Goal: Task Accomplishment & Management: Use online tool/utility

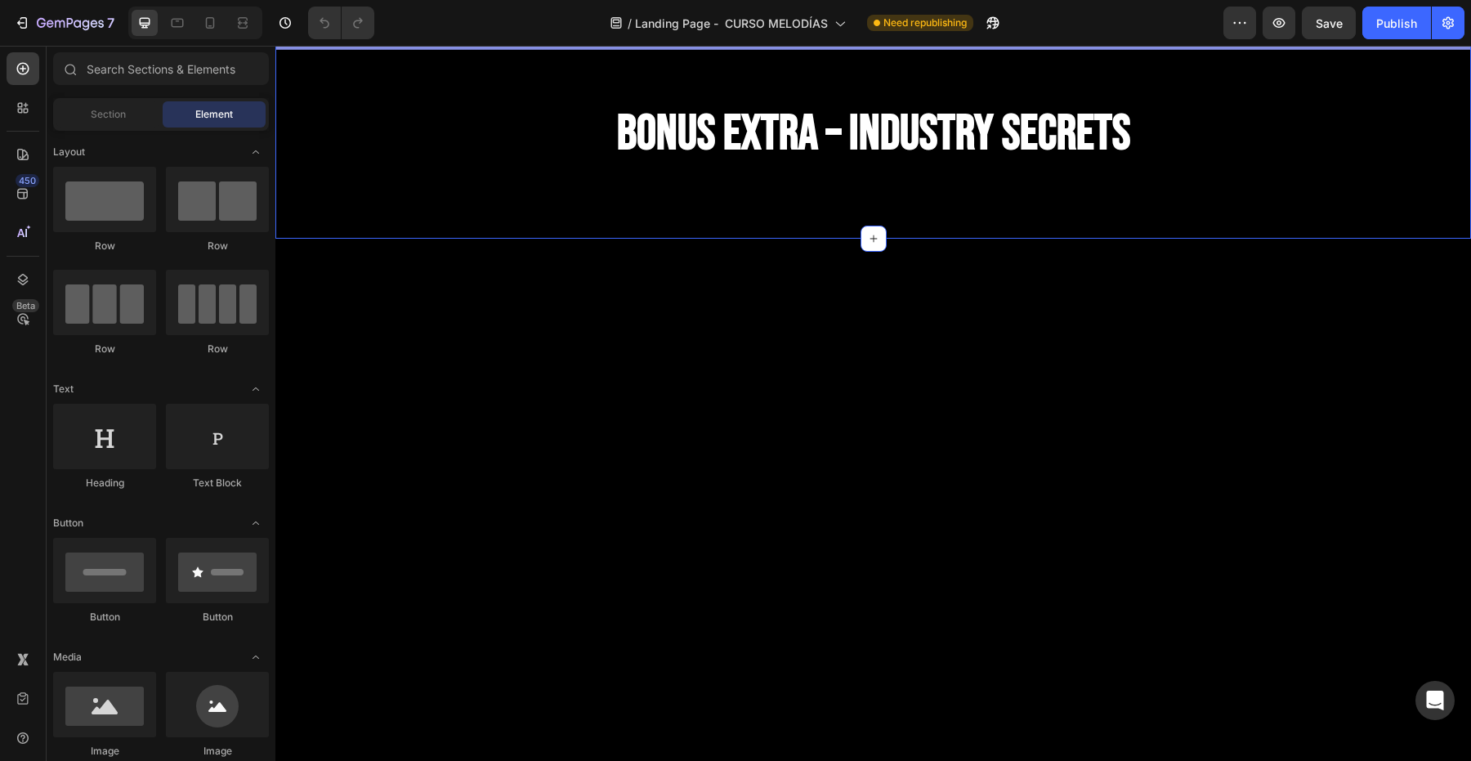
scroll to position [8365, 0]
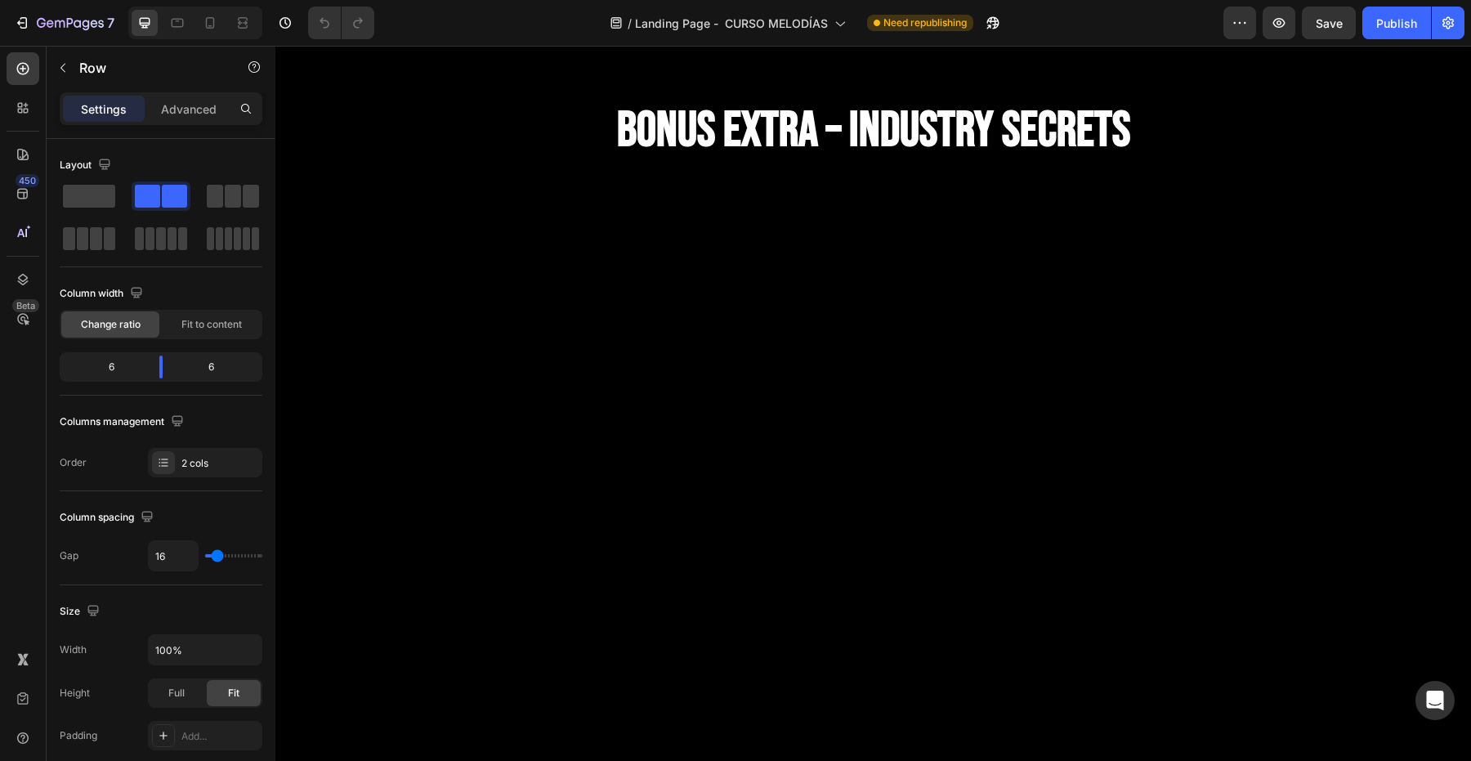
drag, startPoint x: 878, startPoint y: 647, endPoint x: 877, endPoint y: 661, distance: 13.9
click at [877, 34] on div at bounding box center [873, 31] width 33 height 5
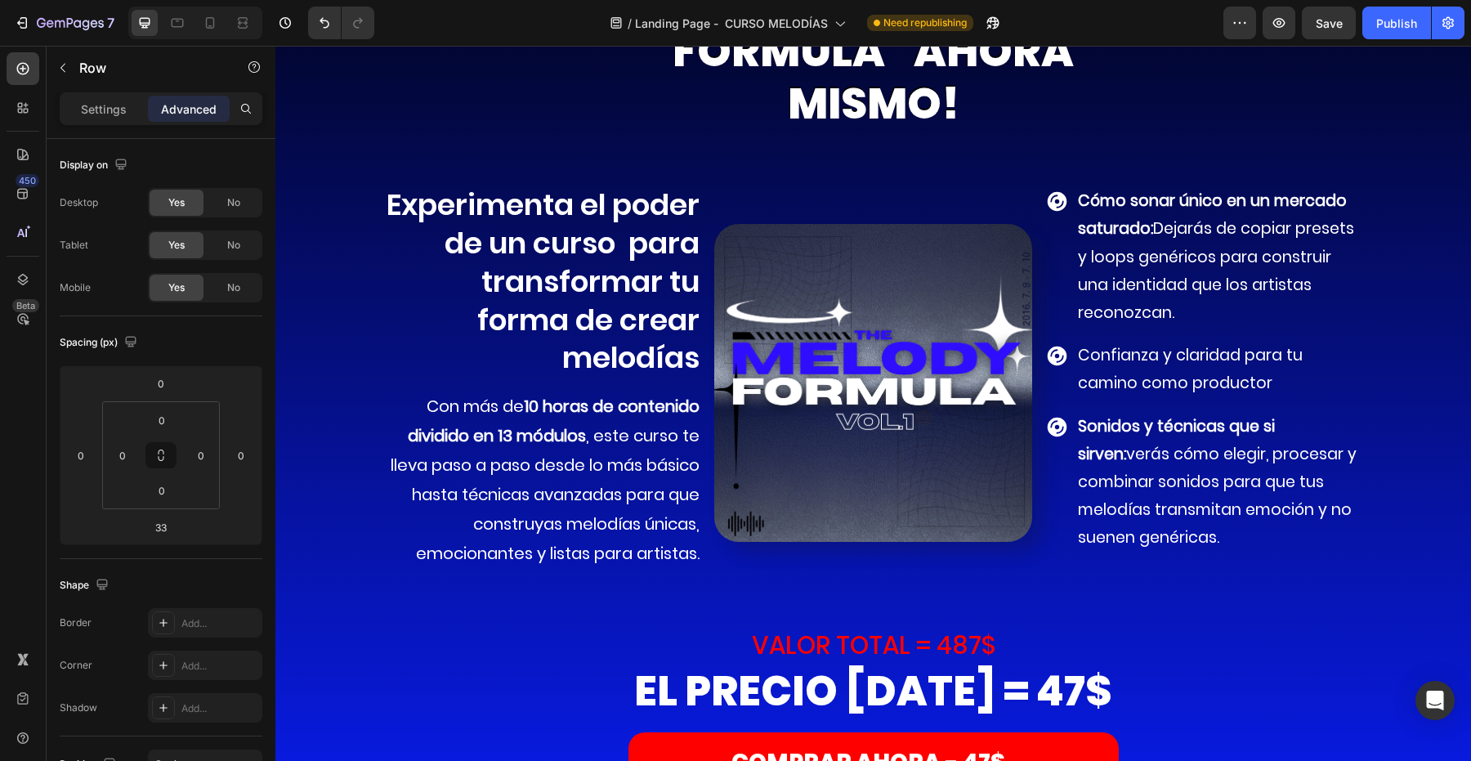
scroll to position [9479, 0]
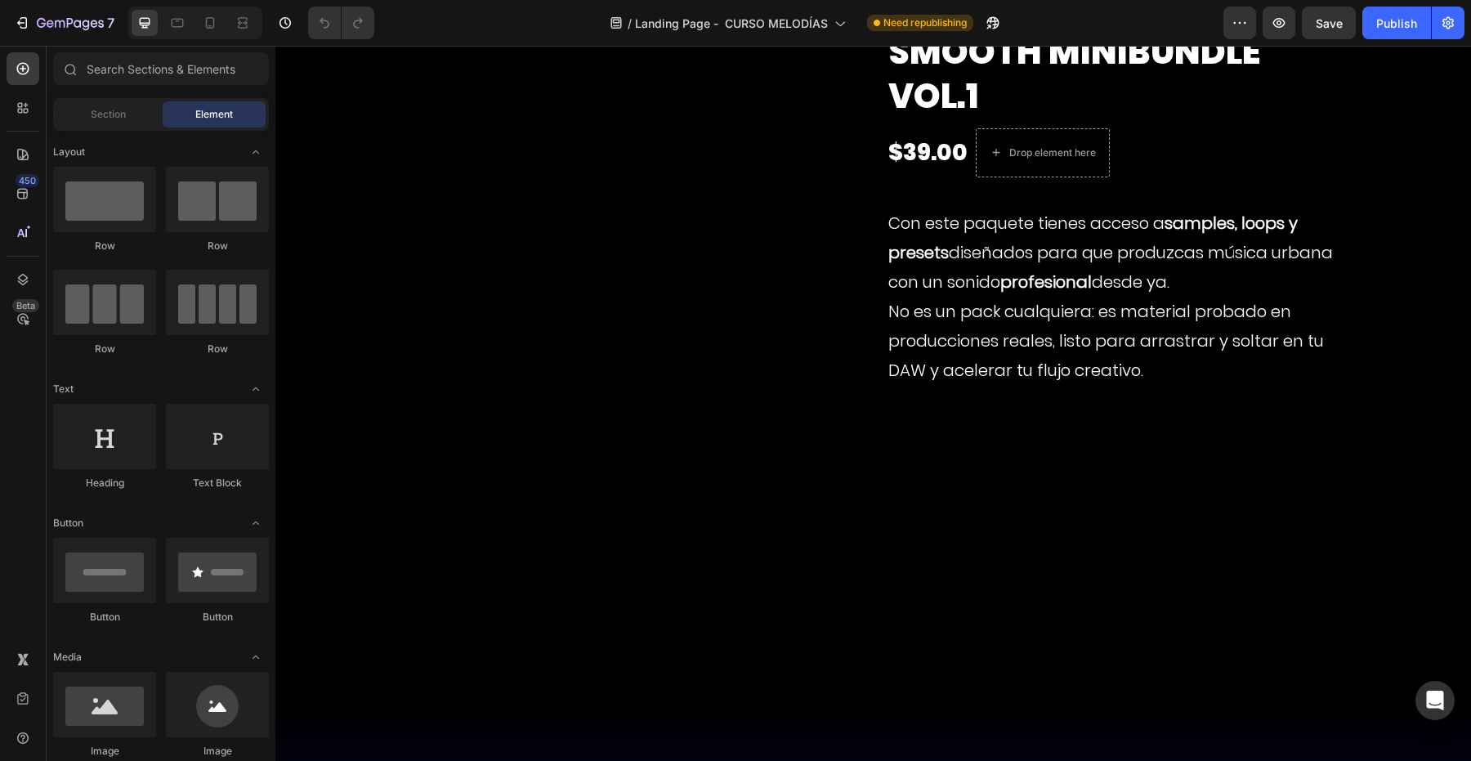
scroll to position [8548, 0]
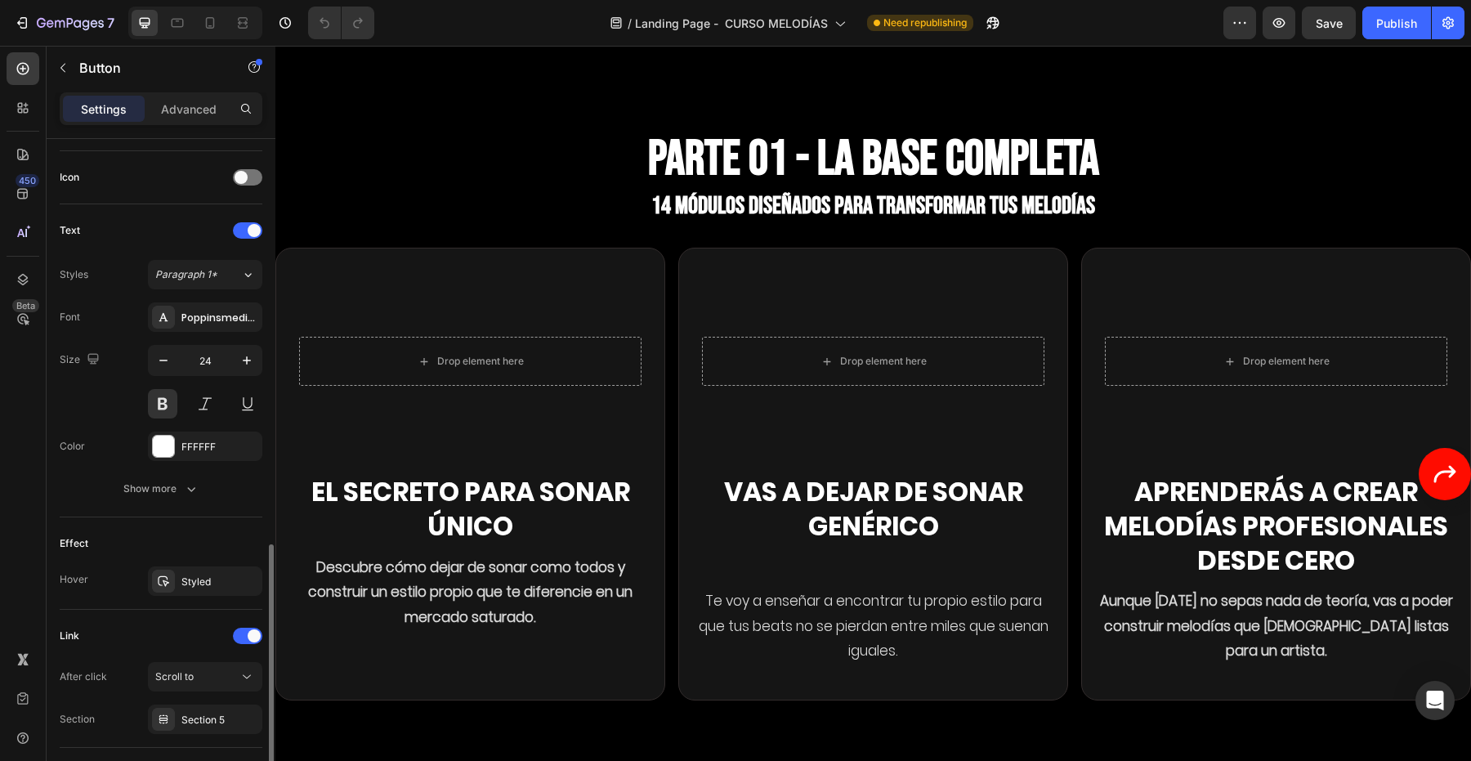
scroll to position [588, 0]
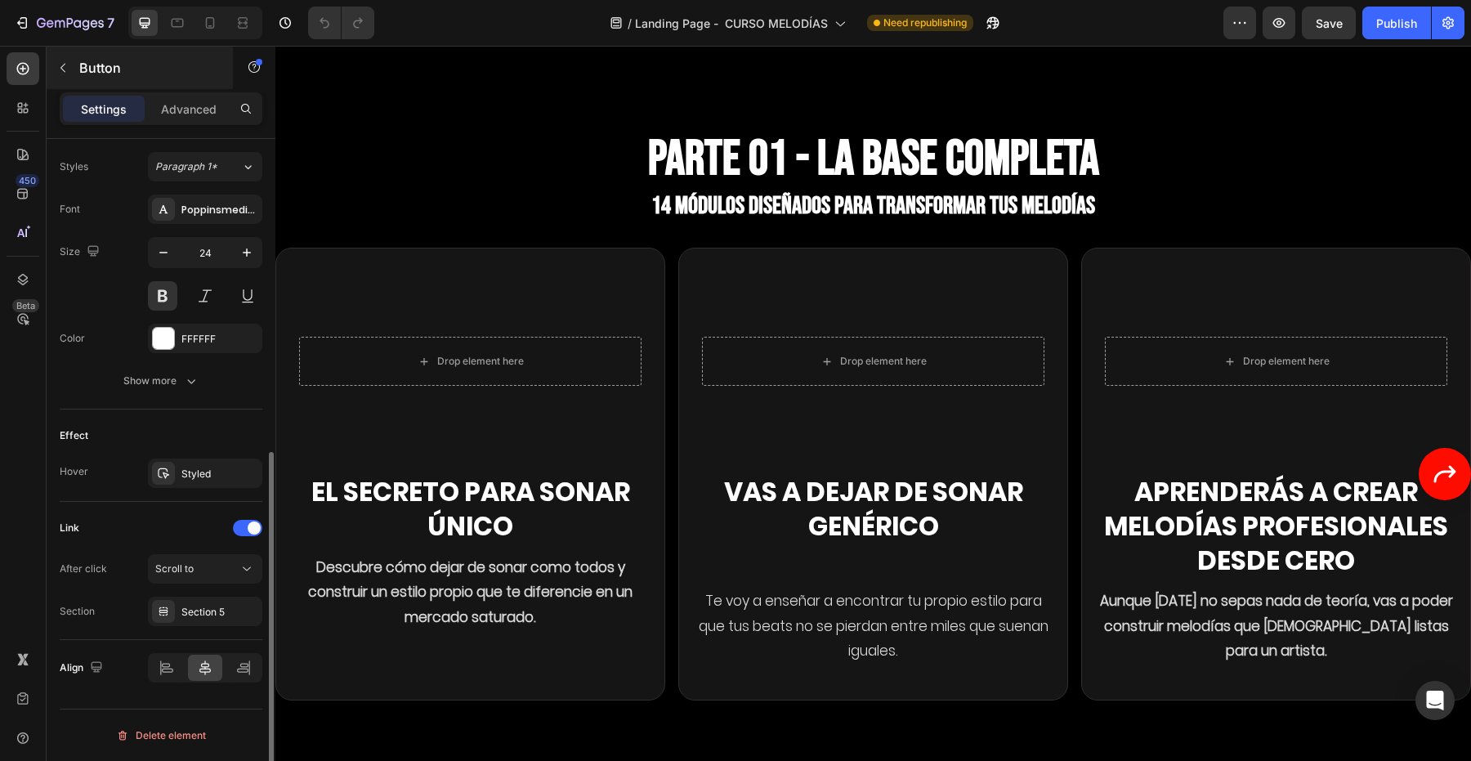
click at [68, 78] on button "button" at bounding box center [63, 68] width 26 height 26
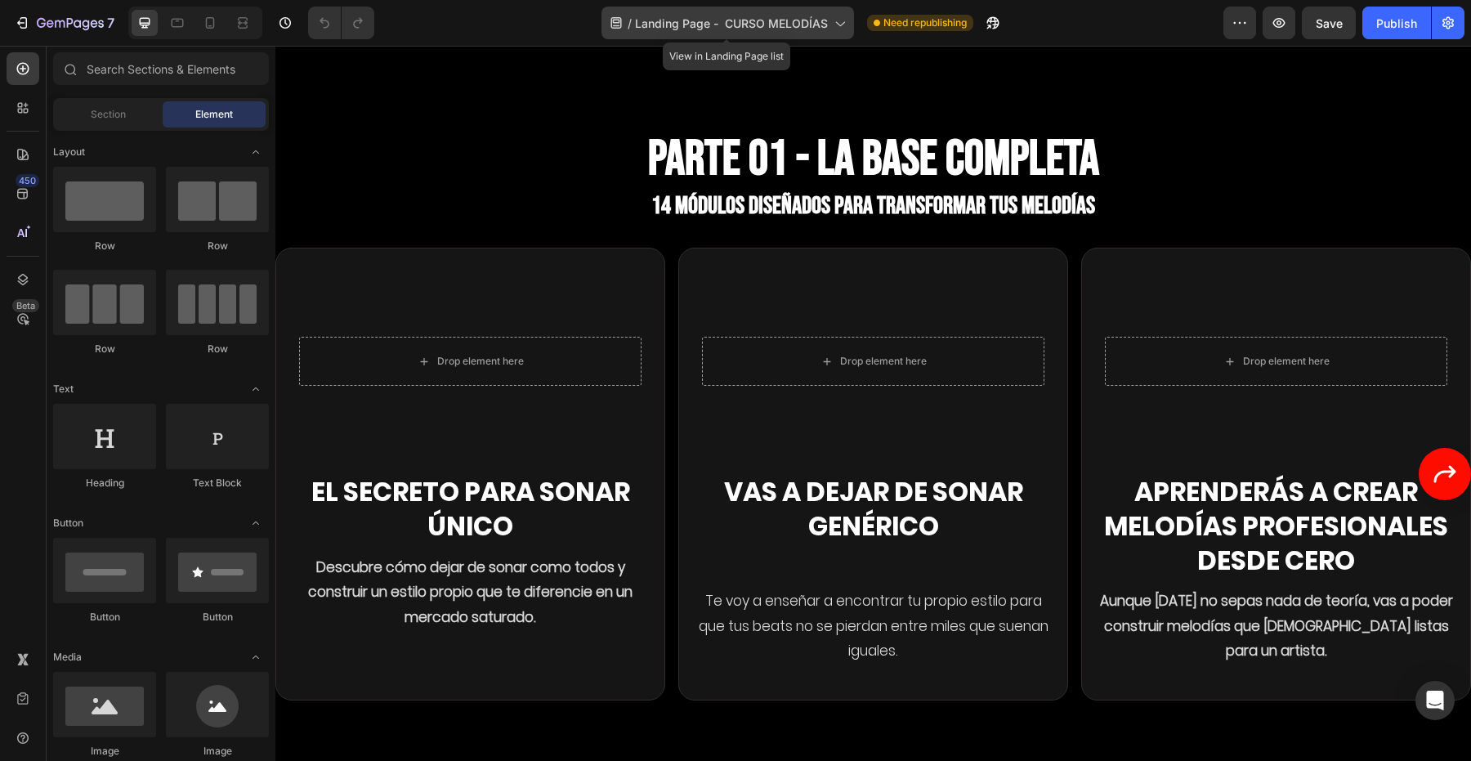
click at [674, 29] on span "Landing Page - CURSO MELODÍAS" at bounding box center [731, 23] width 193 height 17
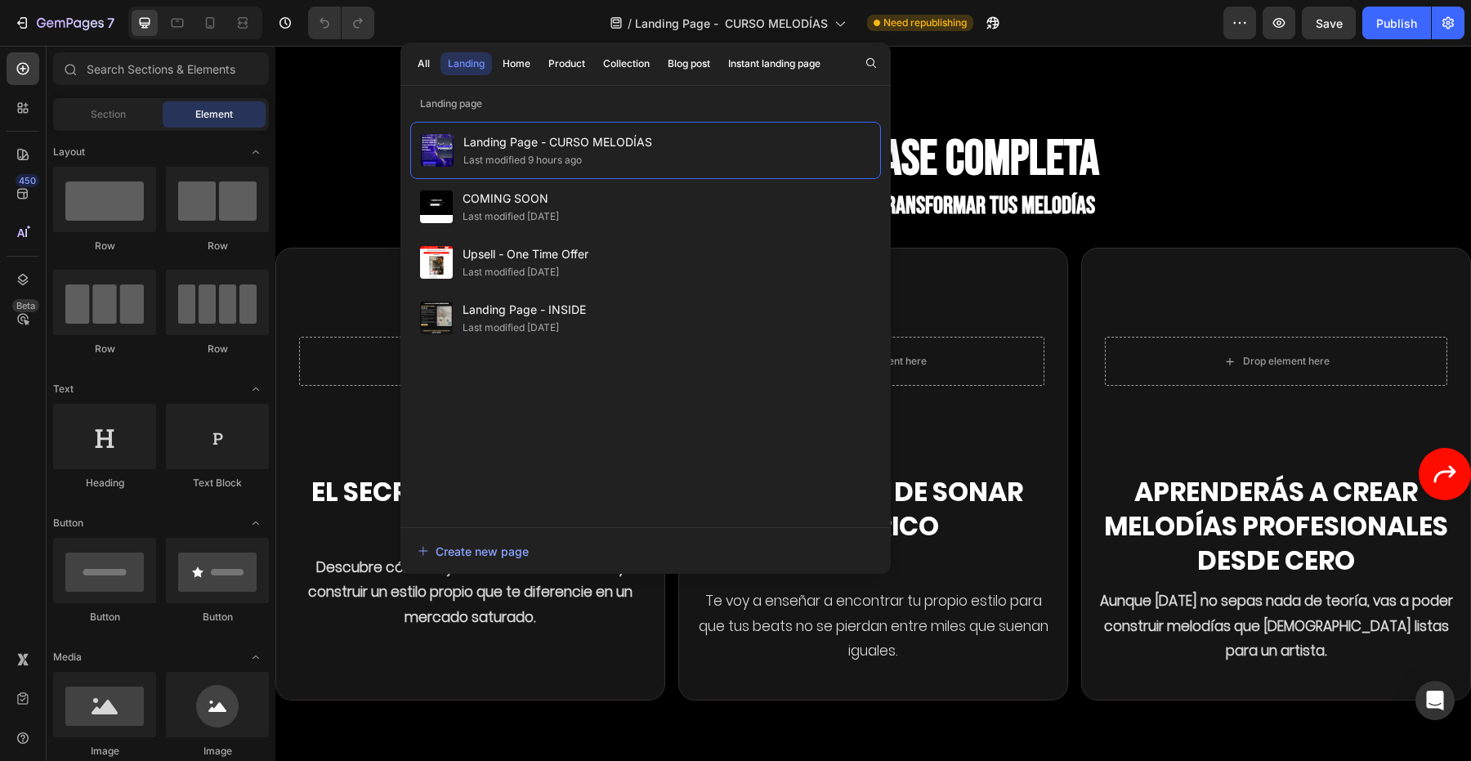
click at [464, 461] on div "Landing Page - CURSO MELODÍAS Last modified 9 hours ago COMING SOON Last modifi…" at bounding box center [645, 316] width 471 height 389
click at [491, 548] on div "Create new page" at bounding box center [473, 551] width 111 height 17
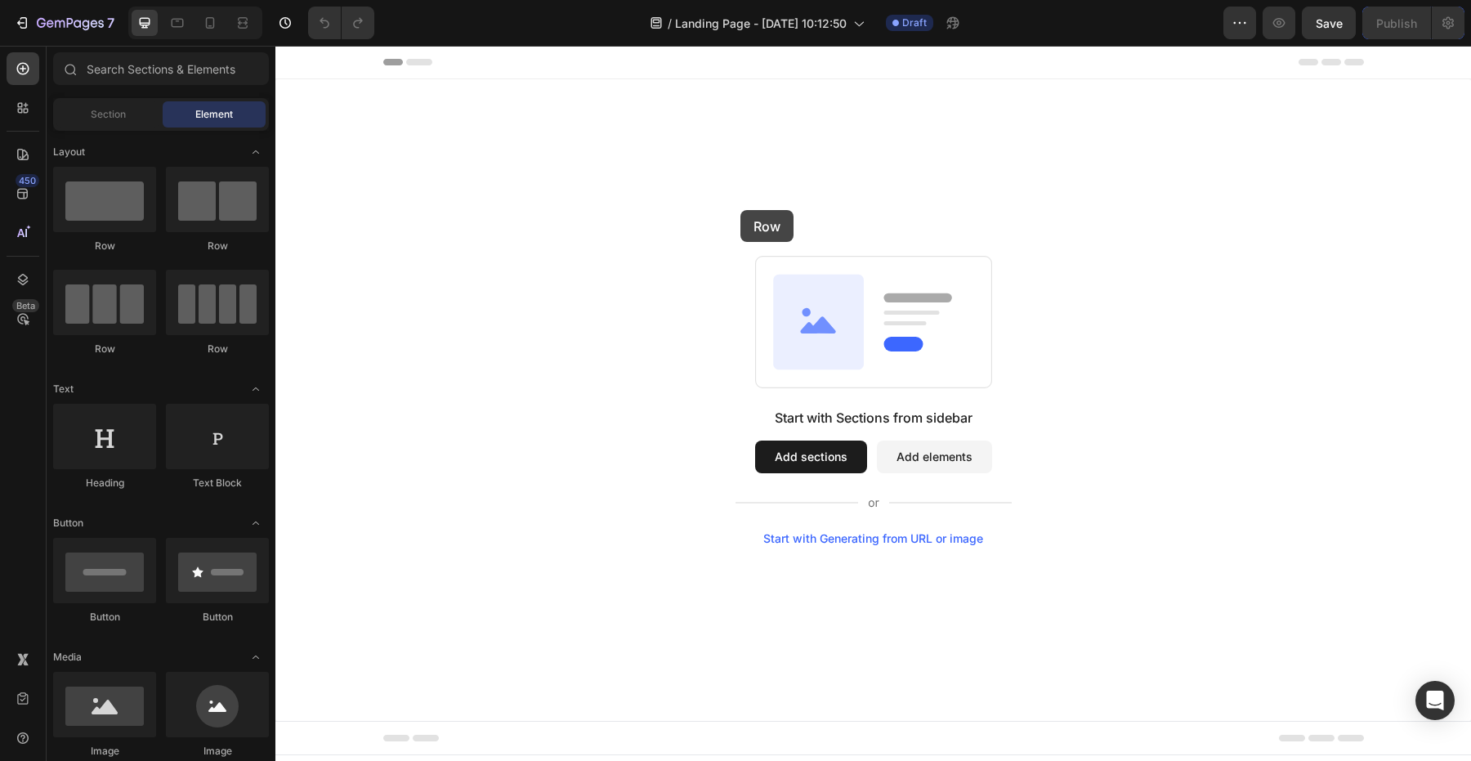
drag, startPoint x: 400, startPoint y: 274, endPoint x: 738, endPoint y: 212, distance: 343.8
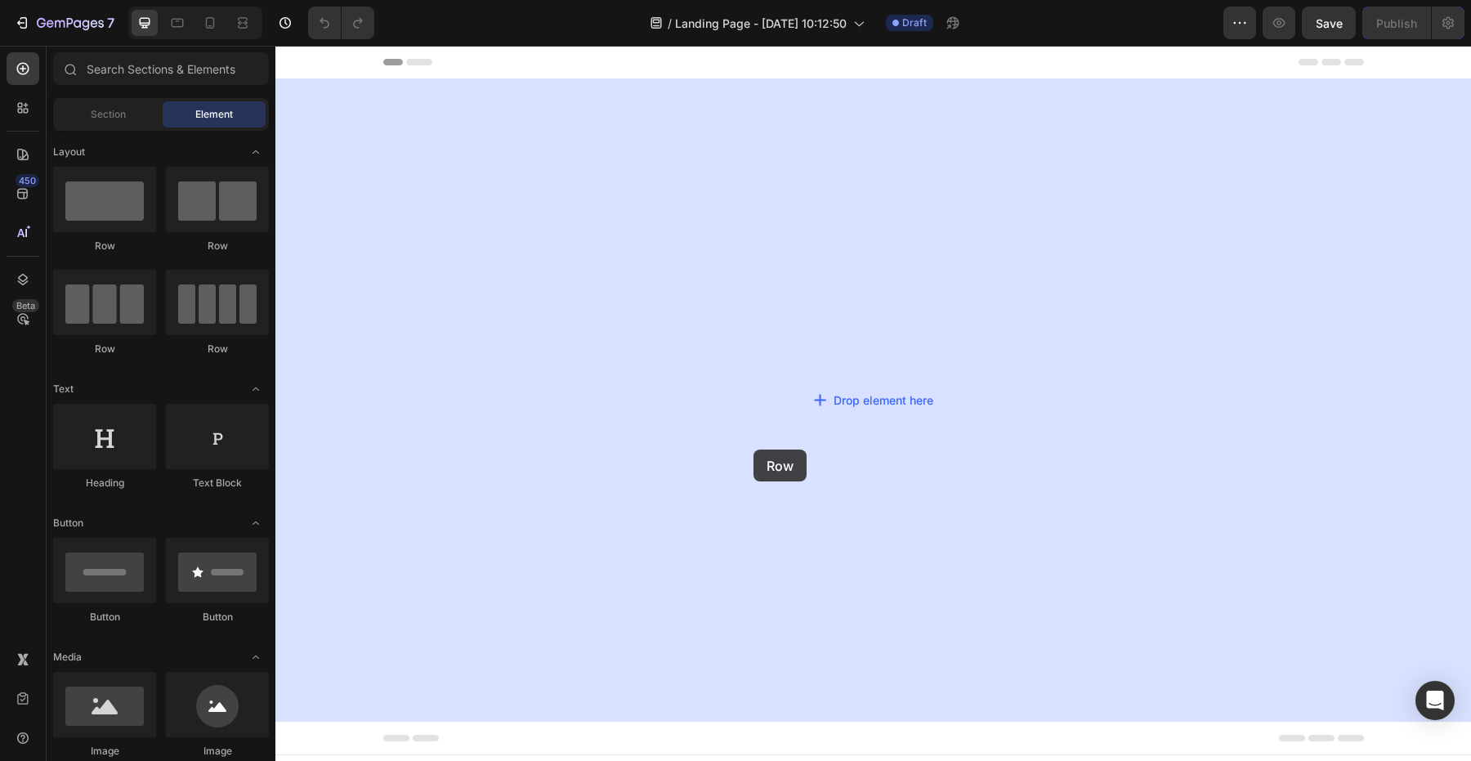
drag, startPoint x: 322, startPoint y: 201, endPoint x: 753, endPoint y: 449, distance: 497.9
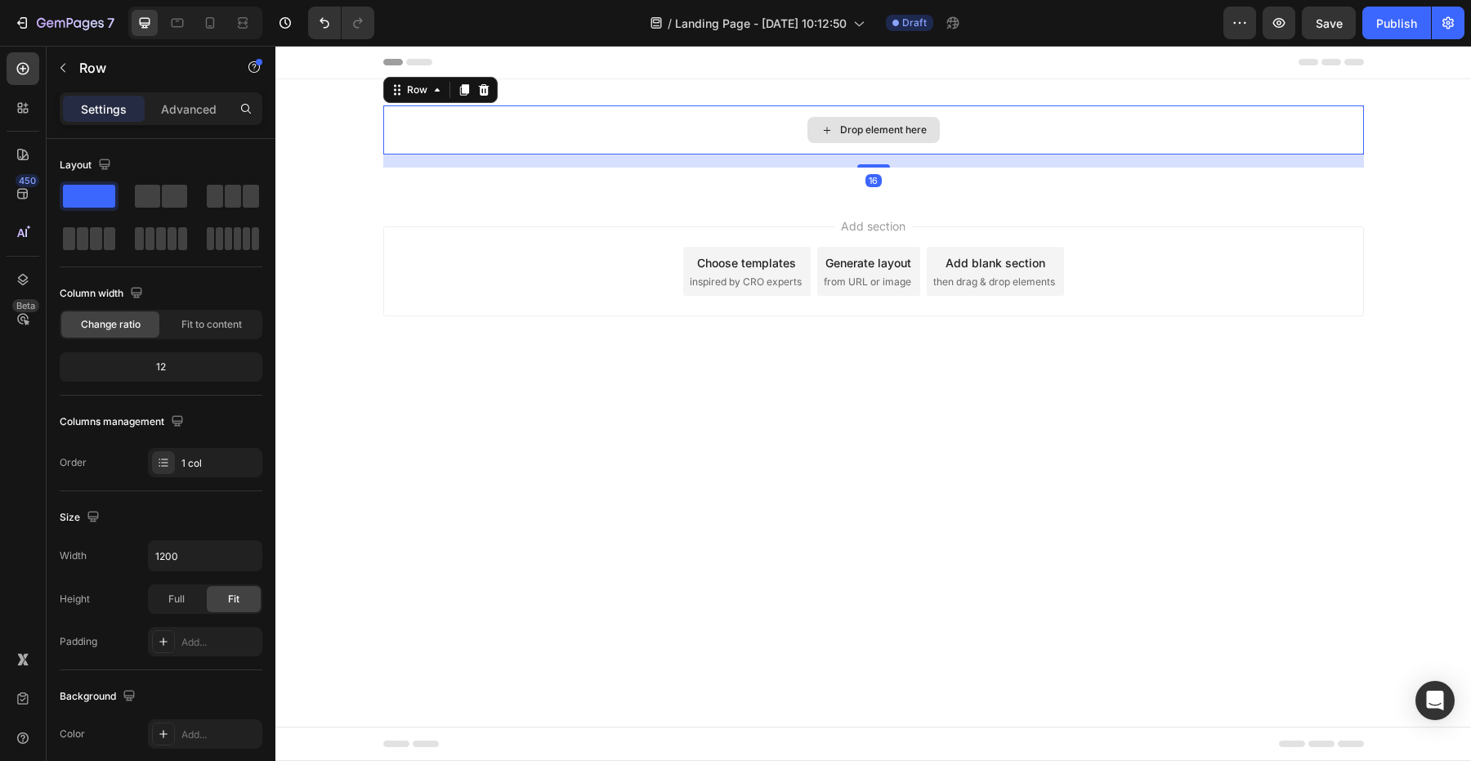
click at [444, 134] on div "Drop element here" at bounding box center [873, 129] width 981 height 49
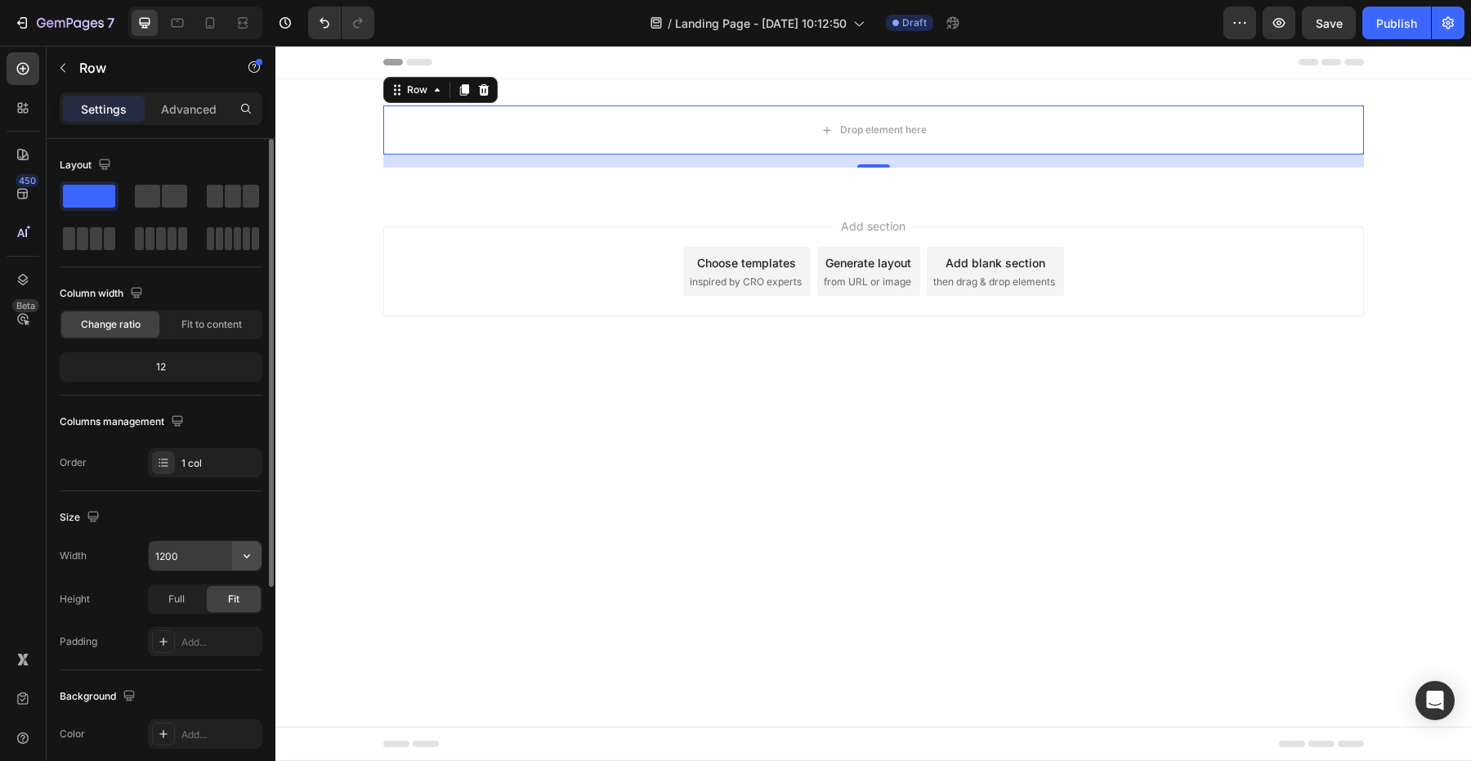
click at [239, 550] on icon "button" at bounding box center [247, 556] width 16 height 16
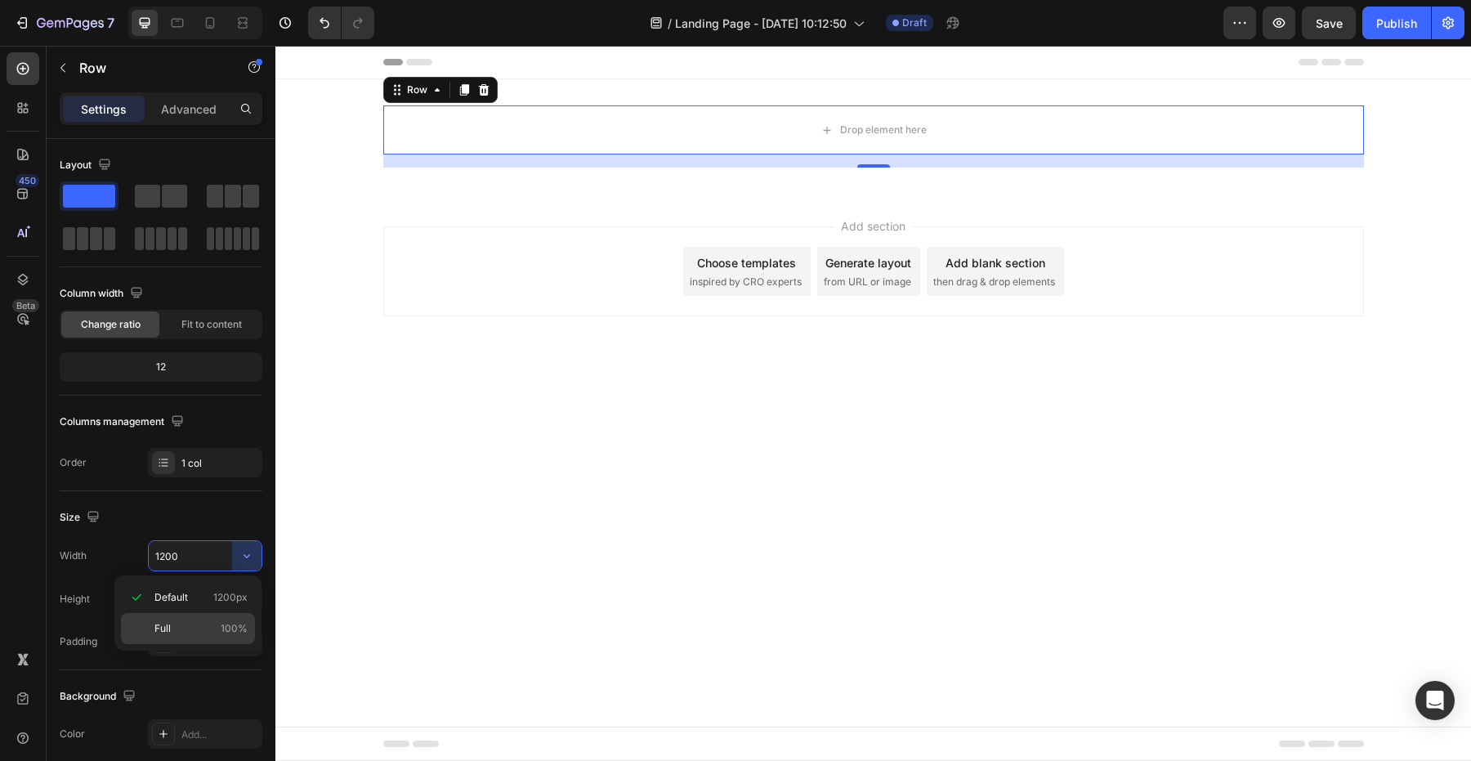
click at [200, 615] on div "Full 100%" at bounding box center [188, 628] width 134 height 31
type input "100%"
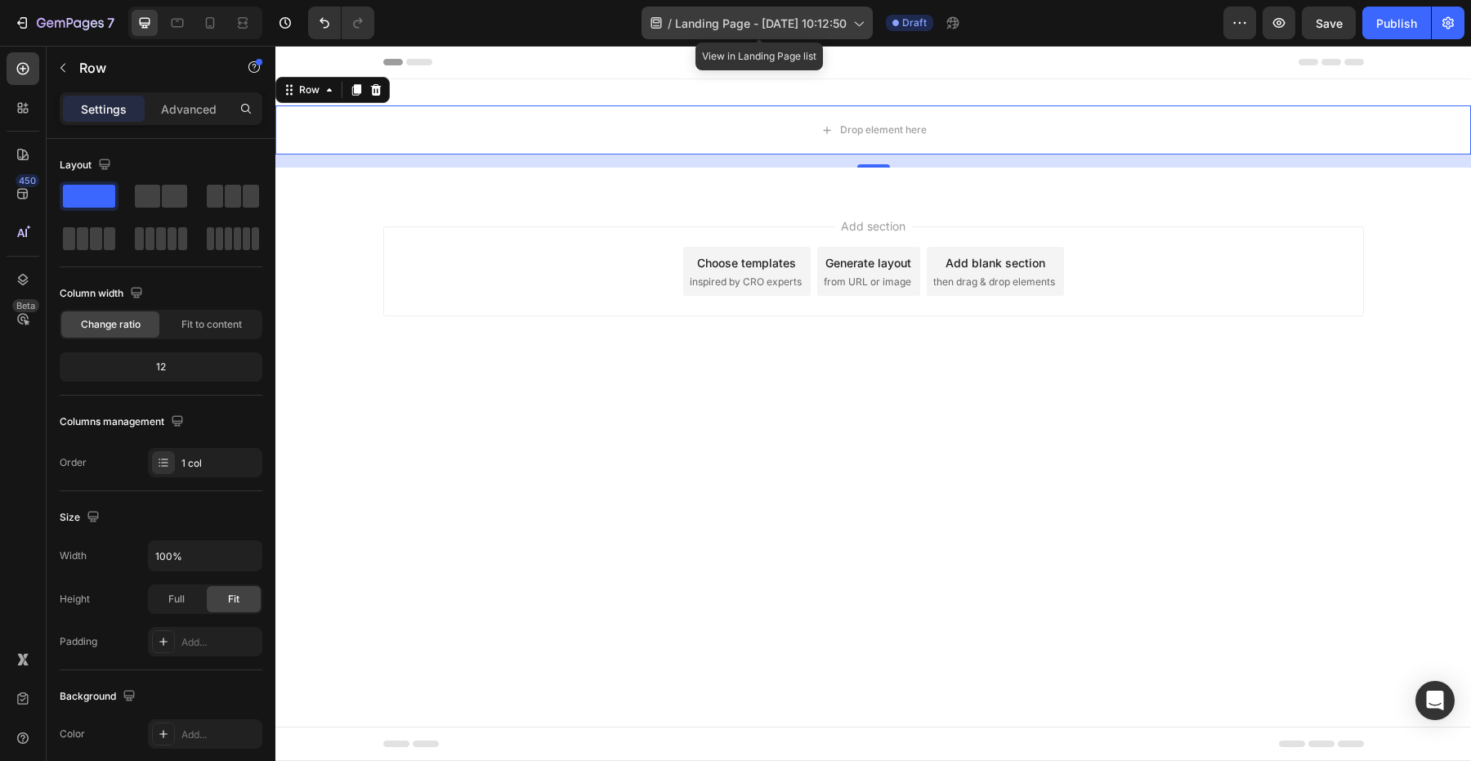
click at [712, 29] on span "Landing Page - Aug 26, 10:12:50" at bounding box center [761, 23] width 172 height 17
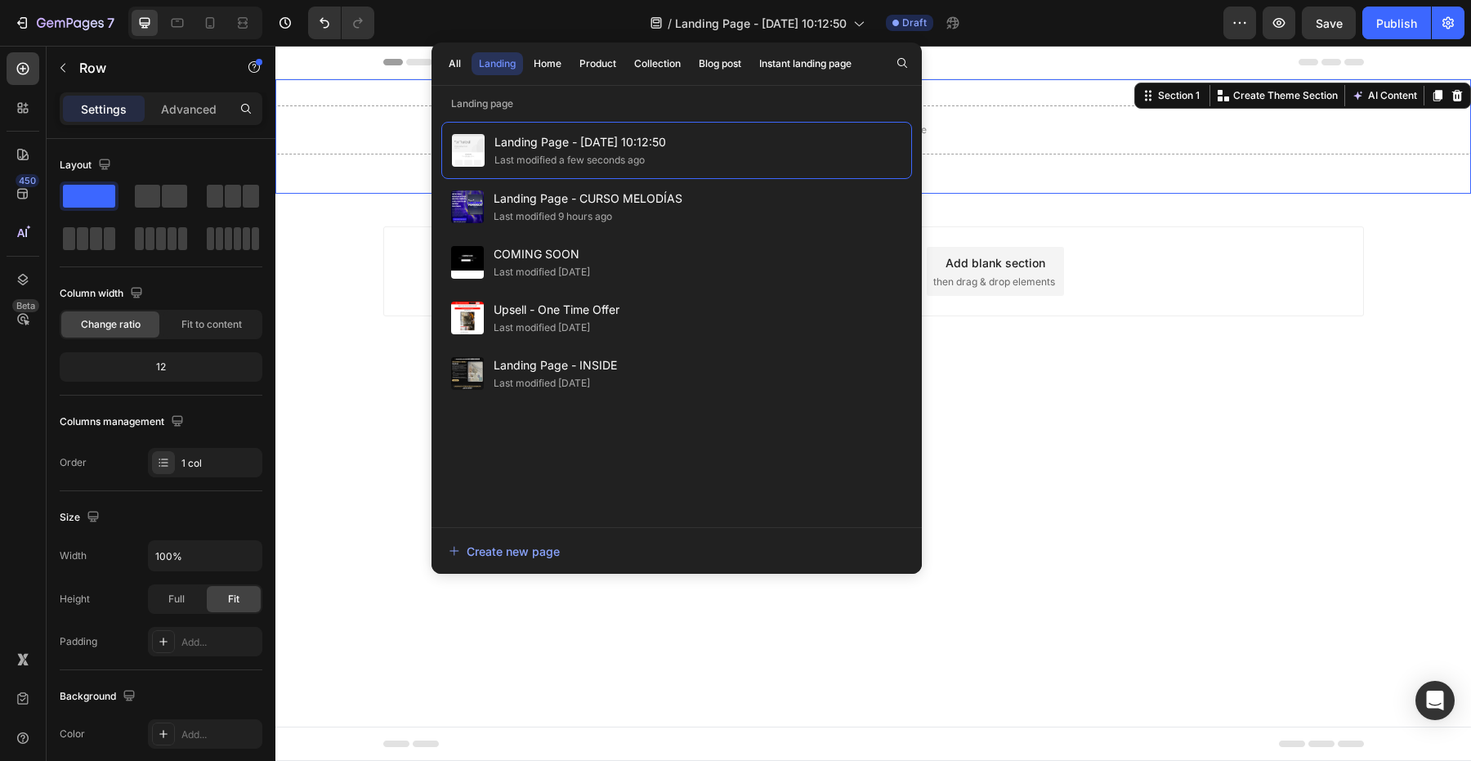
click at [402, 188] on div "Drop element here Row Section 1 You can create reusable sections Create Theme S…" at bounding box center [873, 136] width 1196 height 114
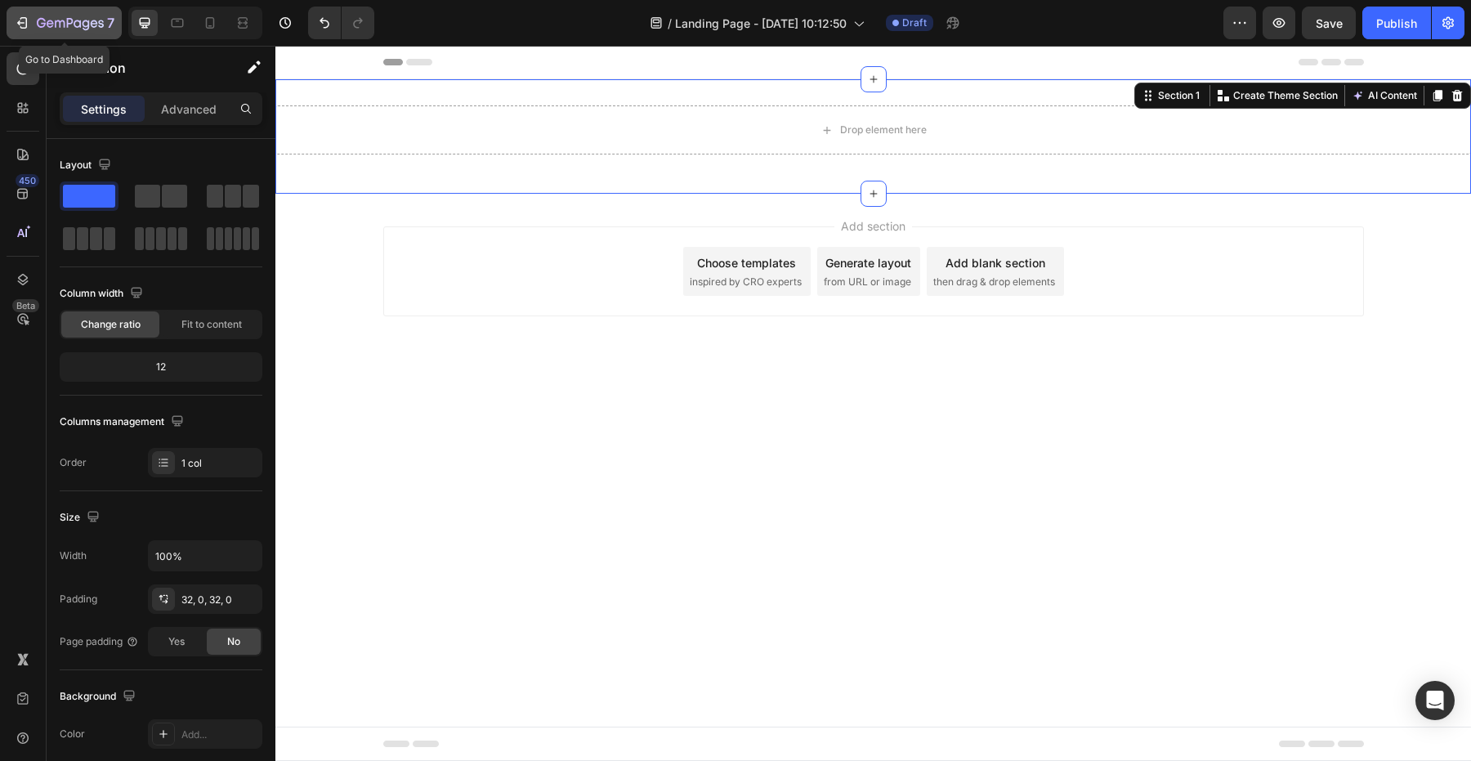
click at [25, 23] on icon "button" at bounding box center [22, 23] width 16 height 16
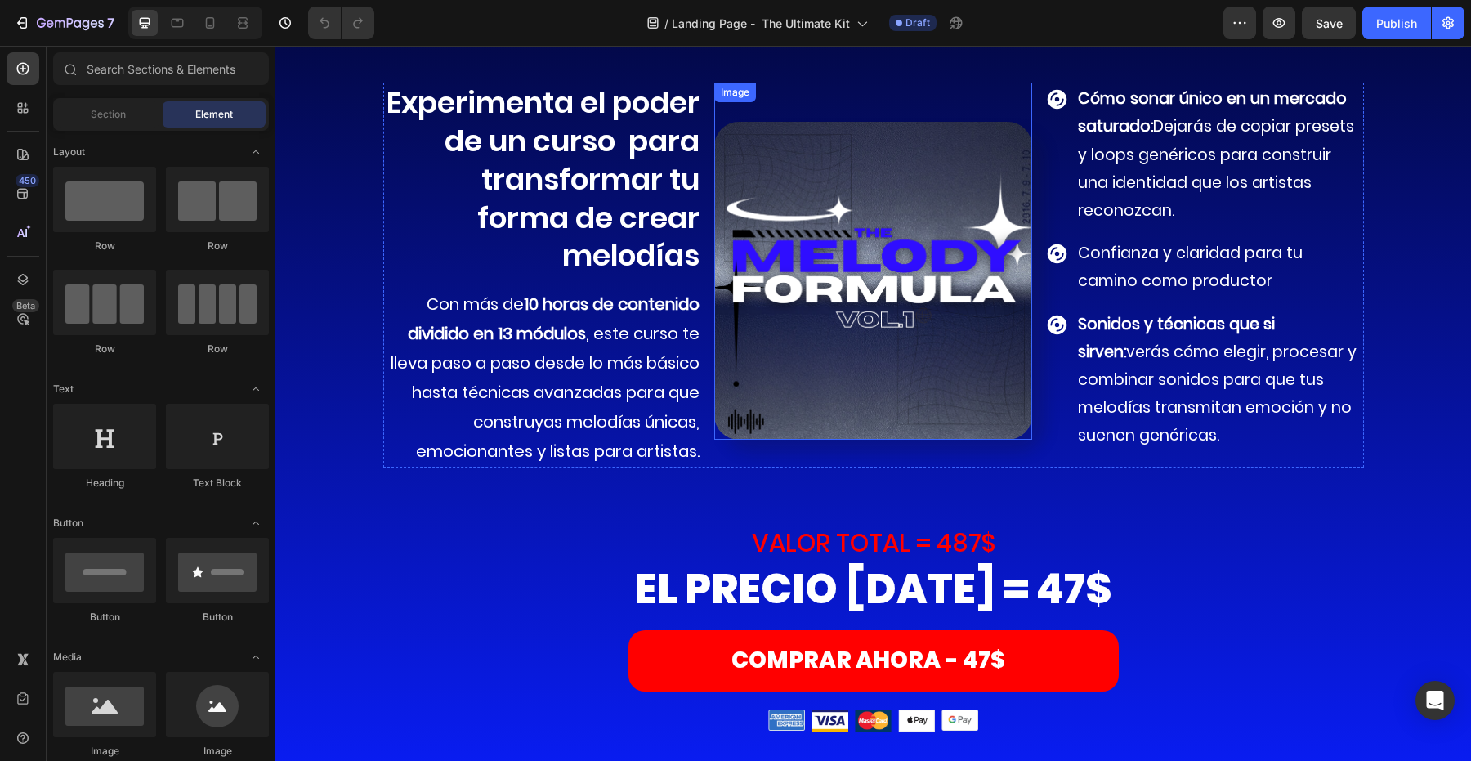
click at [883, 338] on img at bounding box center [873, 281] width 318 height 318
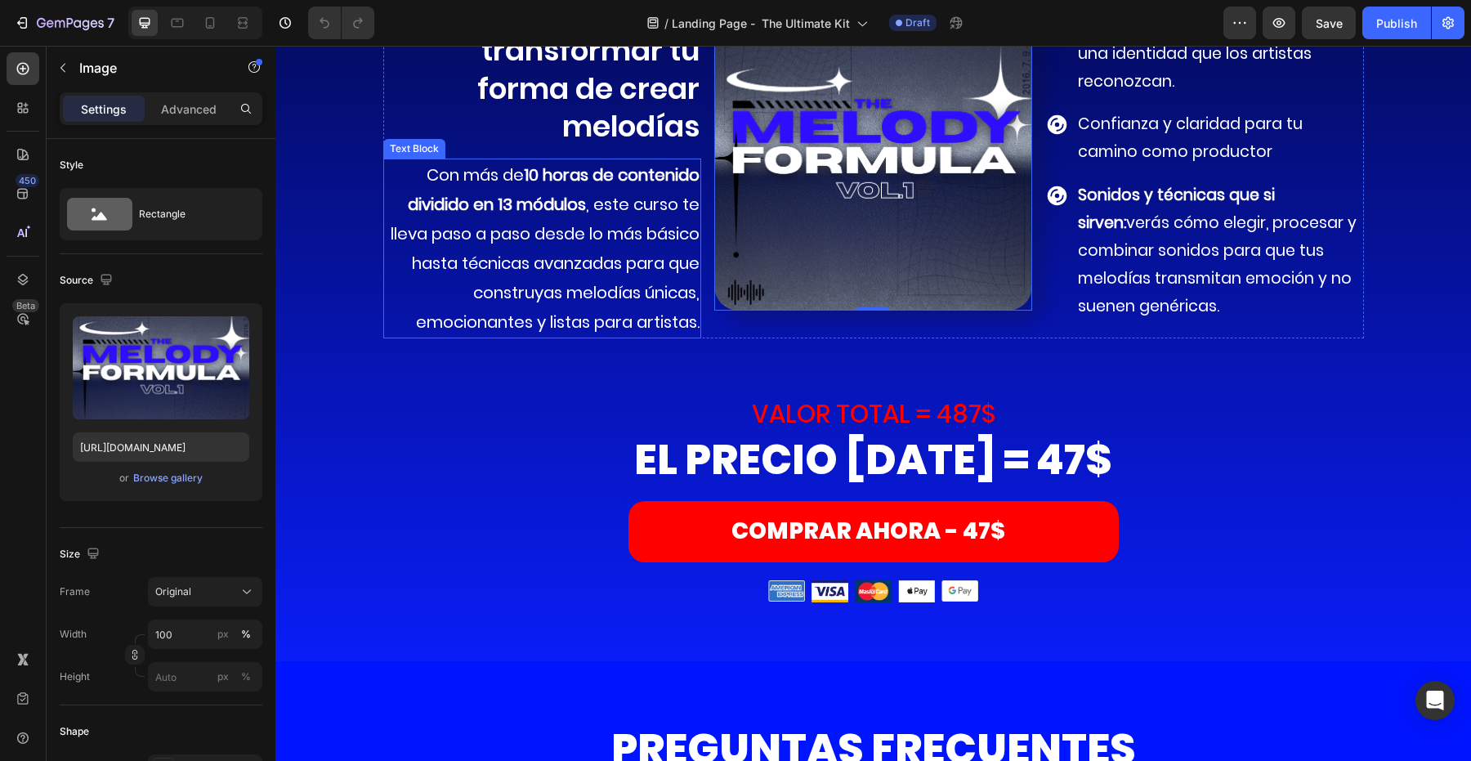
scroll to position [10300, 0]
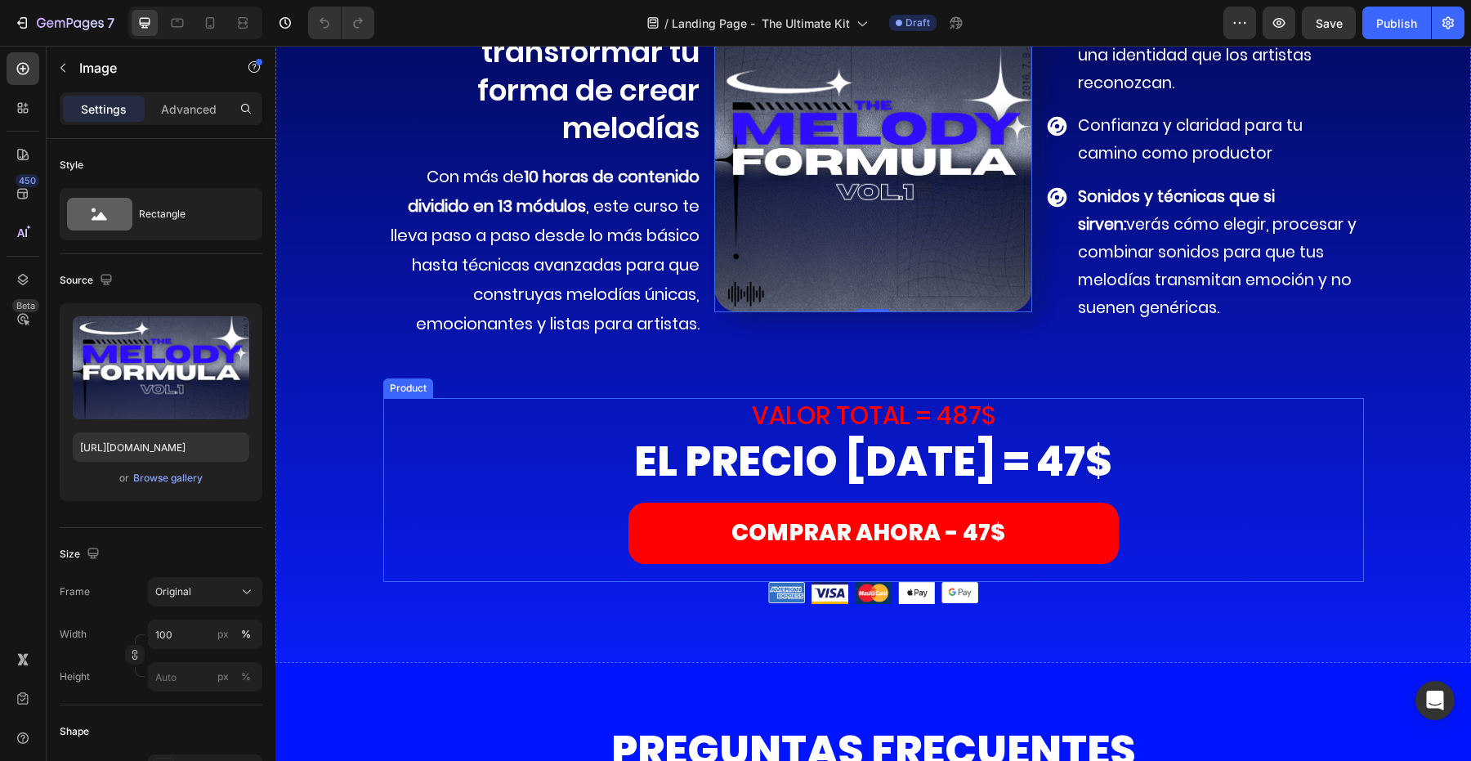
click at [623, 503] on div "COMPRAR AHORA - 47$ Add to Cart" at bounding box center [873, 542] width 981 height 78
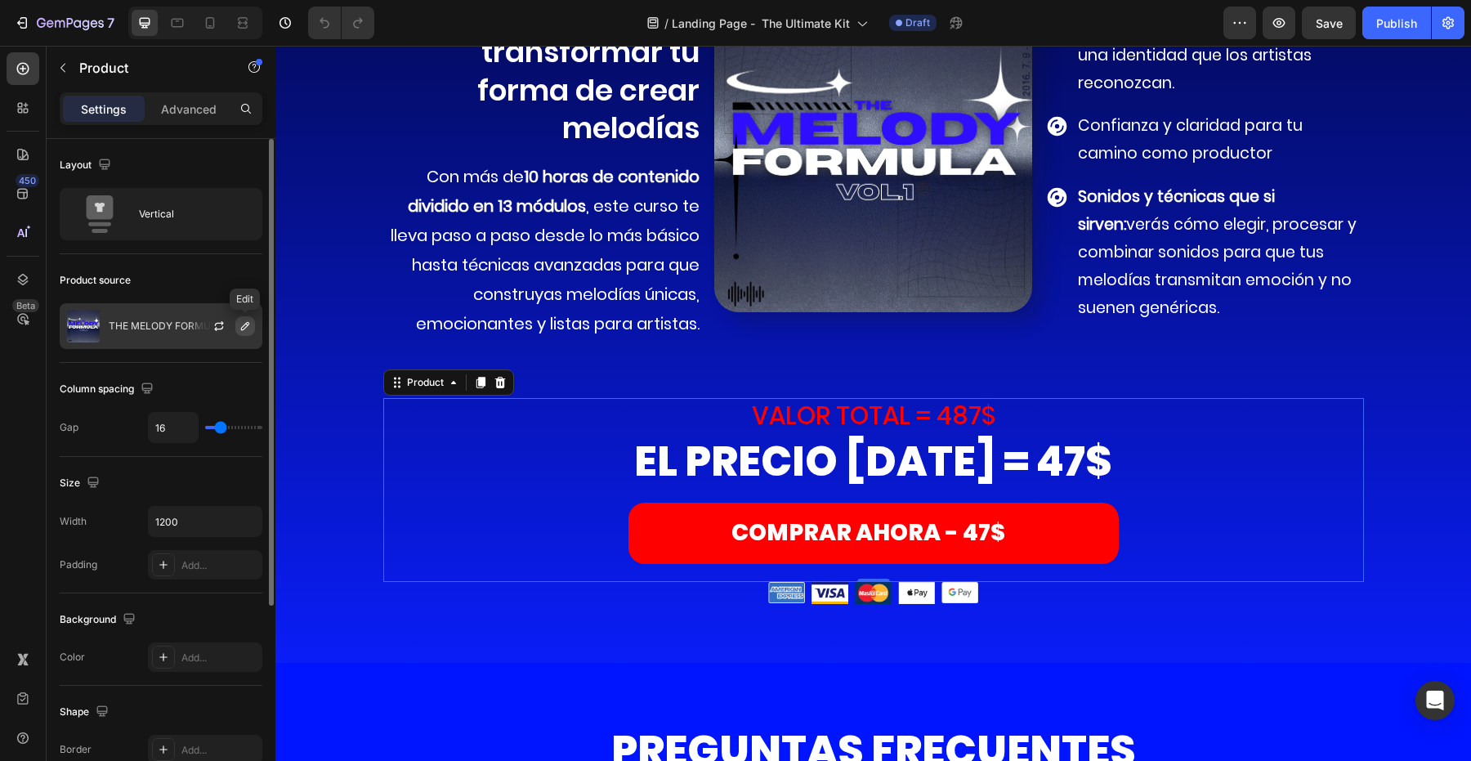
click at [245, 325] on icon "button" at bounding box center [245, 326] width 13 height 13
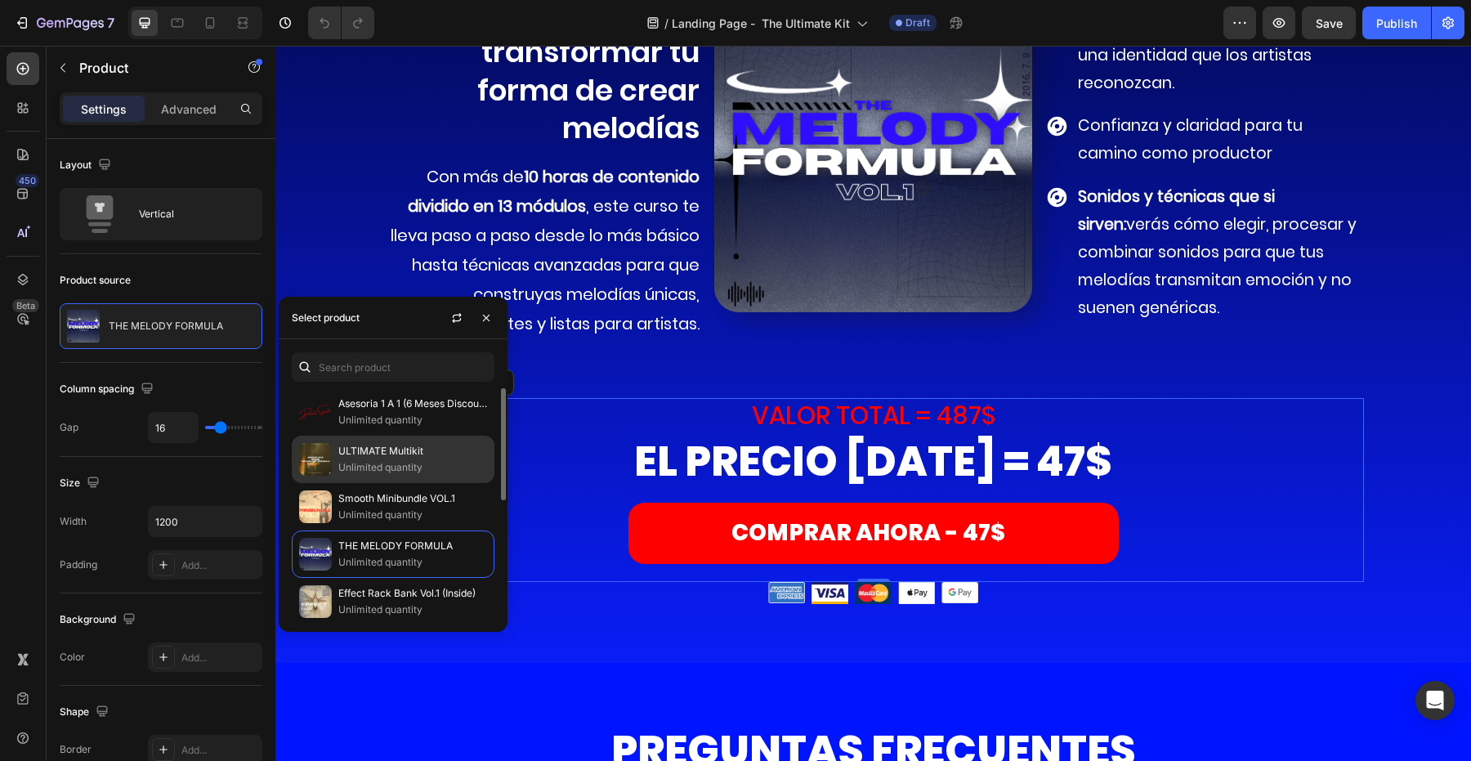
click at [342, 446] on p "ULTIMATE Multikit" at bounding box center [412, 451] width 149 height 16
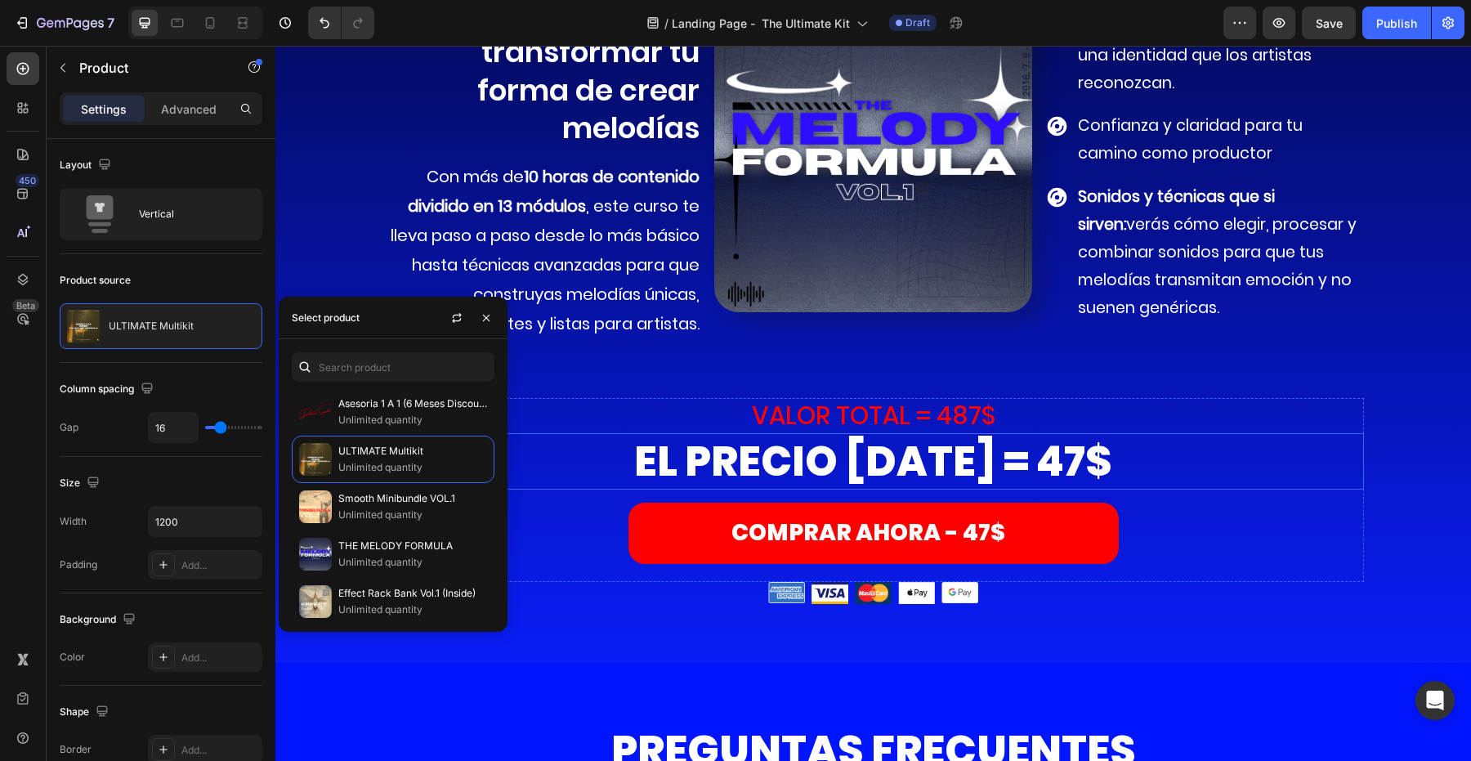
click at [1014, 433] on h2 "EL PRECIO HOY = 47$" at bounding box center [873, 461] width 981 height 56
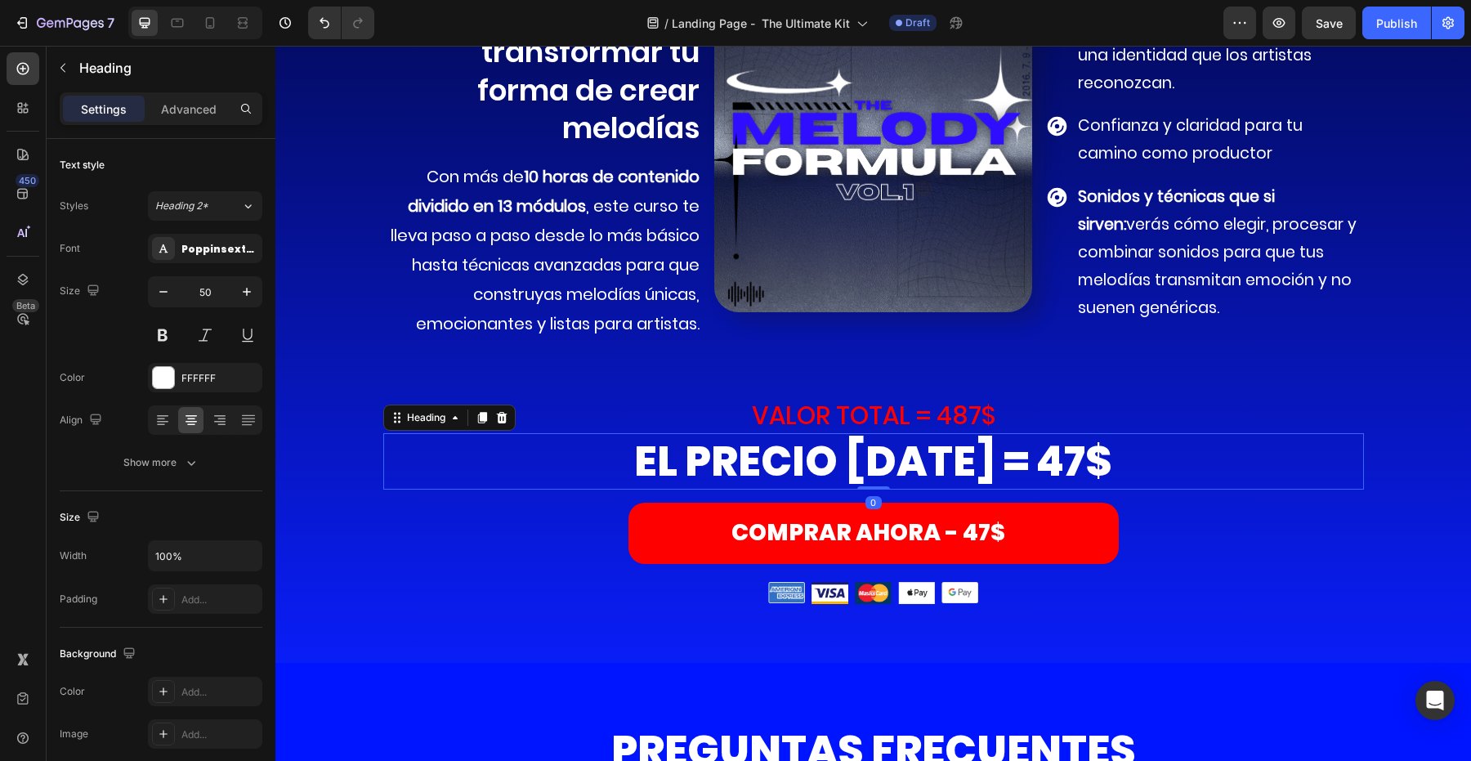
click at [1027, 433] on h2 "EL PRECIO HOY = 47$" at bounding box center [873, 461] width 981 height 56
click at [1040, 435] on p "EL PRECIO HOY = 47$" at bounding box center [873, 461] width 977 height 53
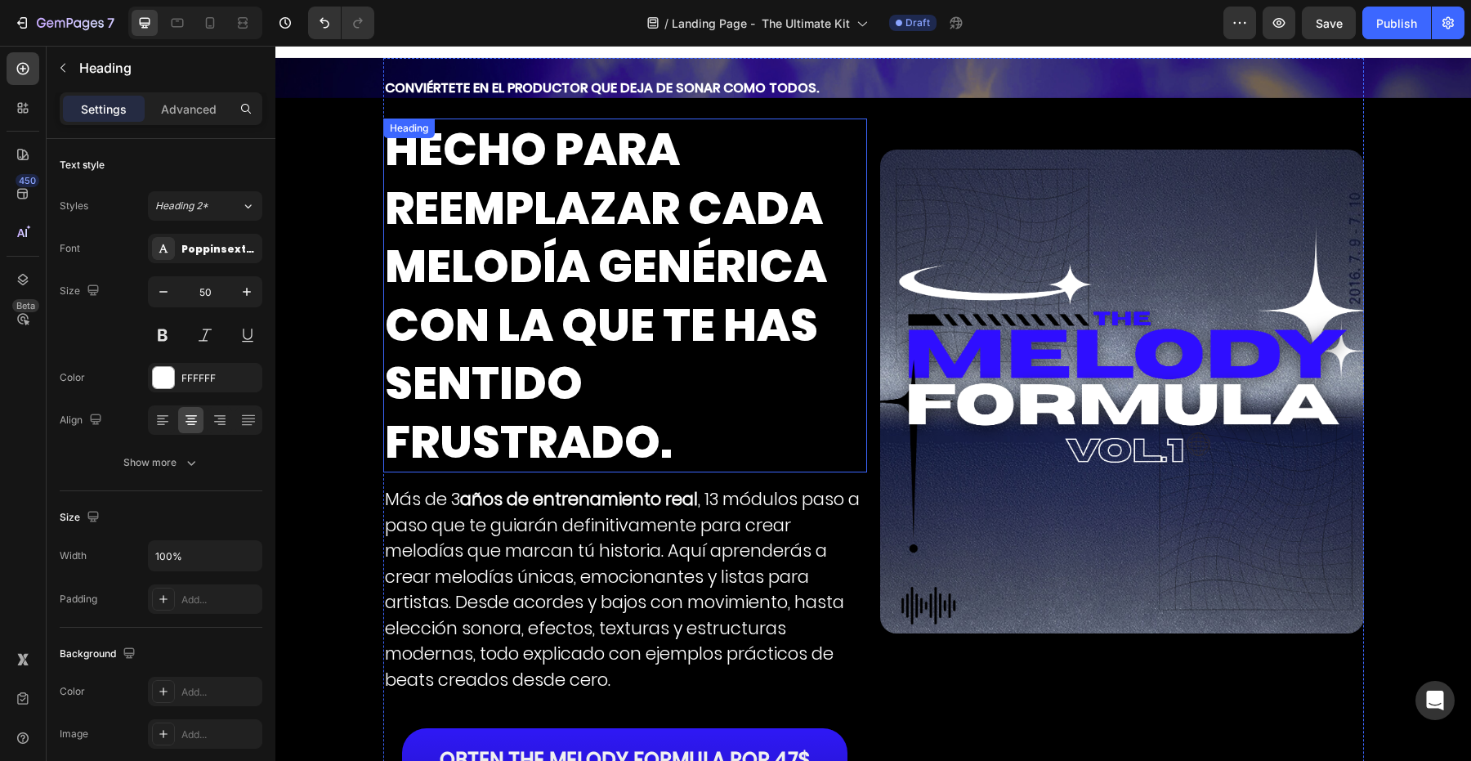
scroll to position [9, 0]
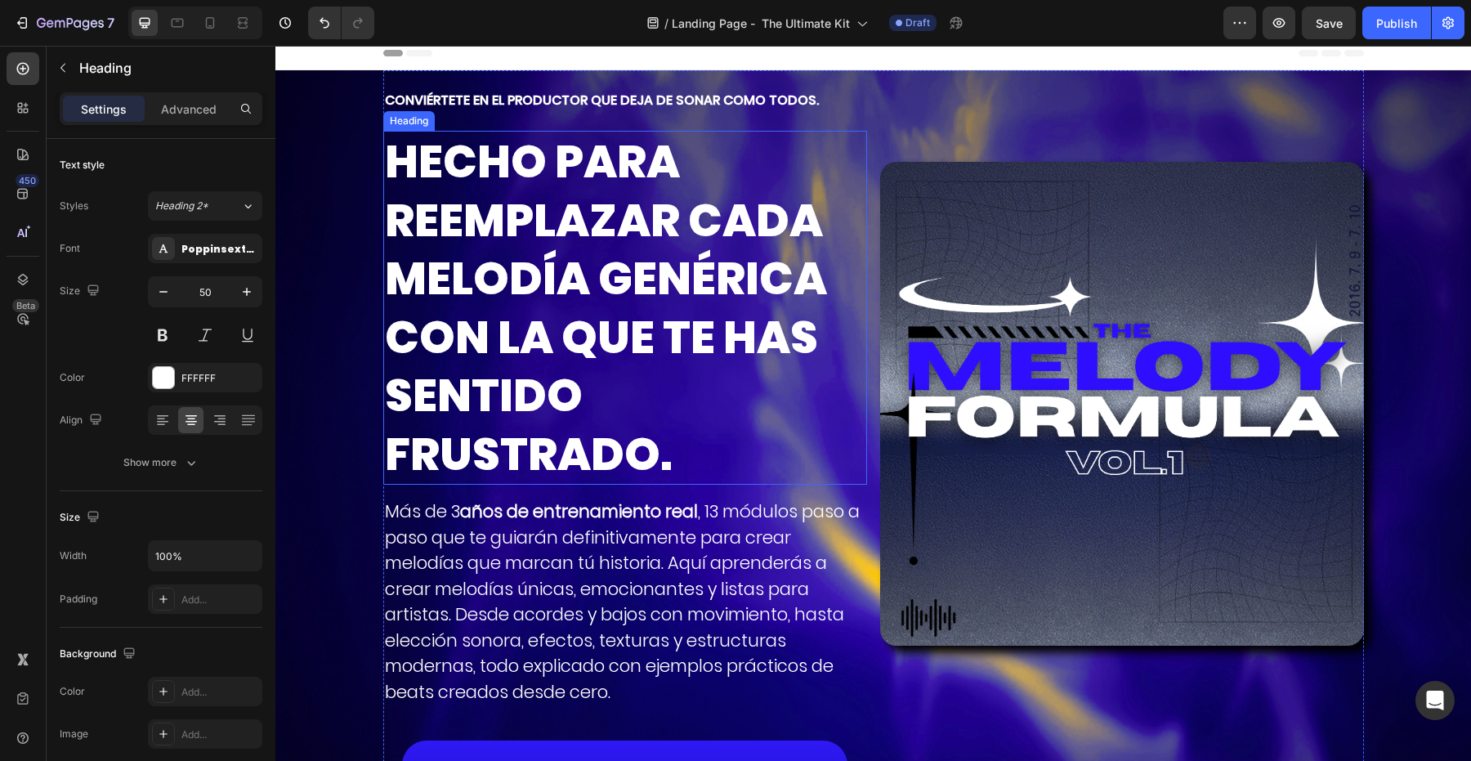
click at [700, 262] on h2 "HECHO PARA REEMPLAZAR CADA MELODÍA GENÉRICA CON LA QUE TE HAS SENTIDO FRUSTRADO." at bounding box center [625, 308] width 484 height 354
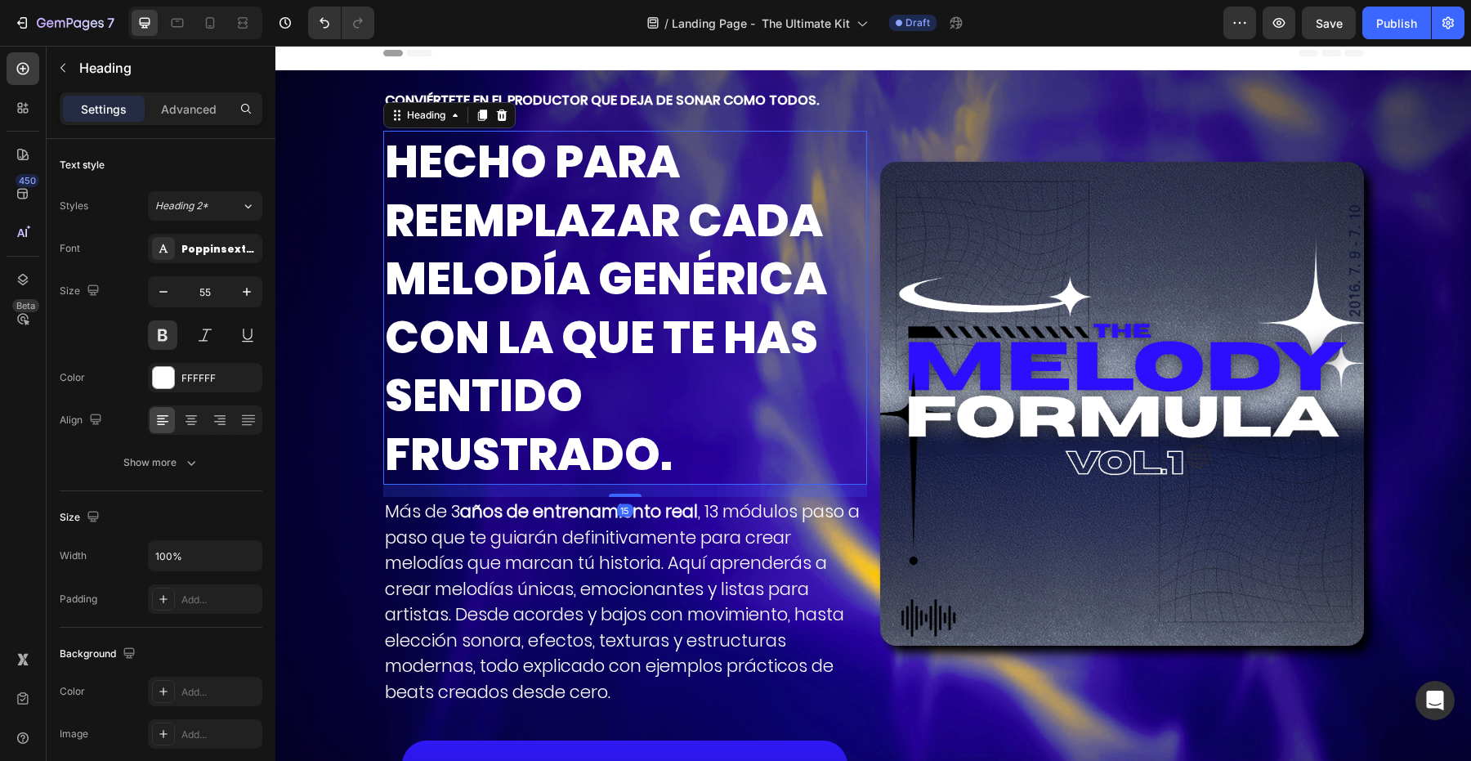
click at [700, 262] on h2 "HECHO PARA REEMPLAZAR CADA MELODÍA GENÉRICA CON LA QUE TE HAS SENTIDO FRUSTRADO." at bounding box center [625, 308] width 484 height 354
click at [700, 262] on p "HECHO PARA REEMPLAZAR CADA MELODÍA GENÉRICA CON LA QUE TE HAS SENTIDO FRUSTRADO." at bounding box center [625, 307] width 481 height 351
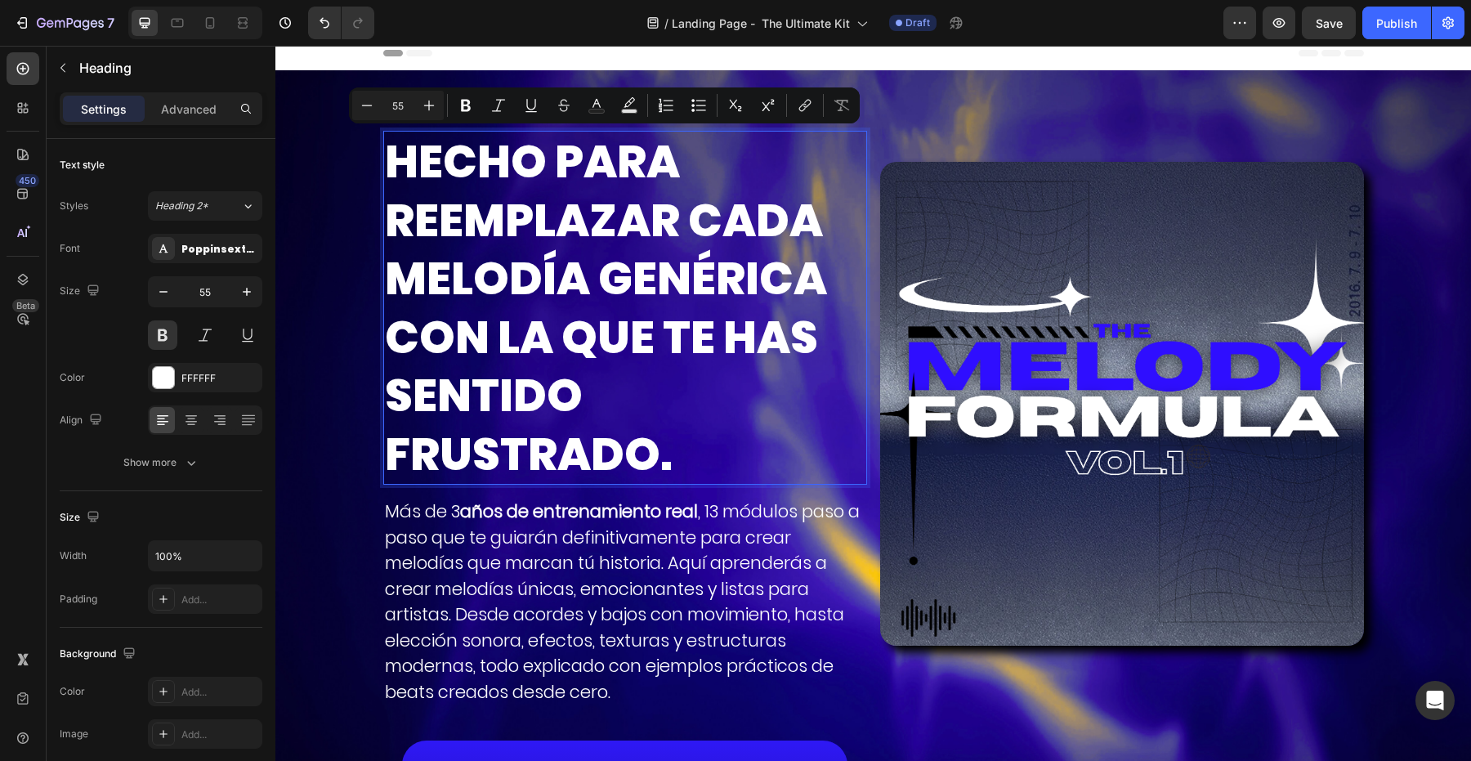
click at [443, 233] on p "HECHO PARA REEMPLAZAR CADA MELODÍA GENÉRICA CON LA QUE TE HAS SENTIDO FRUSTRADO." at bounding box center [625, 307] width 481 height 351
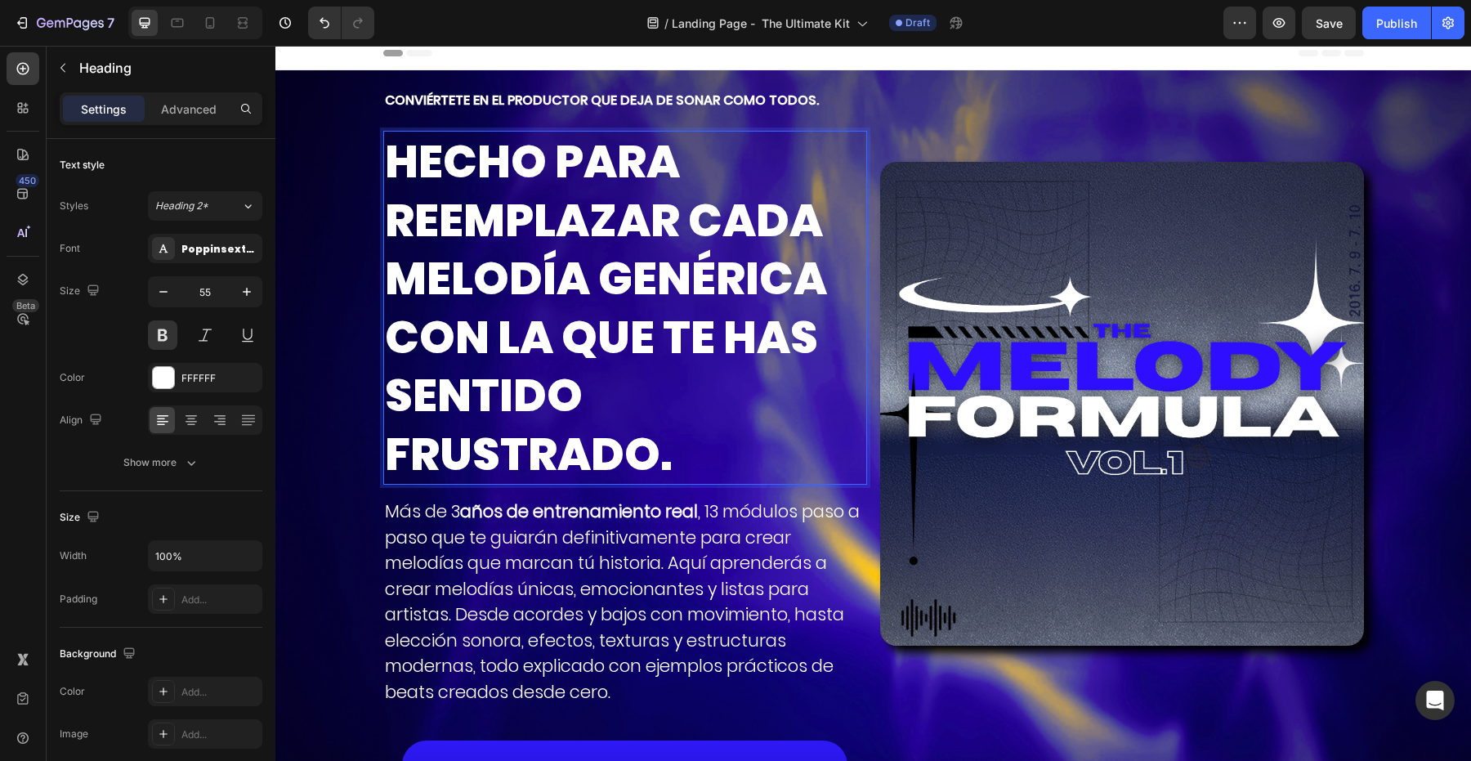
click at [523, 155] on p "HECHO PARA REEMPLAZAR CADA MELODÍA GENÉRICA CON LA QUE TE HAS SENTIDO FRUSTRADO." at bounding box center [625, 307] width 481 height 351
drag, startPoint x: 547, startPoint y: 155, endPoint x: 347, endPoint y: 155, distance: 199.4
click at [347, 155] on div "CONVIÉRTETE EN EL PRODUCTOR QUE DEJA DE SONAR COMO TODOS. Heading HECHO PARA RE…" at bounding box center [873, 529] width 1196 height 918
click at [405, 219] on p "DISEÑADO PARA REEMPLAZAR CADA MELODÍA GENÉRICA CON LA QUE TE HAS SENTIDO FRUSTR…" at bounding box center [625, 307] width 481 height 351
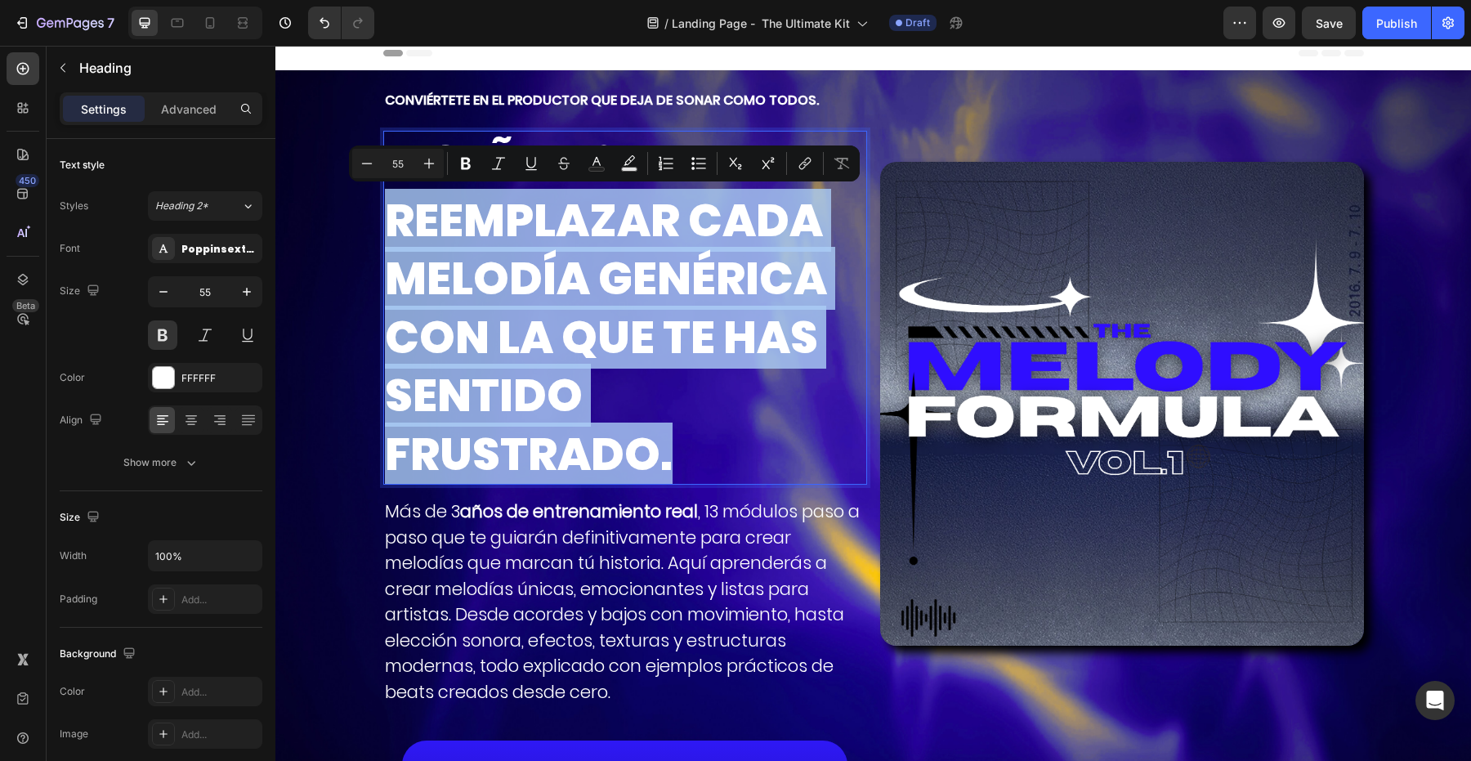
drag, startPoint x: 386, startPoint y: 218, endPoint x: 675, endPoint y: 458, distance: 375.5
click at [676, 458] on p "DISEÑADO PARA REEMPLAZAR CADA MELODÍA GENÉRICA CON LA QUE TE HAS SENTIDO FRUSTR…" at bounding box center [625, 307] width 481 height 351
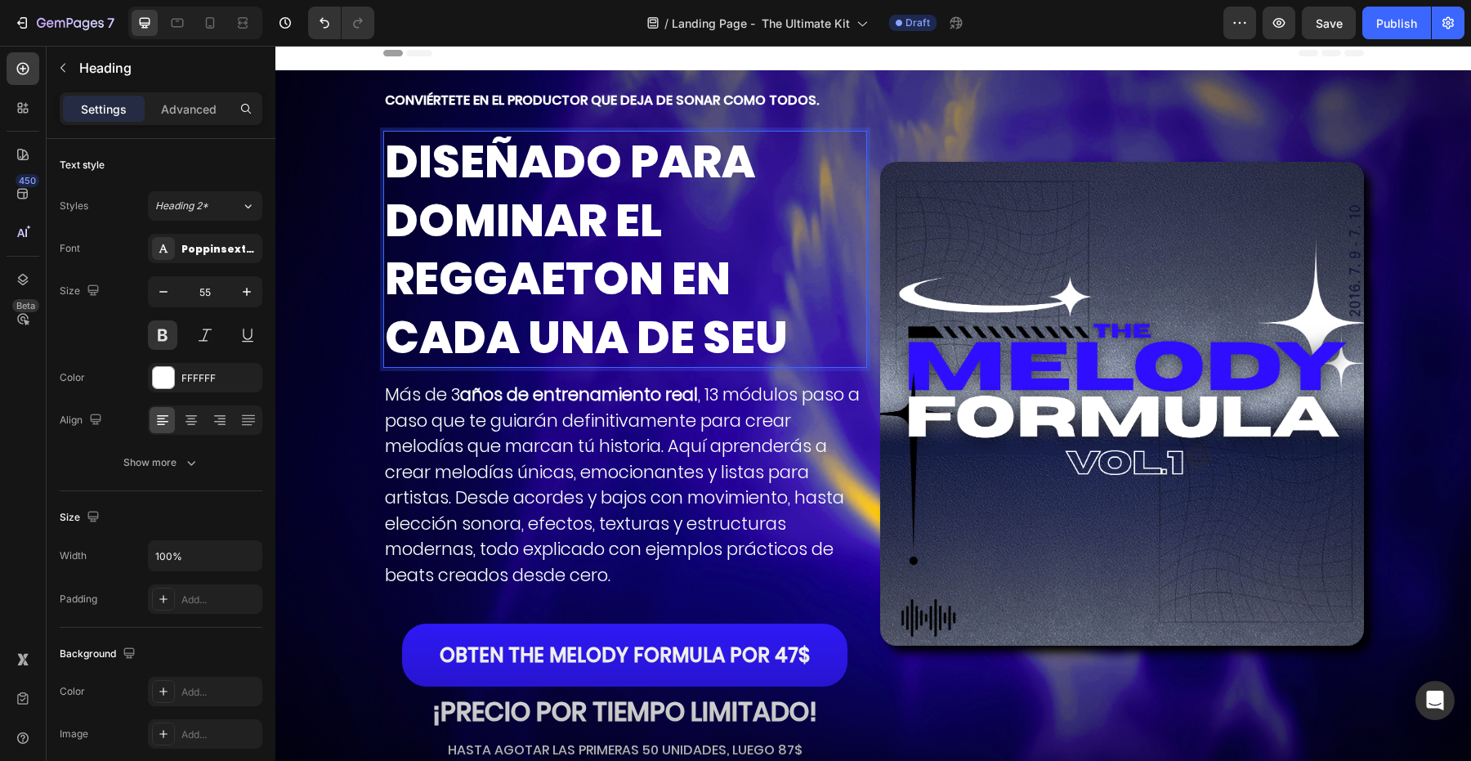
scroll to position [1, 0]
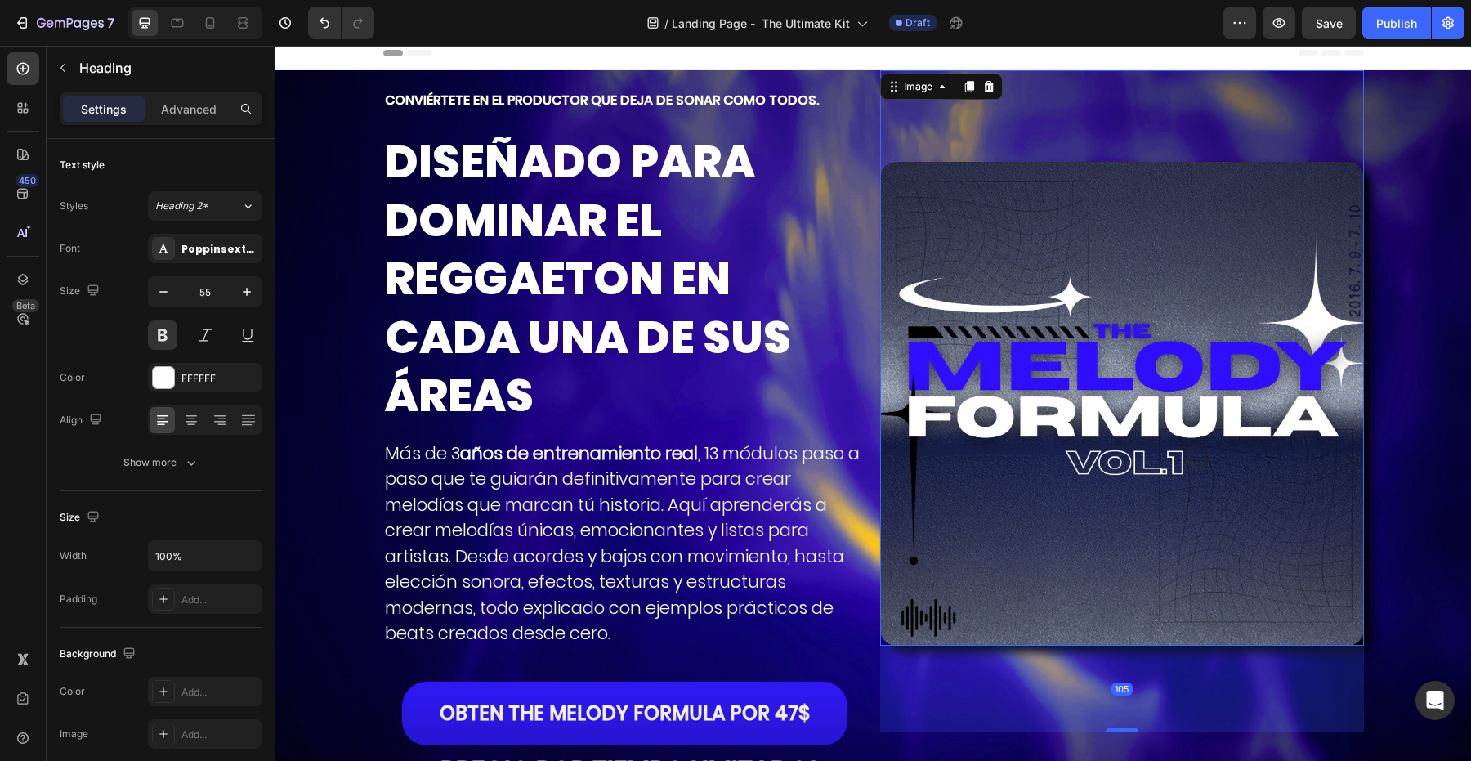
click at [1092, 445] on img at bounding box center [1122, 404] width 484 height 484
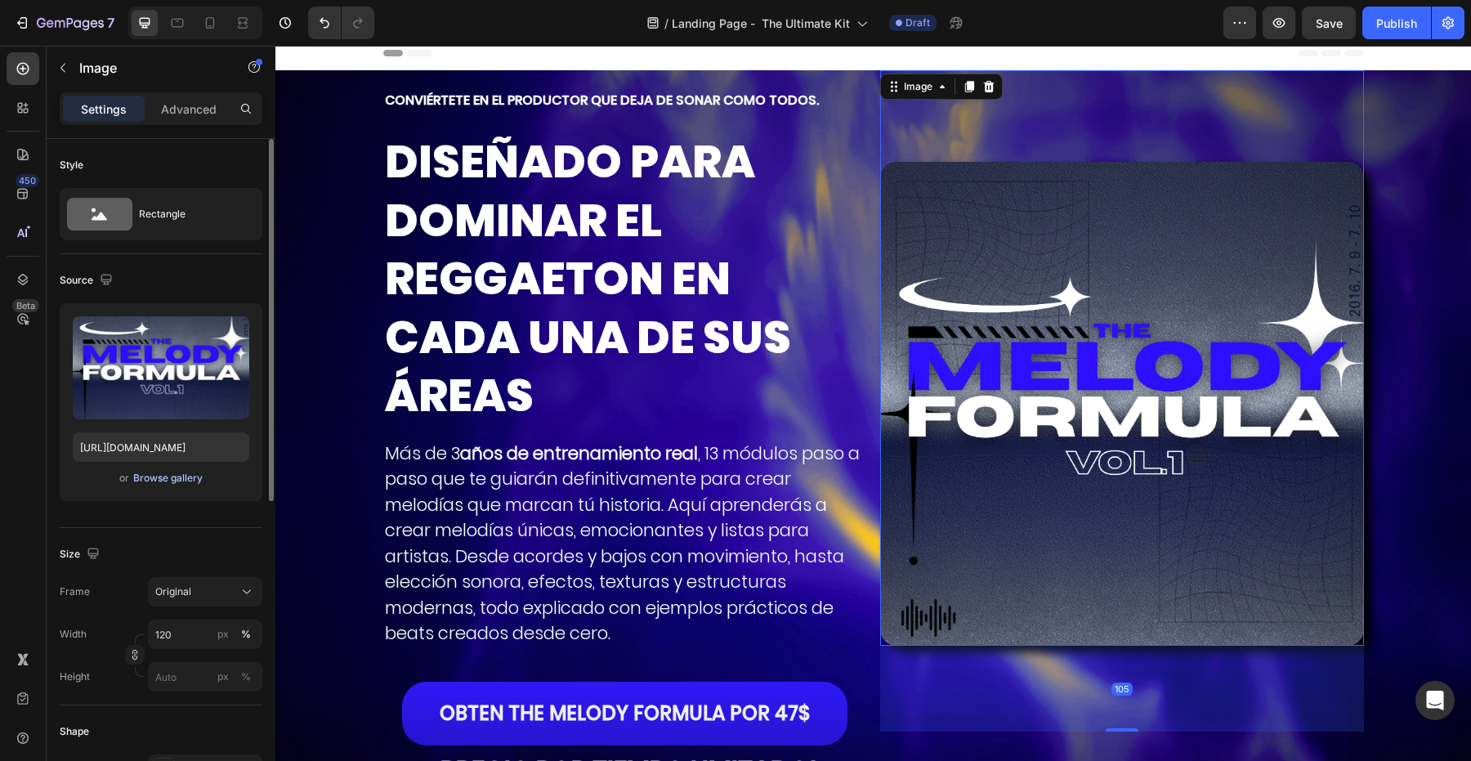
click at [181, 475] on div "Browse gallery" at bounding box center [167, 478] width 69 height 15
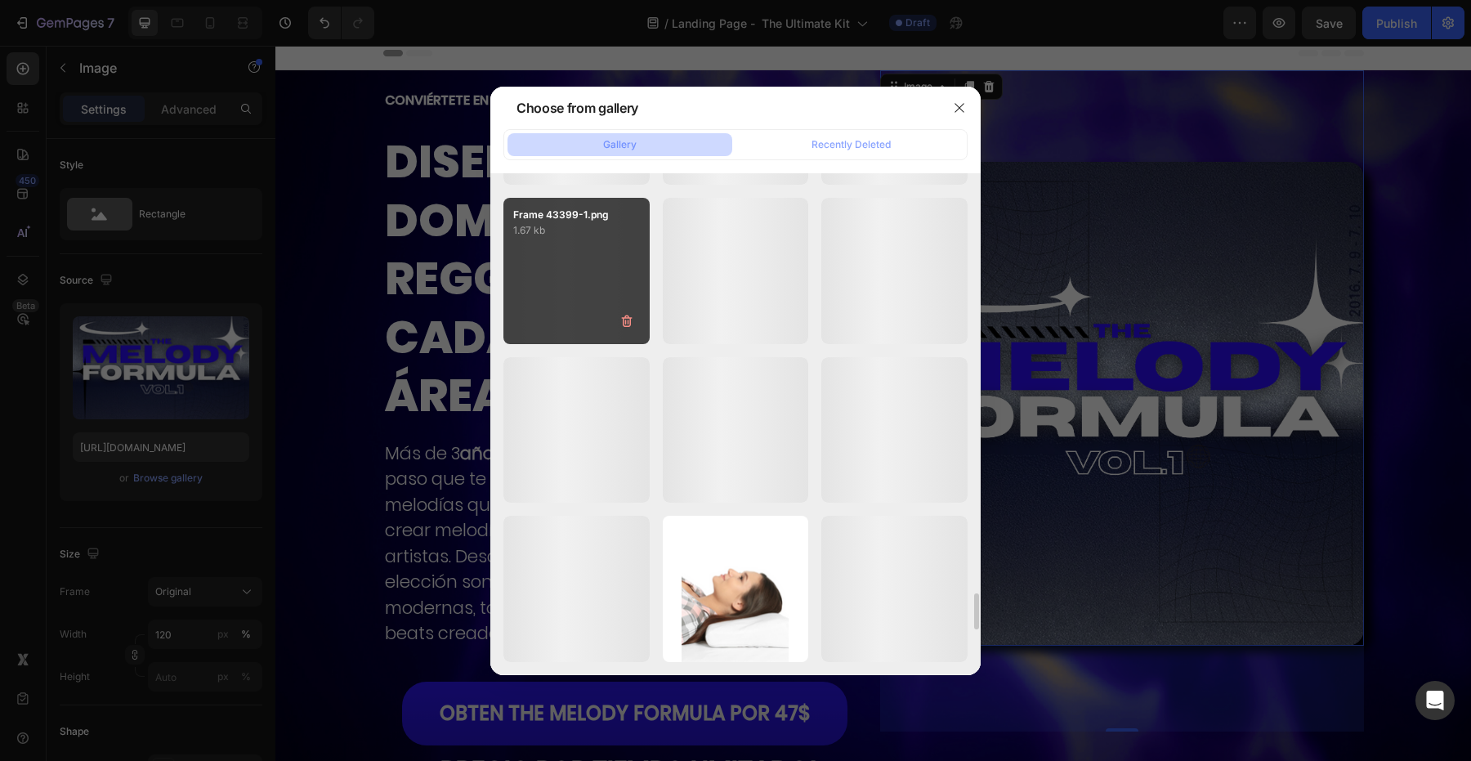
scroll to position [5568, 0]
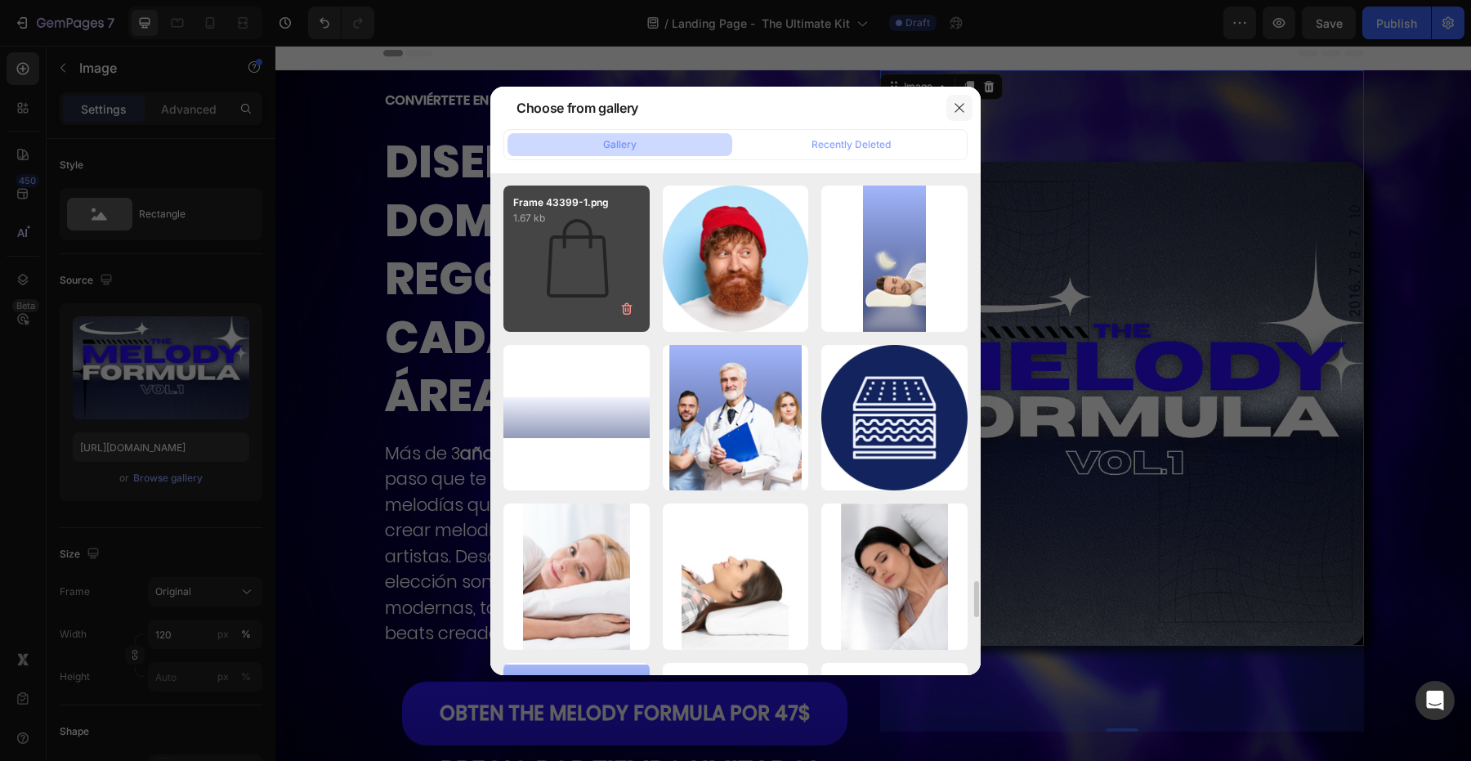
click at [963, 95] on button "button" at bounding box center [959, 108] width 26 height 26
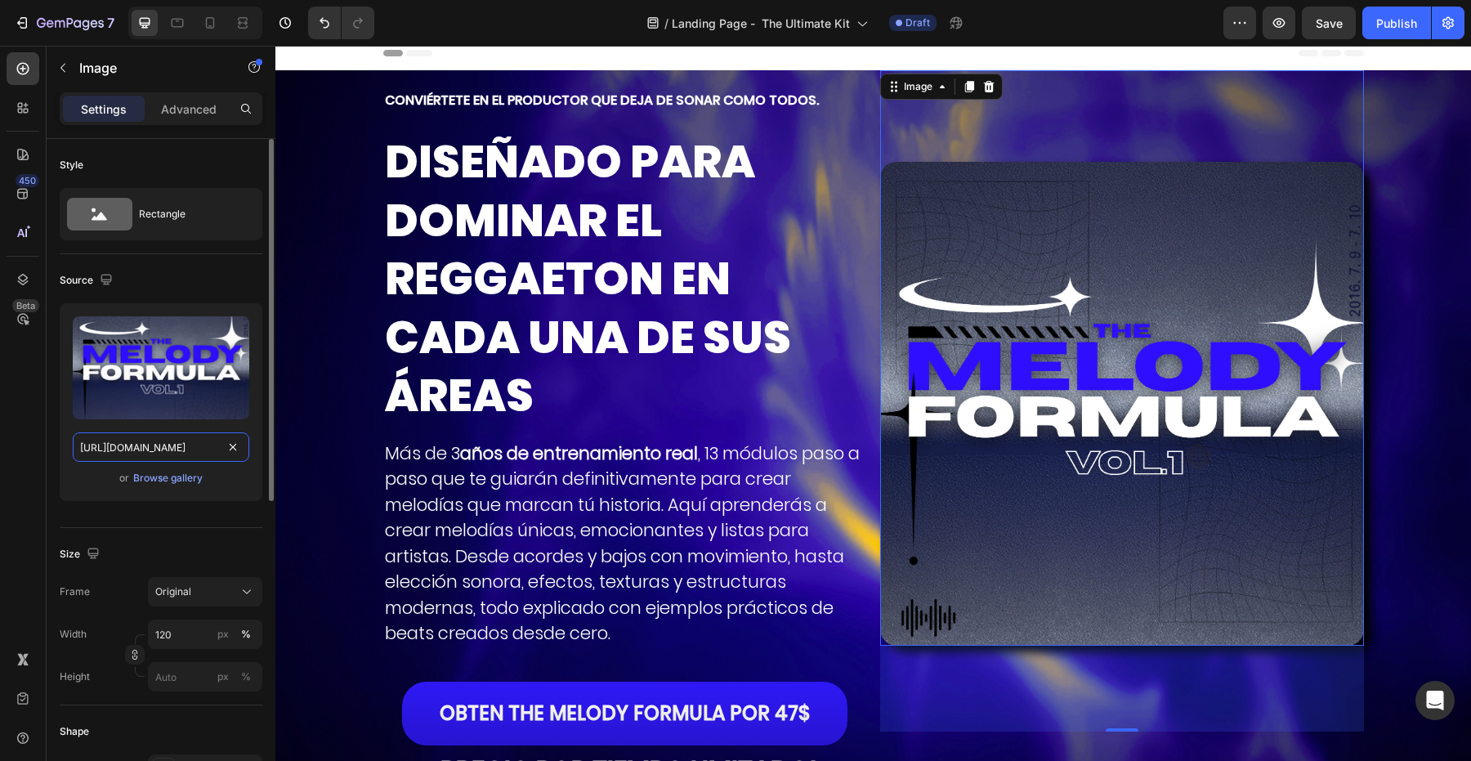
click at [135, 437] on input "https://cdn.shopify.com/s/files/1/0707/3228/4092/files/gempages_576749552749511…" at bounding box center [161, 446] width 177 height 29
paste input "ESSENTIALS.png?v=1755224618"
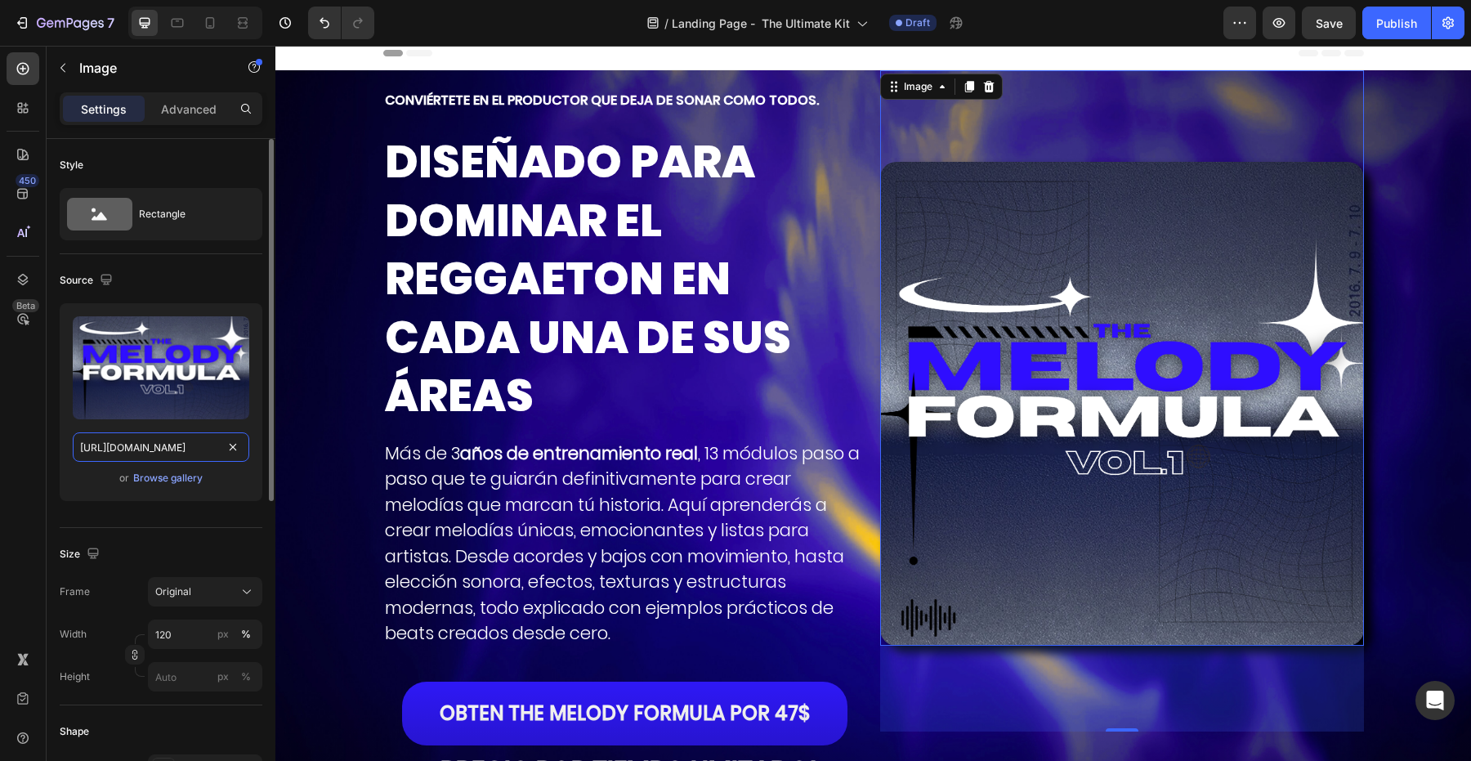
type input "https://cdn.shopify.com/s/files/1/0707/3228/4092/files/ESSENTIALS.png?v=1755224…"
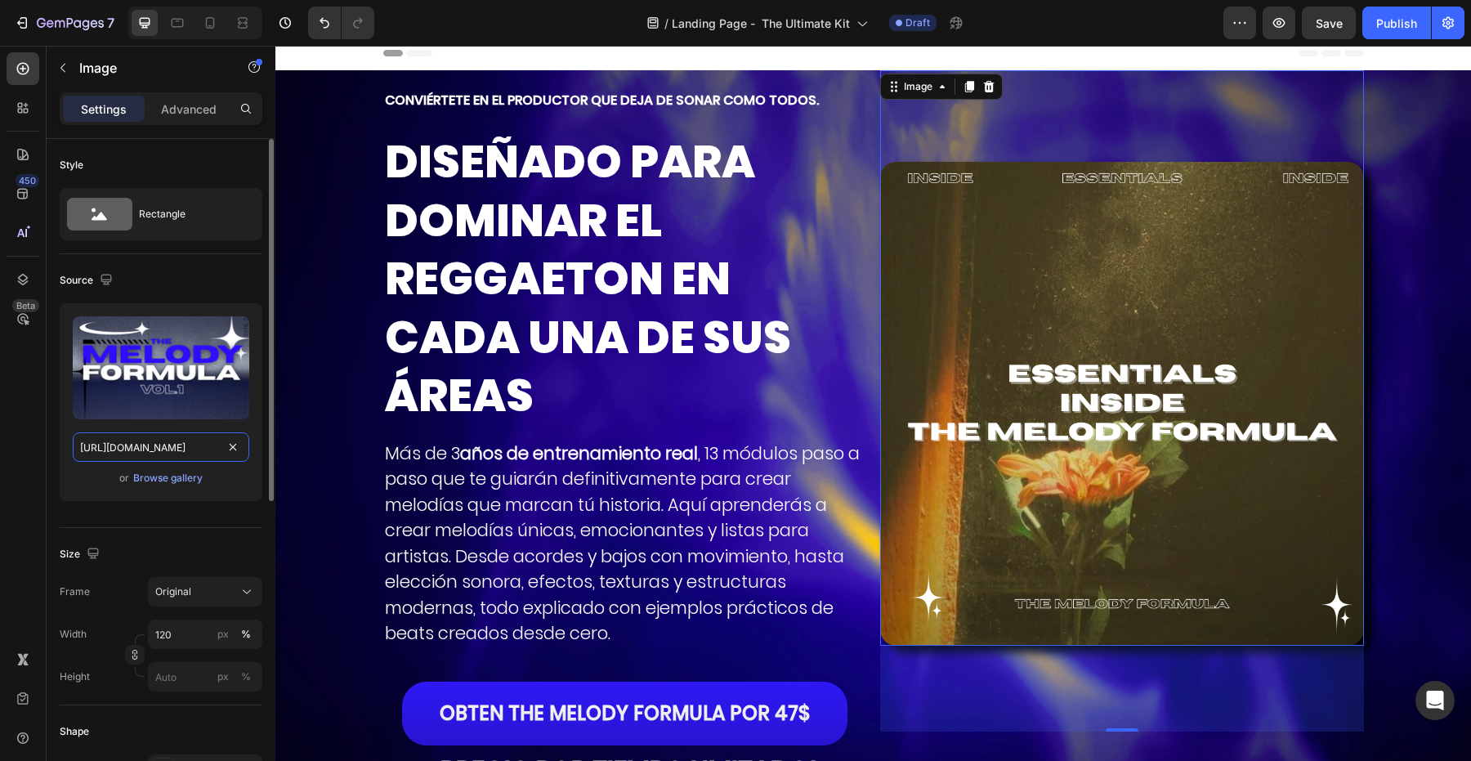
scroll to position [0, 274]
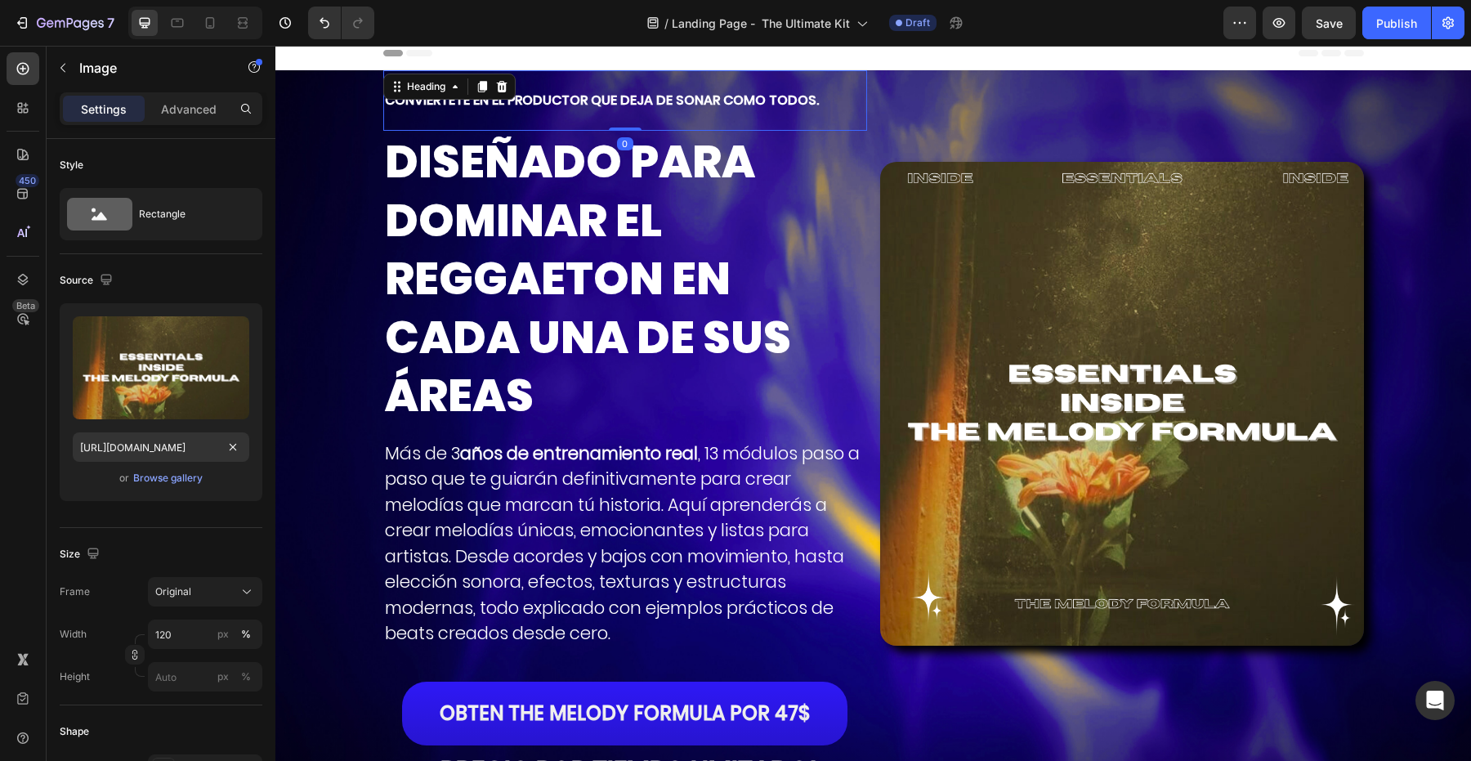
click at [778, 115] on h2 "CONVIÉRTETE EN EL PRODUCTOR QUE DEJA DE SONAR COMO TODOS." at bounding box center [625, 100] width 484 height 60
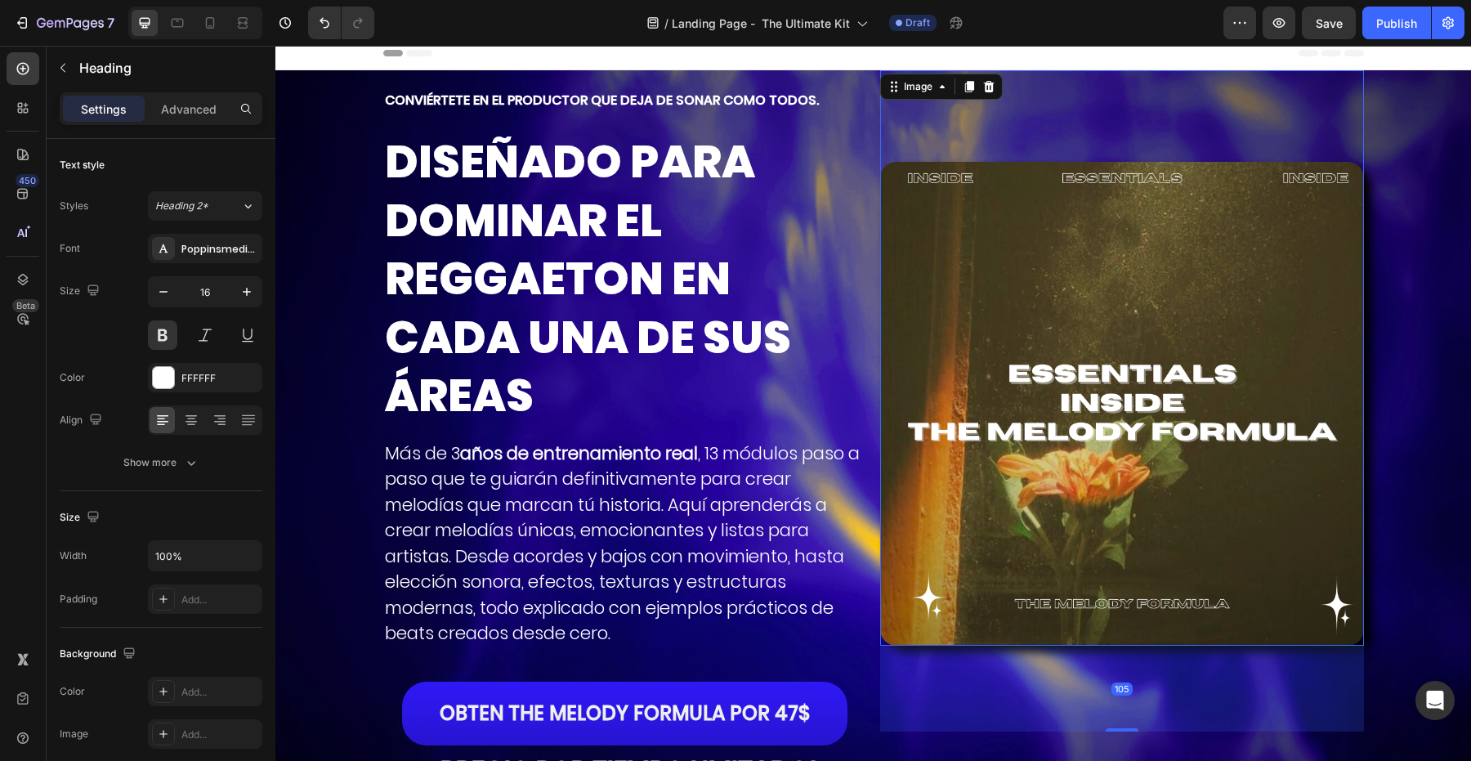
click at [1021, 110] on div "Image 105" at bounding box center [1122, 357] width 484 height 575
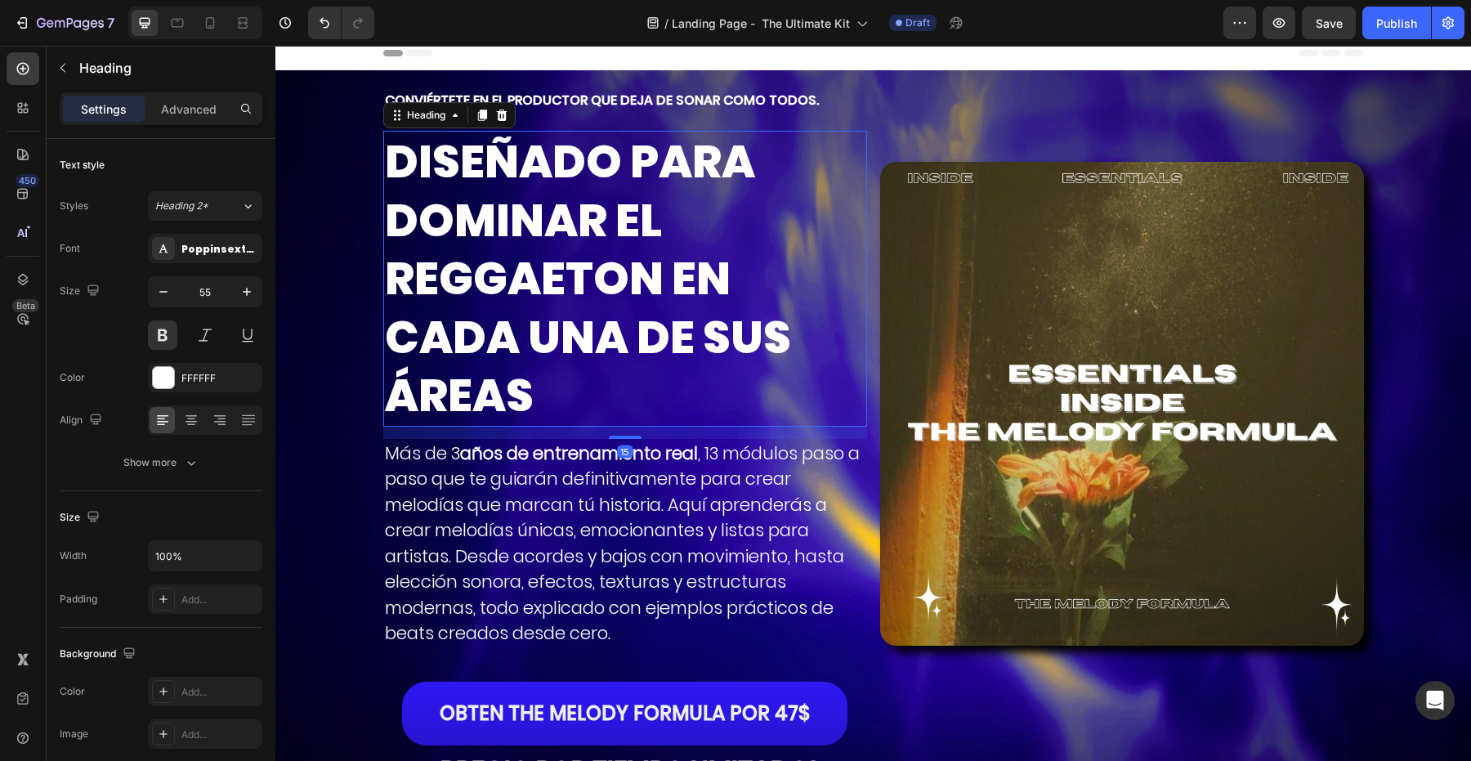
click at [385, 276] on p "DISEÑADO PARA DOMINAR EL REGGAETON EN CADA UNA DE SUS ÁREAS" at bounding box center [625, 278] width 481 height 293
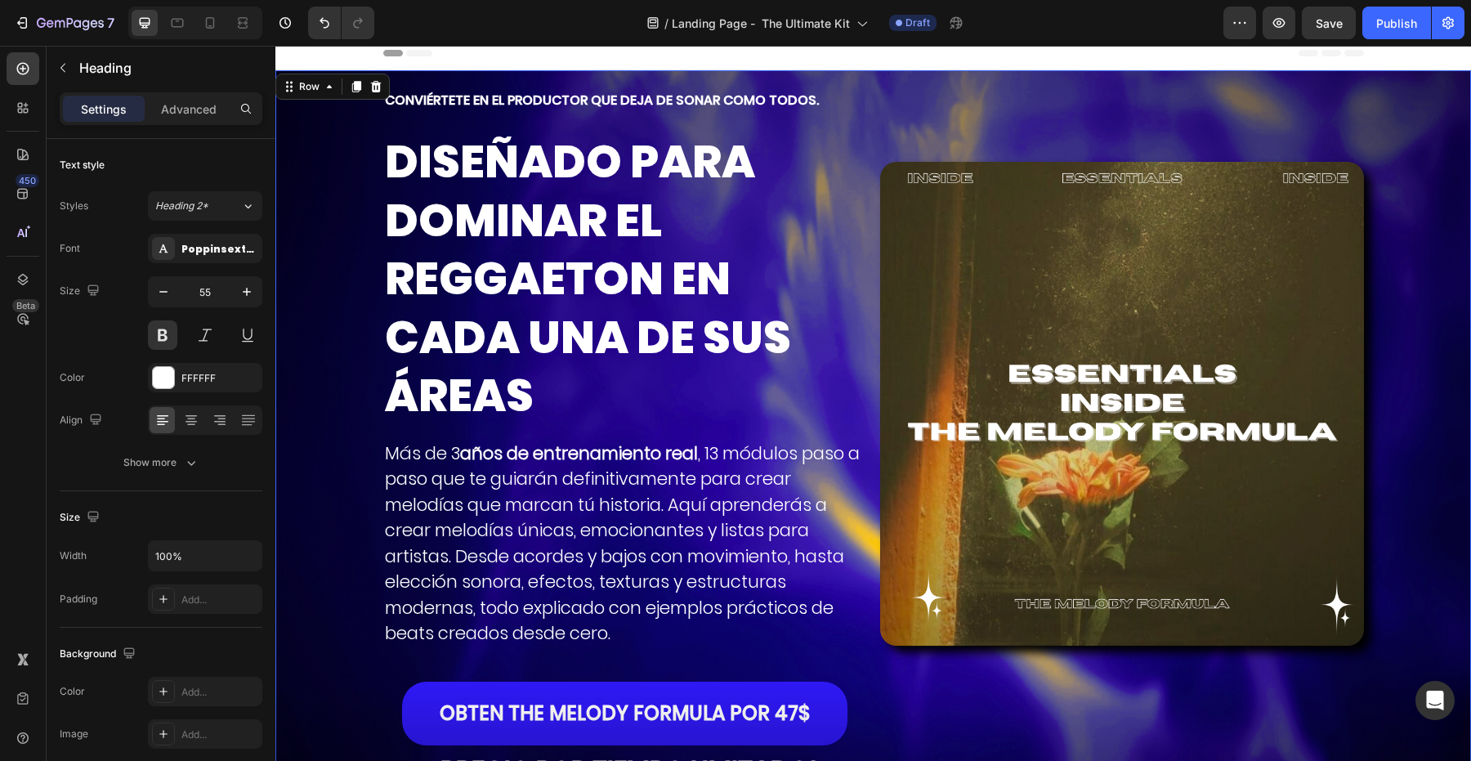
click at [349, 292] on div "CONVIÉRTETE EN EL PRODUCTOR QUE DEJA DE SONAR COMO TODOS. Heading DISEÑADO PARA…" at bounding box center [873, 500] width 1196 height 860
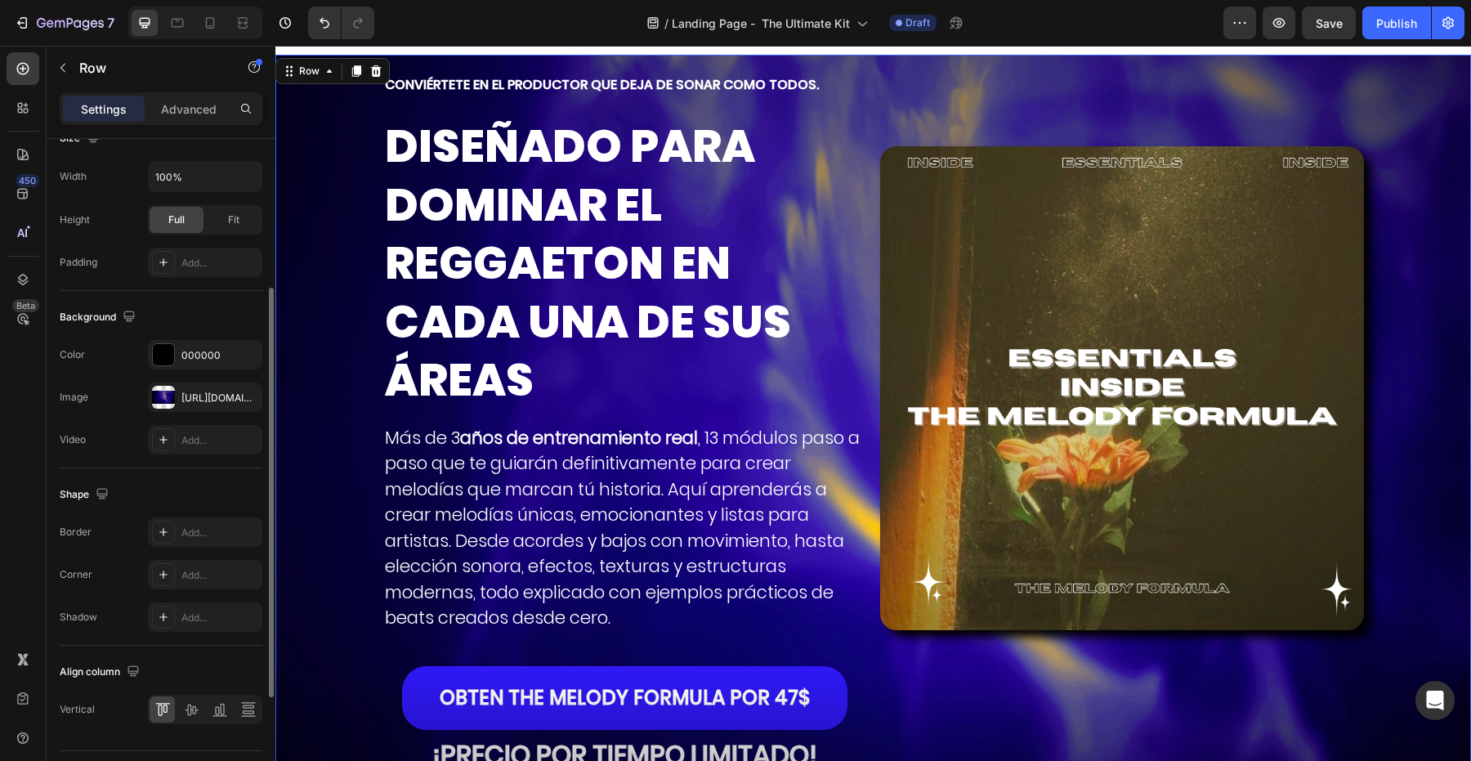
scroll to position [409, 0]
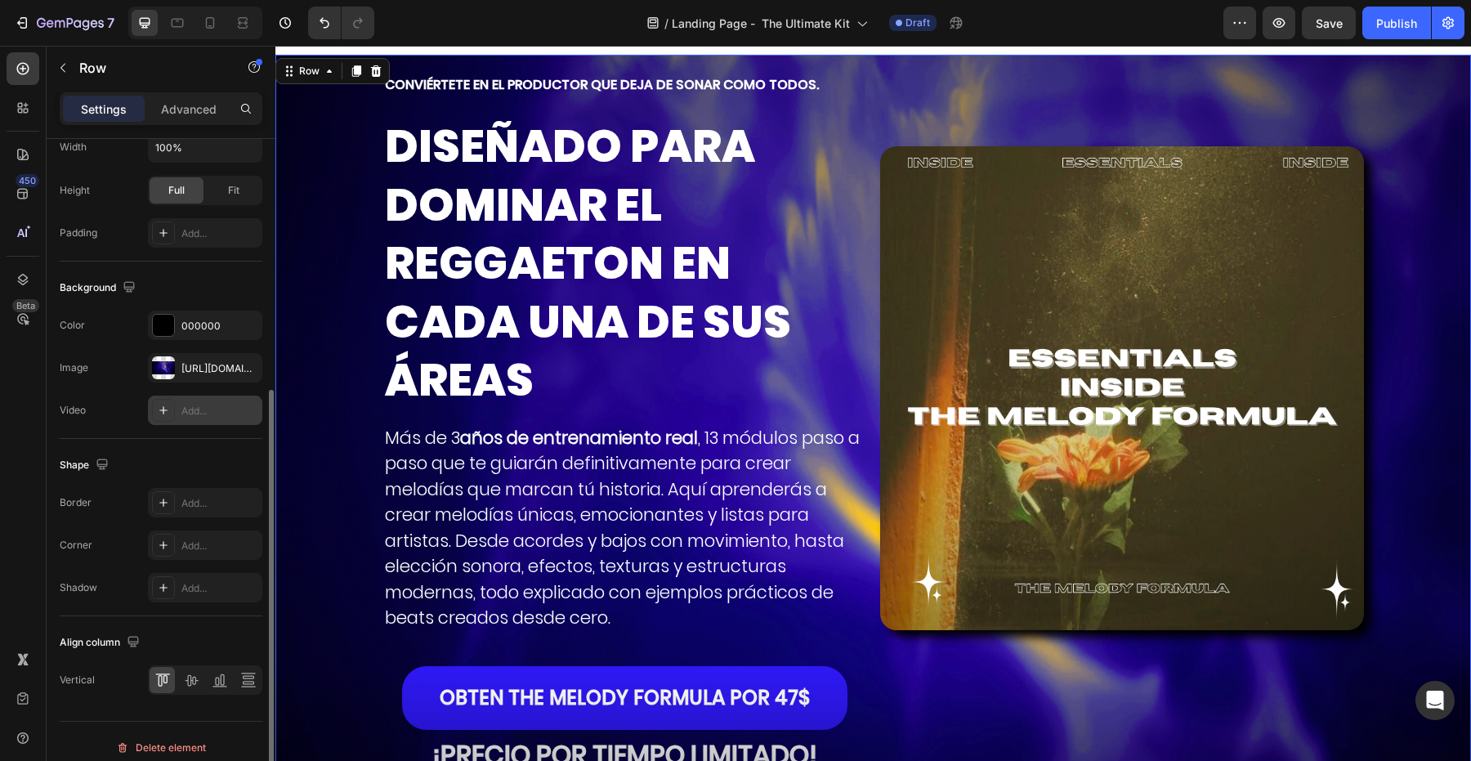
click at [190, 397] on div "Add..." at bounding box center [205, 410] width 114 height 29
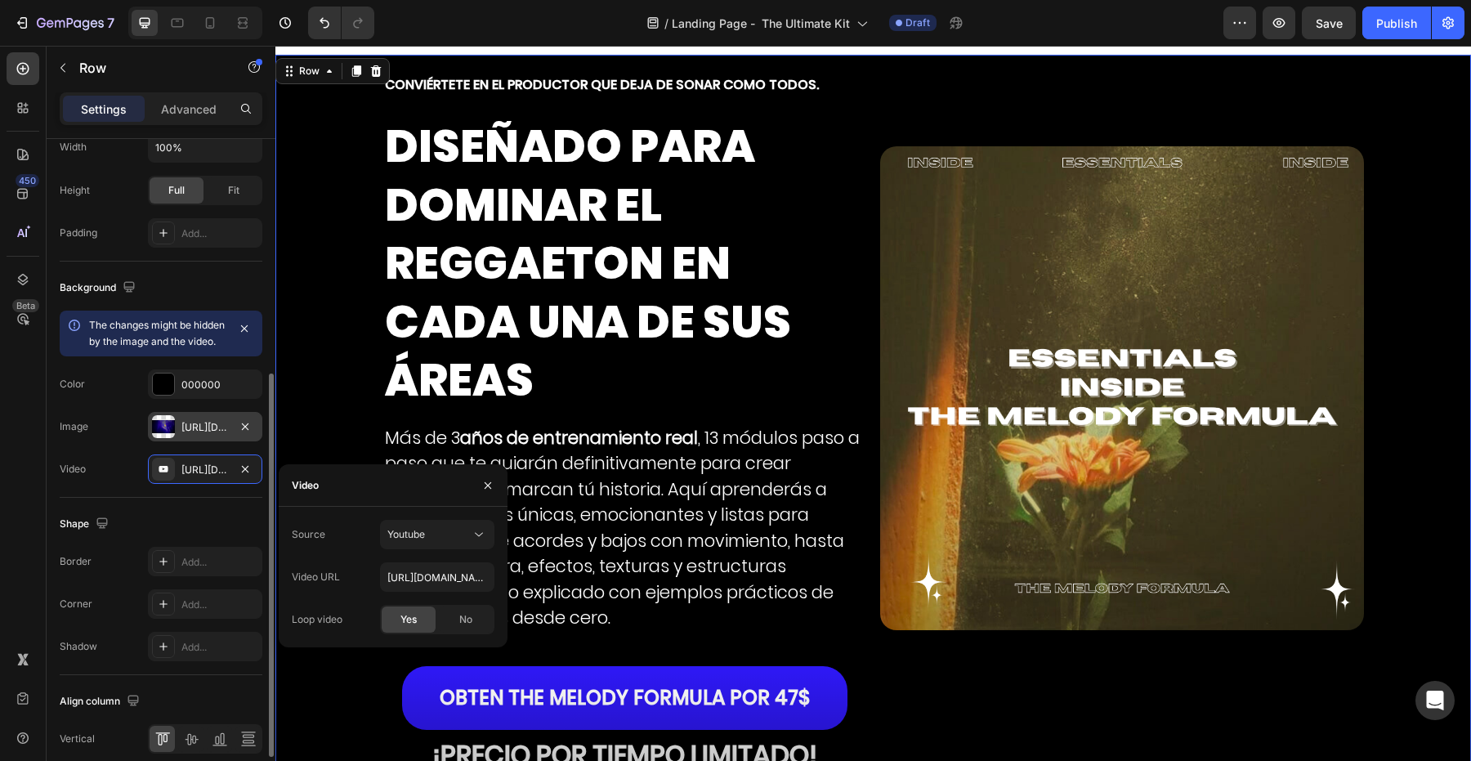
click at [180, 441] on div "https://cdn.shopify.com/s/files/1/0707/3228/4092/files/gempages_576749552749511…" at bounding box center [205, 426] width 114 height 29
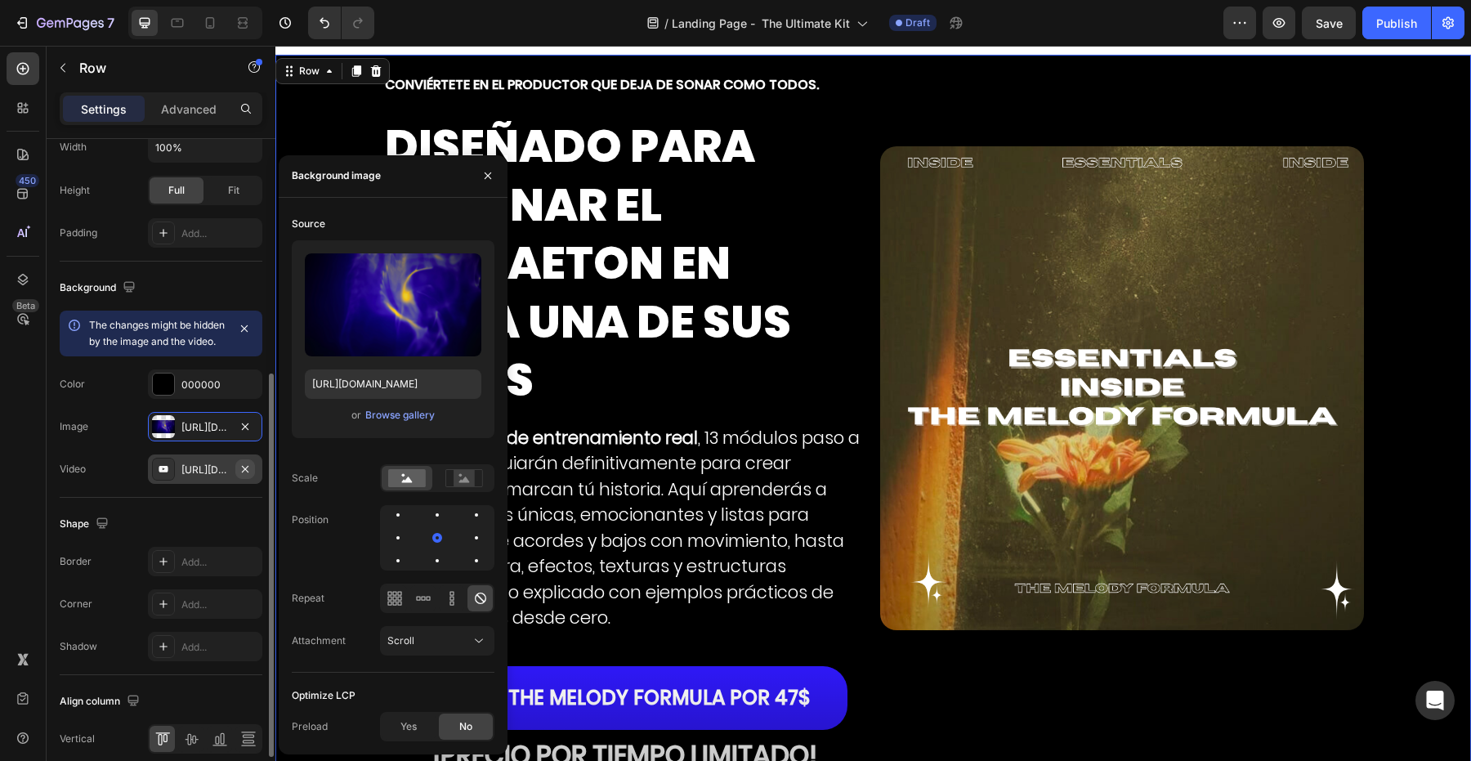
click at [245, 476] on icon "button" at bounding box center [245, 469] width 13 height 13
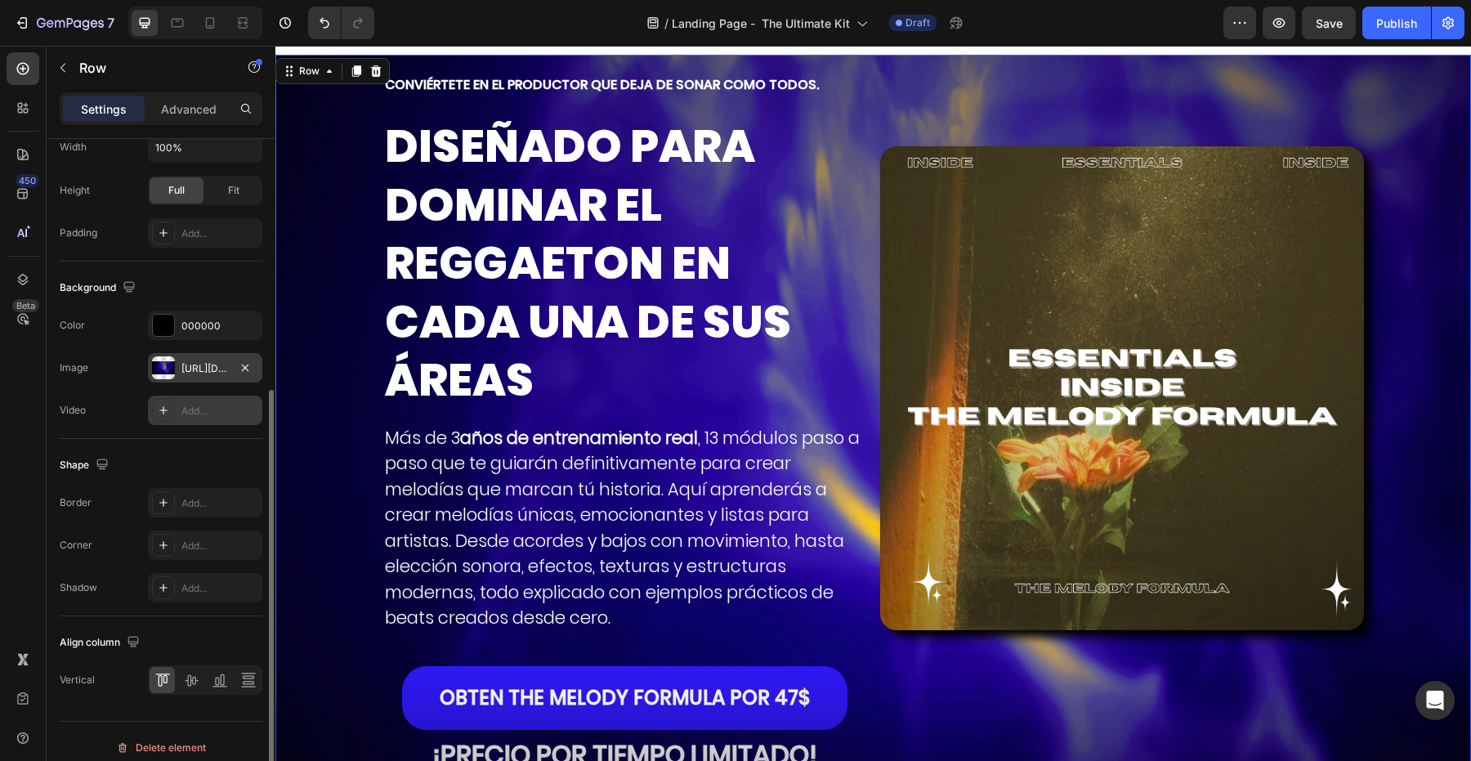
click at [212, 376] on div "https://cdn.shopify.com/s/files/1/0707/3228/4092/files/gempages_576749552749511…" at bounding box center [205, 367] width 114 height 29
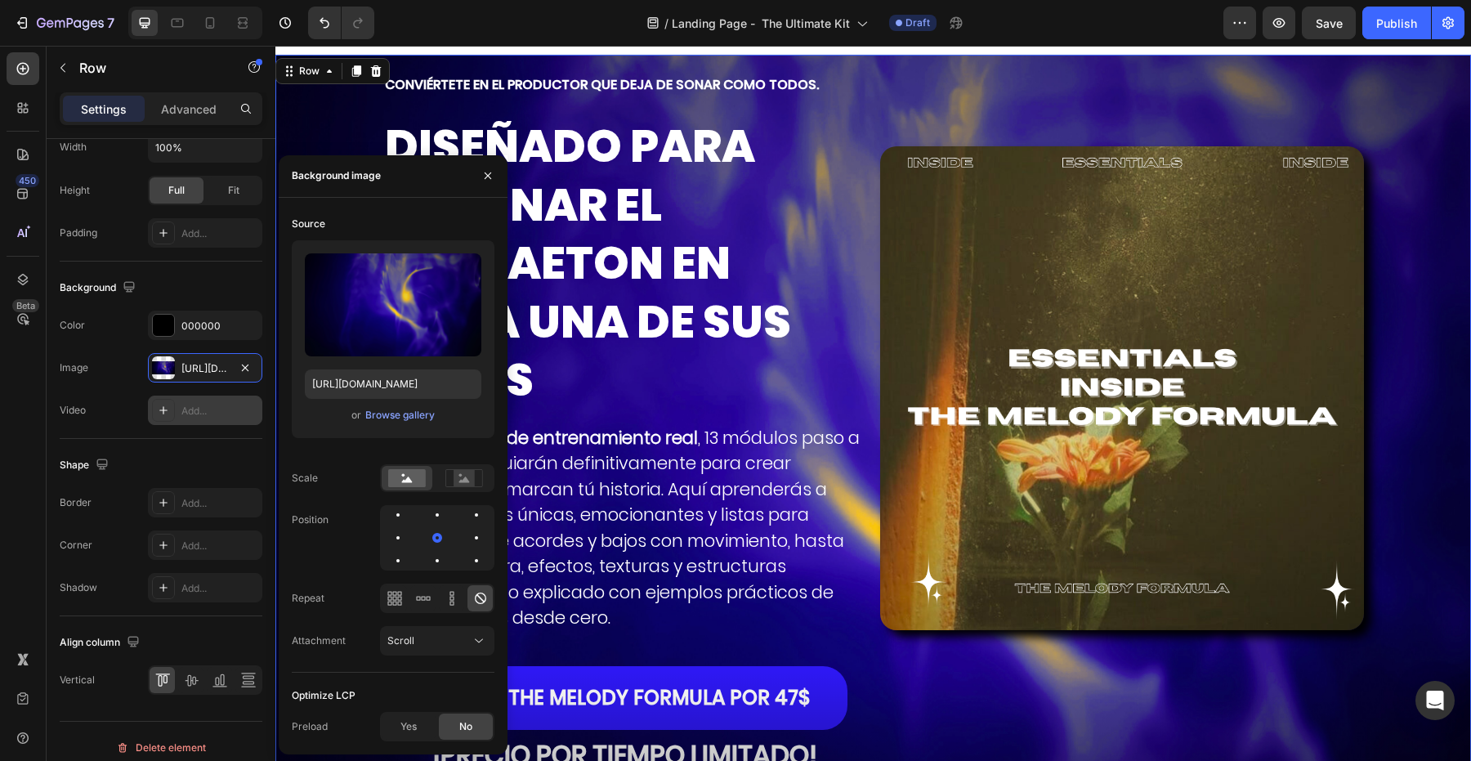
click at [376, 422] on div "or Browse gallery" at bounding box center [393, 415] width 177 height 20
click at [389, 398] on input "https://cdn.shopify.com/s/files/1/0707/3228/4092/files/gempages_576749552749511…" at bounding box center [393, 383] width 177 height 29
click at [368, 410] on div "Browse gallery" at bounding box center [399, 415] width 69 height 15
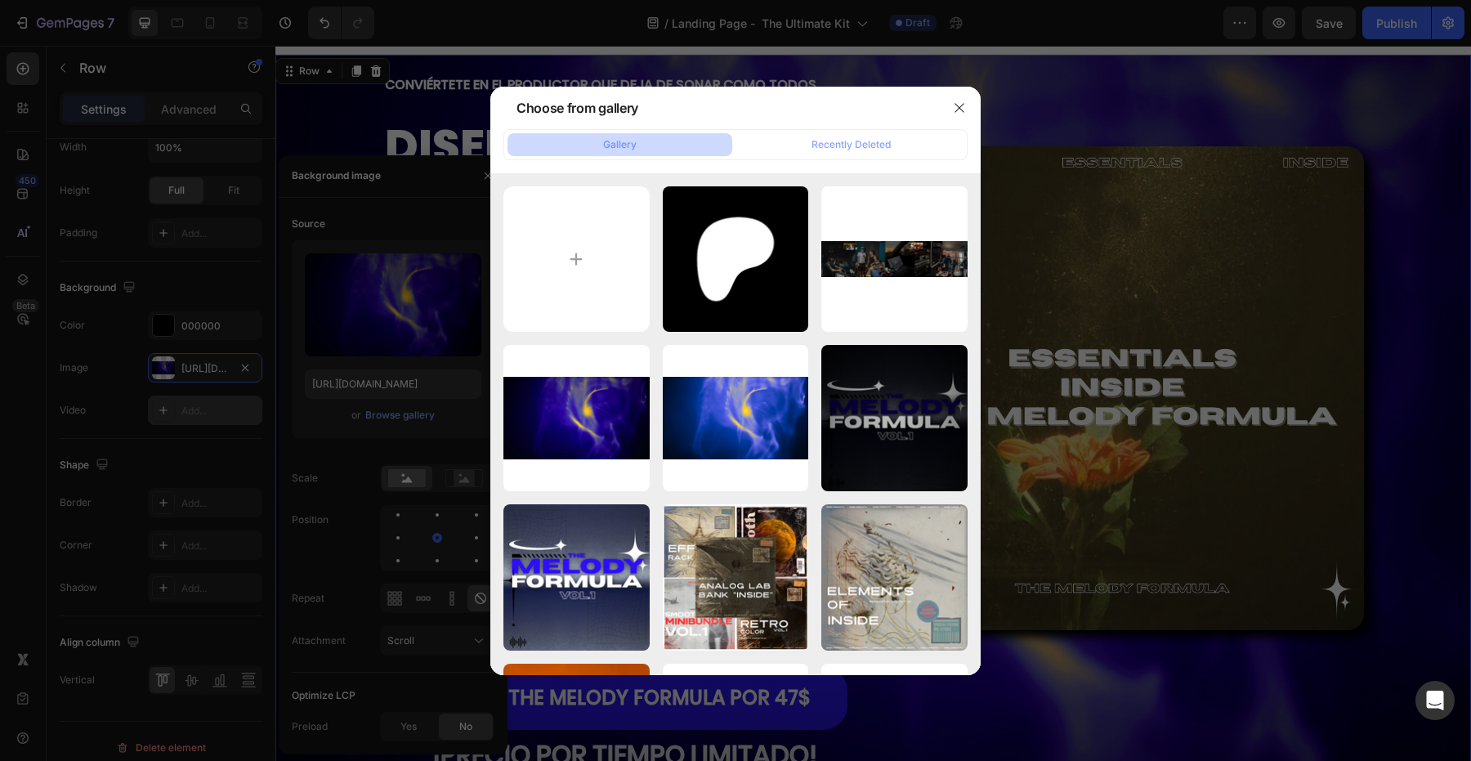
type input "C:\fakepath\Compositor de Anuel (1920 x 1080 px) (2).png"
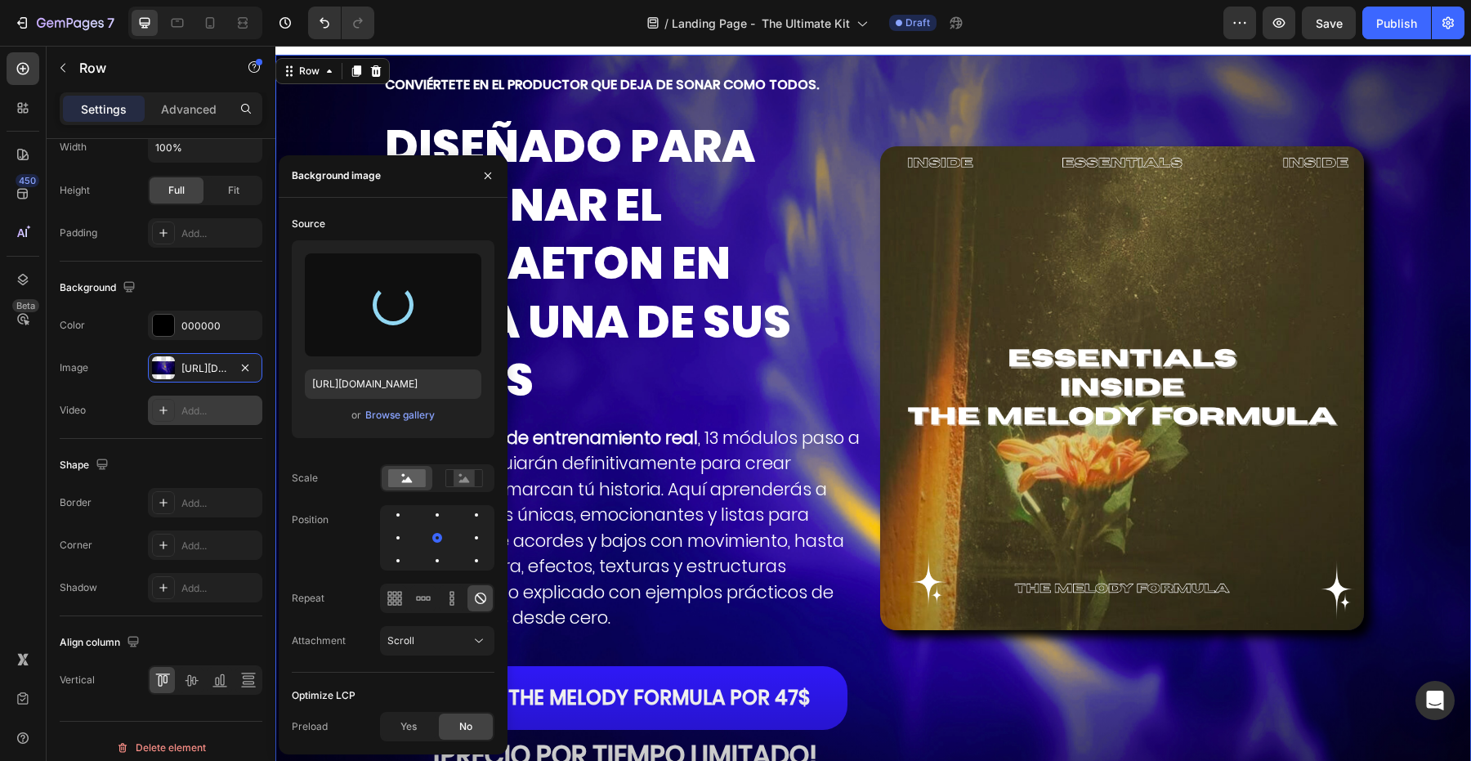
type input "https://cdn.shopify.com/s/files/1/0707/3228/4092/files/gempages_576749552749511…"
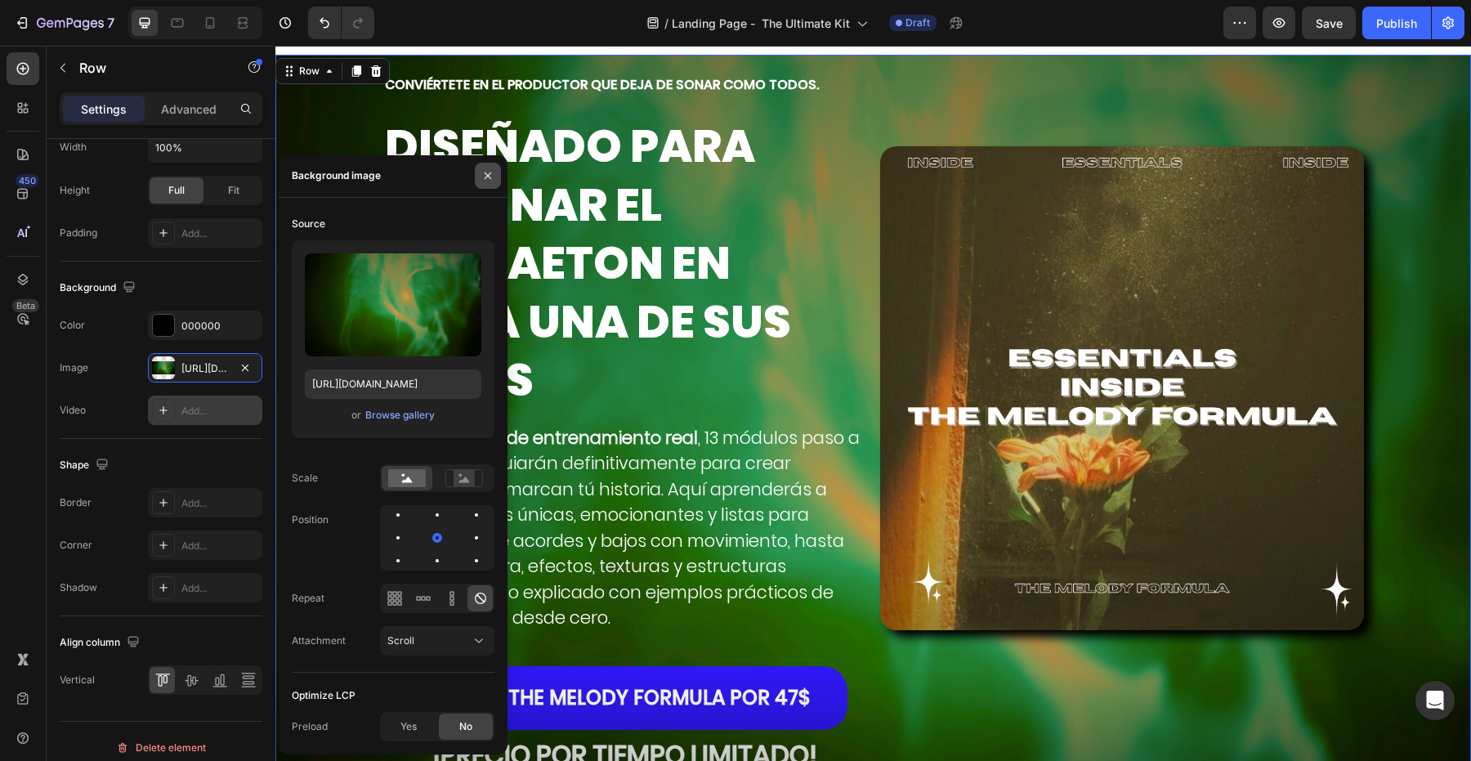
click at [489, 177] on icon "button" at bounding box center [488, 175] width 7 height 7
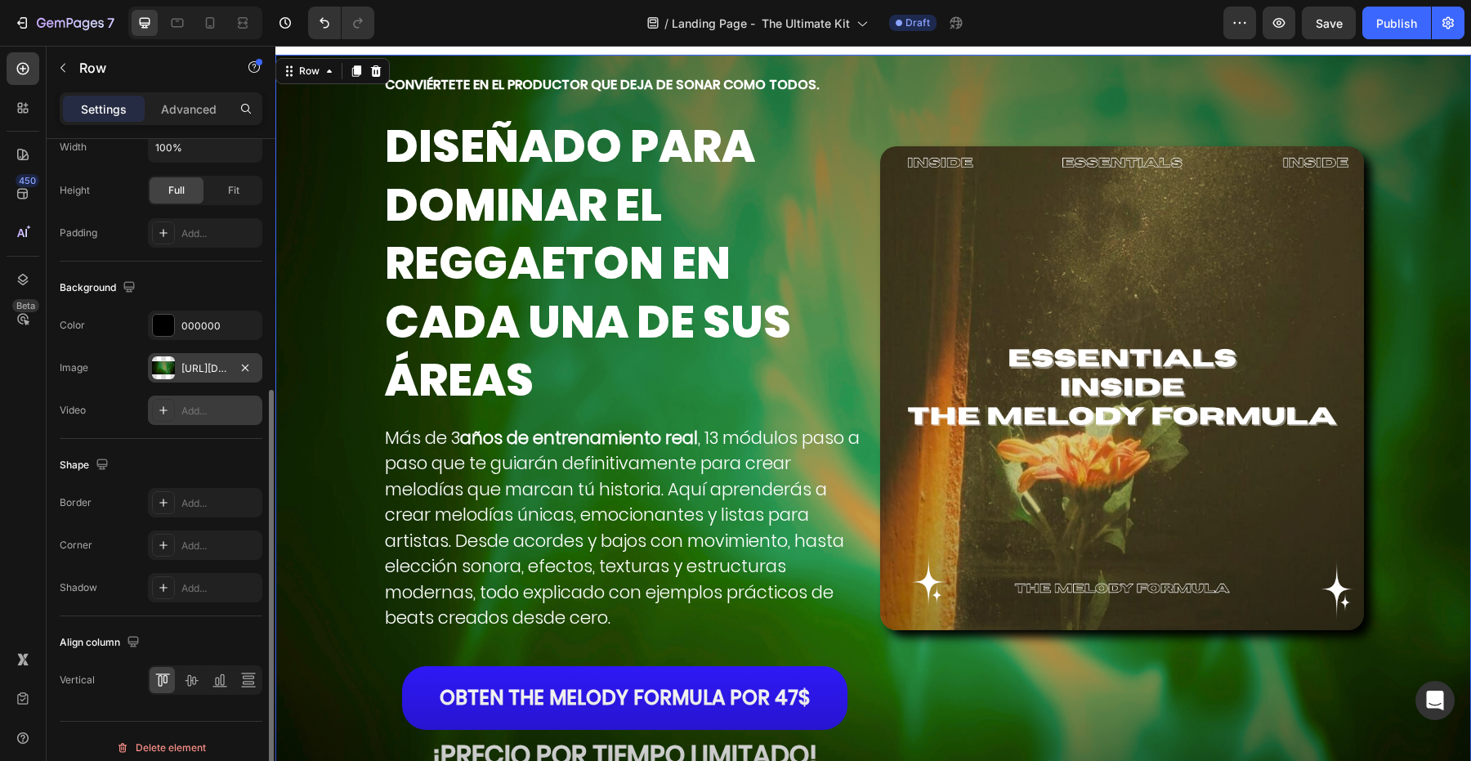
click at [223, 377] on div "https://cdn.shopify.com/s/files/1/0707/3228/4092/files/gempages_576749552749511…" at bounding box center [205, 367] width 114 height 29
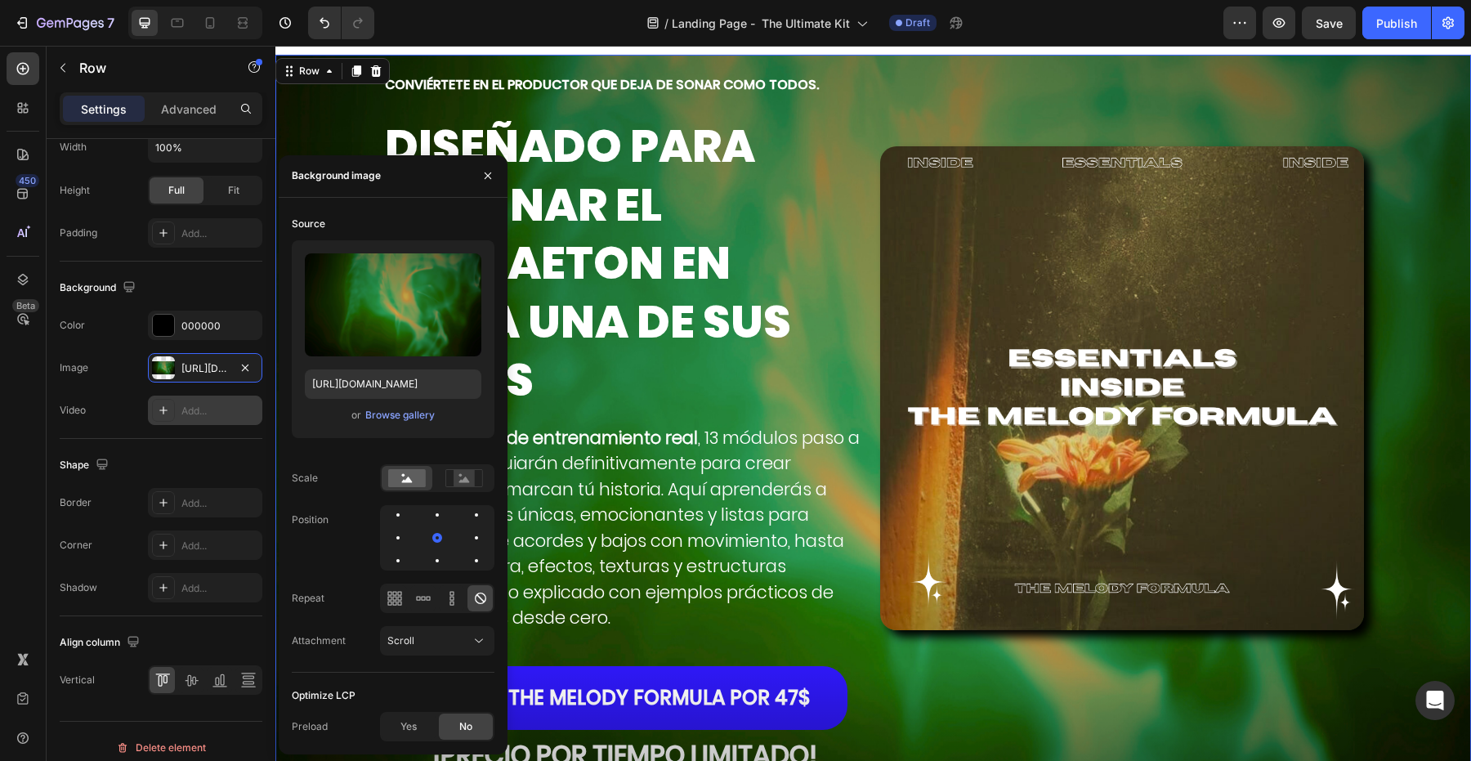
click at [369, 423] on div "or Browse gallery" at bounding box center [393, 415] width 177 height 20
click at [379, 420] on div "Browse gallery" at bounding box center [399, 415] width 69 height 15
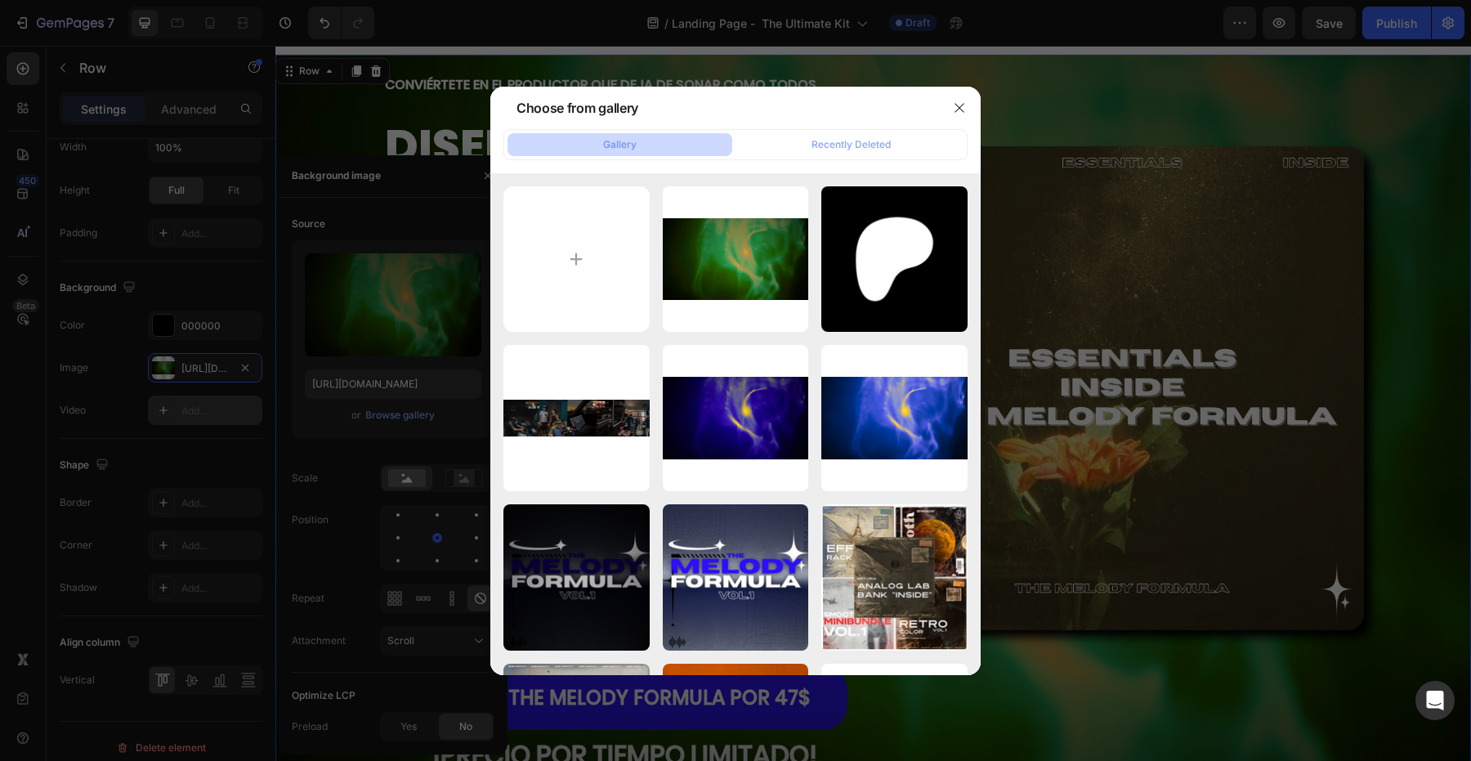
type input "C:\fakepath\Compositor de Anuel (1920 x 1080 px) (3).png"
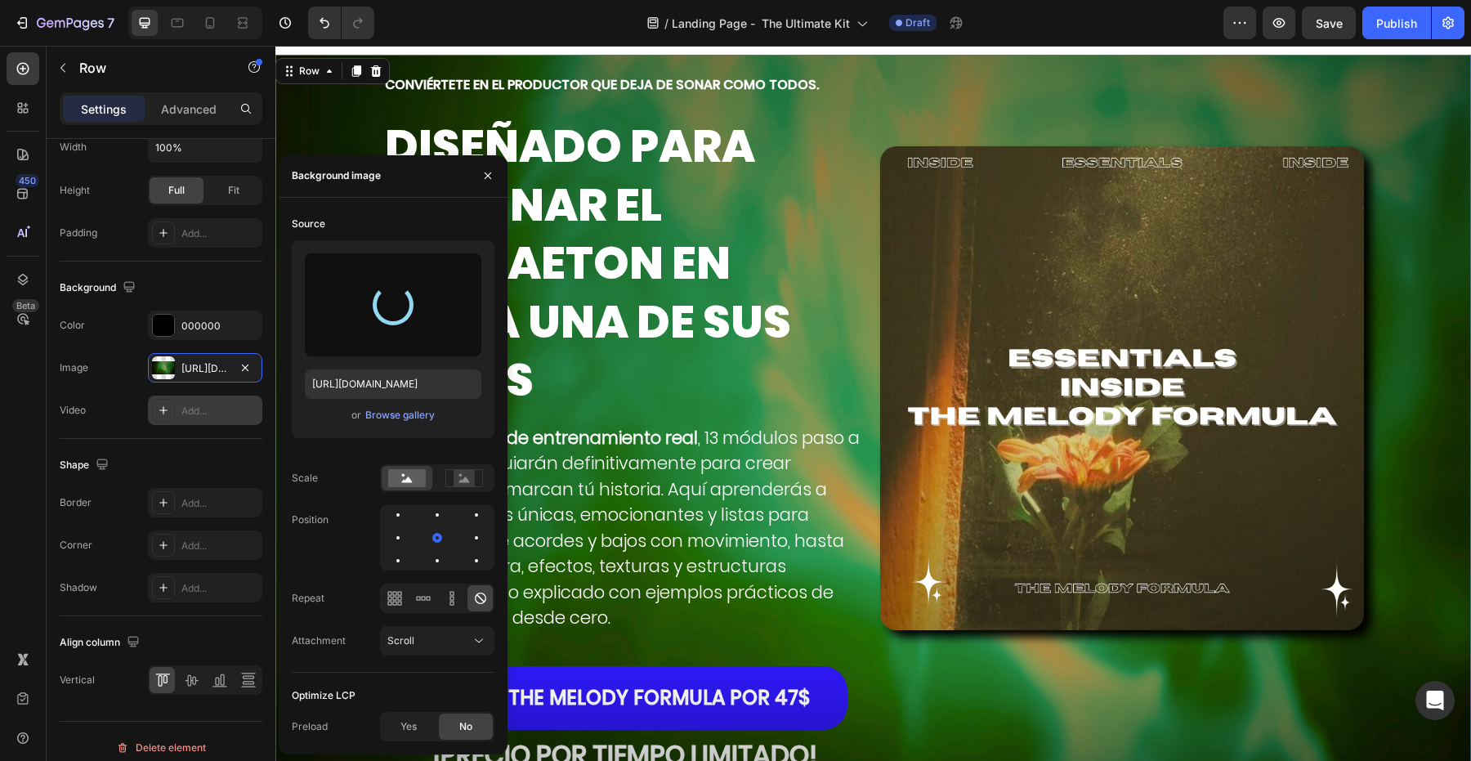
type input "https://cdn.shopify.com/s/files/1/0707/3228/4092/files/gempages_576749552749511…"
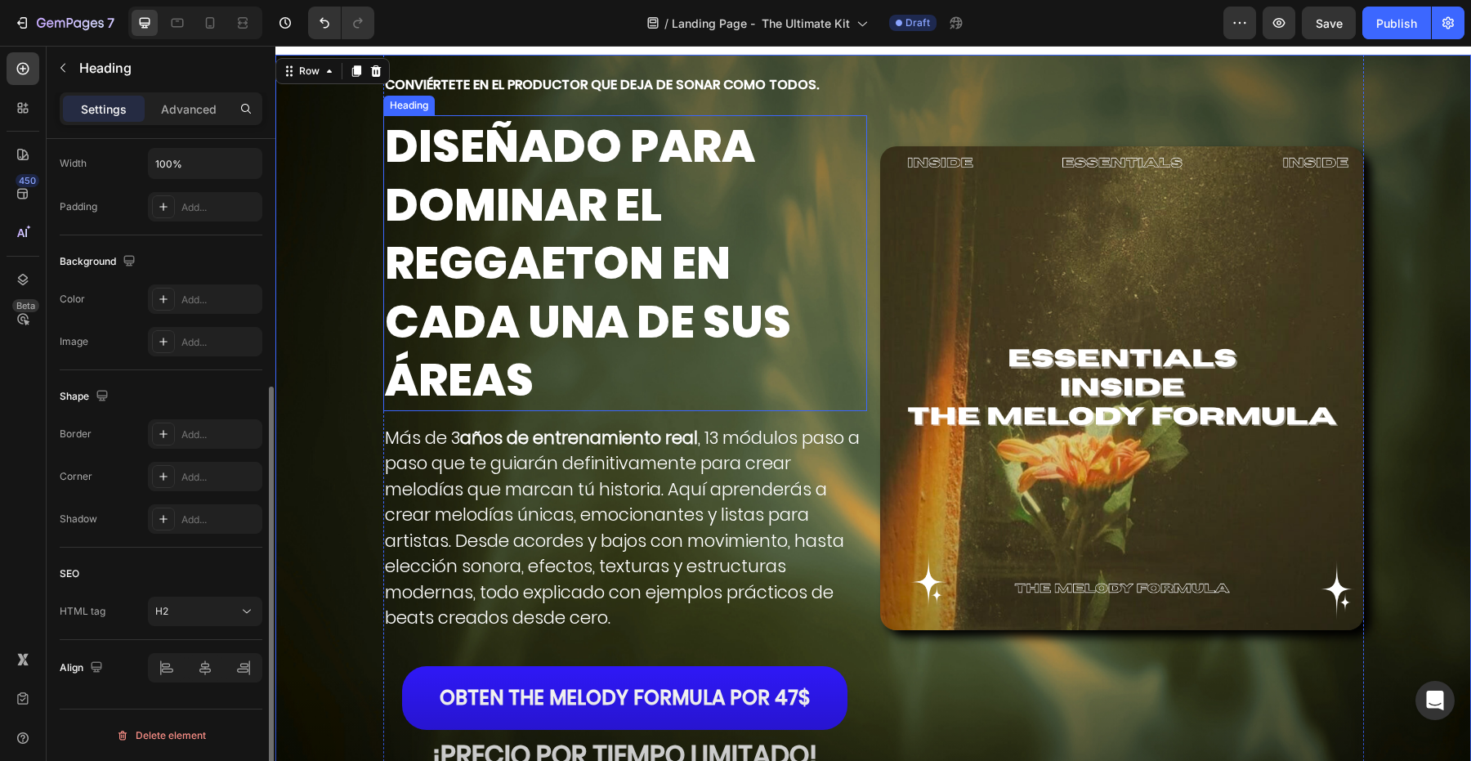
click at [749, 239] on p "DISEÑADO PARA DOMINAR EL REGGAETON EN CADA UNA DE SUS ÁREAS" at bounding box center [625, 263] width 481 height 293
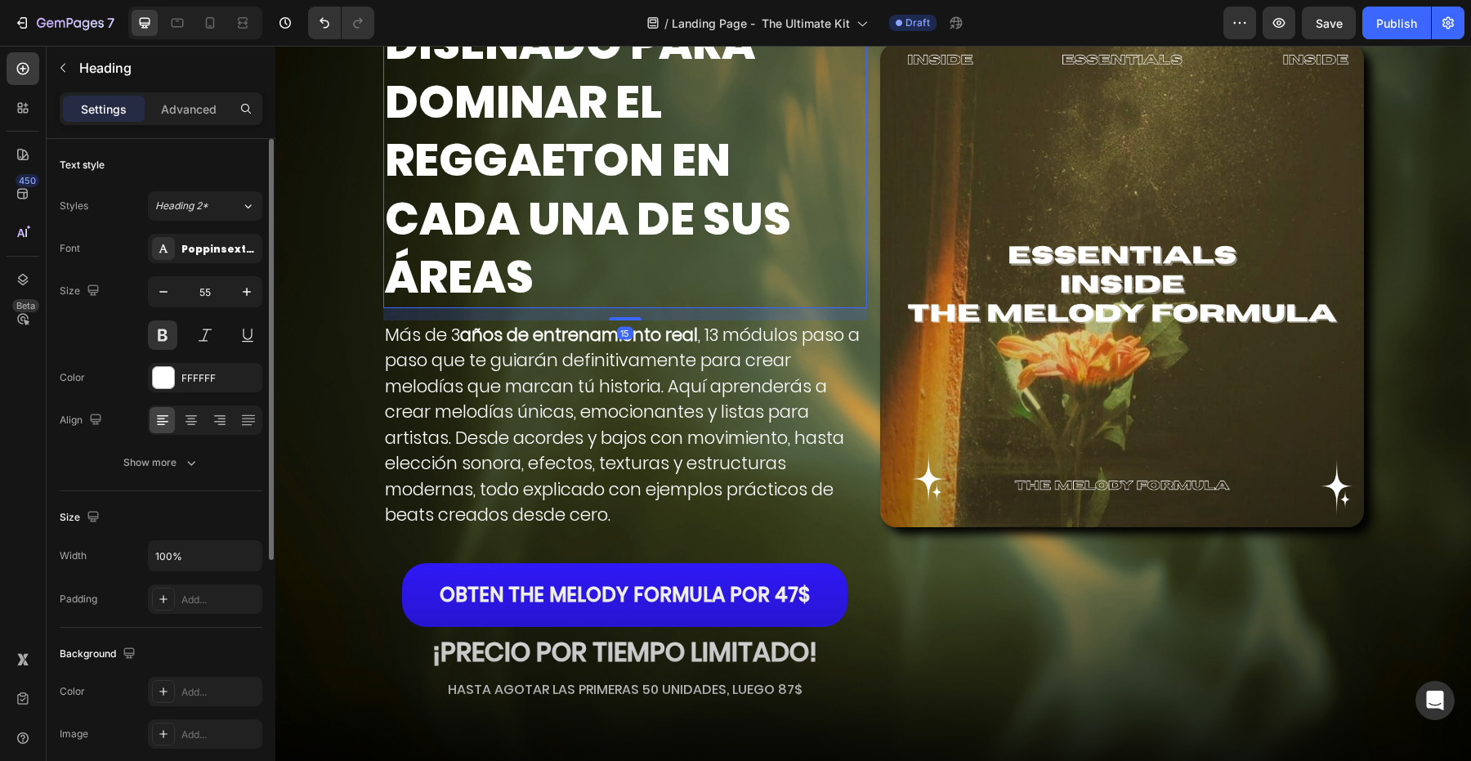
scroll to position [134, 0]
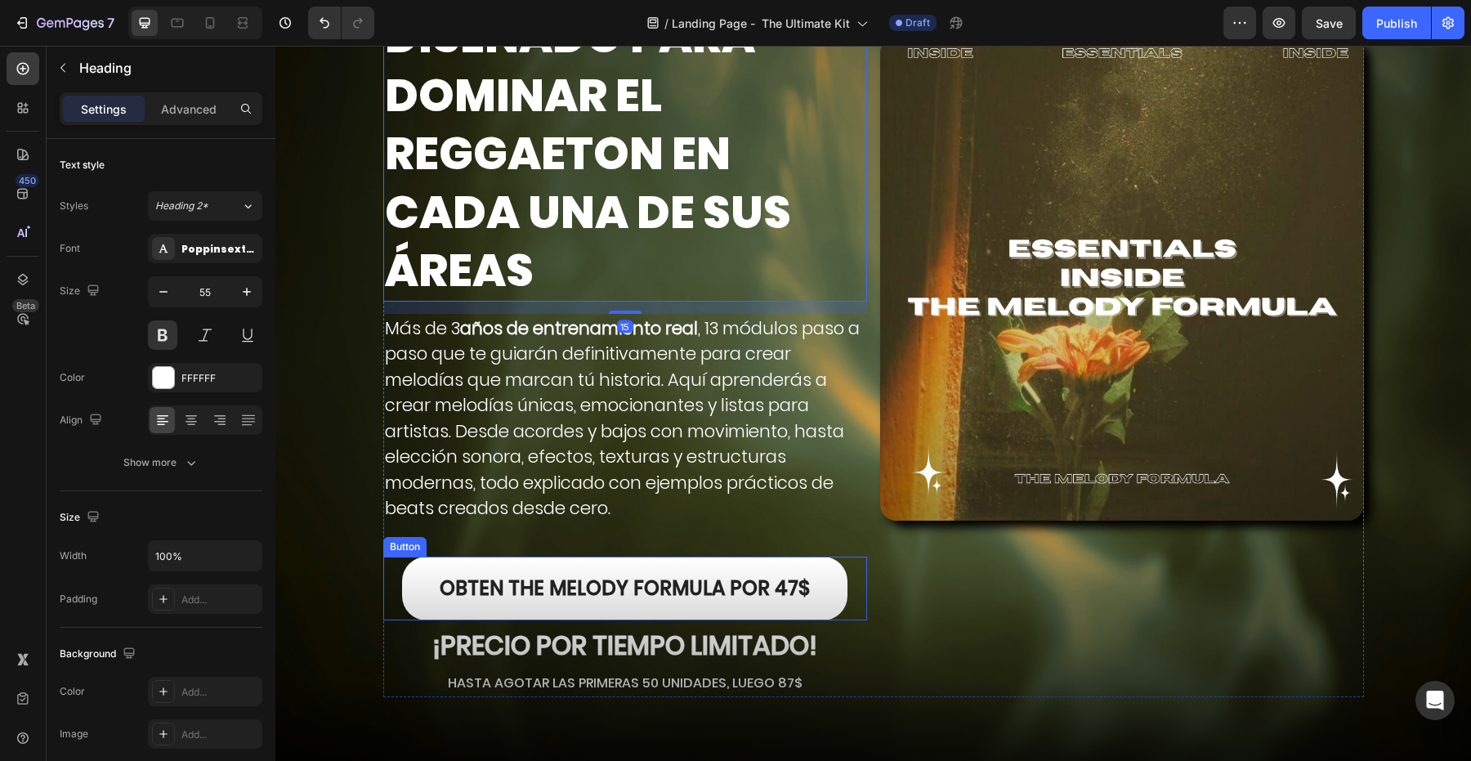
click at [431, 586] on link "OBTEN THE MELODY FORMULA por 47$" at bounding box center [624, 589] width 445 height 64
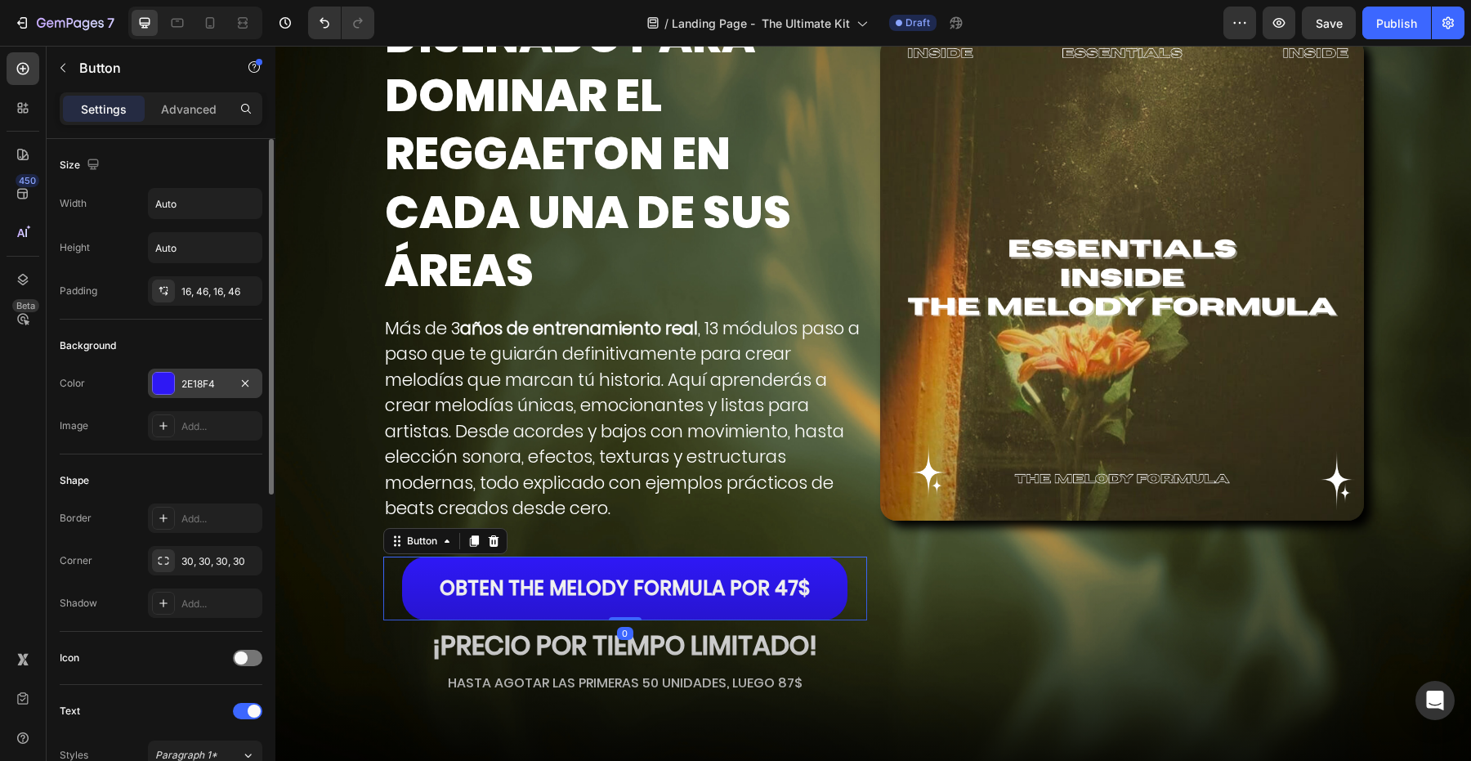
click at [177, 382] on div "2E18F4" at bounding box center [205, 383] width 114 height 29
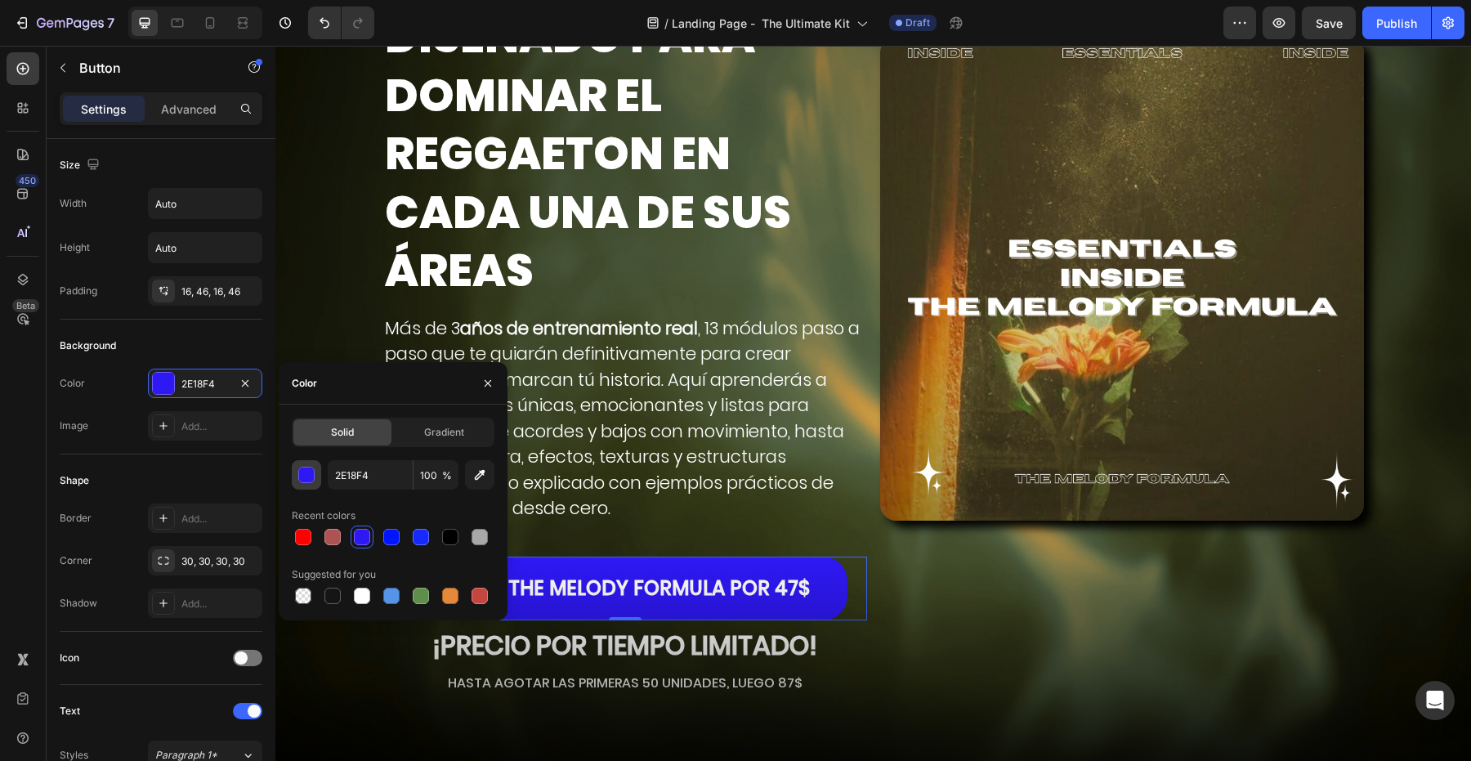
click at [297, 486] on button "button" at bounding box center [306, 474] width 29 height 29
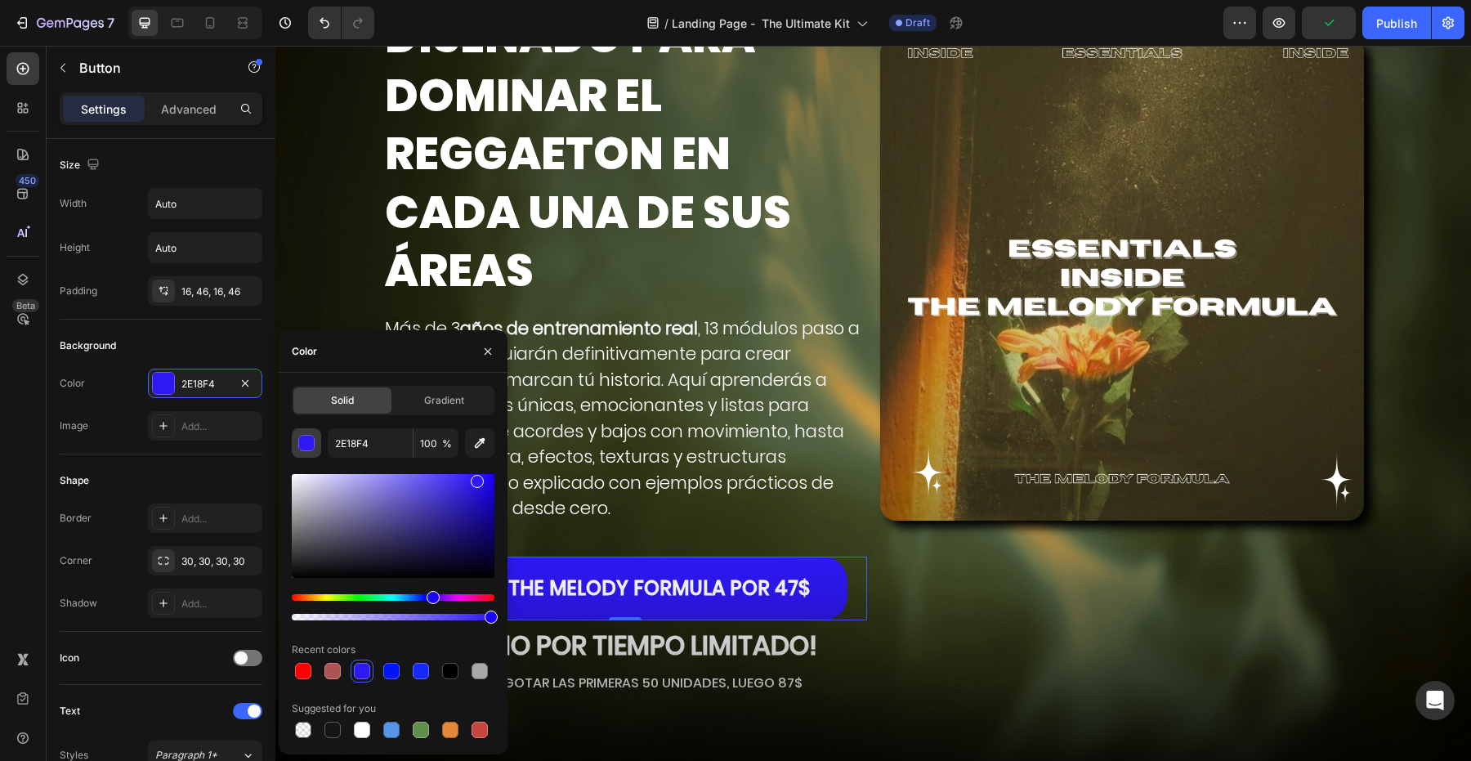
click at [311, 450] on div "button" at bounding box center [306, 443] width 16 height 16
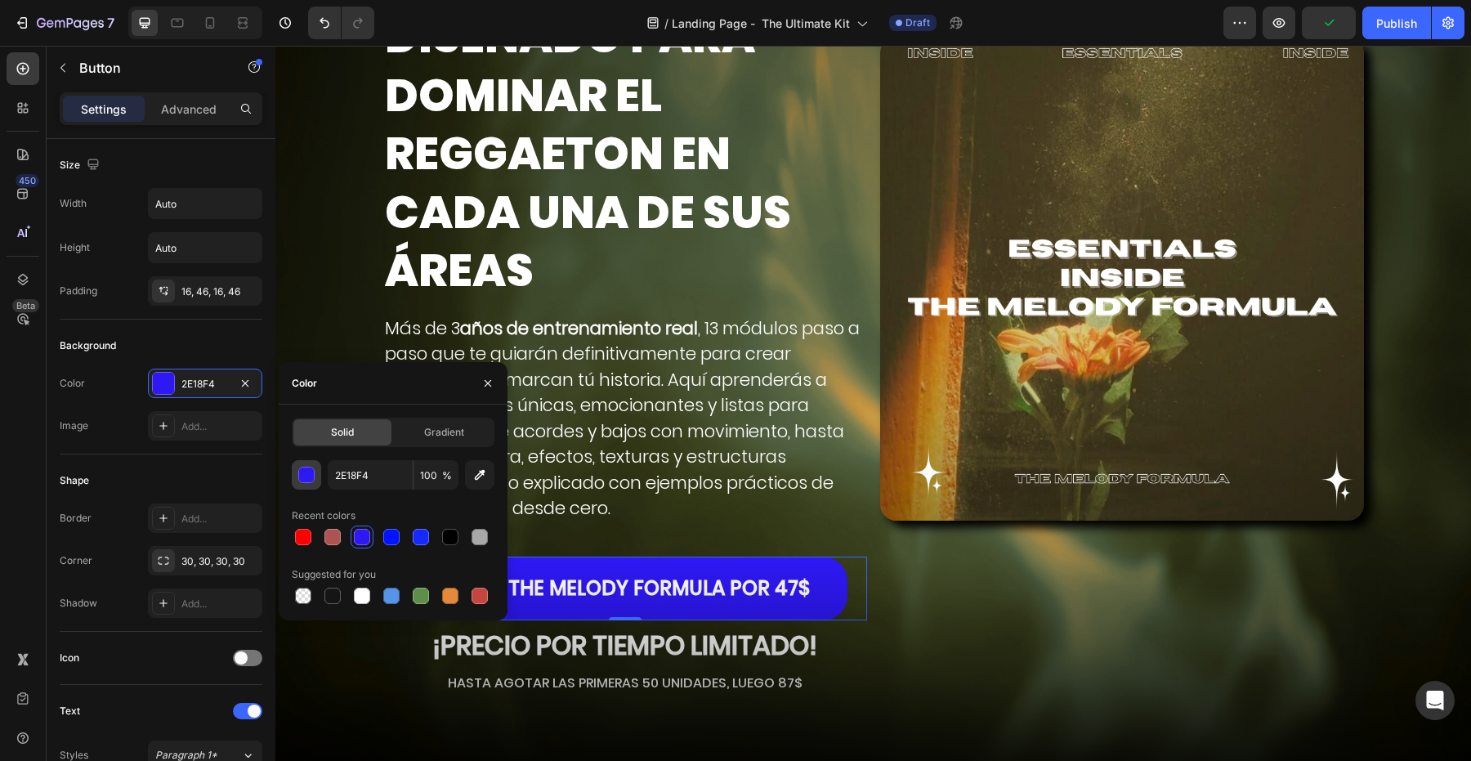
click at [306, 460] on button "button" at bounding box center [306, 474] width 29 height 29
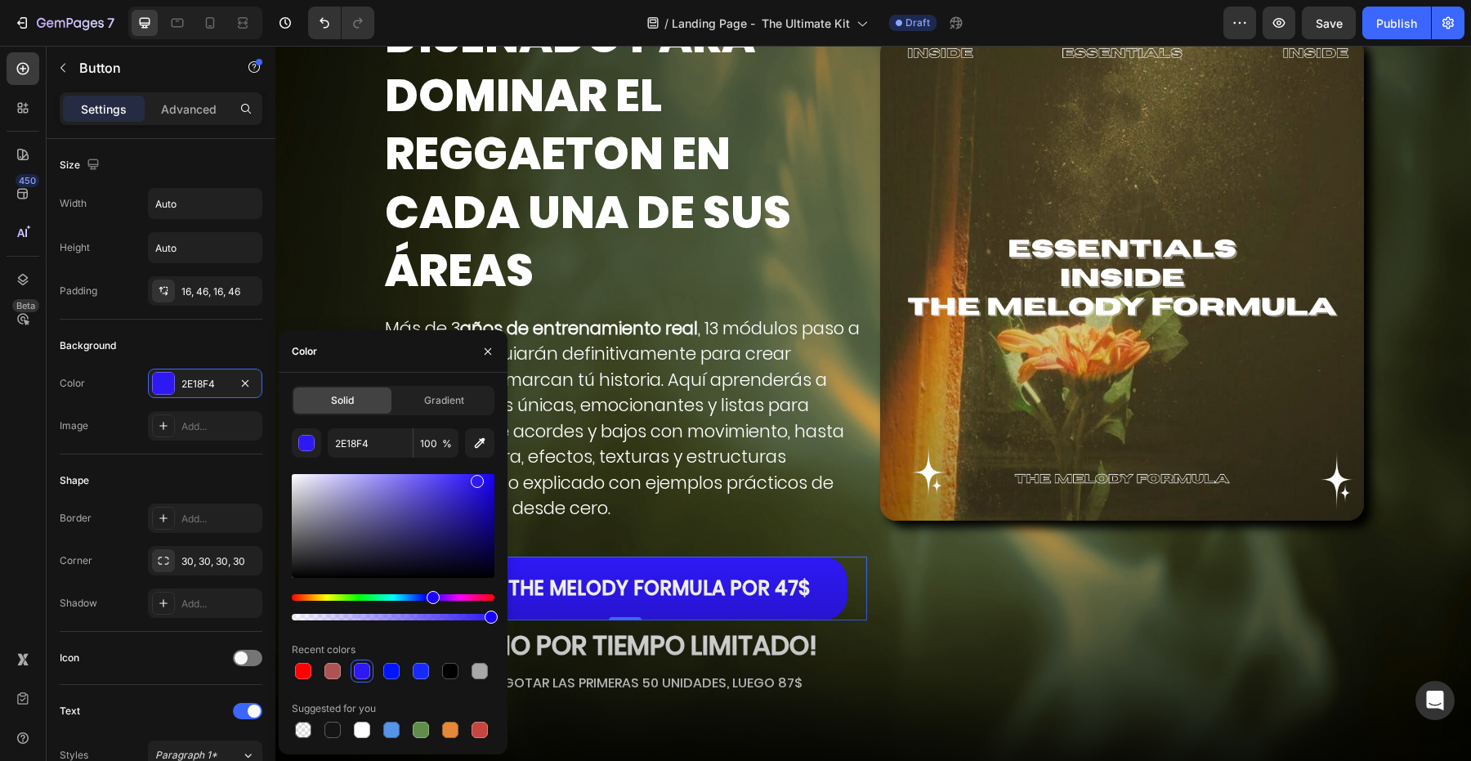
click at [327, 591] on div at bounding box center [393, 547] width 203 height 153
click at [331, 591] on div at bounding box center [393, 547] width 203 height 153
click at [335, 594] on div "Hue" at bounding box center [393, 597] width 203 height 7
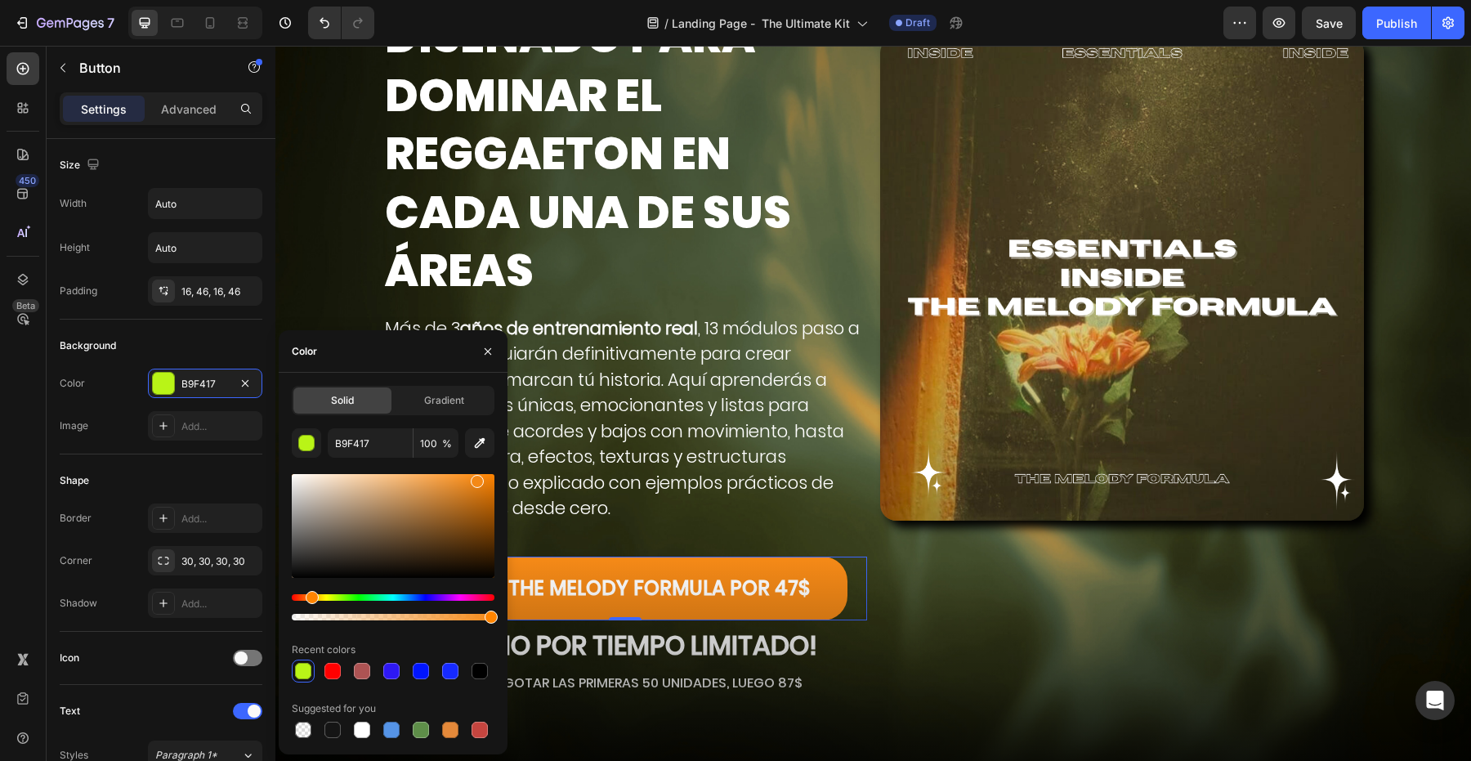
type input "F48917"
drag, startPoint x: 341, startPoint y: 596, endPoint x: 310, endPoint y: 588, distance: 31.9
click at [310, 589] on div at bounding box center [393, 547] width 203 height 153
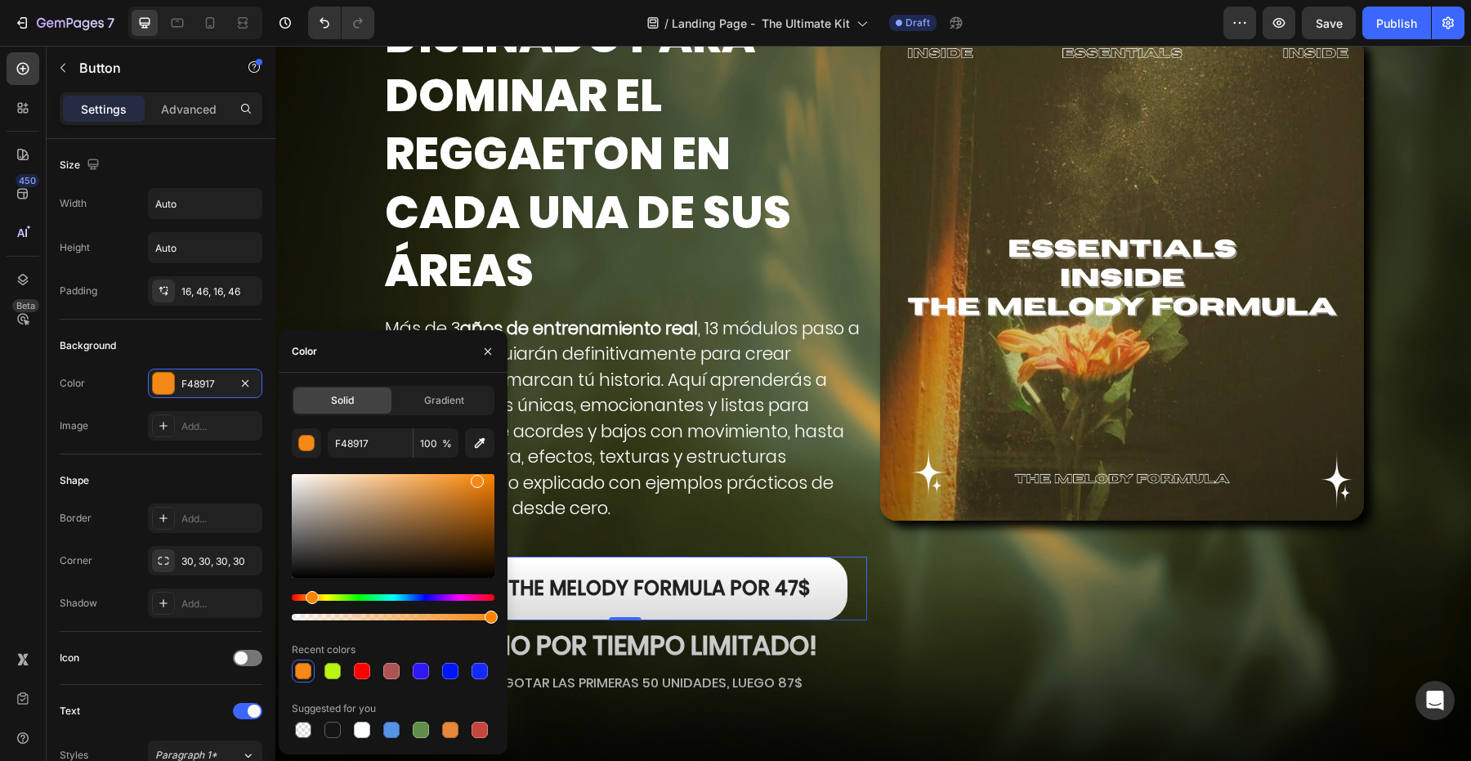
click at [613, 563] on link "OBTEN THE MELODY FORMULA por 47$" at bounding box center [624, 589] width 445 height 64
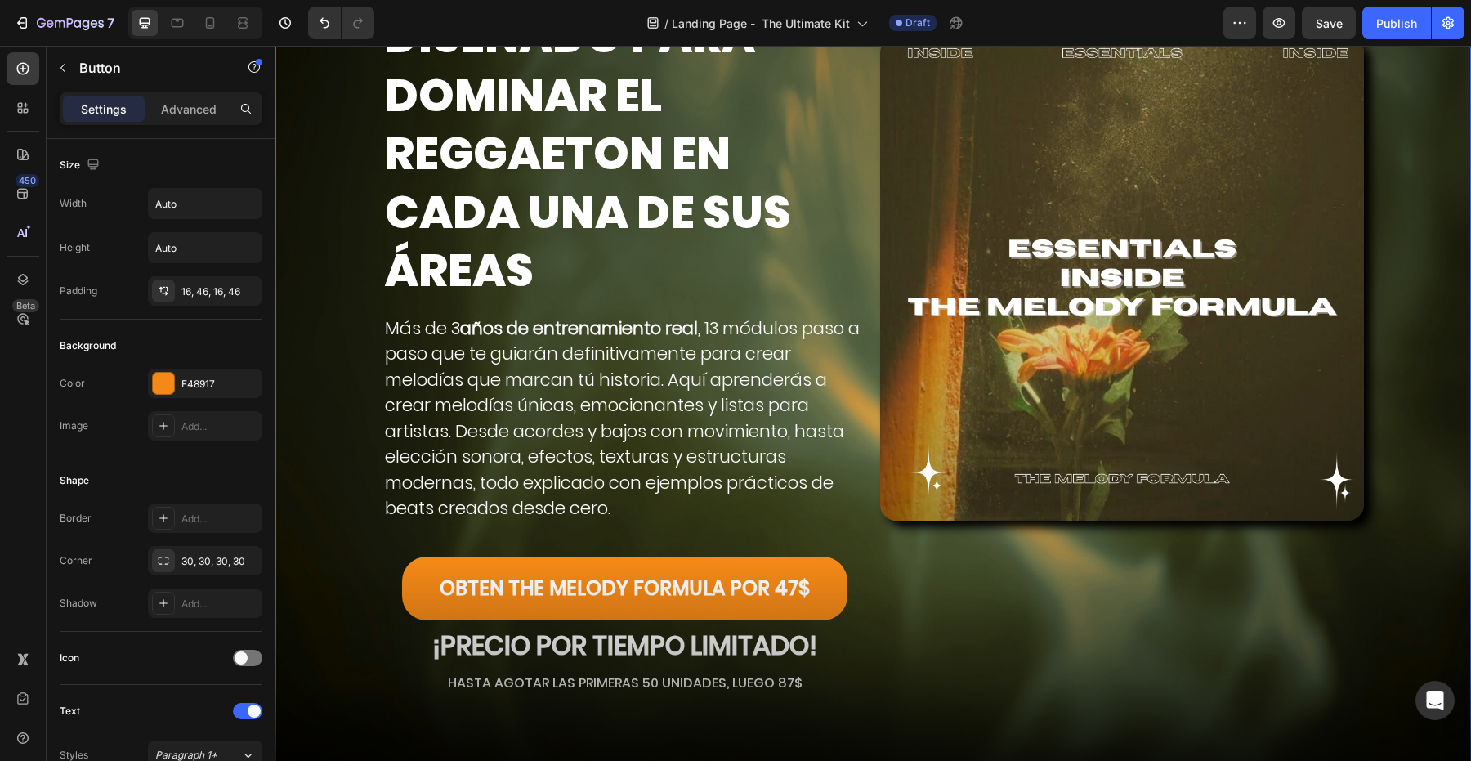
click at [279, 540] on div "CONVIÉRTETE EN EL PRODUCTOR QUE DEJA DE SONAR COMO TODOS. Heading DISEÑADO PARA…" at bounding box center [873, 375] width 1196 height 860
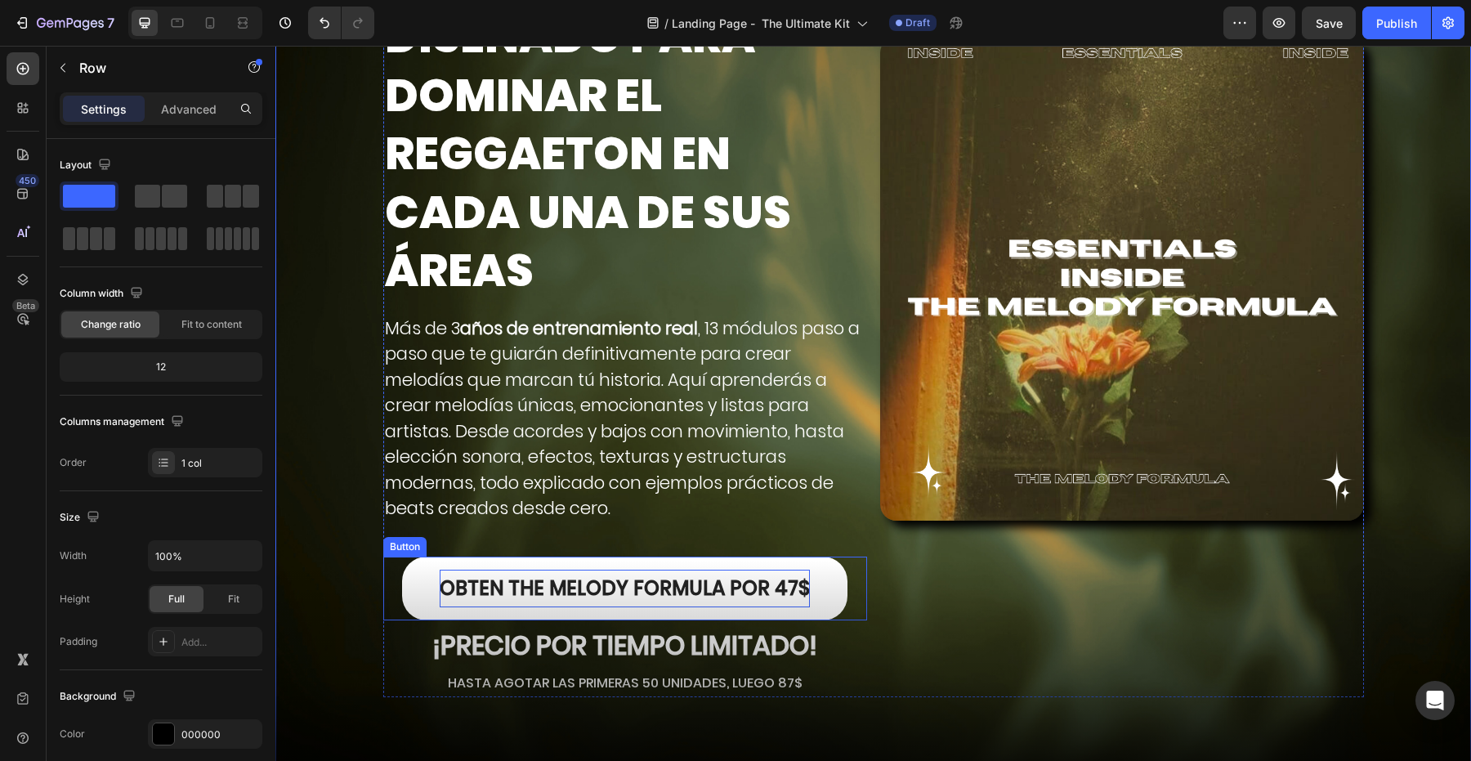
click at [547, 591] on p "OBTEN THE MELODY FORMULA por 47$" at bounding box center [625, 589] width 370 height 38
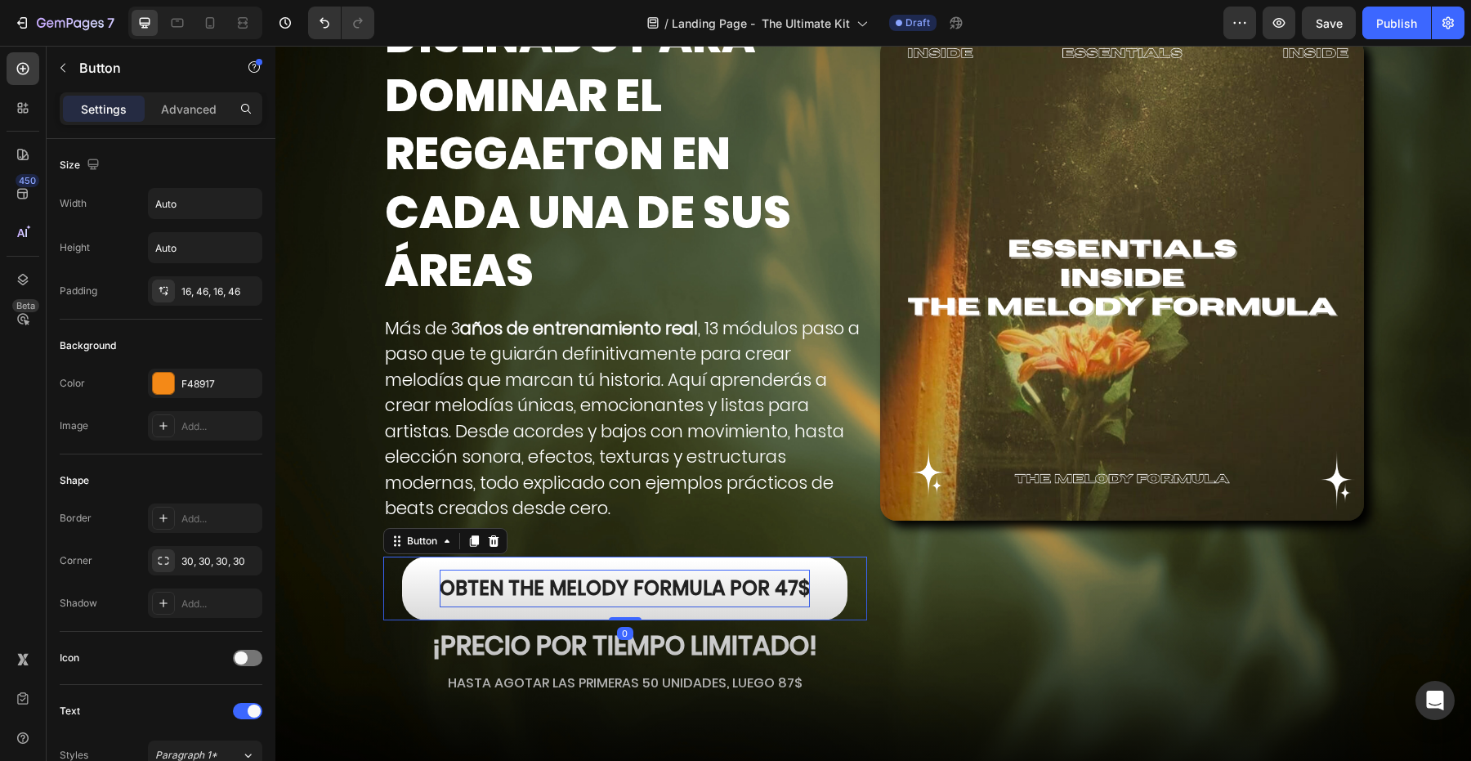
click at [551, 588] on p "OBTEN THE MELODY FORMULA por 47$" at bounding box center [625, 589] width 370 height 38
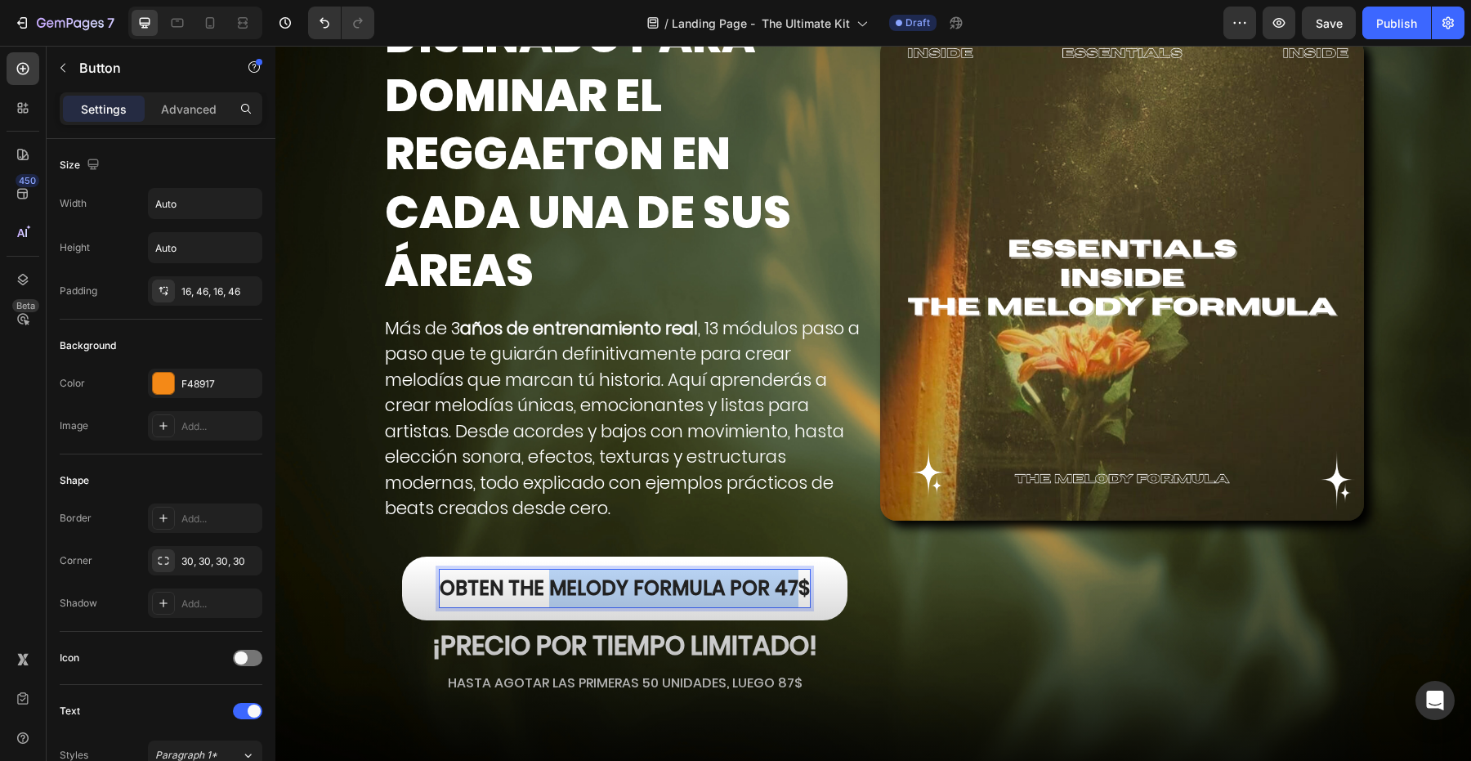
drag, startPoint x: 551, startPoint y: 588, endPoint x: 768, endPoint y: 583, distance: 217.4
click at [769, 586] on p "OBTEN THE MELODY FORMULA por 47$" at bounding box center [625, 589] width 370 height 38
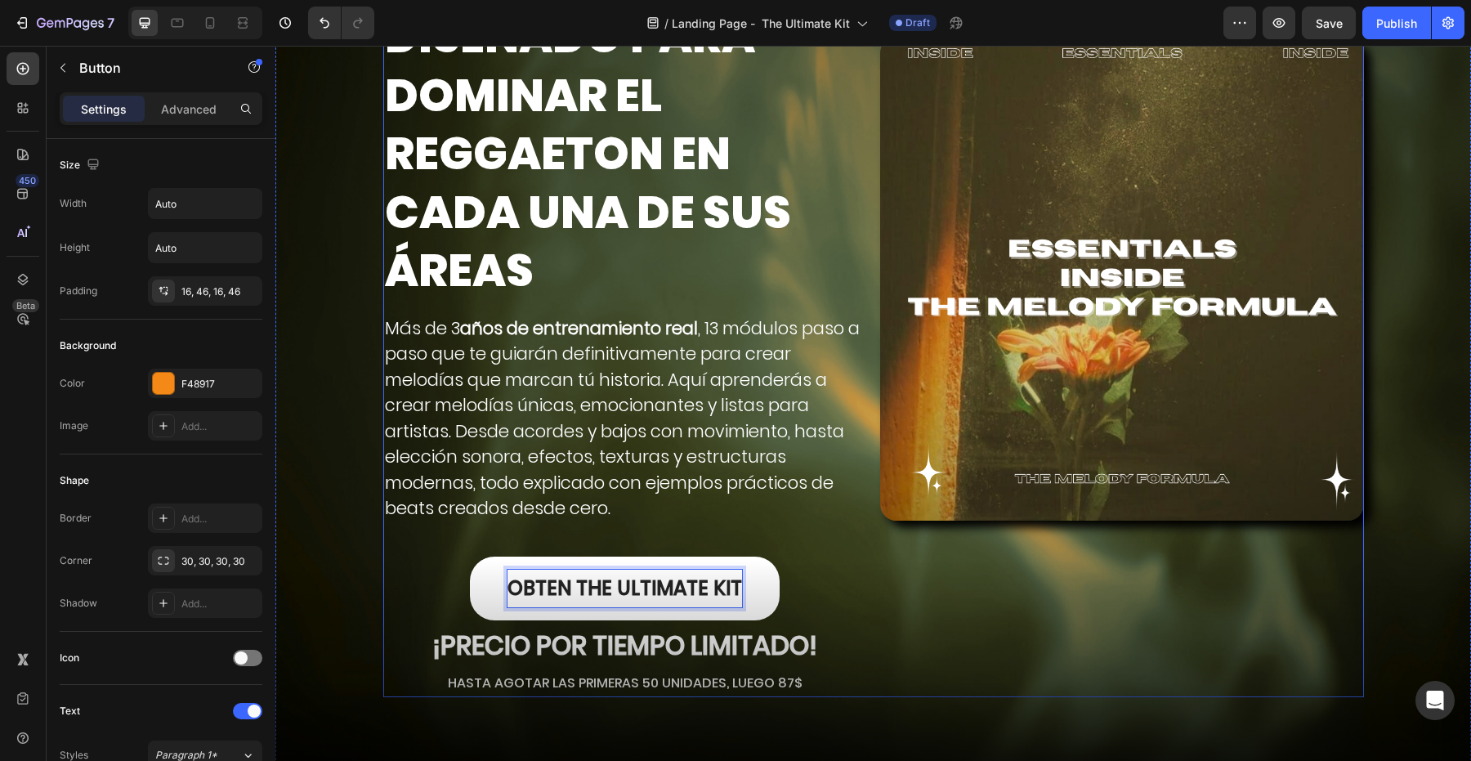
click at [1054, 597] on div "Image" at bounding box center [1122, 321] width 484 height 752
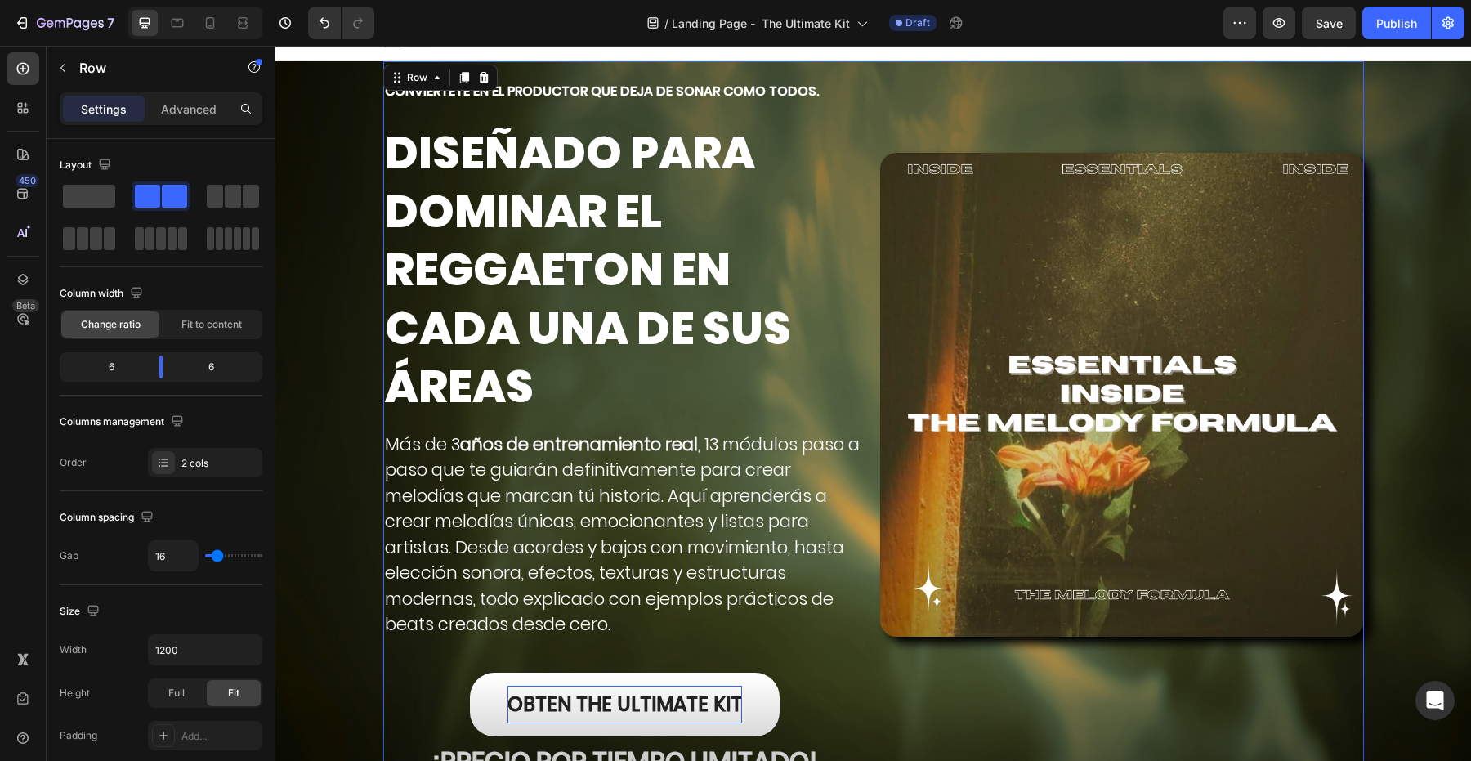
scroll to position [0, 0]
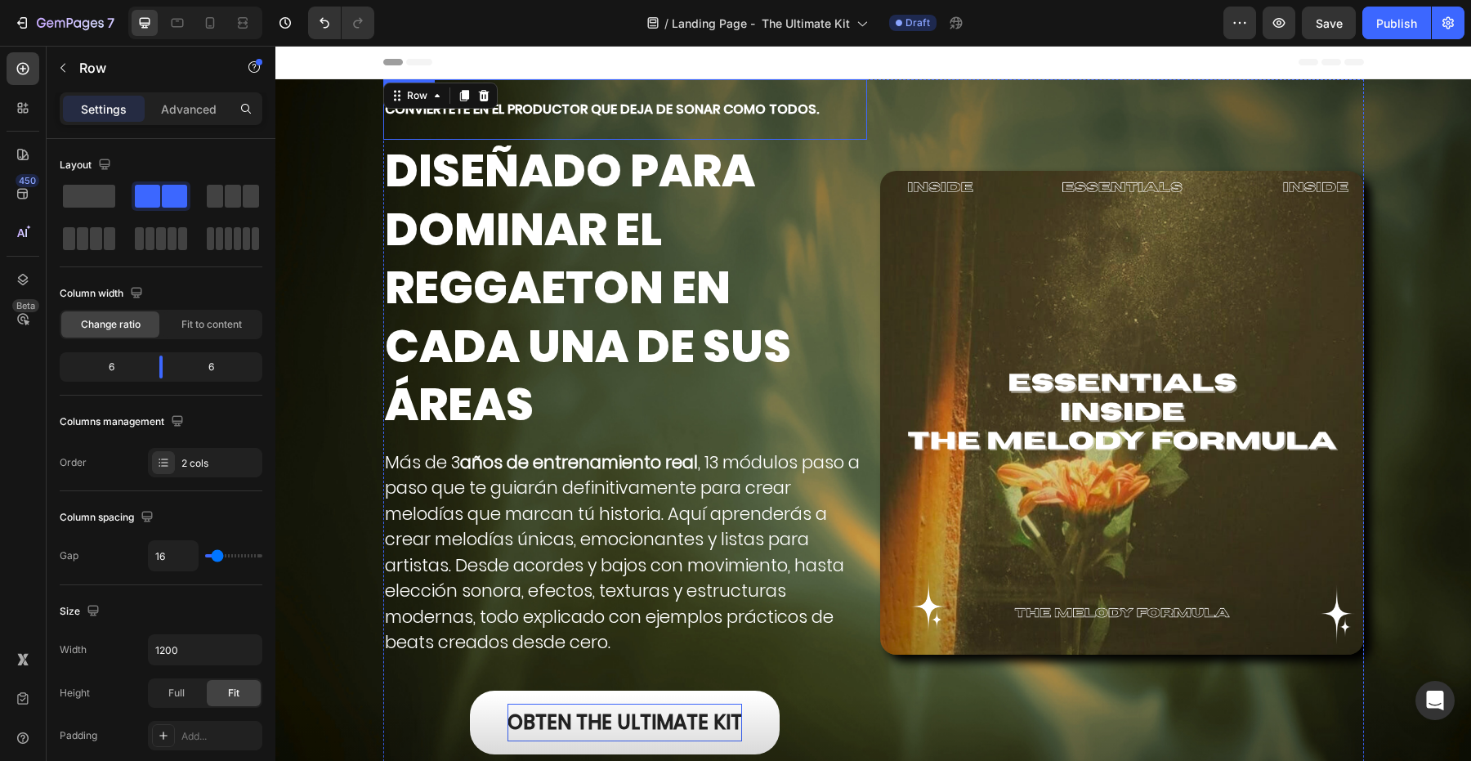
click at [618, 105] on h2 "CONVIÉRTETE EN EL PRODUCTOR QUE DEJA DE SONAR COMO TODOS." at bounding box center [625, 109] width 484 height 60
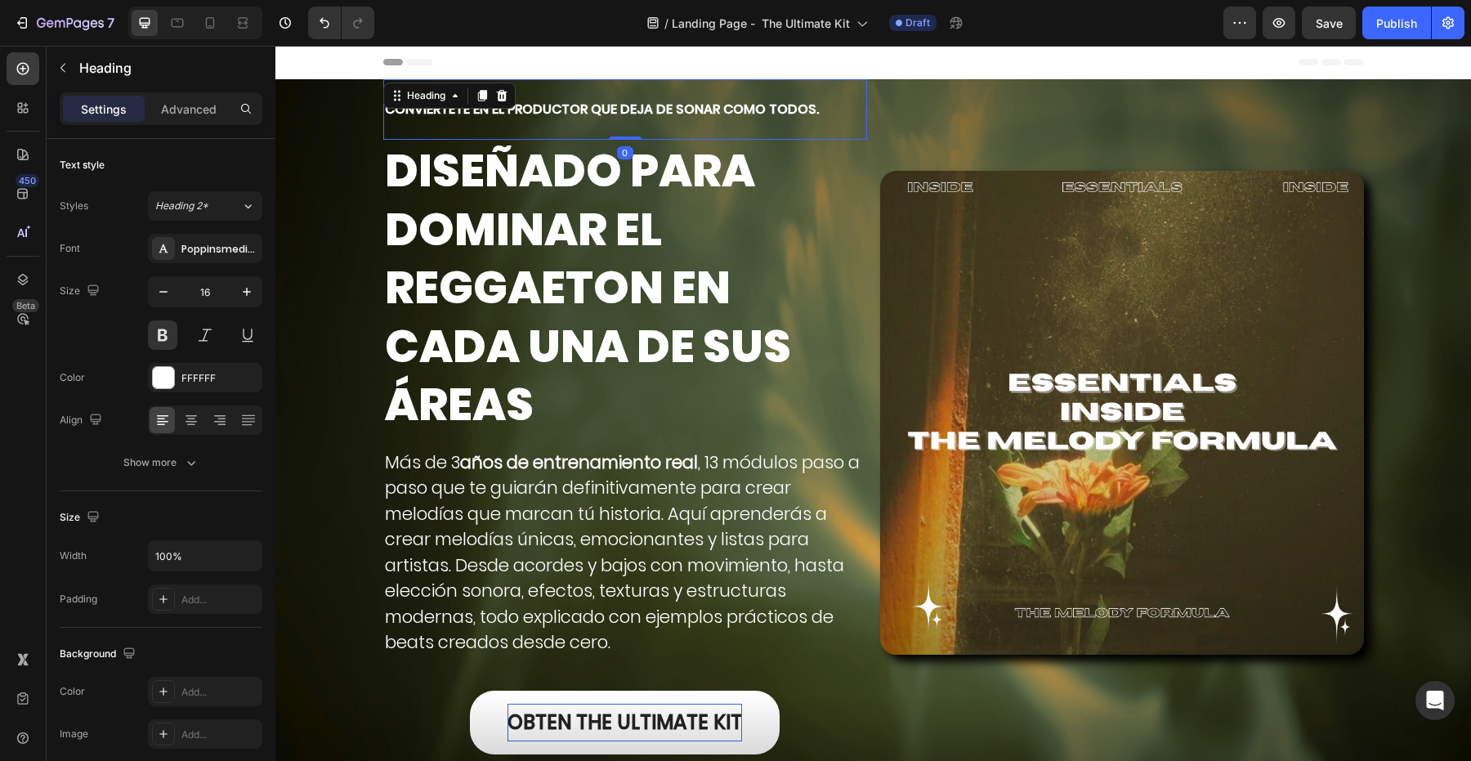
click at [618, 105] on h2 "CONVIÉRTETE EN EL PRODUCTOR QUE DEJA DE SONAR COMO TODOS." at bounding box center [625, 109] width 484 height 60
click at [550, 111] on p "Haz que tus beats hablen por ti. No como todos, sino como tú" at bounding box center [625, 109] width 481 height 57
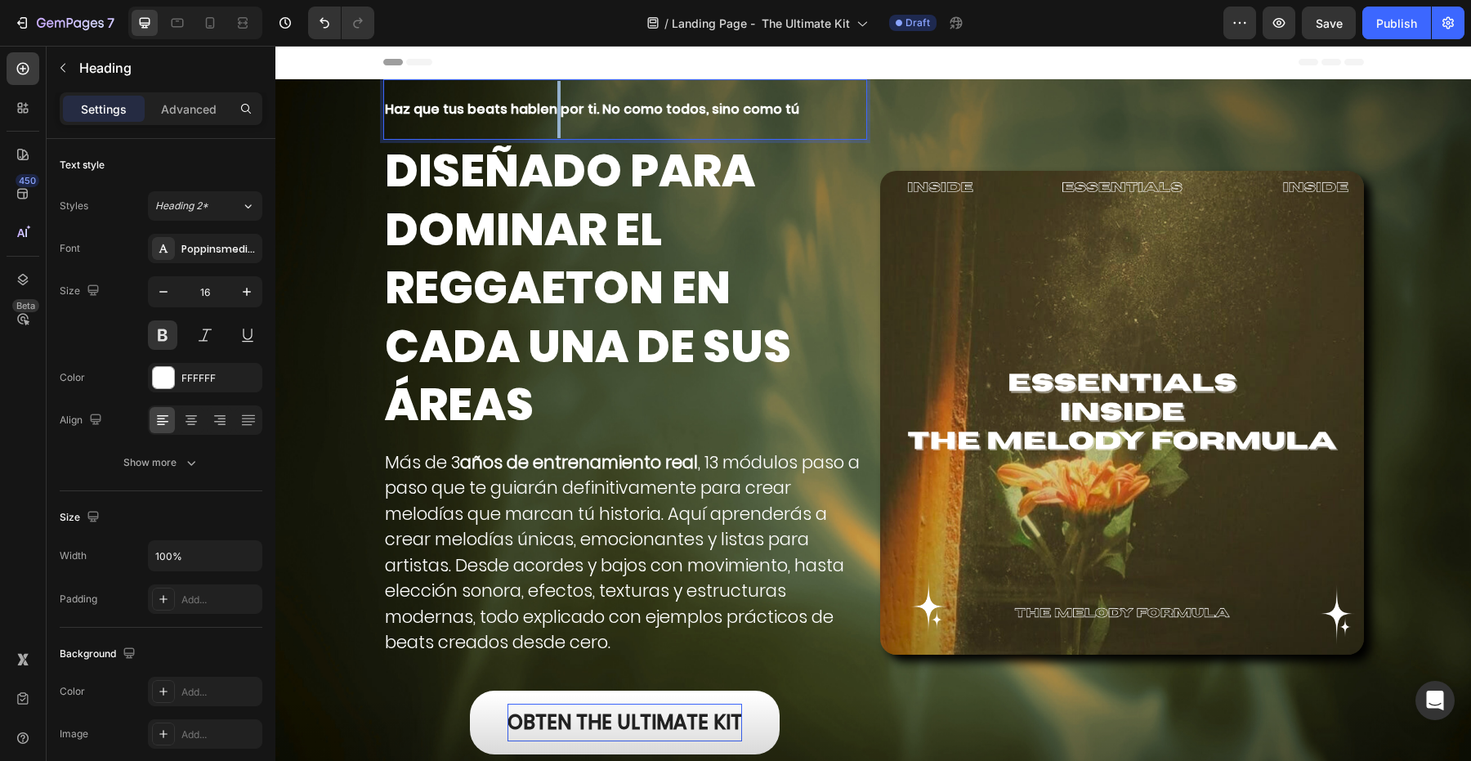
click at [550, 111] on p "Haz que tus beats hablen por ti. No como todos, sino como tú" at bounding box center [625, 109] width 481 height 57
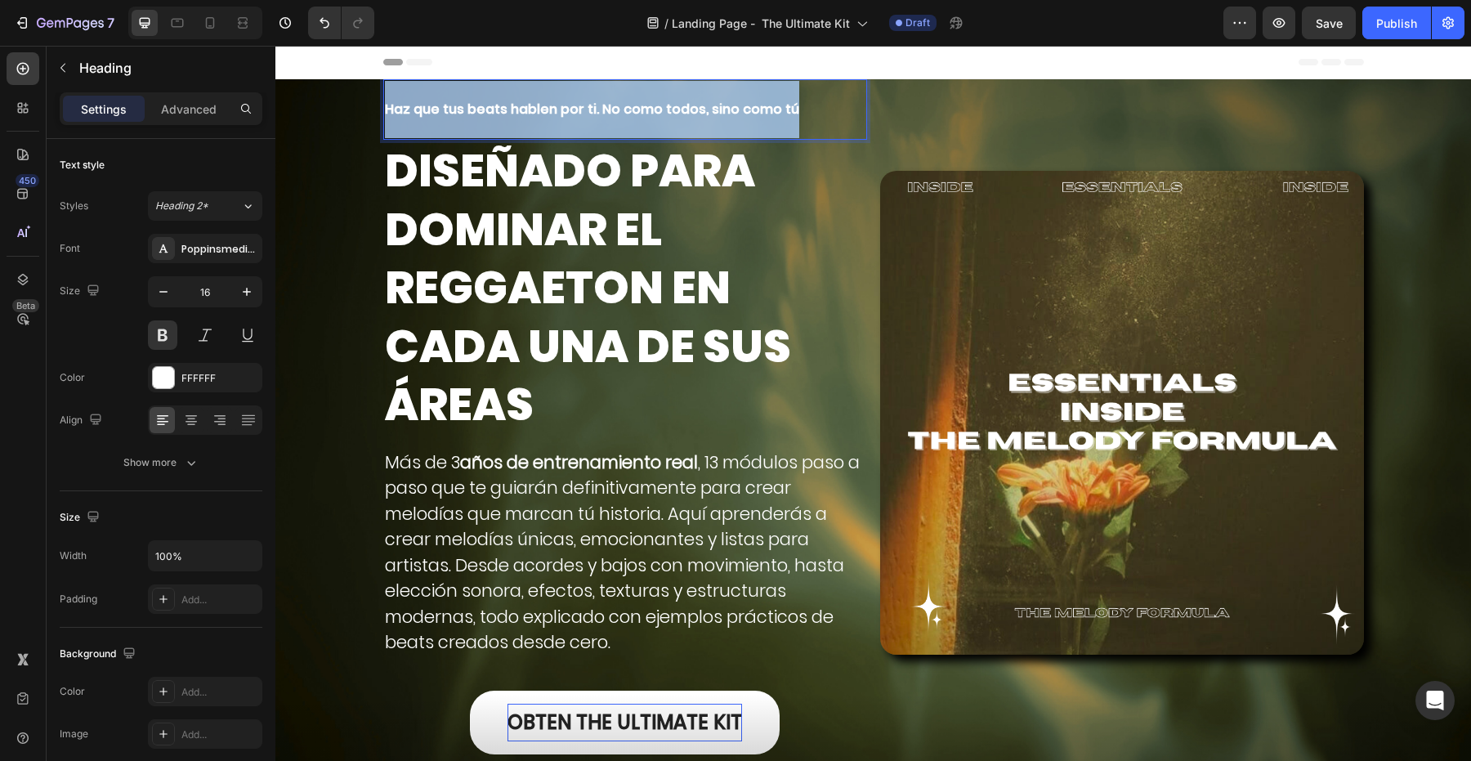
click at [550, 111] on p "Haz que tus beats hablen por ti. No como todos, sino como tú" at bounding box center [625, 109] width 481 height 57
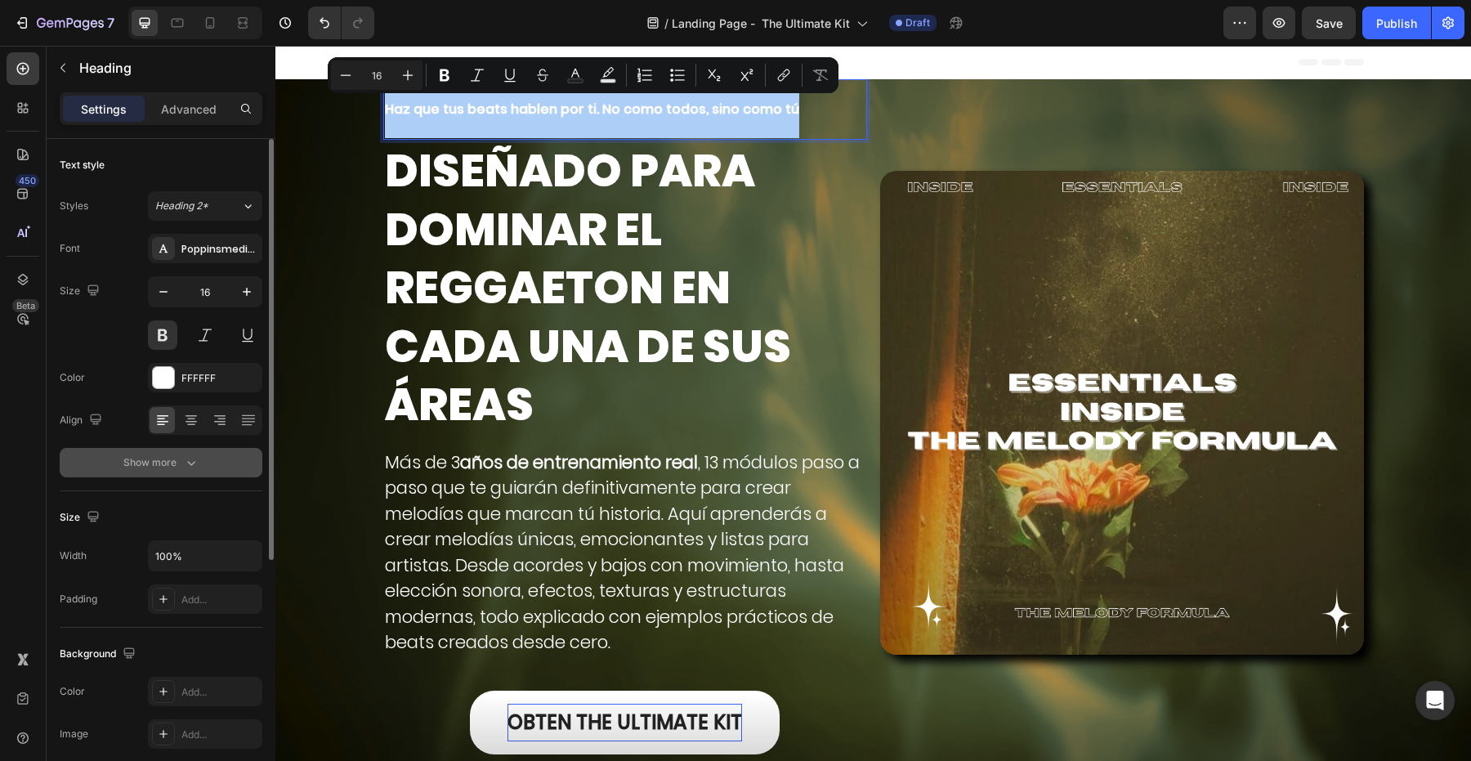
click at [183, 461] on icon "button" at bounding box center [191, 462] width 16 height 16
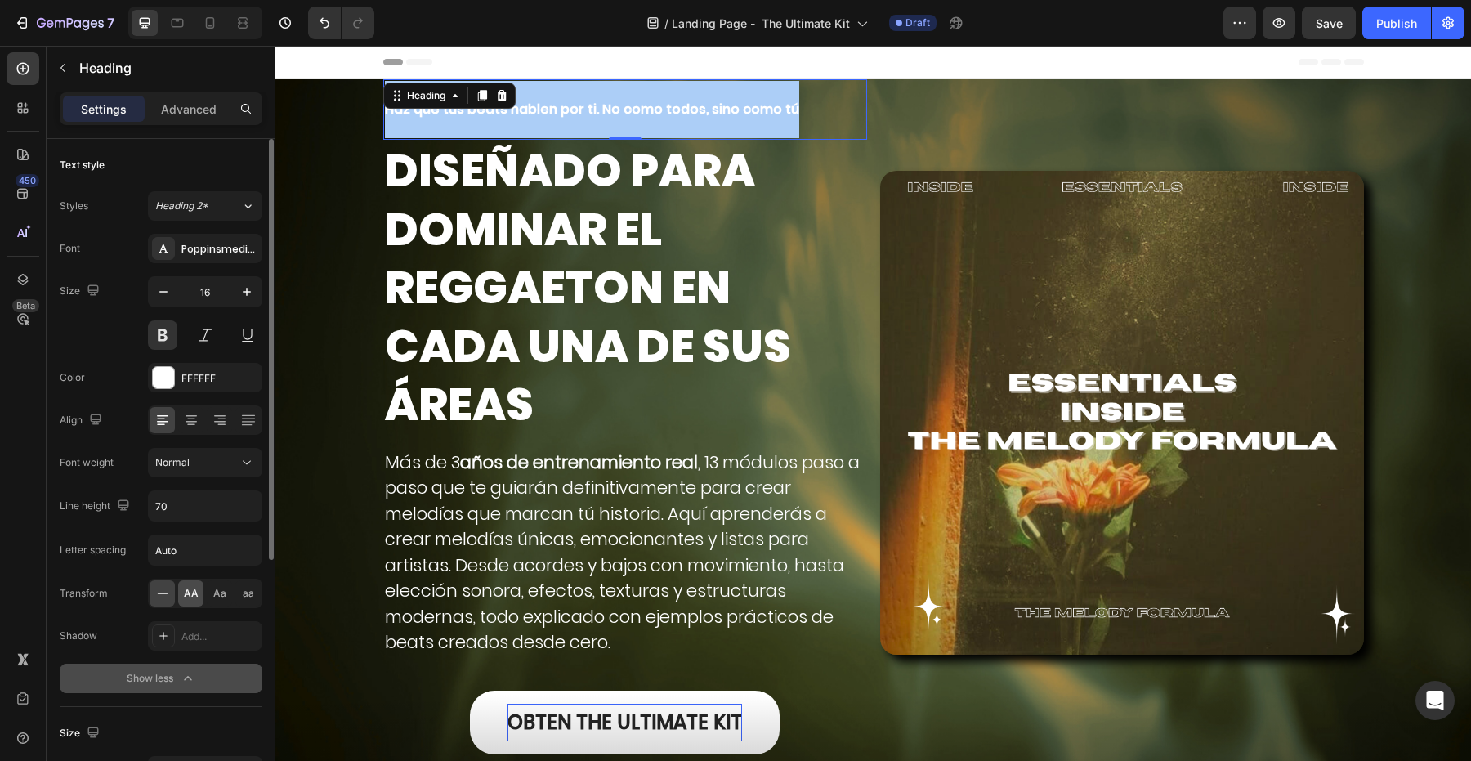
click at [188, 596] on span "AA" at bounding box center [191, 593] width 15 height 15
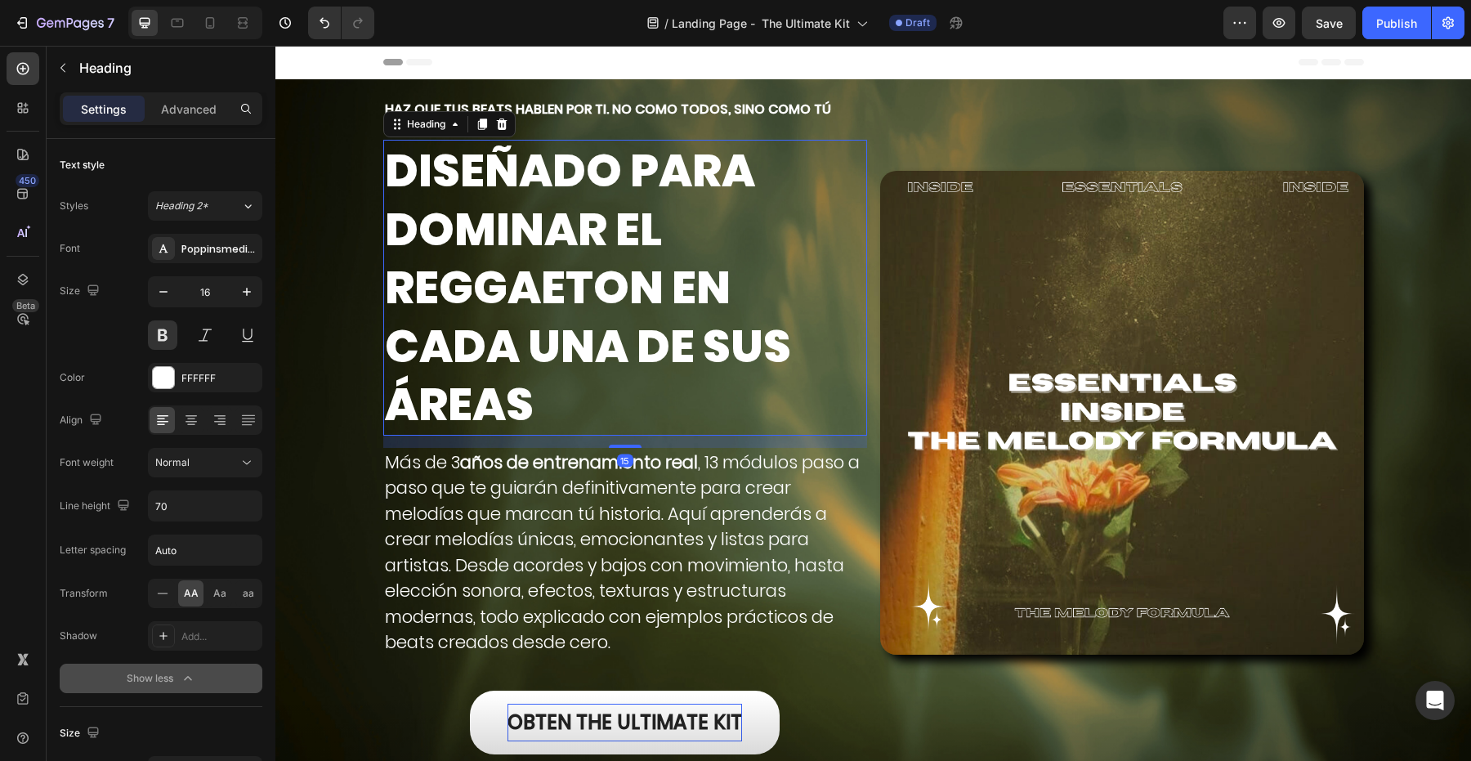
click at [400, 374] on p "DISEÑADO PARA DOMINAR EL REGGAETON EN CADA UNA DE SUS ÁREAS" at bounding box center [625, 287] width 481 height 293
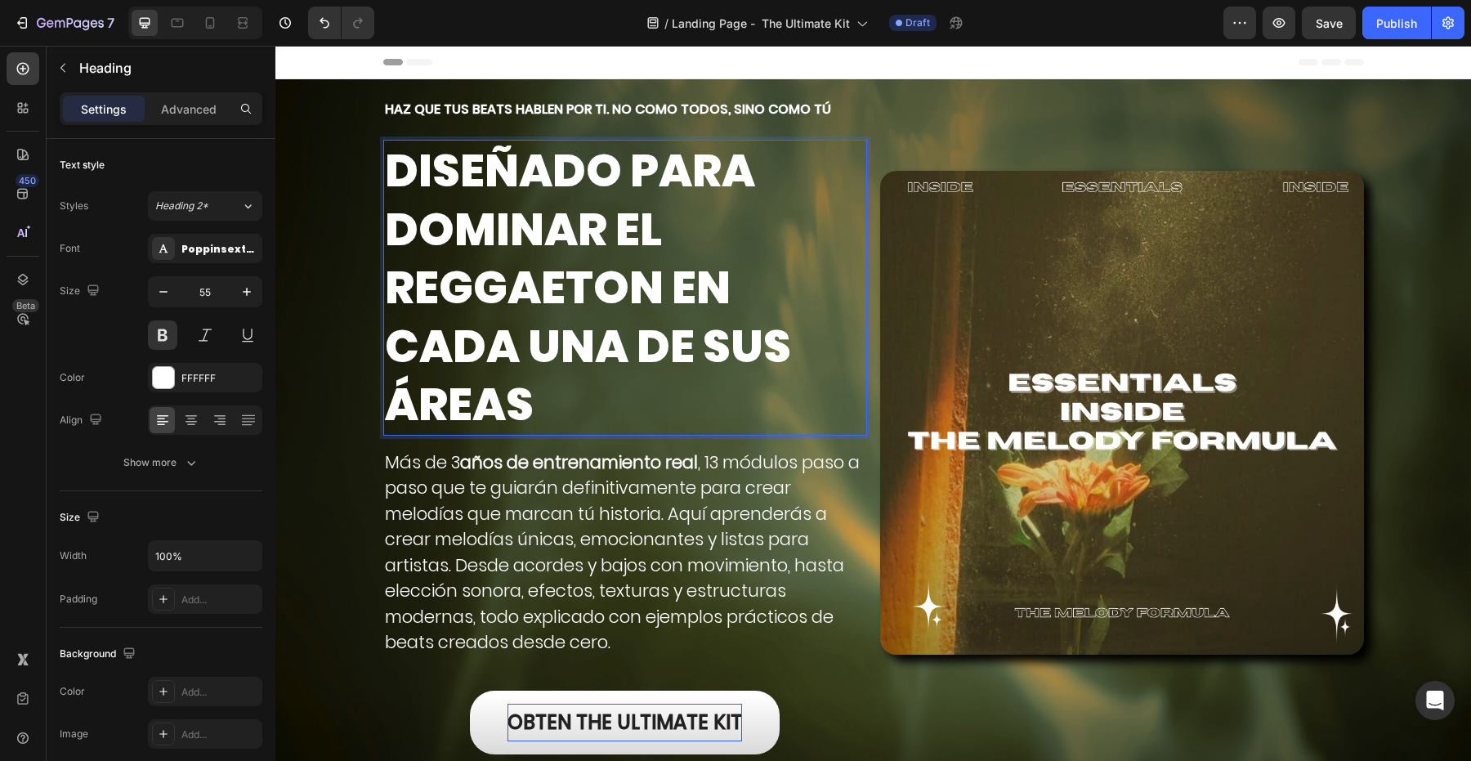
click at [429, 343] on p "DISEÑADO PARA DOMINAR EL REGGAETON EN CADA UNA DE SUS ÁREAS" at bounding box center [625, 287] width 481 height 293
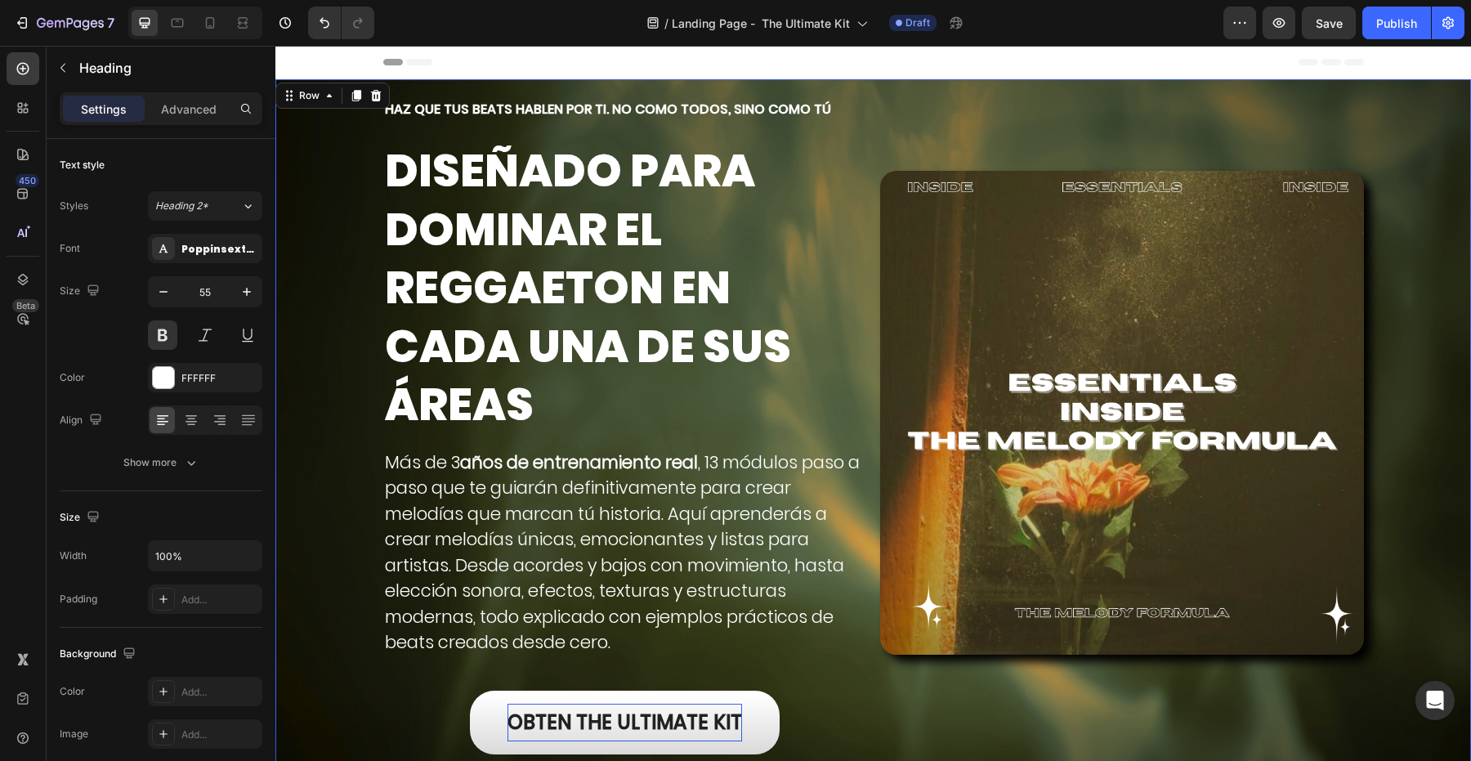
click at [351, 437] on div "Haz que tus beats hablen por ti. No como todos, sino como tú Heading DISEÑADO P…" at bounding box center [873, 509] width 1196 height 860
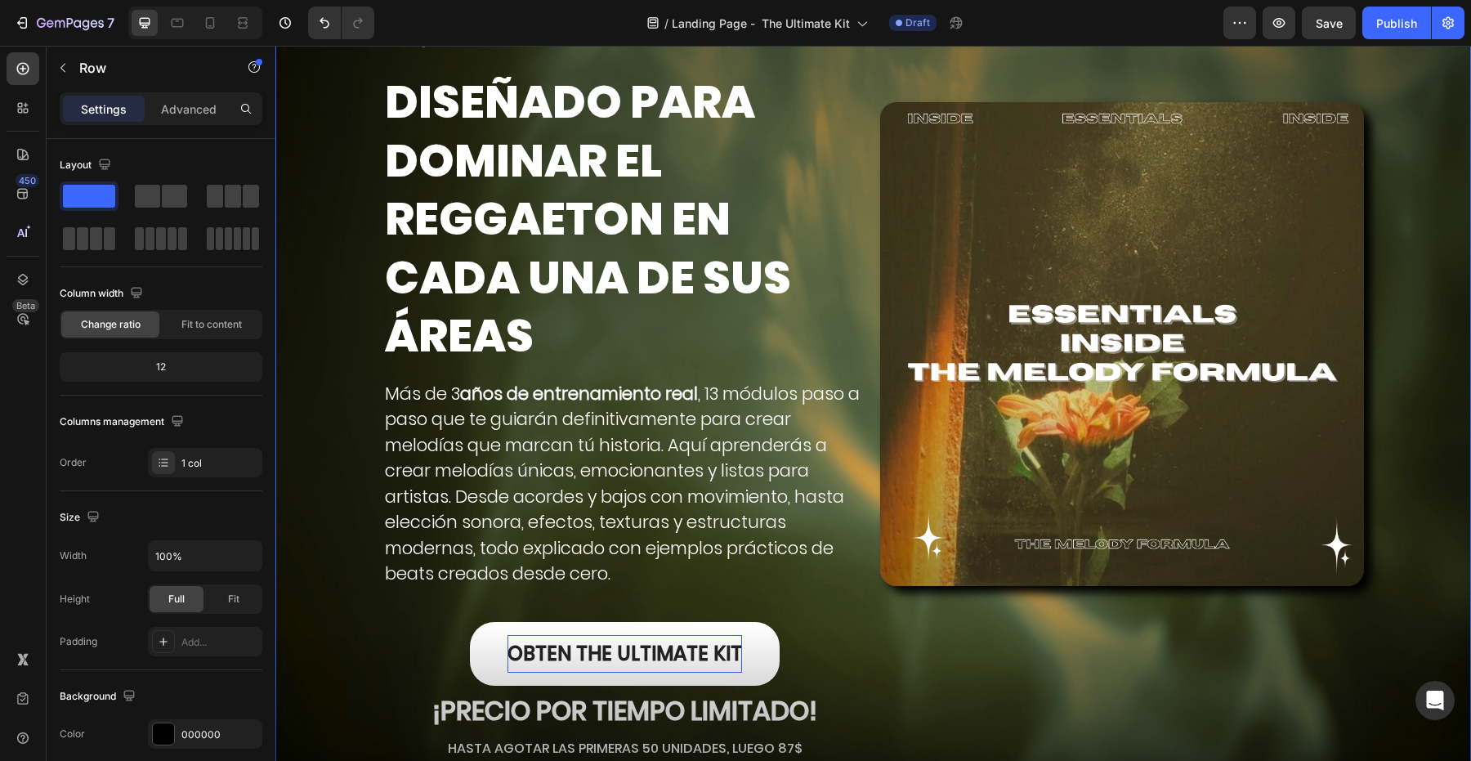
scroll to position [83, 0]
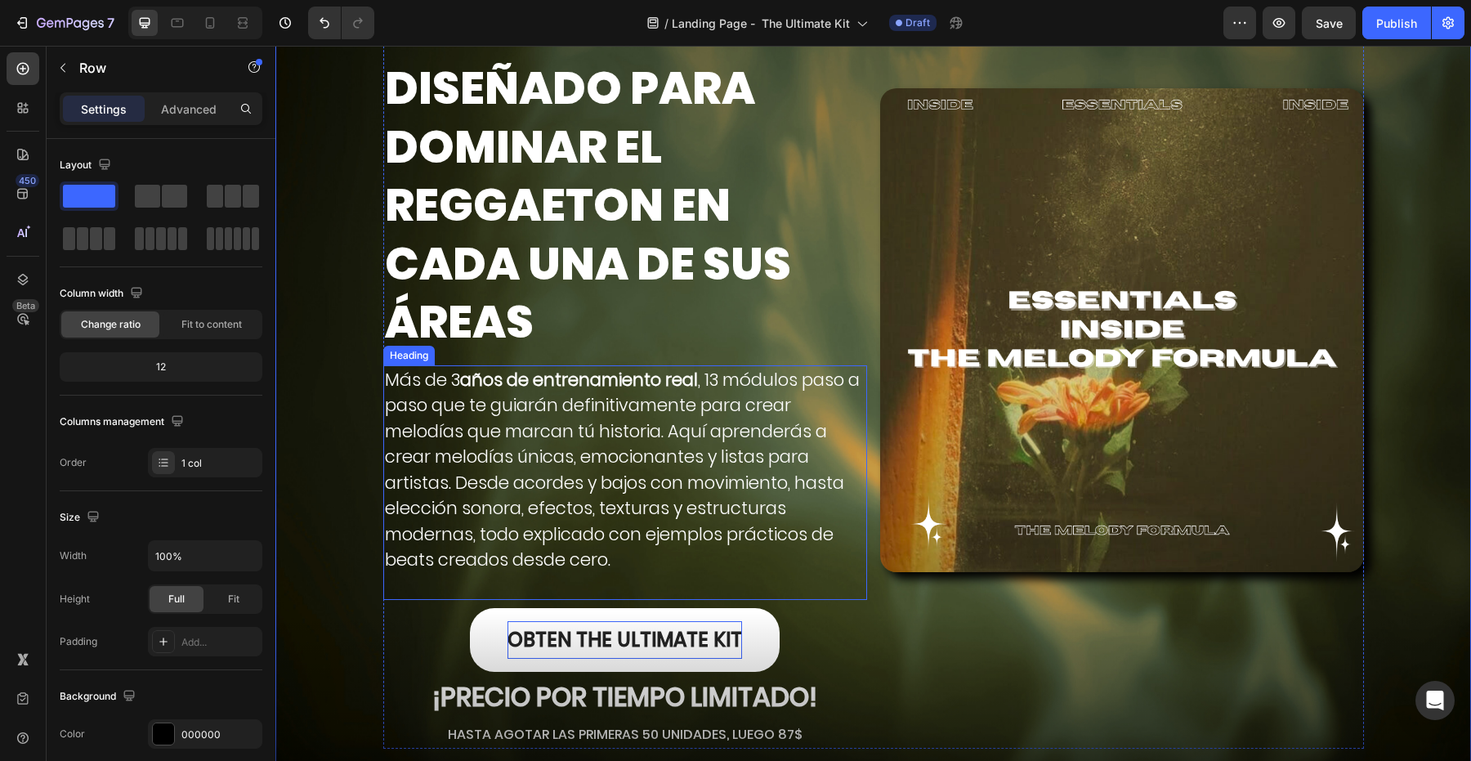
click at [471, 438] on h2 "Más de 3 años de entrenamiento real , 13 módulos paso a paso que te guiarán def…" at bounding box center [625, 482] width 484 height 235
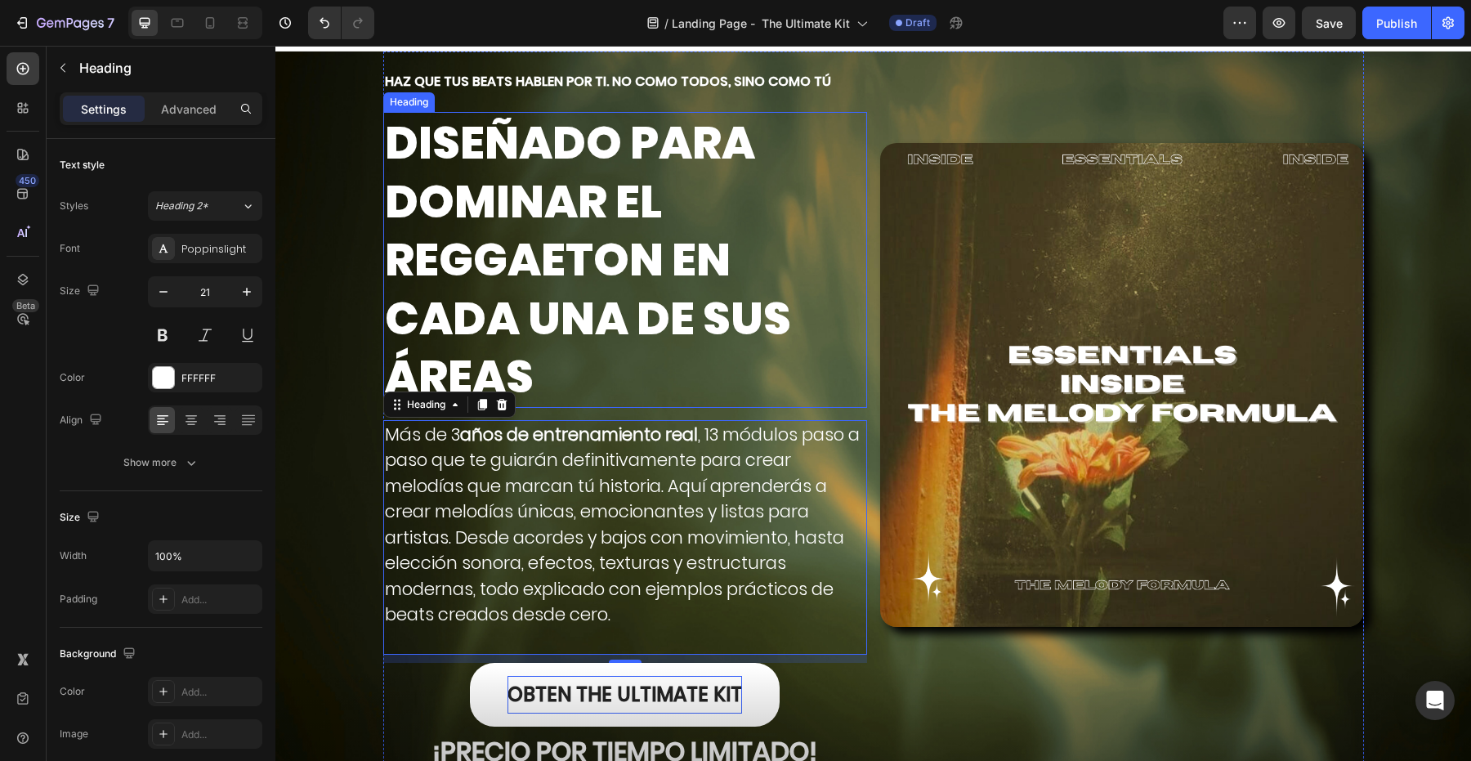
scroll to position [60, 0]
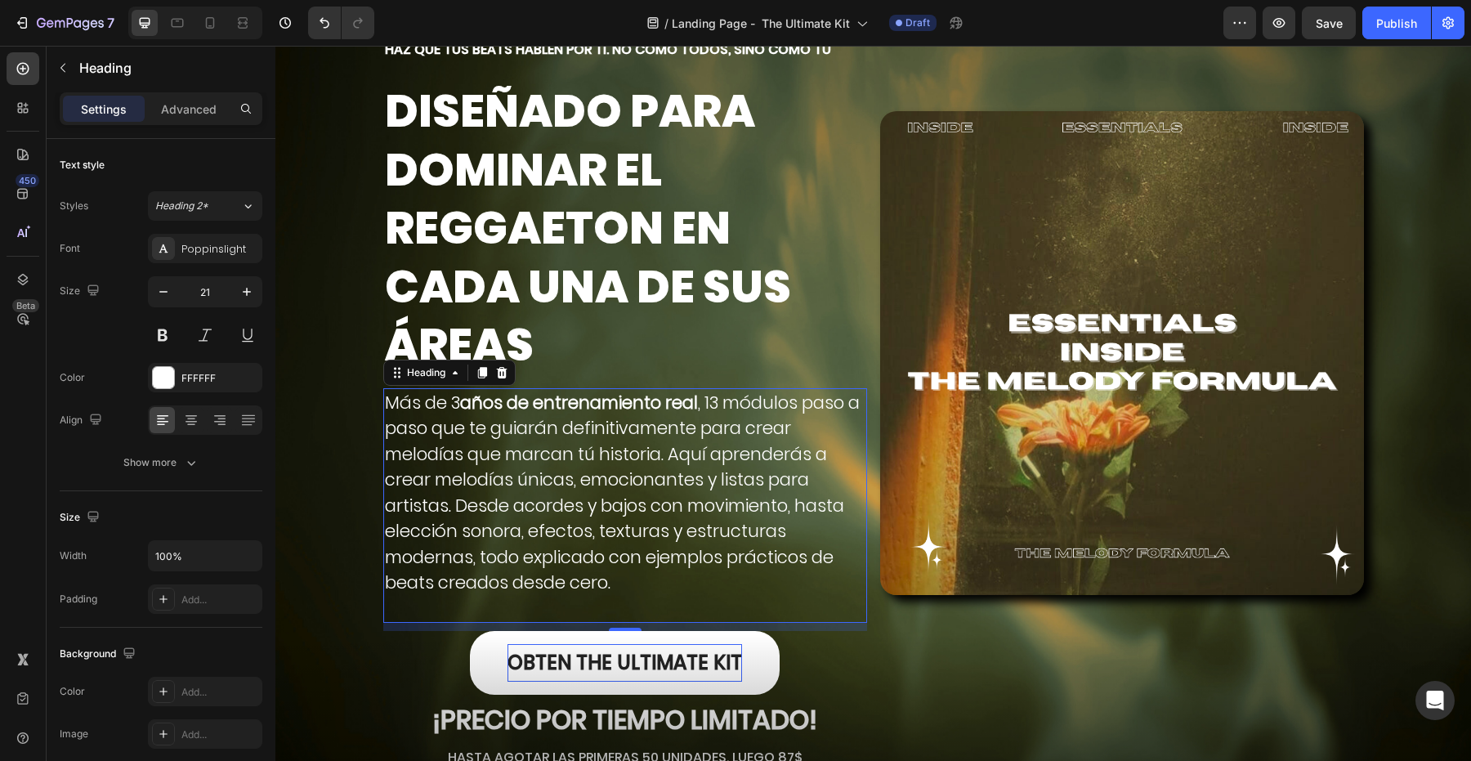
click at [468, 433] on h2 "Más de 3 años de entrenamiento real , 13 módulos paso a paso que te guiarán def…" at bounding box center [625, 505] width 484 height 235
click at [468, 433] on p "Más de 3 años de entrenamiento real , 13 módulos paso a paso que te guiarán def…" at bounding box center [625, 506] width 481 height 232
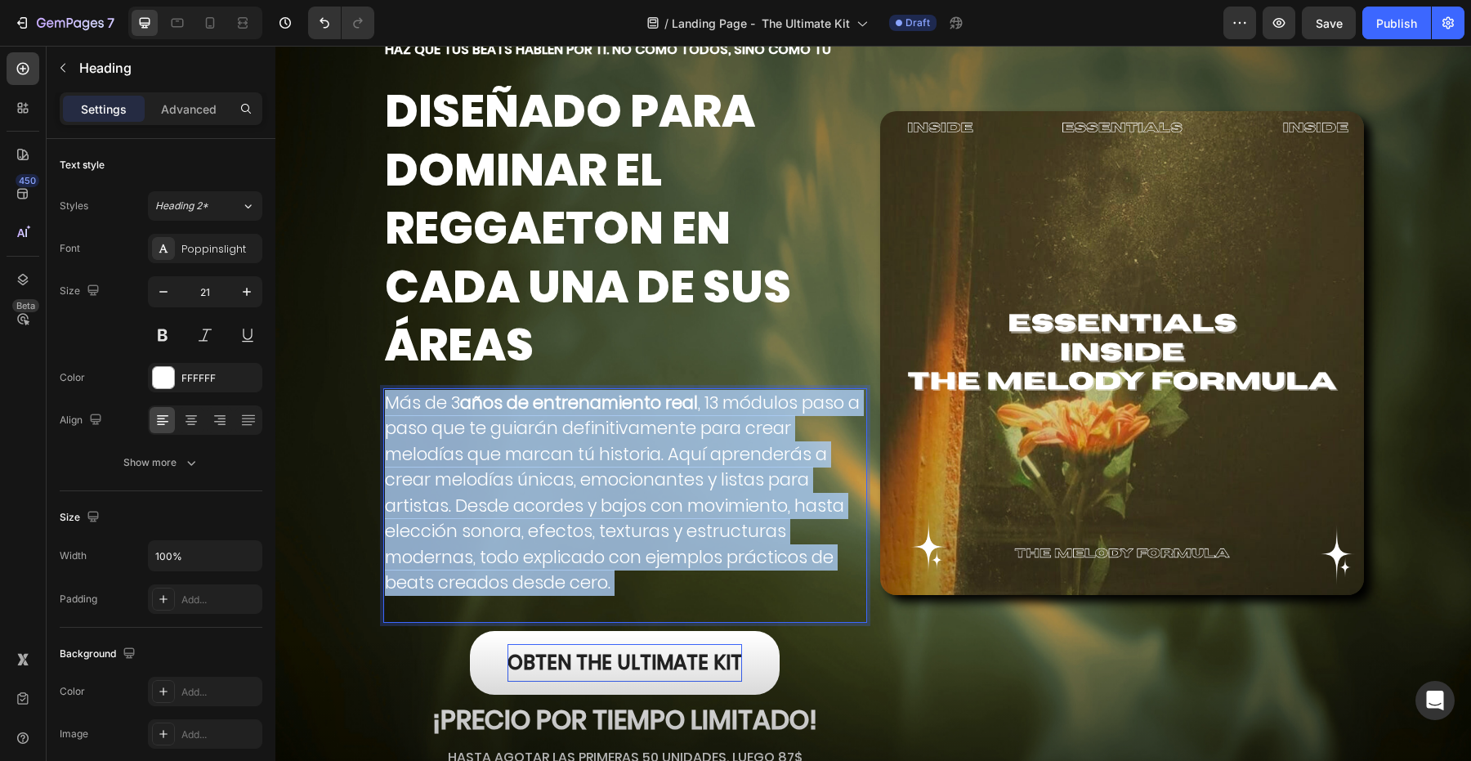
click at [468, 433] on p "Más de 3 años de entrenamiento real , 13 módulos paso a paso que te guiarán def…" at bounding box center [625, 506] width 481 height 232
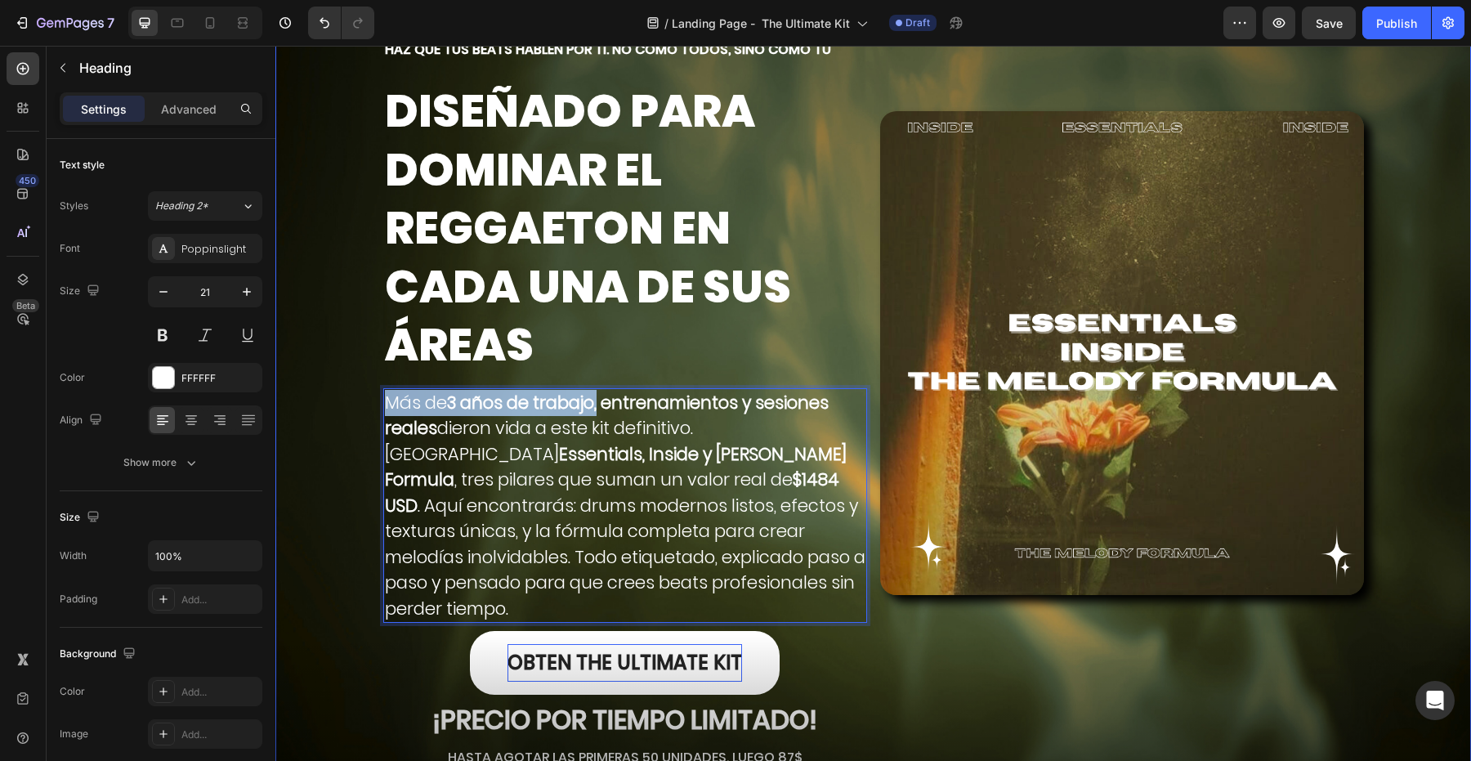
drag, startPoint x: 605, startPoint y: 405, endPoint x: 374, endPoint y: 402, distance: 230.5
click at [373, 402] on div "Haz que tus beats hablen por ti. No como todos, sino como tú Heading DISEÑADO P…" at bounding box center [873, 450] width 1196 height 860
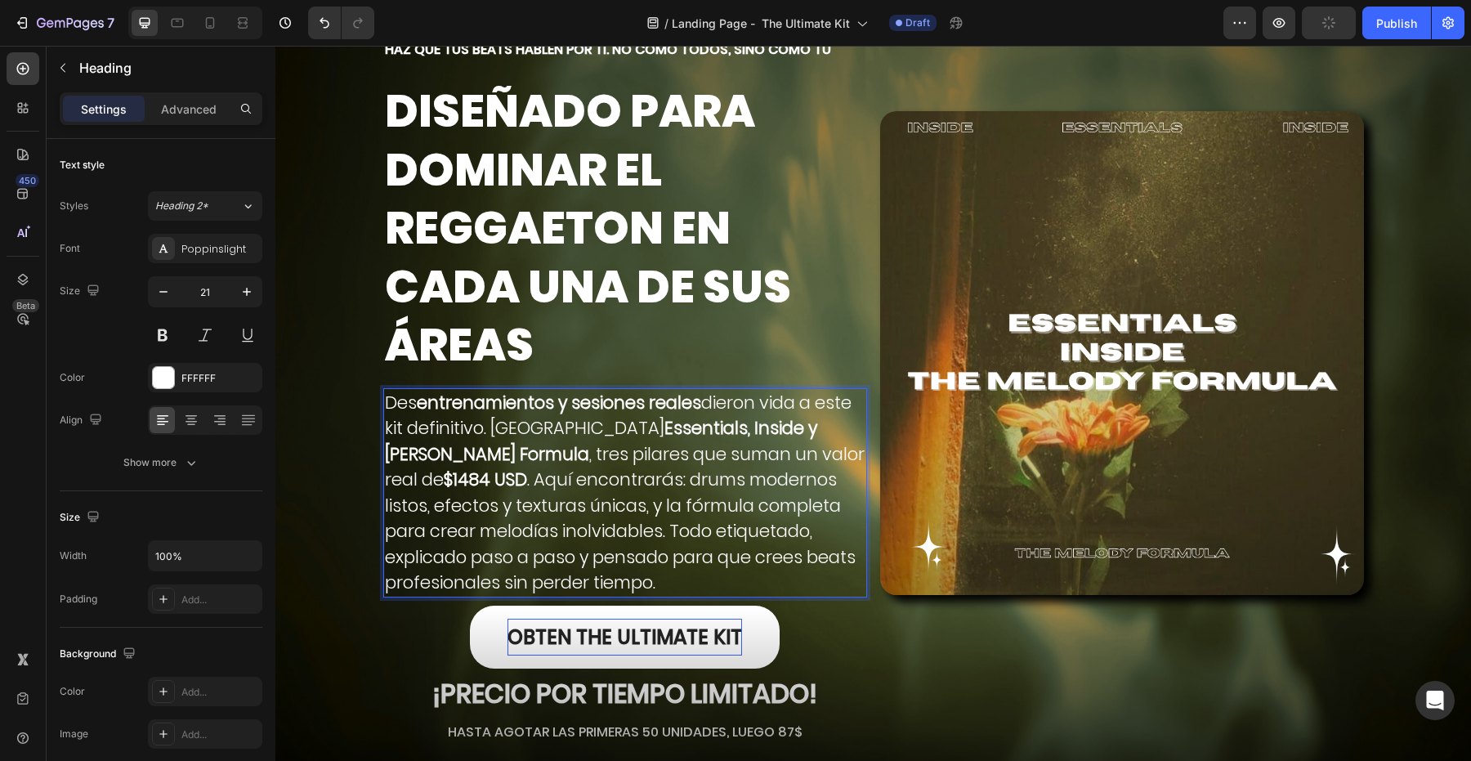
click at [425, 400] on strong "entrenamientos y sesiones reales" at bounding box center [559, 403] width 284 height 24
click at [418, 400] on strong "entrenamientos y sesiones reales" at bounding box center [559, 403] width 284 height 24
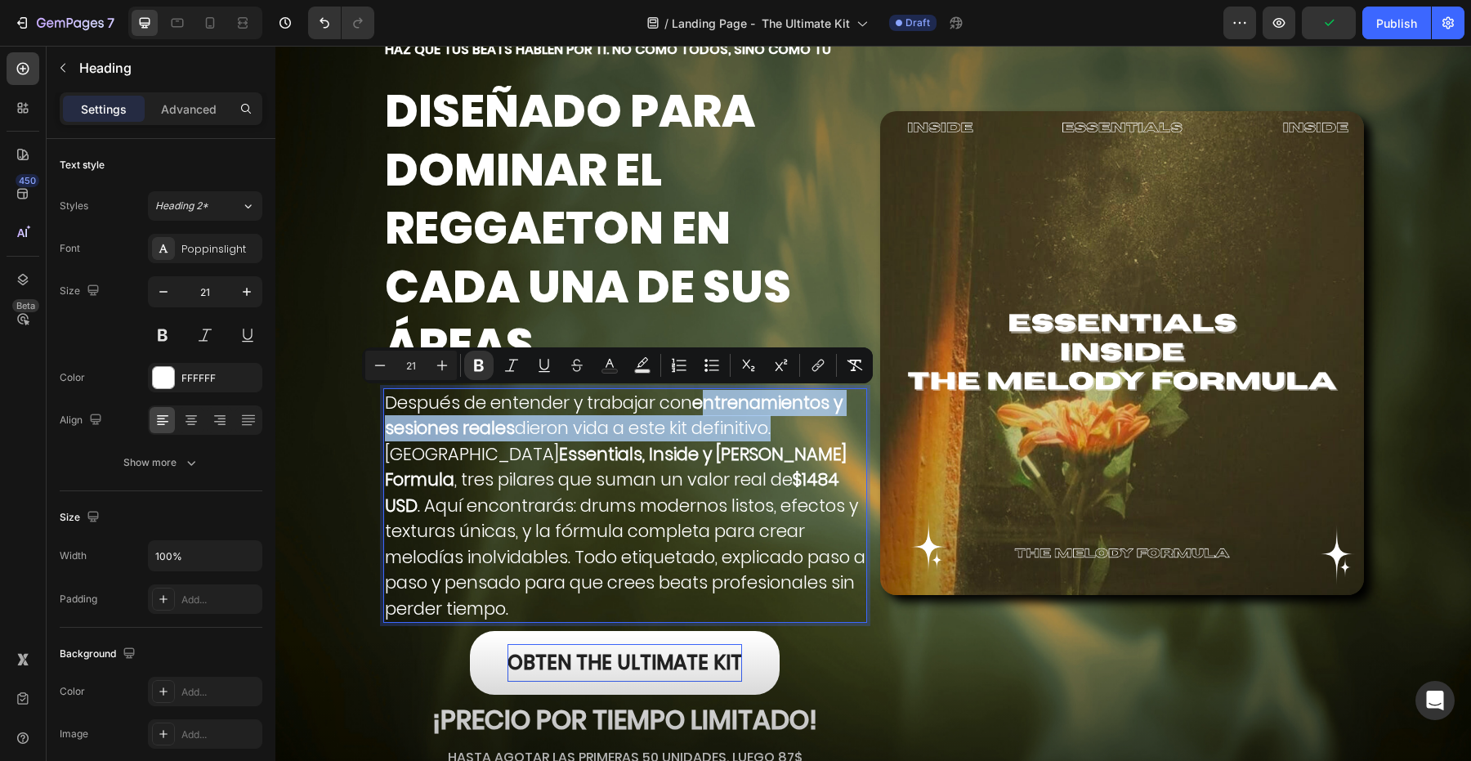
drag, startPoint x: 700, startPoint y: 401, endPoint x: 771, endPoint y: 424, distance: 73.9
click at [771, 424] on p "Después de entender y trabajar con entrenamientos y sesiones reales dieron vida…" at bounding box center [625, 506] width 481 height 232
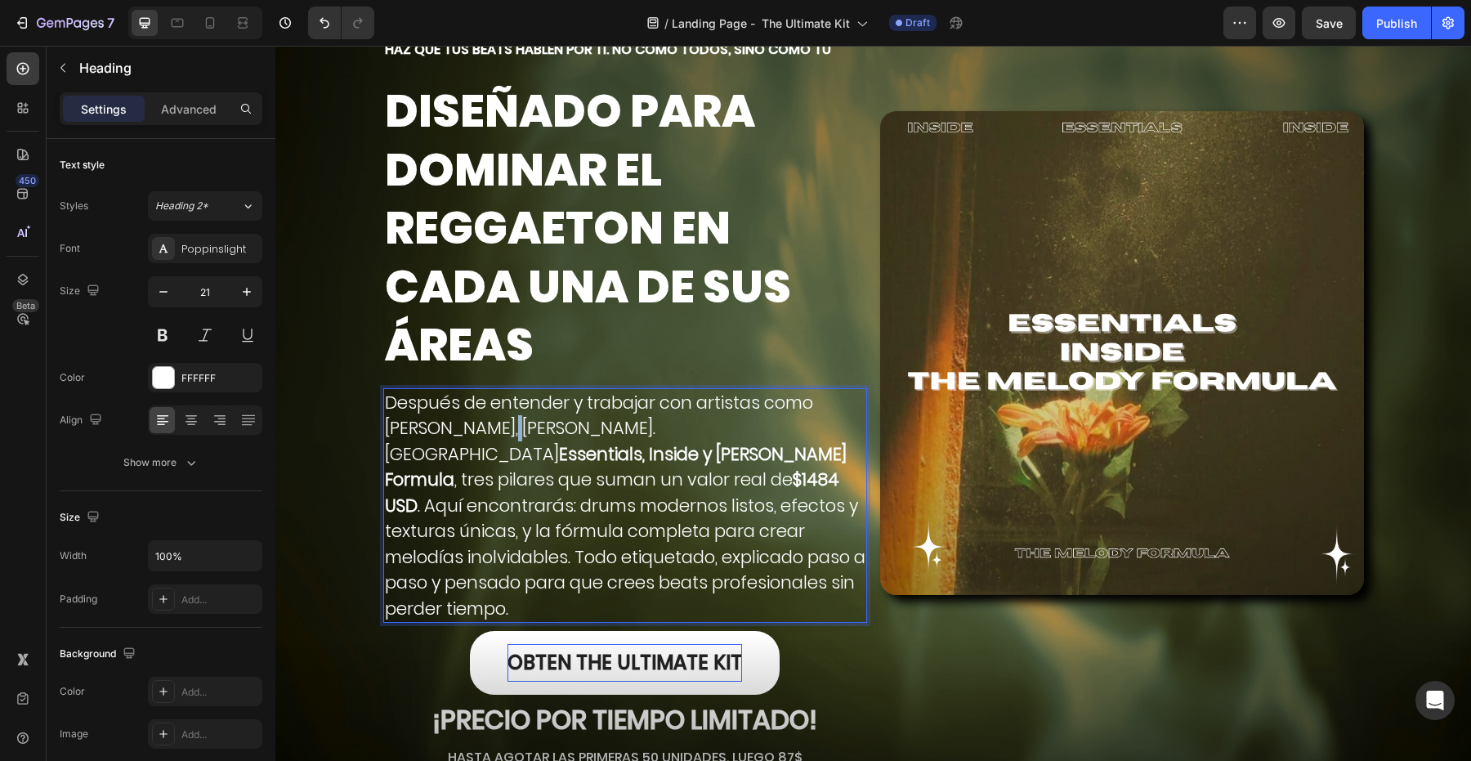
click at [523, 436] on p "Después de entender y trabajar con artistas como MORA, QUEVEDO, JBALVIN. Incluy…" at bounding box center [625, 506] width 481 height 232
click at [651, 431] on p "Después de entender y trabajar con artistas como MORA, QUEVEDO, JBALVIN. Incluy…" at bounding box center [625, 506] width 481 height 232
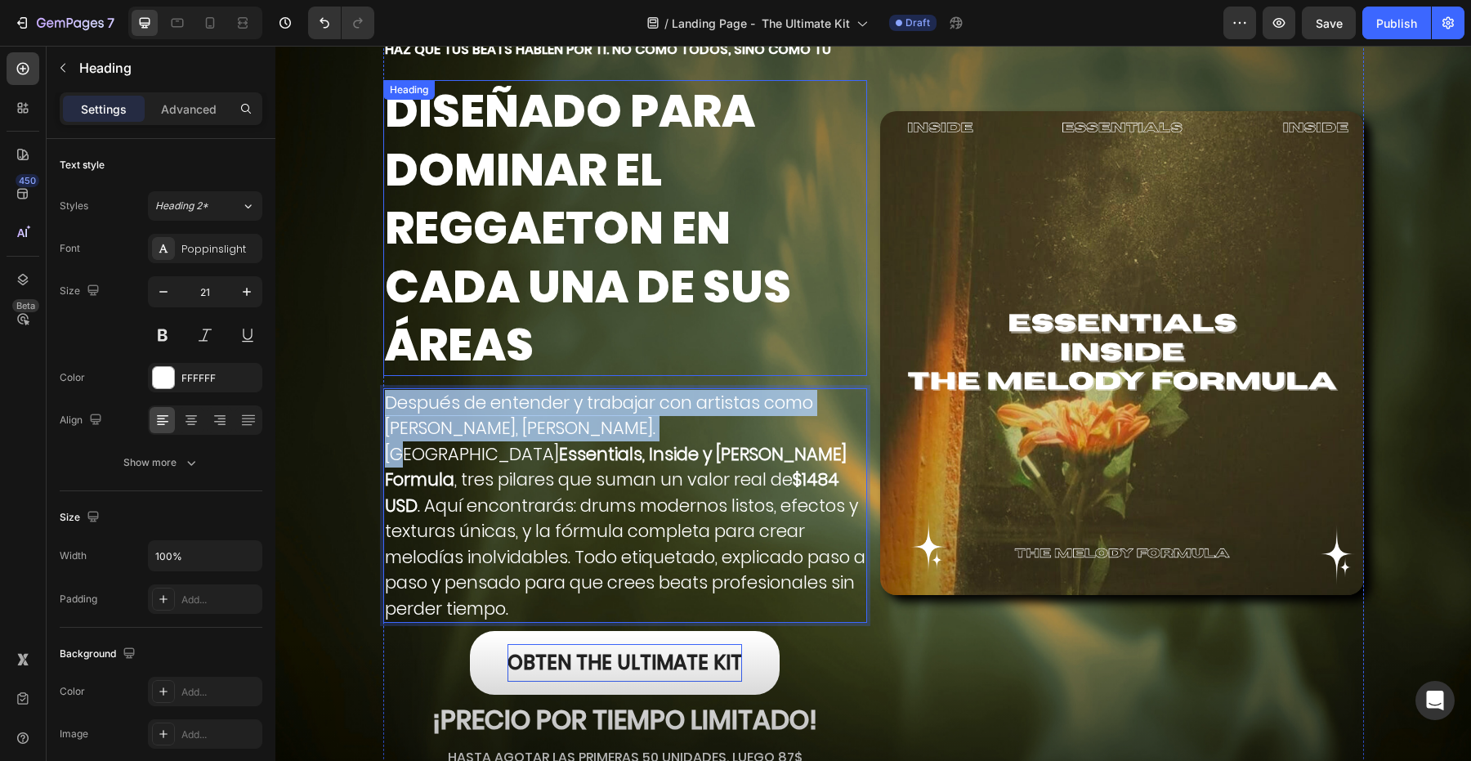
drag, startPoint x: 662, startPoint y: 432, endPoint x: 409, endPoint y: 370, distance: 260.8
click at [409, 370] on div "Haz que tus beats hablen por ti. No como todos, sino como tú Heading DISEÑADO P…" at bounding box center [625, 396] width 484 height 752
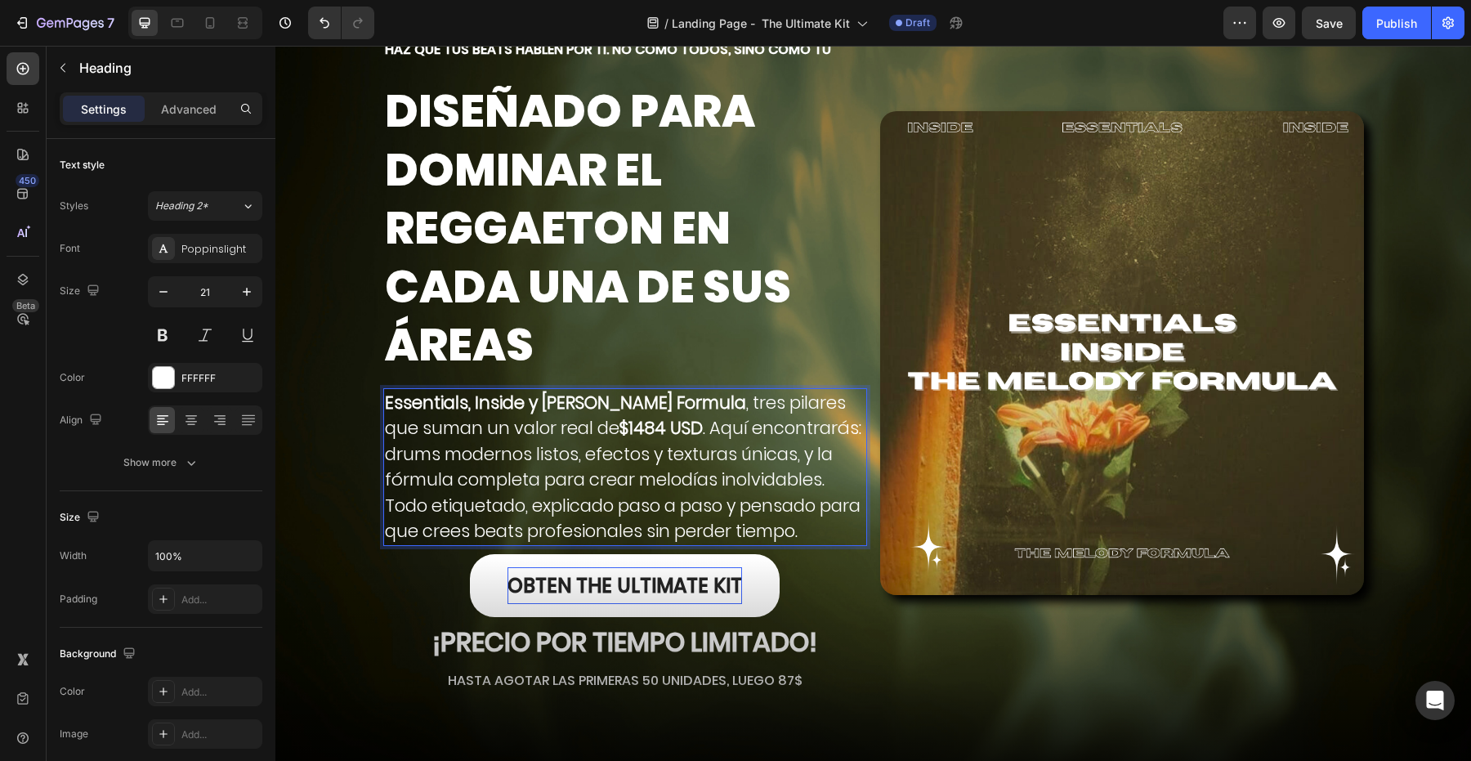
click at [619, 436] on strong "$1484 USD" at bounding box center [660, 428] width 83 height 24
click at [642, 406] on strong "Essentials, Inside y [PERSON_NAME] Formula" at bounding box center [565, 403] width 361 height 24
click at [499, 429] on p "Essentials, Inside y Melody Formula , tres pilares que suman un valor real de $…" at bounding box center [625, 467] width 481 height 154
click at [681, 407] on p "Essentials, Inside y Melody Formula , tres pilares que suman un valor real de $…" at bounding box center [625, 467] width 481 height 154
click at [574, 434] on p "Essentials, Inside y Melody Formula , tres pilares que suman un valor real de $…" at bounding box center [625, 467] width 481 height 154
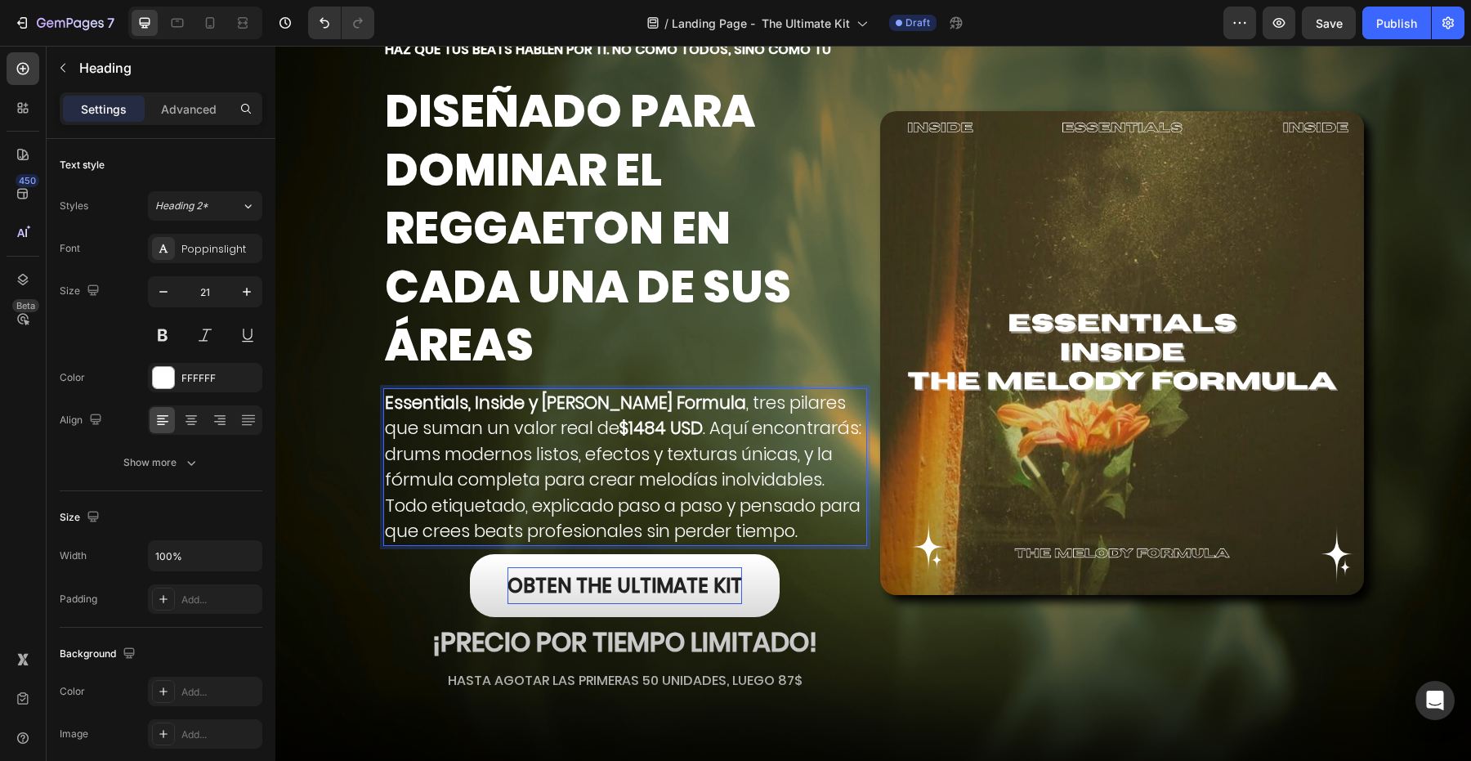
click at [584, 434] on p "Essentials, Inside y Melody Formula , tres pilares que suman un valor real de $…" at bounding box center [625, 467] width 481 height 154
click at [674, 431] on p "Essentials, Inside y Melody Formula , tres pilares que suman un valor real de $…" at bounding box center [625, 467] width 481 height 154
click at [590, 490] on p "Essentials, Inside y Melody Formula , tres pilares que suman un valor real de $…" at bounding box center [625, 467] width 481 height 154
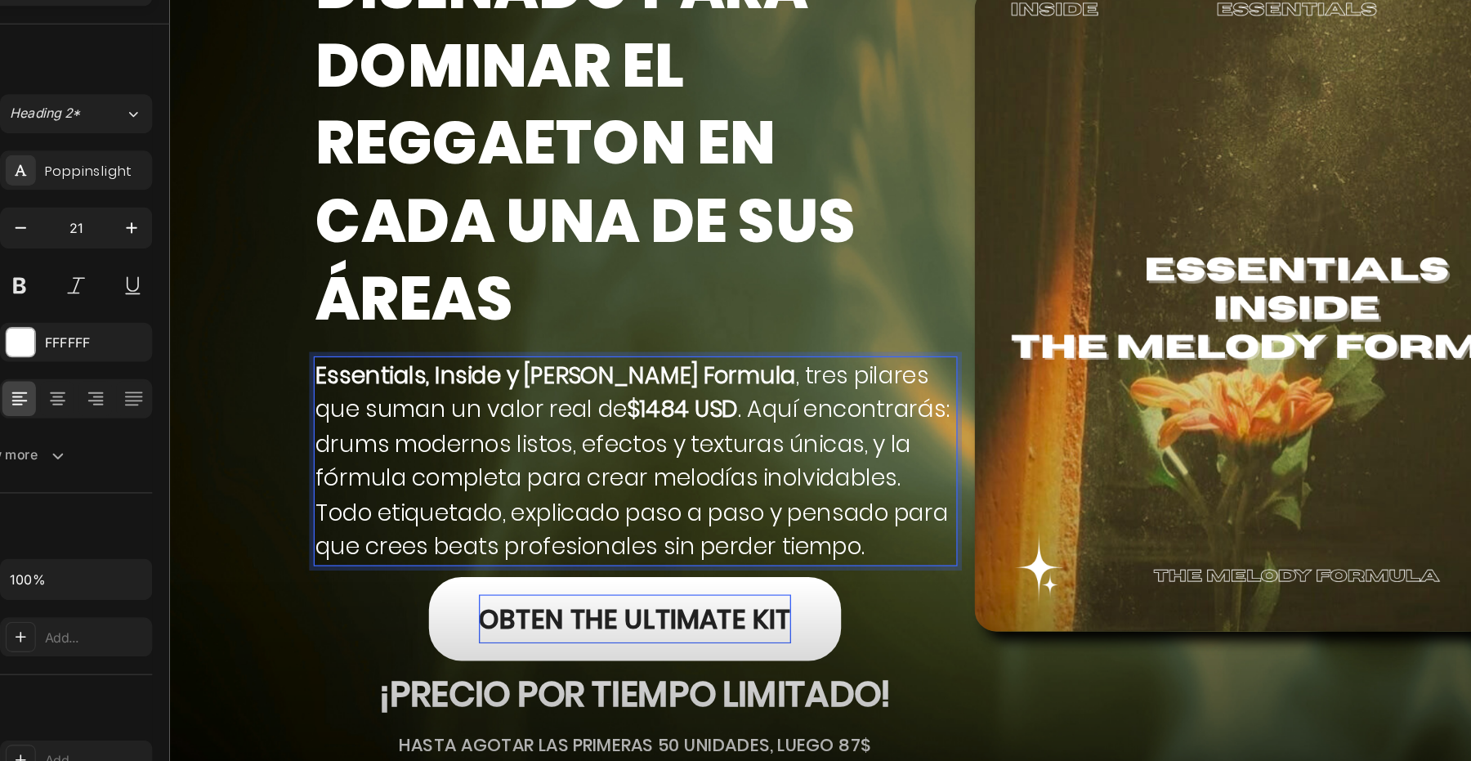
click at [572, 259] on p "Essentials, Inside y Melody Formula , tres pilares que suman un valor real de $…" at bounding box center [519, 322] width 481 height 154
click at [572, 292] on p "Essentials, Inside y Melody Formula , tres pilares que suman un valor real de $…" at bounding box center [519, 322] width 481 height 154
click at [561, 291] on p "Essentials, Inside y Melody Formula , tres pilares que suman un valor real de $…" at bounding box center [519, 322] width 481 height 154
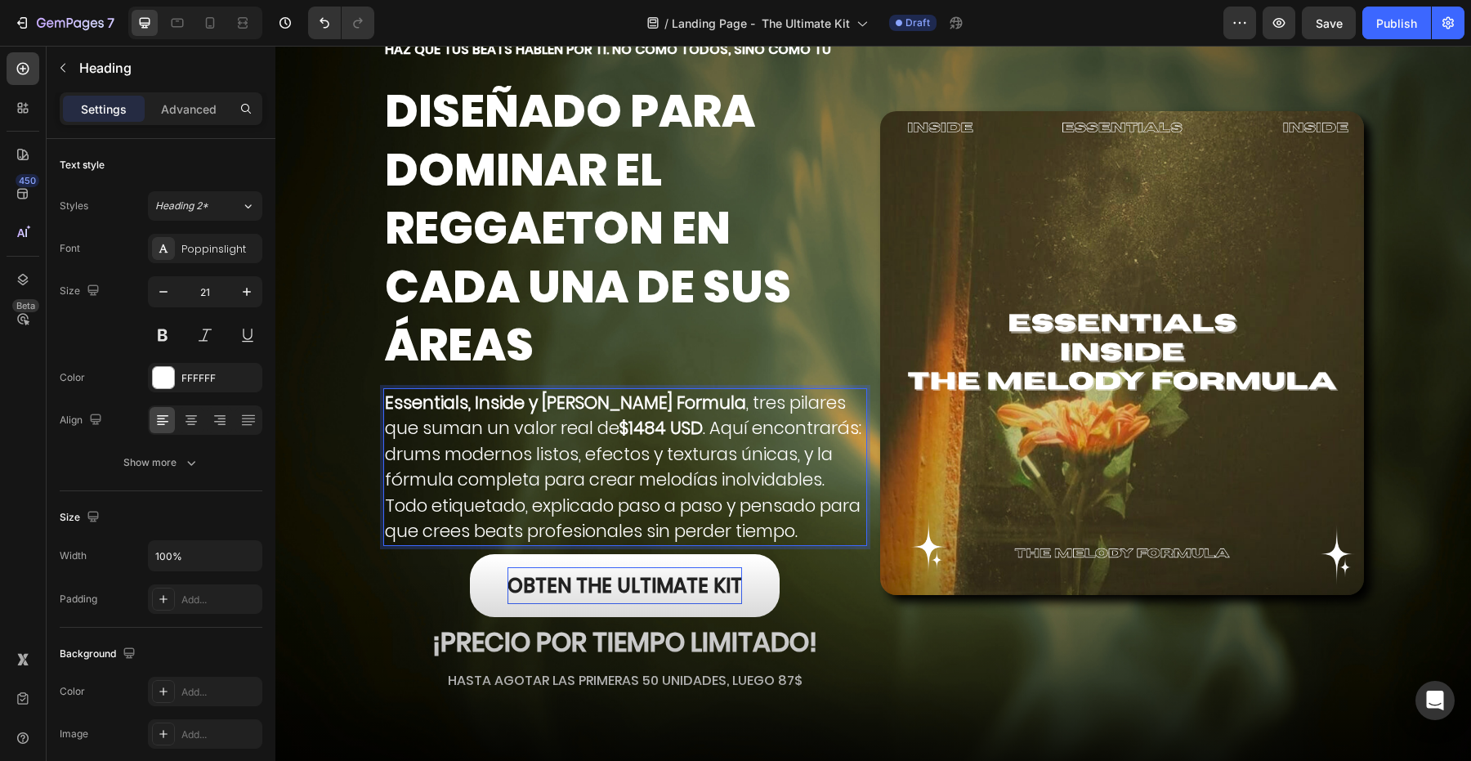
click at [583, 436] on p "Essentials, Inside y Melody Formula , tres pilares que suman un valor real de $…" at bounding box center [625, 467] width 481 height 154
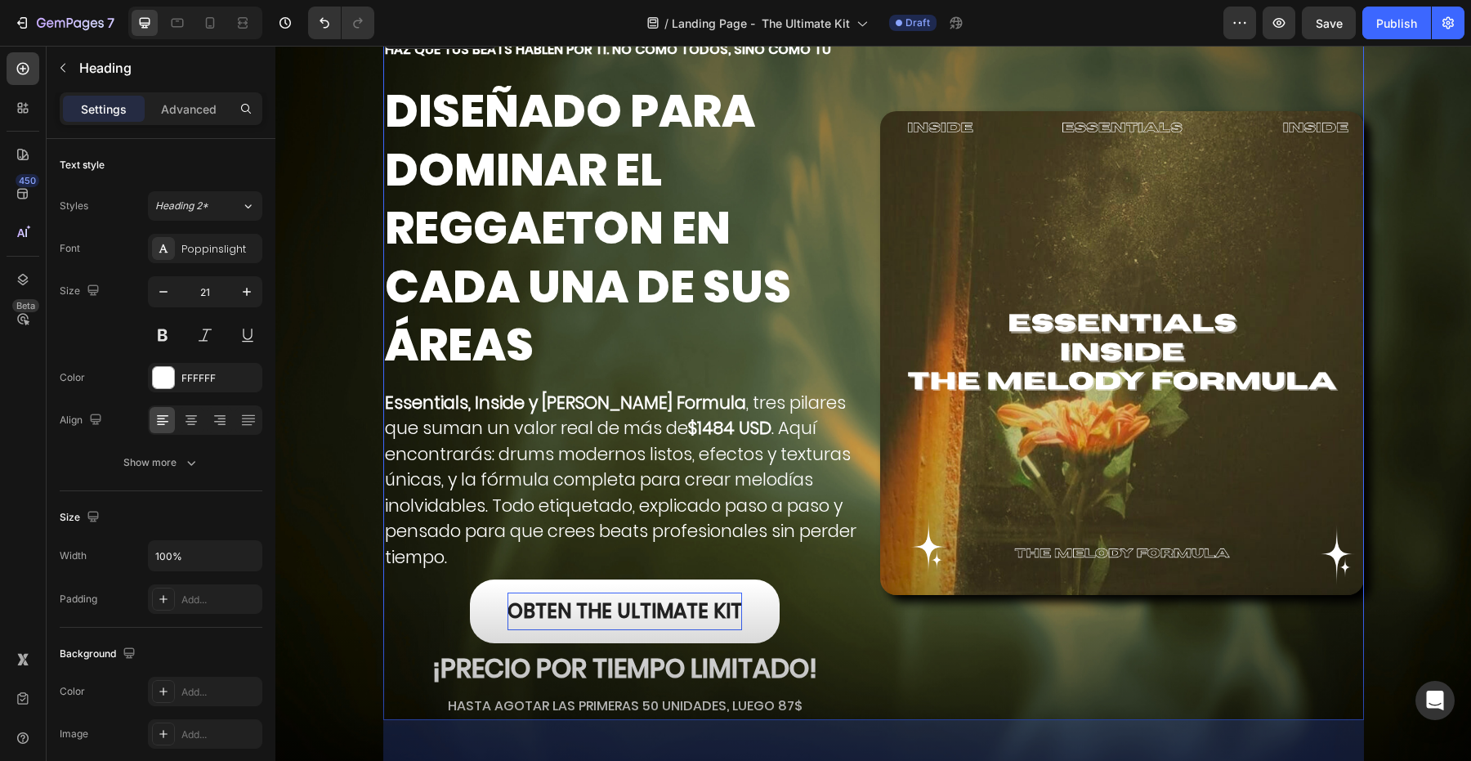
click at [396, 572] on div "Haz que tus beats hablen por ti. No como todos, sino como tú Heading DISEÑADO P…" at bounding box center [625, 370] width 484 height 700
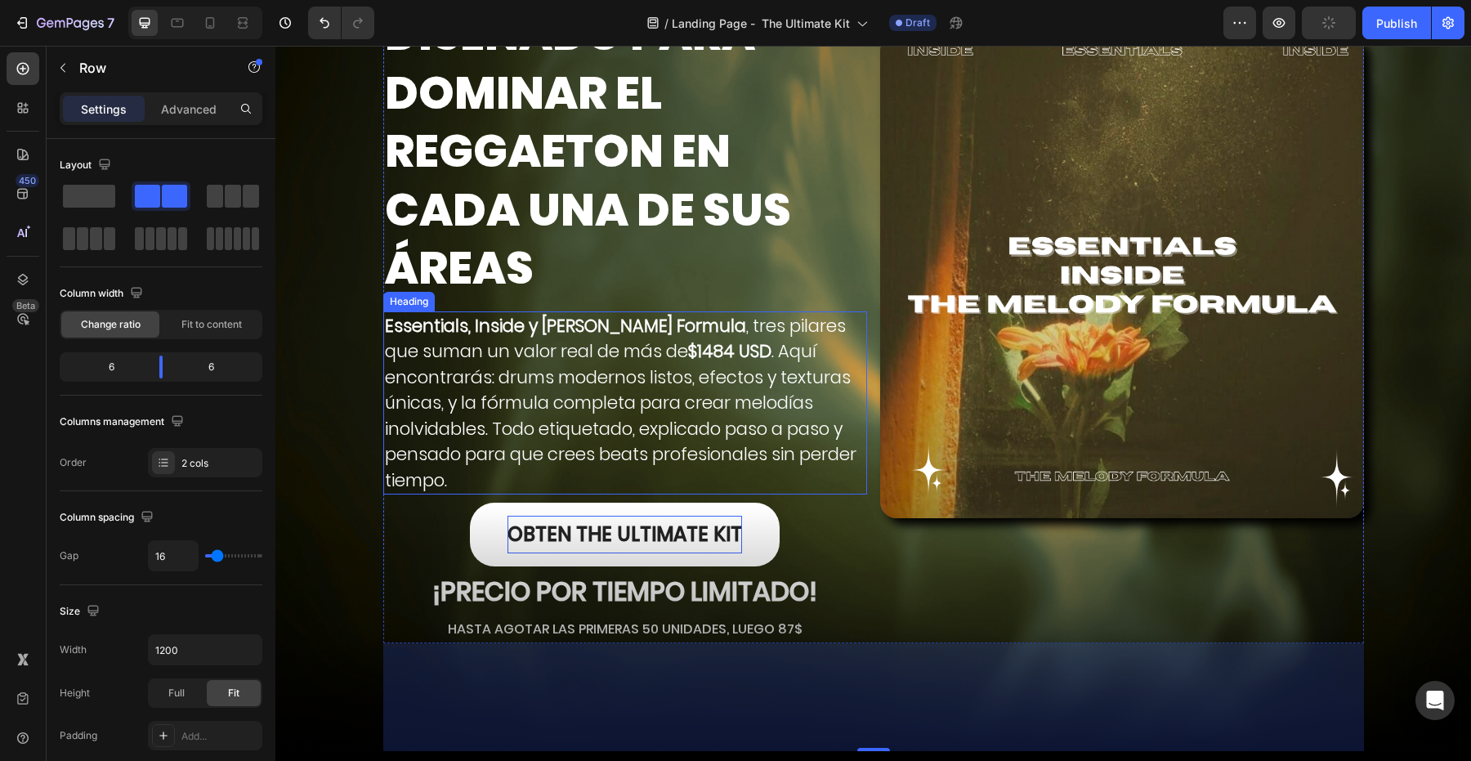
scroll to position [138, 0]
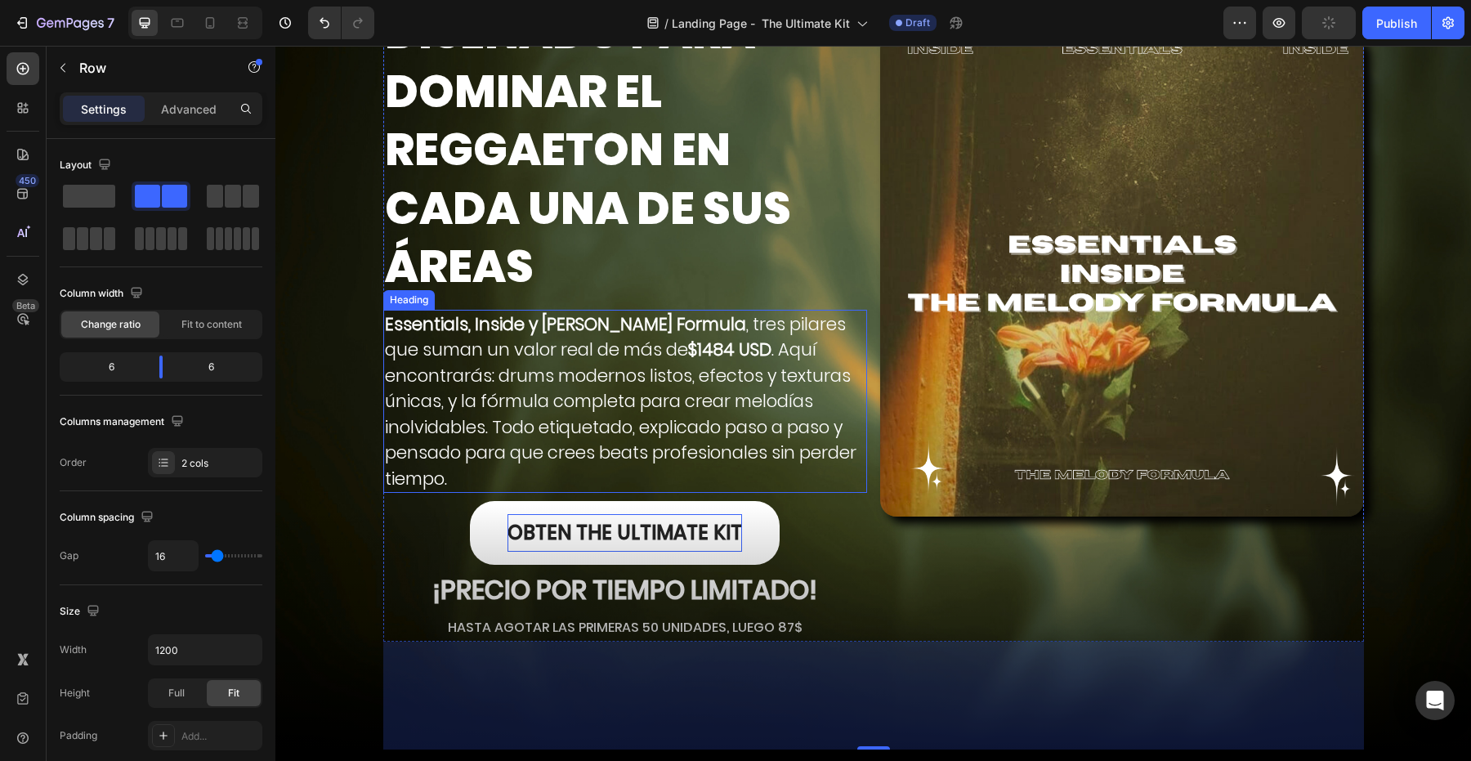
click at [593, 458] on p "⁠⁠⁠⁠⁠⁠⁠ Essentials, Inside y Melody Formula , tres pilares que suman un valor r…" at bounding box center [625, 401] width 481 height 181
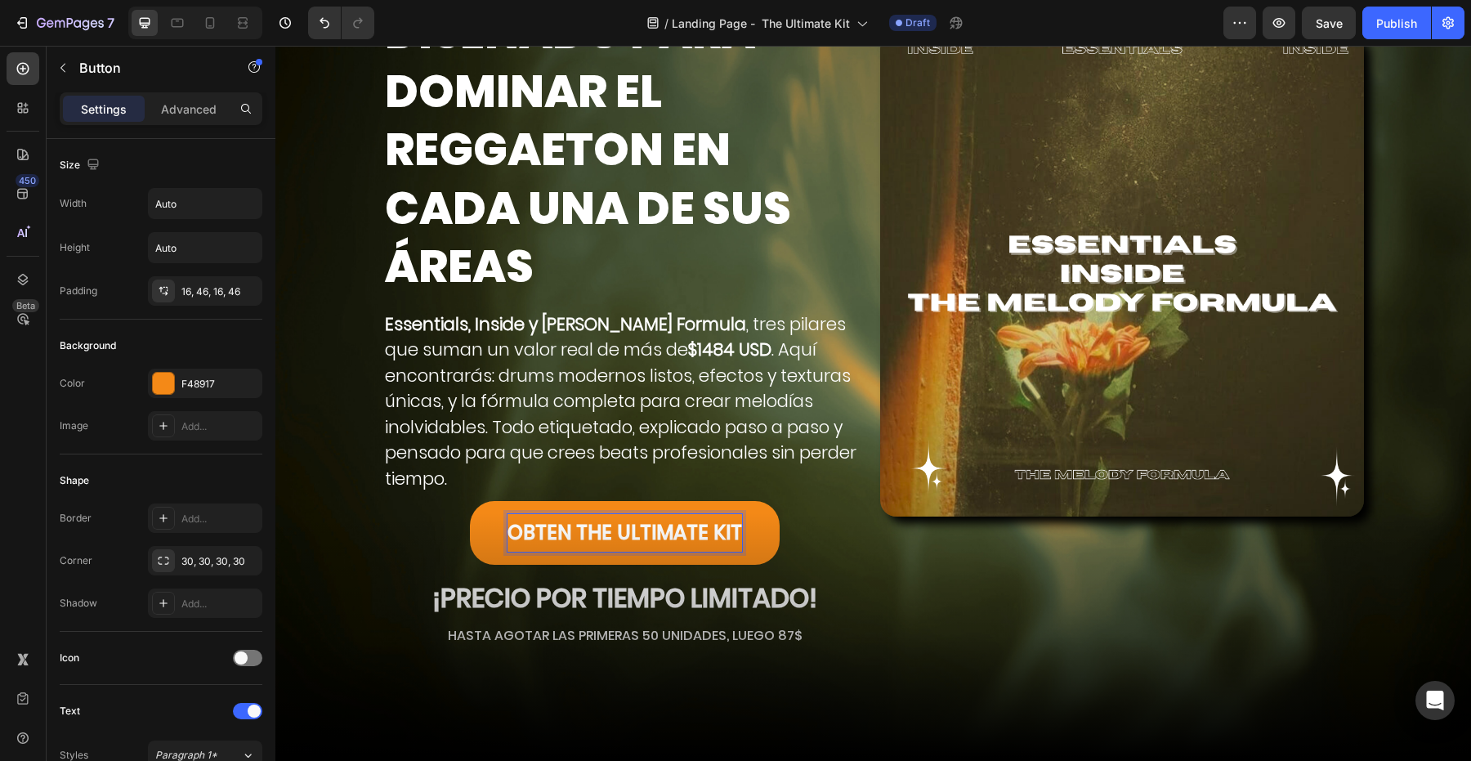
click at [514, 542] on p "OBTEN THE ULTIMATE KIT" at bounding box center [624, 533] width 235 height 38
click at [465, 571] on div "OBTEN THE ULTIMATE KIT Button 0" at bounding box center [625, 537] width 484 height 72
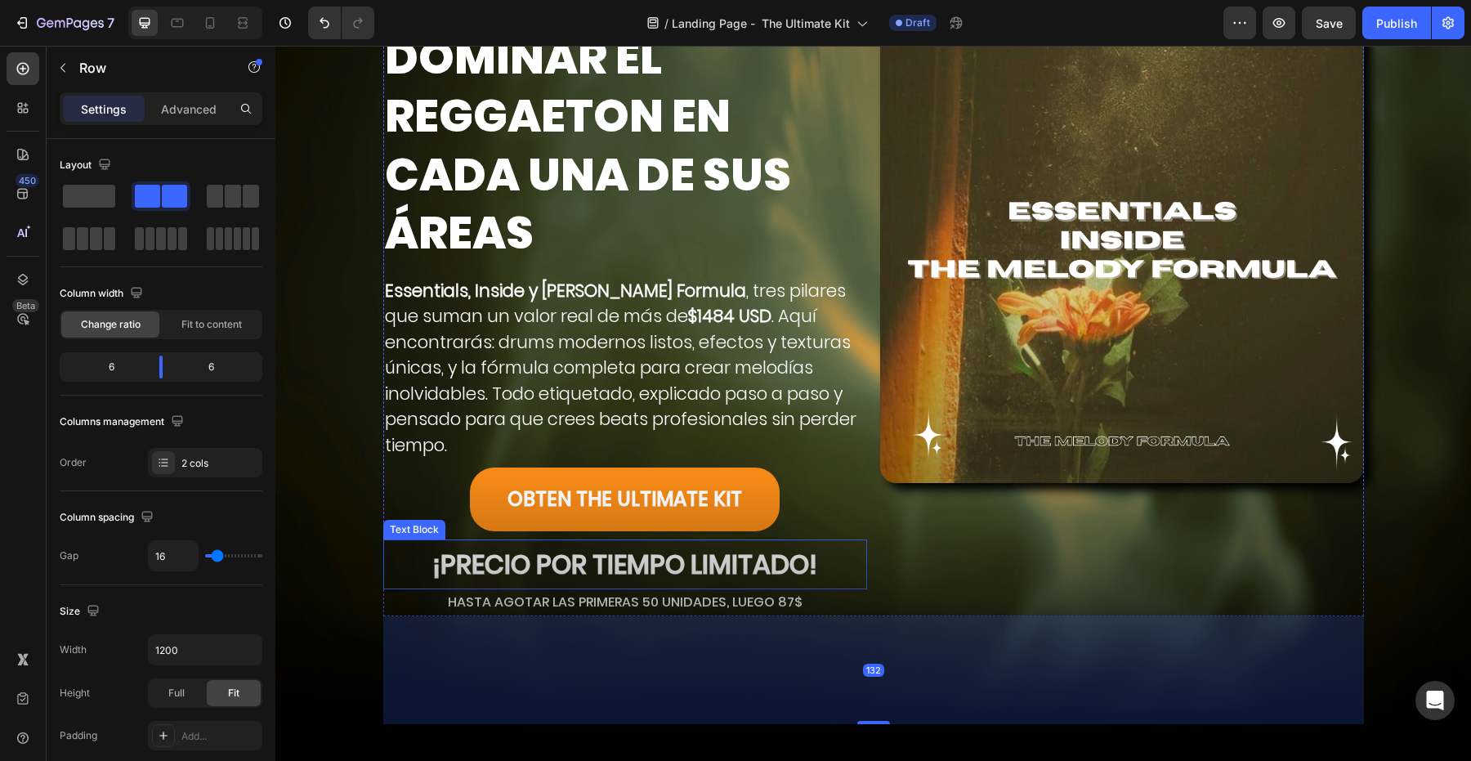
scroll to position [175, 0]
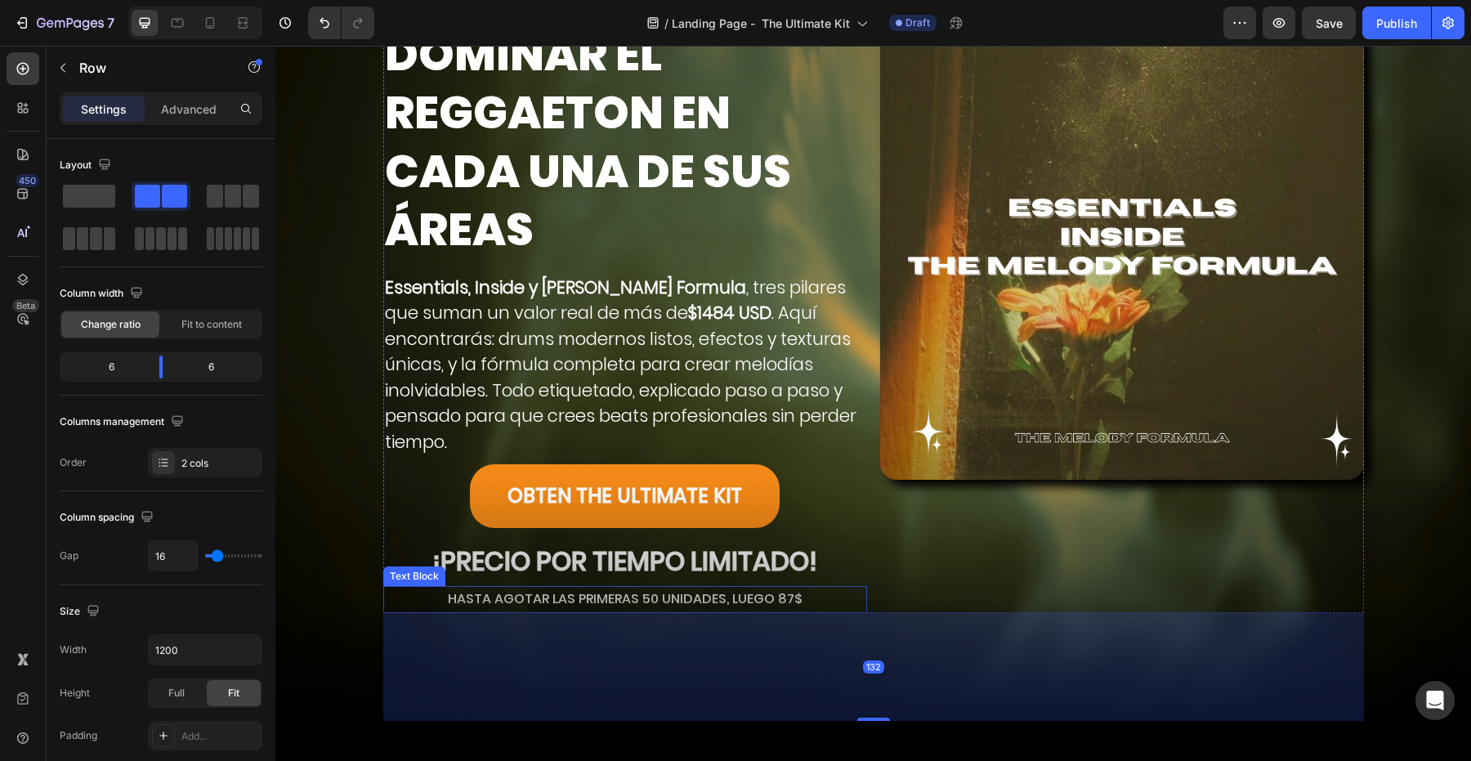
click at [507, 599] on p "HASTA AGOTAR LAS PRIMERAS 50 UNIDADES, LUEGO 87$" at bounding box center [625, 600] width 481 height 24
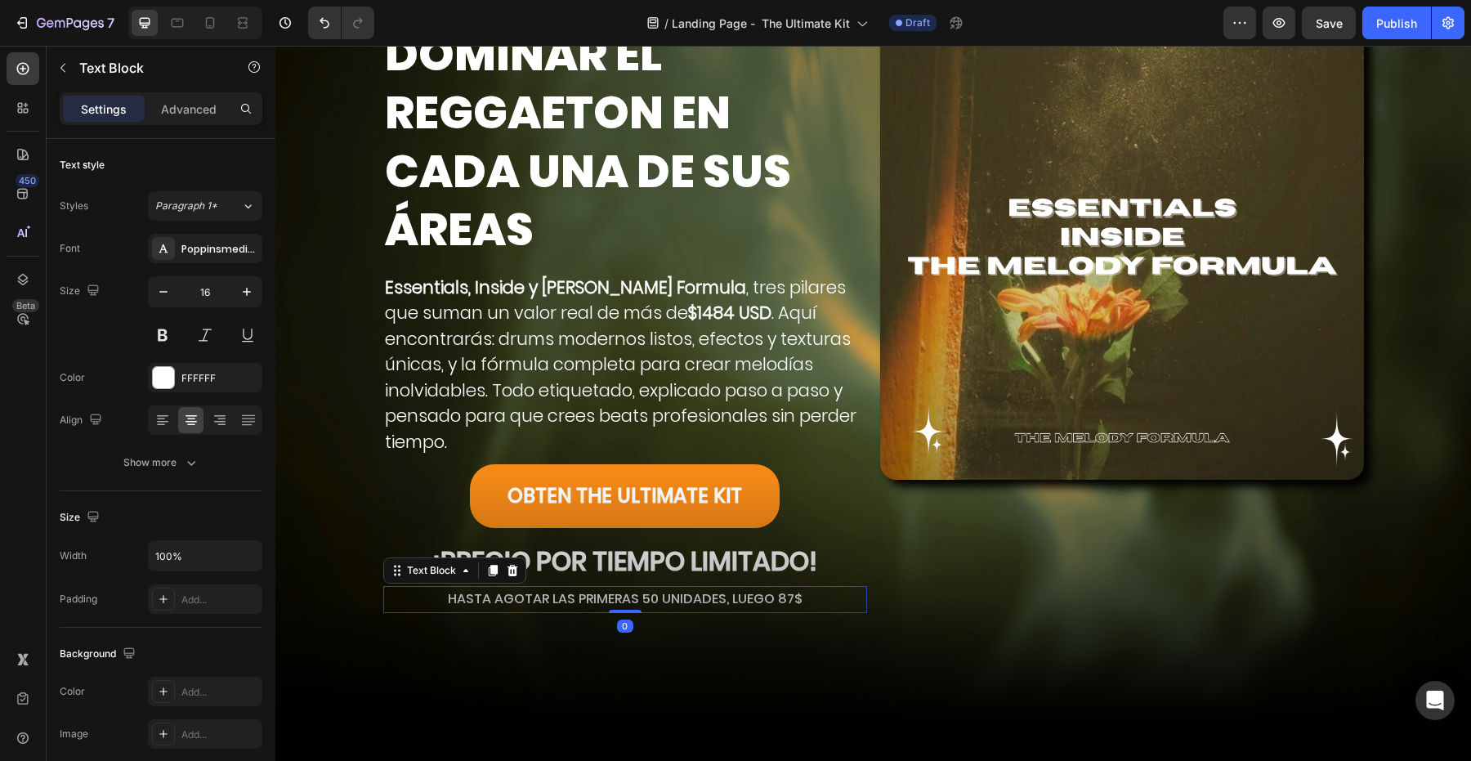
click at [507, 599] on p "HASTA AGOTAR LAS PRIMERAS 50 UNIDADES, LUEGO 87$" at bounding box center [625, 600] width 481 height 24
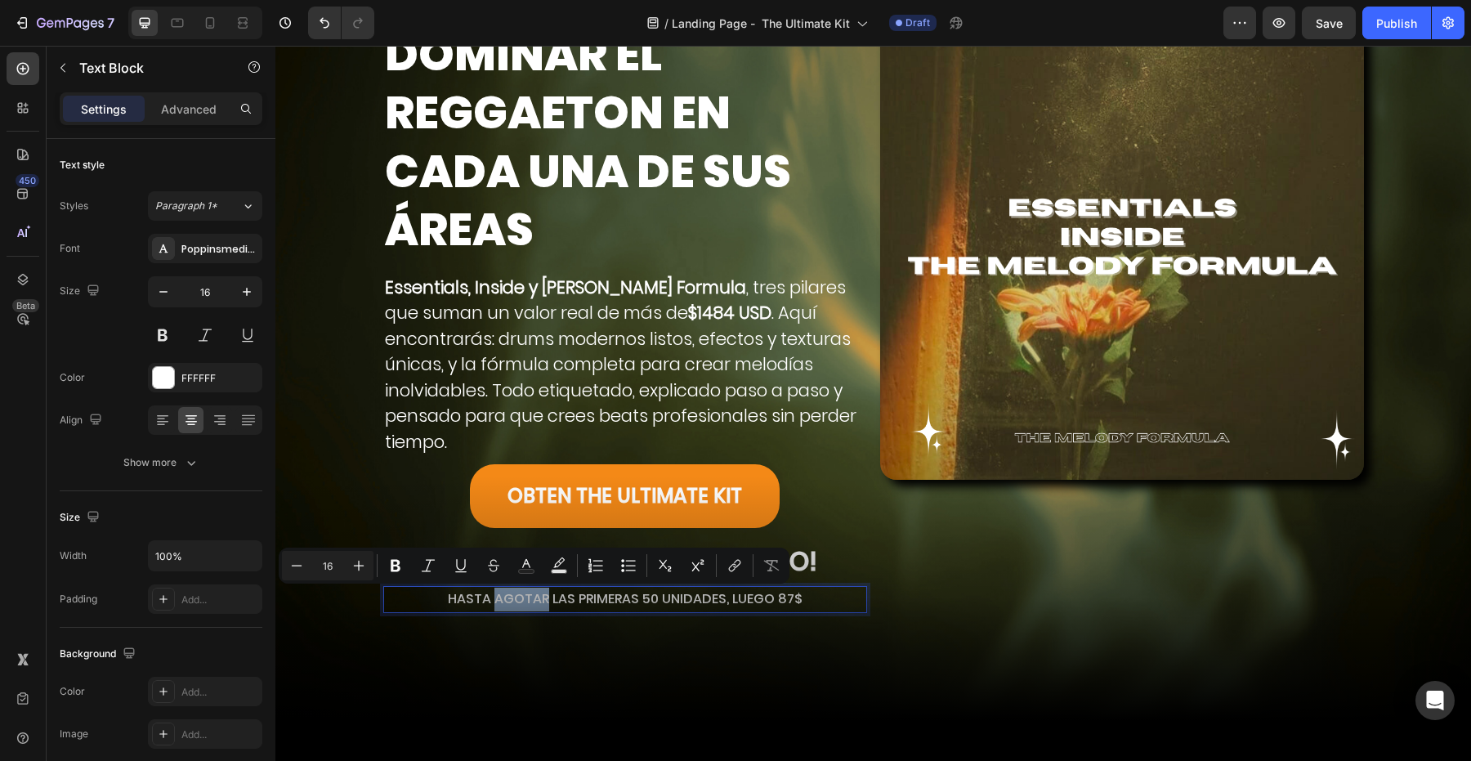
click at [507, 602] on p "HASTA AGOTAR LAS PRIMERAS 50 UNIDADES, LUEGO 87$" at bounding box center [625, 600] width 481 height 24
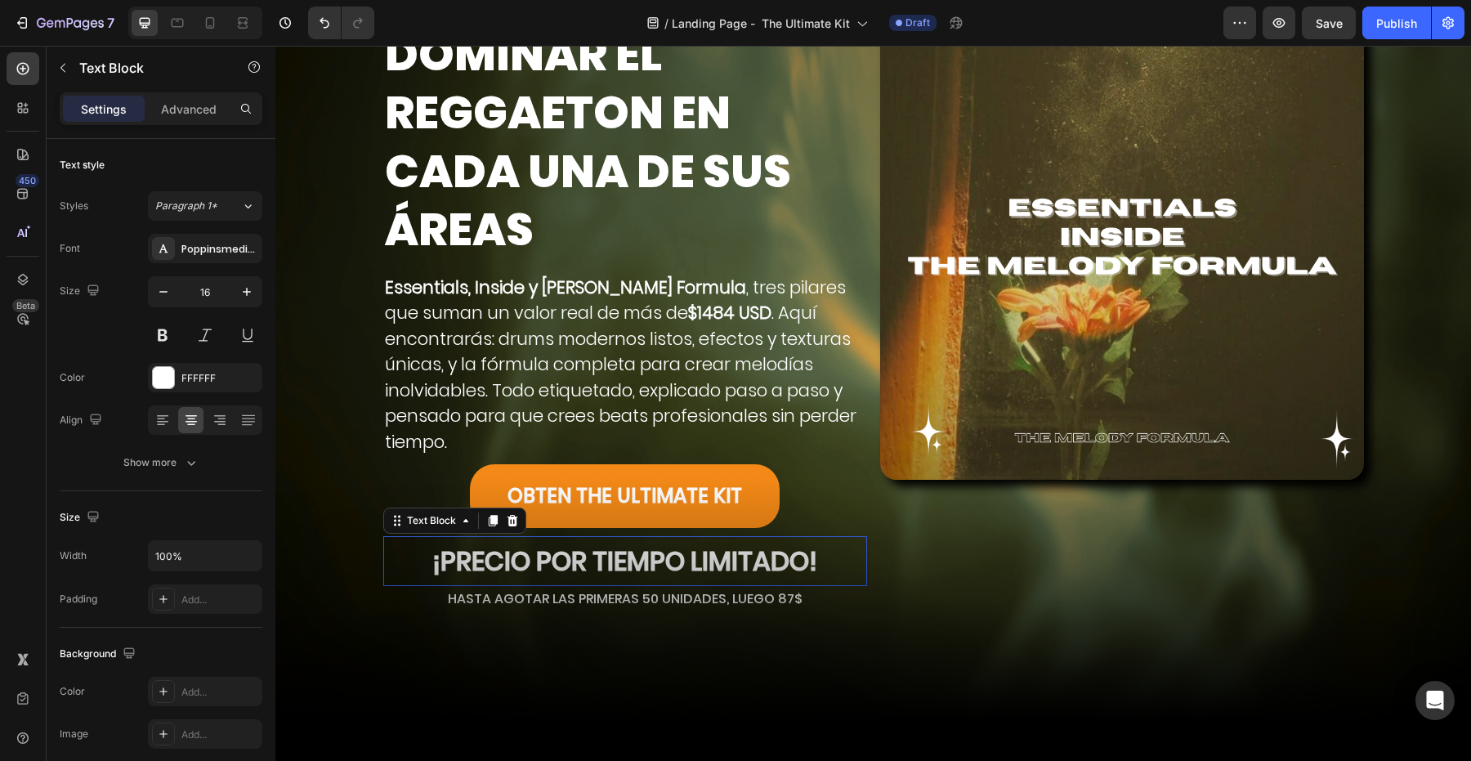
click at [642, 574] on strong "¡PRECIO POR TIEMPO LIMITADO!" at bounding box center [624, 561] width 385 height 37
click at [645, 570] on strong "¡PRECIO POR TIEMPO LIMITADO!" at bounding box center [624, 561] width 385 height 37
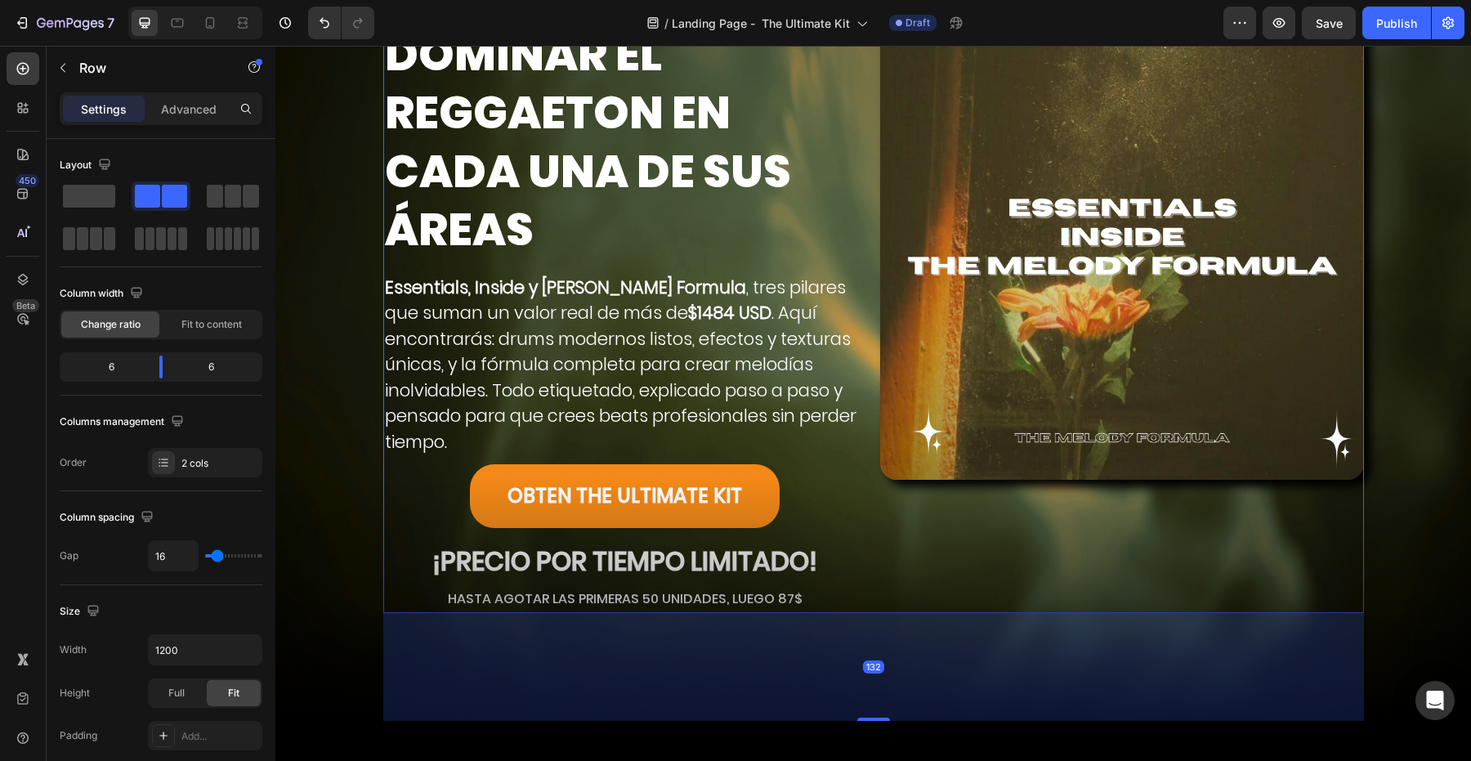
click at [928, 539] on div "Image" at bounding box center [1122, 258] width 484 height 709
click at [860, 551] on p "¡PRECIO POR TIEMPO LIMITADO!" at bounding box center [625, 561] width 481 height 47
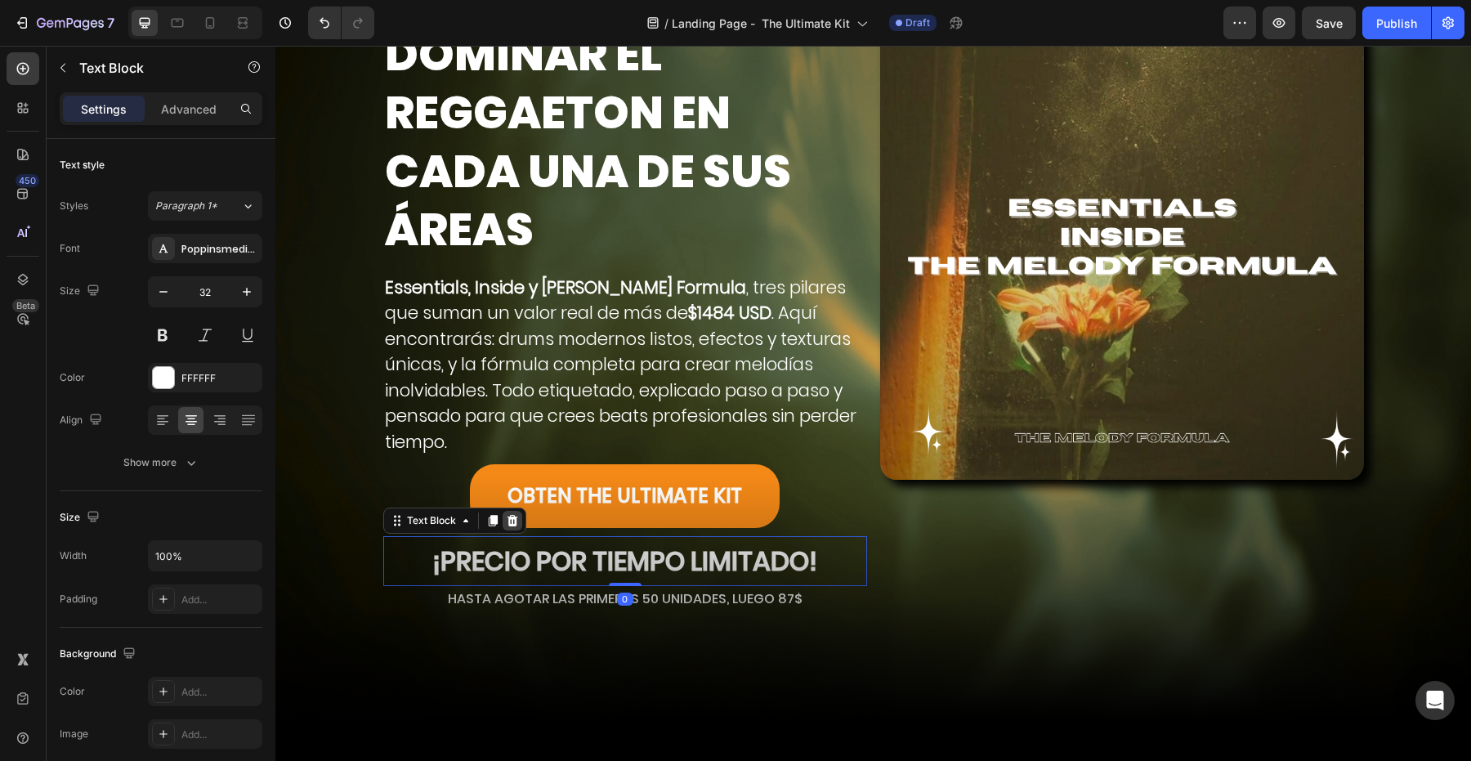
click at [514, 516] on icon at bounding box center [512, 519] width 11 height 11
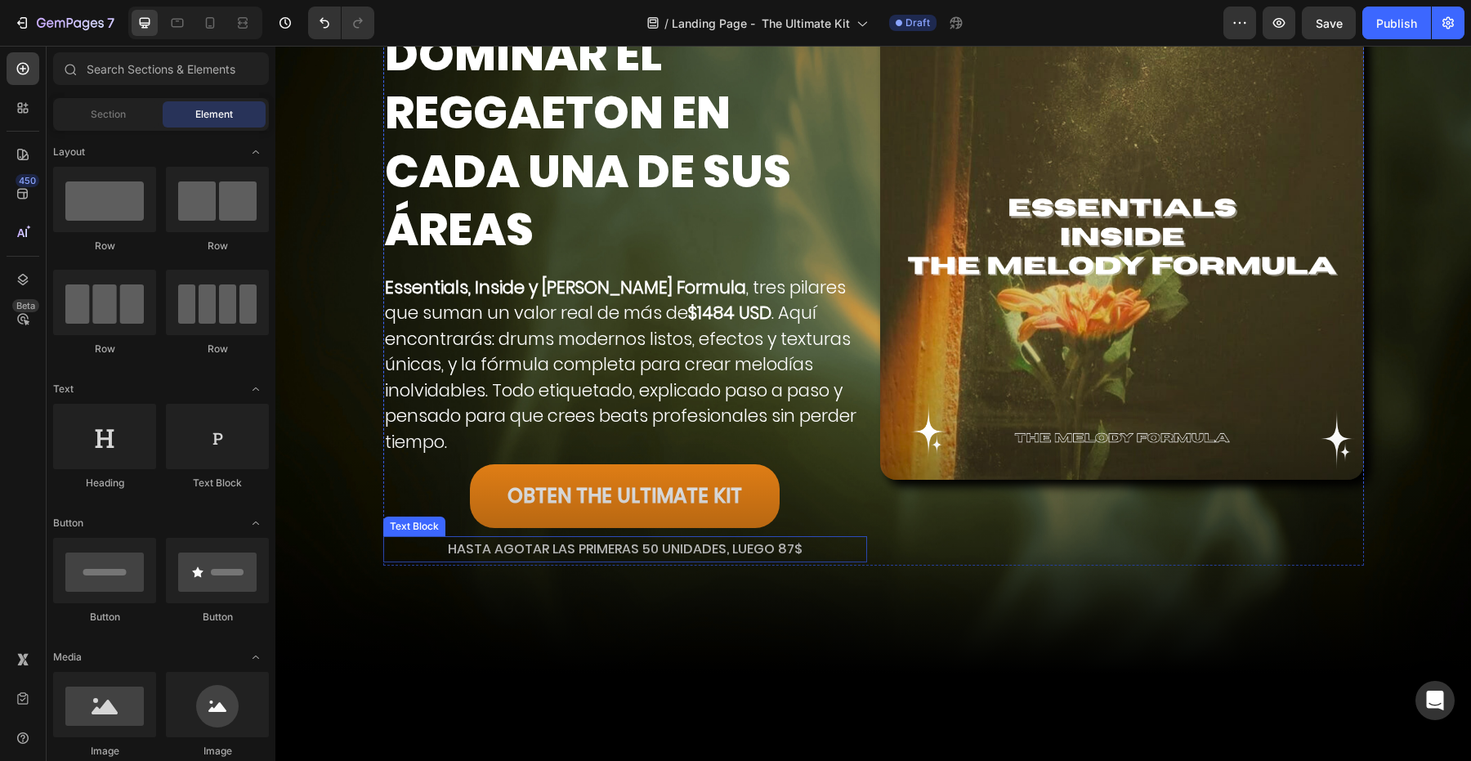
click at [638, 548] on p "HASTA AGOTAR LAS PRIMERAS 50 UNIDADES, LUEGO 87$" at bounding box center [625, 550] width 481 height 24
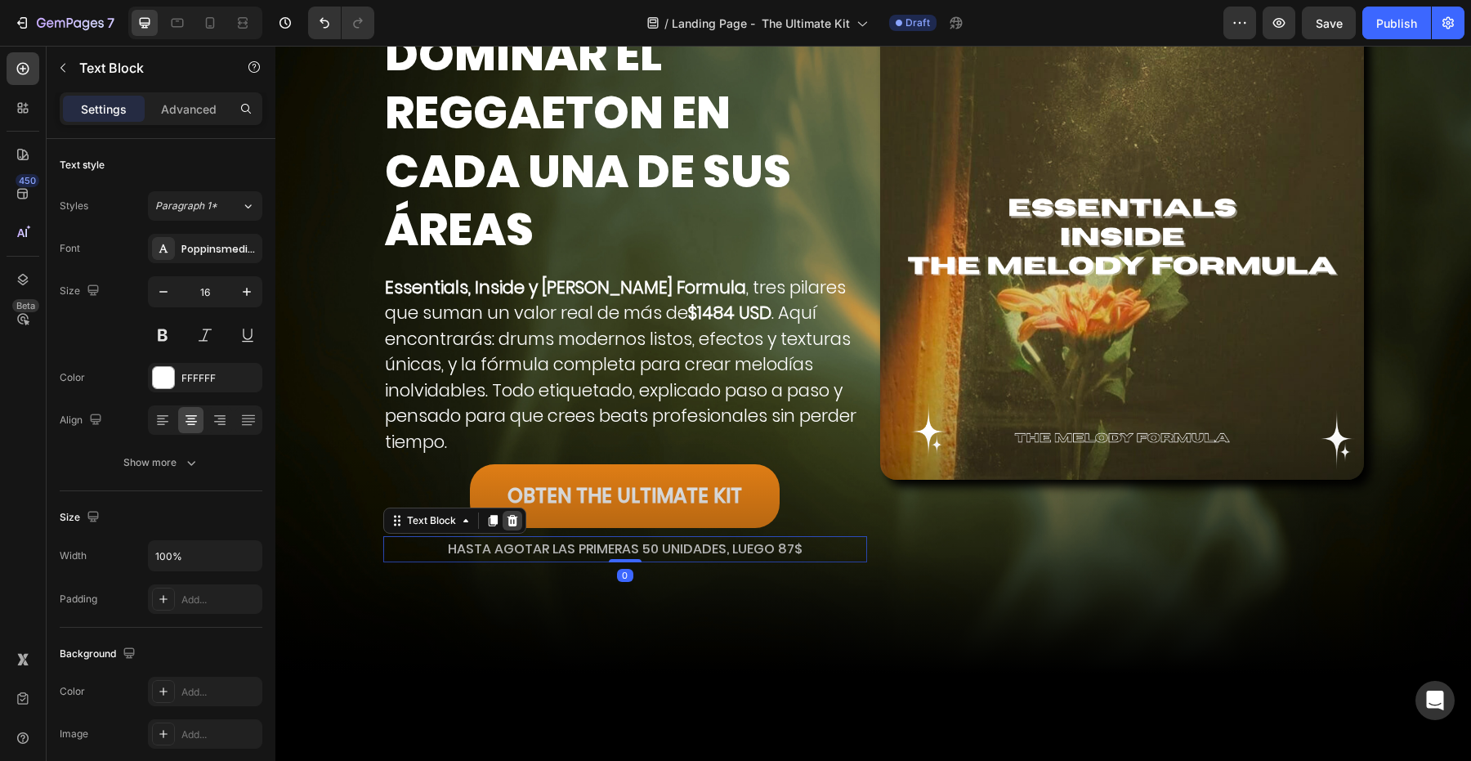
click at [514, 521] on icon at bounding box center [512, 519] width 11 height 11
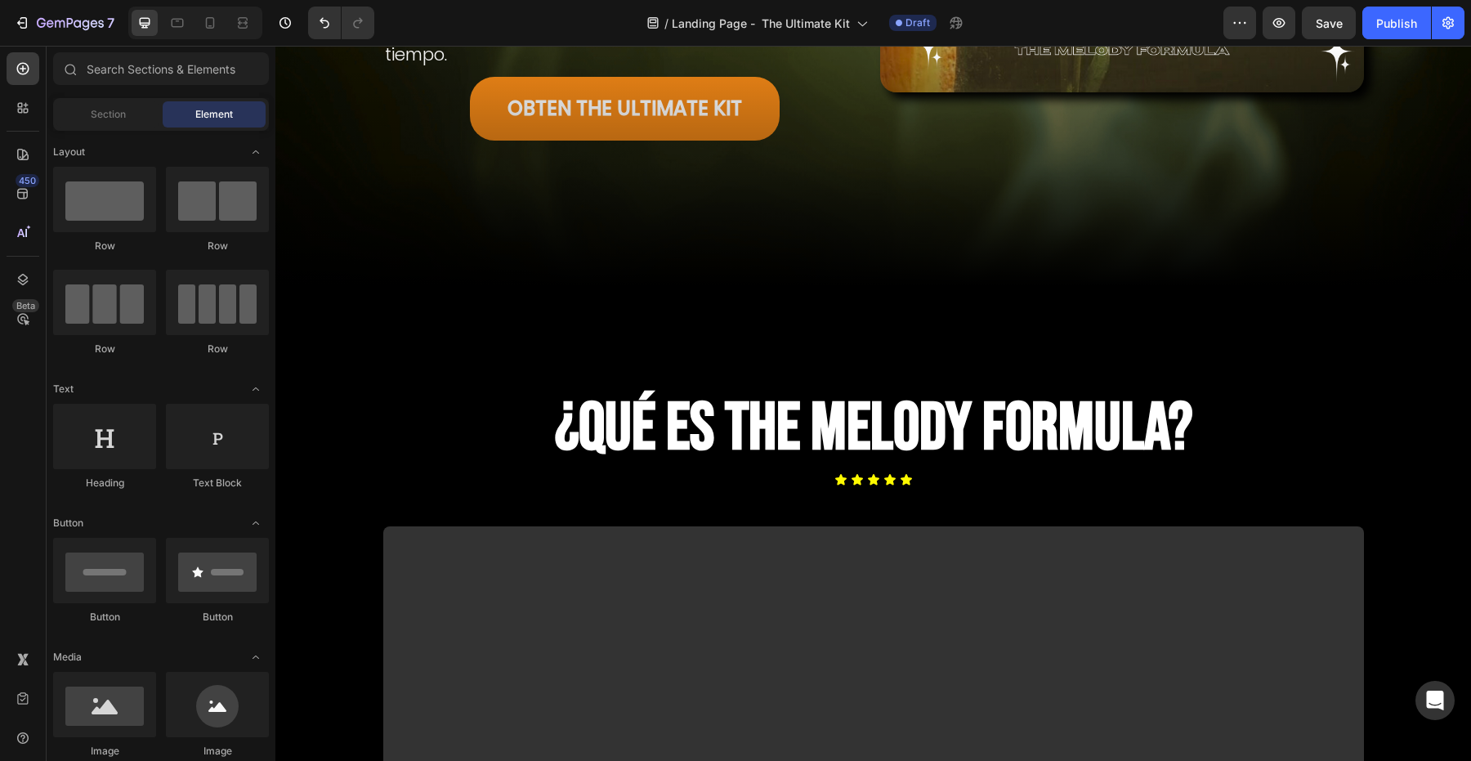
scroll to position [541, 0]
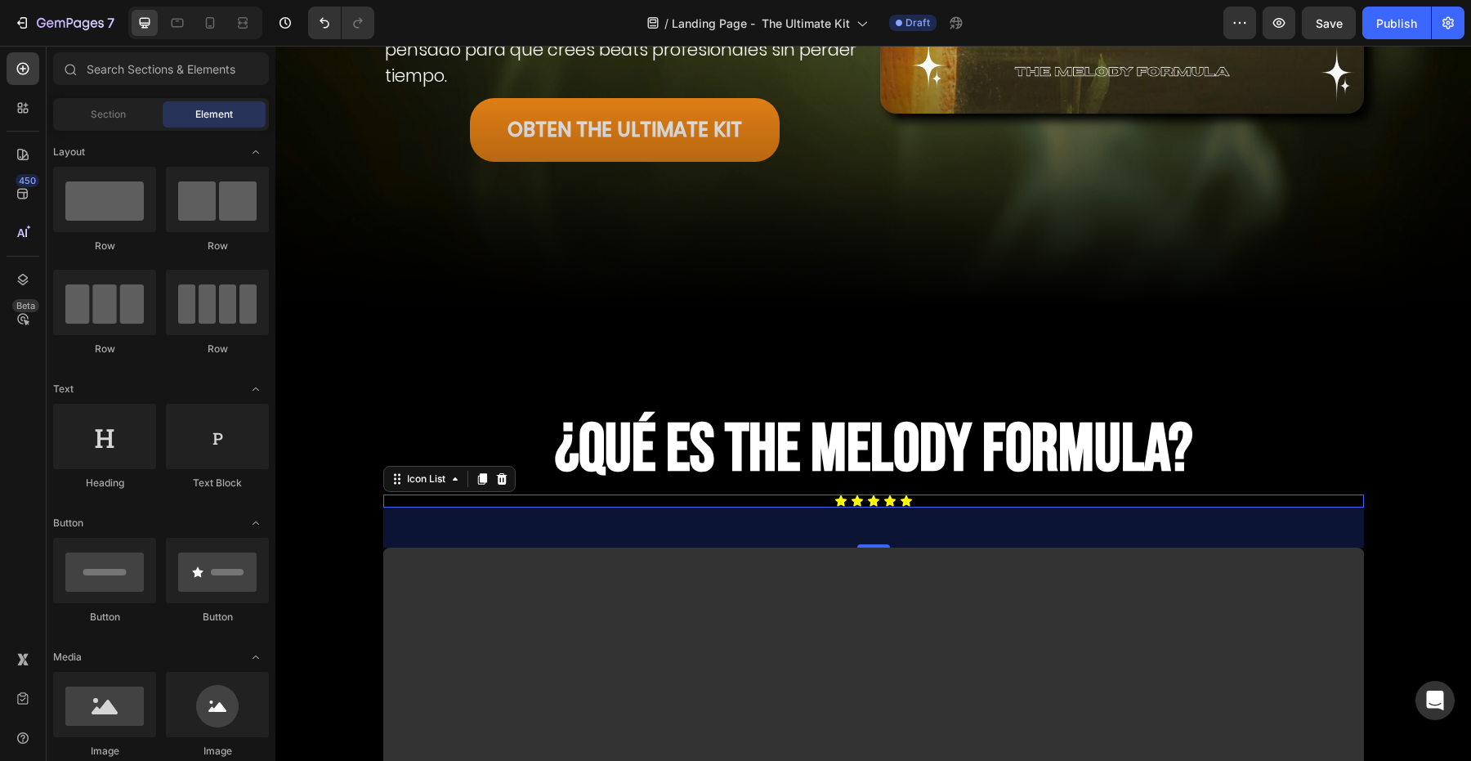
click at [497, 498] on div "Icon Icon Icon Icon Icon" at bounding box center [873, 500] width 981 height 13
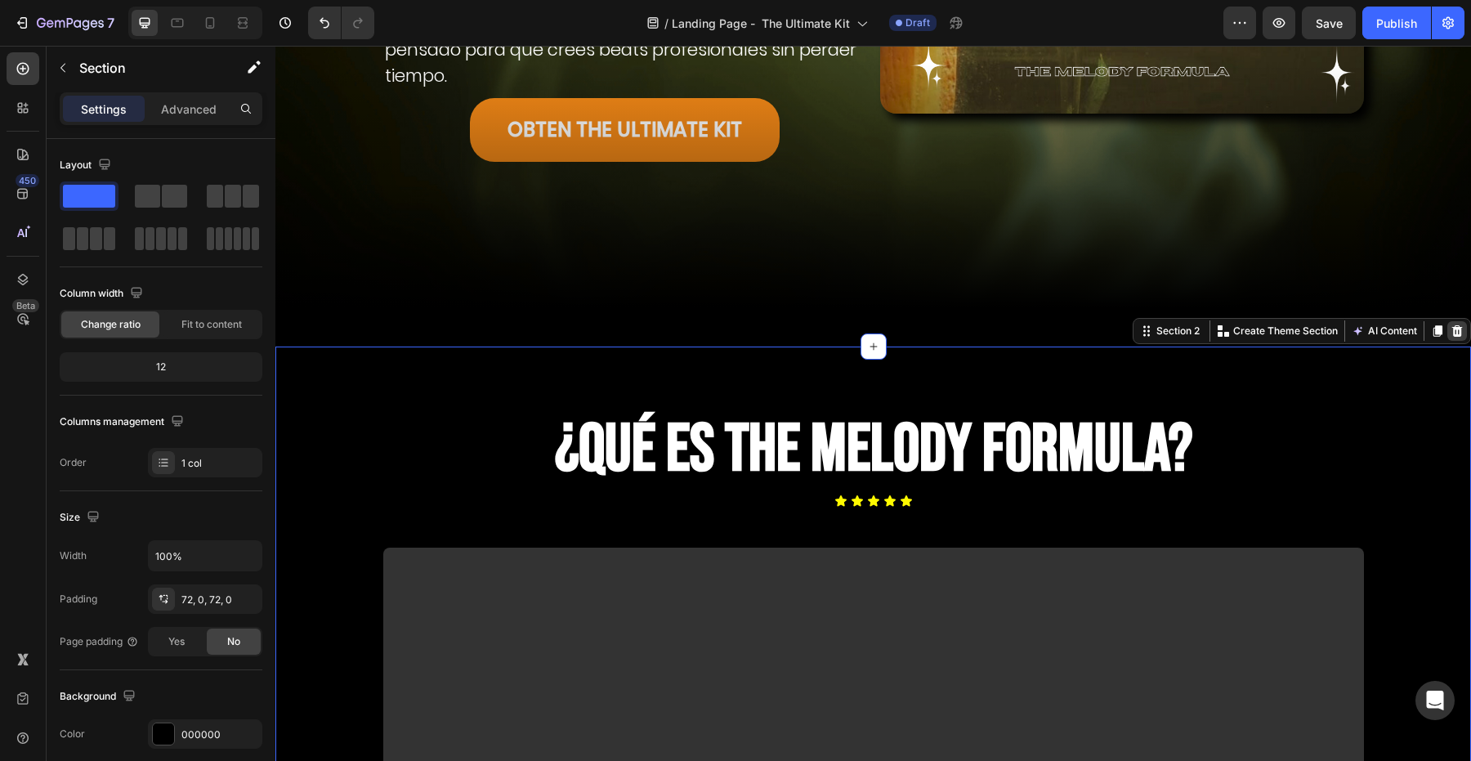
click at [1451, 332] on icon at bounding box center [1457, 330] width 13 height 13
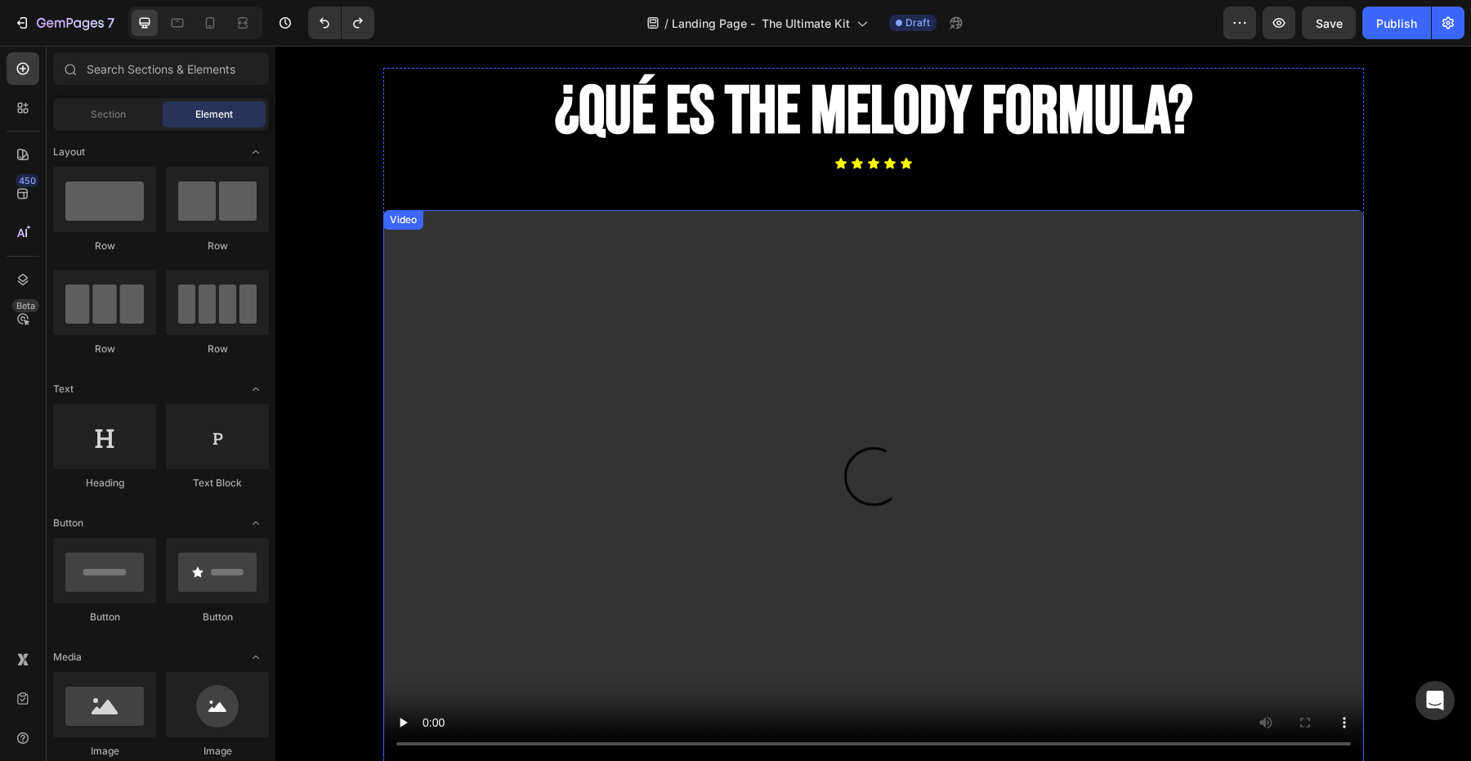
scroll to position [756, 0]
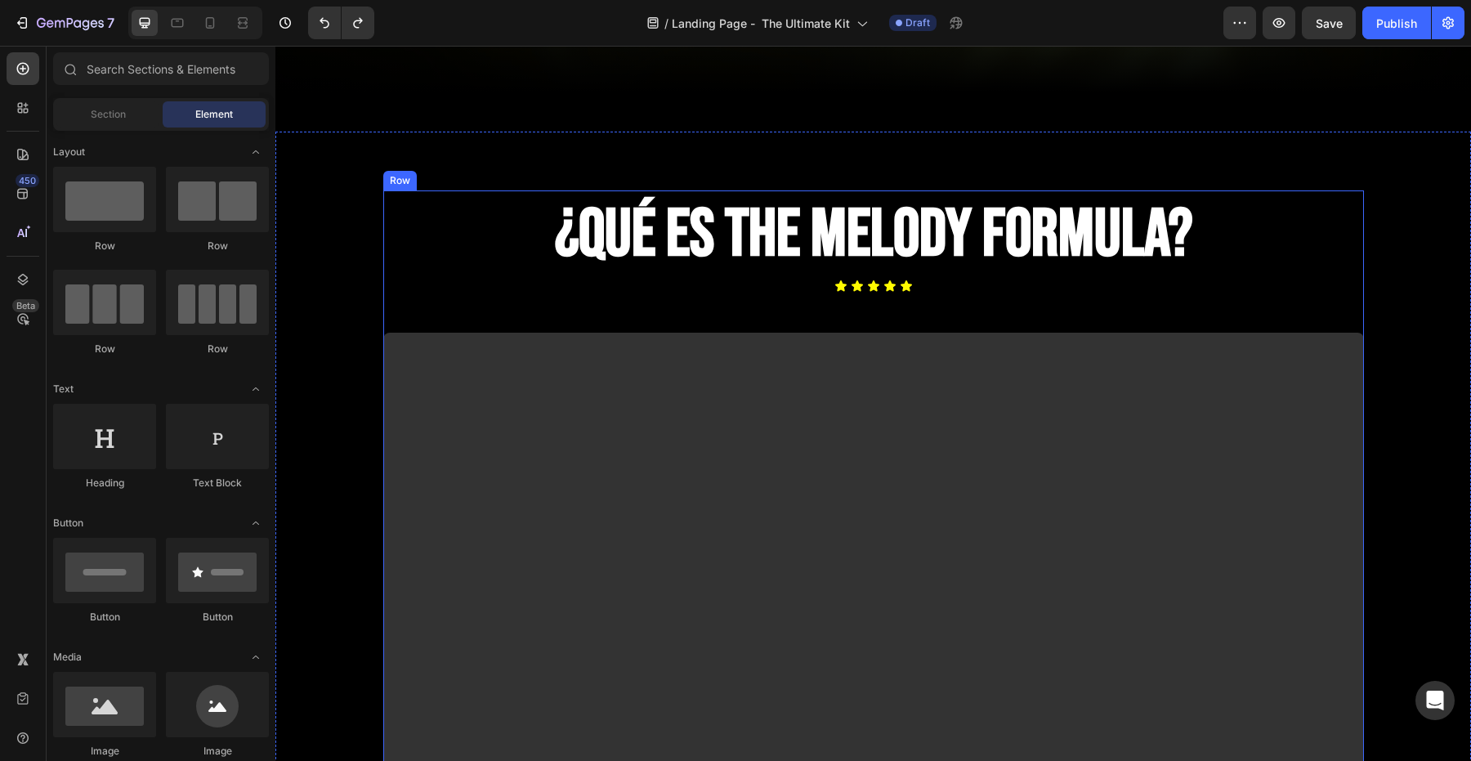
click at [989, 304] on div "¿QUÉ ES THE MELODY FORMULA? Heading Icon Icon Icon Icon Icon Icon List Video OB…" at bounding box center [873, 602] width 981 height 824
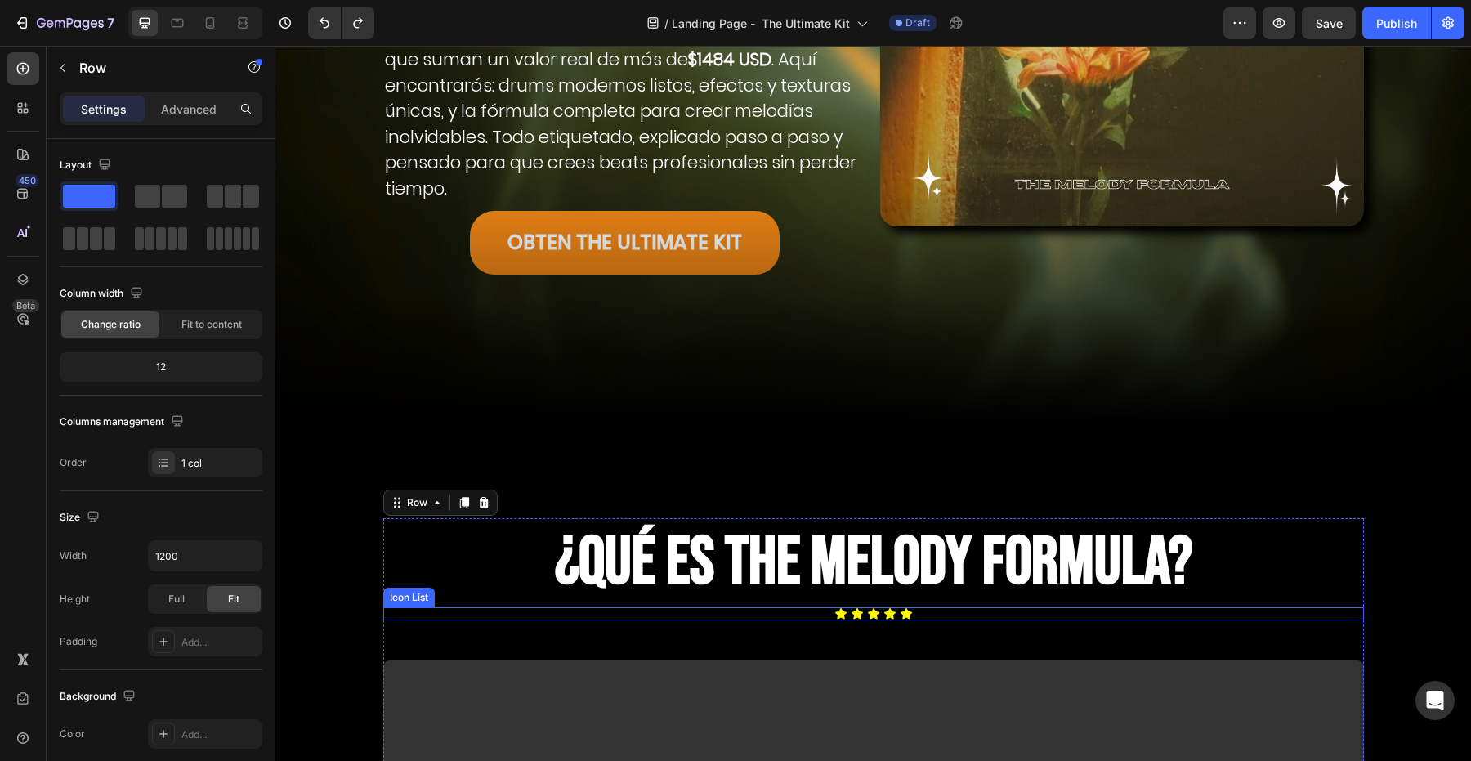
scroll to position [367, 0]
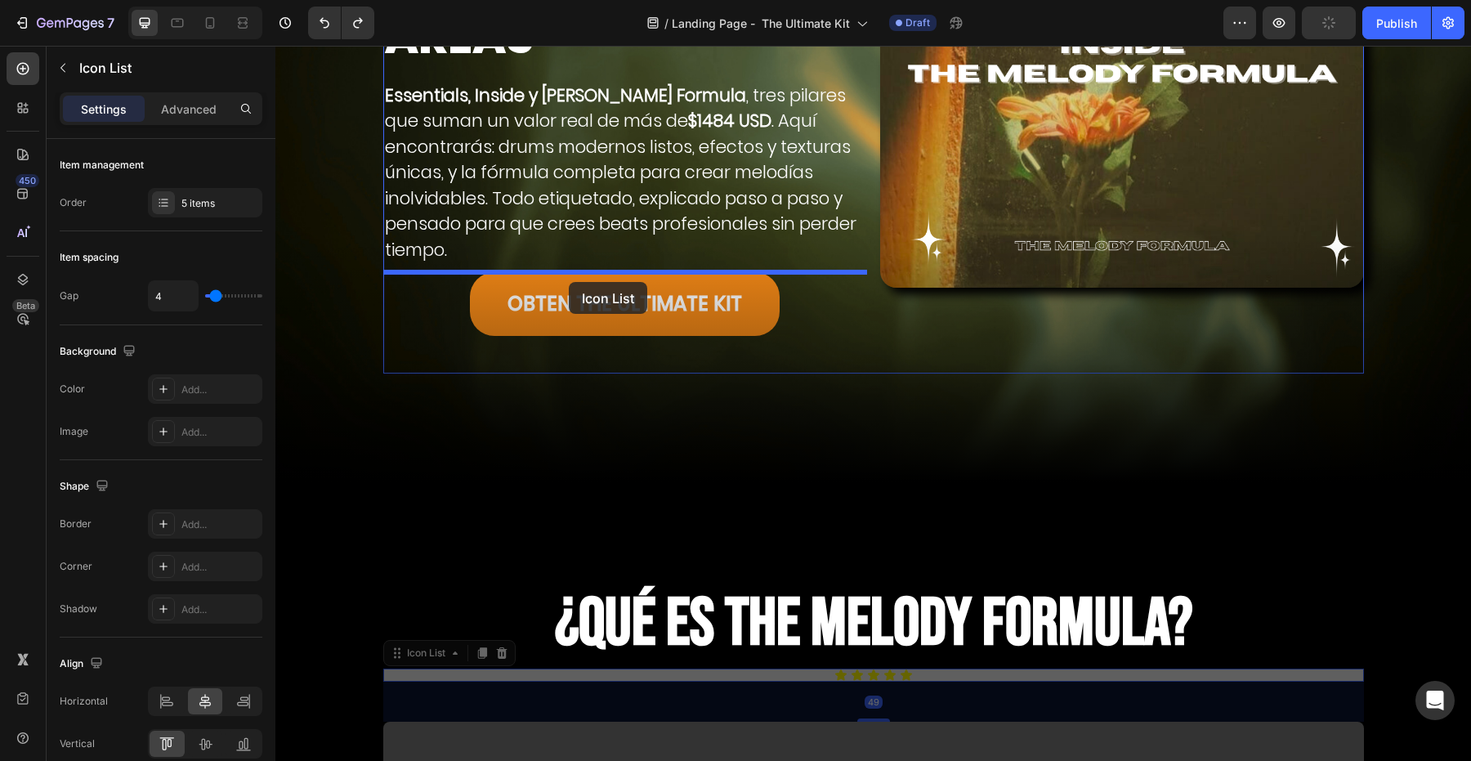
drag, startPoint x: 815, startPoint y: 676, endPoint x: 570, endPoint y: 283, distance: 463.3
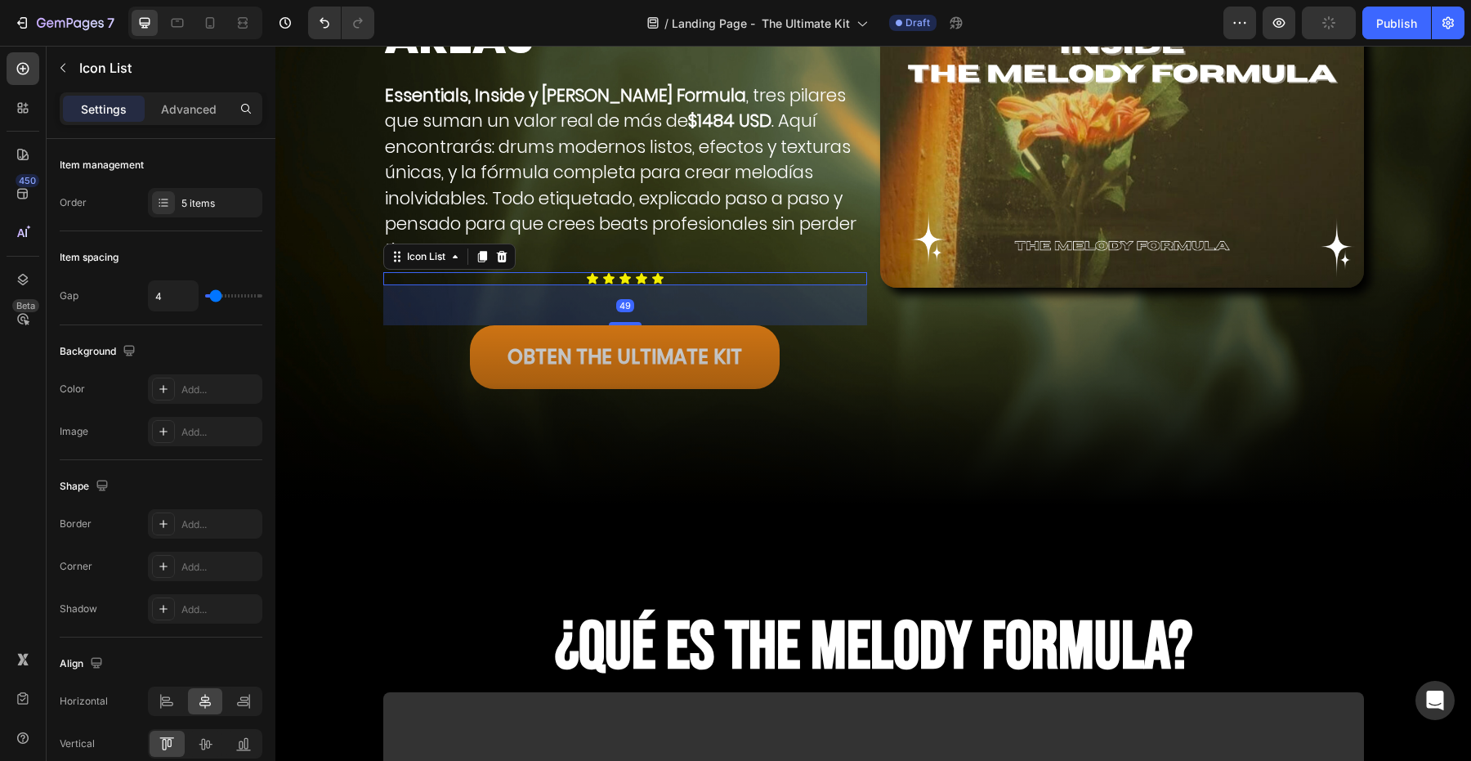
click at [601, 307] on div "49" at bounding box center [625, 305] width 484 height 40
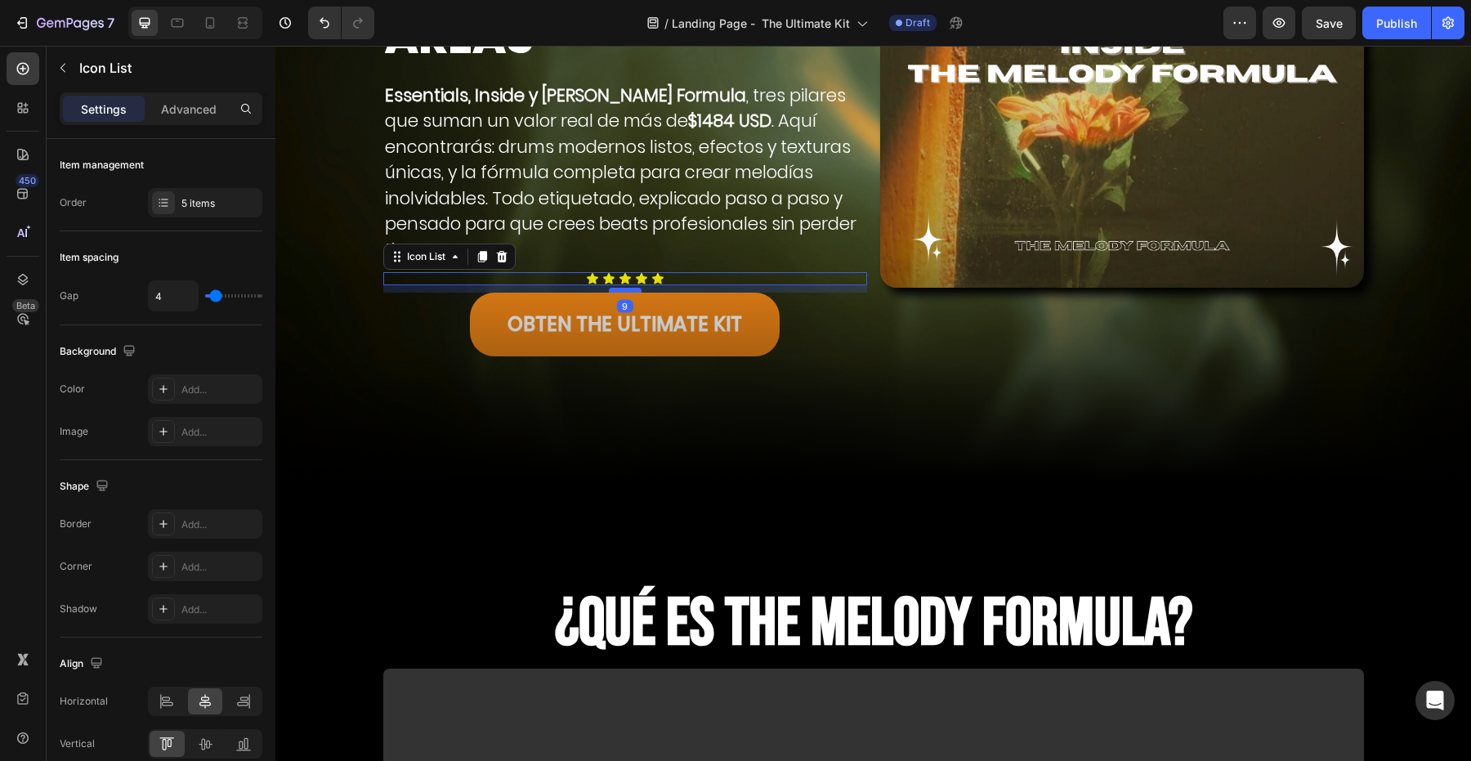
drag, startPoint x: 621, startPoint y: 324, endPoint x: 621, endPoint y: 291, distance: 32.7
click at [621, 291] on div at bounding box center [625, 290] width 33 height 5
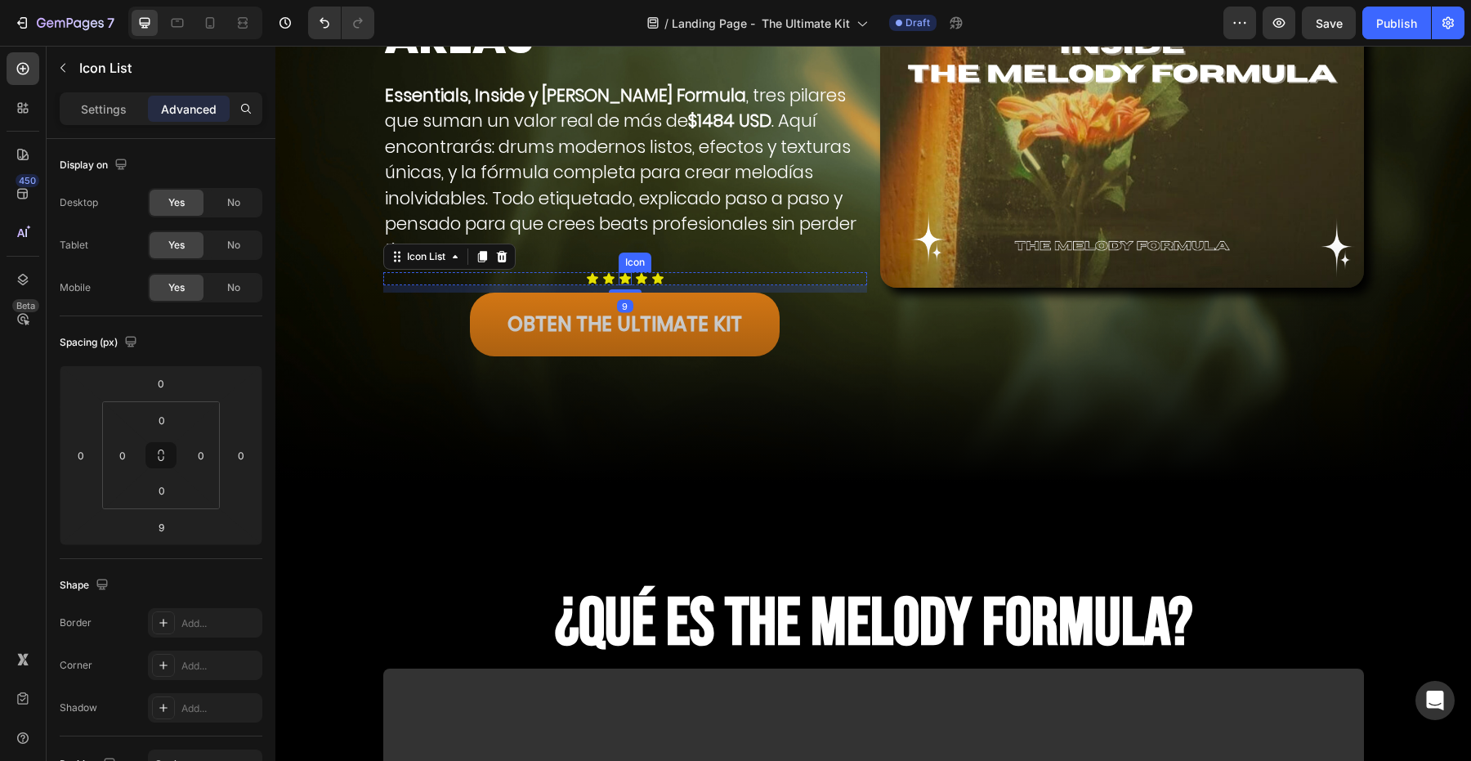
click at [628, 202] on h2 "Essentials, Inside y Melody Formula , tres pilares que suman un valor real de m…" at bounding box center [625, 173] width 484 height 184
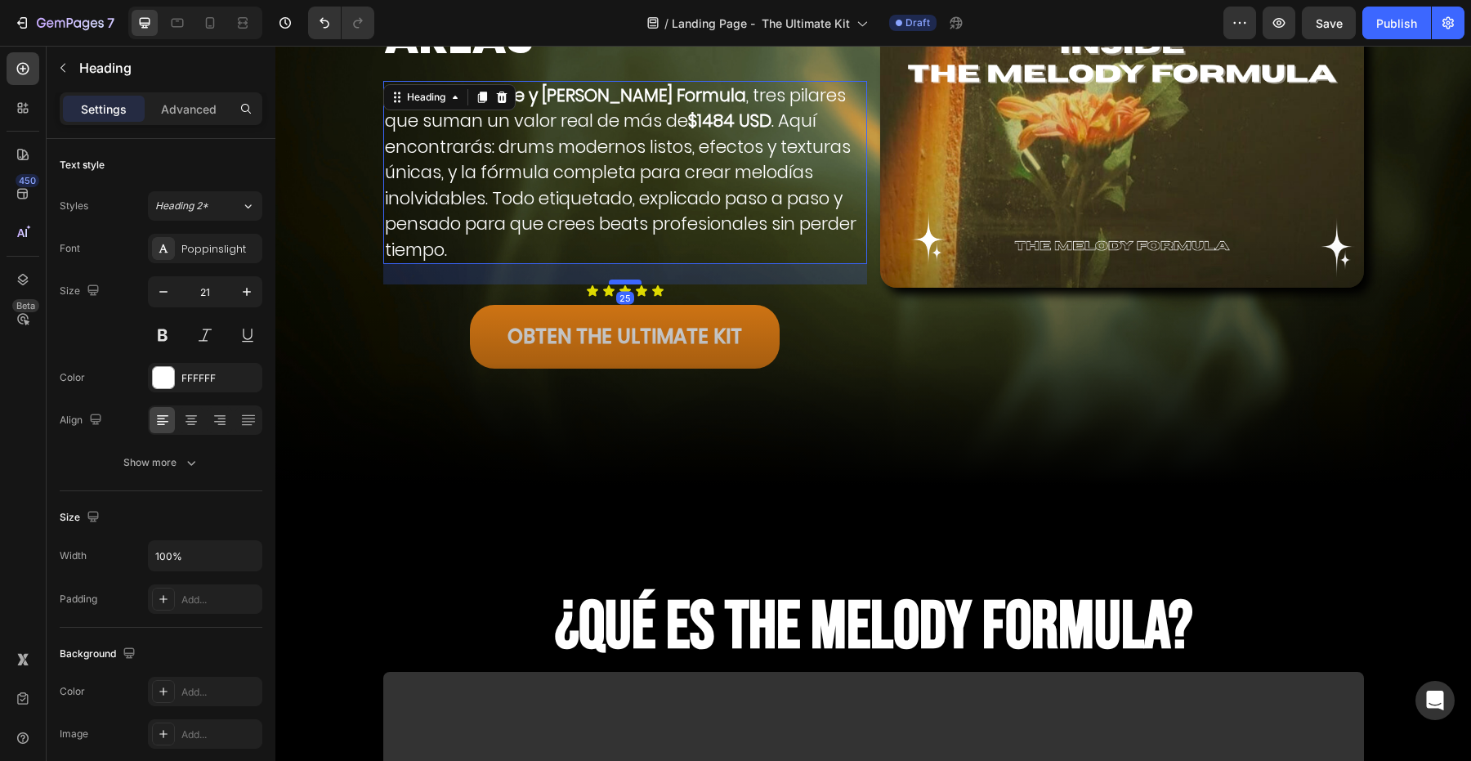
click at [619, 279] on div at bounding box center [625, 281] width 33 height 5
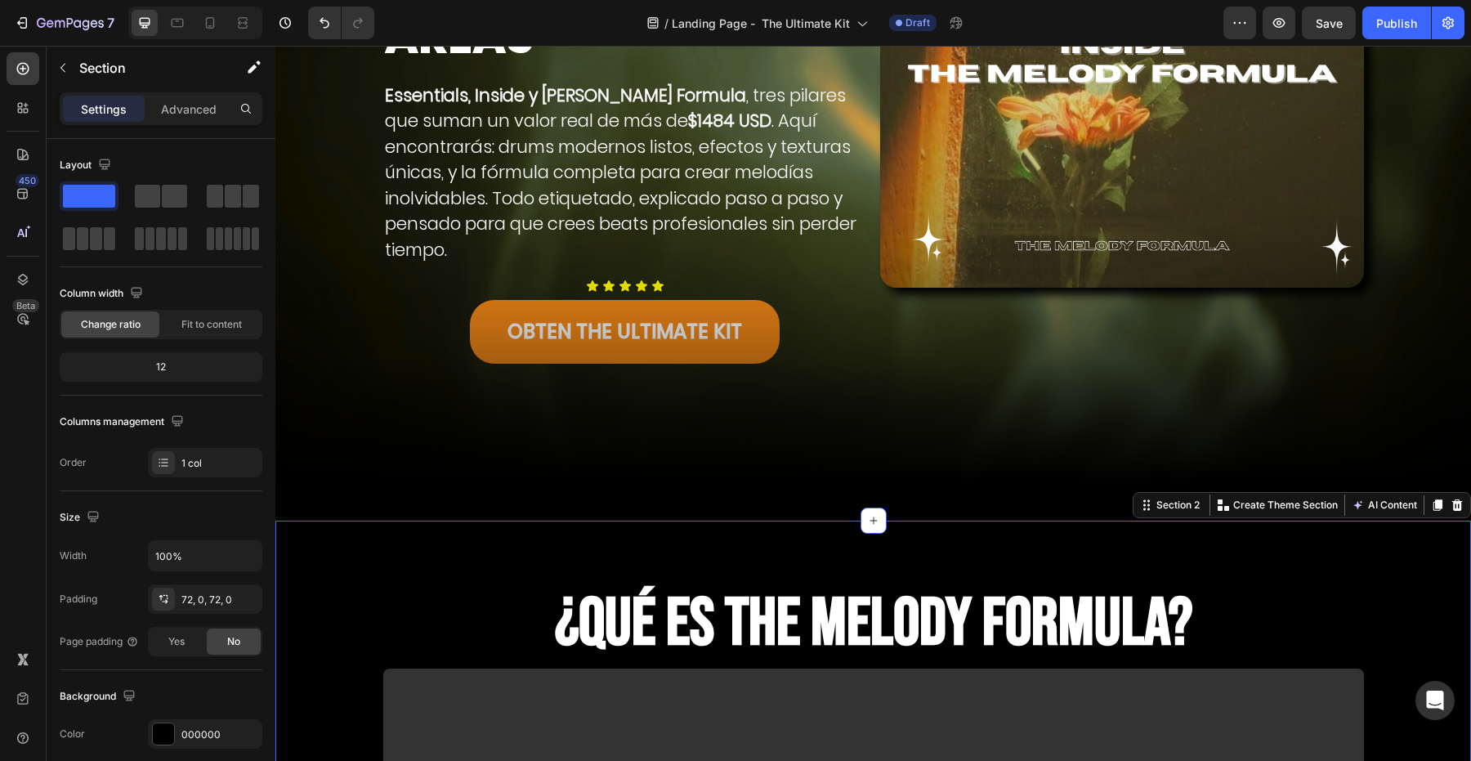
click at [644, 595] on strong "¿QUÉ ES THE MELODY FORMULA?" at bounding box center [873, 623] width 637 height 79
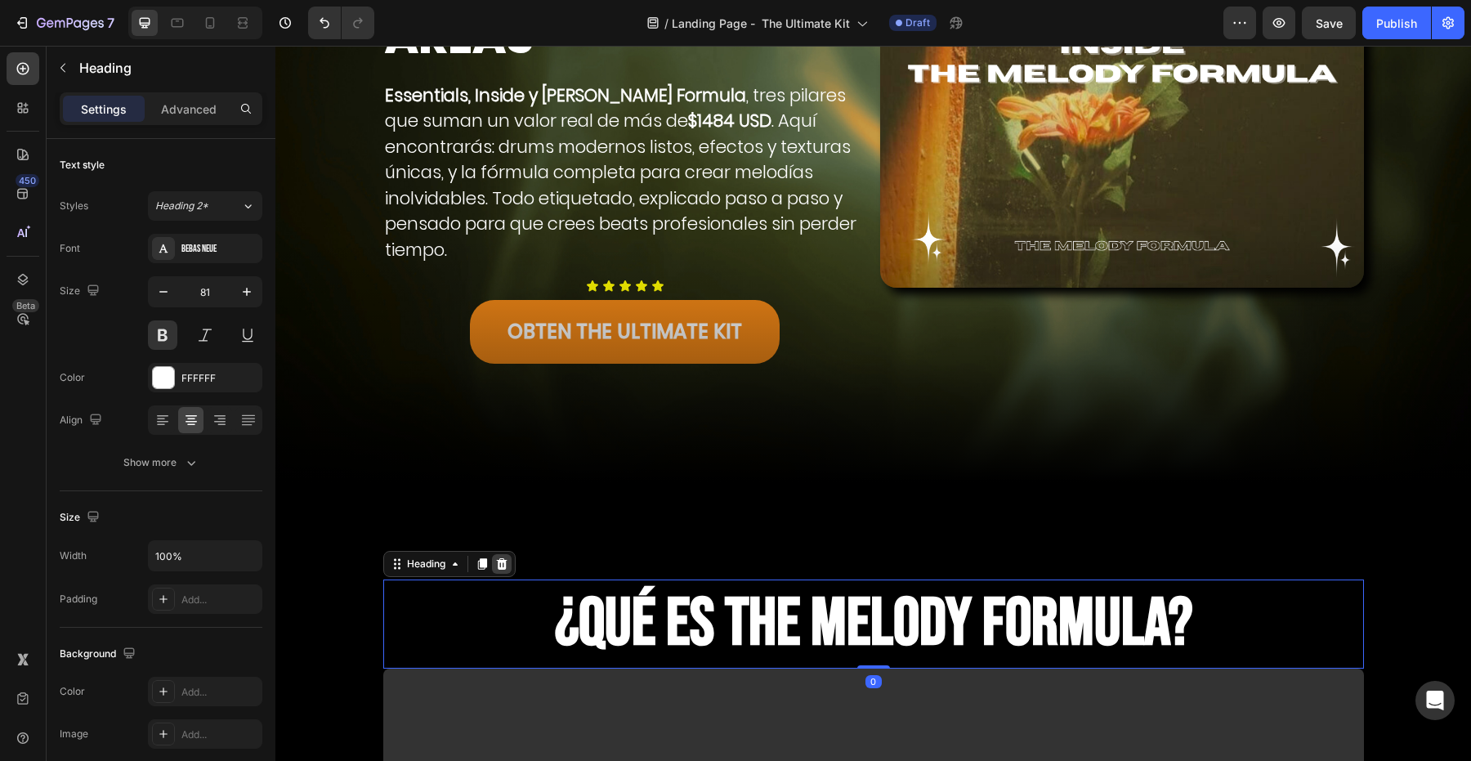
click at [508, 569] on div at bounding box center [502, 564] width 20 height 20
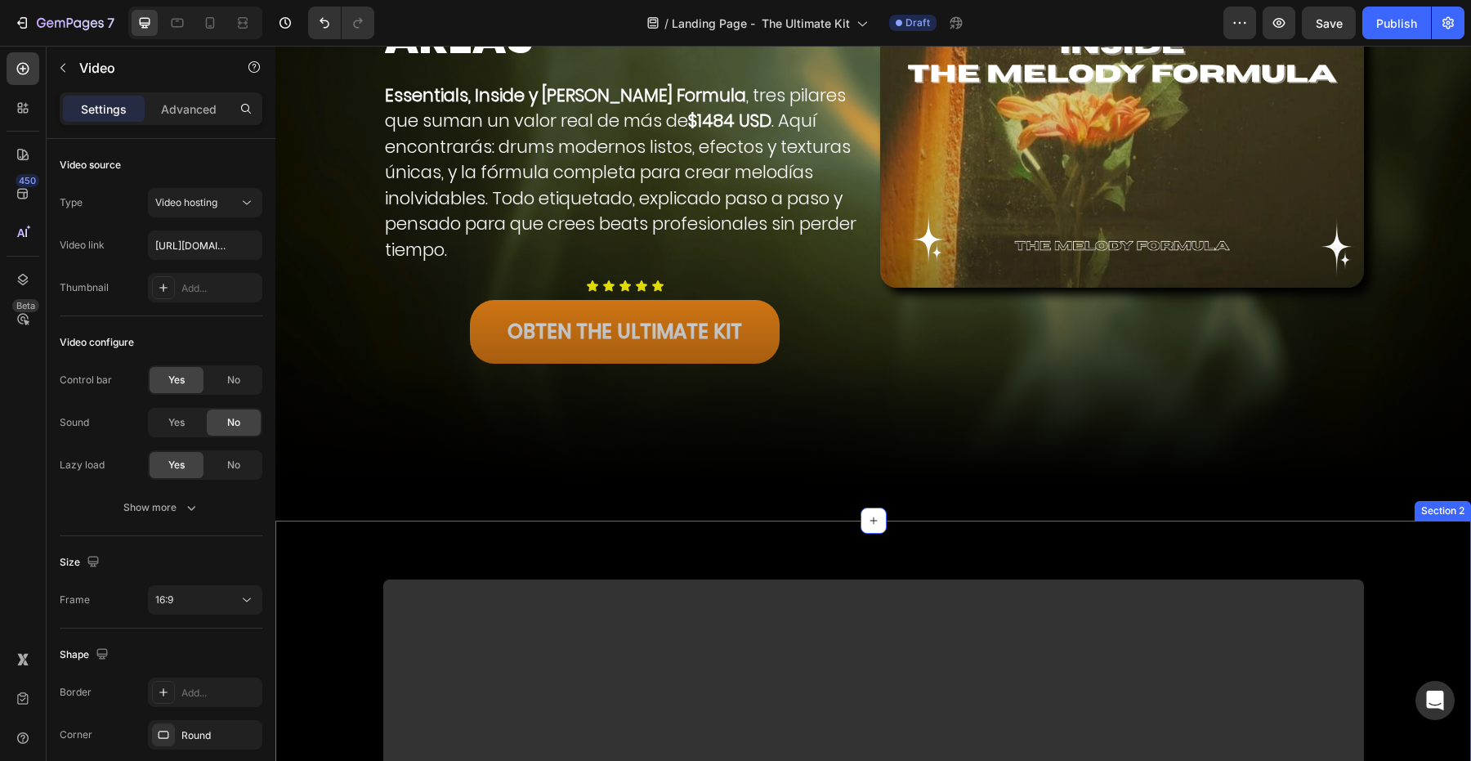
click at [493, 593] on icon at bounding box center [490, 595] width 11 height 11
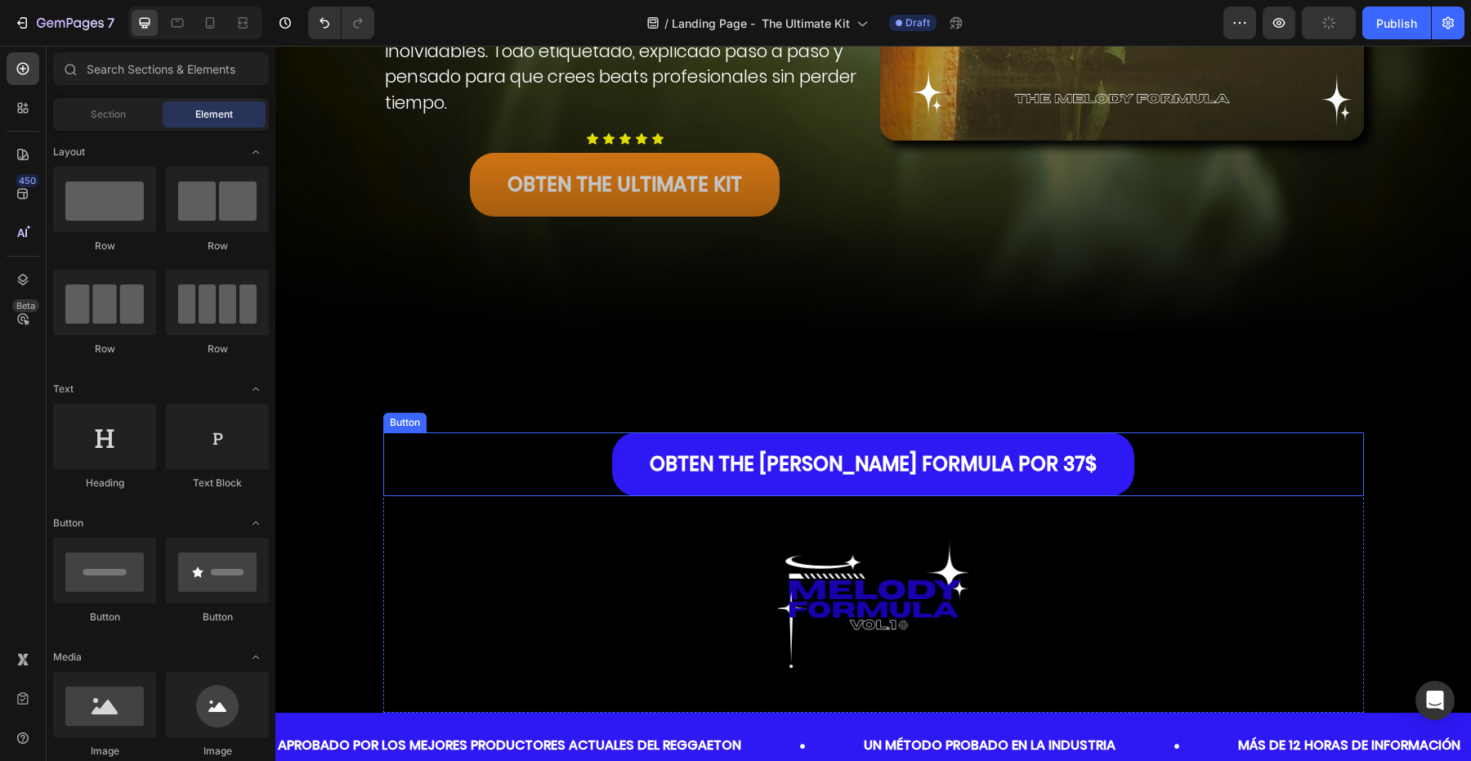
scroll to position [516, 0]
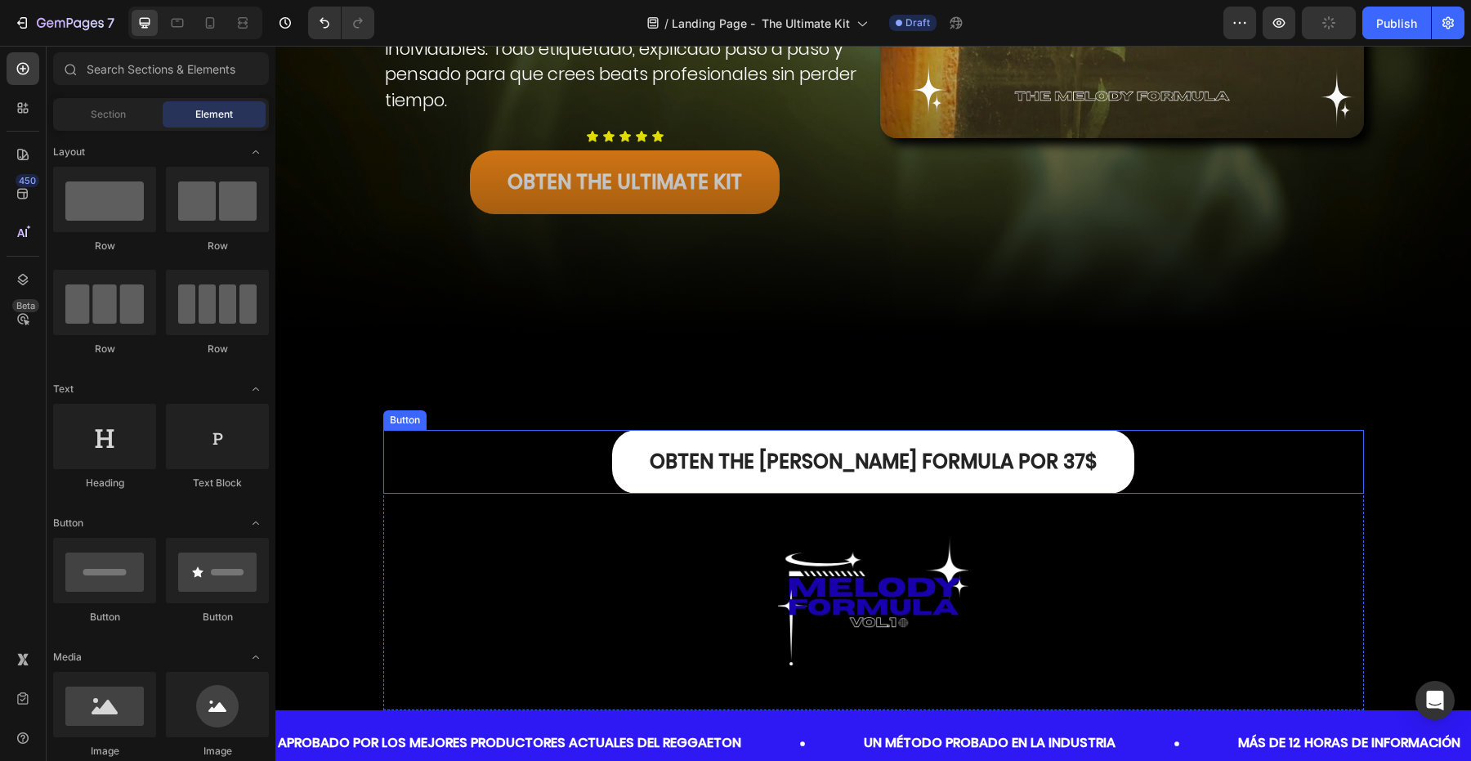
click at [669, 481] on link "OBTEN THE [PERSON_NAME] FORMULA por 37$" at bounding box center [873, 462] width 522 height 64
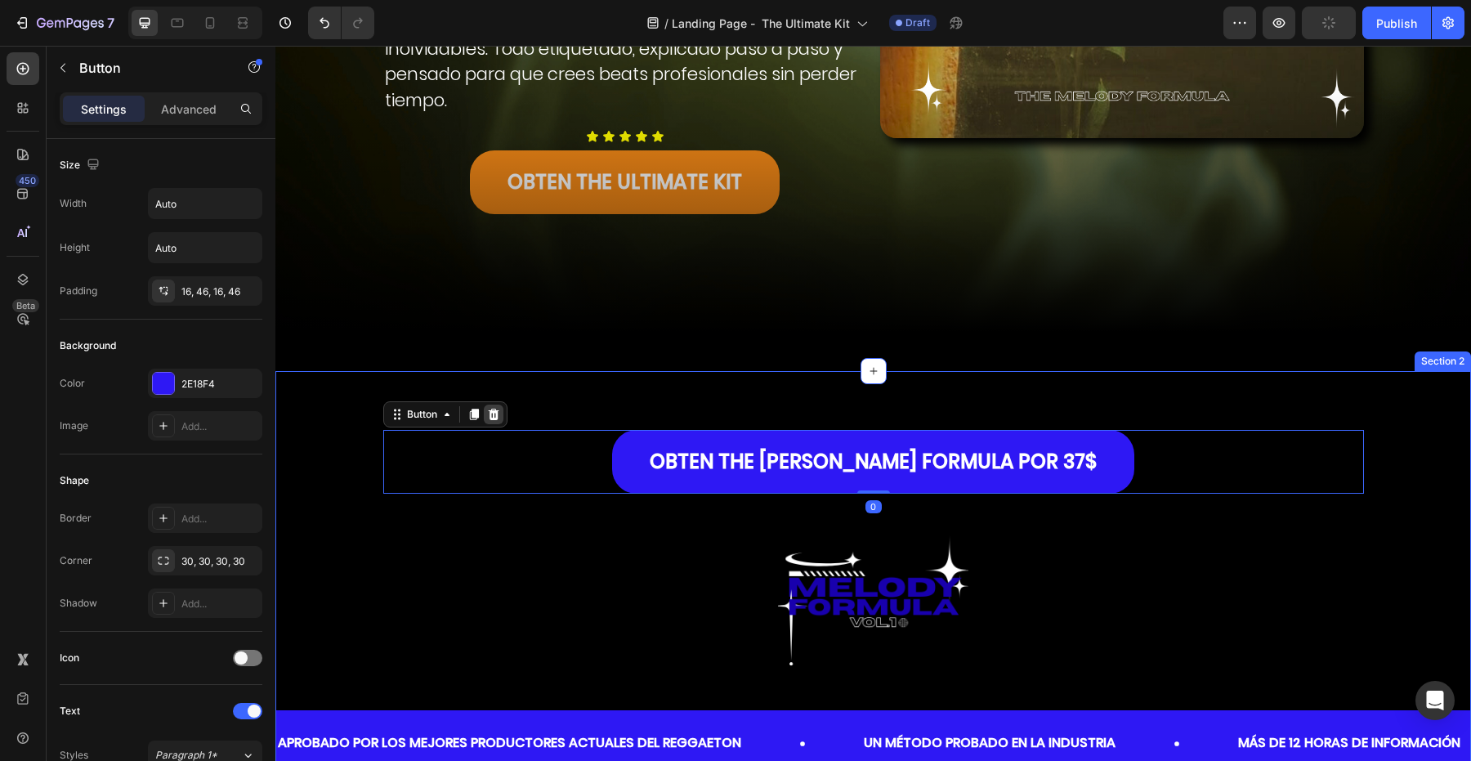
click at [494, 411] on icon at bounding box center [493, 414] width 11 height 11
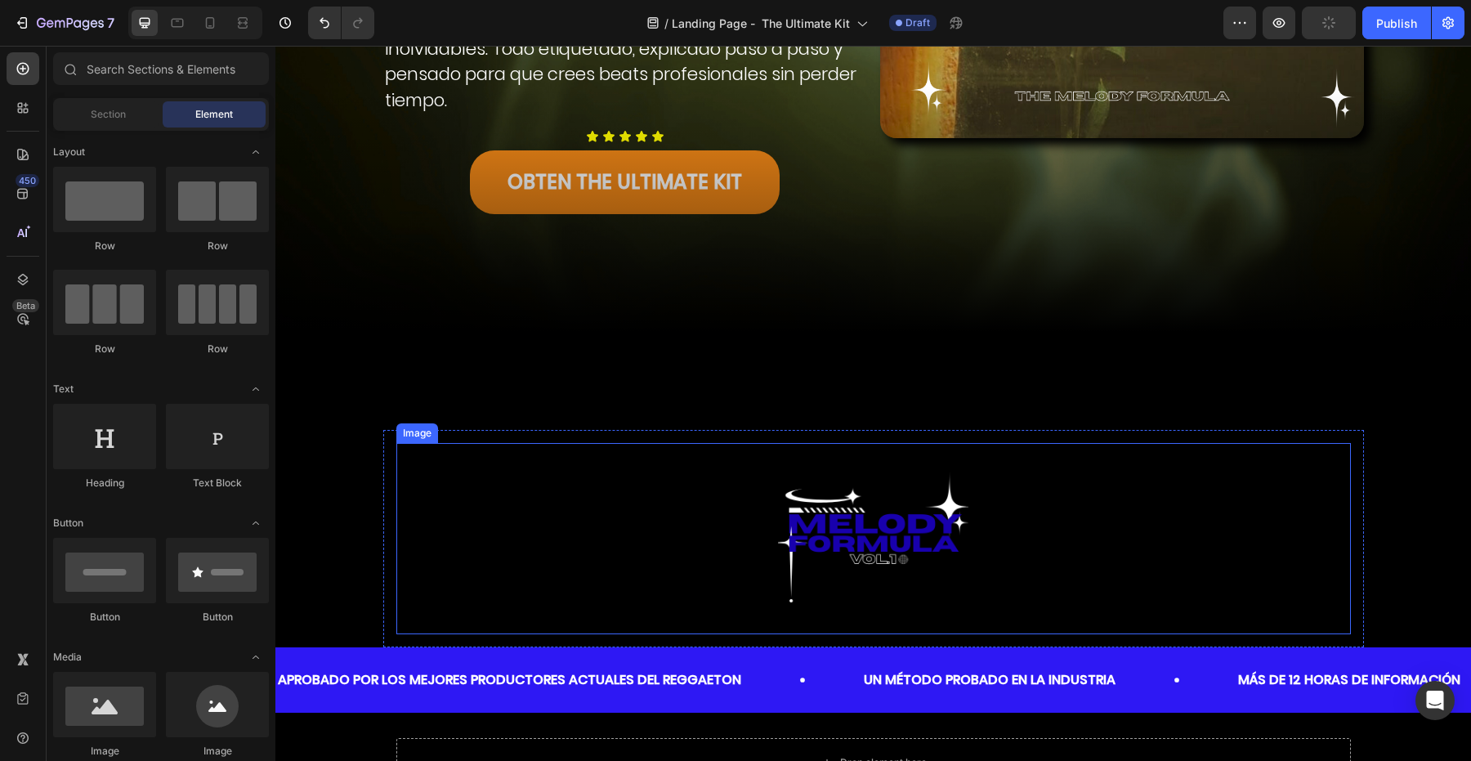
click at [798, 521] on img at bounding box center [873, 538] width 191 height 191
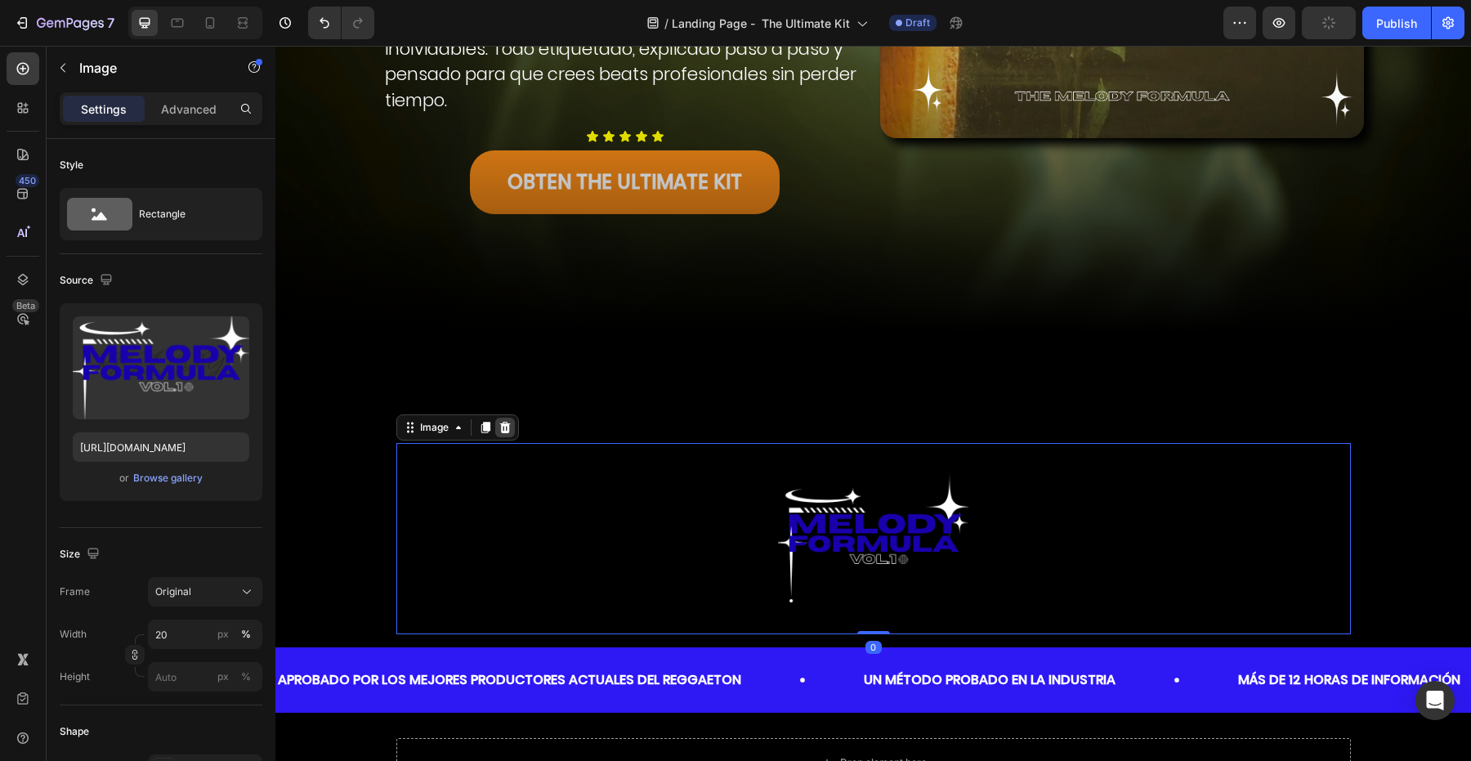
click at [506, 431] on icon at bounding box center [504, 427] width 11 height 11
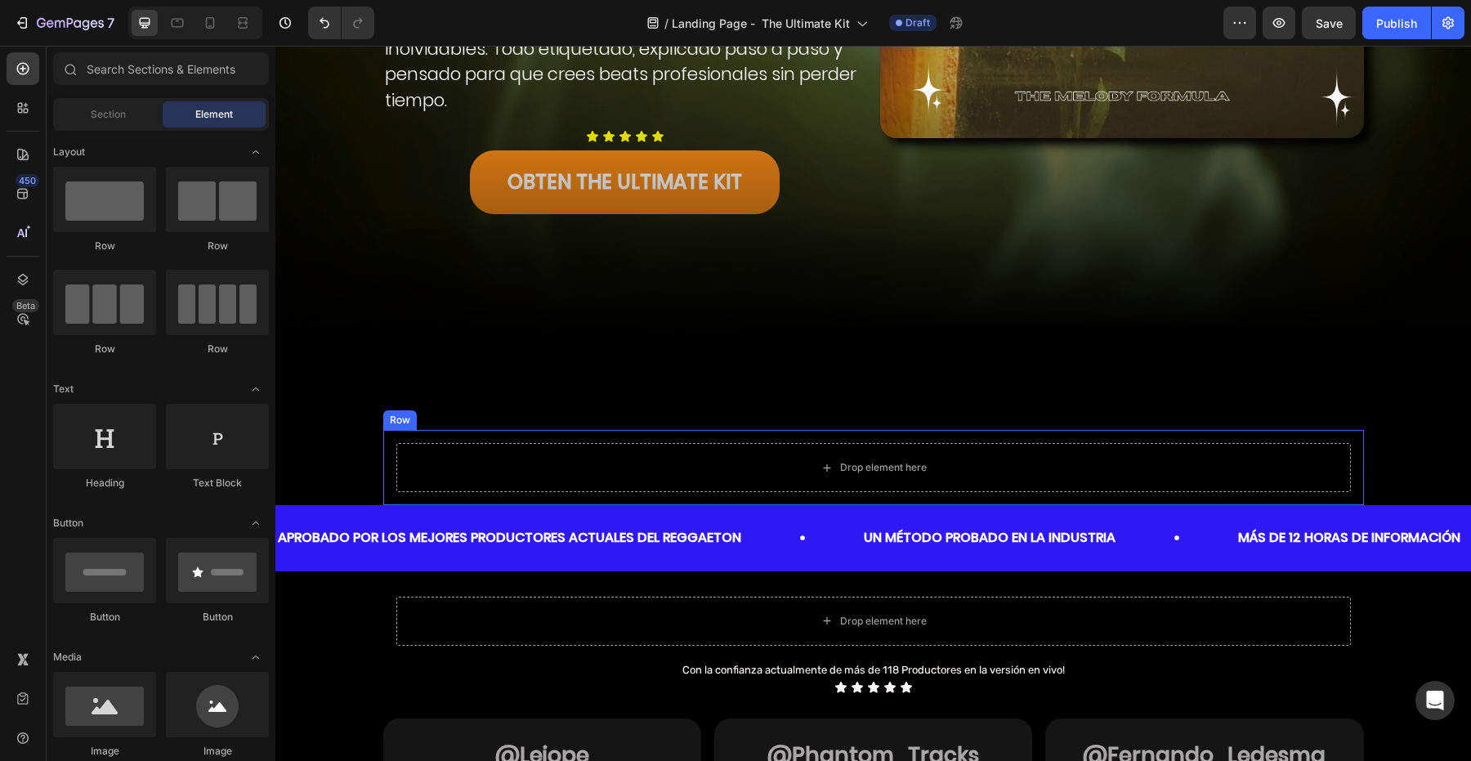
click at [713, 432] on div "Drop element here Row" at bounding box center [873, 467] width 981 height 75
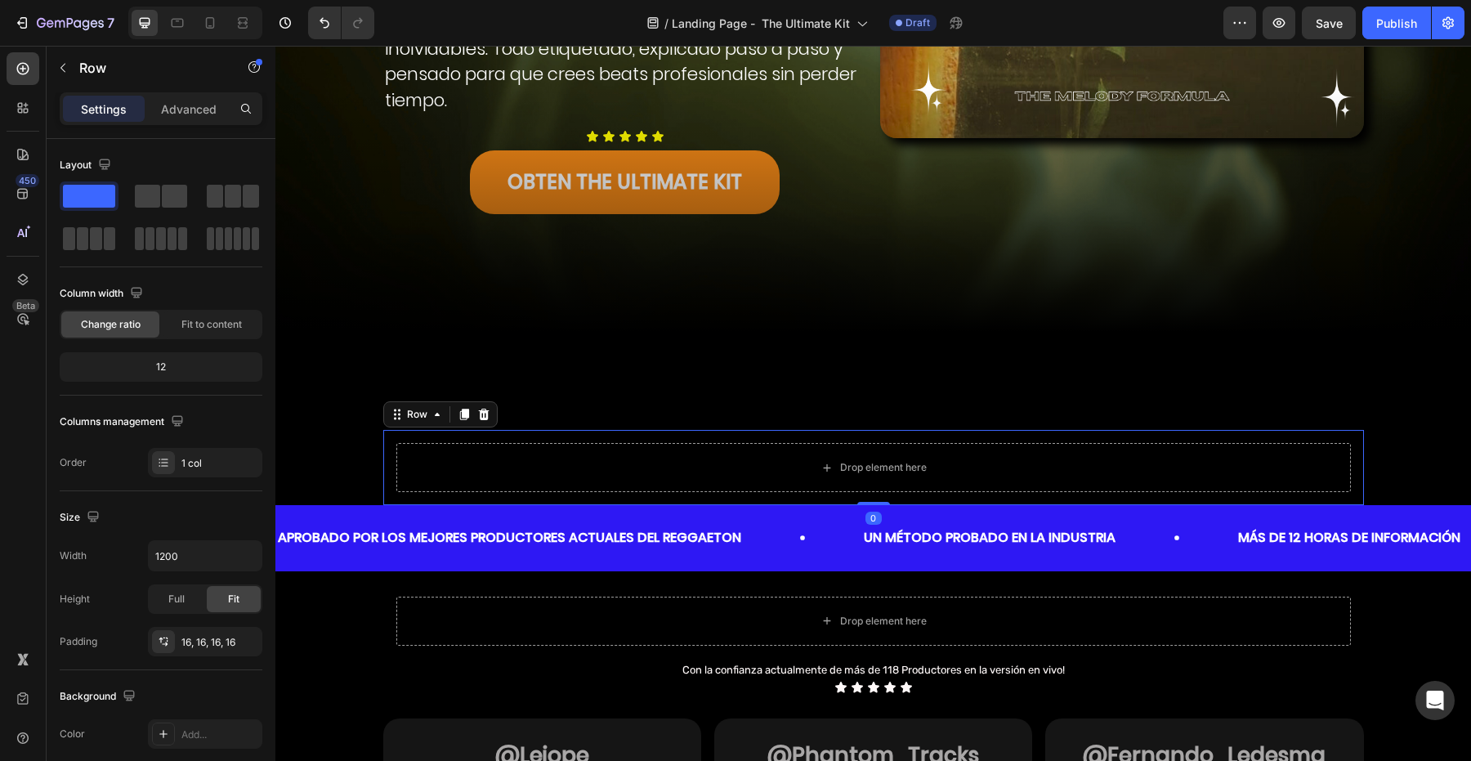
click at [493, 418] on div "Row" at bounding box center [440, 414] width 114 height 26
click at [481, 408] on icon at bounding box center [483, 414] width 13 height 13
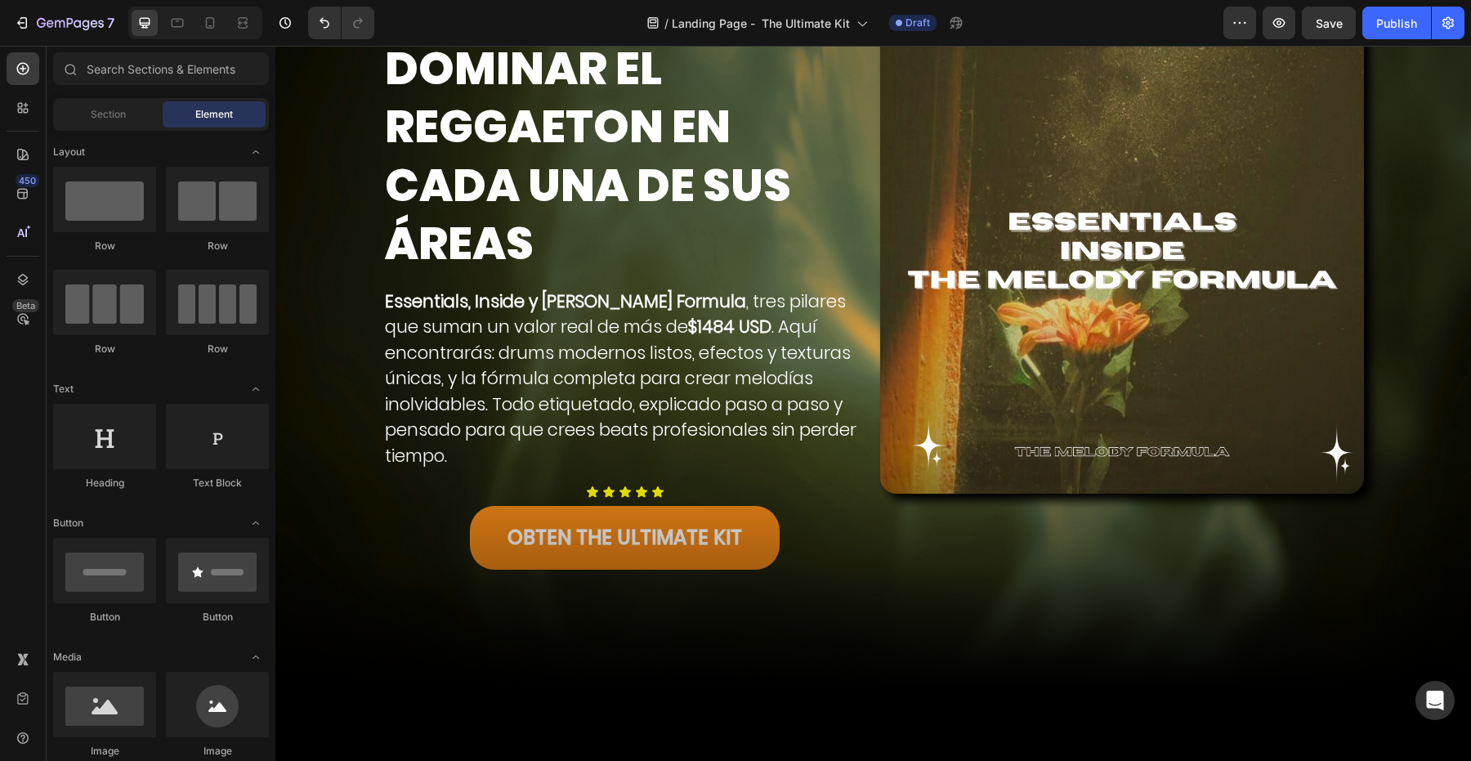
scroll to position [135, 0]
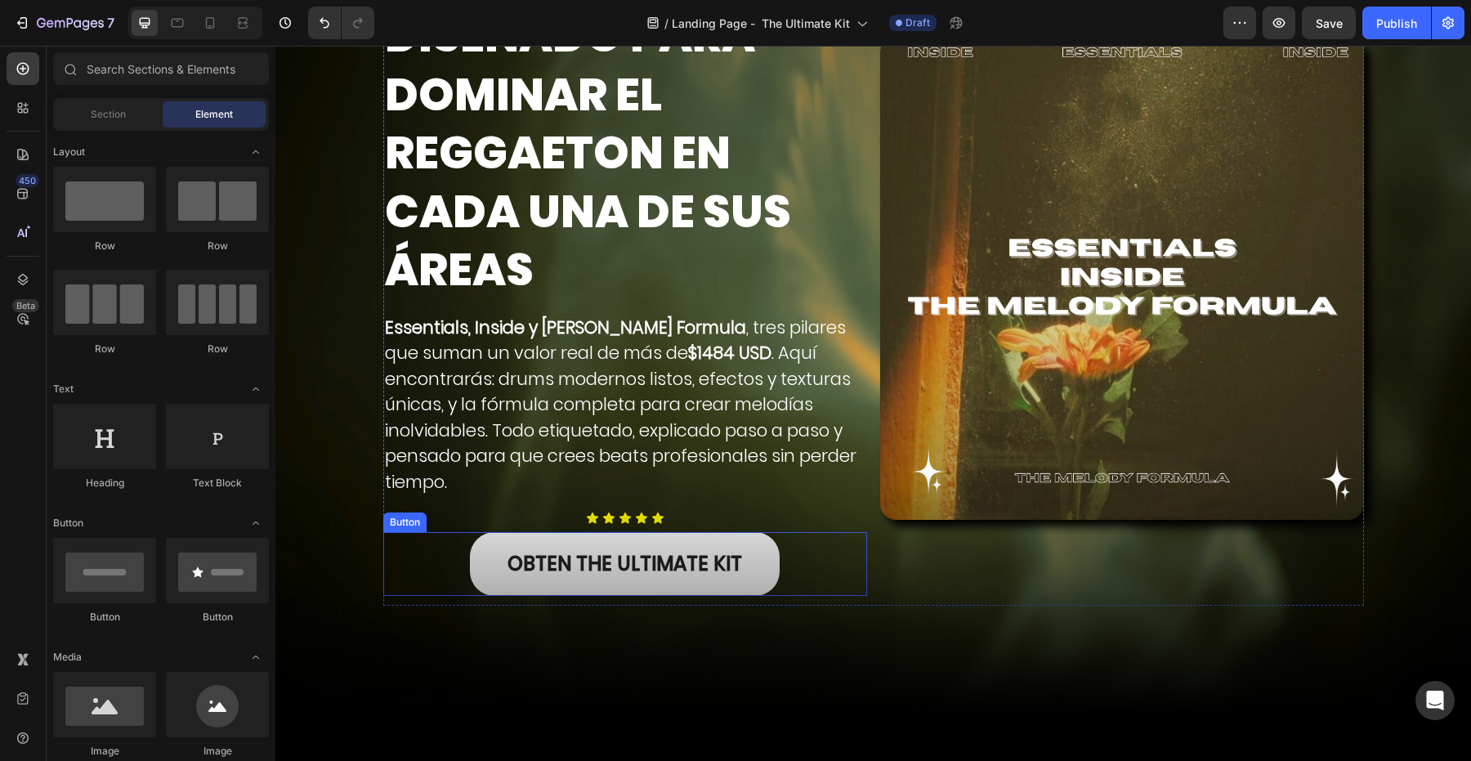
click at [494, 558] on link "OBTEN THE ULTIMATE KIT" at bounding box center [625, 564] width 310 height 64
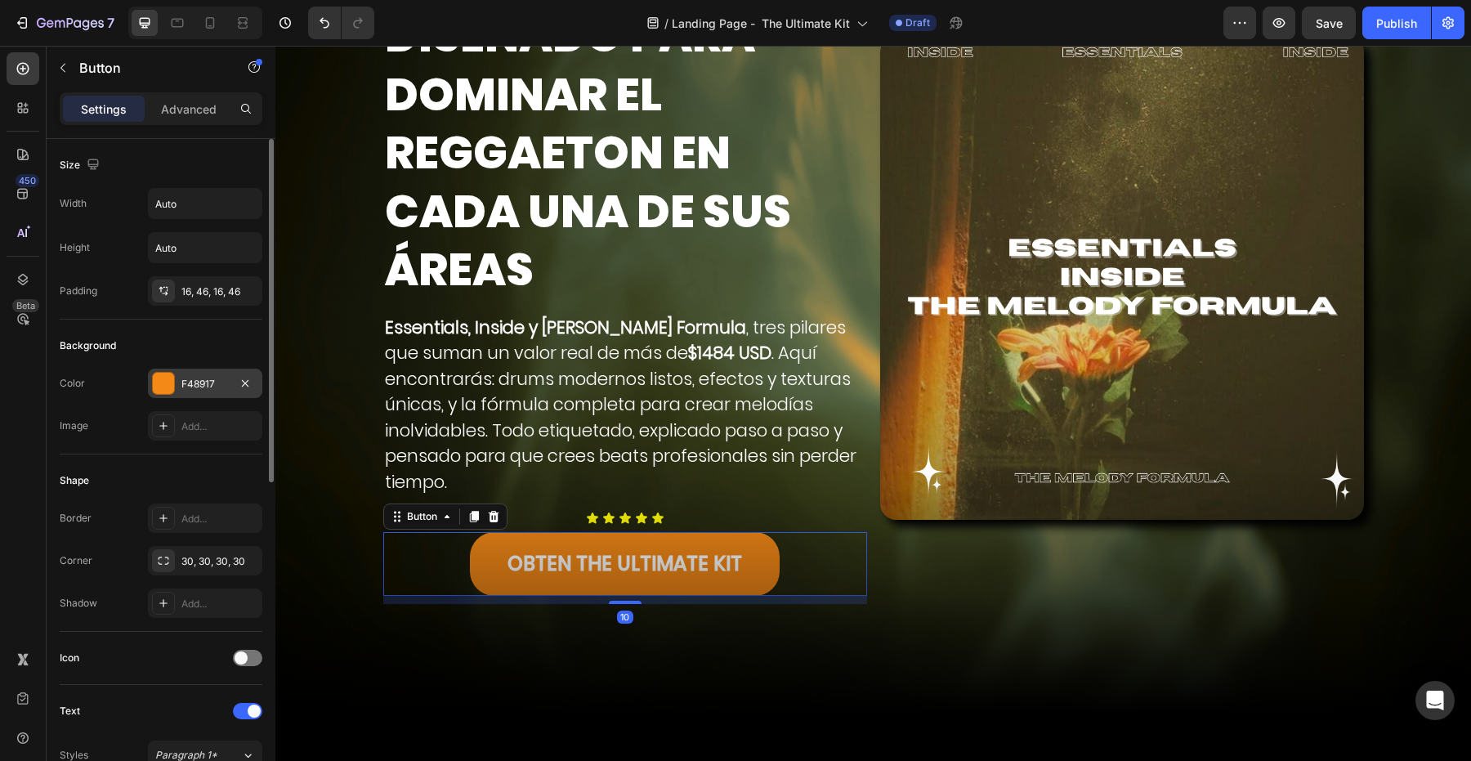
click at [219, 390] on div "F48917" at bounding box center [204, 384] width 47 height 15
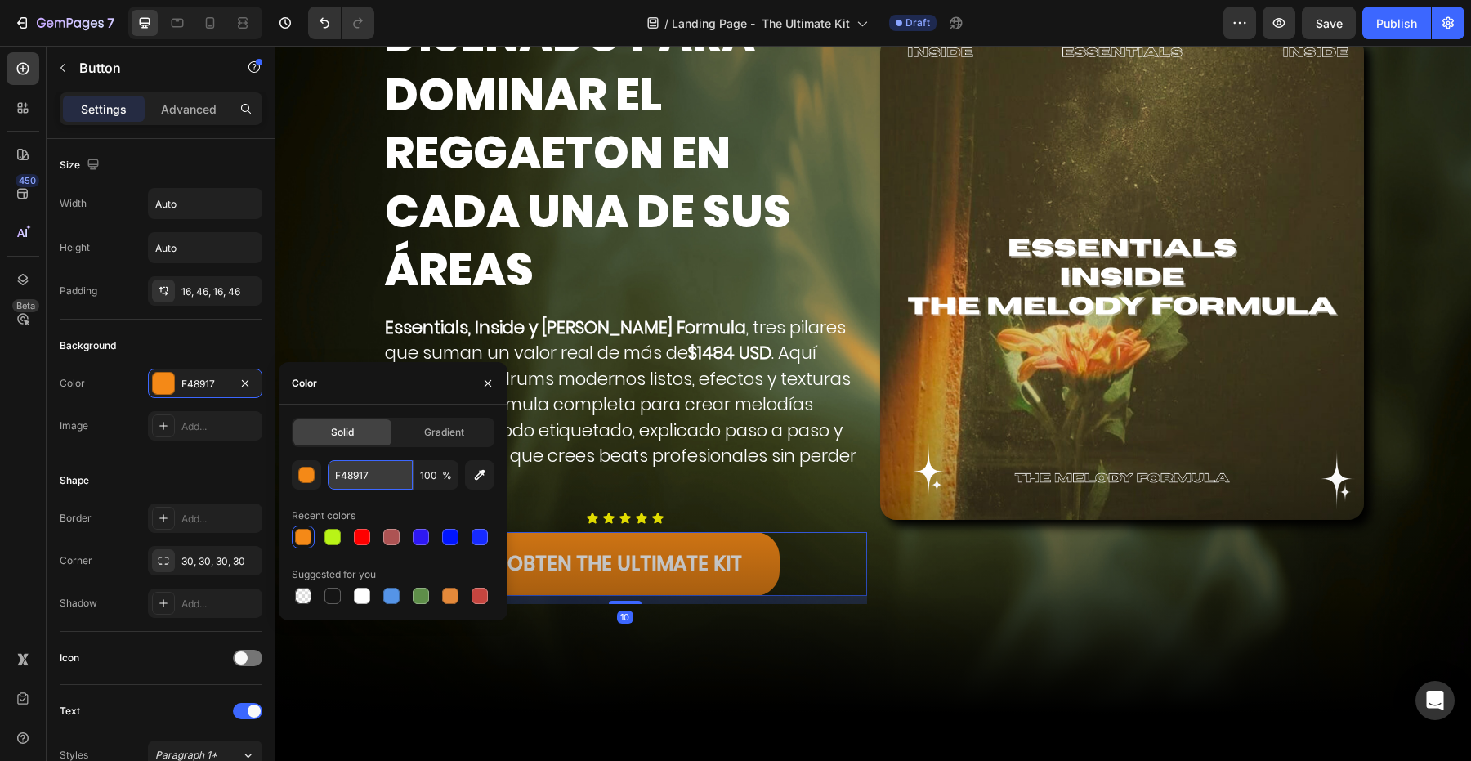
click at [357, 472] on input "F48917" at bounding box center [370, 474] width 85 height 29
click at [484, 380] on icon "button" at bounding box center [487, 383] width 13 height 13
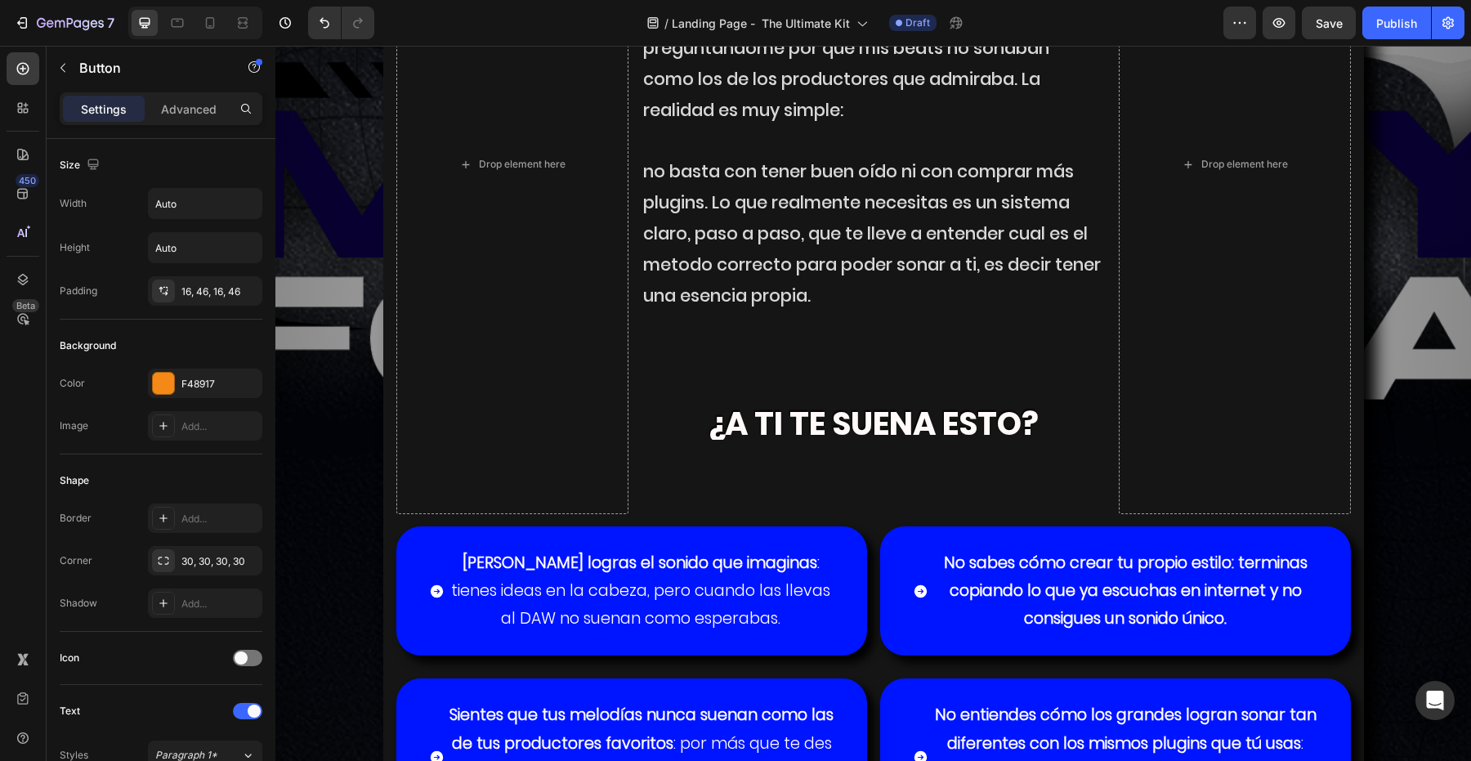
scroll to position [2772, 0]
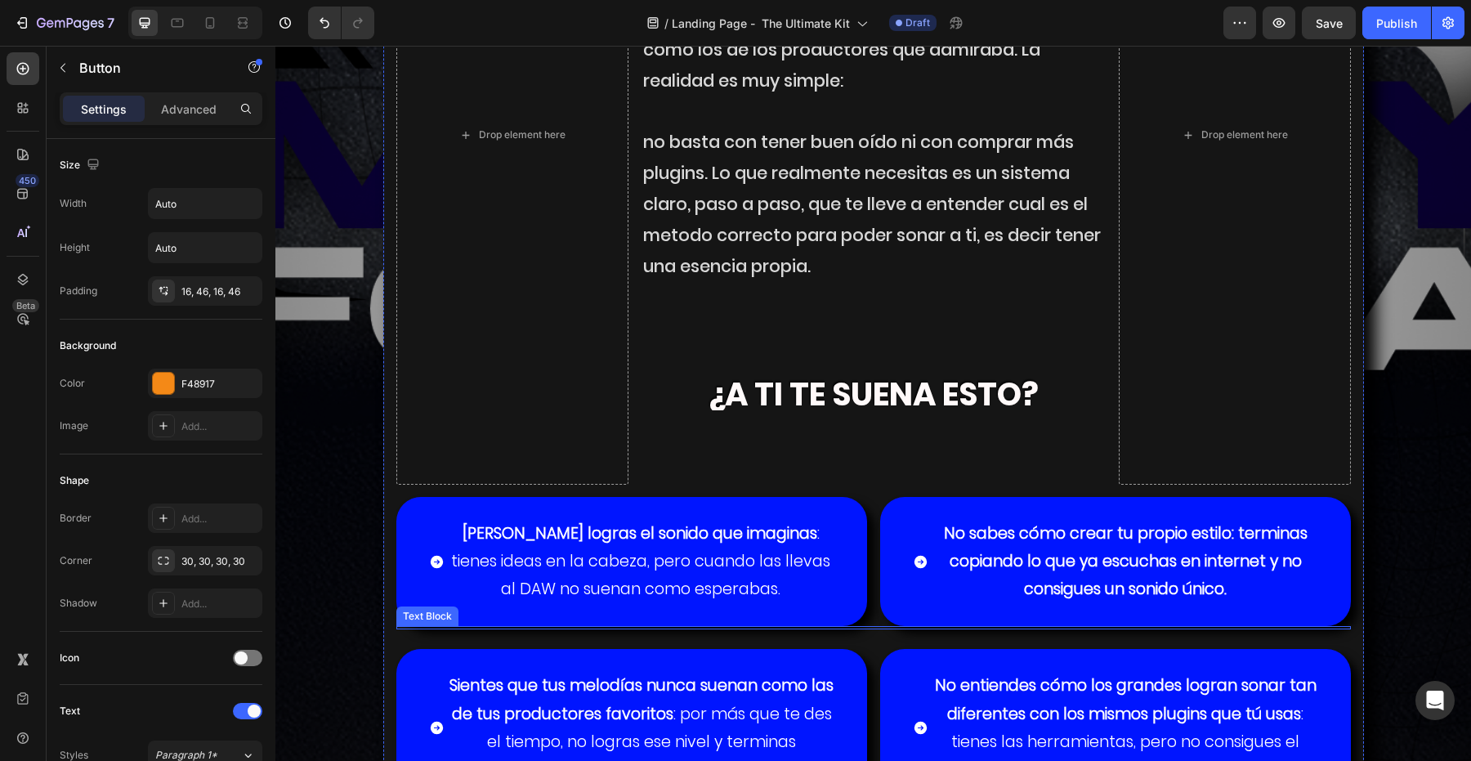
click at [423, 601] on div "¿tienes dificultades para crear melodias contundentes que suenen listas para la…" at bounding box center [873, 281] width 954 height 1326
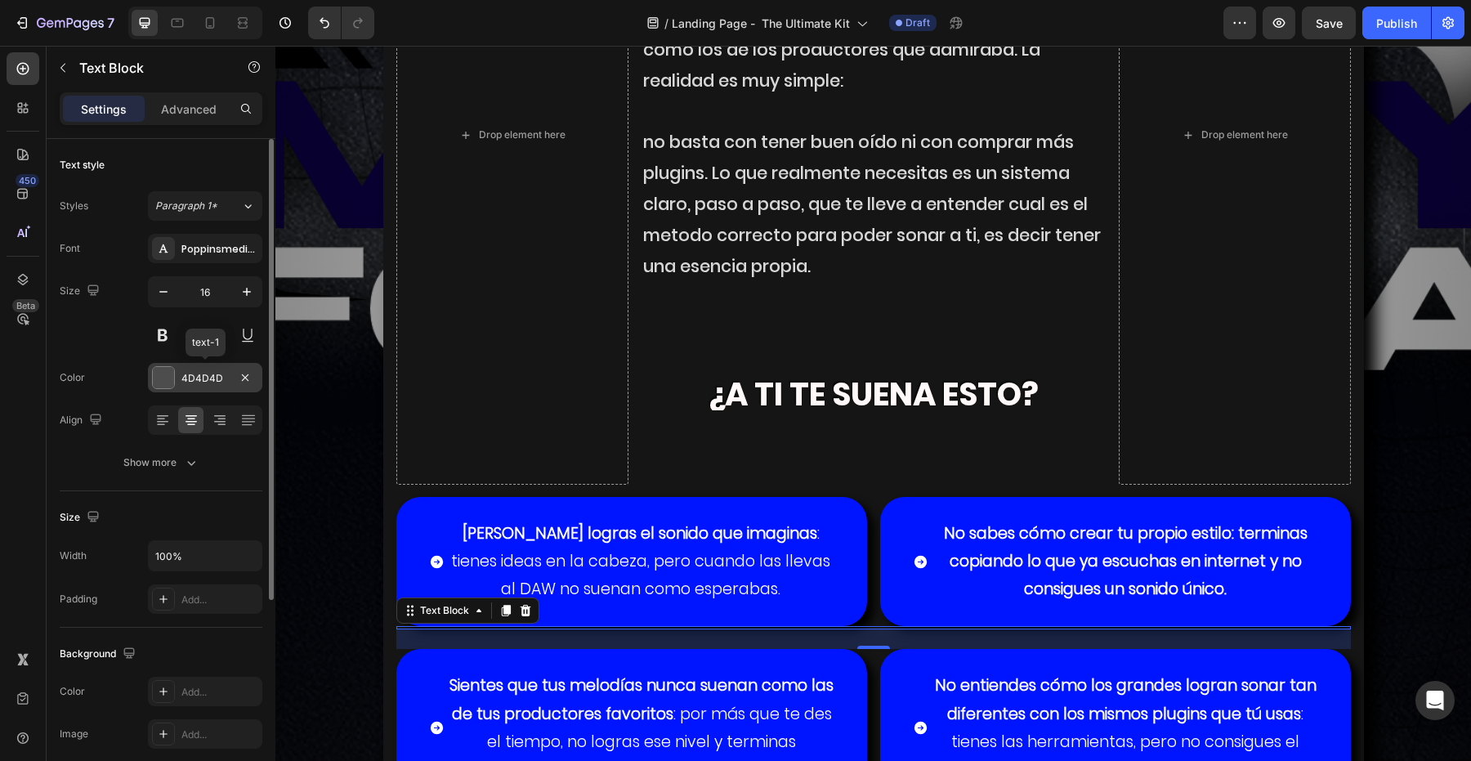
click at [192, 364] on div "4D4D4D" at bounding box center [205, 377] width 114 height 29
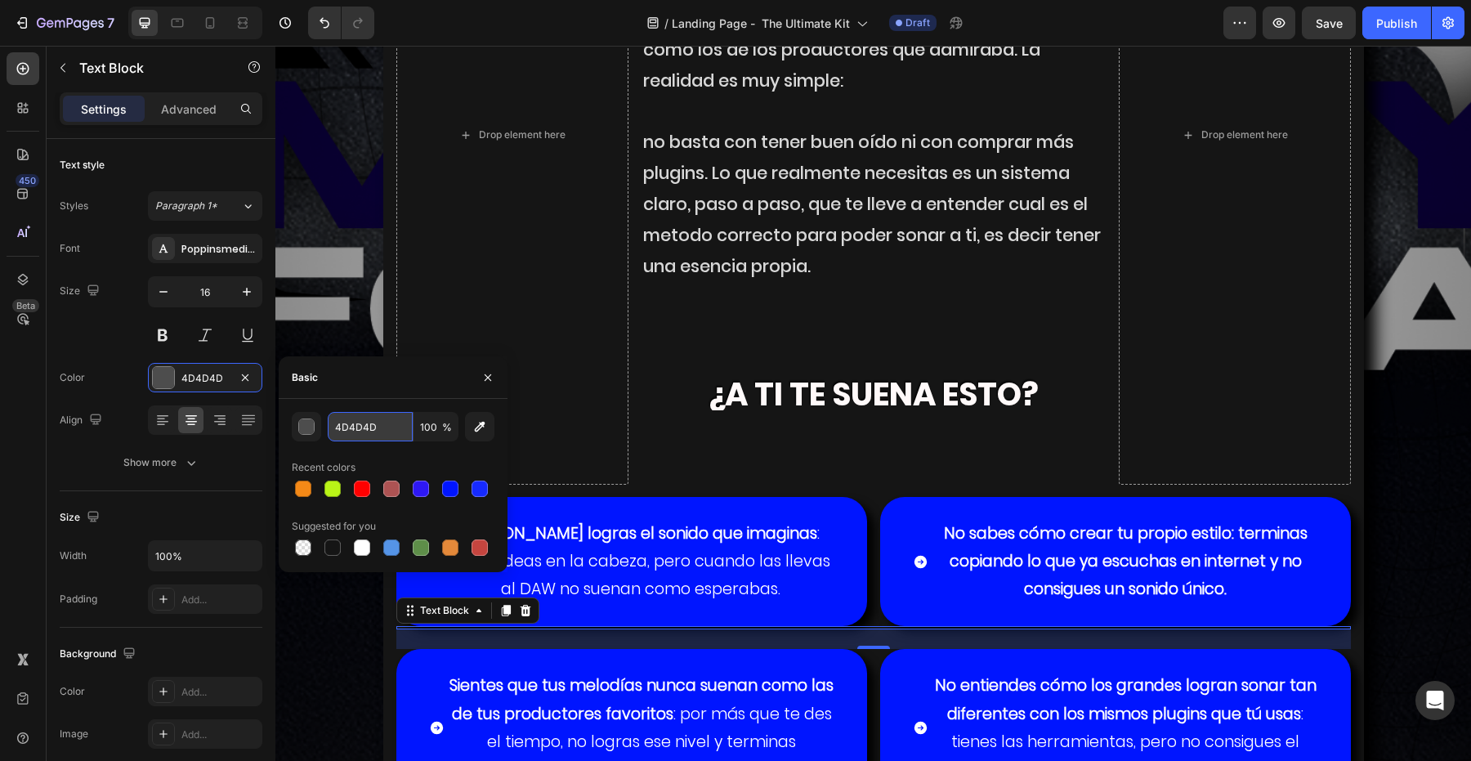
click at [347, 427] on input "4D4D4D" at bounding box center [370, 426] width 85 height 29
paste input "F48917"
type input "F48917"
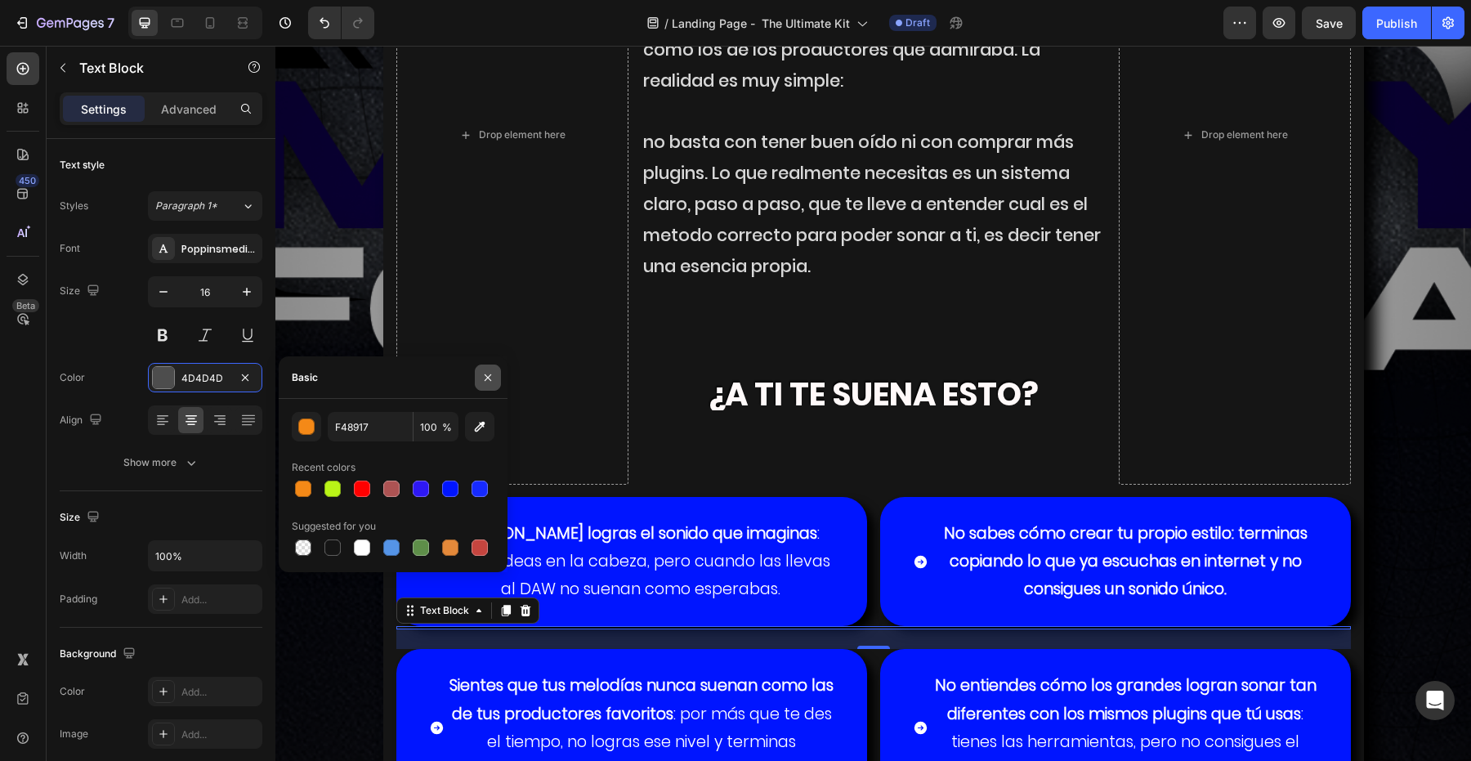
click at [477, 372] on button "button" at bounding box center [488, 377] width 26 height 26
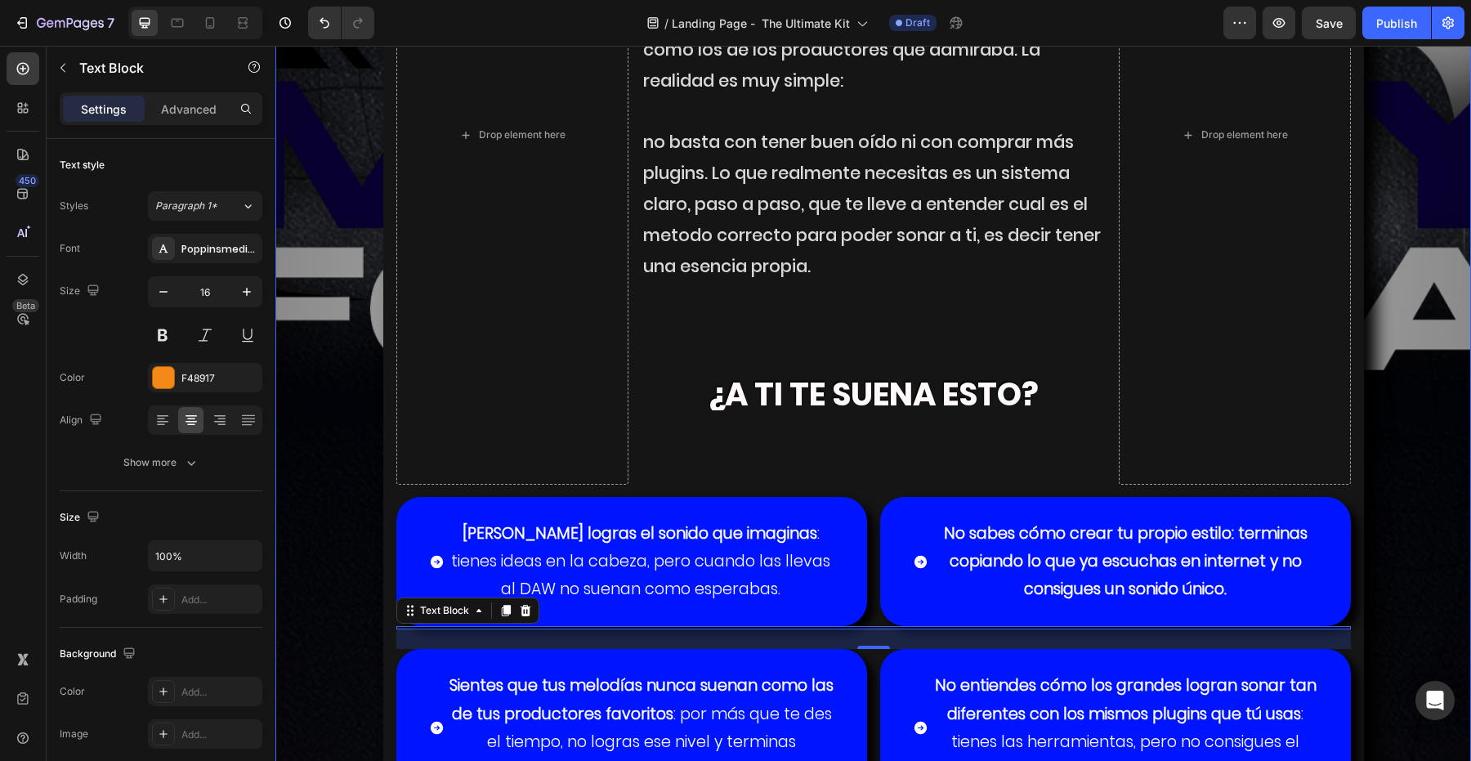
click at [368, 491] on div "¿tienes dificultades para crear melodias contundentes que suenen listas para la…" at bounding box center [872, 299] width 1169 height 1390
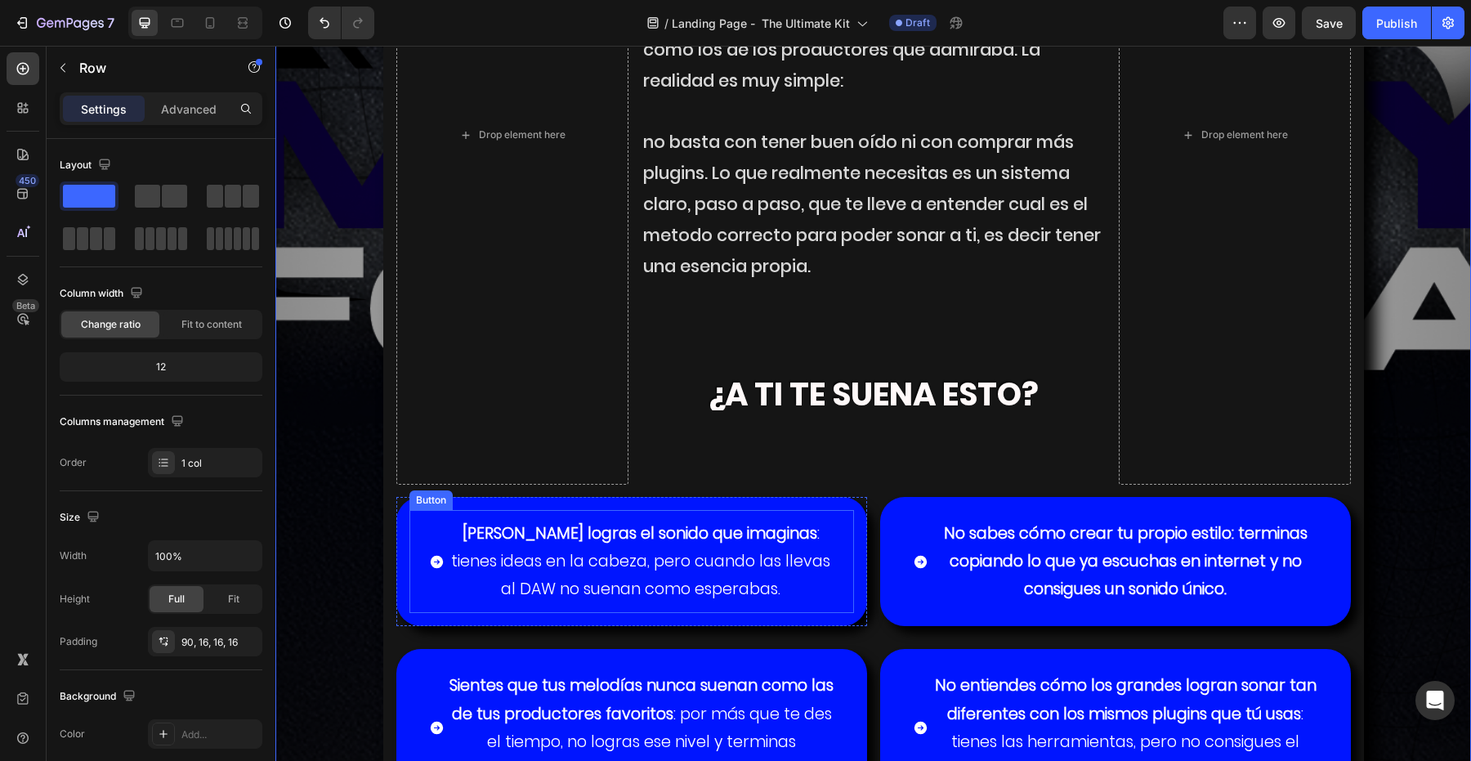
click at [427, 510] on button "Nunca logras el sonido que imaginas : tienes ideas en la cabeza, pero cuando la…" at bounding box center [631, 562] width 445 height 104
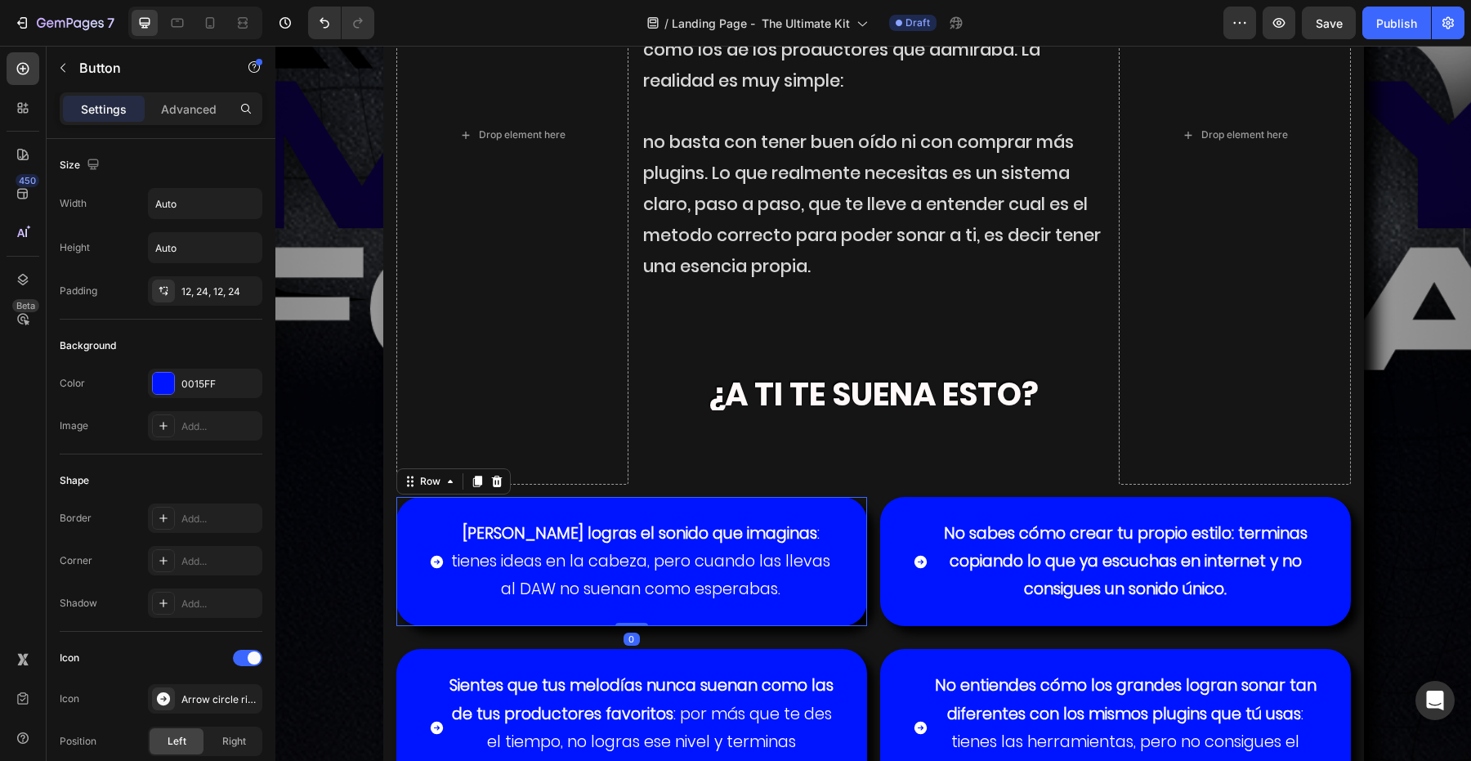
click at [406, 517] on div "Nunca logras el sonido que imaginas : tienes ideas en la cabeza, pero cuando la…" at bounding box center [631, 562] width 471 height 130
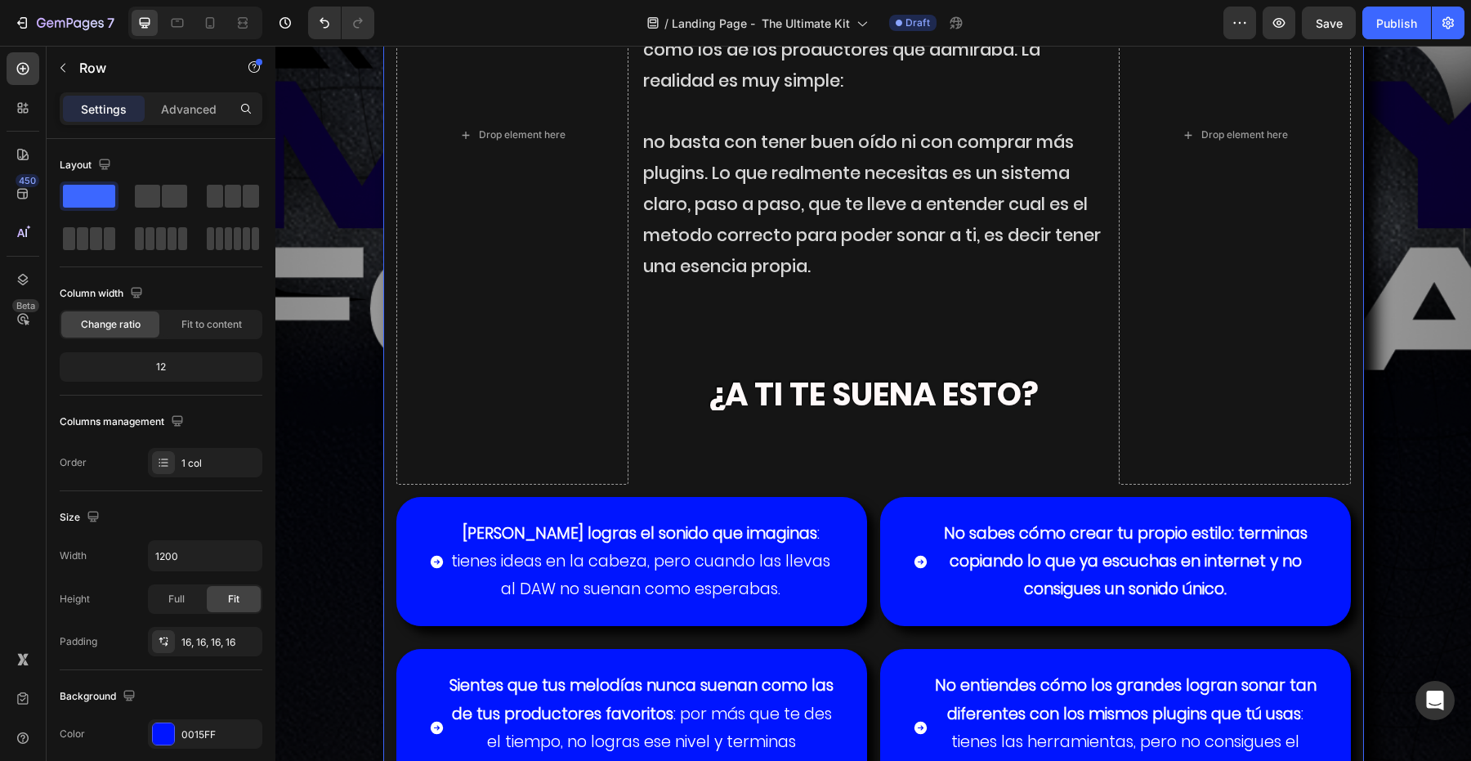
click at [394, 511] on div "¿tienes dificultades para crear melodias contundentes que suenen listas para la…" at bounding box center [873, 280] width 981 height 1352
click at [416, 514] on button "Nunca logras el sonido que imaginas : tienes ideas en la cabeza, pero cuando la…" at bounding box center [631, 562] width 445 height 104
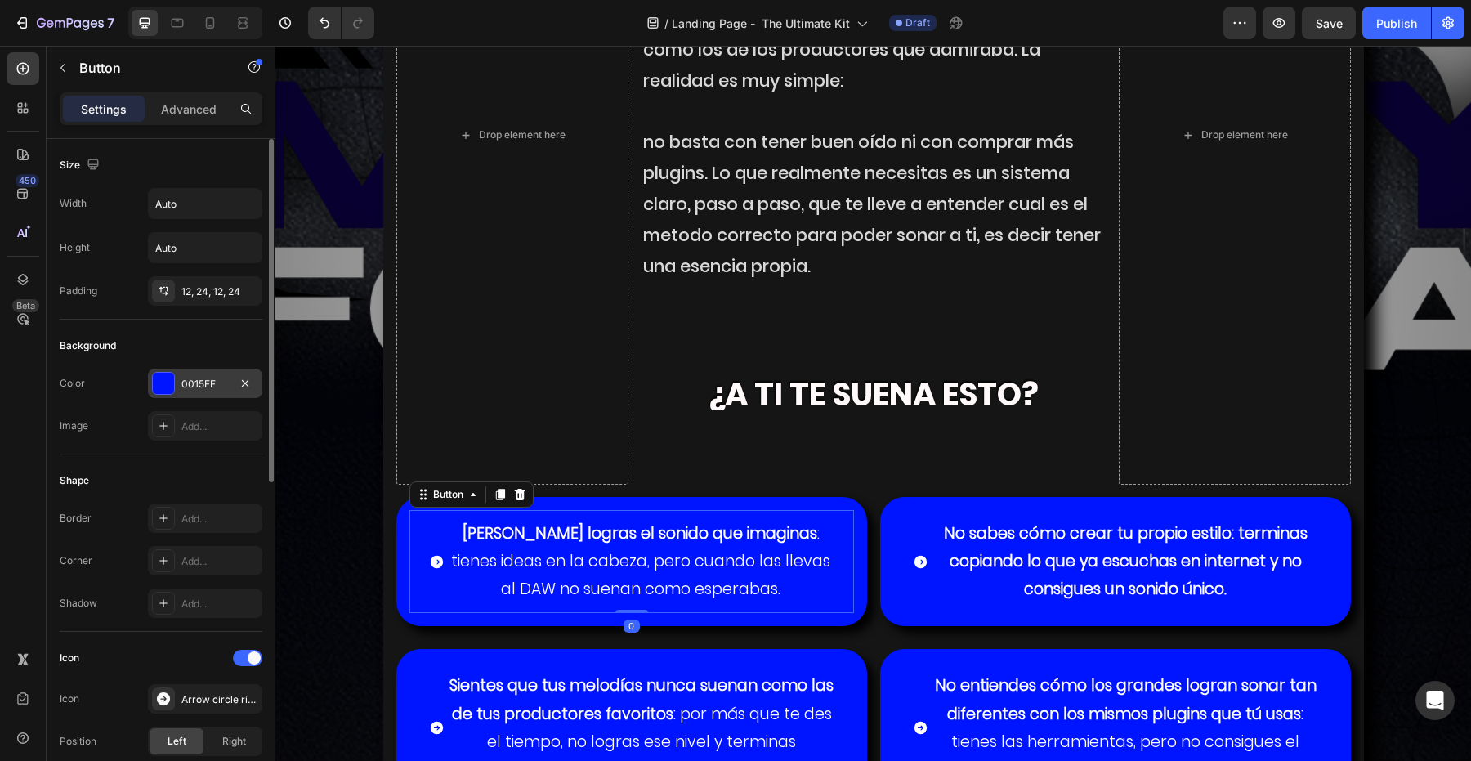
click at [201, 390] on div "0015FF" at bounding box center [204, 384] width 47 height 15
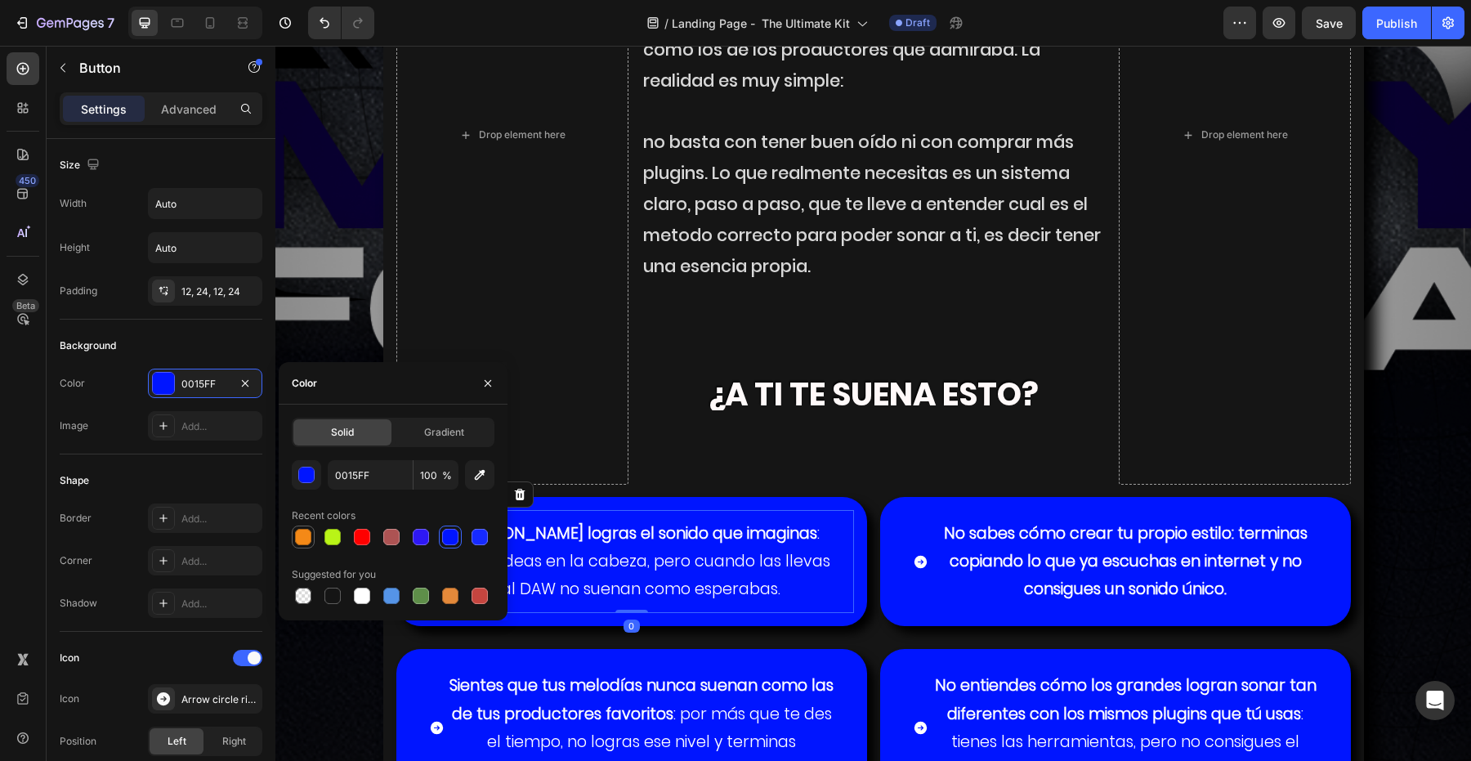
click at [307, 535] on div at bounding box center [303, 537] width 16 height 16
type input "F48917"
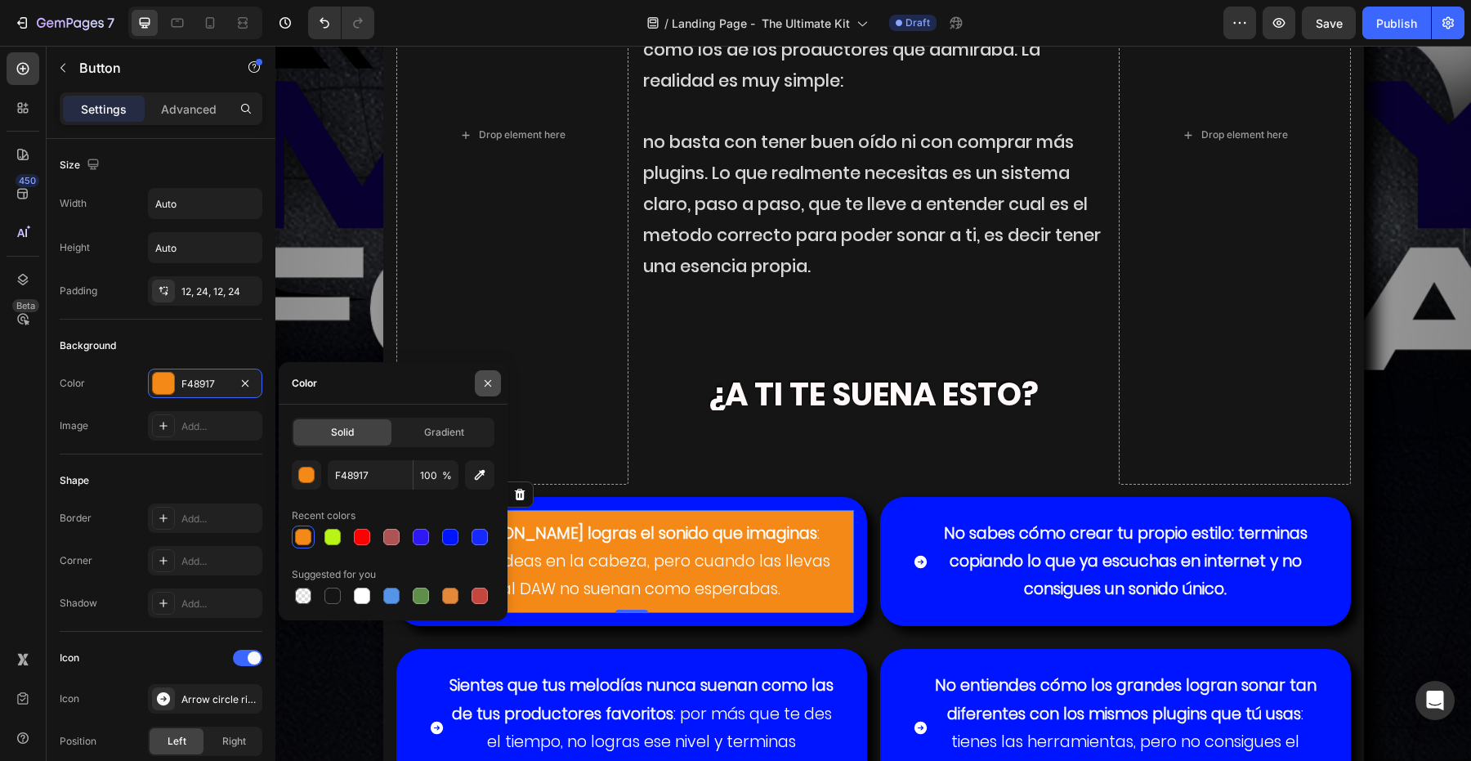
click at [485, 382] on icon "button" at bounding box center [487, 383] width 13 height 13
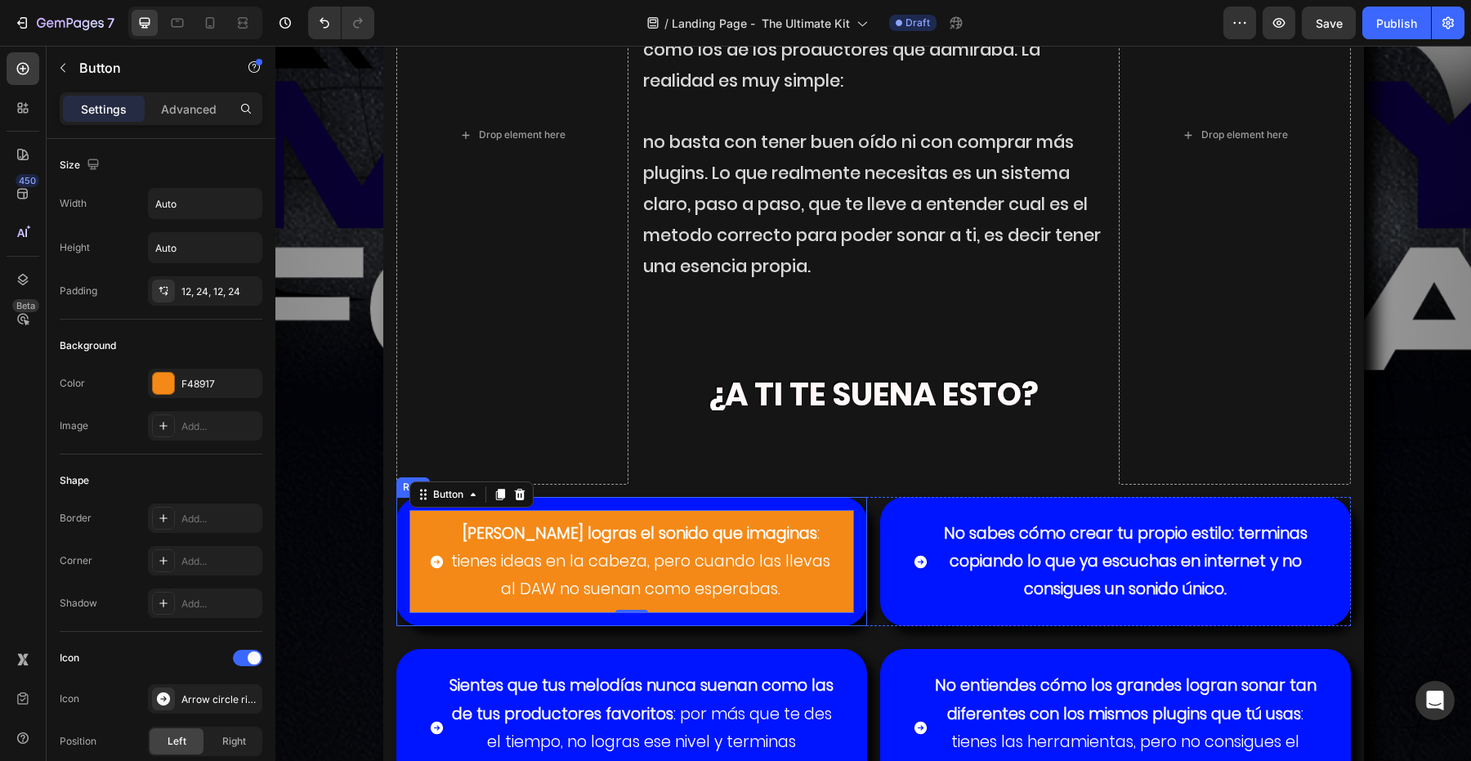
click at [405, 510] on div "Nunca logras el sonido que imaginas : tienes ideas en la cabeza, pero cuando la…" at bounding box center [631, 562] width 471 height 130
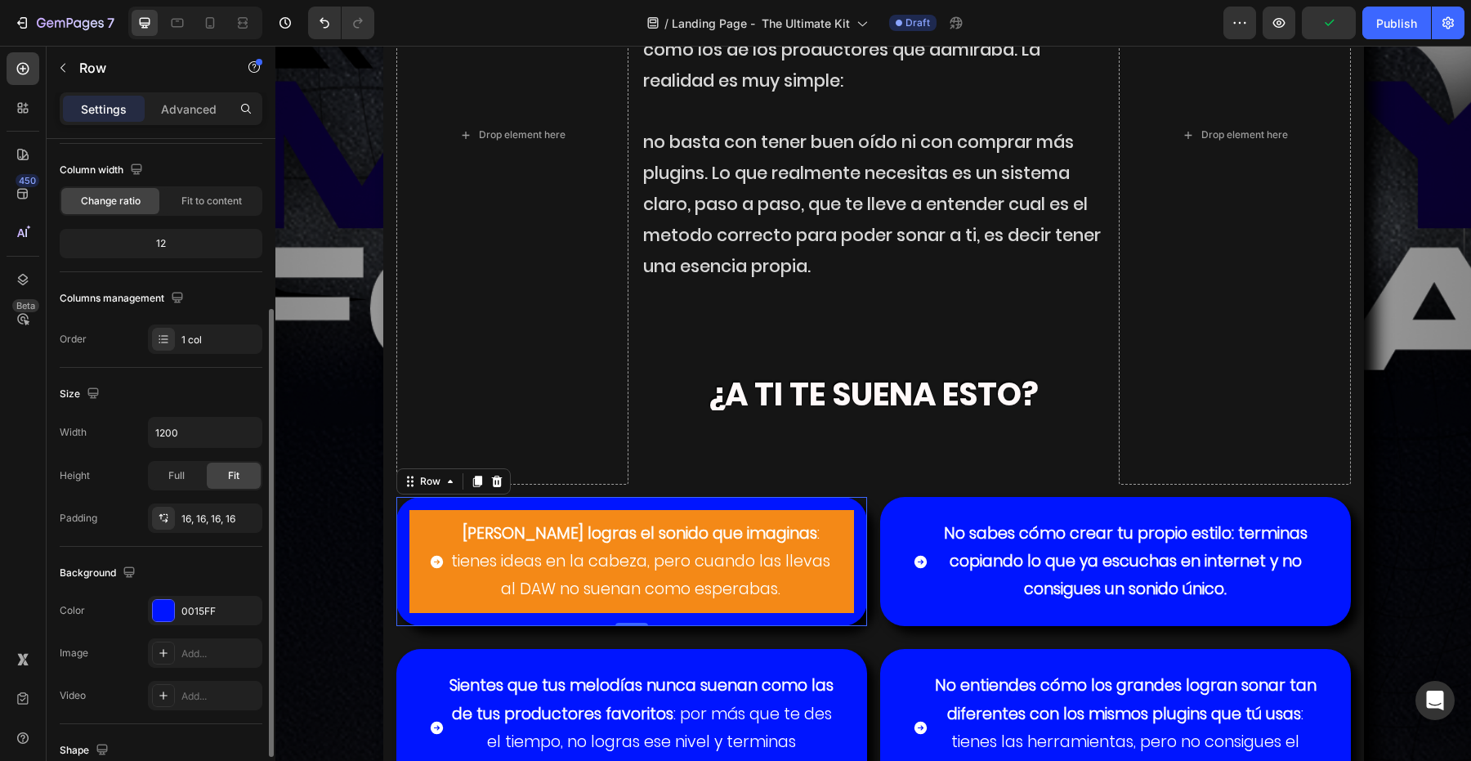
scroll to position [194, 0]
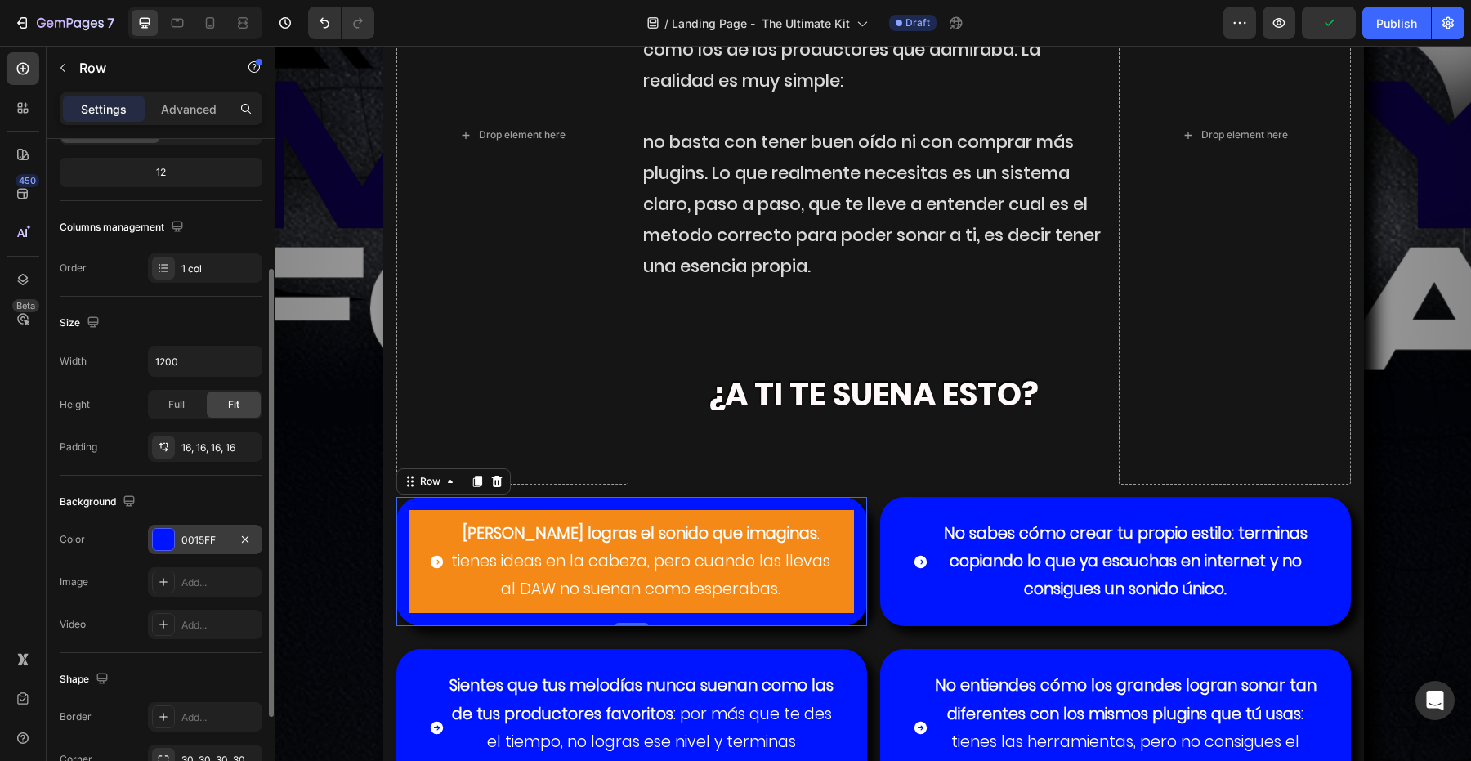
click at [192, 539] on div "0015FF" at bounding box center [204, 540] width 47 height 15
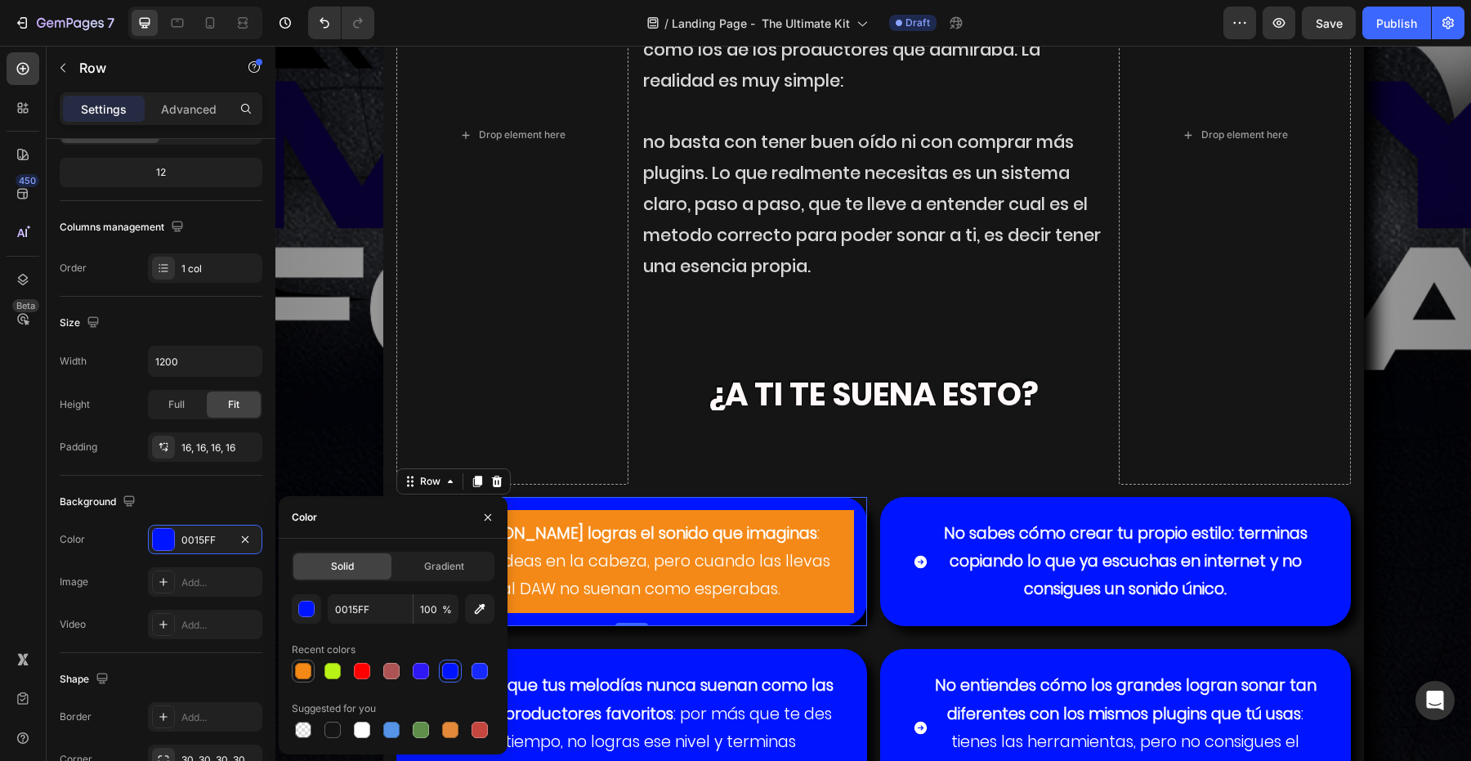
click at [304, 667] on div at bounding box center [303, 671] width 16 height 16
type input "F48917"
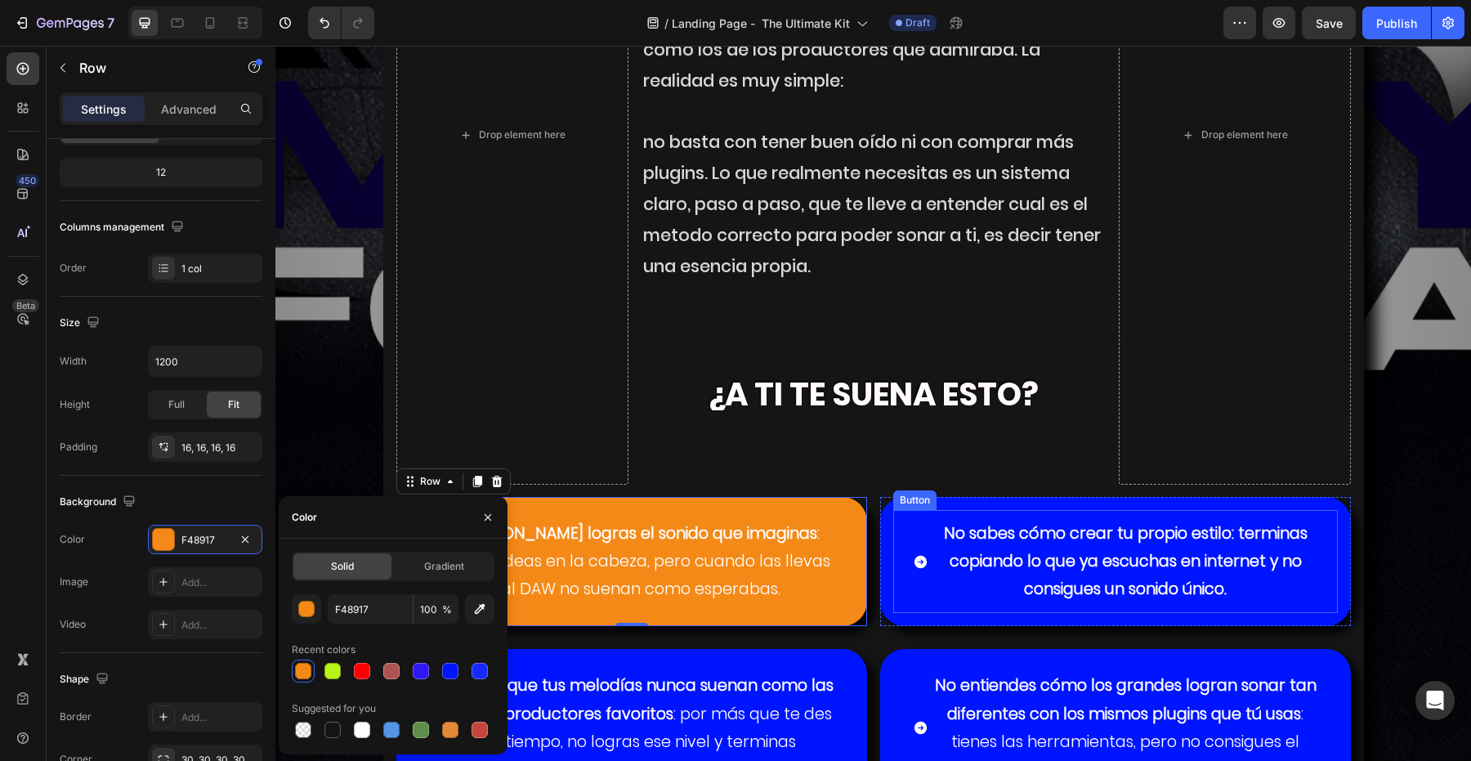
click at [902, 542] on button "No sabes cómo crear tu propio estilo: terminas copiando lo que ya escuchas en i…" at bounding box center [1115, 562] width 445 height 104
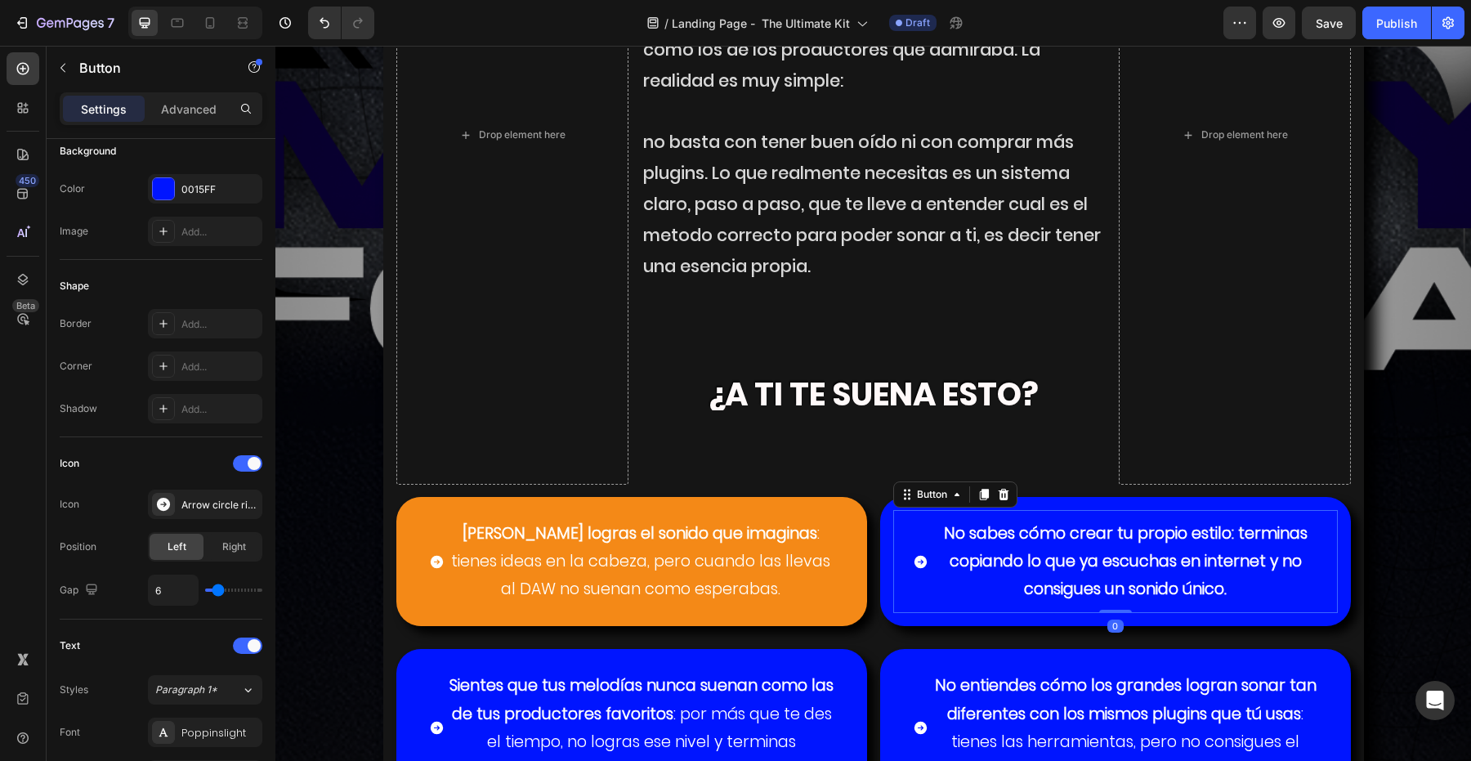
scroll to position [0, 0]
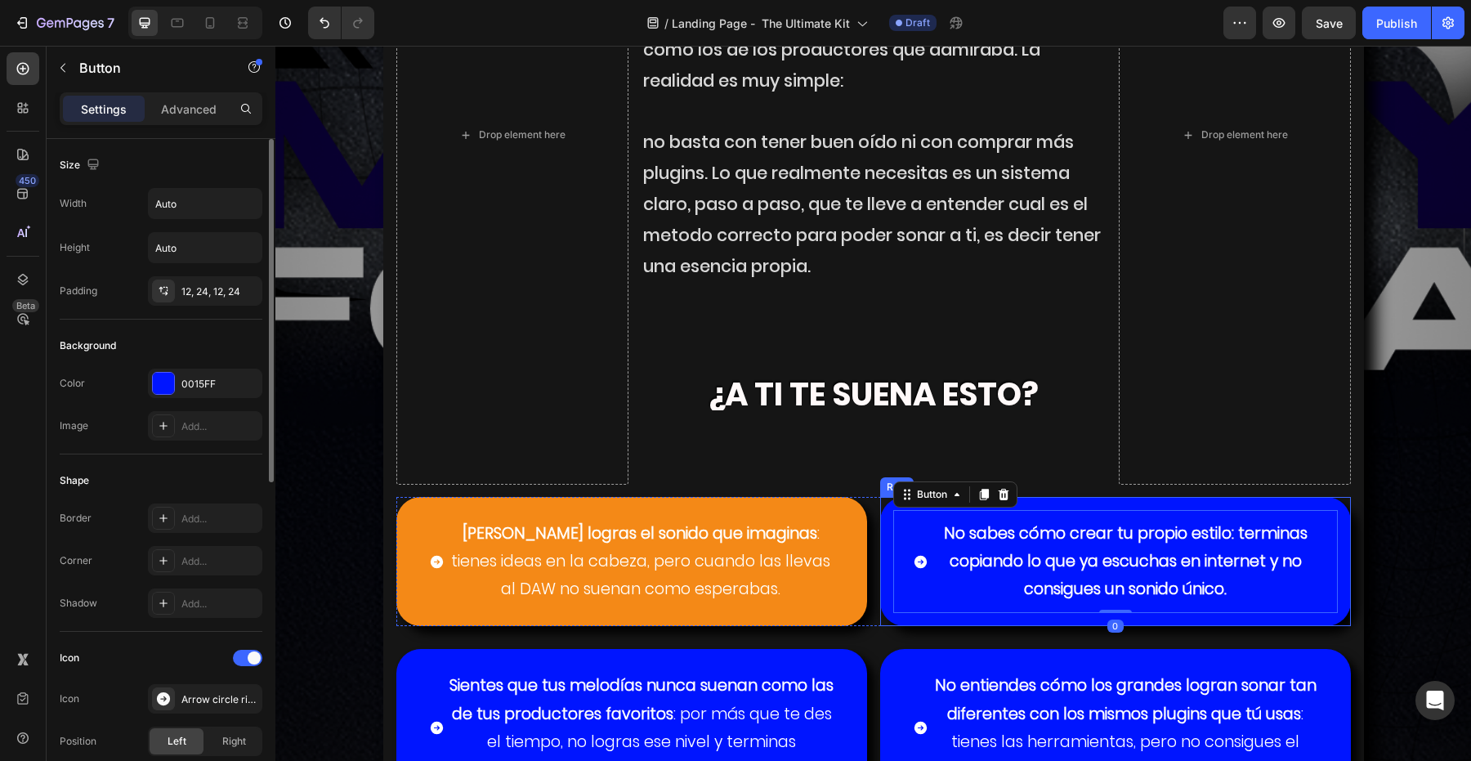
click at [883, 548] on div "No sabes cómo crear tu propio estilo: terminas copiando lo que ya escuchas en i…" at bounding box center [1115, 562] width 471 height 130
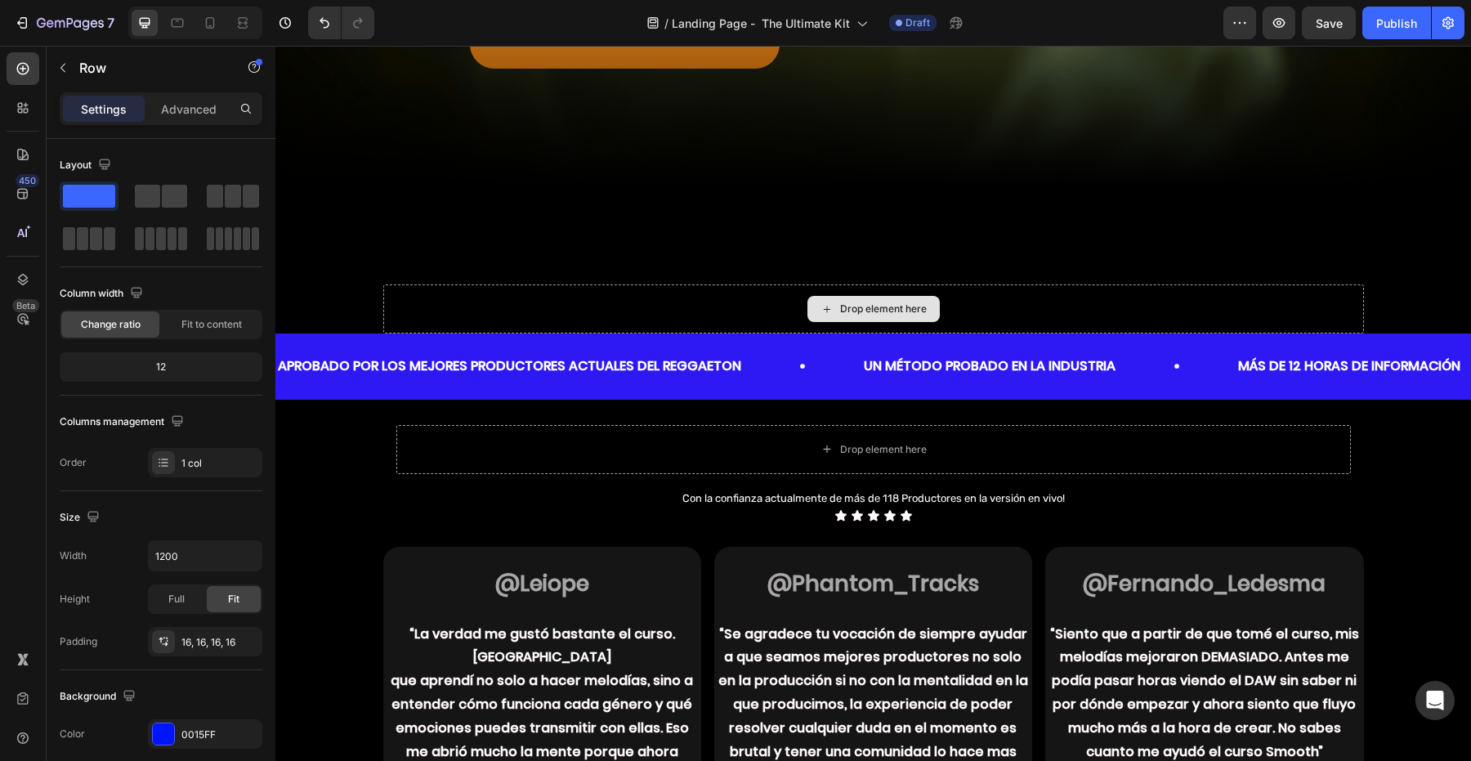
scroll to position [651, 0]
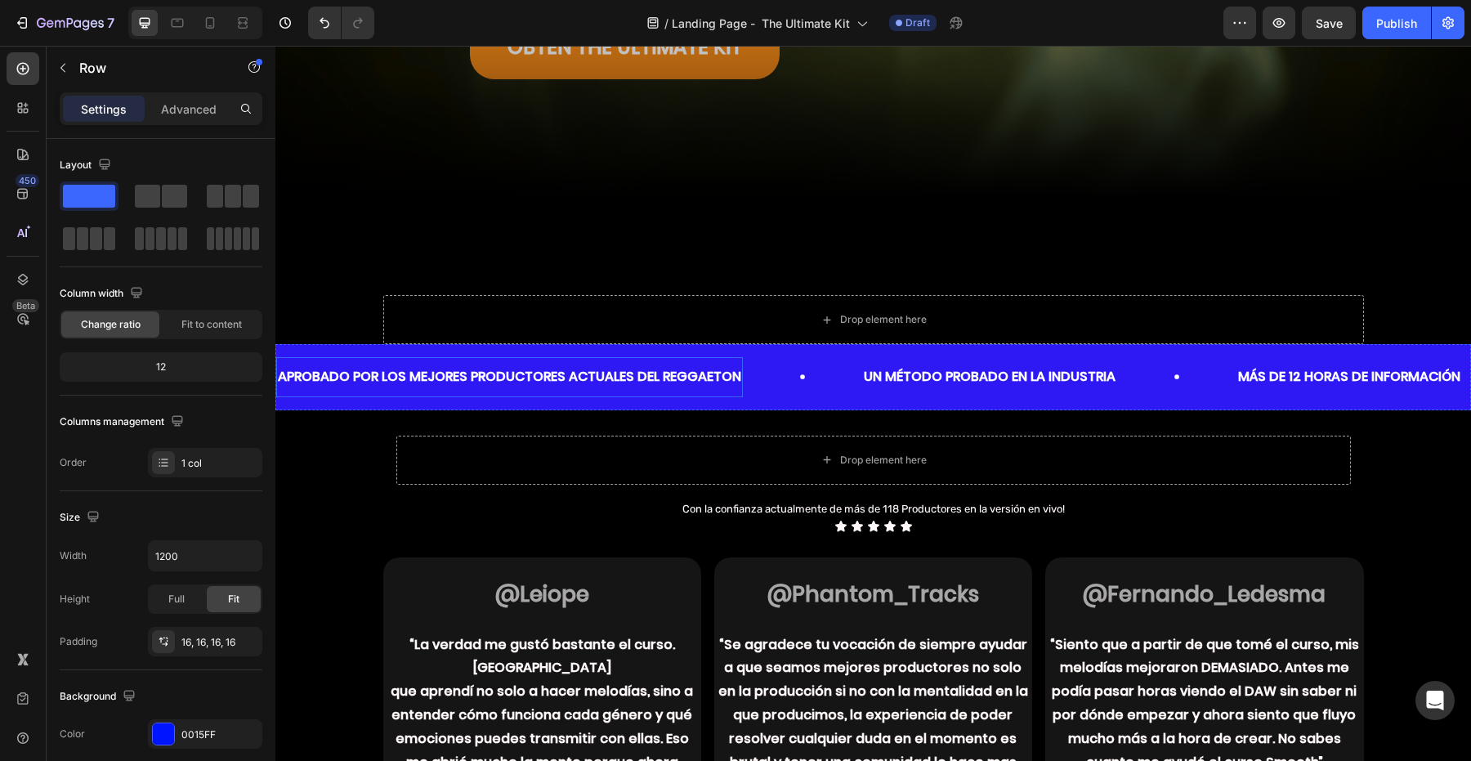
click at [515, 355] on div "APROBADO POR LOS MEJORES PRODUCTORES ACTUALES DEL REGGAETON Text Block Un métod…" at bounding box center [873, 377] width 1196 height 66
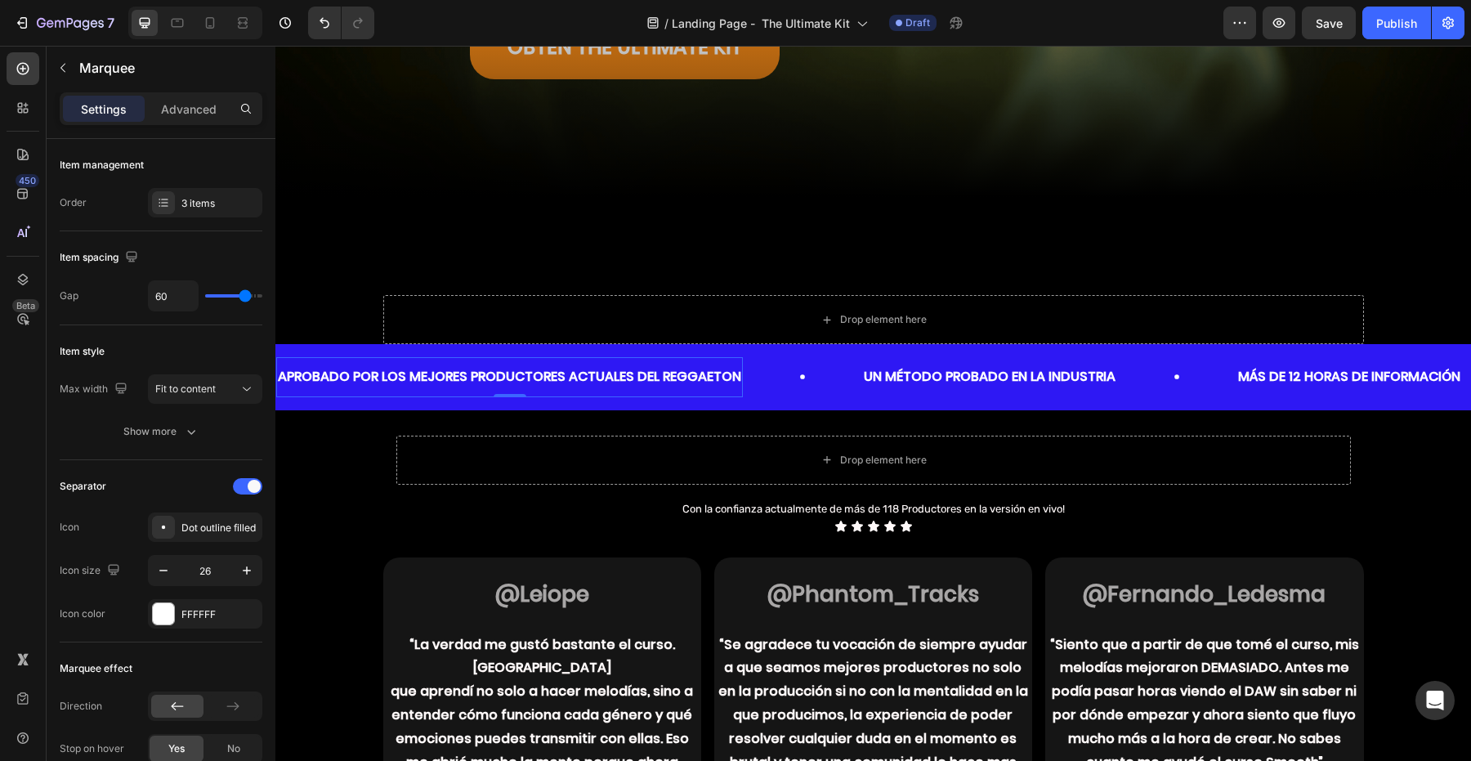
click at [322, 357] on div "APROBADO POR LOS MEJORES PRODUCTORES ACTUALES DEL REGGAETON Text Block 0" at bounding box center [509, 377] width 467 height 40
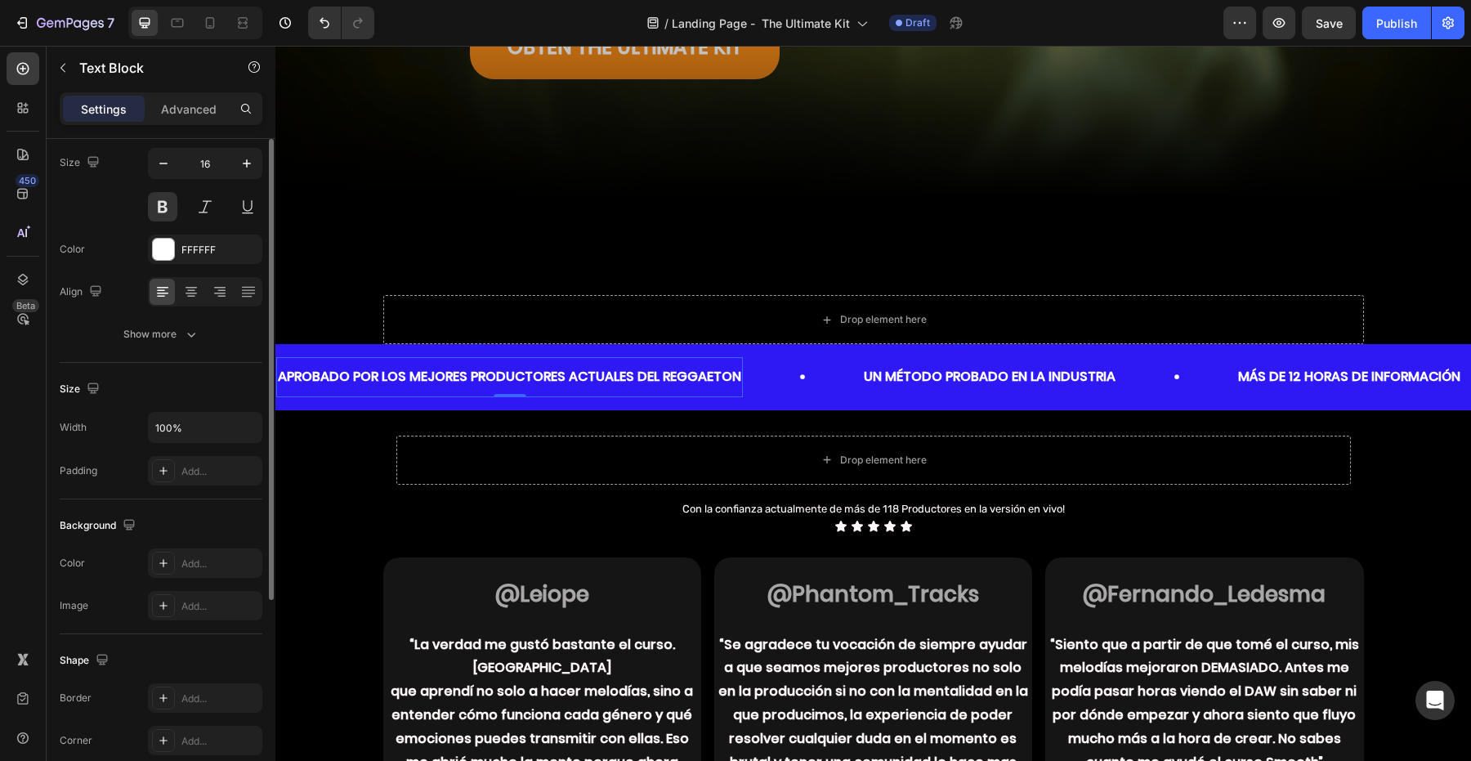
scroll to position [0, 0]
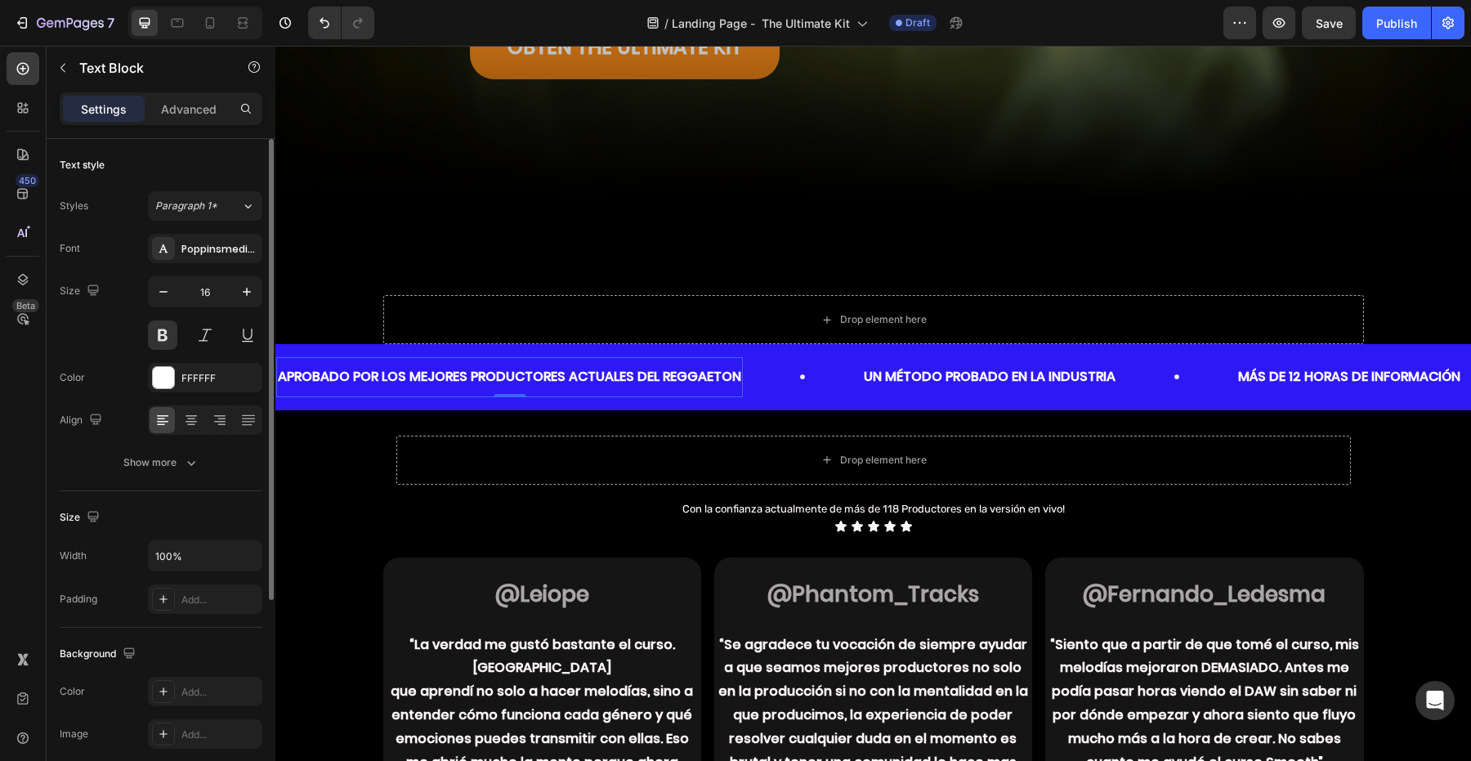
click at [184, 628] on div "Text style Styles Paragraph 1* Font Poppinsmedium Size 16 Color FFFFFF Align Sh…" at bounding box center [161, 695] width 203 height 135
click at [184, 476] on button "Show more" at bounding box center [161, 462] width 203 height 29
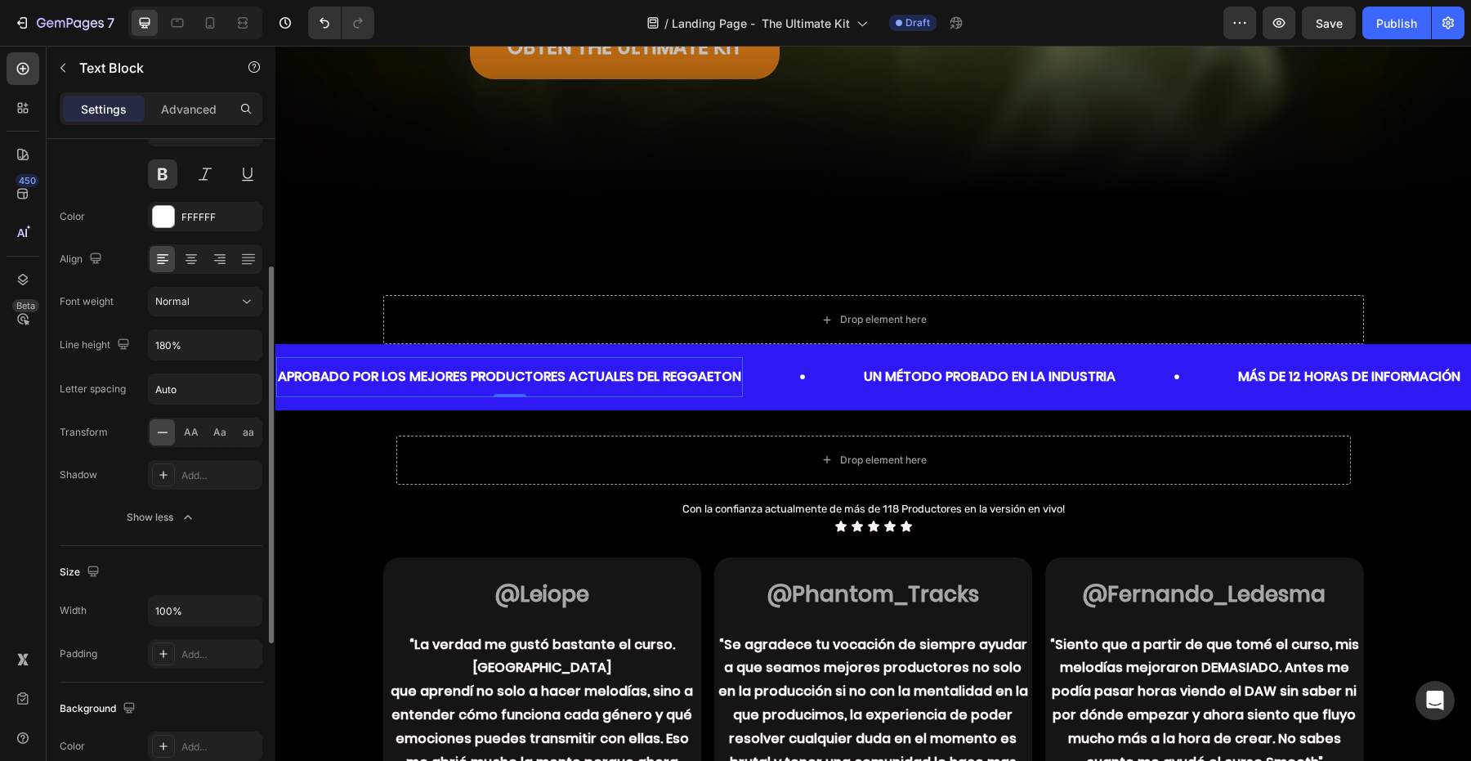
scroll to position [185, 0]
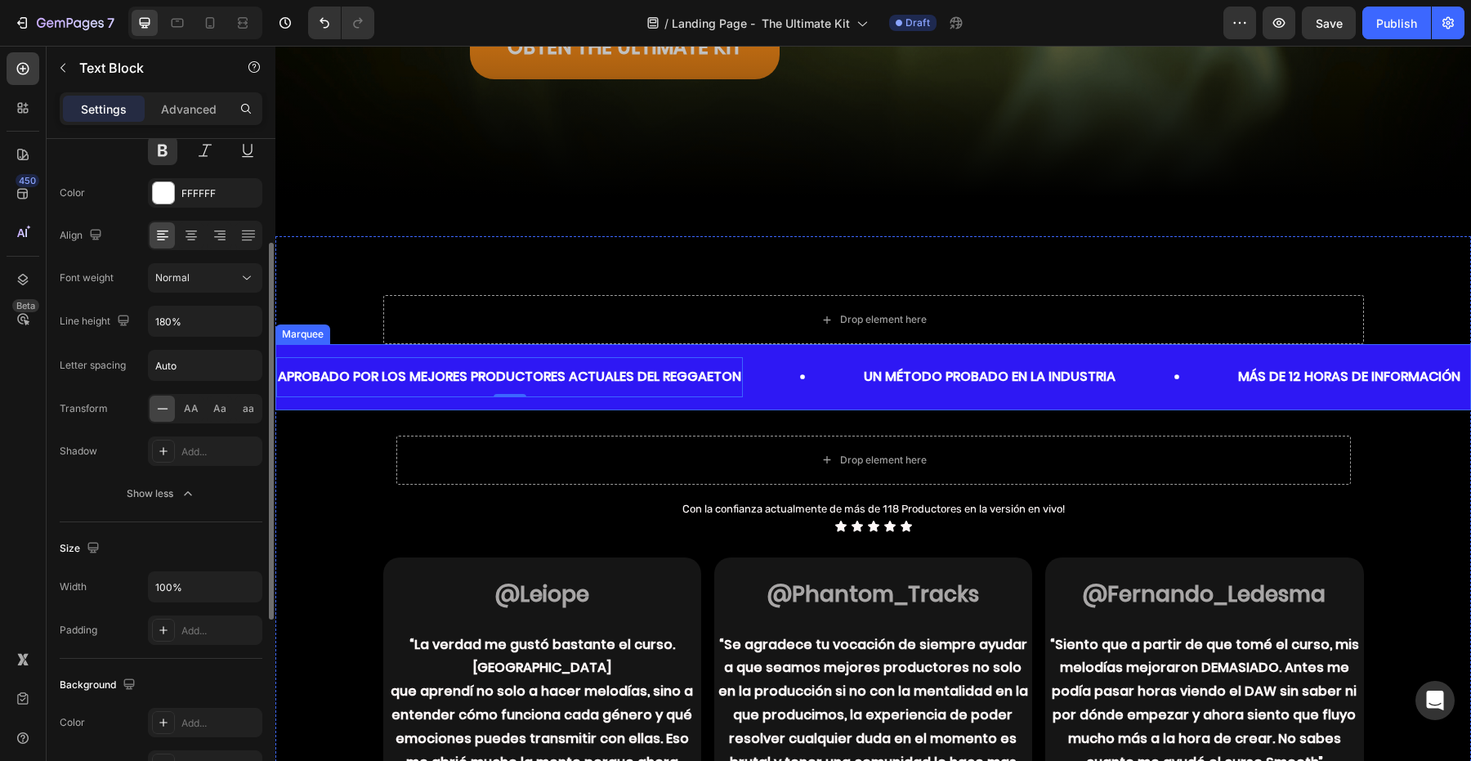
click at [315, 404] on div "APROBADO POR LOS MEJORES PRODUCTORES ACTUALES DEL REGGAETON Text Block 0 Un mét…" at bounding box center [873, 377] width 1196 height 66
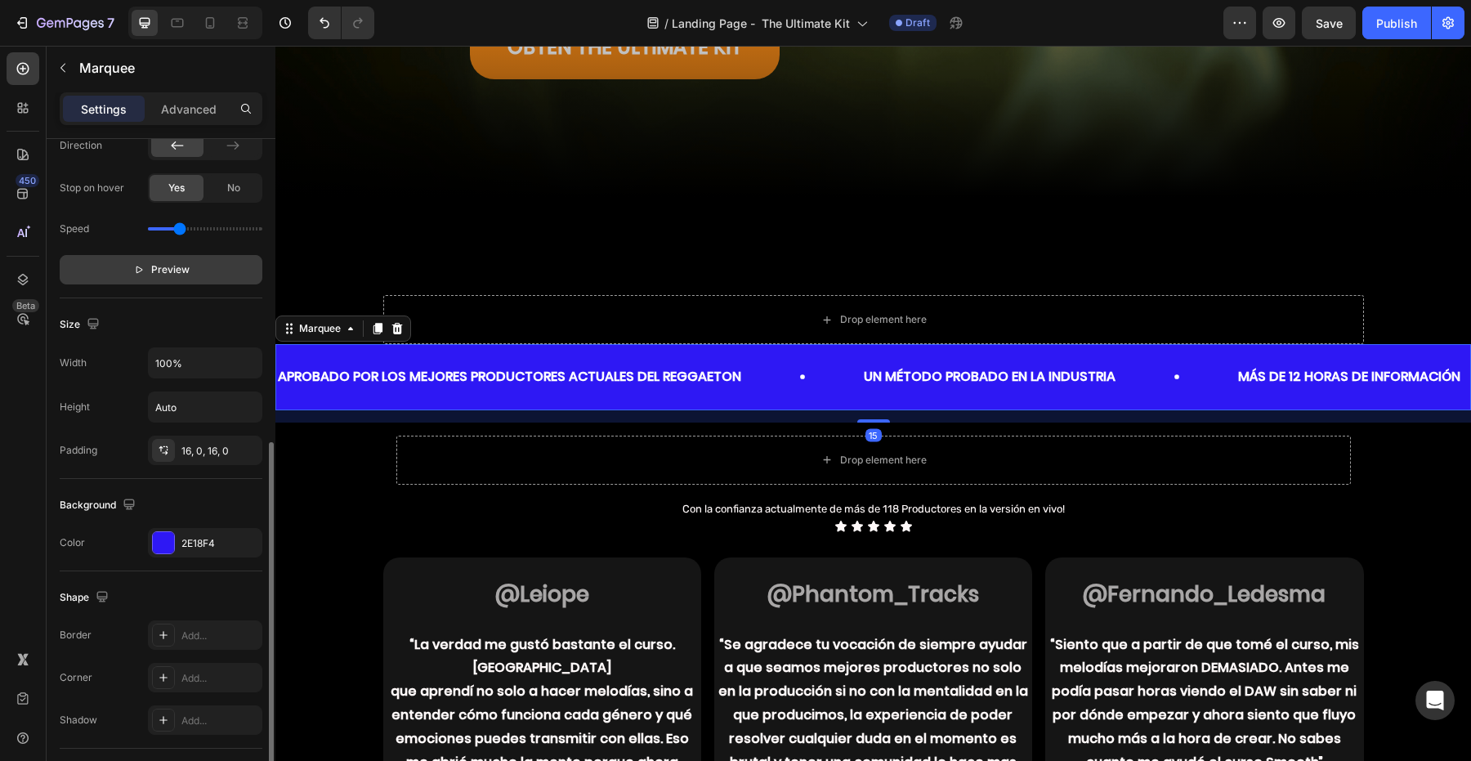
scroll to position [669, 0]
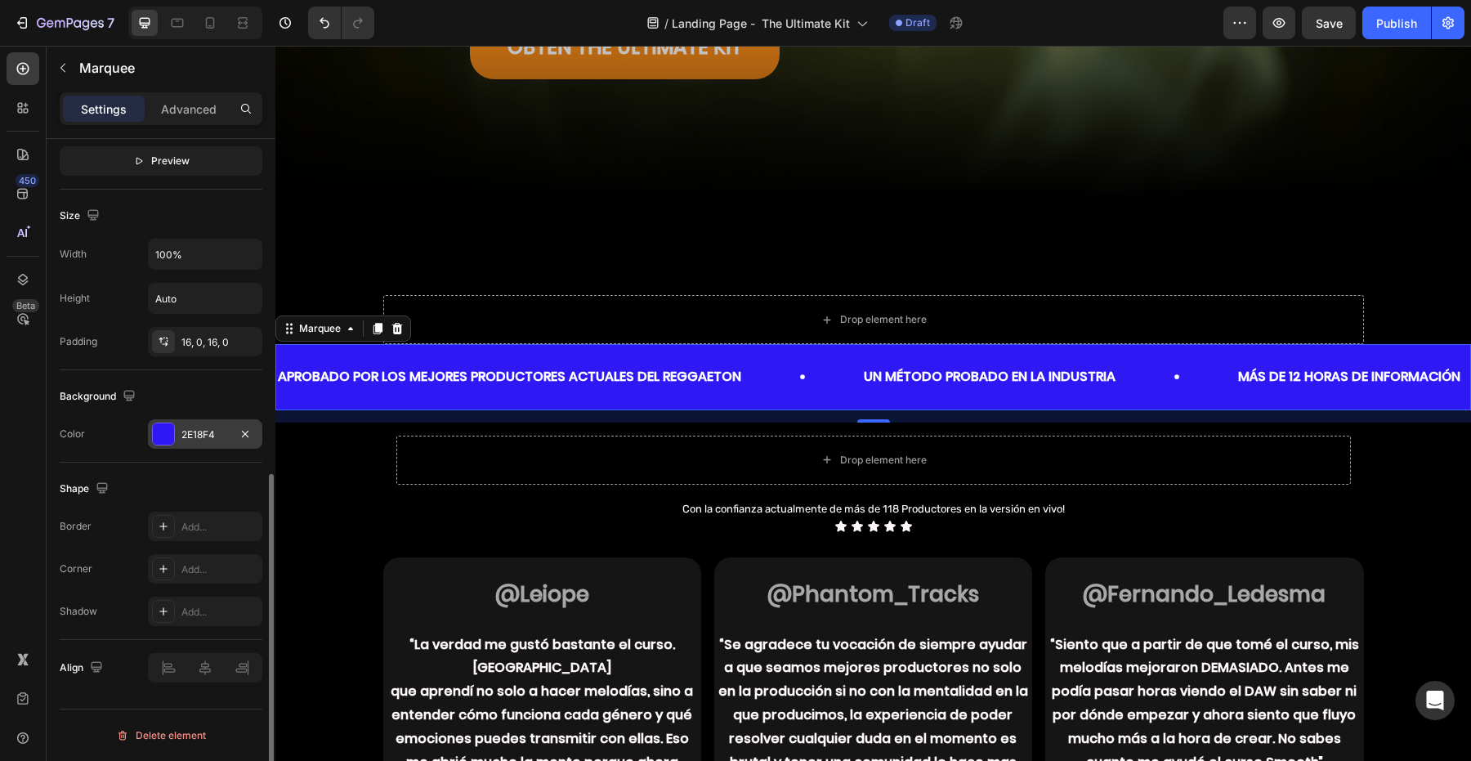
click at [173, 444] on div "2E18F4" at bounding box center [205, 433] width 114 height 29
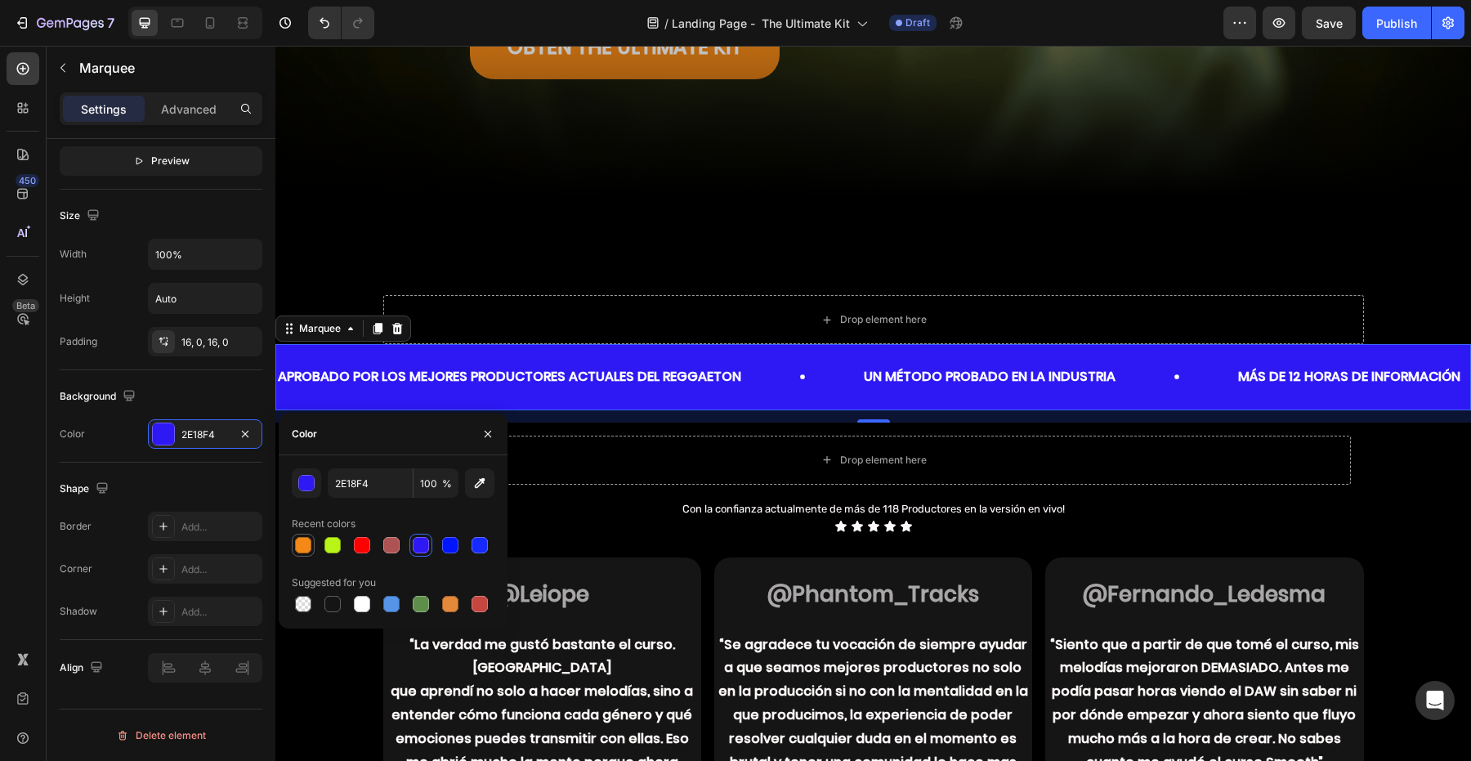
click at [300, 535] on div at bounding box center [303, 545] width 20 height 20
type input "F48917"
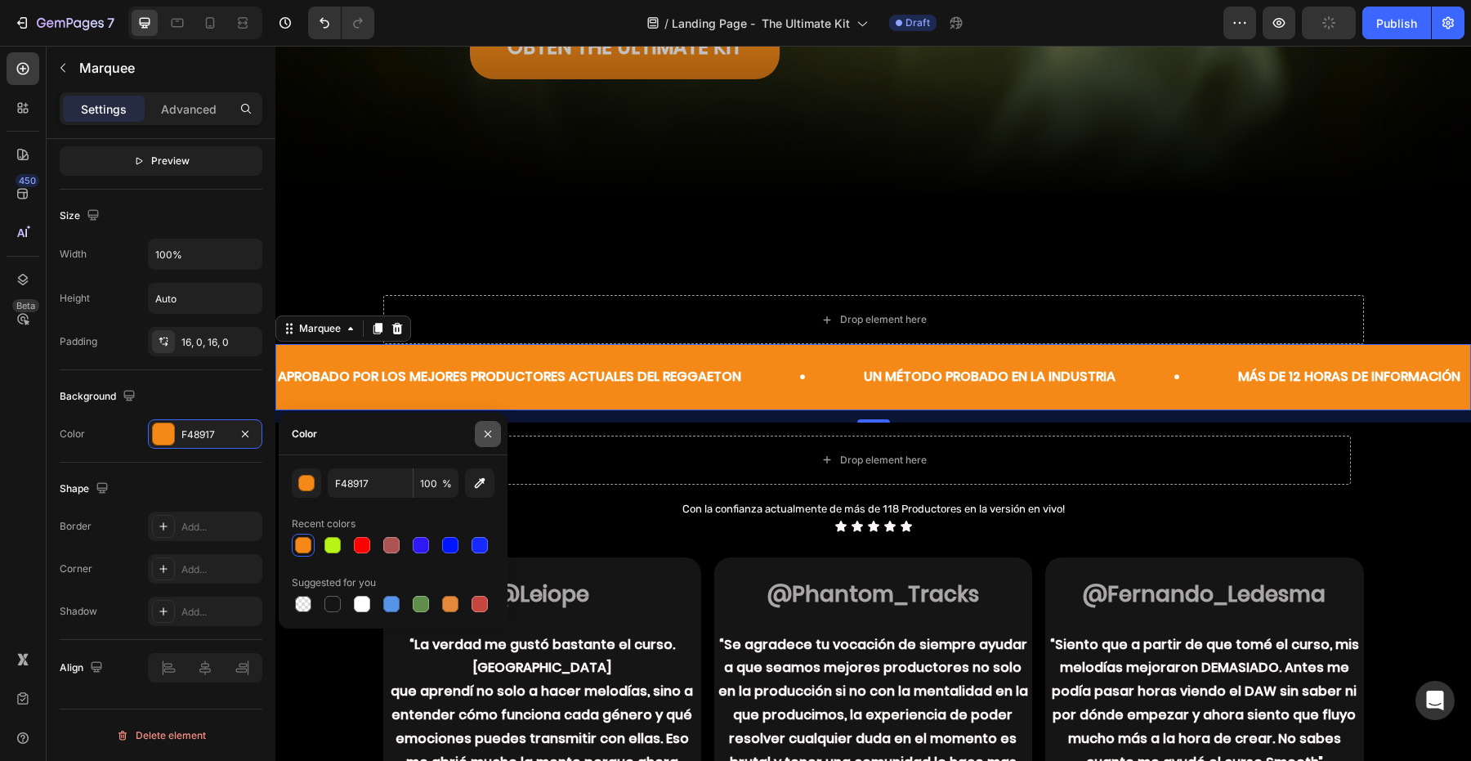
click at [489, 431] on icon "button" at bounding box center [487, 433] width 13 height 13
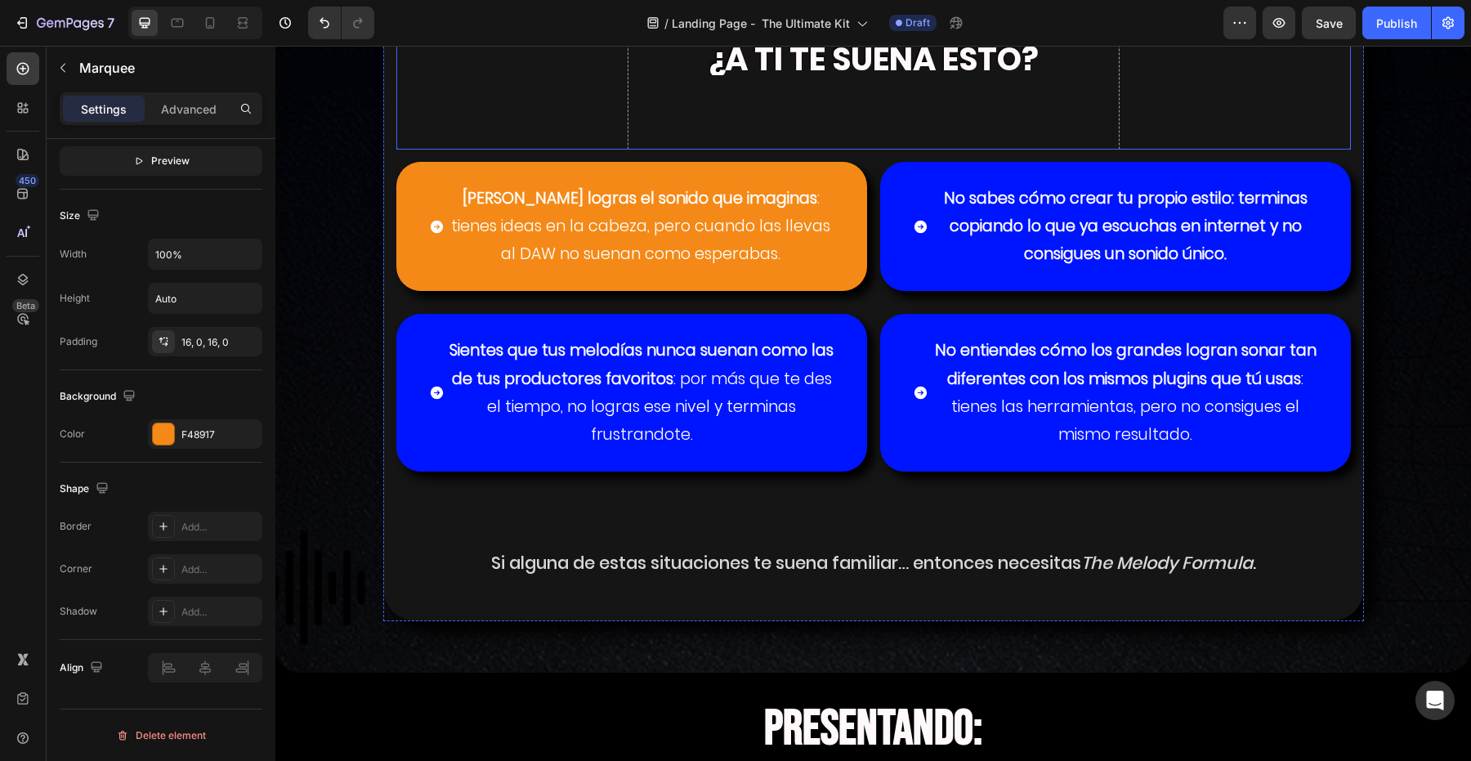
scroll to position [3100, 0]
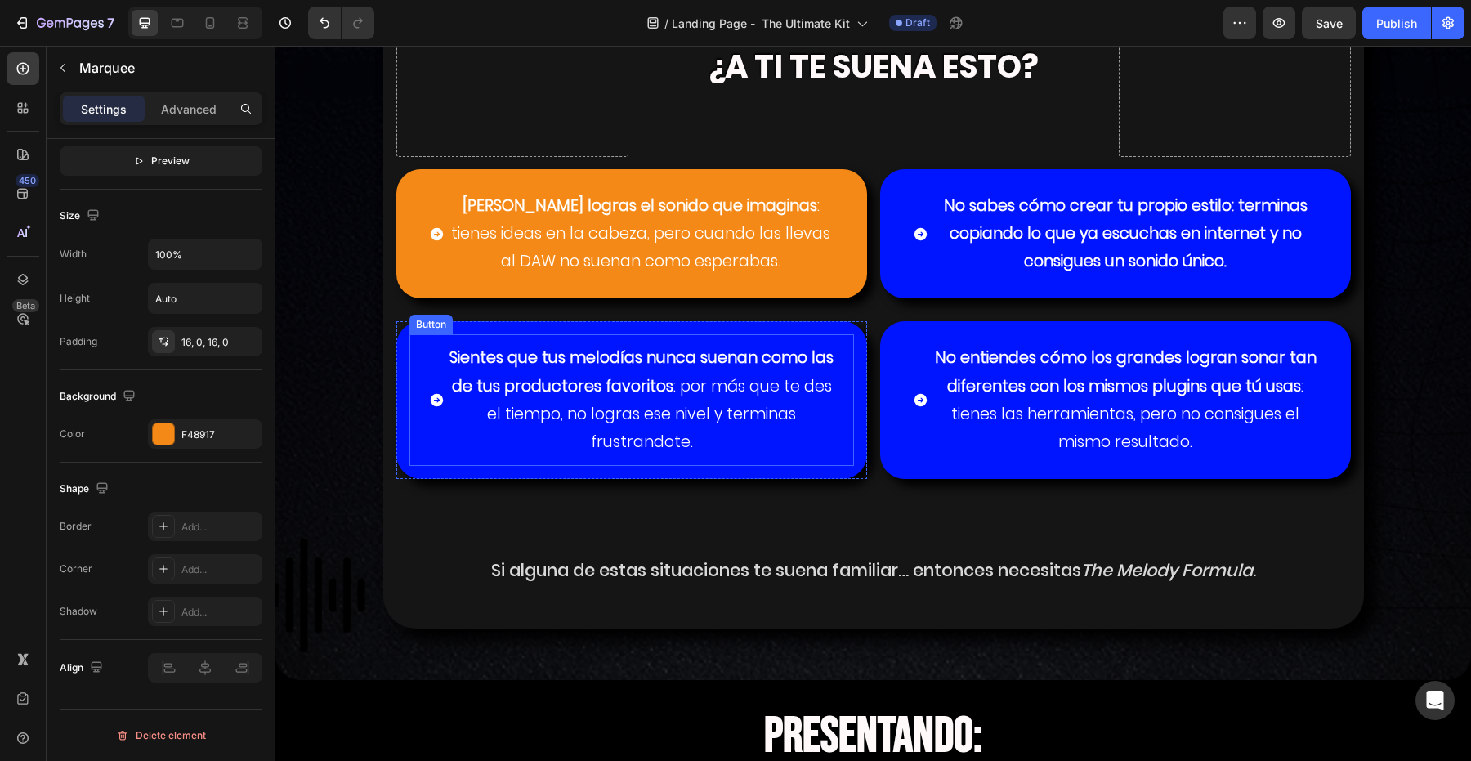
click at [411, 407] on button "Sientes que tus melodías nunca suenan como las de tus productores favoritos : p…" at bounding box center [631, 400] width 445 height 132
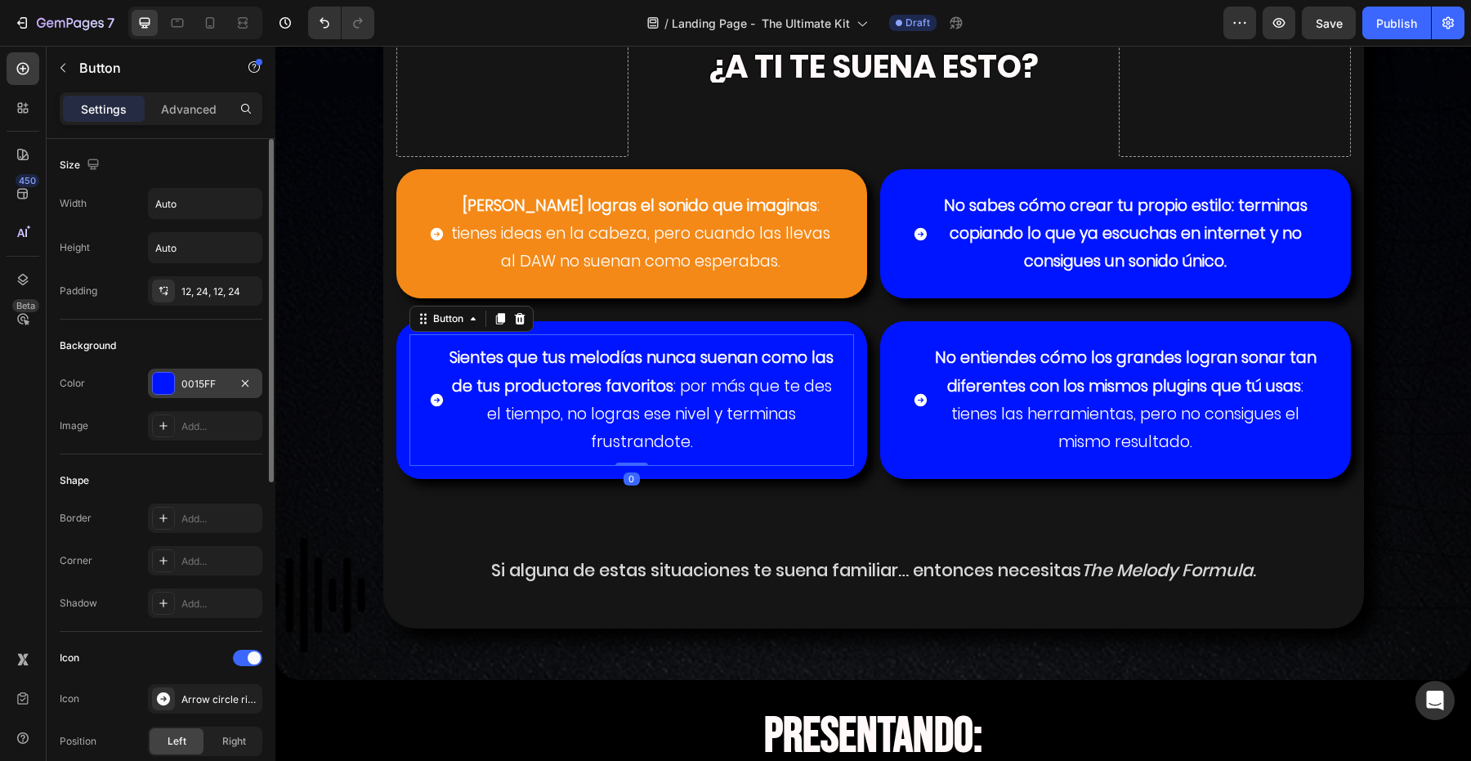
click at [172, 387] on div at bounding box center [163, 383] width 21 height 21
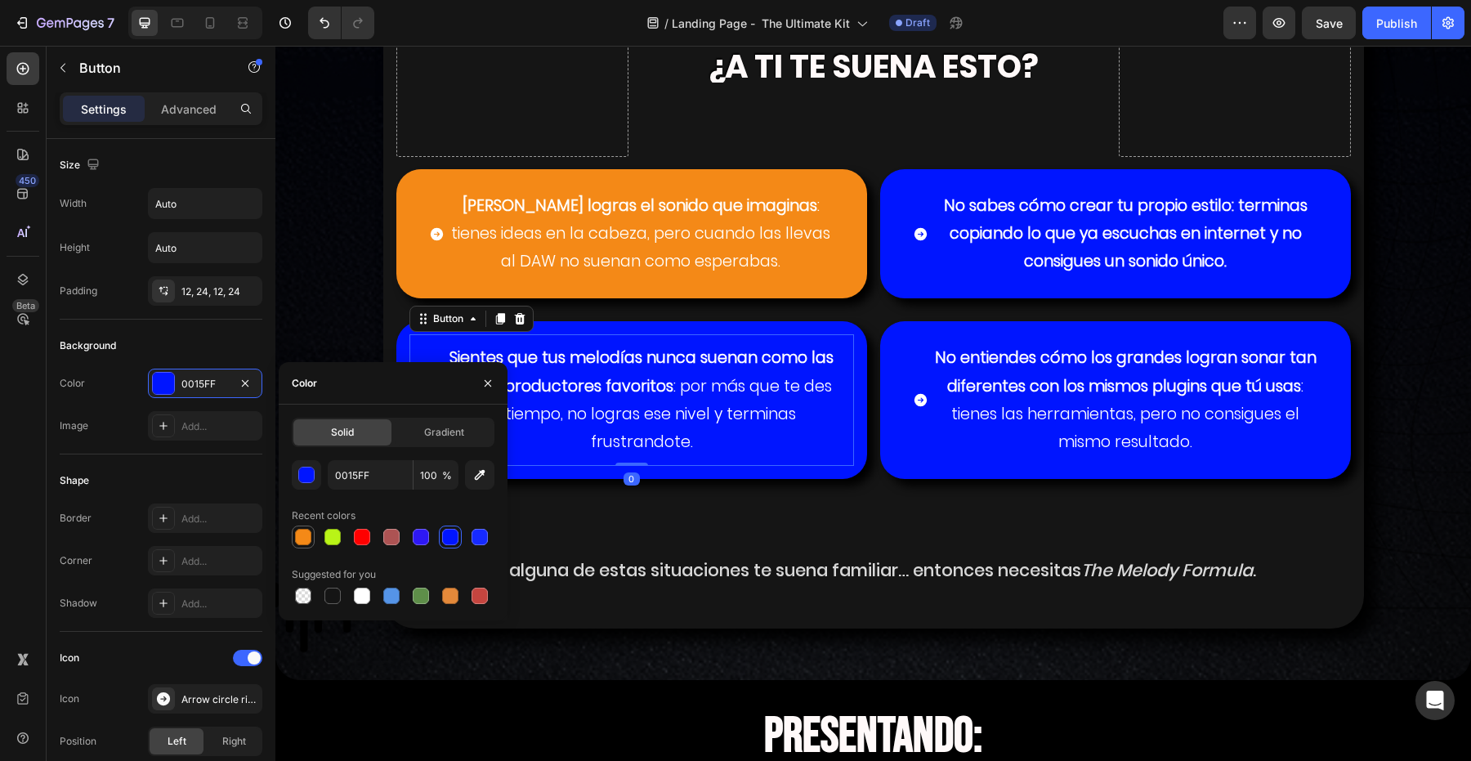
click at [302, 546] on div at bounding box center [303, 537] width 20 height 20
type input "F48917"
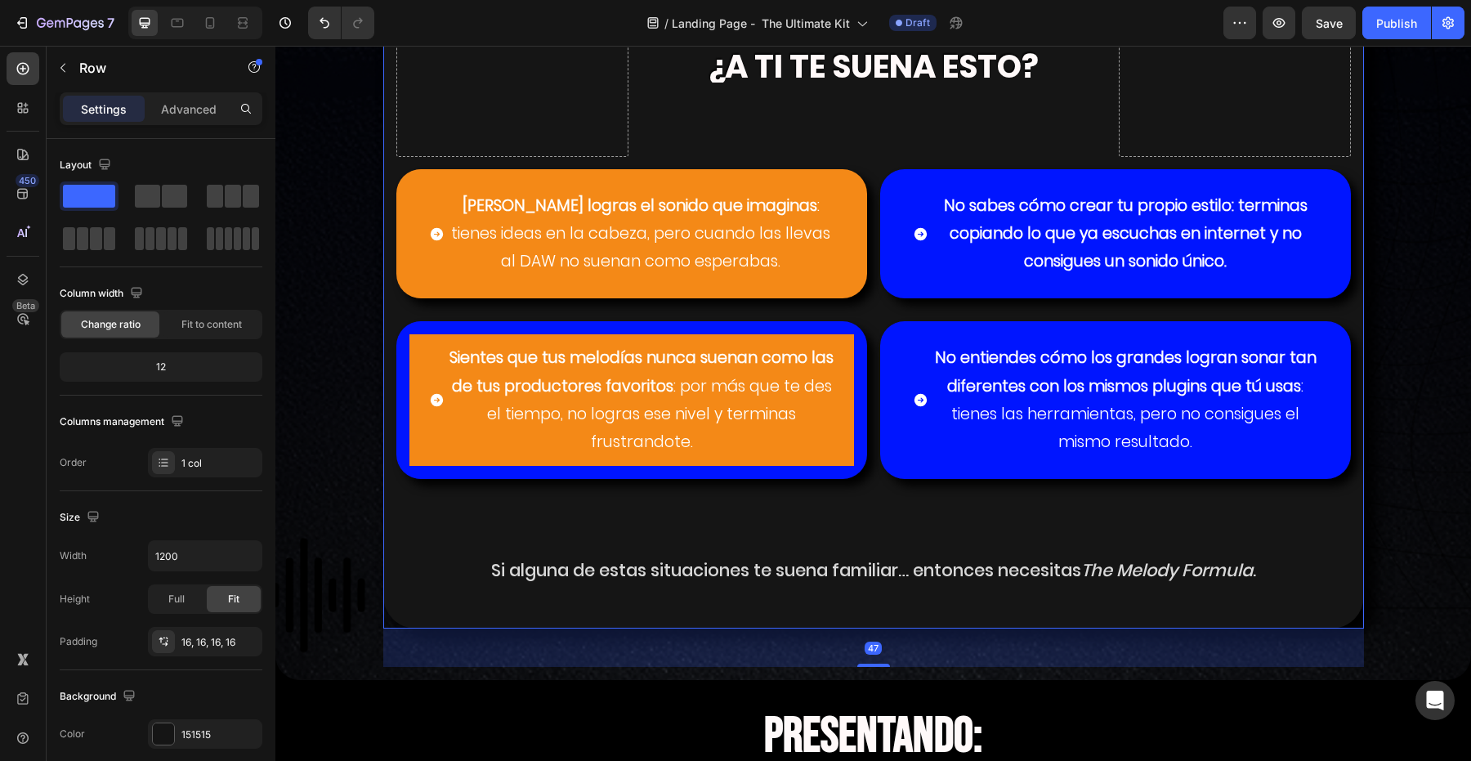
click at [399, 342] on div "Sientes que tus melodías nunca suenan como las de tus productores favoritos : p…" at bounding box center [631, 400] width 471 height 158
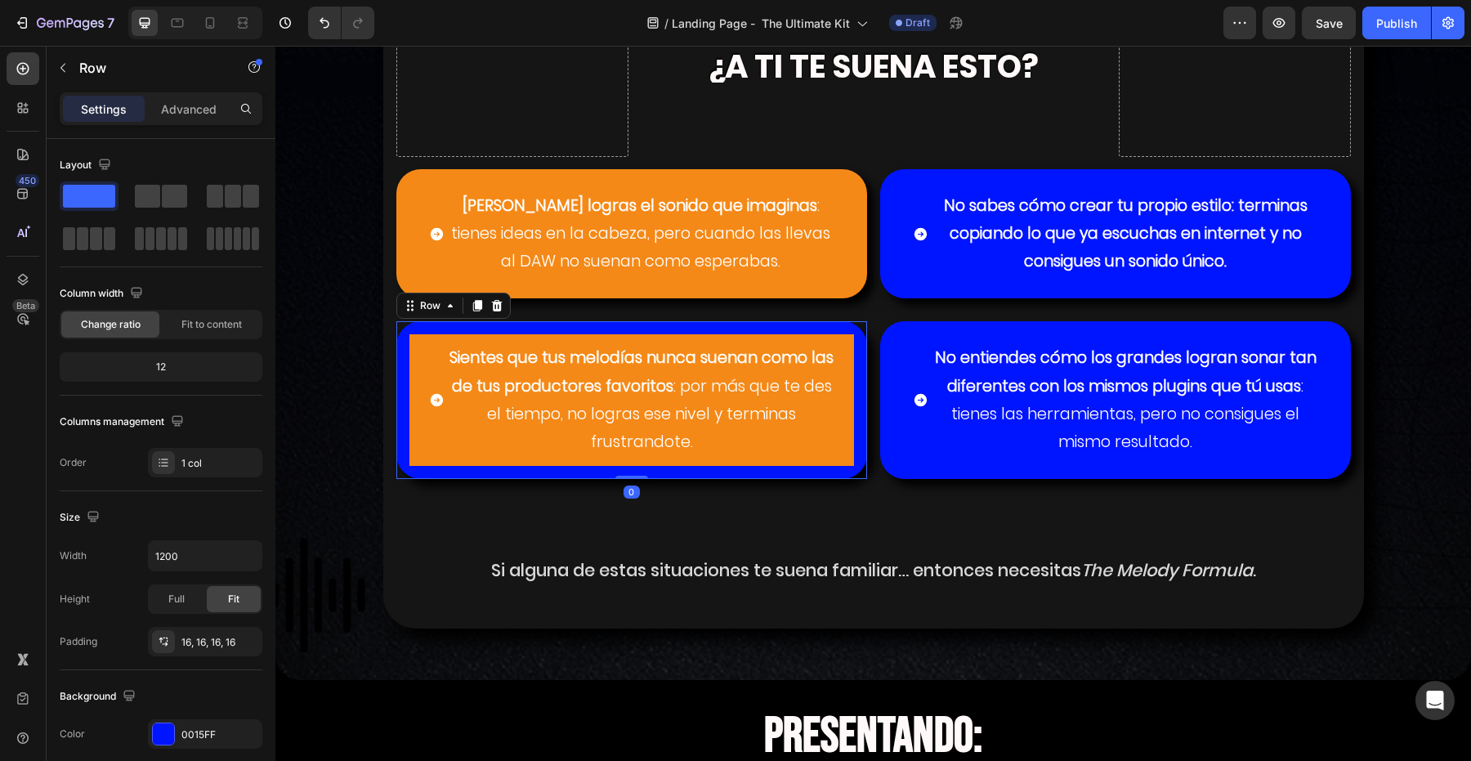
click at [400, 370] on div "Sientes que tus melodías nunca suenan como las de tus productores favoritos : p…" at bounding box center [631, 400] width 471 height 158
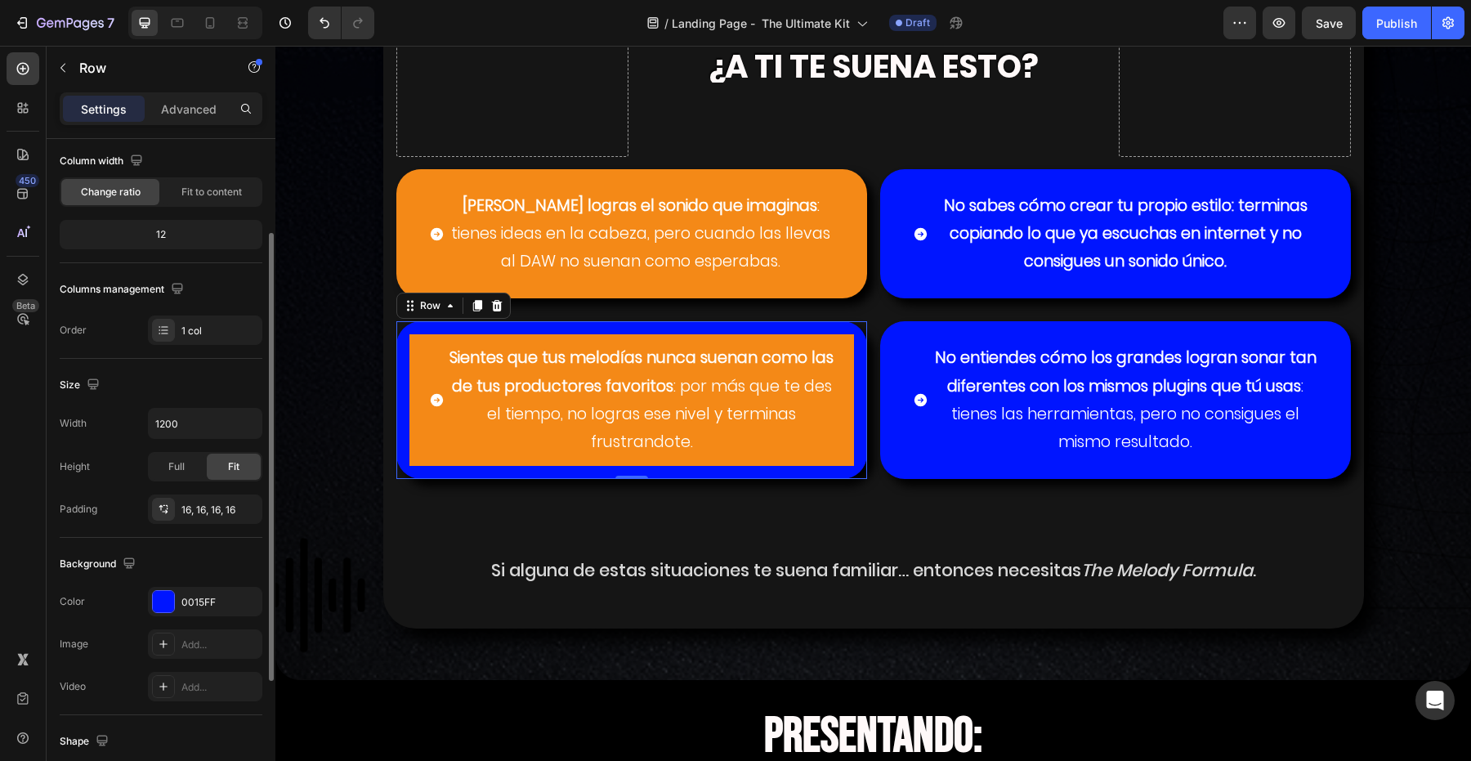
scroll to position [153, 0]
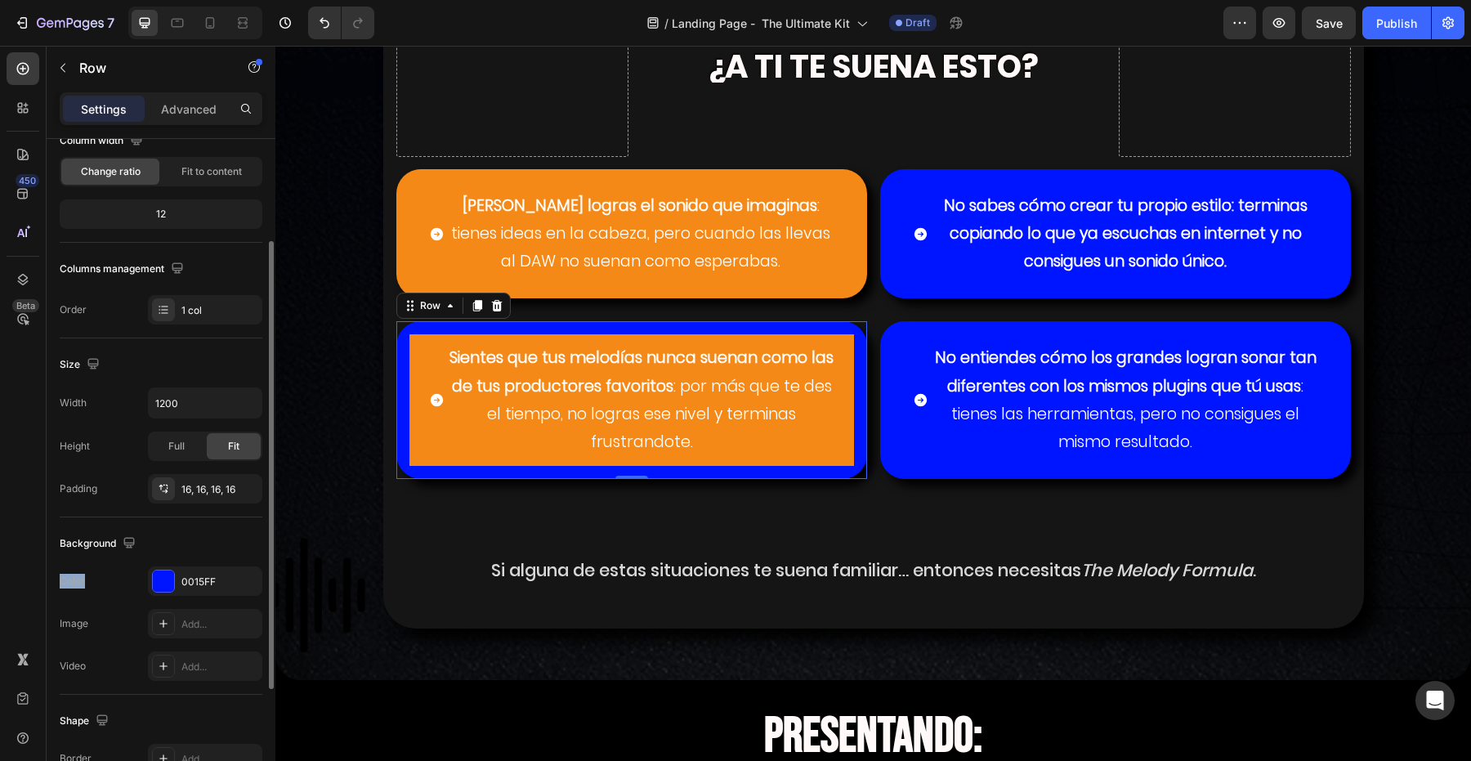
click at [150, 561] on div "Background The changes might be hidden by the video. Color 0015FF Image Add... …" at bounding box center [161, 605] width 203 height 177
click at [156, 574] on div at bounding box center [163, 580] width 21 height 21
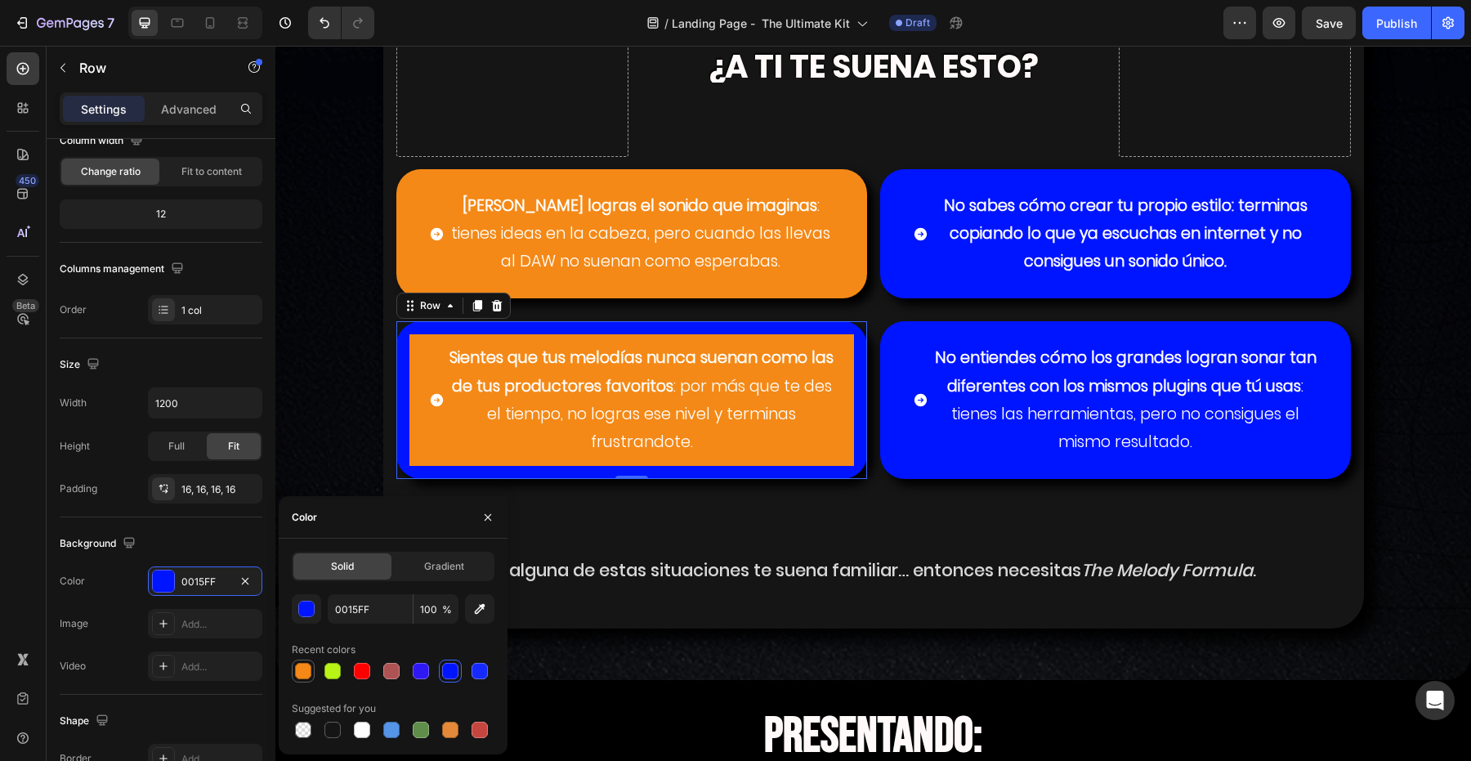
click at [301, 670] on div at bounding box center [303, 671] width 16 height 16
type input "F48917"
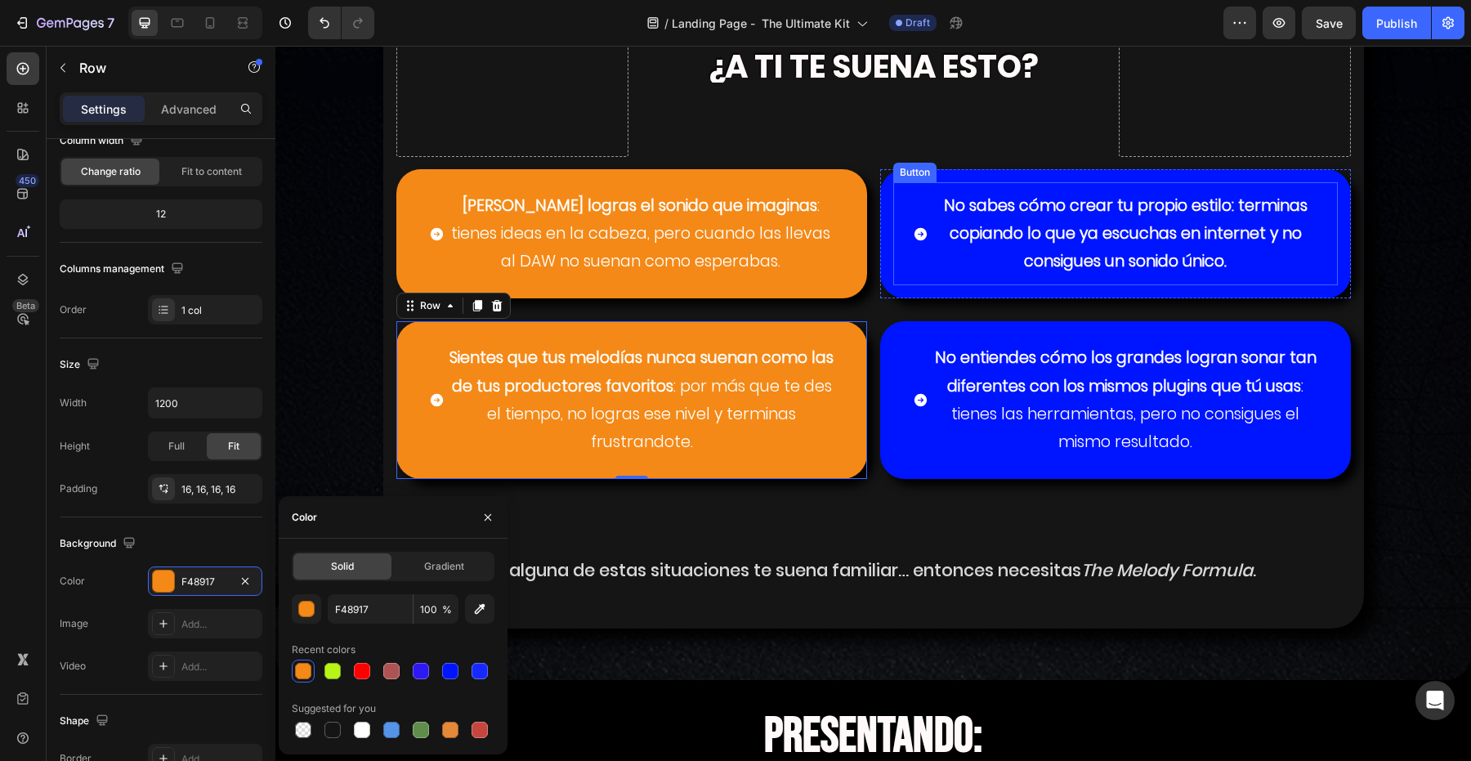
click at [908, 244] on button "No sabes cómo crear tu propio estilo: terminas copiando lo que ya escuchas en i…" at bounding box center [1115, 234] width 445 height 104
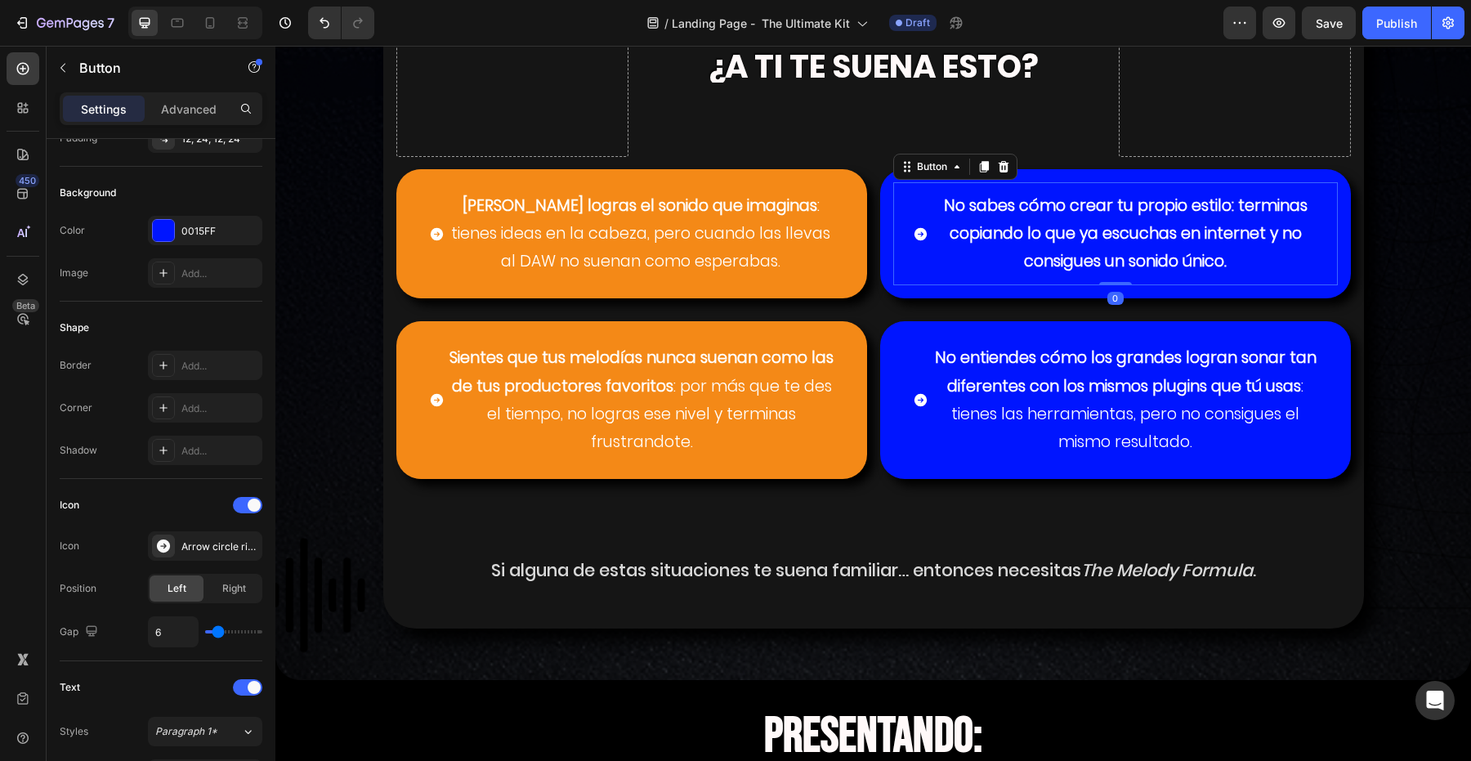
scroll to position [0, 0]
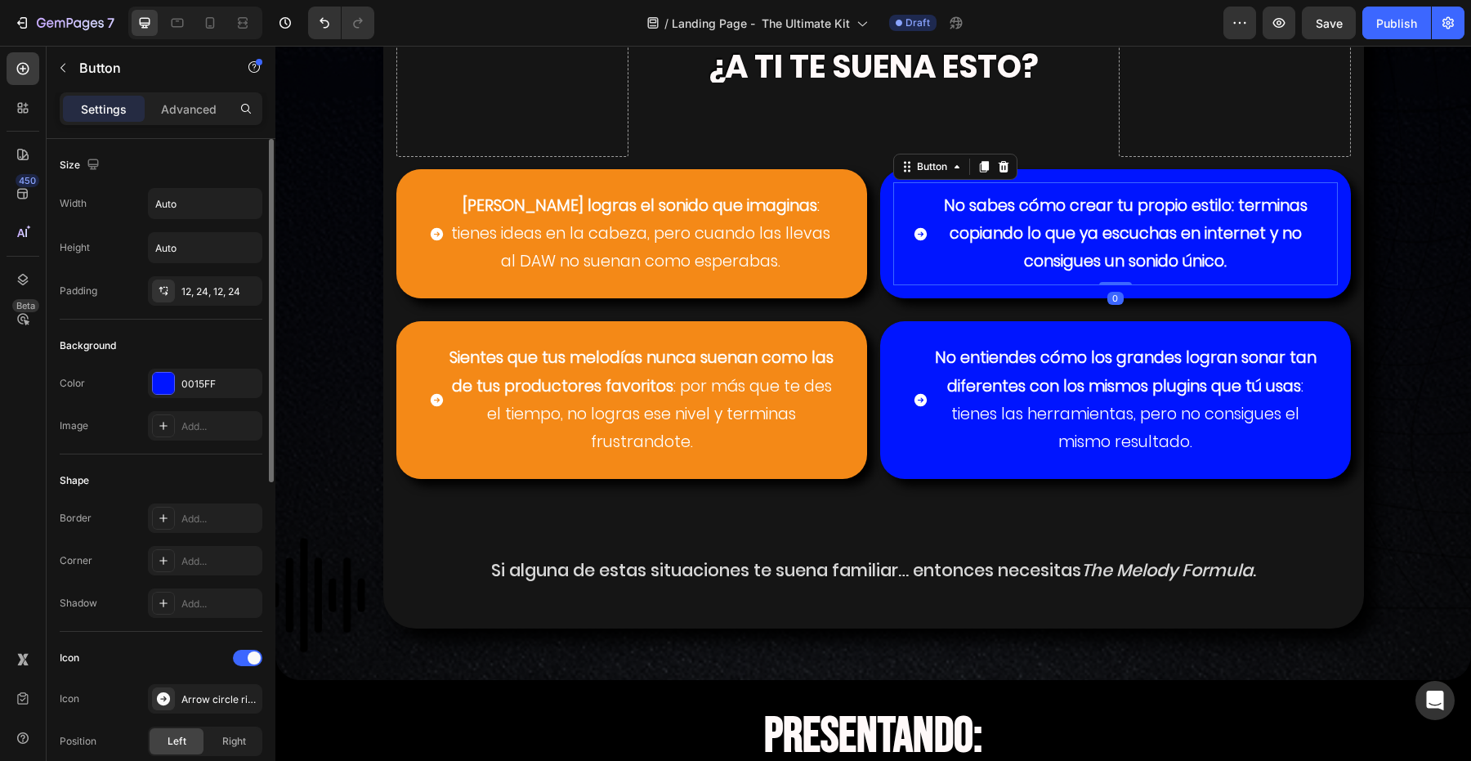
click at [896, 244] on button "No sabes cómo crear tu propio estilo: terminas copiando lo que ya escuchas en i…" at bounding box center [1115, 234] width 445 height 104
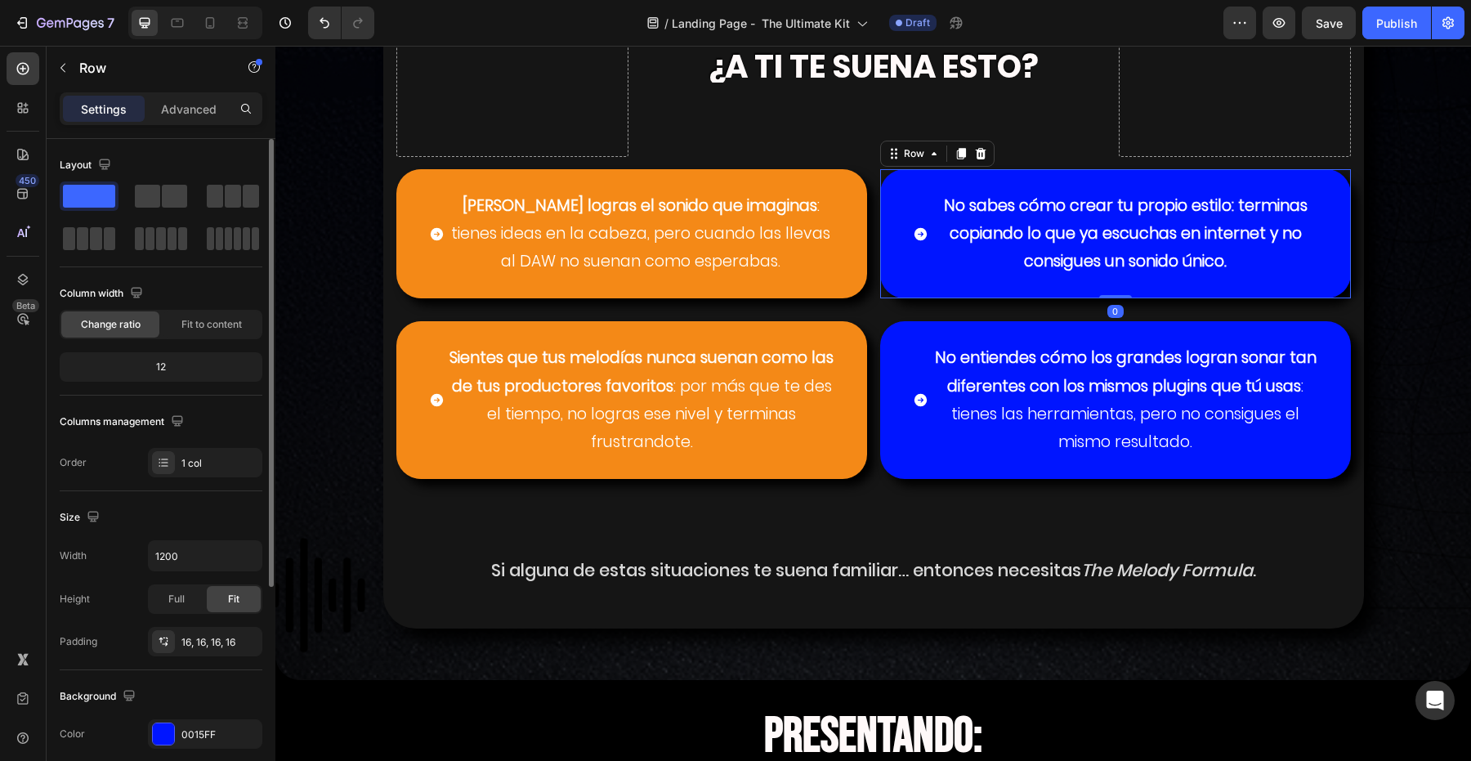
click at [888, 244] on div "No sabes cómo crear tu propio estilo: terminas copiando lo que ya escuchas en i…" at bounding box center [1115, 234] width 471 height 130
click at [165, 739] on div at bounding box center [163, 733] width 21 height 21
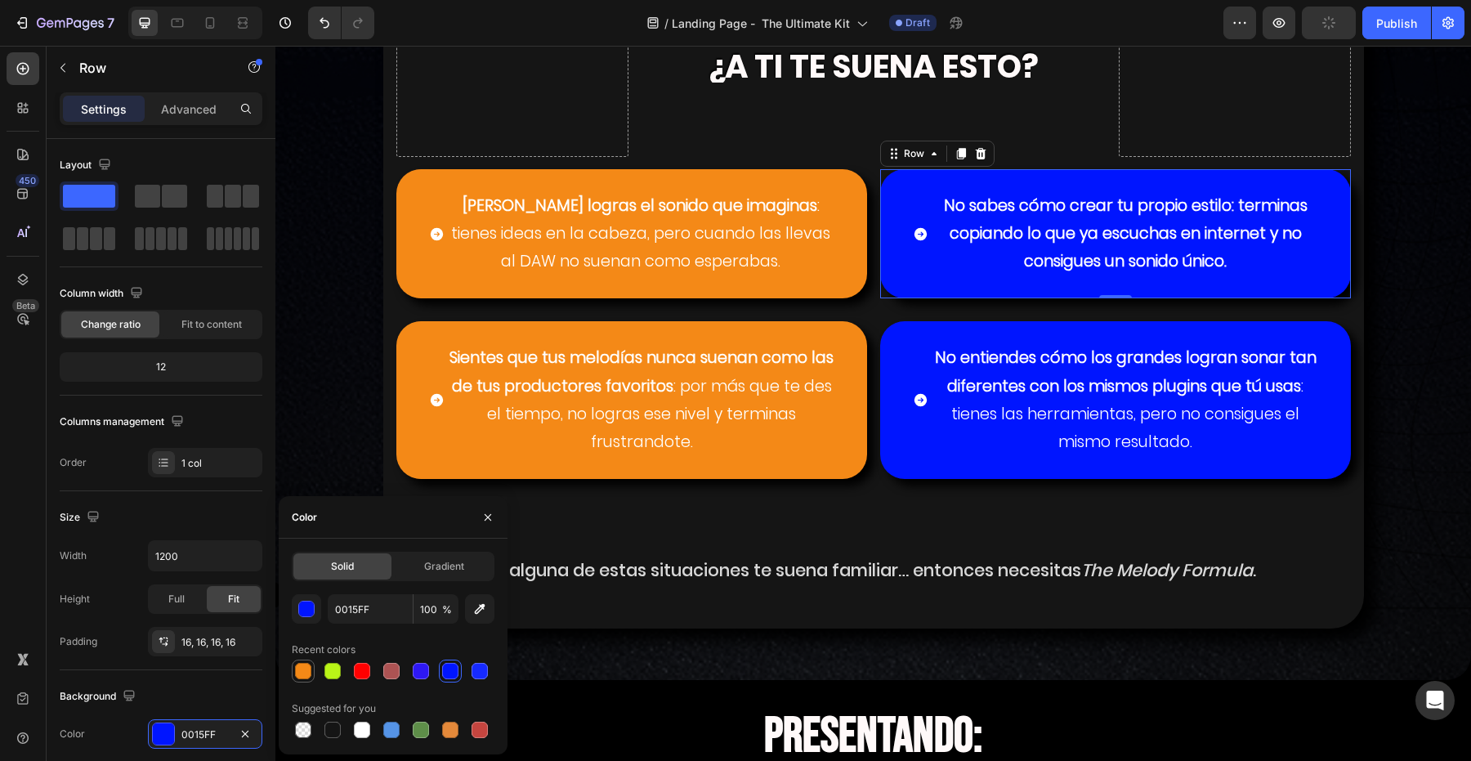
click at [306, 671] on div at bounding box center [303, 671] width 16 height 16
type input "F48917"
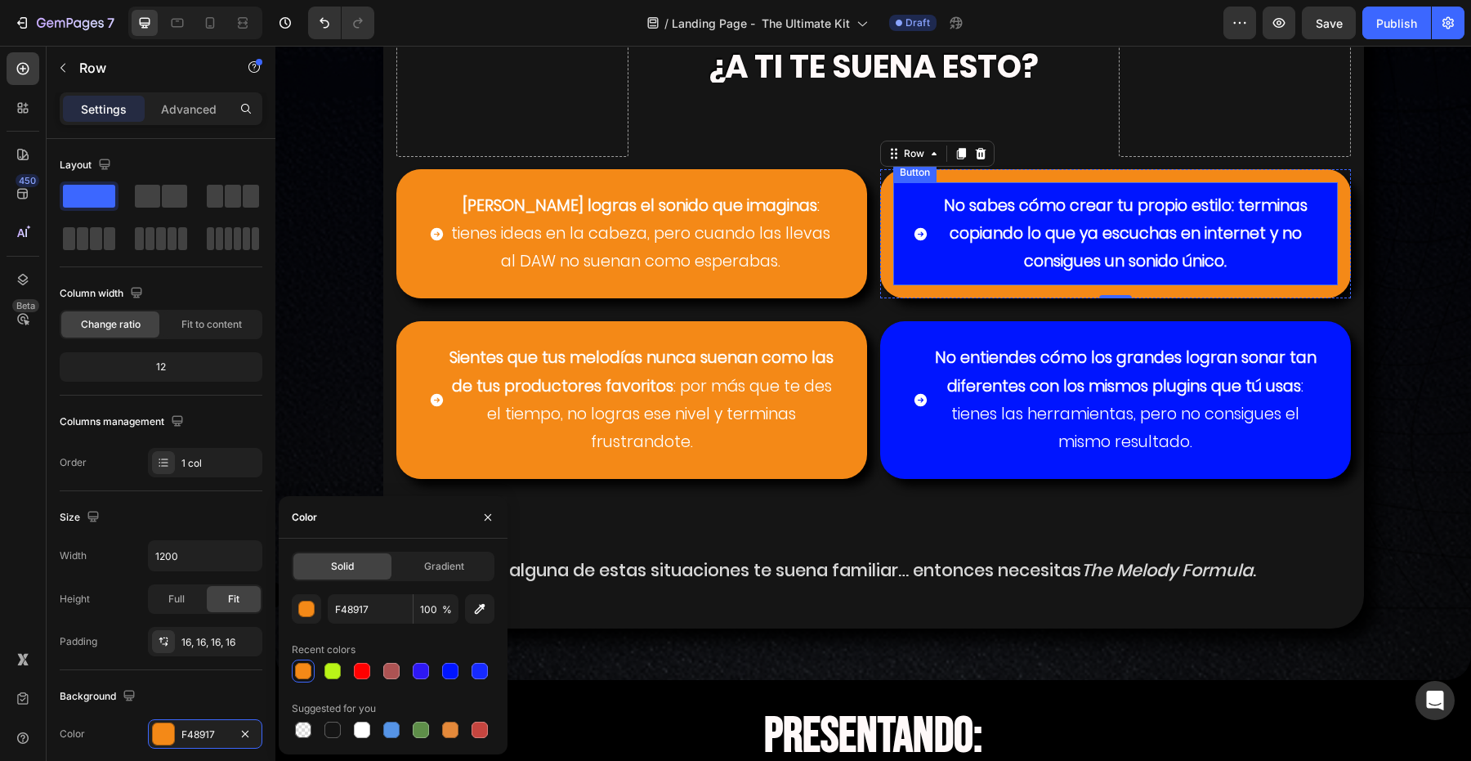
click at [906, 239] on button "No sabes cómo crear tu propio estilo: terminas copiando lo que ya escuchas en i…" at bounding box center [1115, 234] width 445 height 104
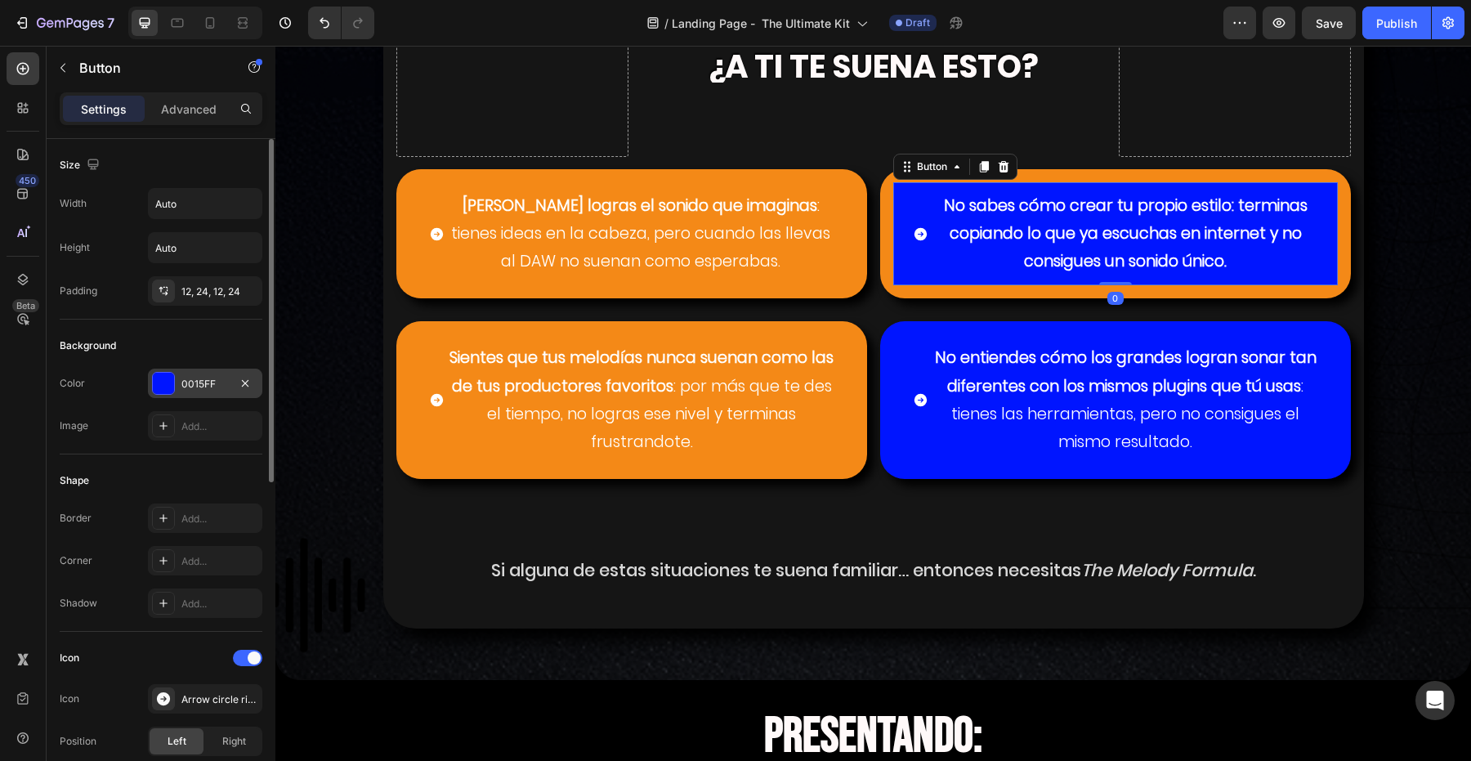
click at [165, 374] on div at bounding box center [163, 383] width 21 height 21
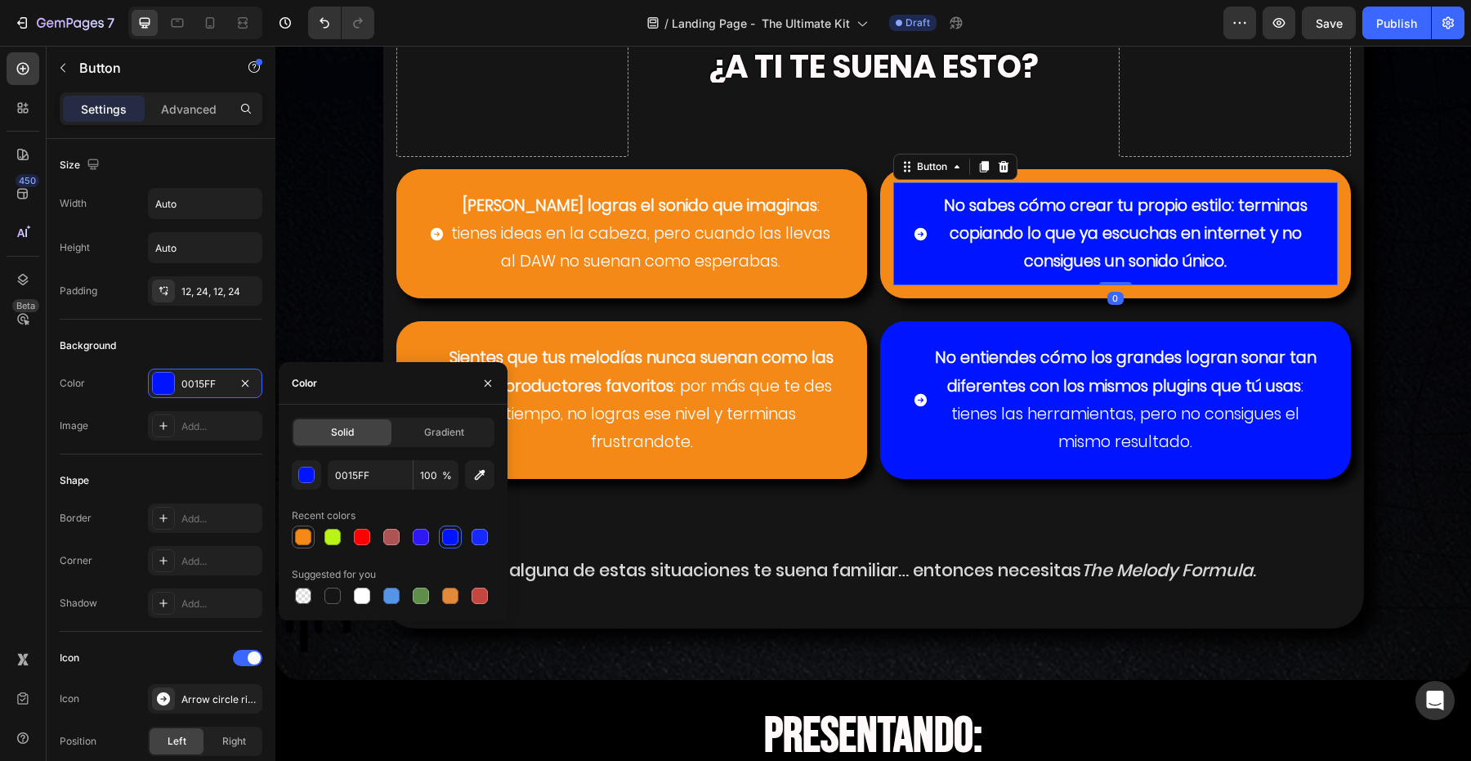
click at [297, 538] on div at bounding box center [303, 537] width 16 height 16
type input "F48917"
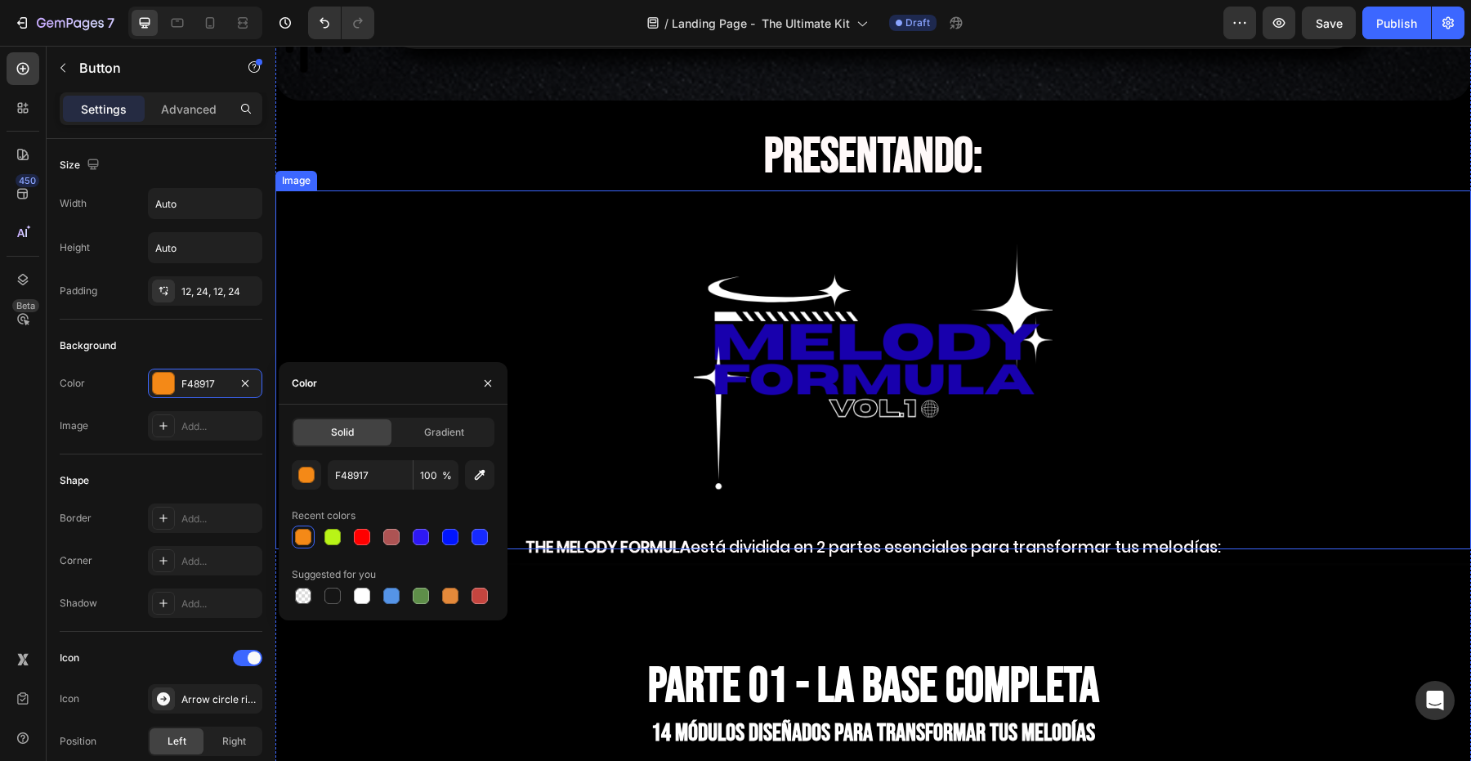
click at [919, 369] on img at bounding box center [873, 369] width 359 height 359
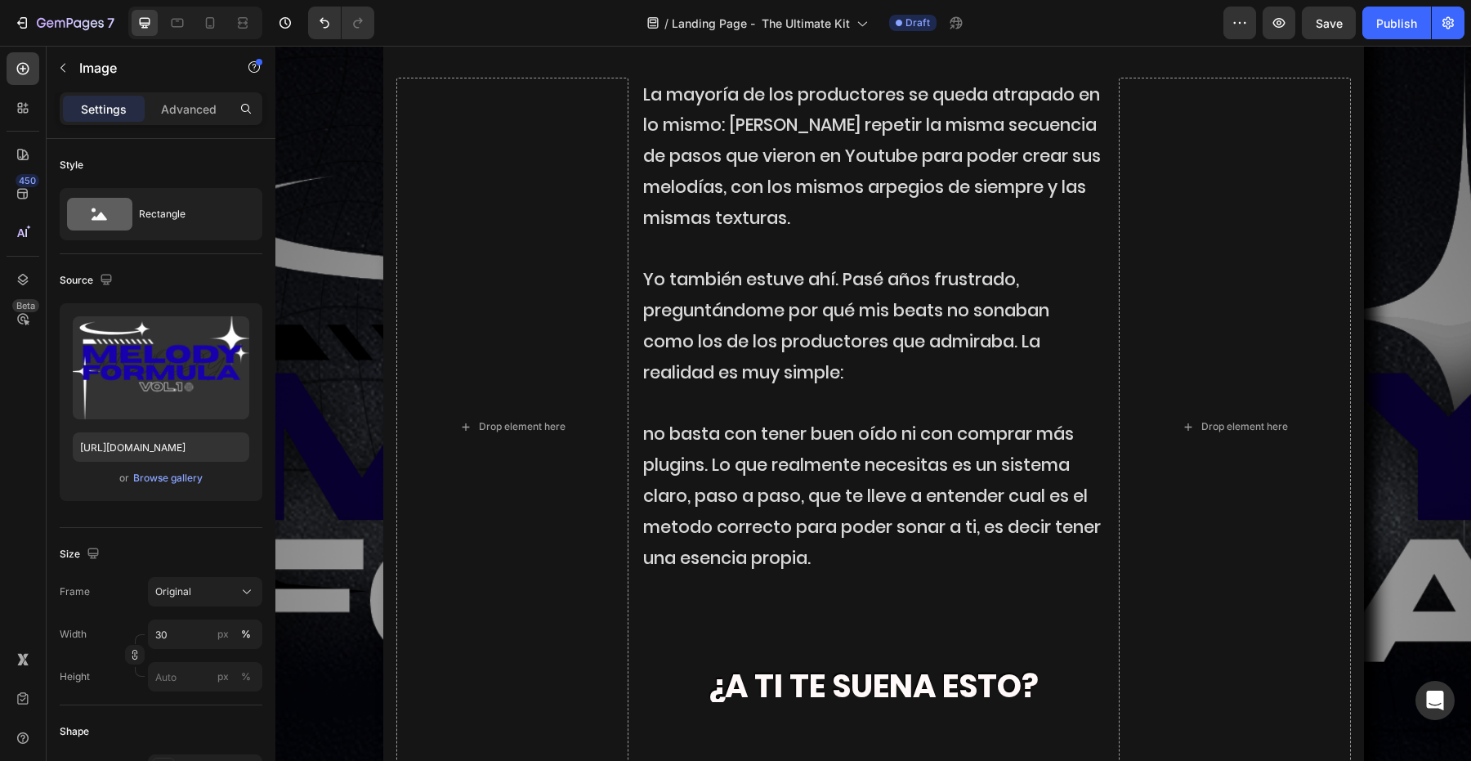
scroll to position [3052, 0]
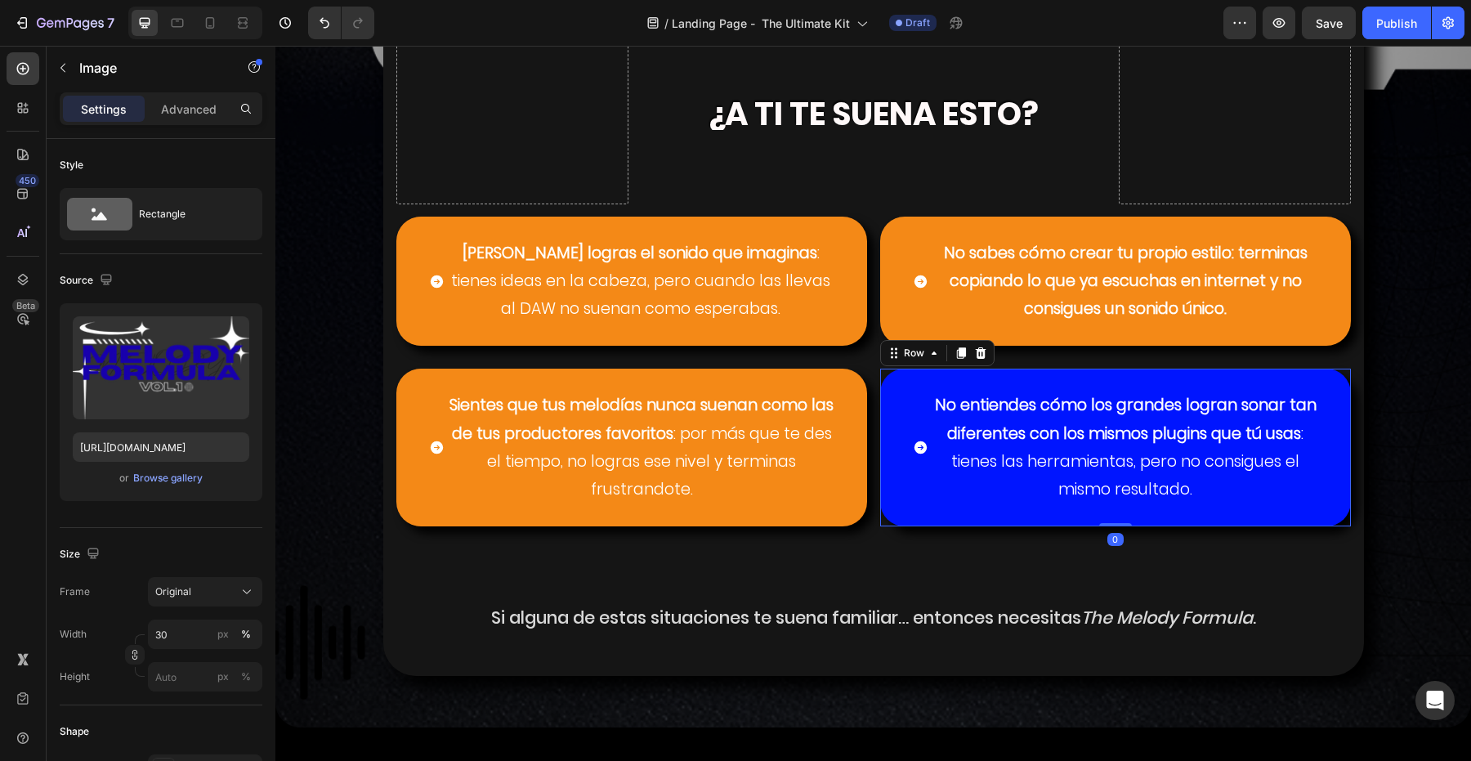
click at [890, 392] on div "No entiendes cómo los grandes logran sonar tan diferentes con los mismos plugin…" at bounding box center [1115, 448] width 471 height 158
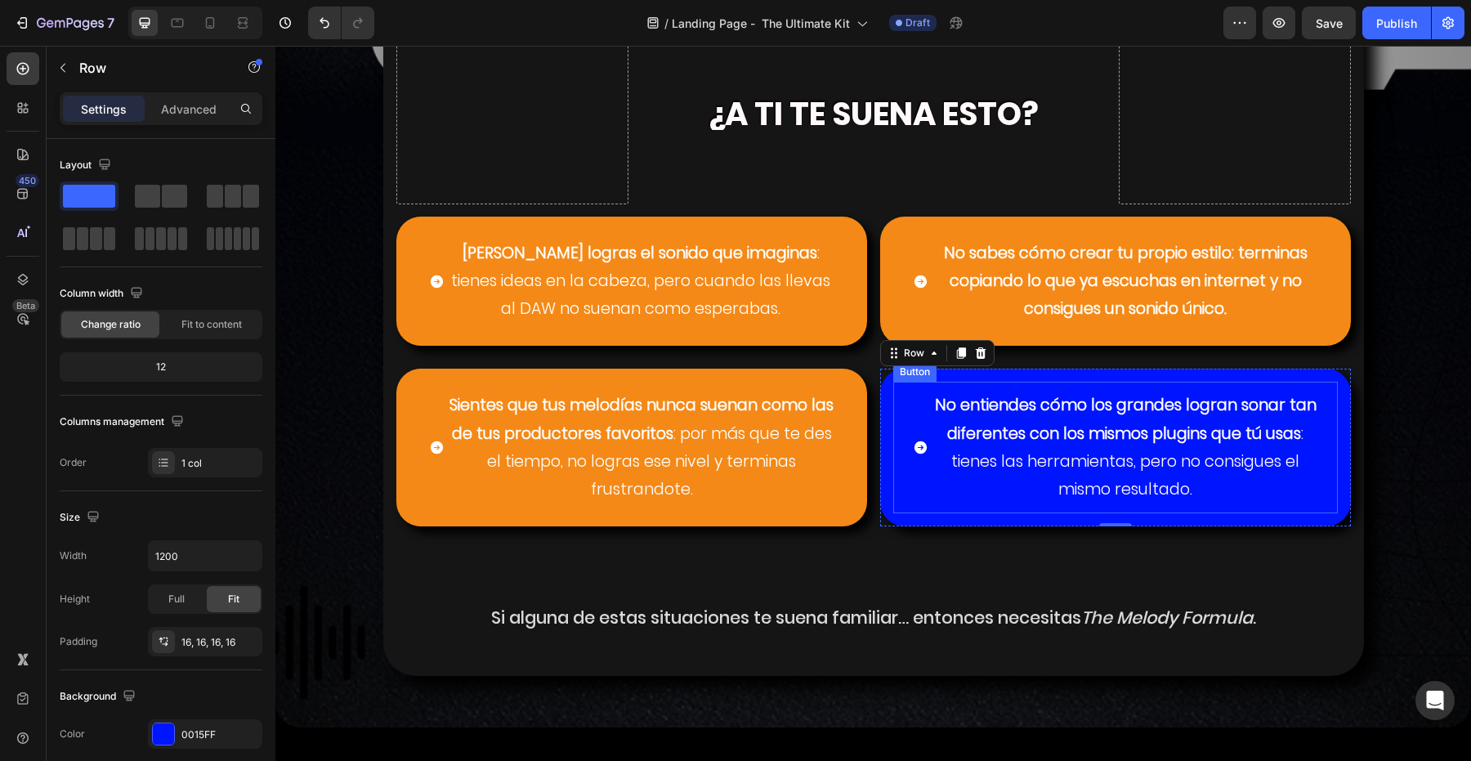
click at [913, 391] on span "<p><strong>No entiendes cómo los grandes logran sonar tan diferentes con los mi…" at bounding box center [921, 447] width 16 height 112
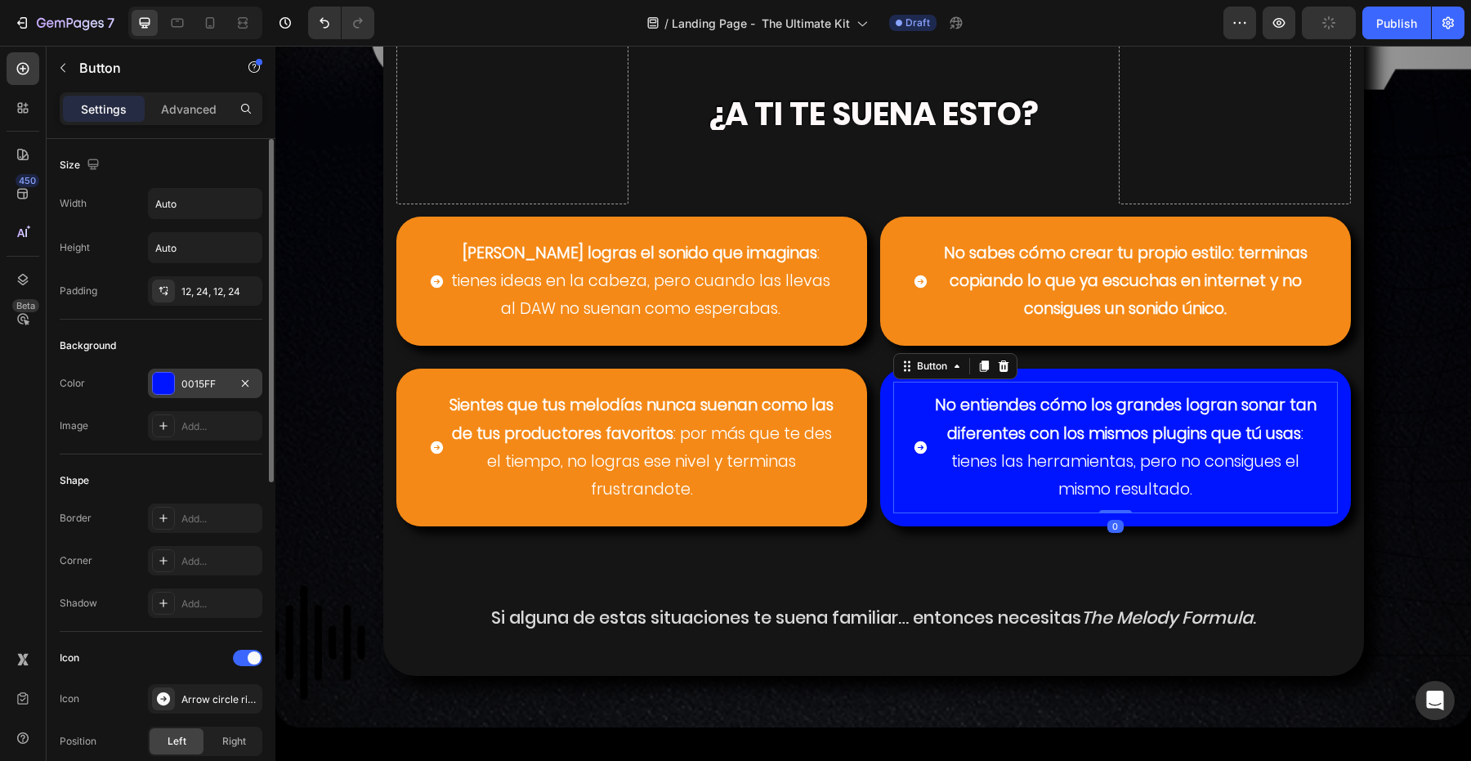
click at [153, 382] on div at bounding box center [163, 383] width 21 height 21
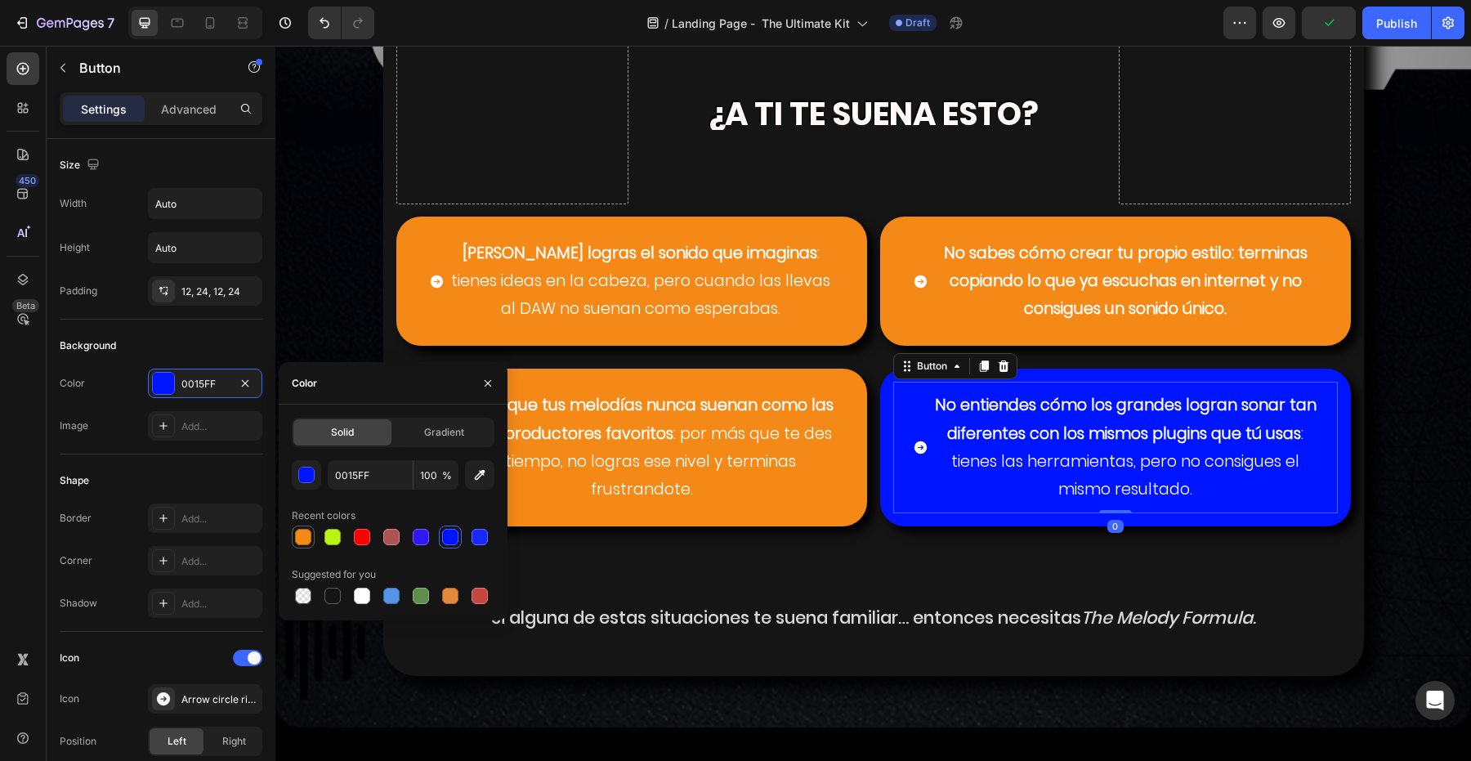
click at [297, 528] on div at bounding box center [303, 537] width 20 height 20
type input "F48917"
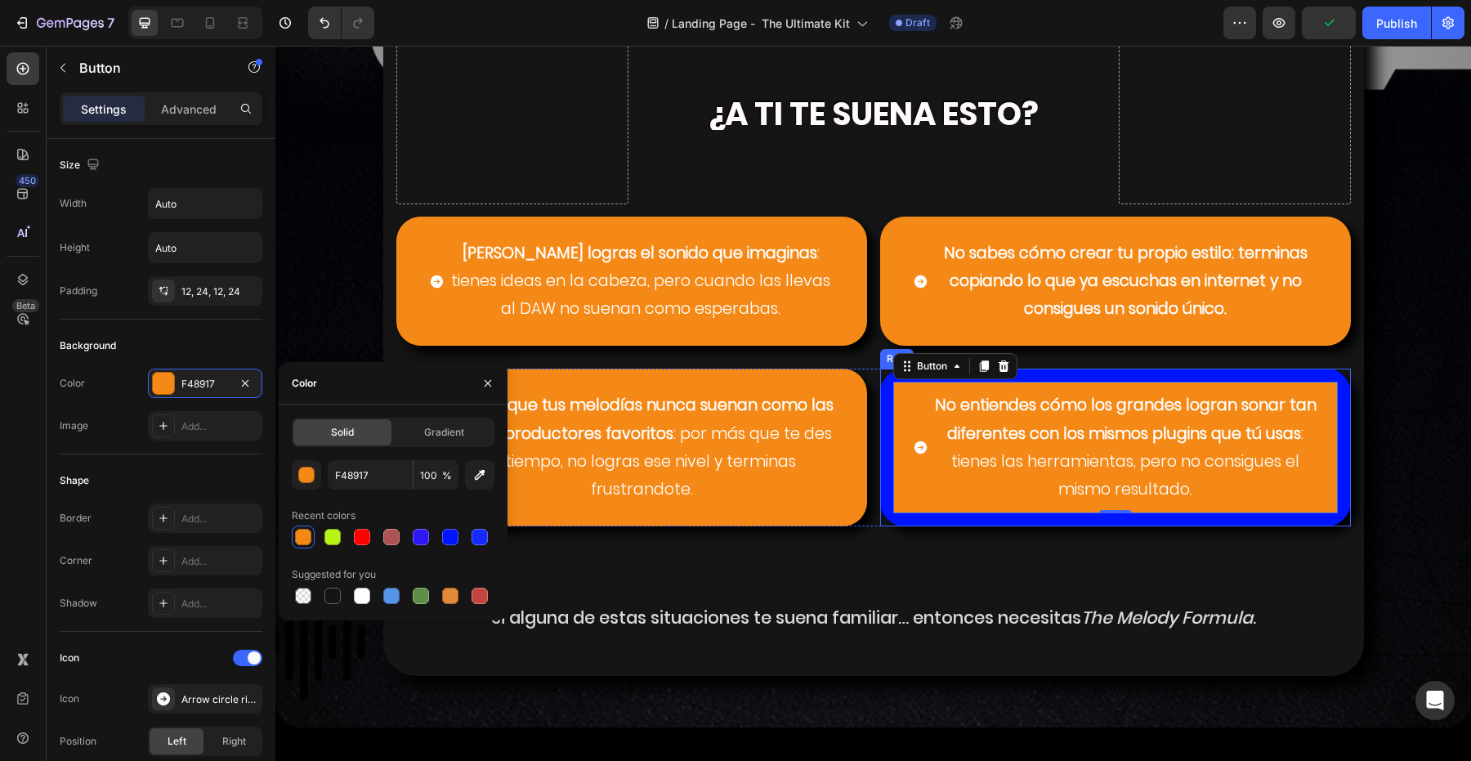
click at [886, 420] on div "No entiendes cómo los grandes logran sonar tan diferentes con los mismos plugin…" at bounding box center [1115, 448] width 471 height 158
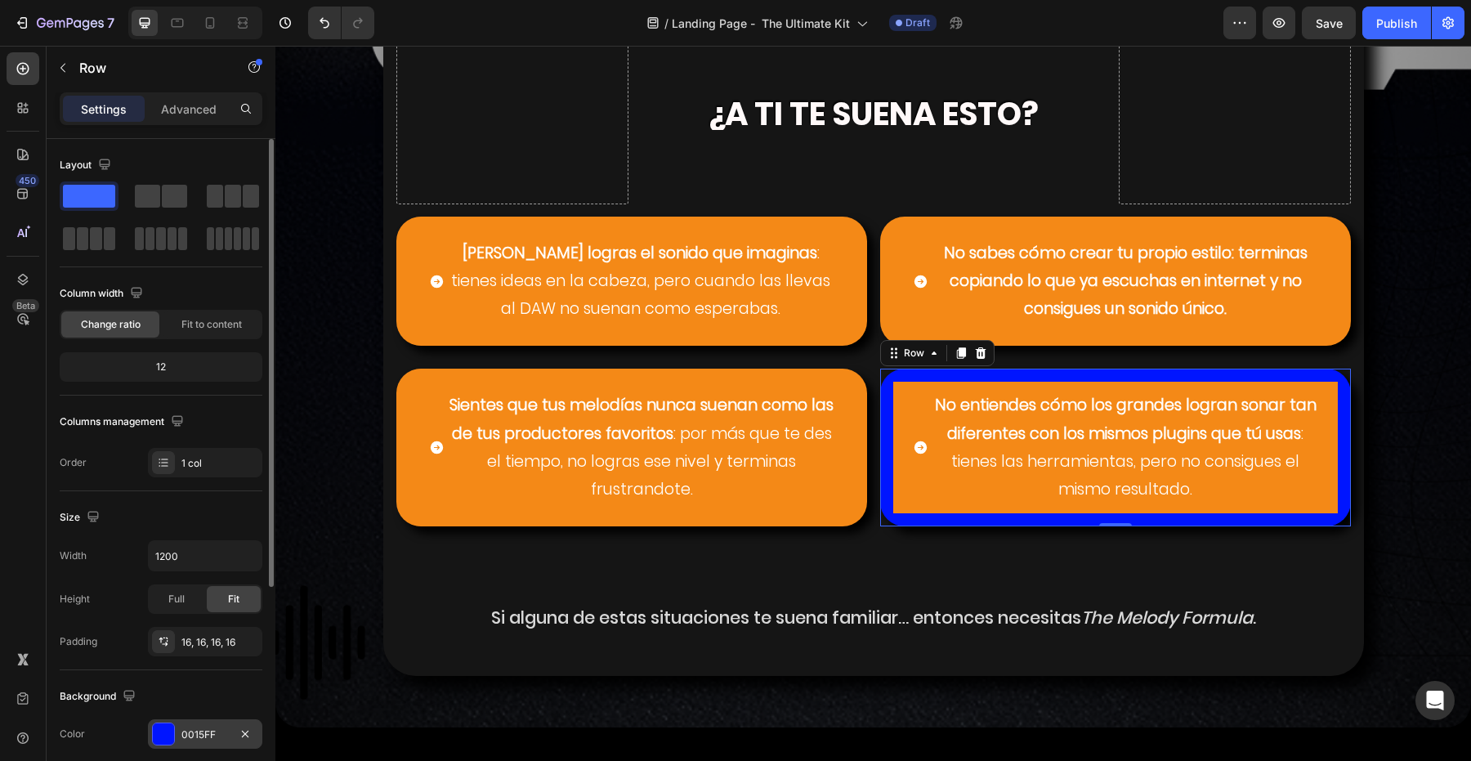
click at [165, 738] on div at bounding box center [163, 733] width 21 height 21
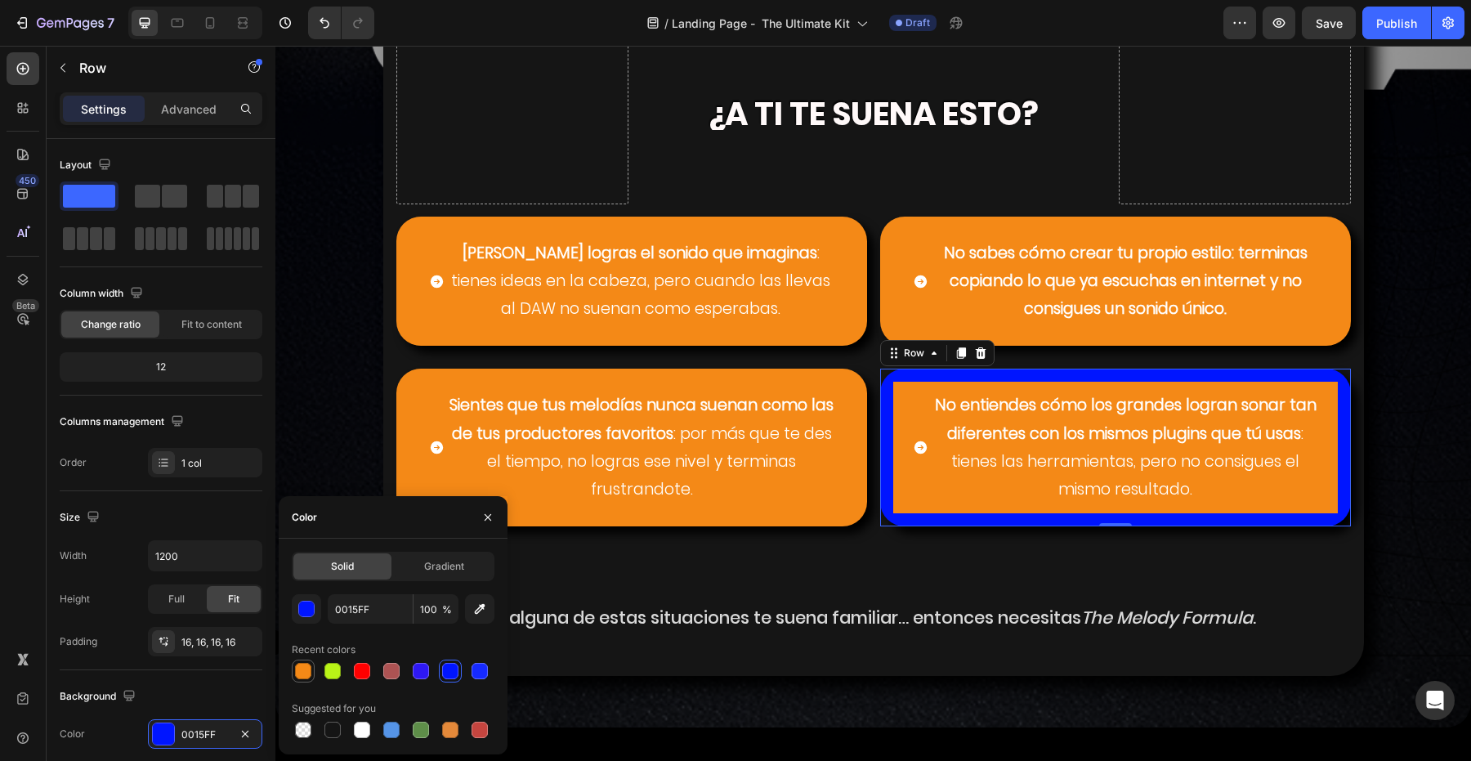
click at [298, 664] on div at bounding box center [303, 671] width 16 height 16
type input "F48917"
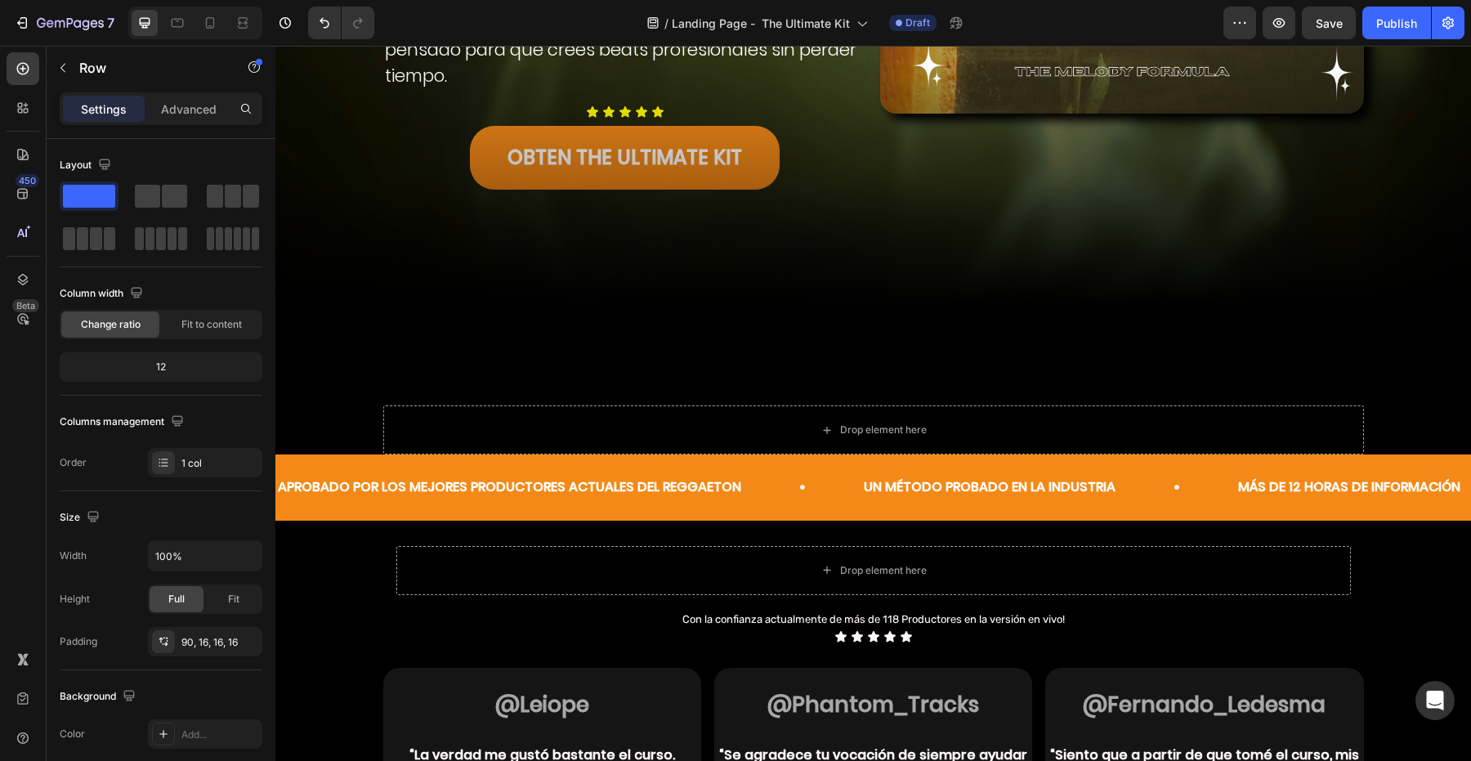
scroll to position [546, 0]
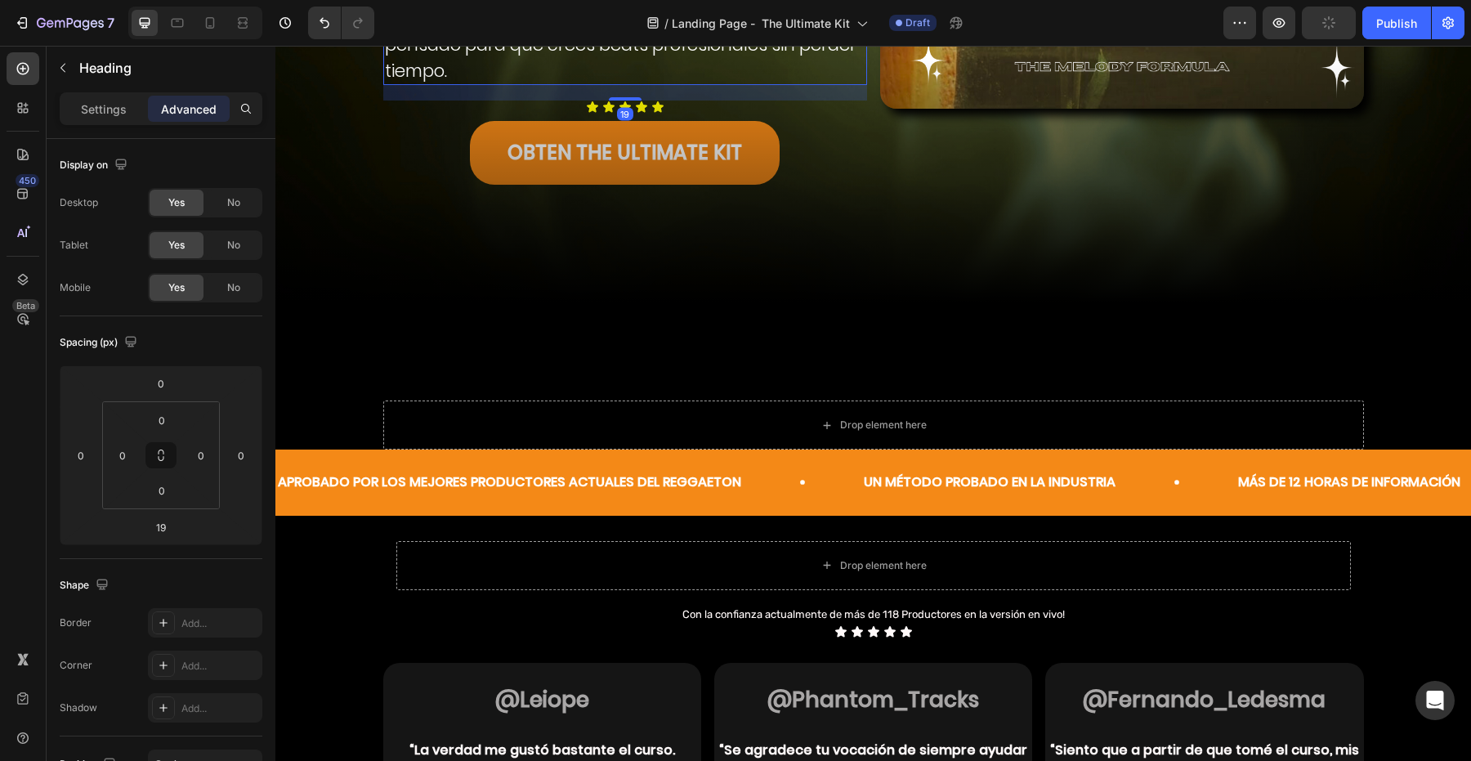
click at [627, 99] on div at bounding box center [625, 99] width 33 height 5
type input "21"
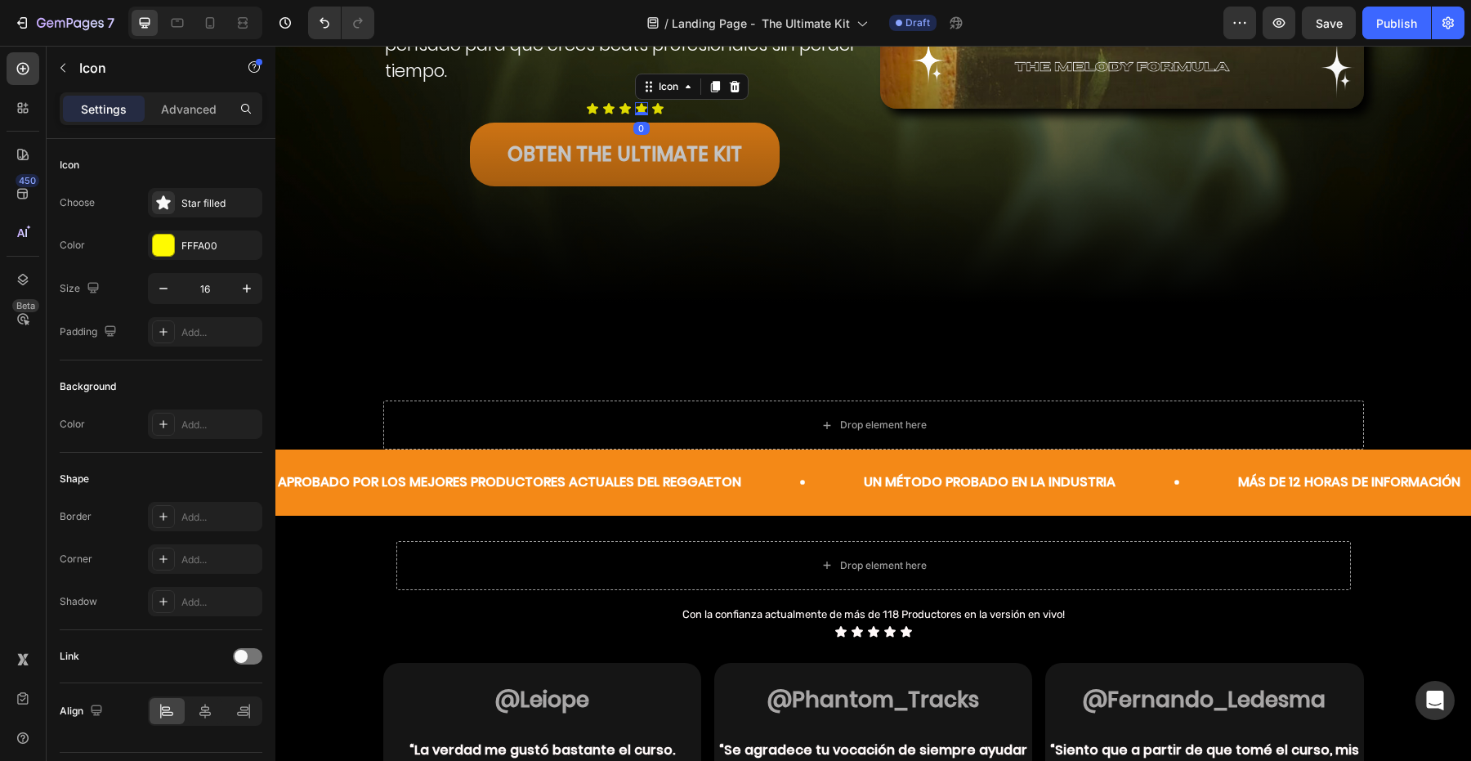
click at [646, 111] on icon at bounding box center [641, 108] width 13 height 13
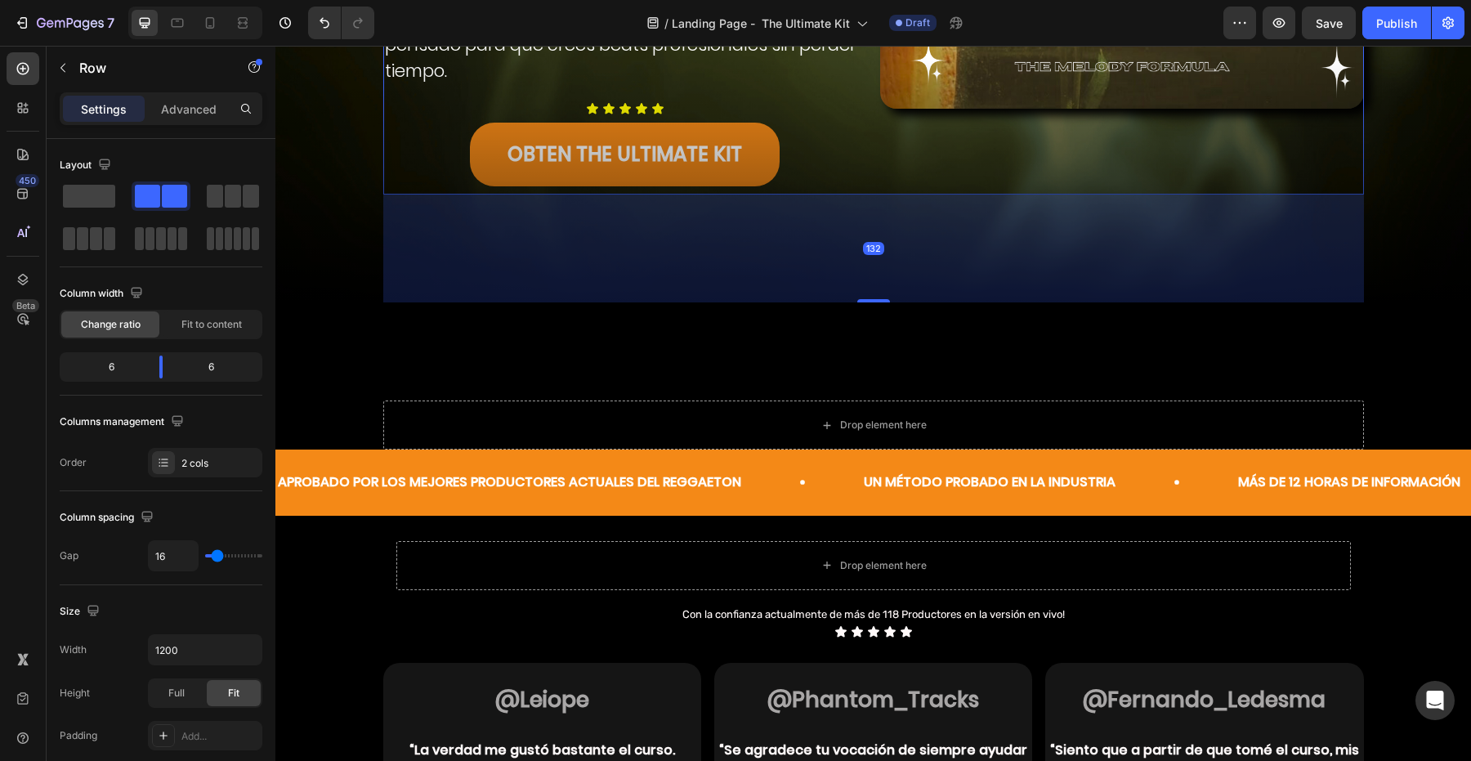
click at [633, 108] on div "Icon Icon Icon Icon Icon" at bounding box center [625, 108] width 484 height 13
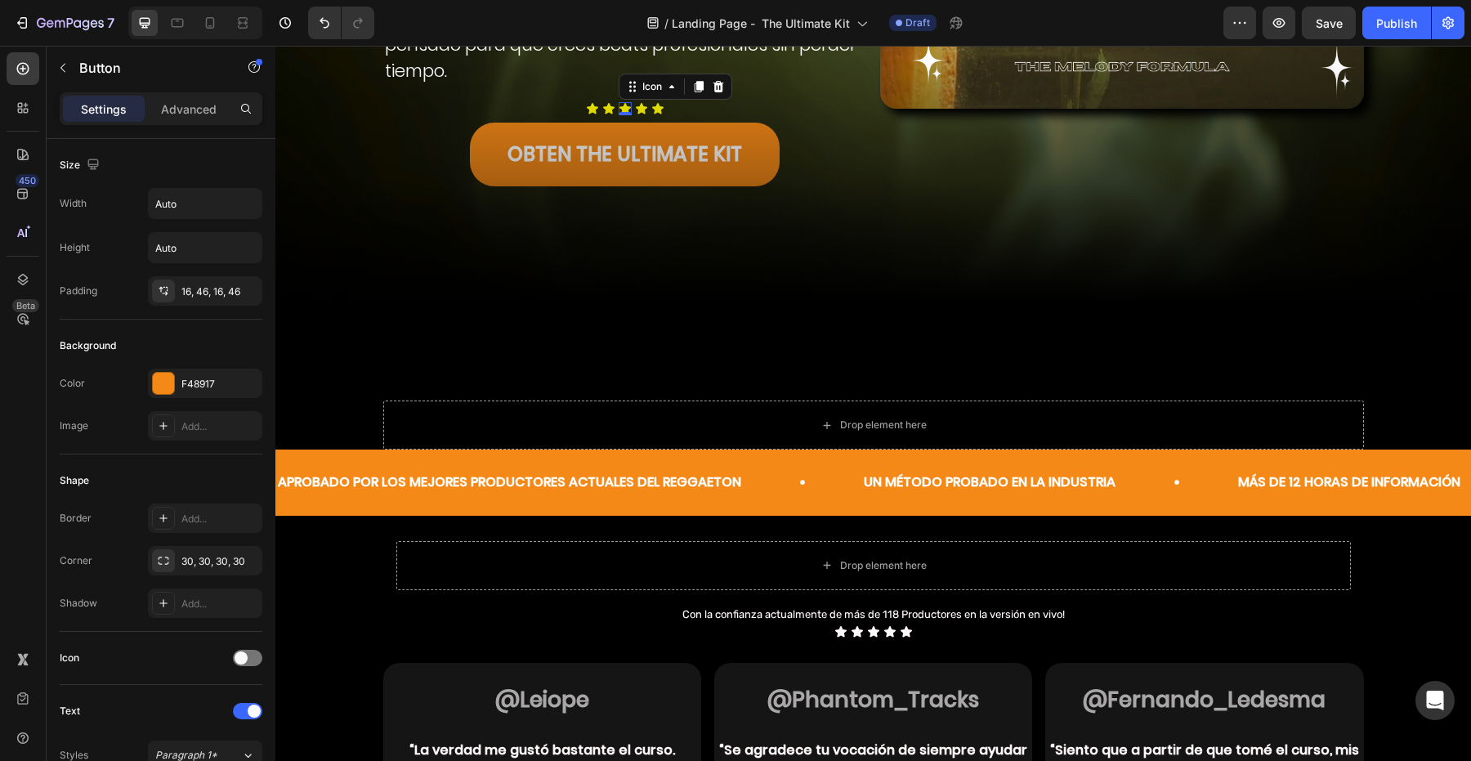
click at [628, 112] on div "Icon 0" at bounding box center [625, 108] width 13 height 13
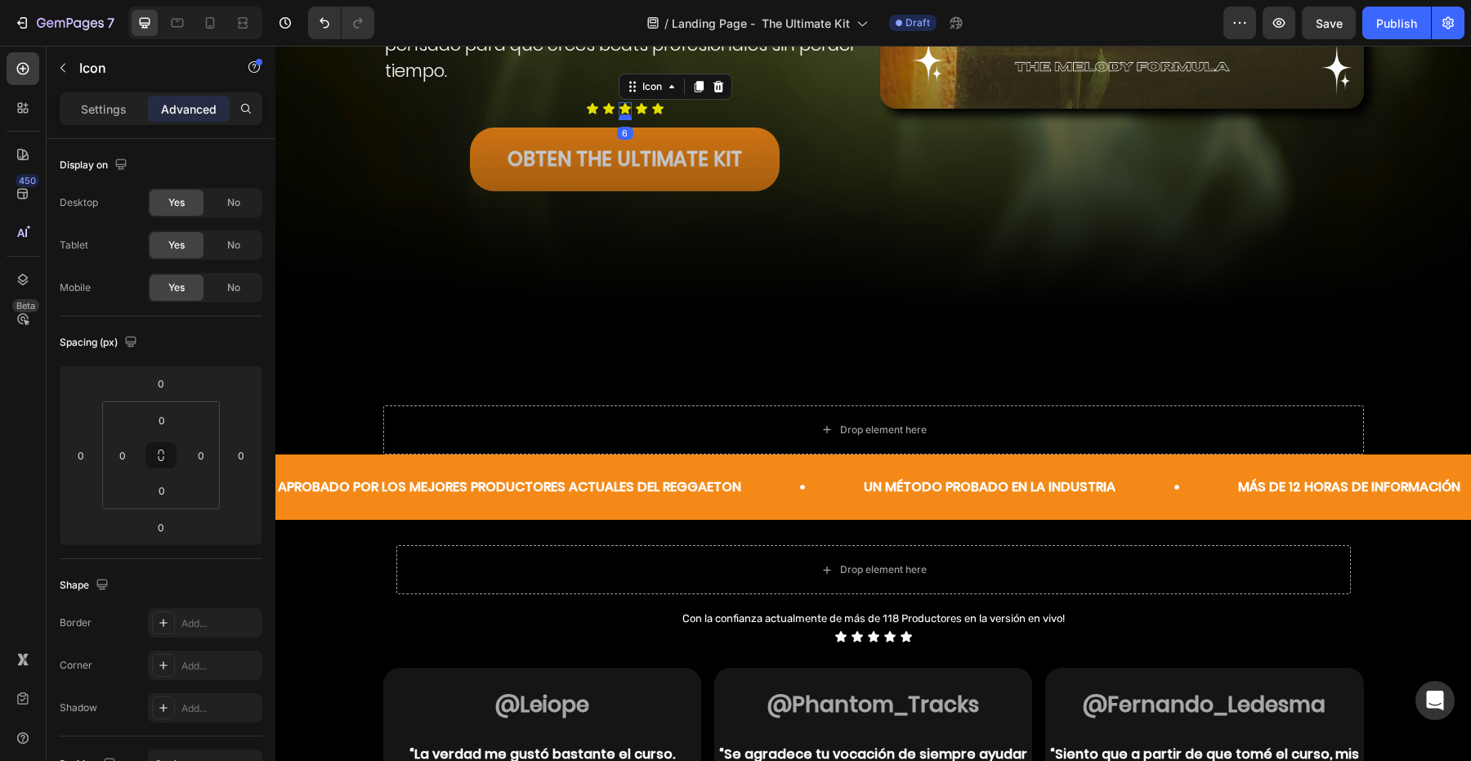
click at [625, 118] on div at bounding box center [625, 117] width 13 height 5
type input "6"
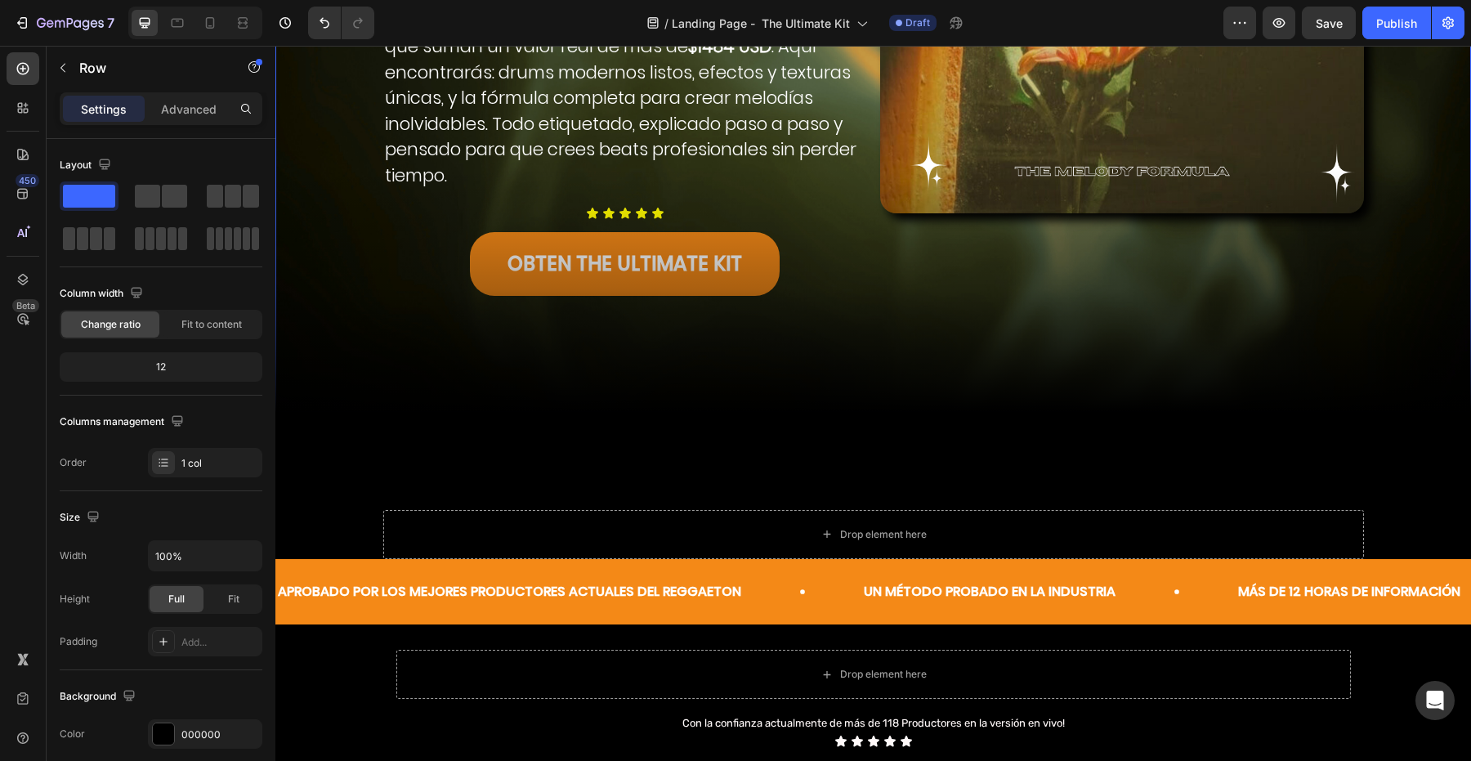
scroll to position [394, 0]
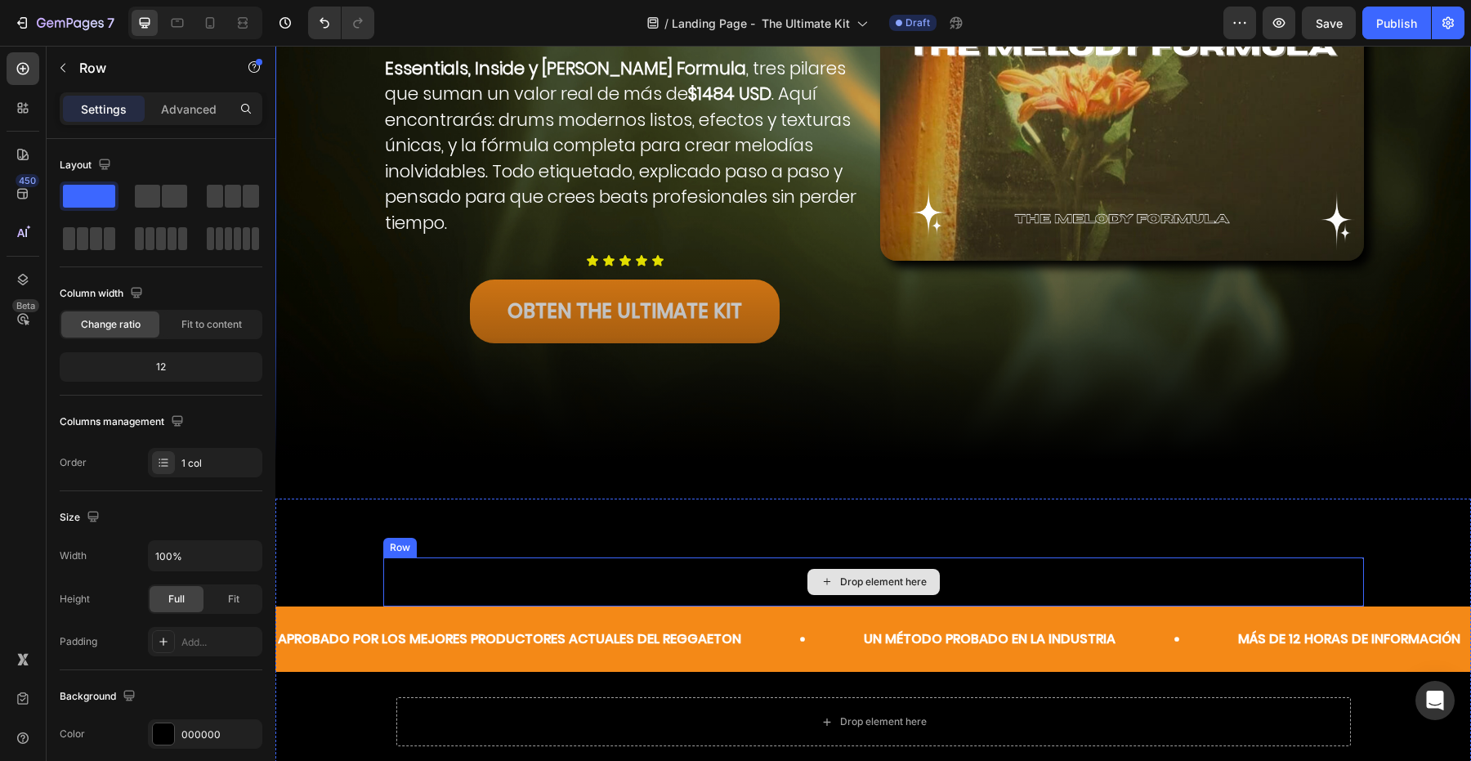
click at [713, 580] on div "Drop element here" at bounding box center [873, 581] width 981 height 49
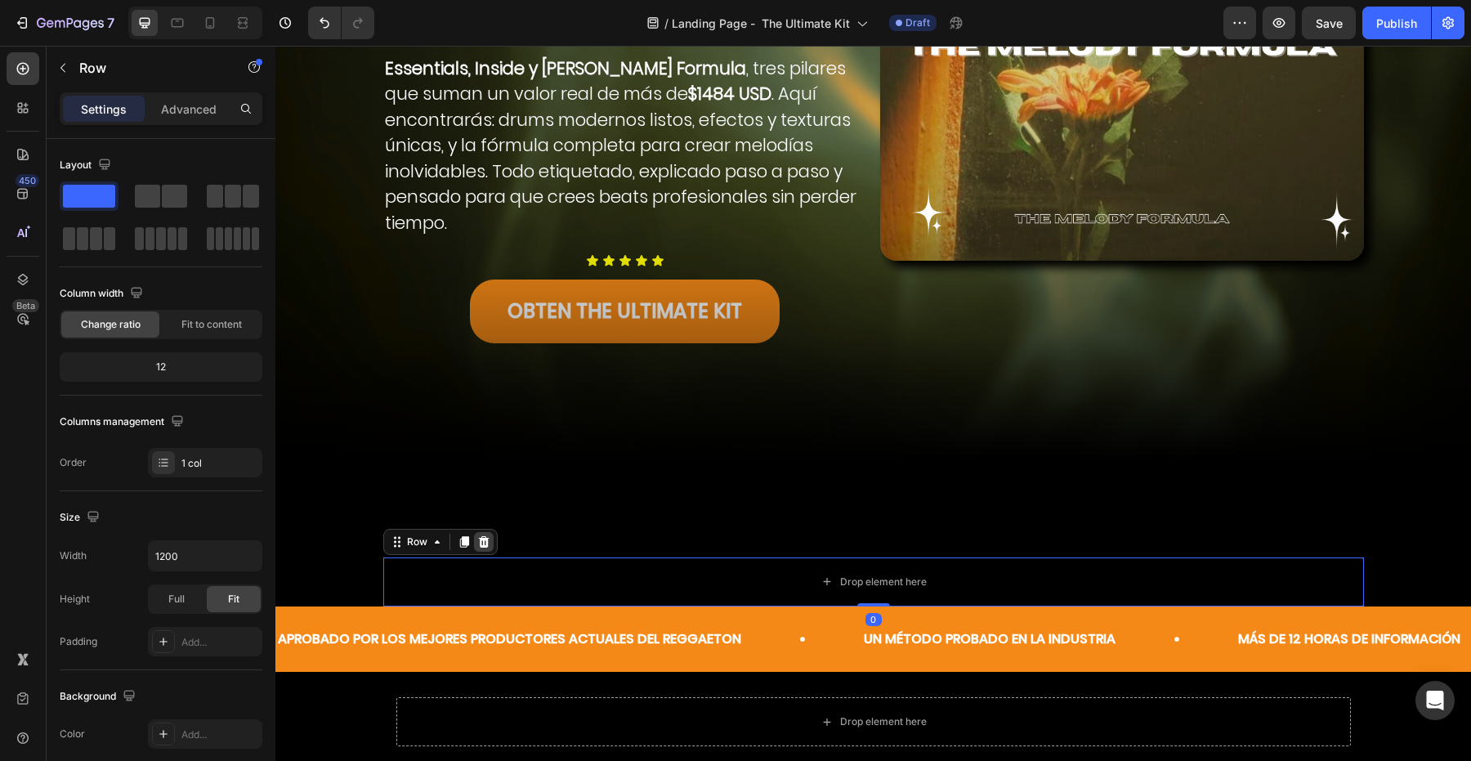
click at [484, 535] on icon at bounding box center [483, 541] width 13 height 13
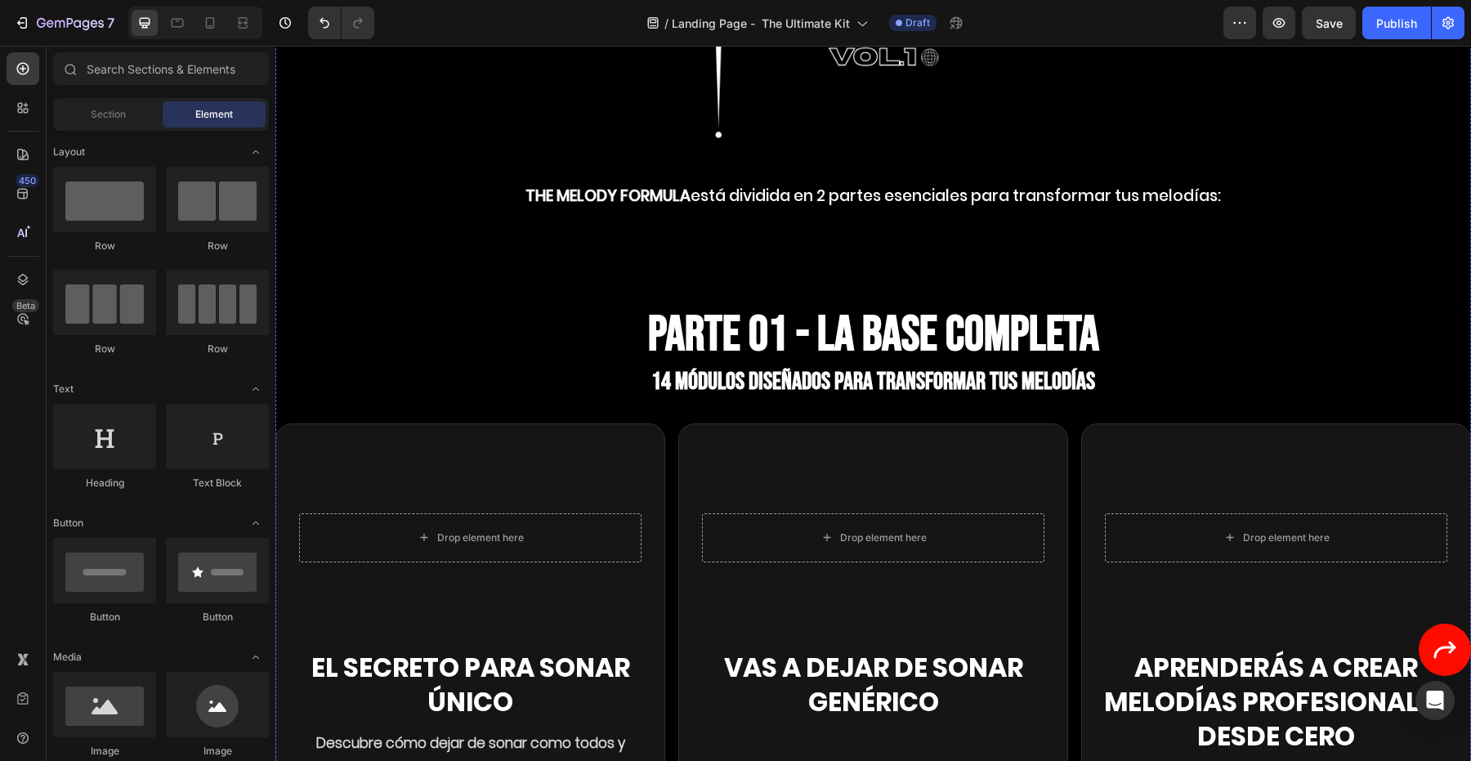
scroll to position [3975, 0]
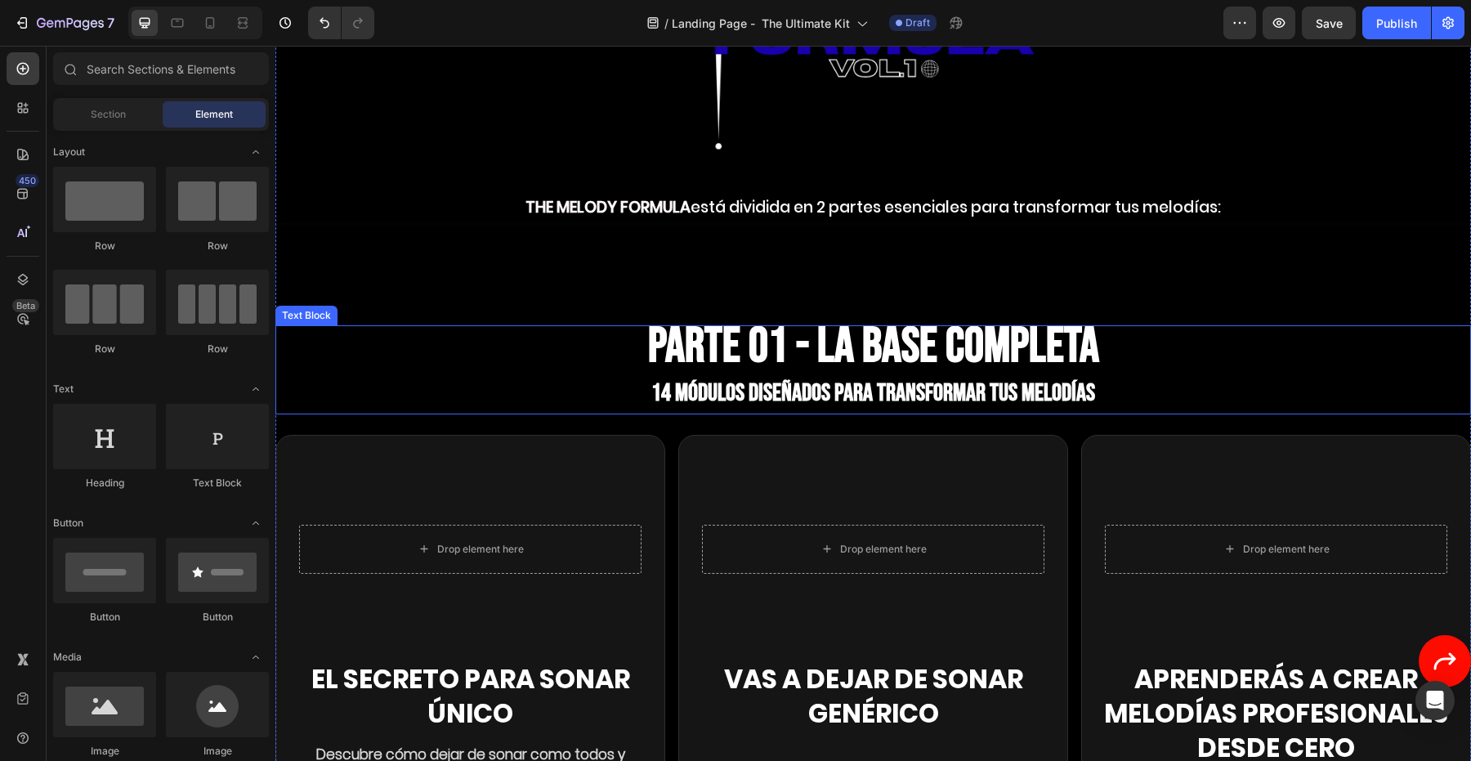
click at [626, 327] on p "PARTE 01 - La base completa" at bounding box center [873, 349] width 1192 height 44
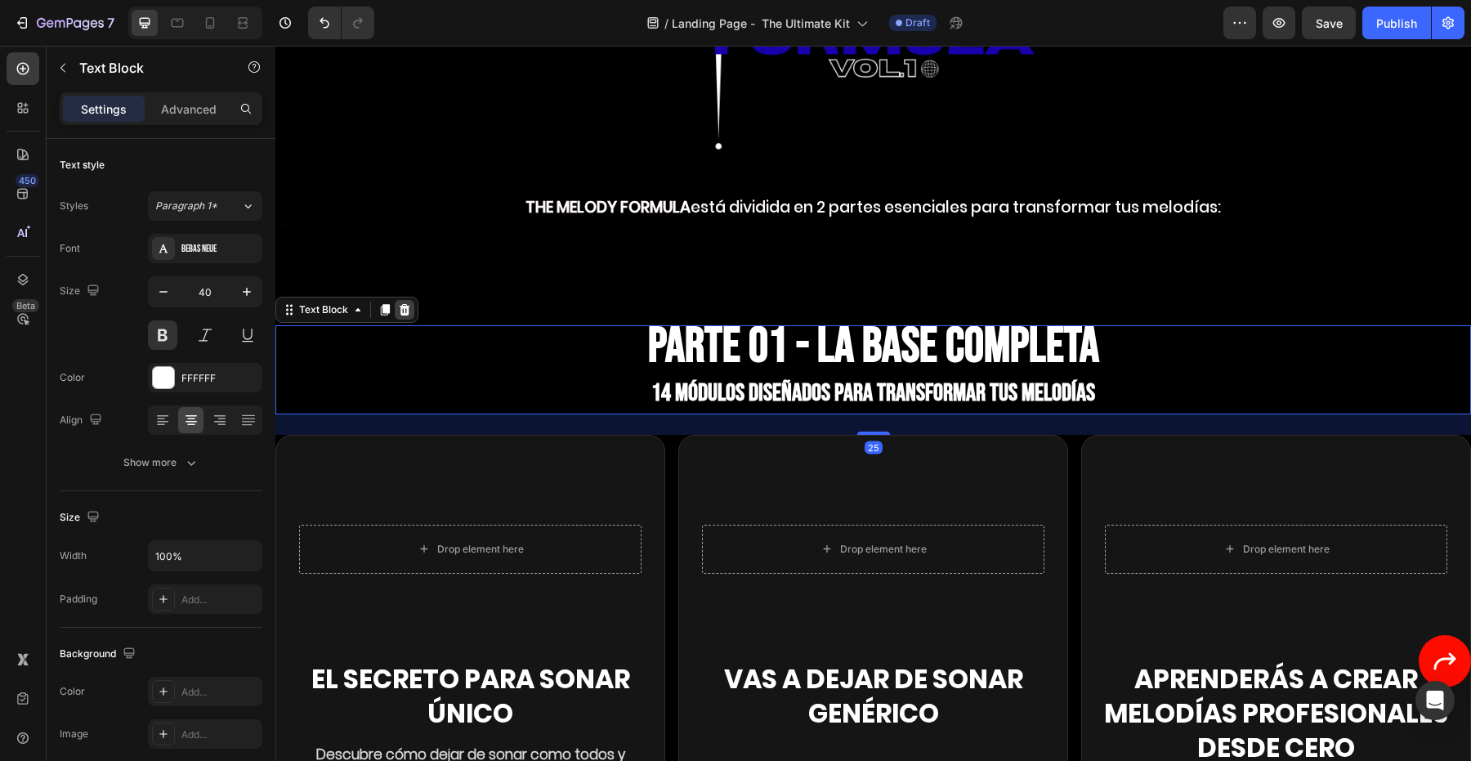
click at [400, 300] on div at bounding box center [405, 310] width 20 height 20
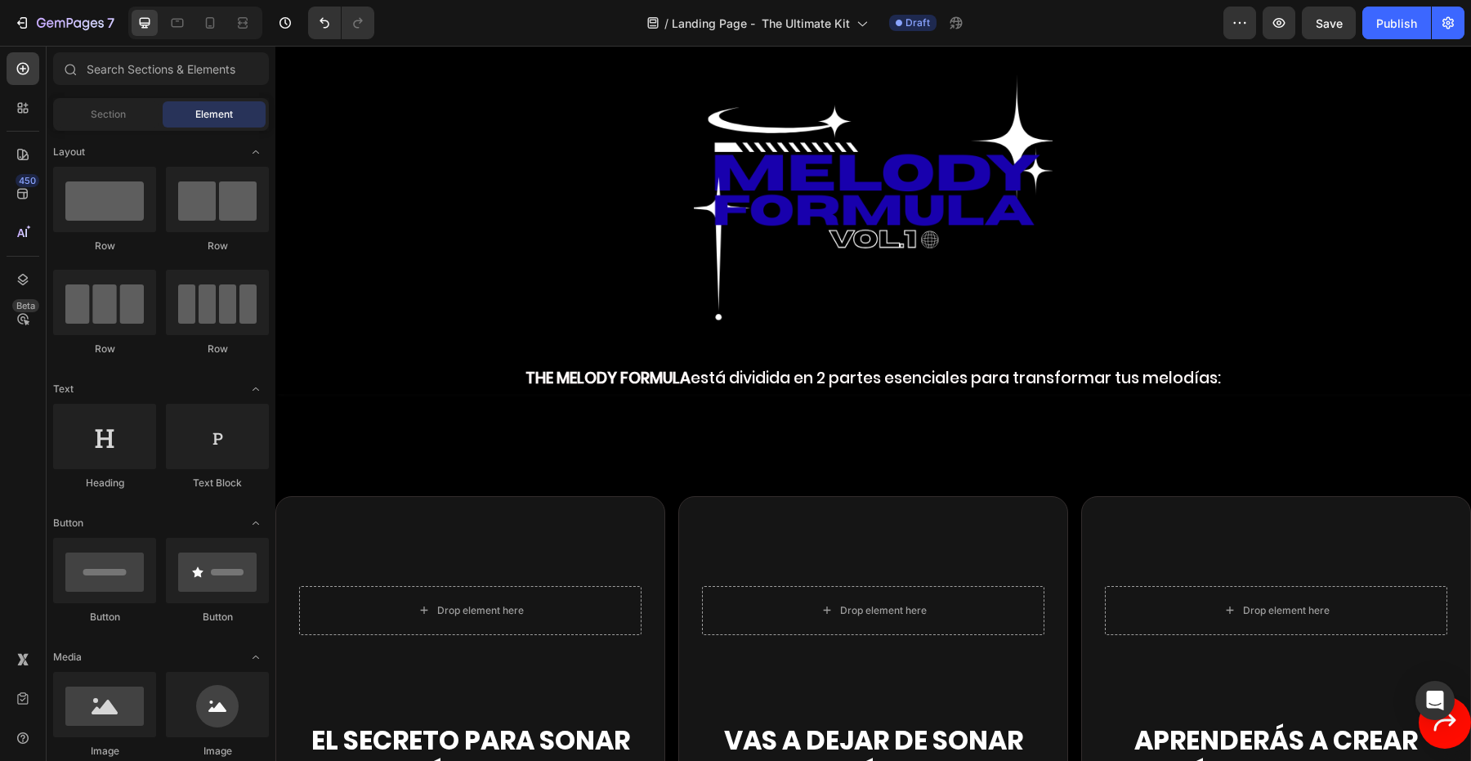
scroll to position [3749, 0]
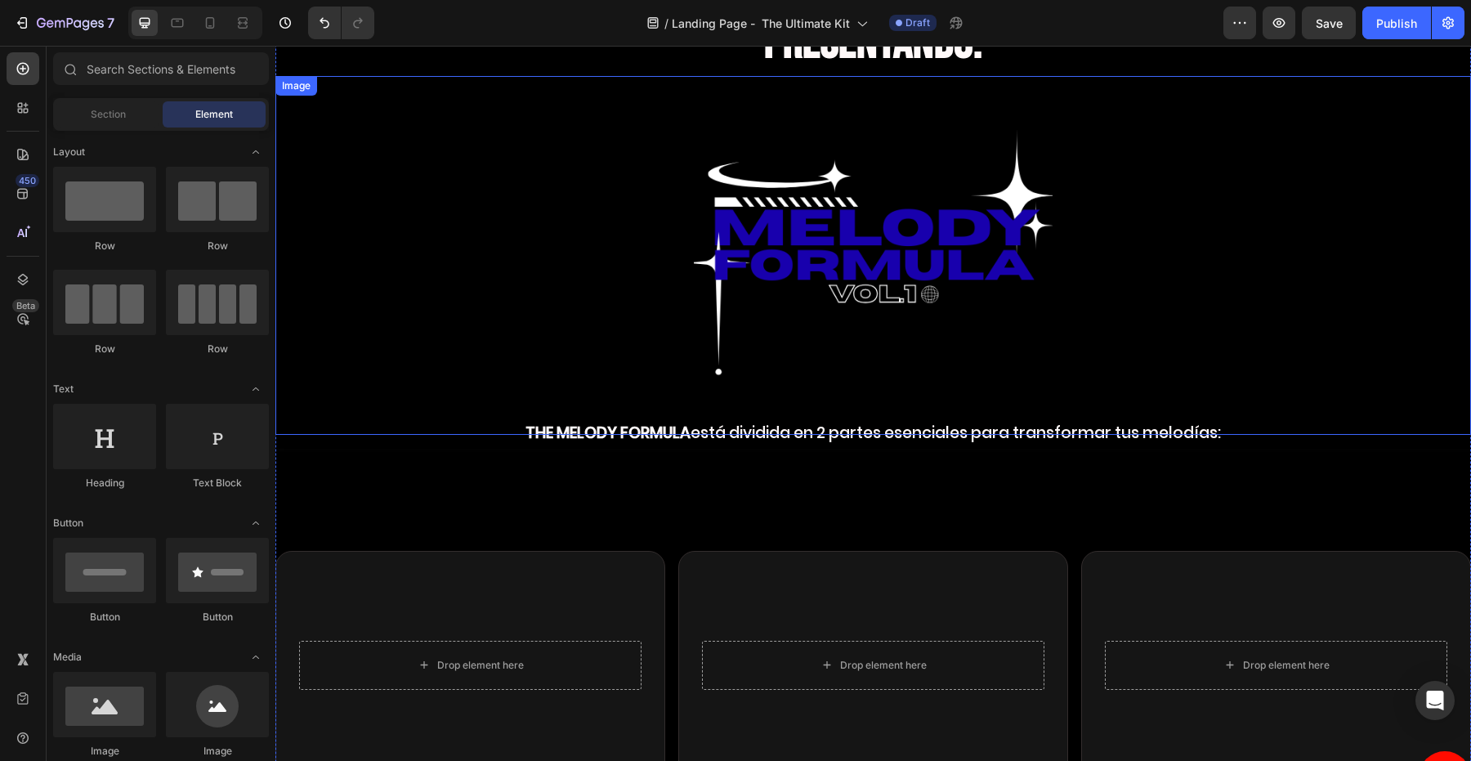
click at [797, 306] on img at bounding box center [873, 255] width 359 height 359
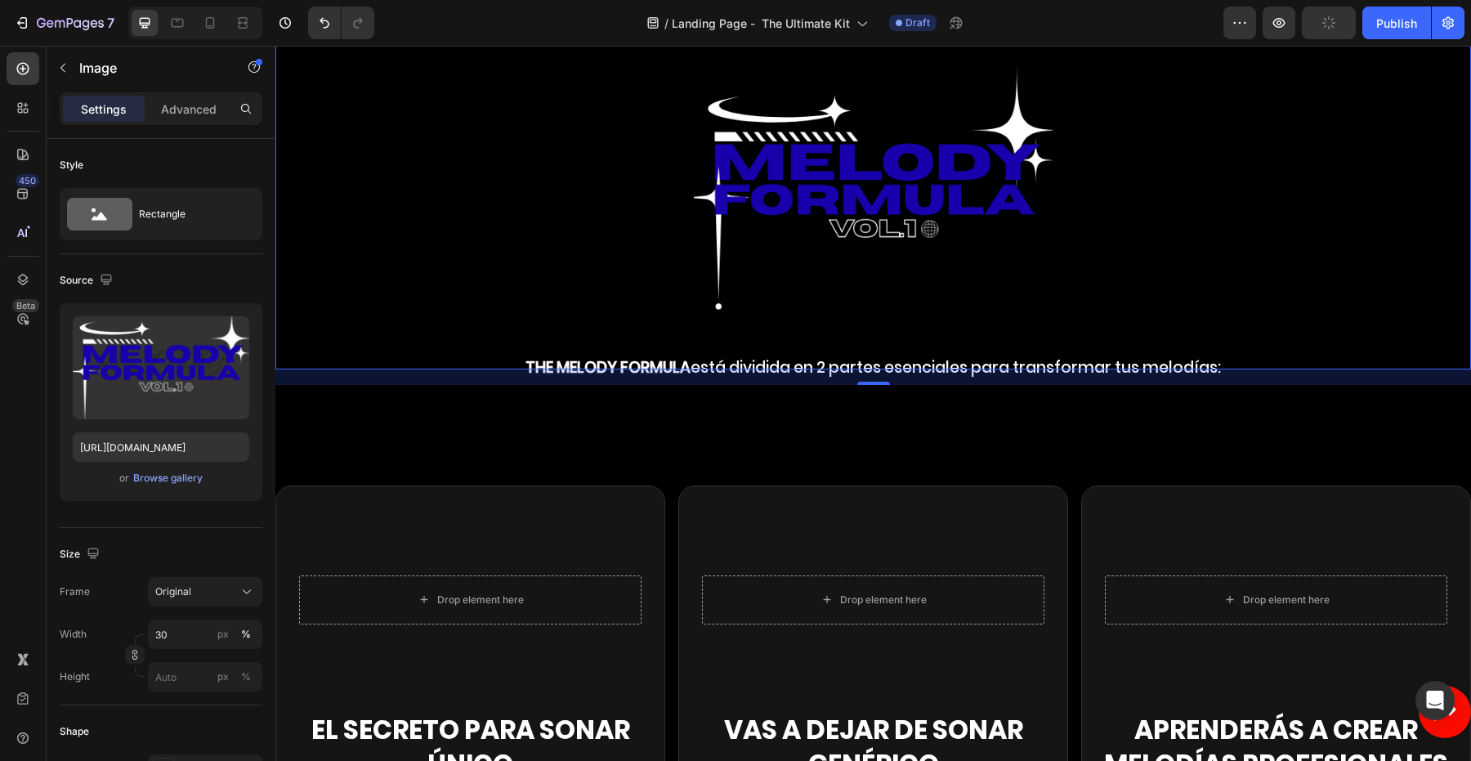
click at [583, 356] on strong "THE MELODY FORMULA" at bounding box center [607, 367] width 165 height 22
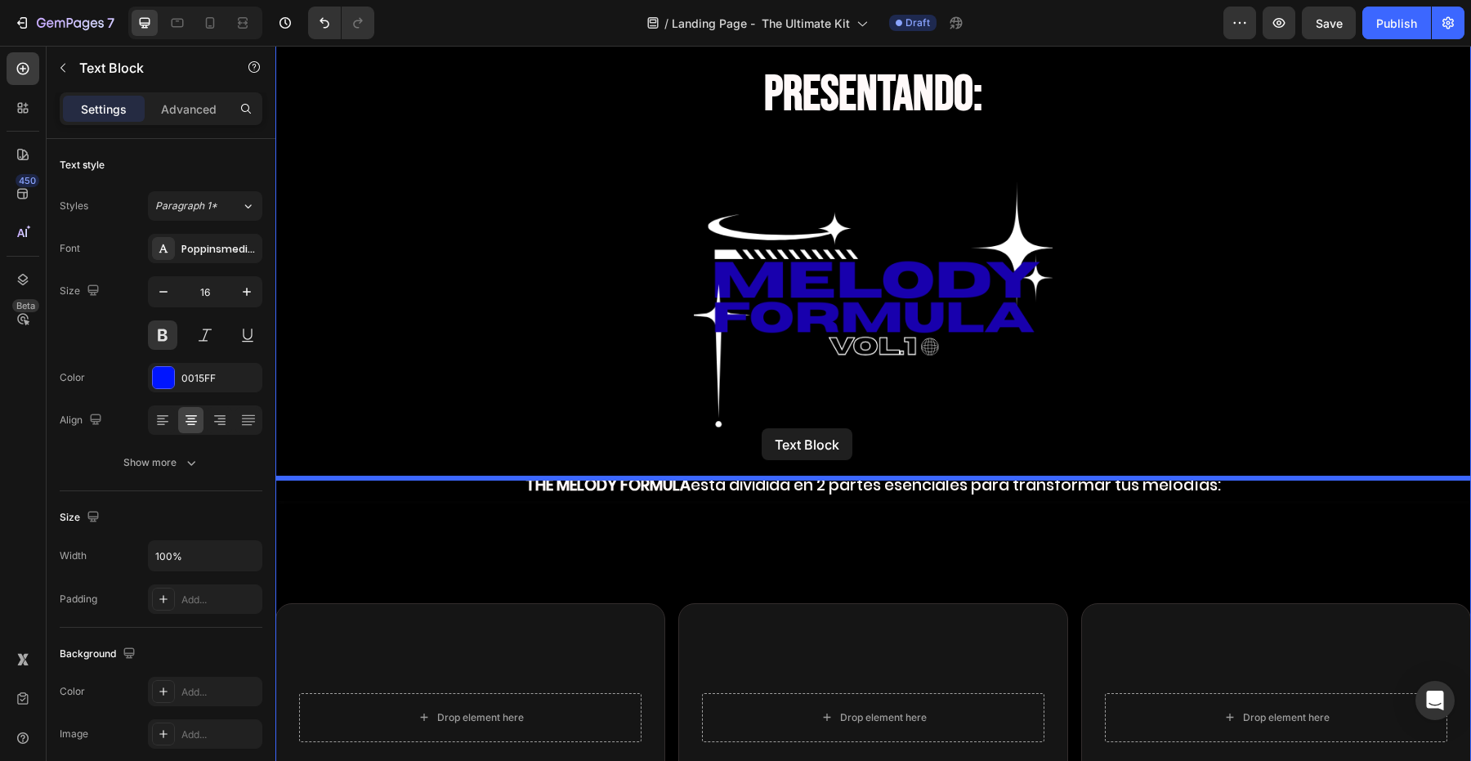
scroll to position [3710, 0]
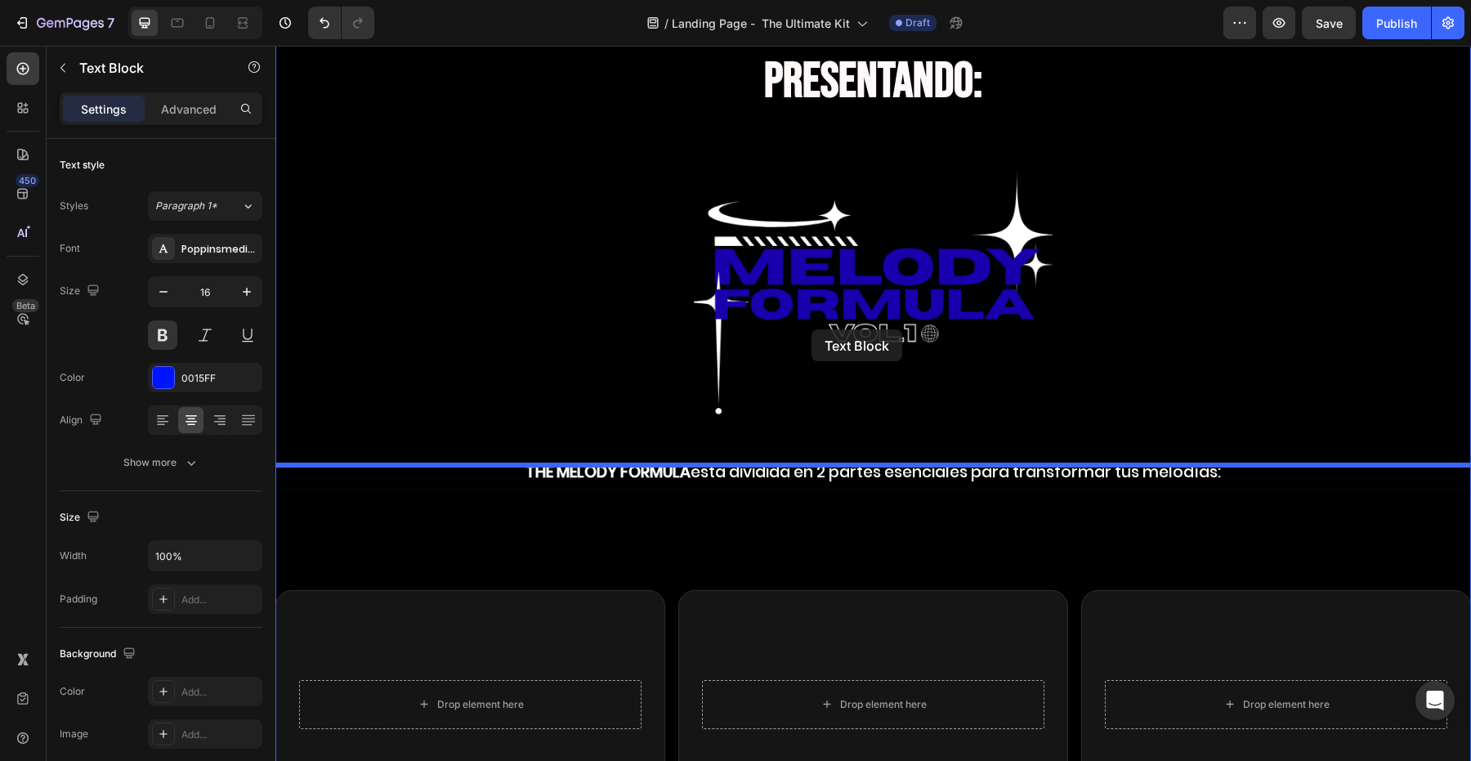
drag, startPoint x: 731, startPoint y: 569, endPoint x: 811, endPoint y: 329, distance: 252.5
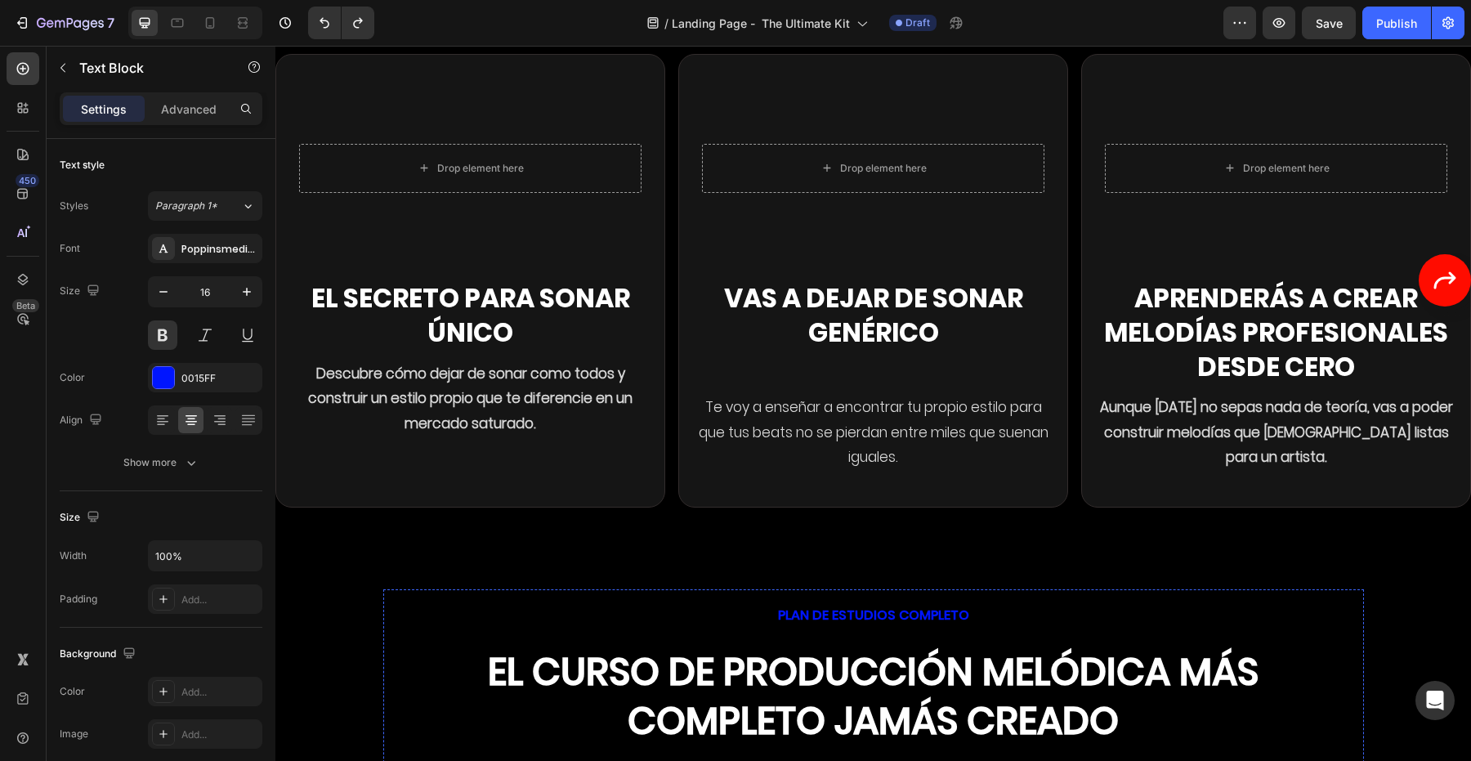
scroll to position [3774, 0]
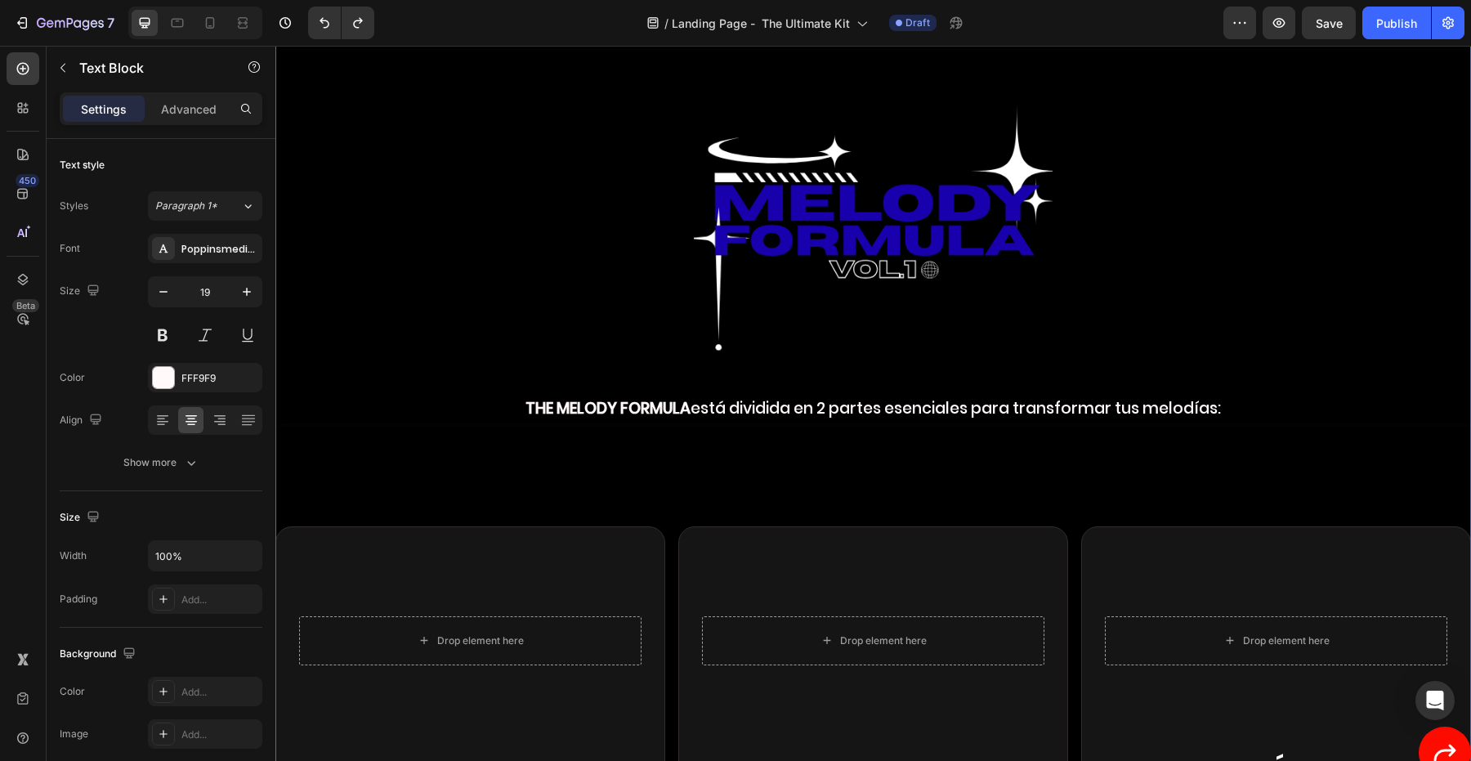
click at [791, 396] on p "THE MELODY FORMULA está dividida en 2 partes esenciales para transformar tus me…" at bounding box center [873, 409] width 1192 height 28
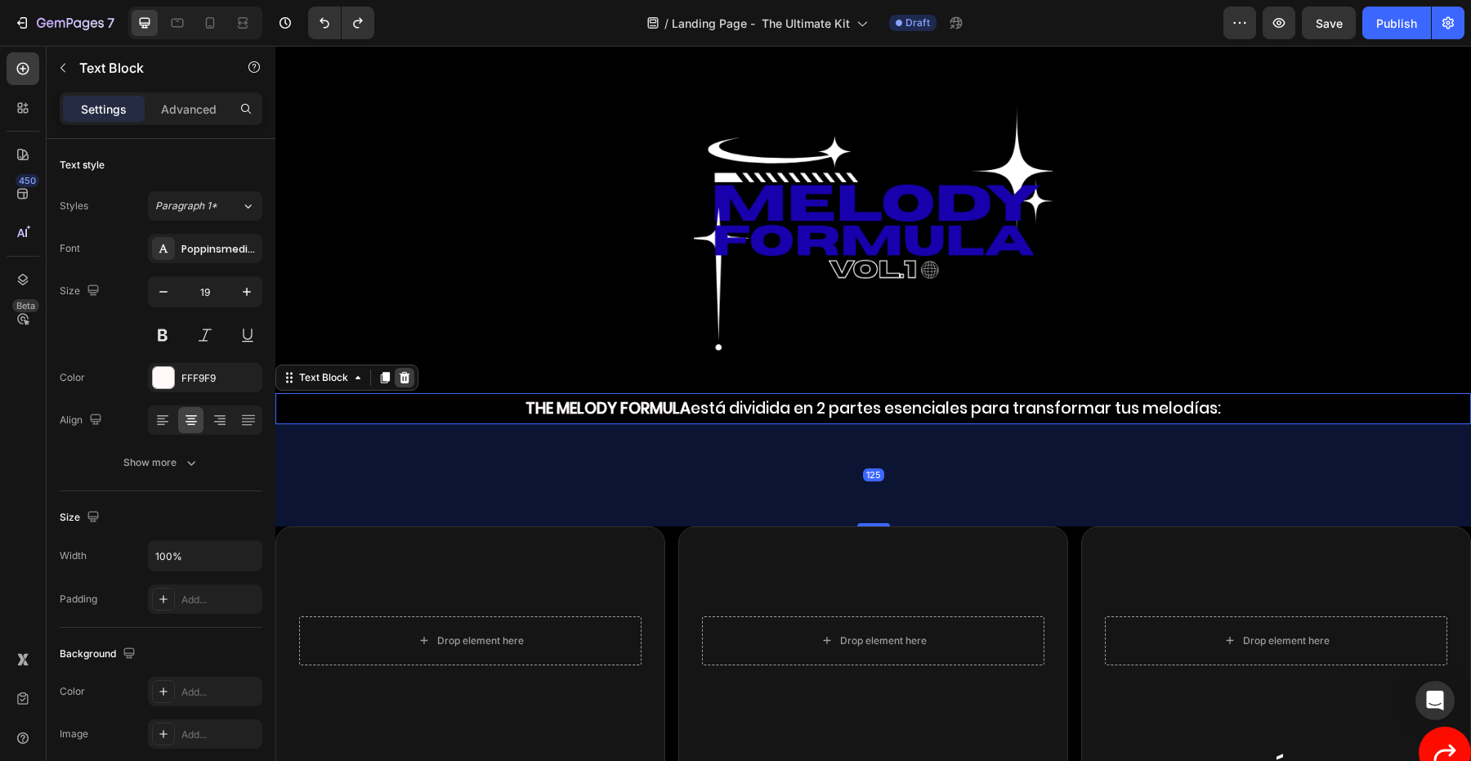
click at [413, 368] on div at bounding box center [405, 378] width 20 height 20
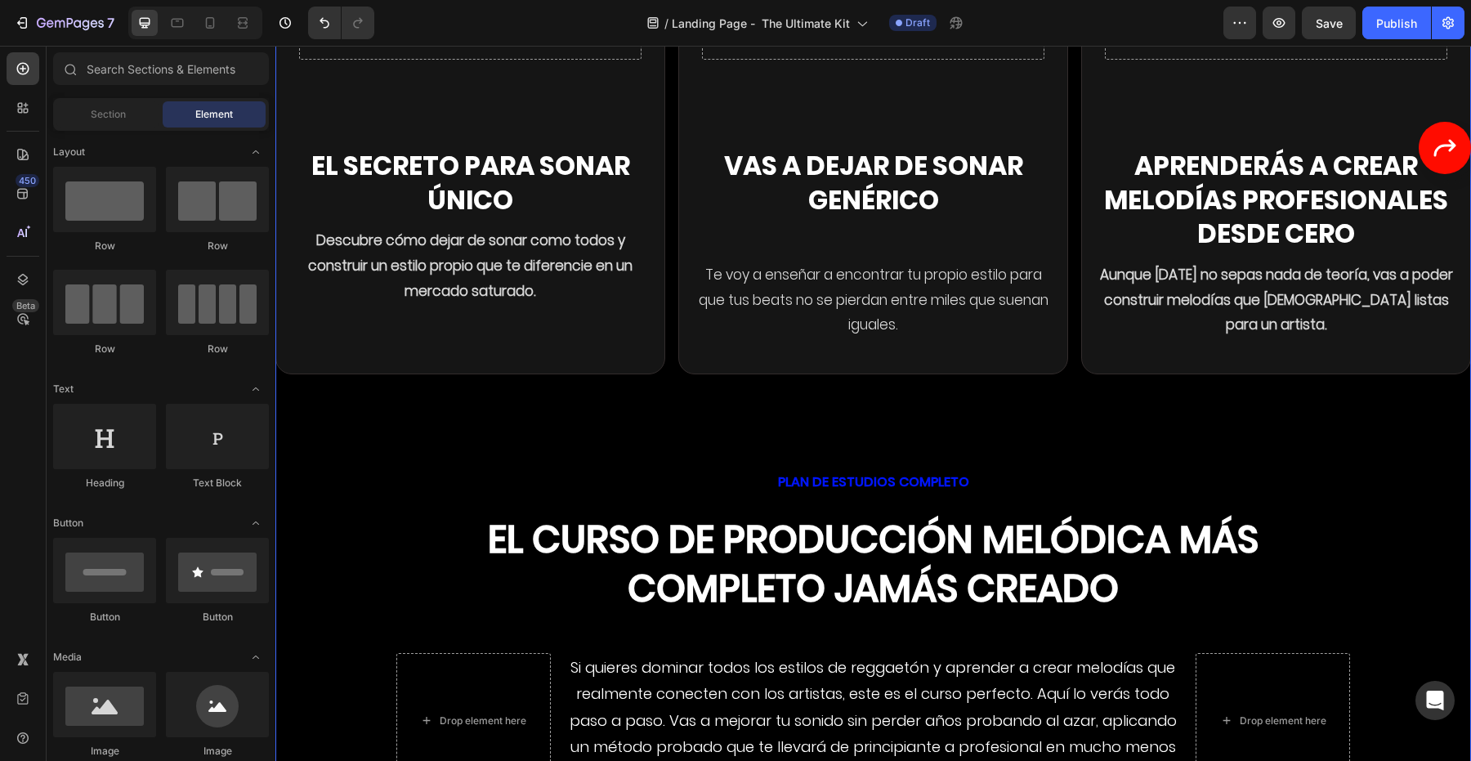
scroll to position [4298, 0]
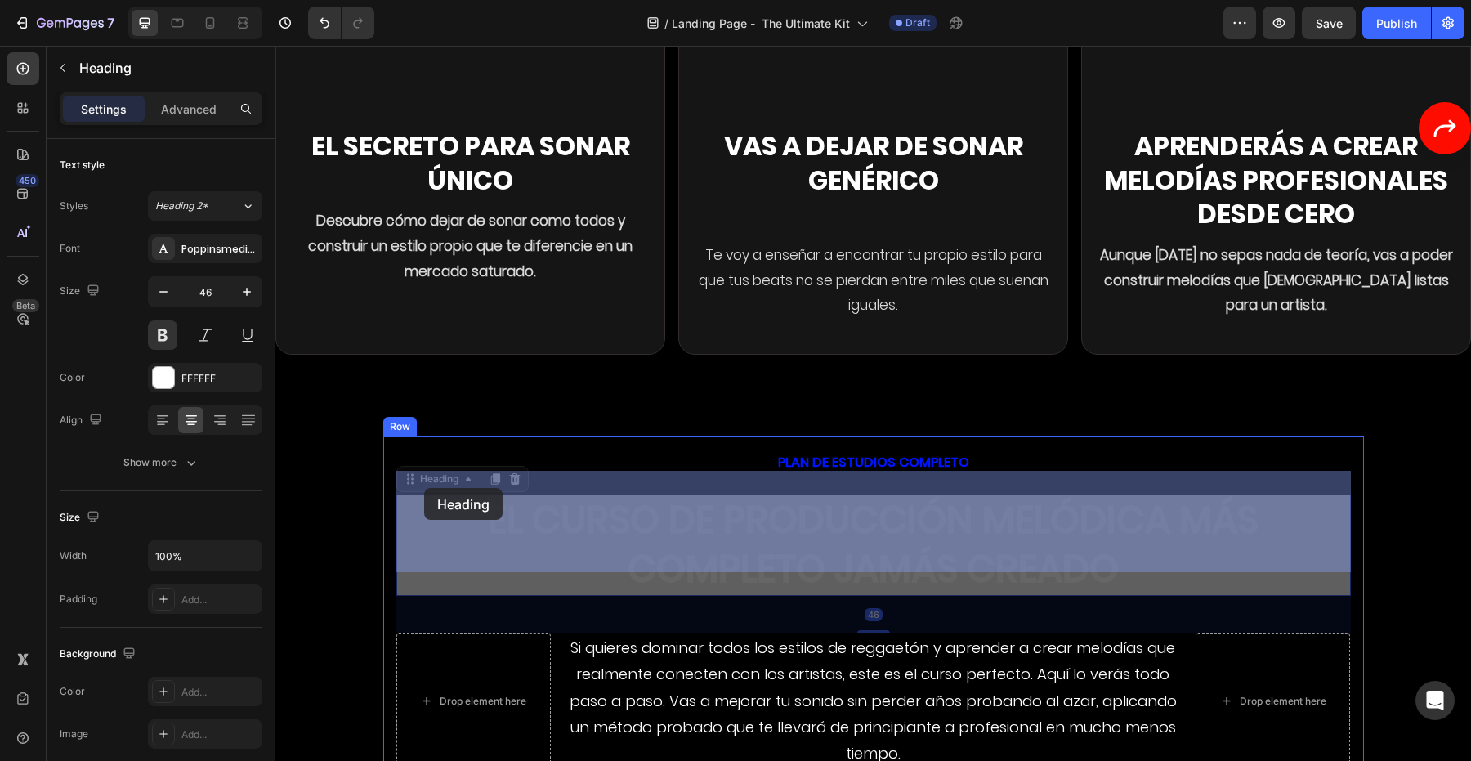
drag, startPoint x: 406, startPoint y: 472, endPoint x: 422, endPoint y: 496, distance: 28.3
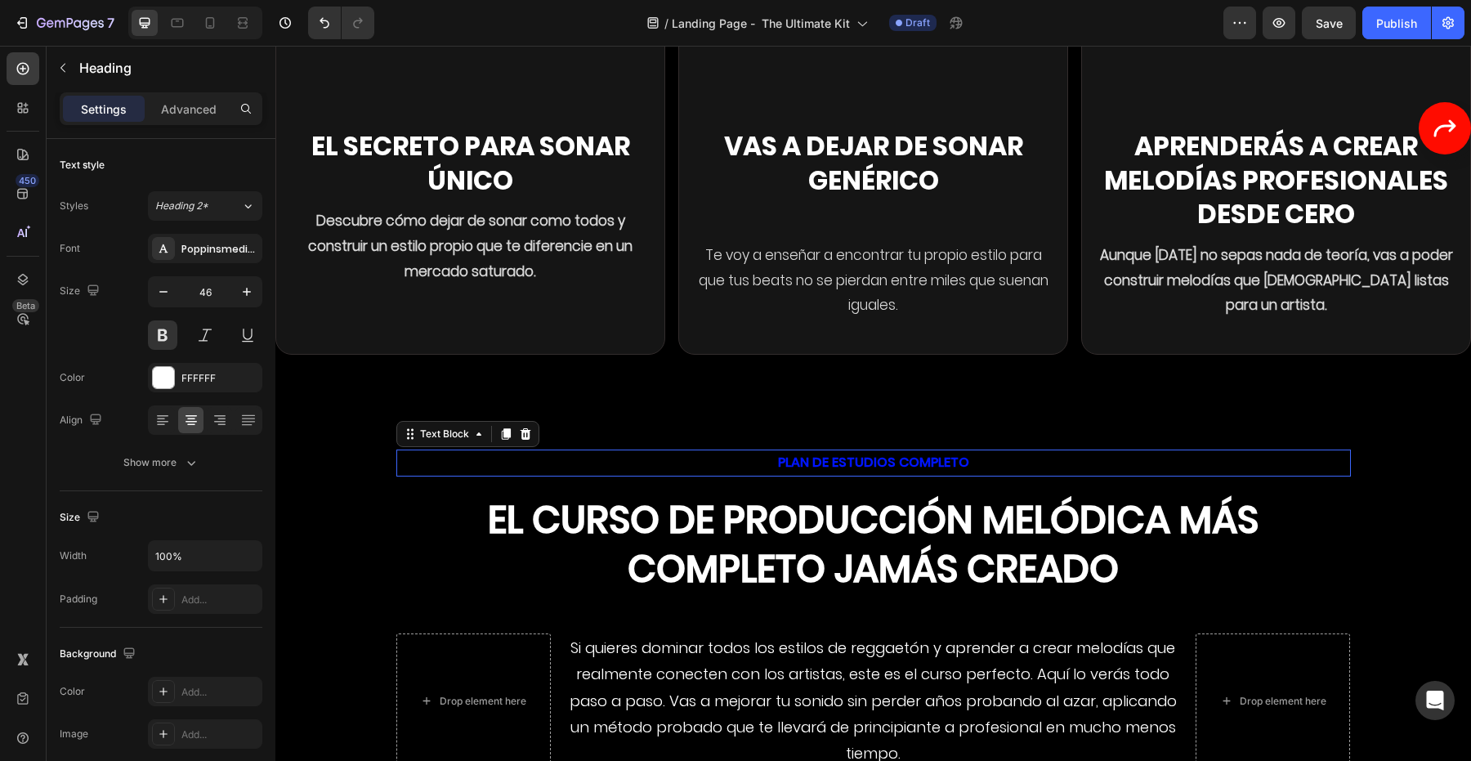
click at [555, 449] on div "PLAN DE ESTUDIOS COMPLETO" at bounding box center [873, 462] width 954 height 27
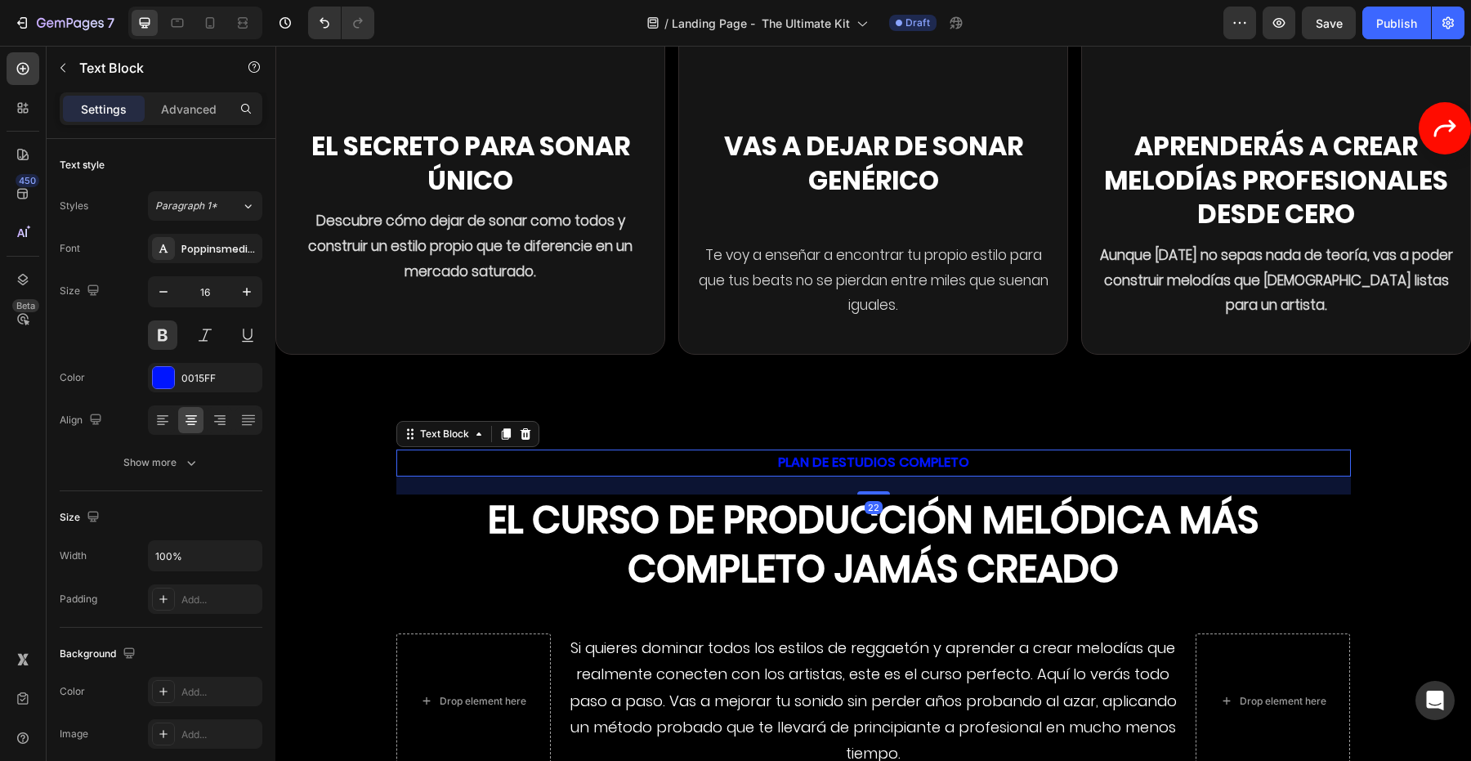
click at [399, 451] on p "PLAN DE ESTUDIOS COMPLETO" at bounding box center [873, 463] width 951 height 24
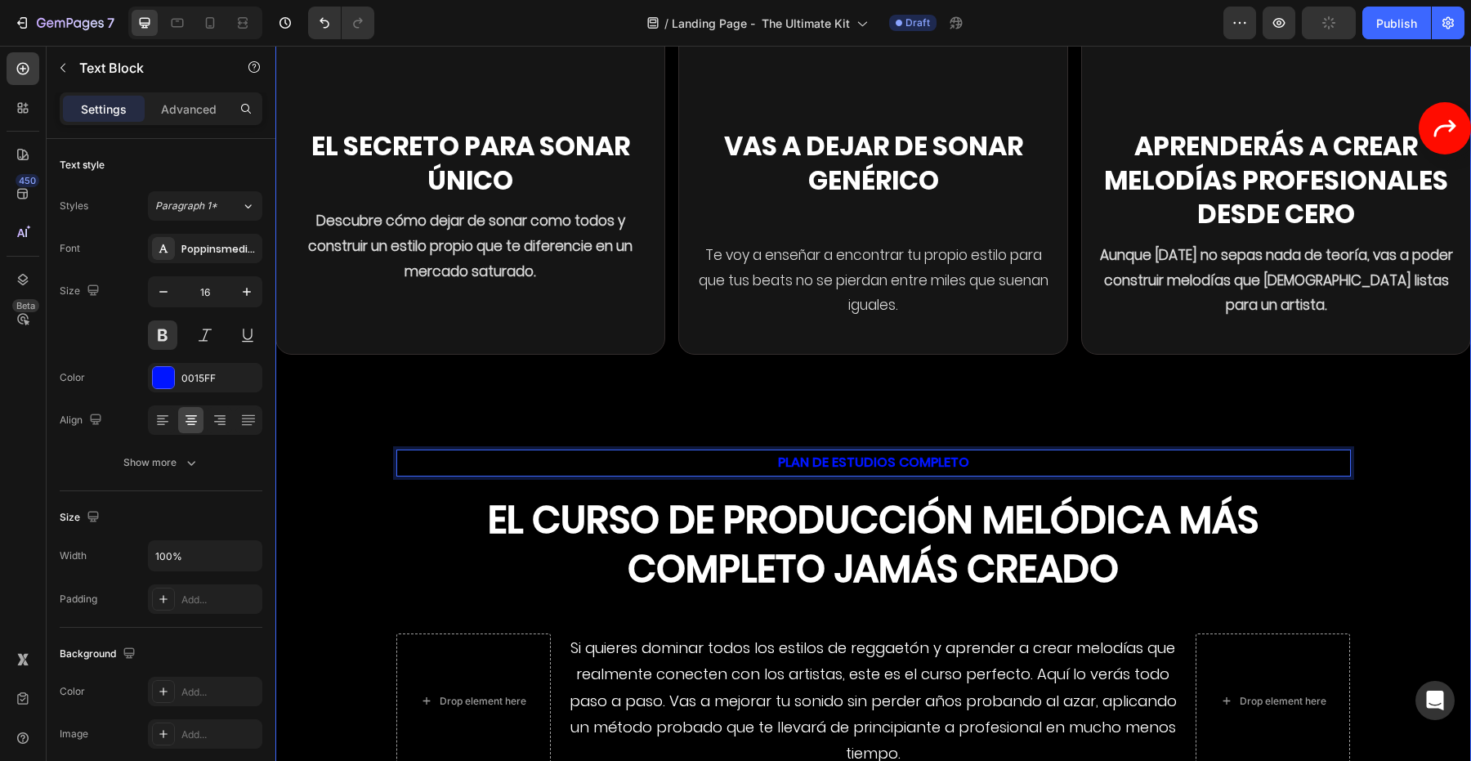
click at [379, 448] on div "APROBADO POR LOS MEJORES PRODUCTORES ACTUALES DEL REGGAETON Text Block Un métod…" at bounding box center [873, 32] width 1196 height 6756
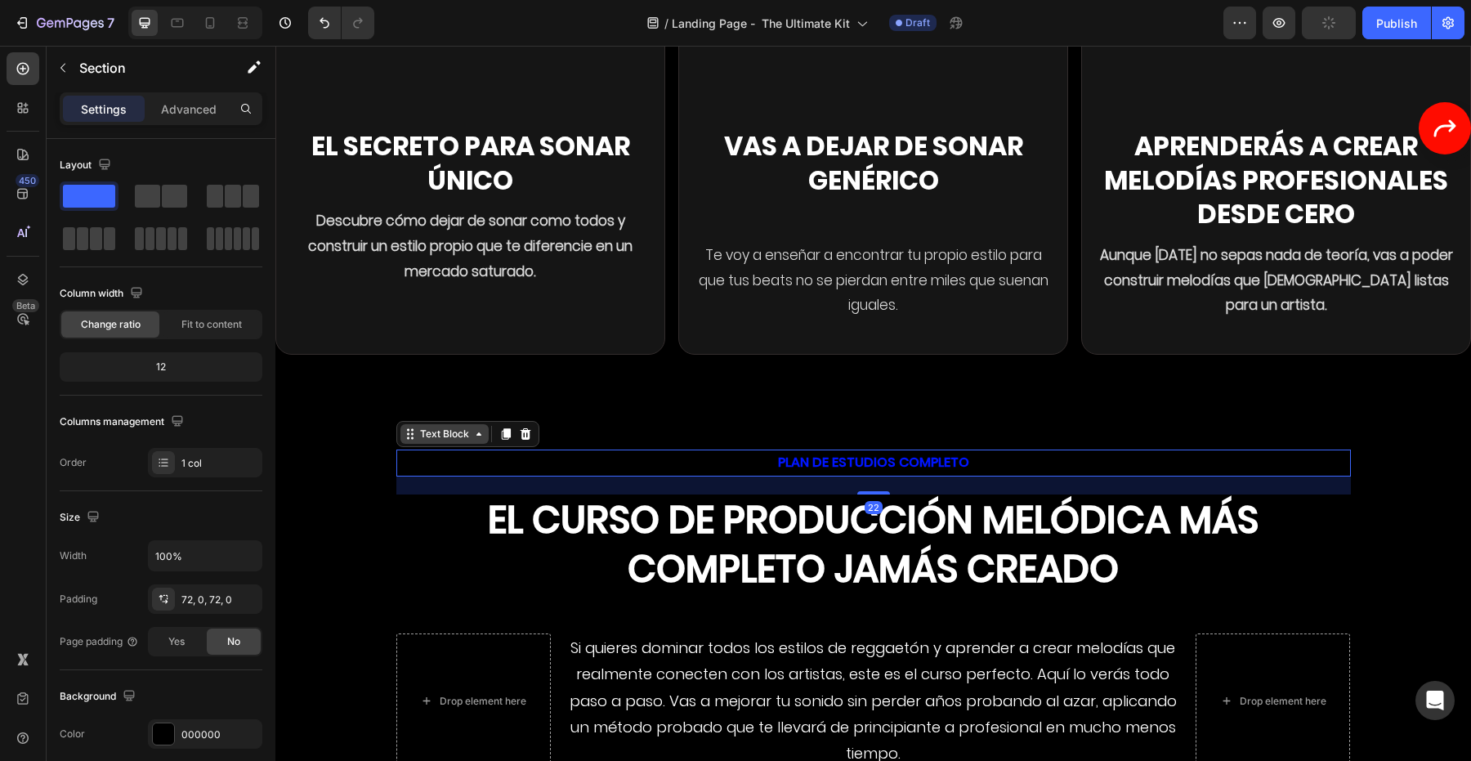
click at [438, 427] on div "Text Block" at bounding box center [445, 434] width 56 height 15
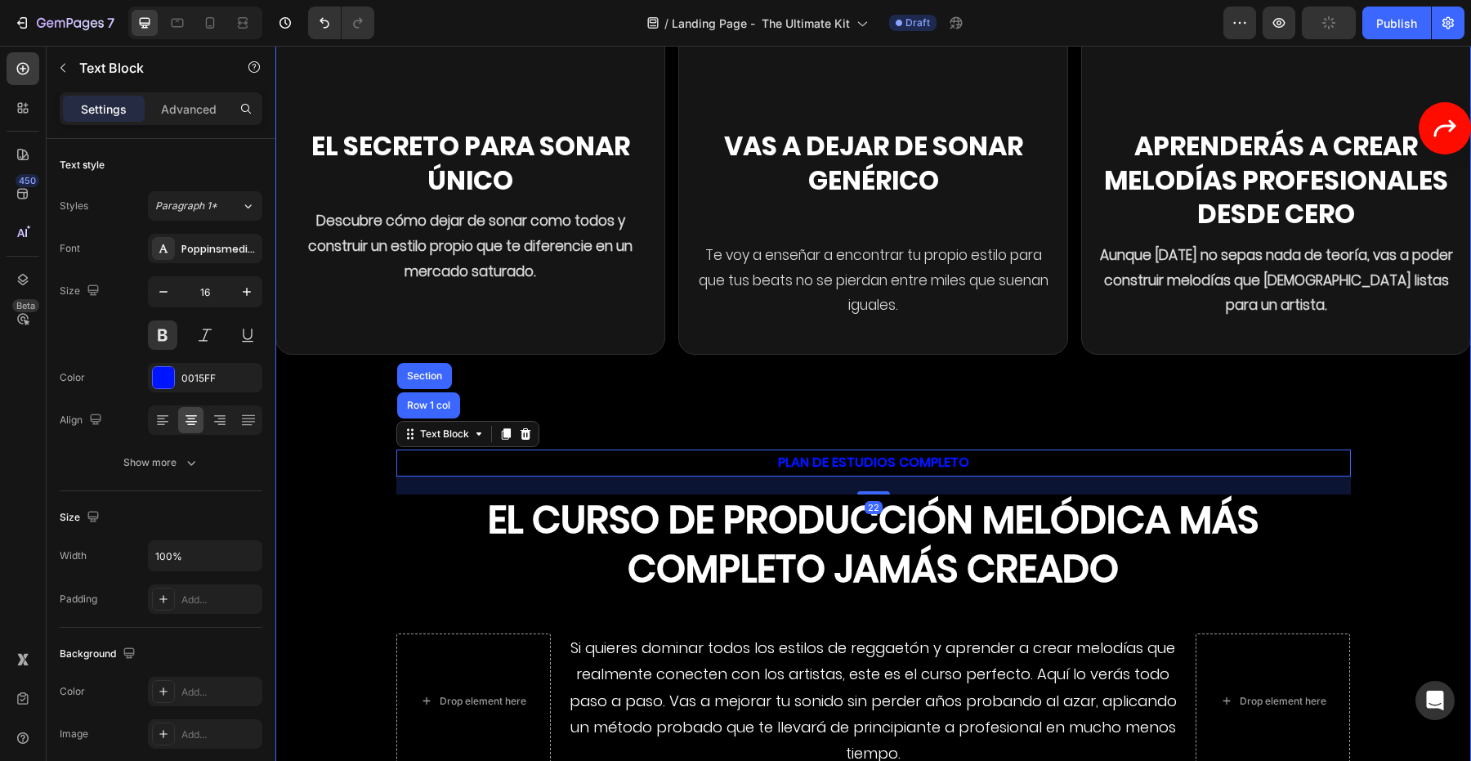
click at [646, 412] on div "Drop element here Hero Banner El secreto para sonar único Heading Descubre cómo…" at bounding box center [873, 169] width 1196 height 535
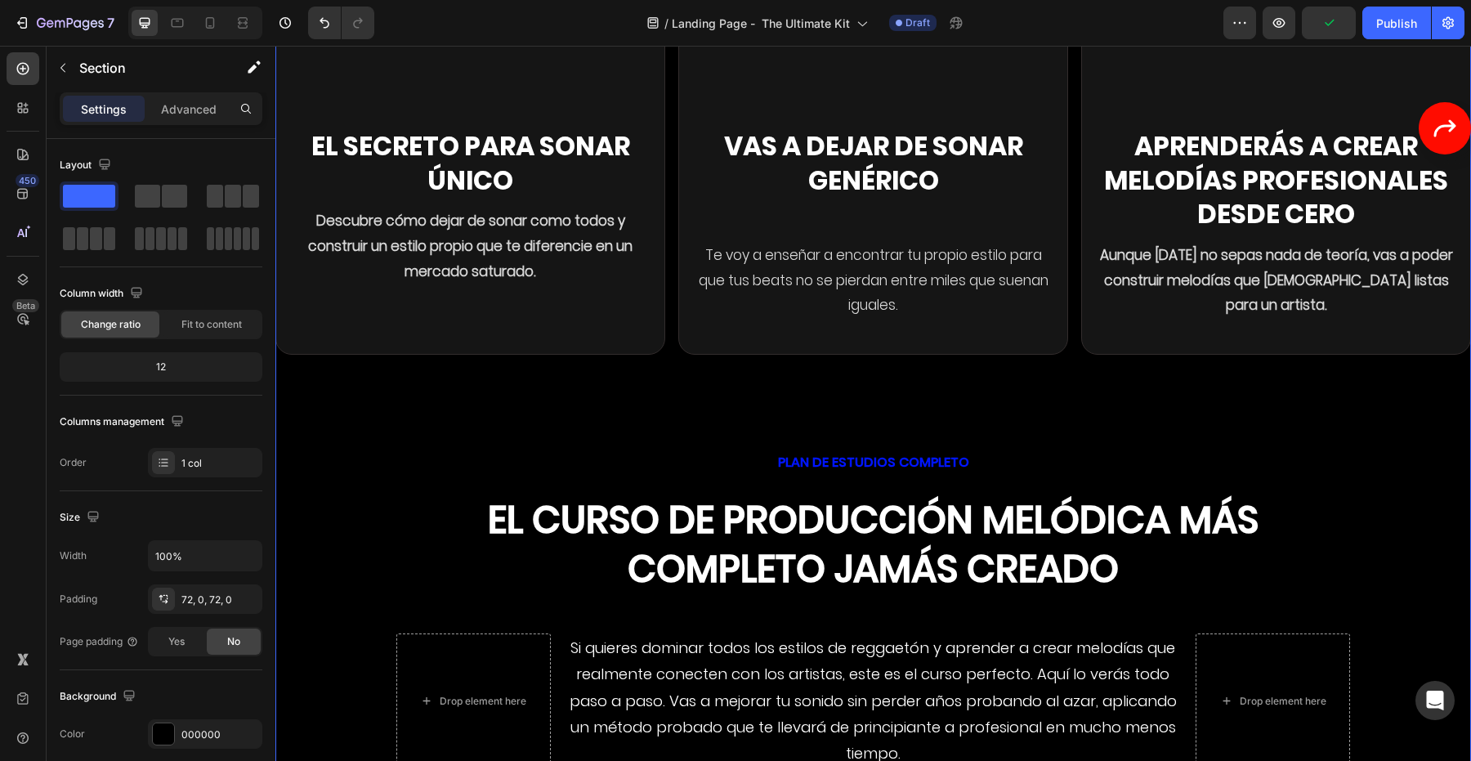
click at [660, 408] on div "Drop element here Hero Banner El secreto para sonar único Heading Descubre cómo…" at bounding box center [873, 169] width 1196 height 535
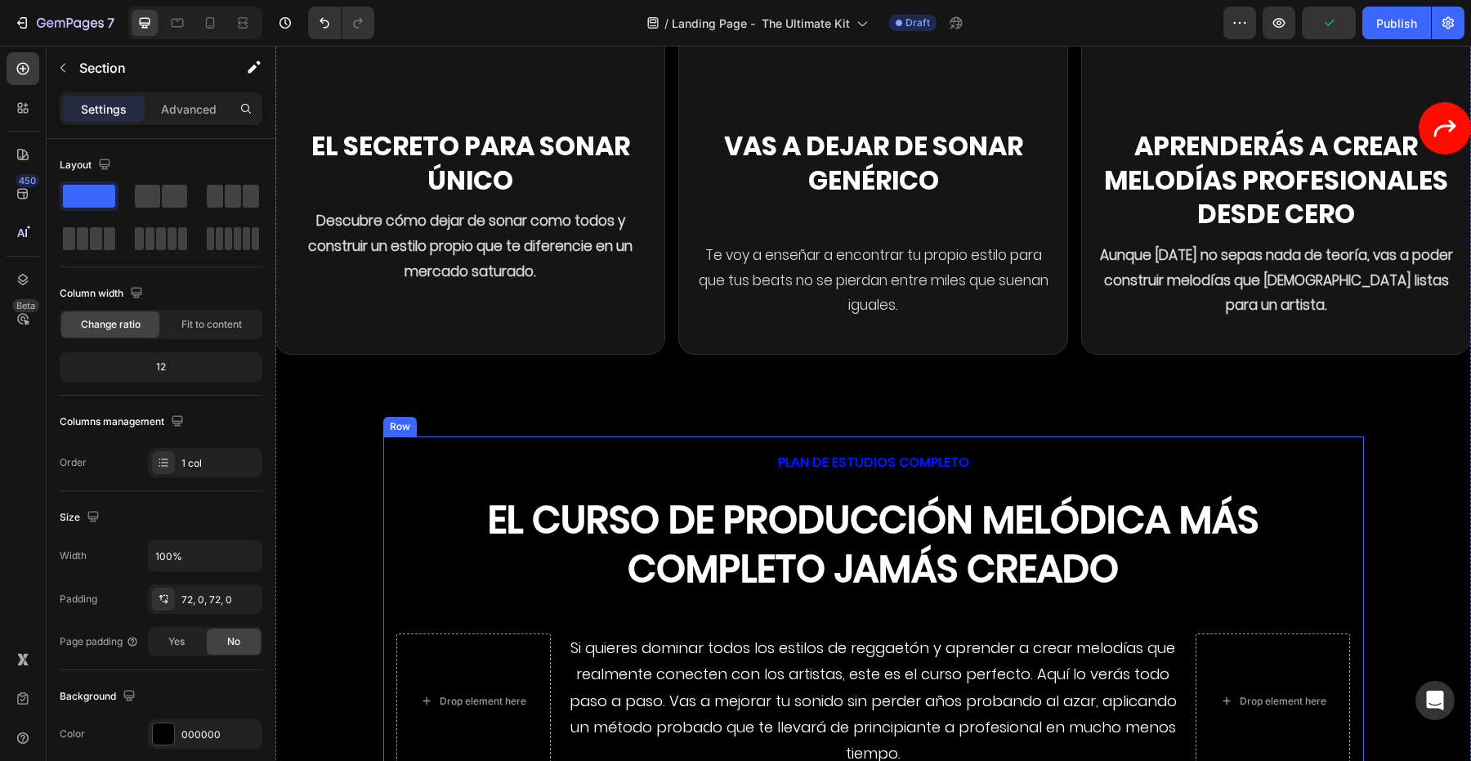
click at [737, 467] on div "PLAN DE ESTUDIOS COMPLETO Text Block El curso de producción melódica más comple…" at bounding box center [873, 659] width 954 height 420
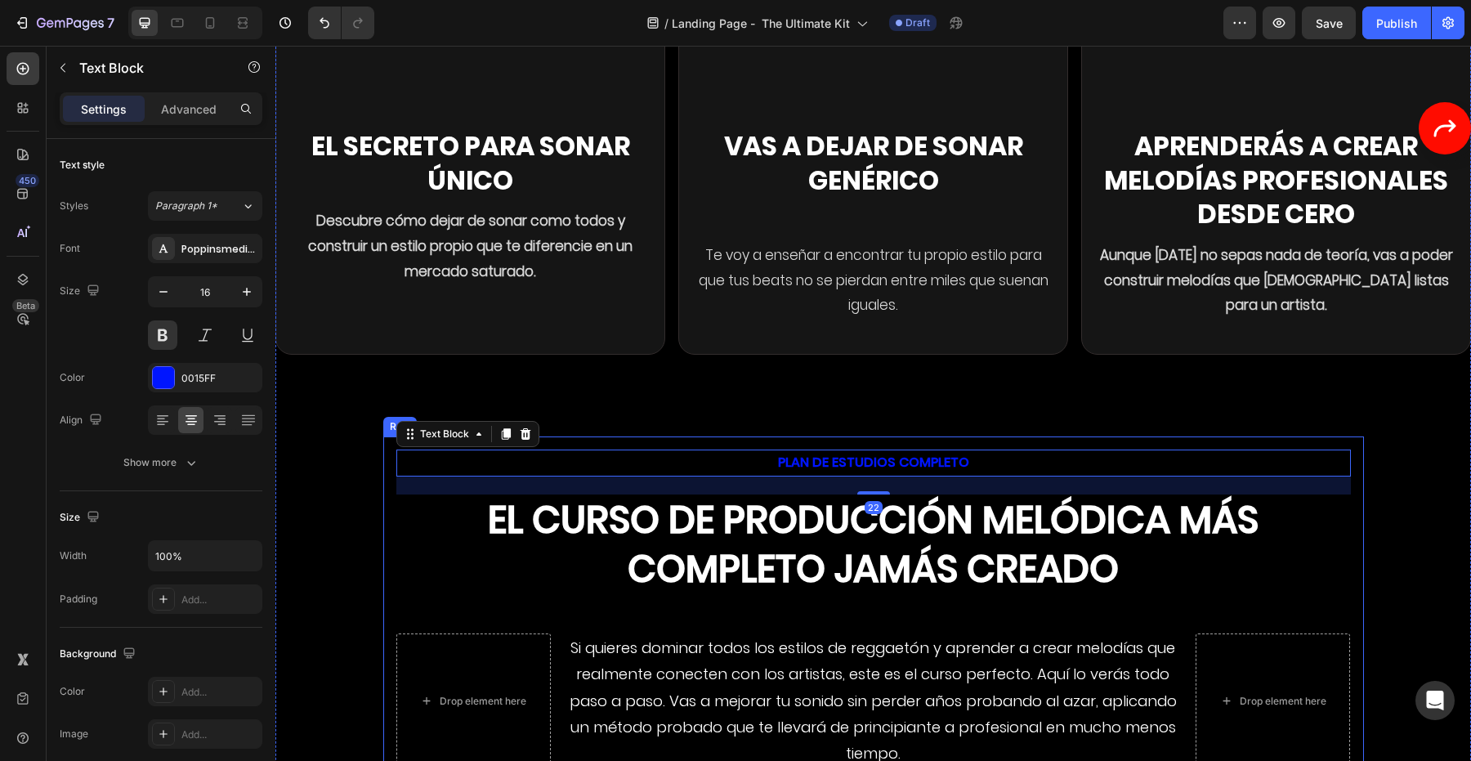
click at [755, 436] on div "PLAN DE ESTUDIOS COMPLETO Text Block 22 El curso de producción melódica más com…" at bounding box center [873, 659] width 981 height 446
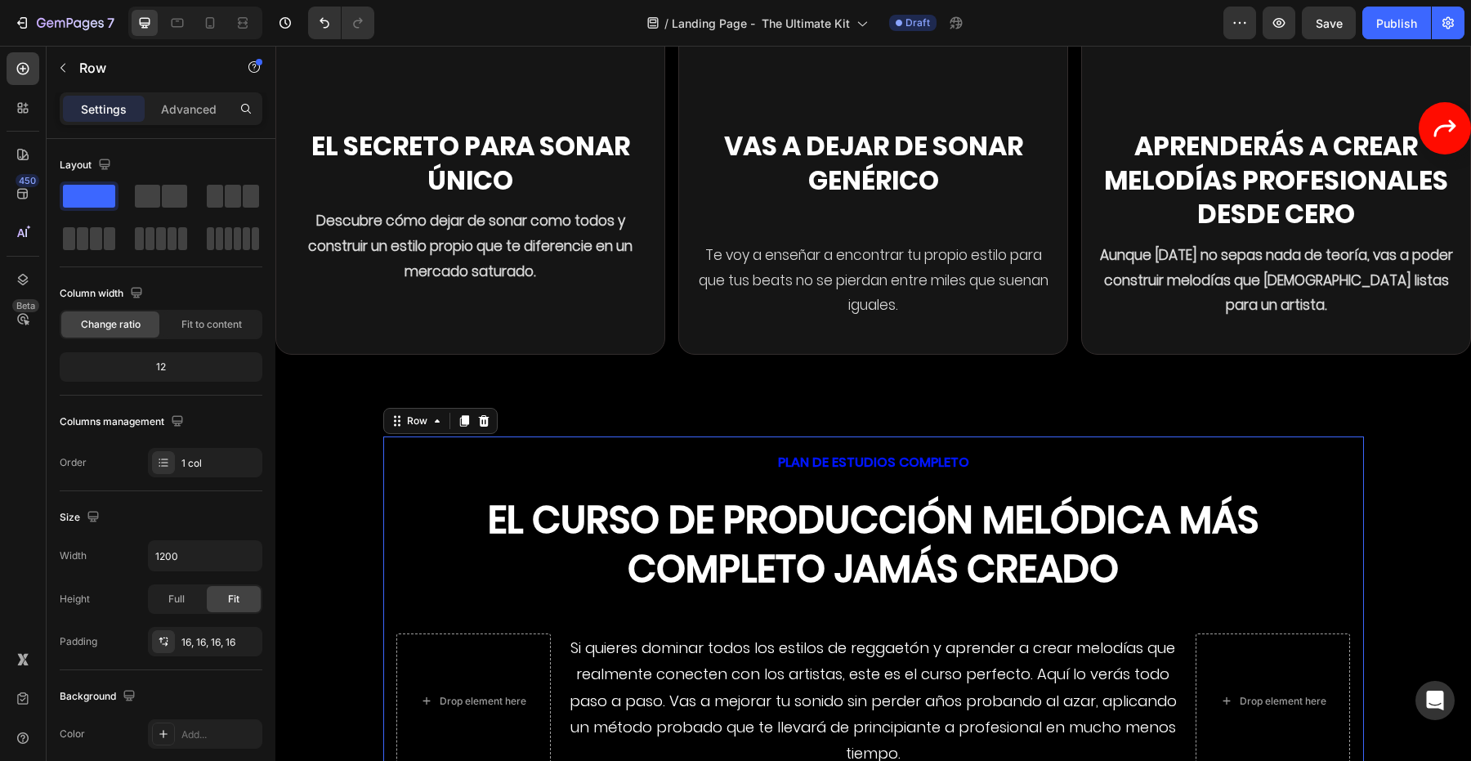
click at [755, 463] on div "PLAN DE ESTUDIOS COMPLETO Text Block El curso de producción melódica más comple…" at bounding box center [873, 659] width 954 height 420
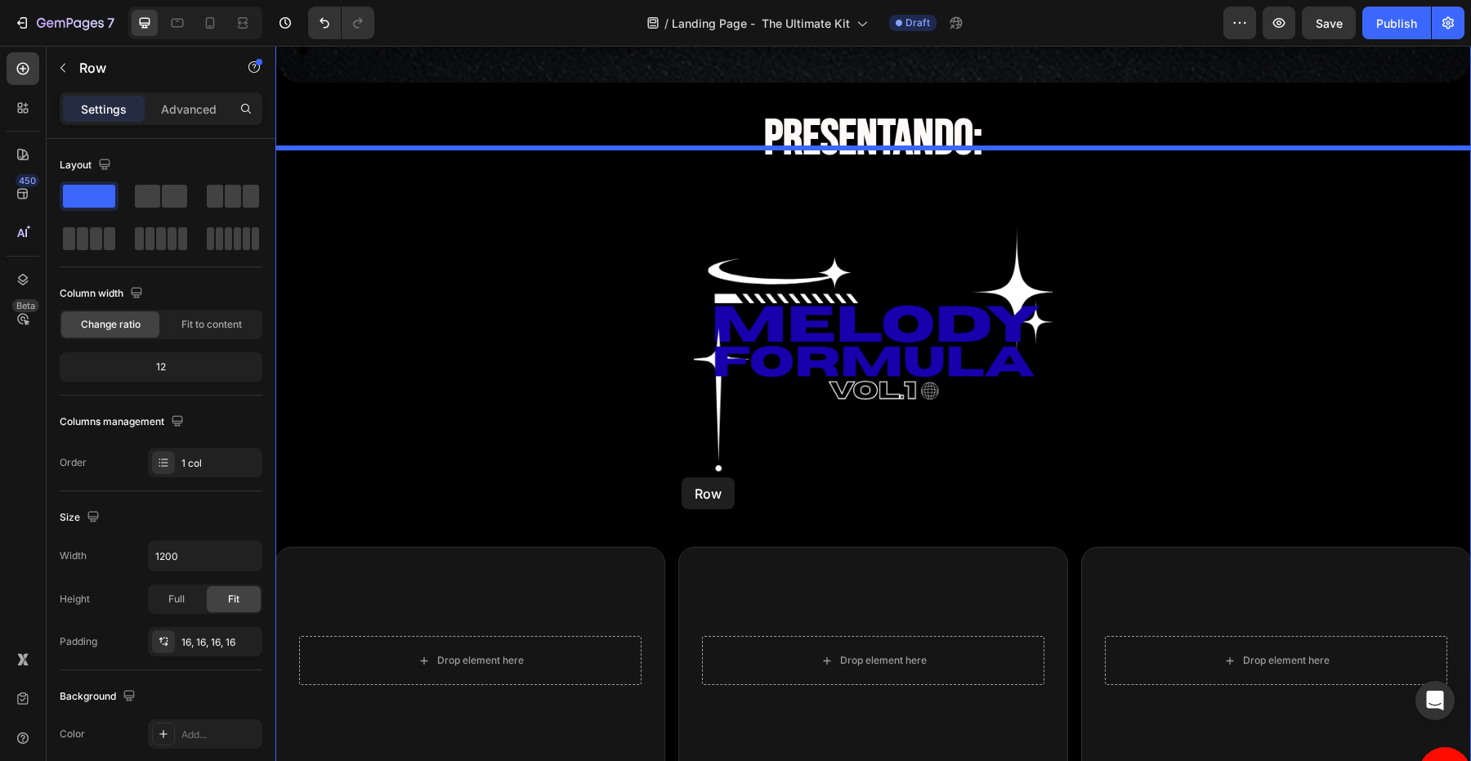
scroll to position [3626, 0]
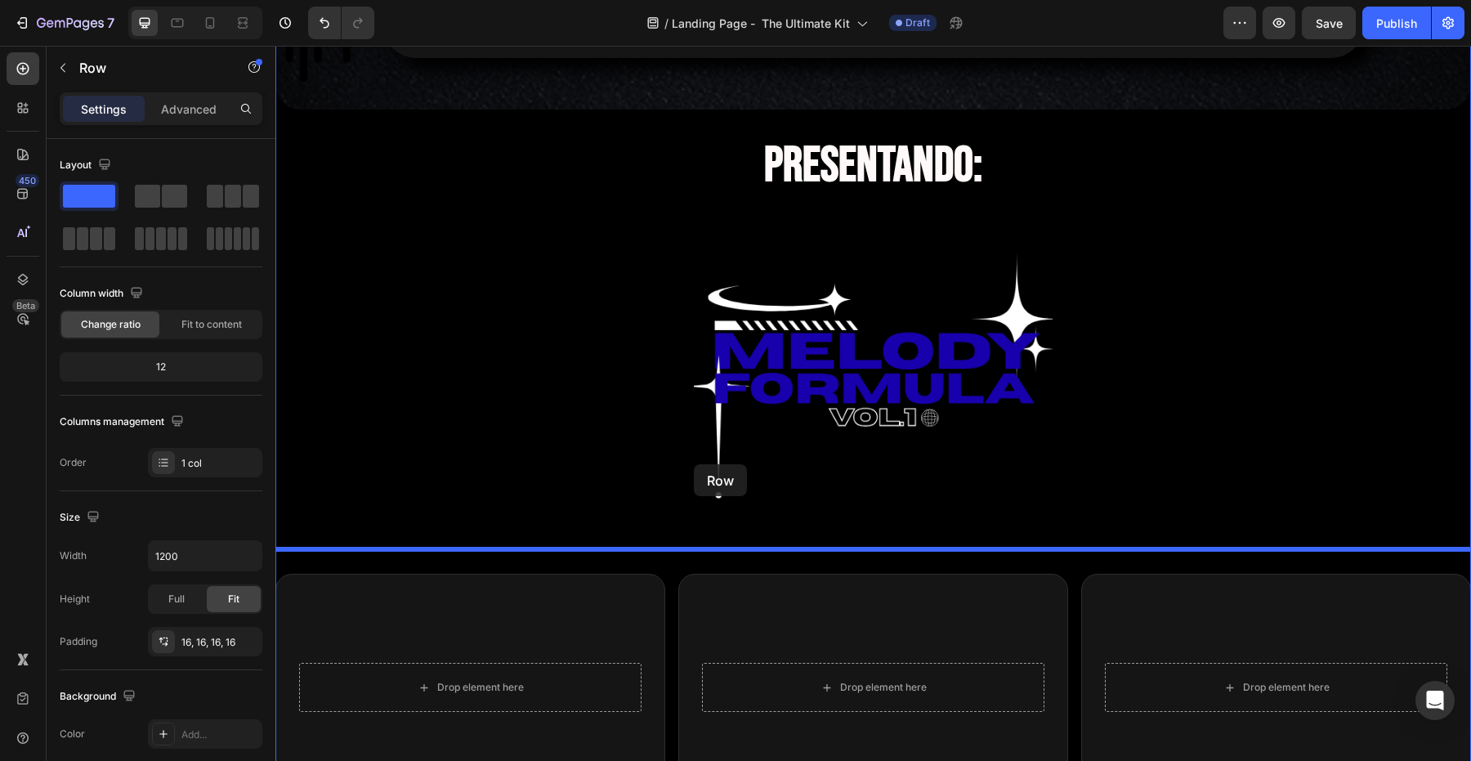
drag, startPoint x: 755, startPoint y: 463, endPoint x: 694, endPoint y: 463, distance: 61.3
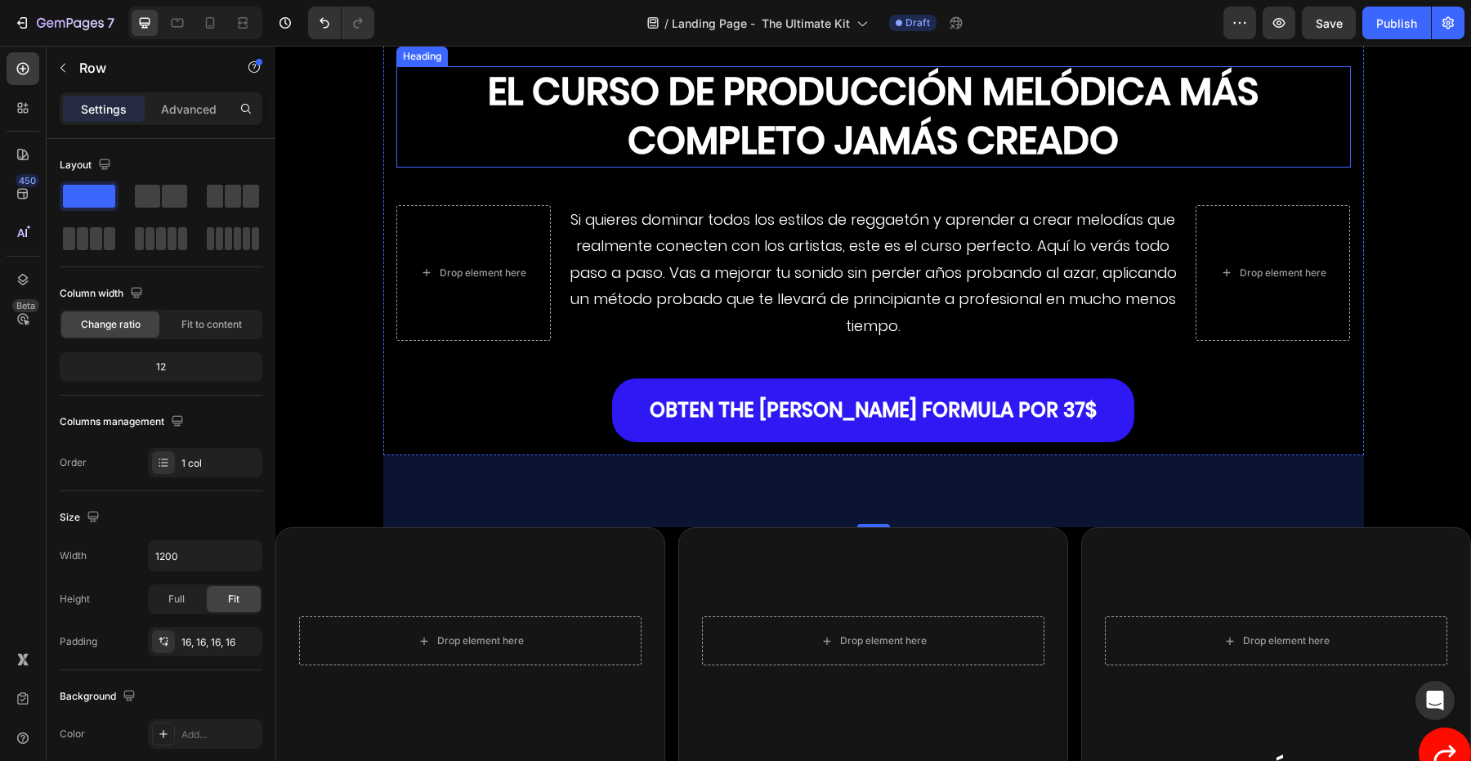
scroll to position [4182, 0]
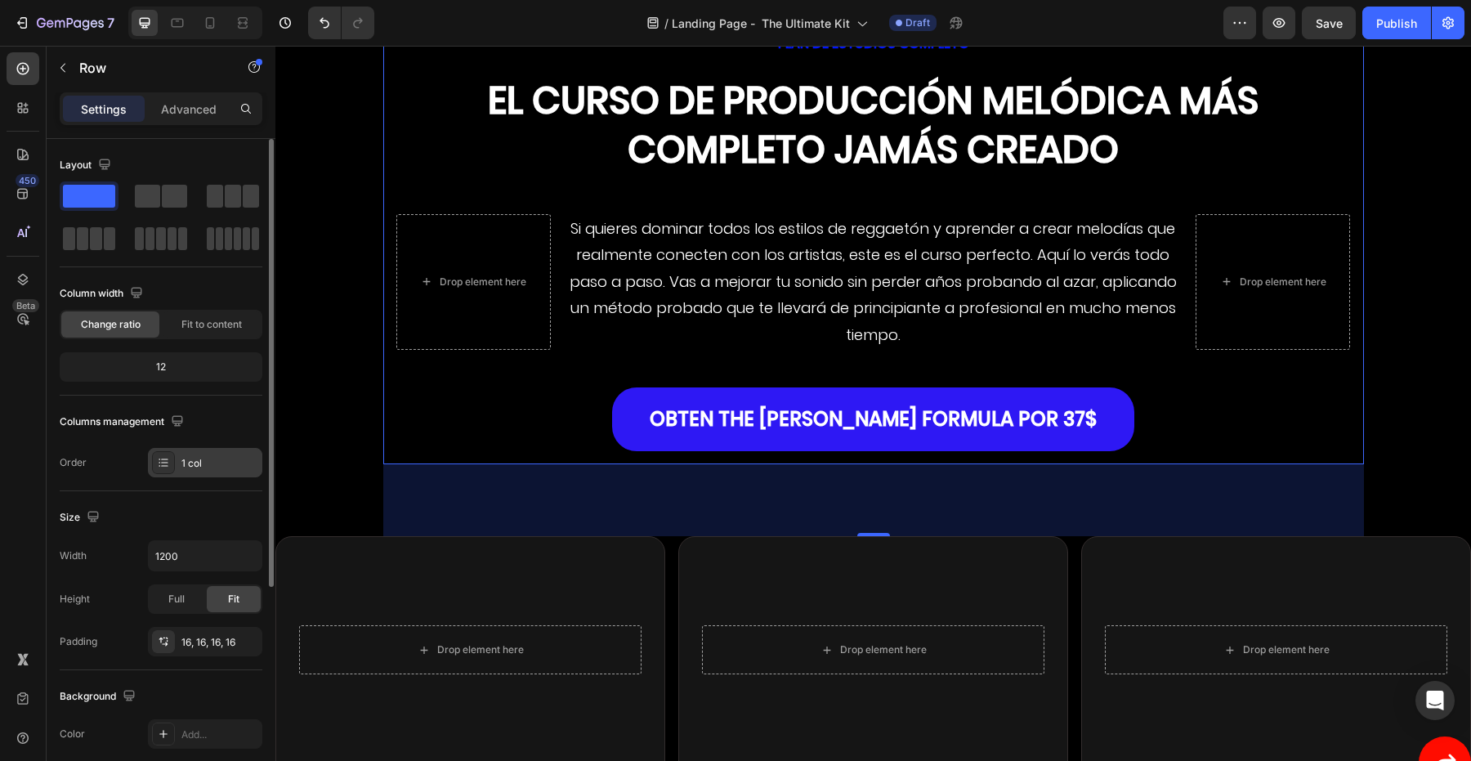
click at [217, 456] on div "1 col" at bounding box center [219, 463] width 77 height 15
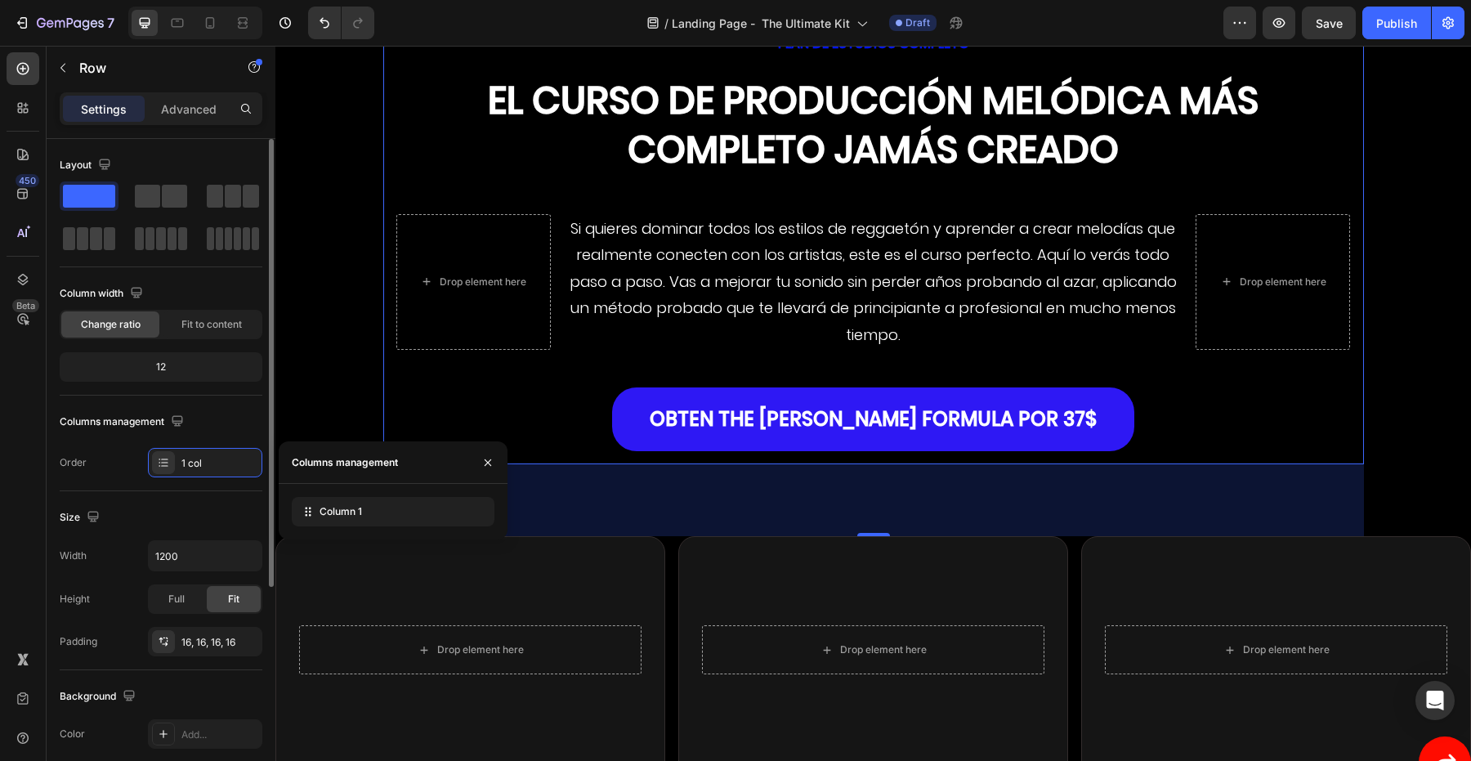
click at [169, 583] on div "Width 1200 Height Full Fit Padding 16, 16, 16, 16" at bounding box center [161, 598] width 203 height 116
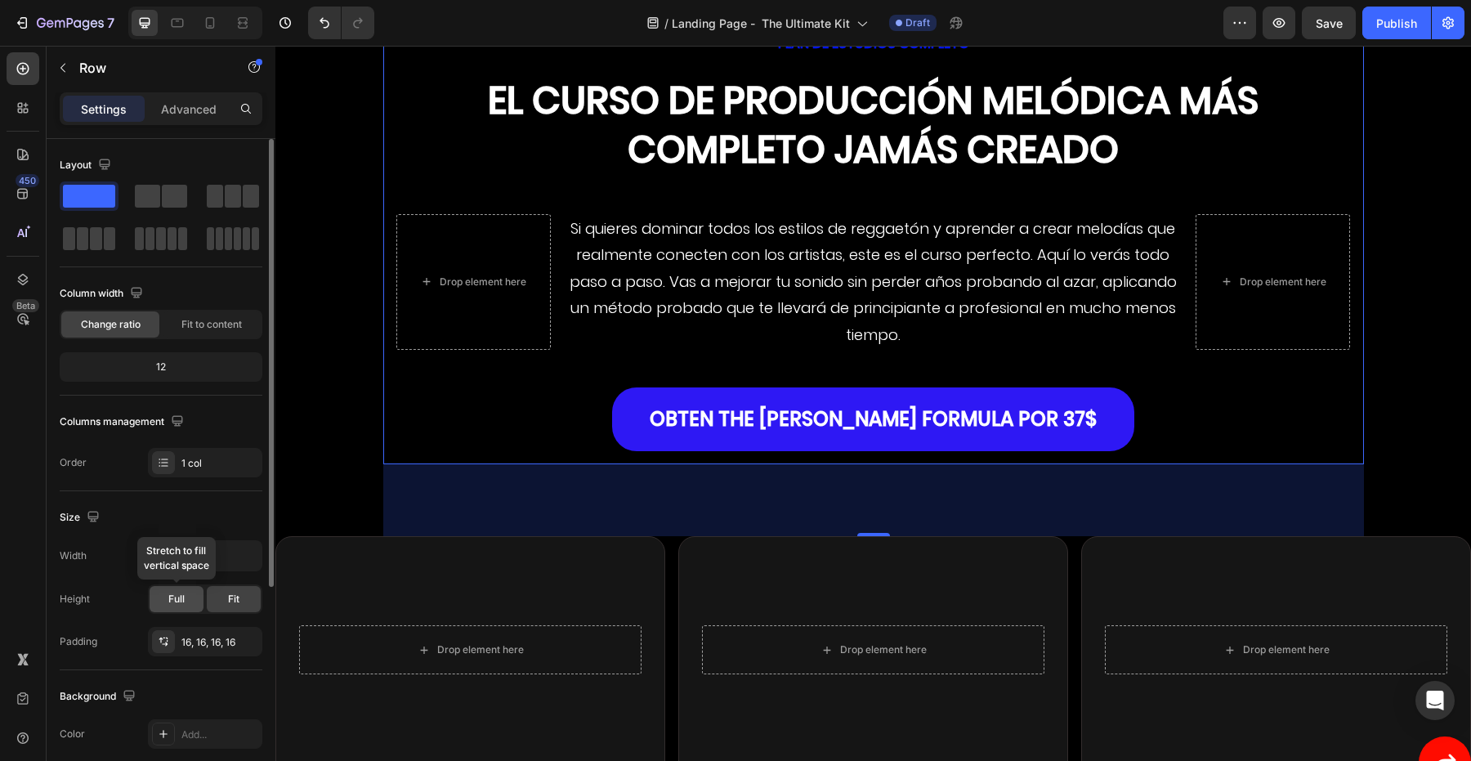
click at [170, 586] on div "Full" at bounding box center [177, 599] width 54 height 26
click at [223, 588] on div "Fit" at bounding box center [234, 599] width 54 height 26
click at [223, 548] on input "1200" at bounding box center [205, 555] width 113 height 29
click at [249, 564] on button "button" at bounding box center [246, 555] width 29 height 29
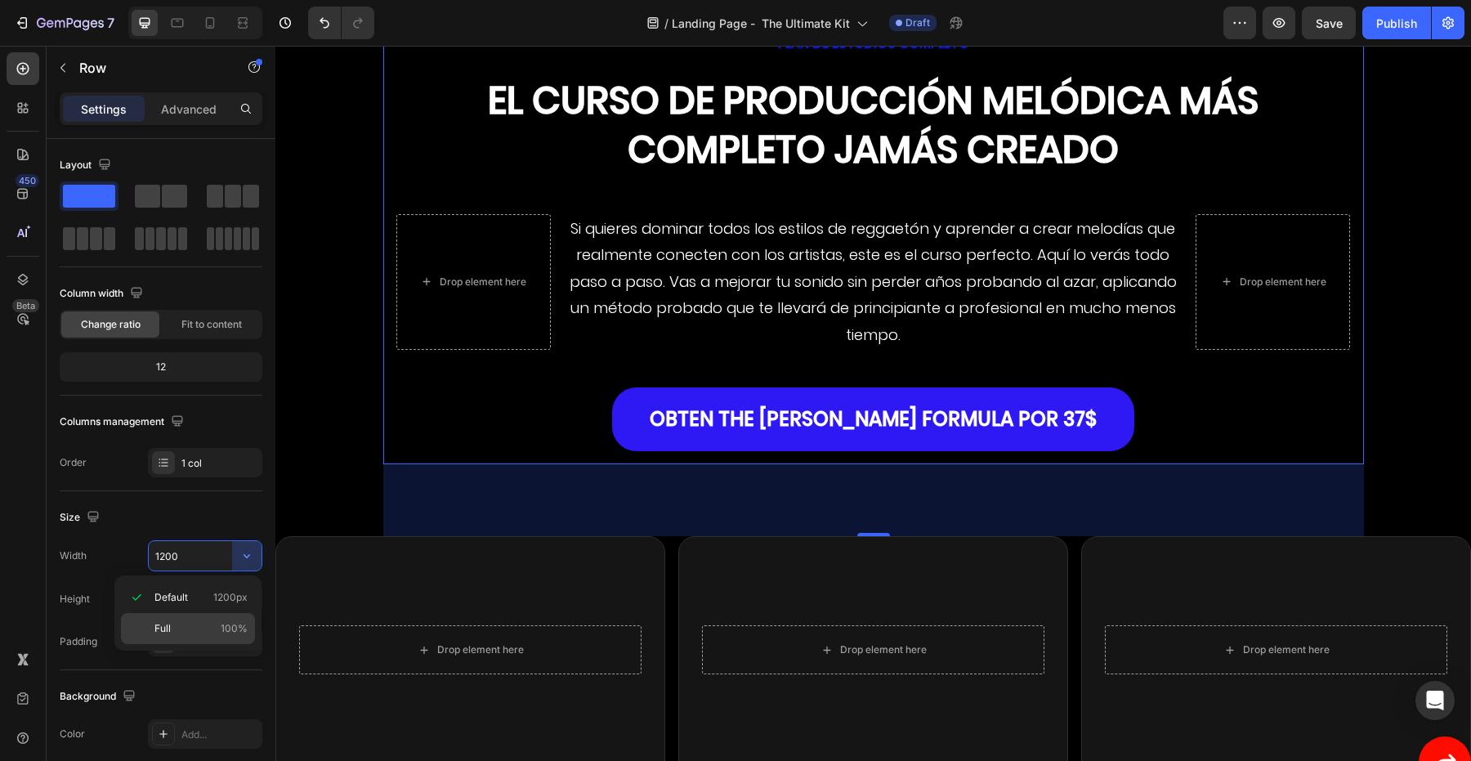
click at [205, 625] on p "Full 100%" at bounding box center [200, 628] width 93 height 15
type input "100%"
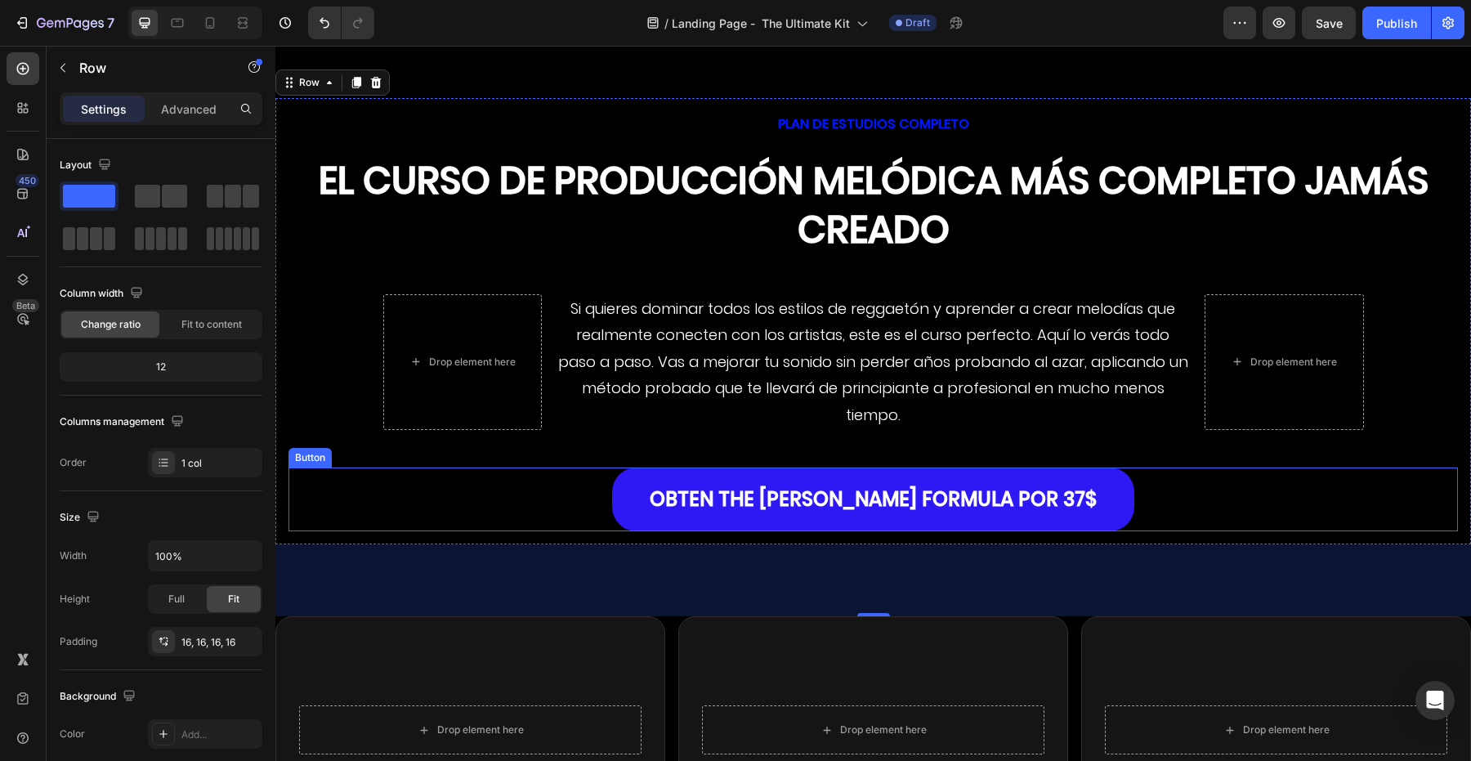
scroll to position [4093, 0]
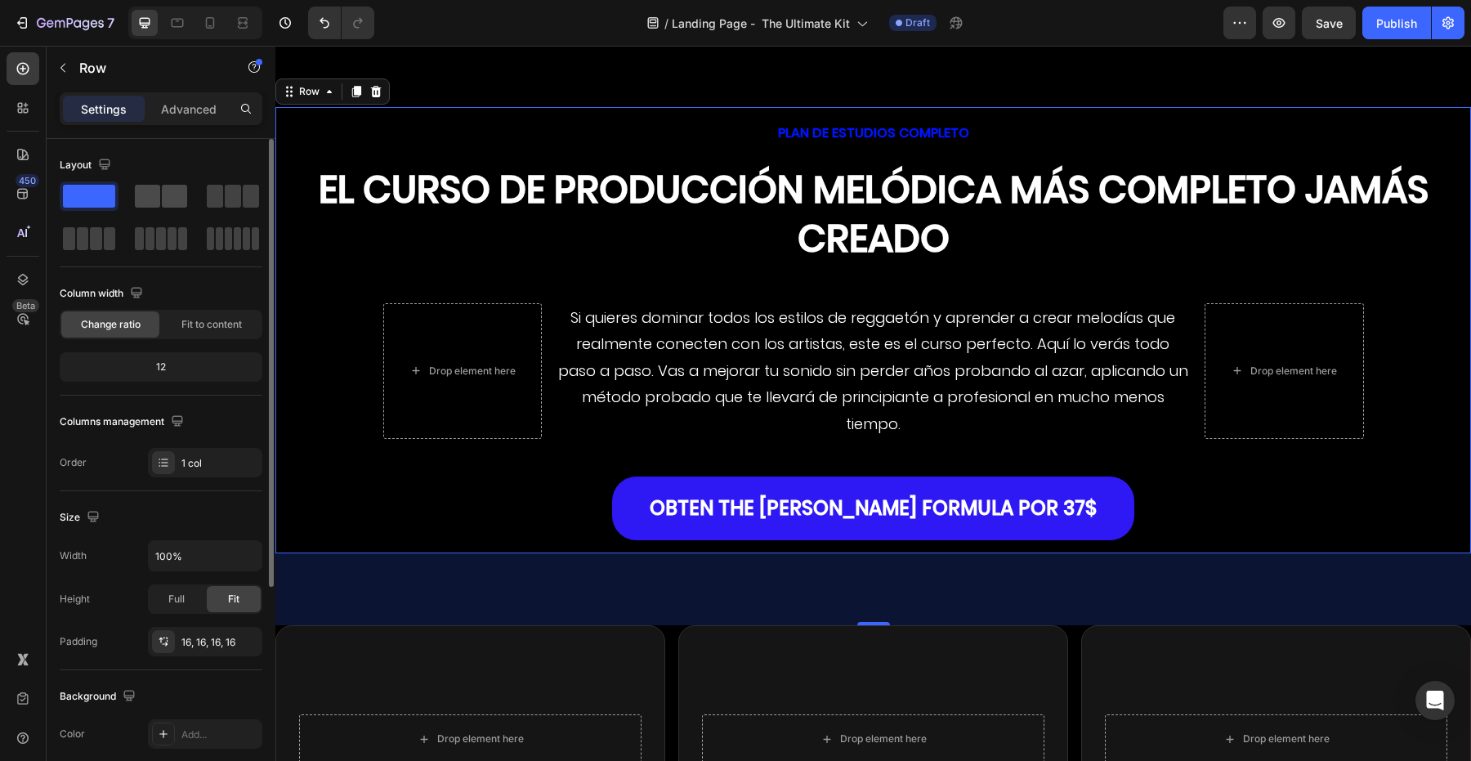
click at [203, 208] on div at bounding box center [232, 195] width 59 height 29
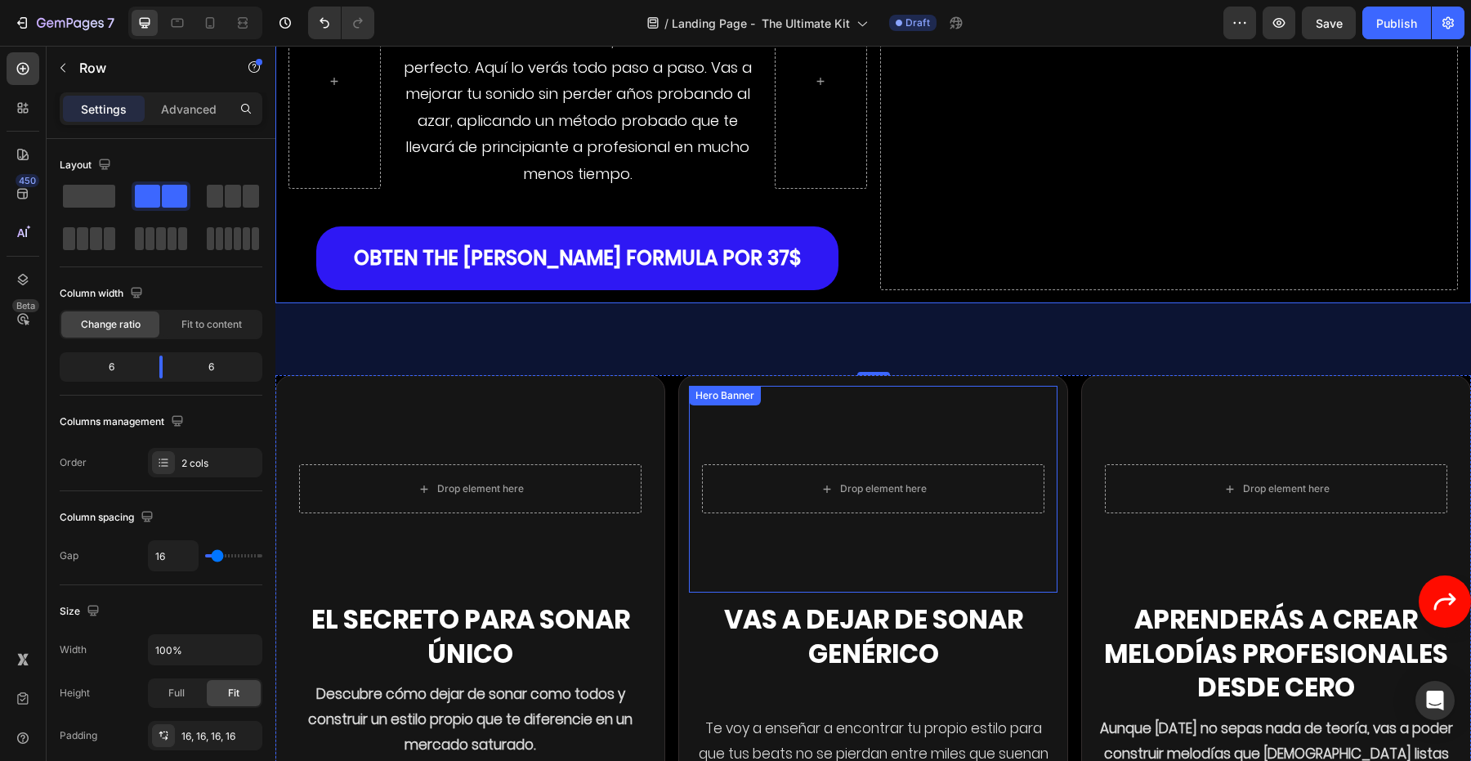
scroll to position [4473, 0]
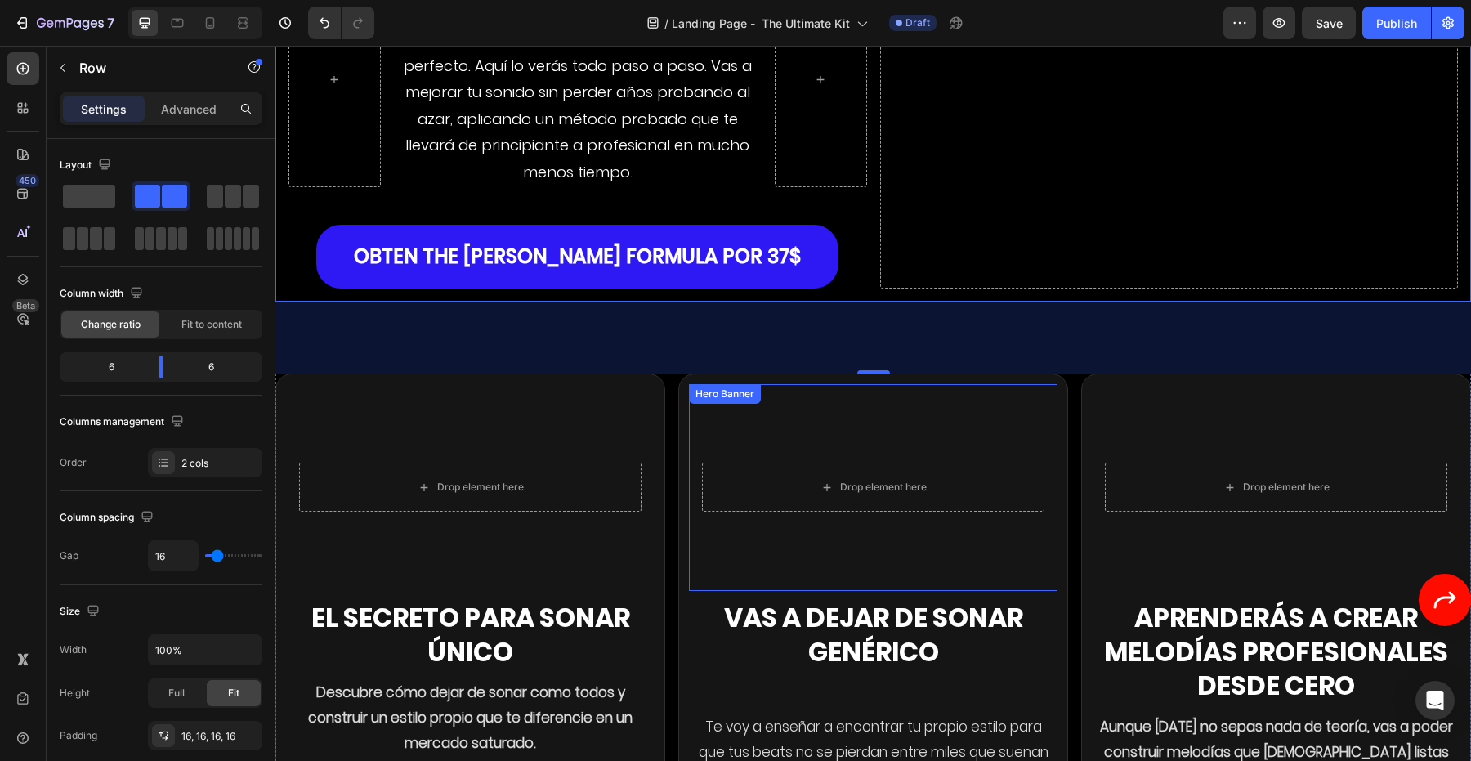
click at [707, 618] on h2 "Vas a dejar de sonar genérico" at bounding box center [873, 651] width 369 height 105
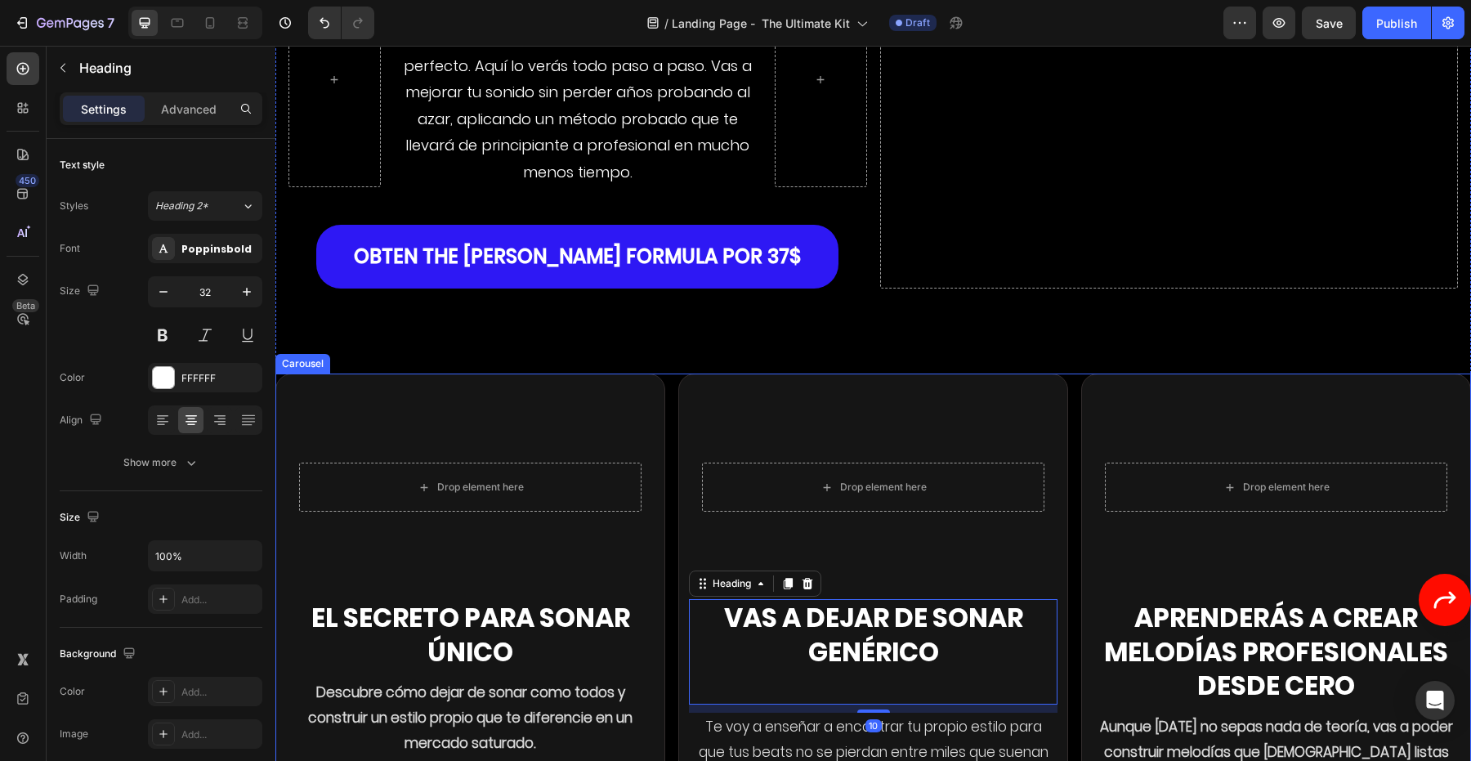
click at [675, 414] on div "Drop element here Hero Banner El secreto para sonar único Heading Descubre cómo…" at bounding box center [873, 600] width 1196 height 454
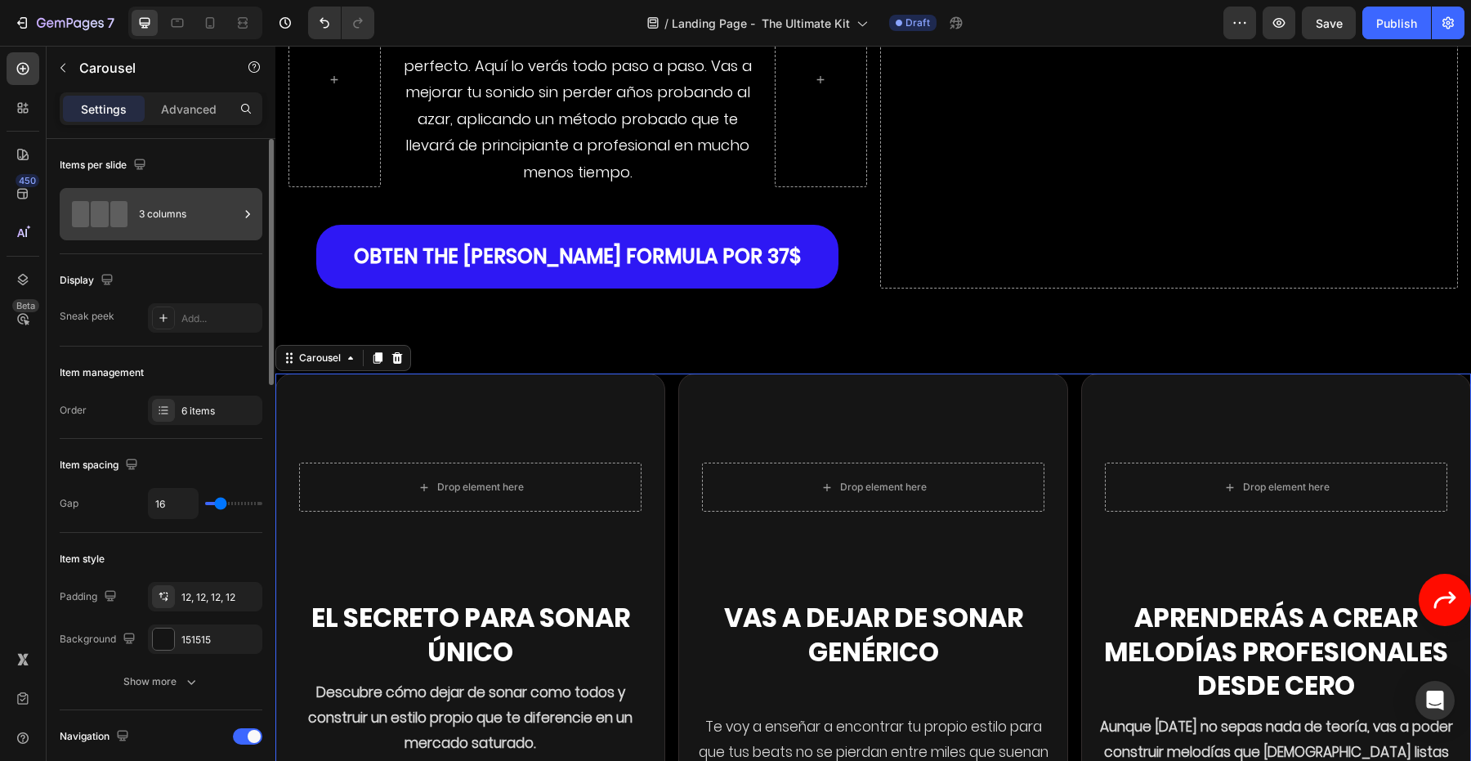
click at [155, 221] on div "3 columns" at bounding box center [189, 214] width 100 height 38
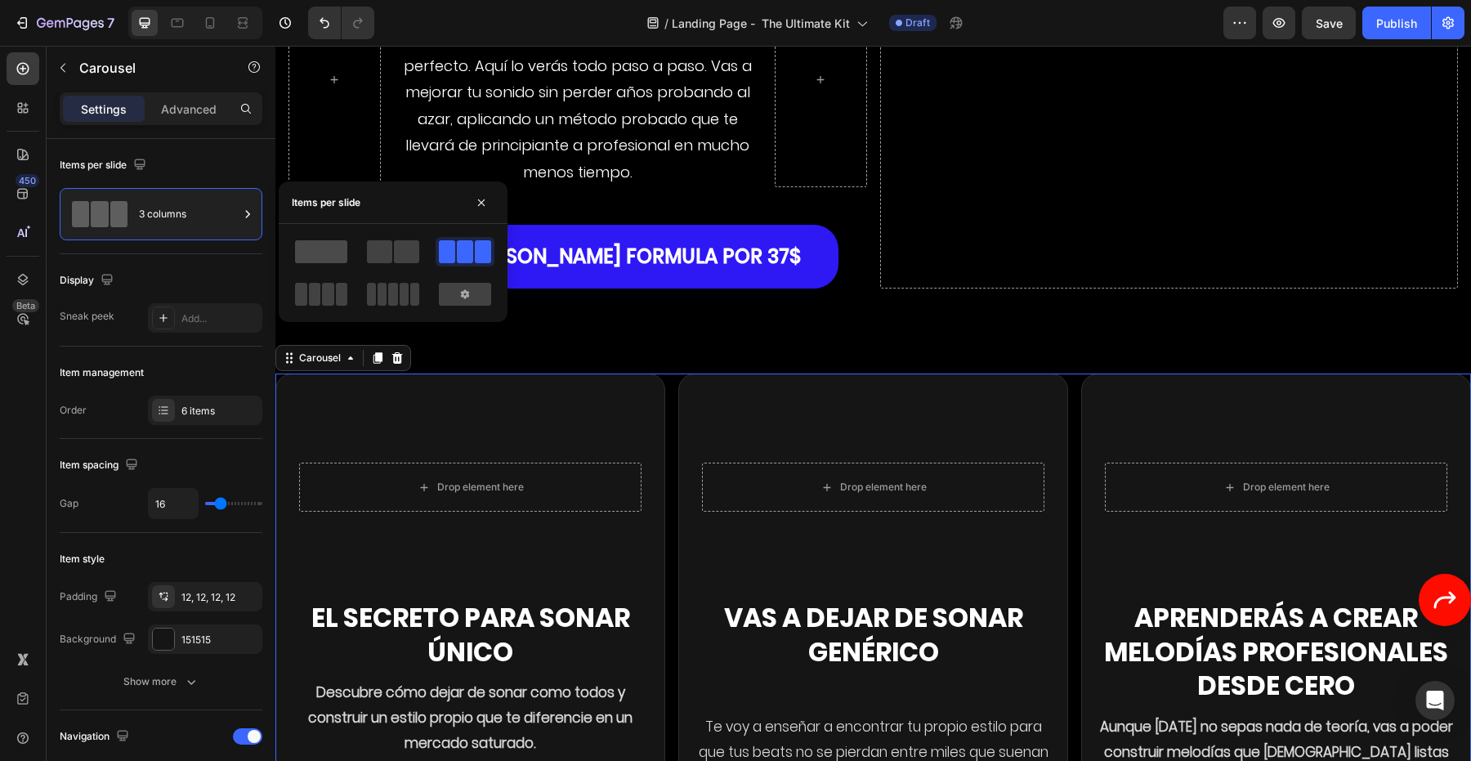
click at [297, 256] on span at bounding box center [321, 251] width 52 height 23
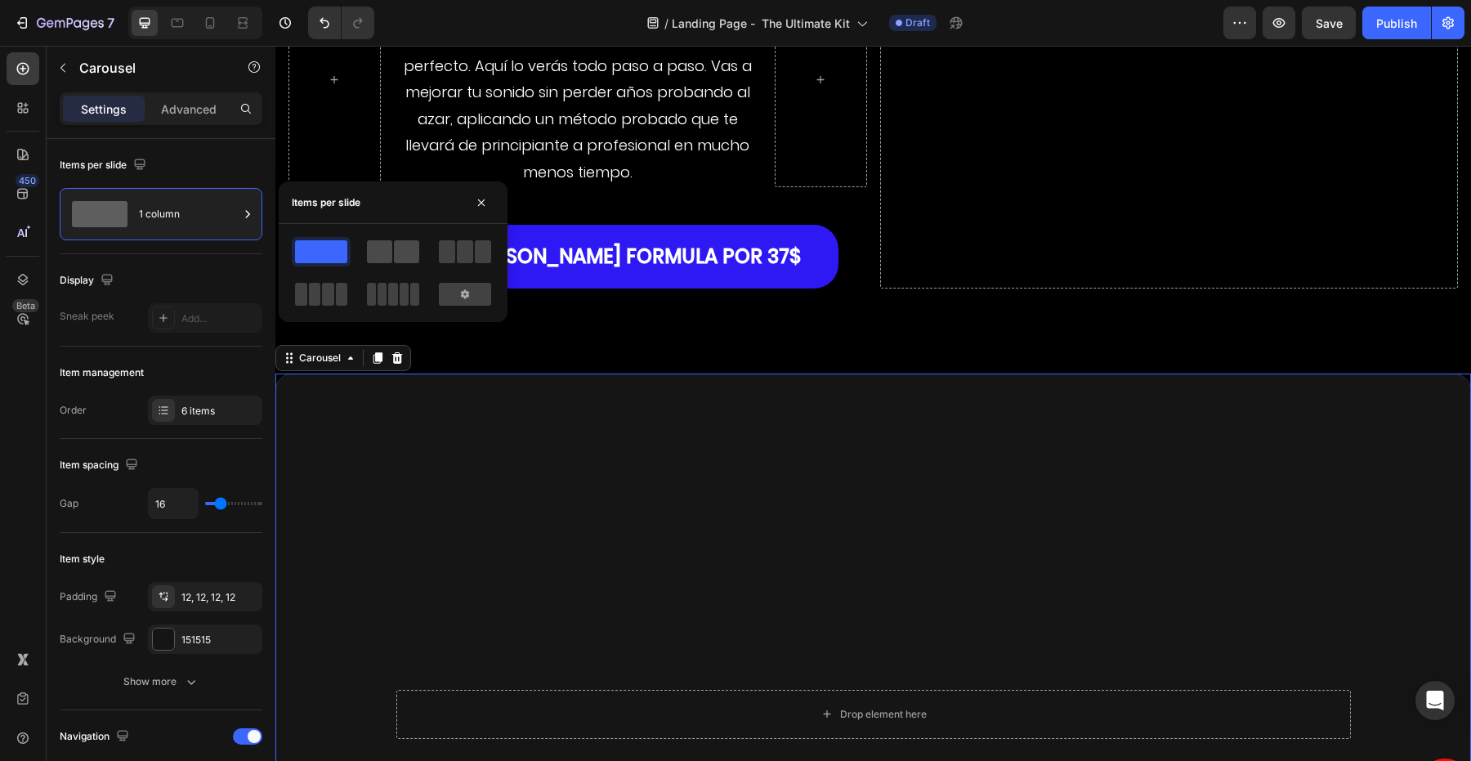
click at [386, 253] on span at bounding box center [379, 251] width 25 height 23
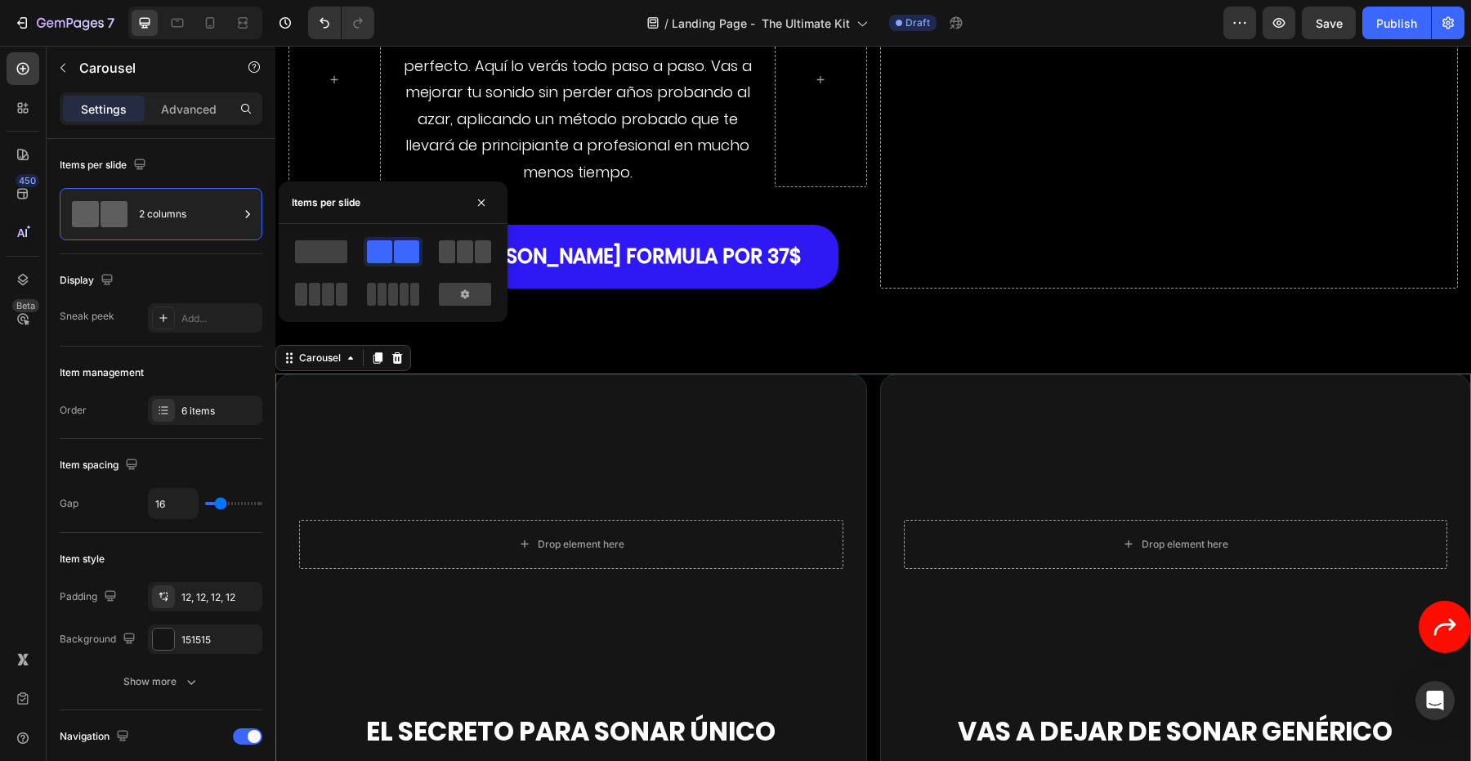
click at [447, 253] on span at bounding box center [447, 251] width 16 height 23
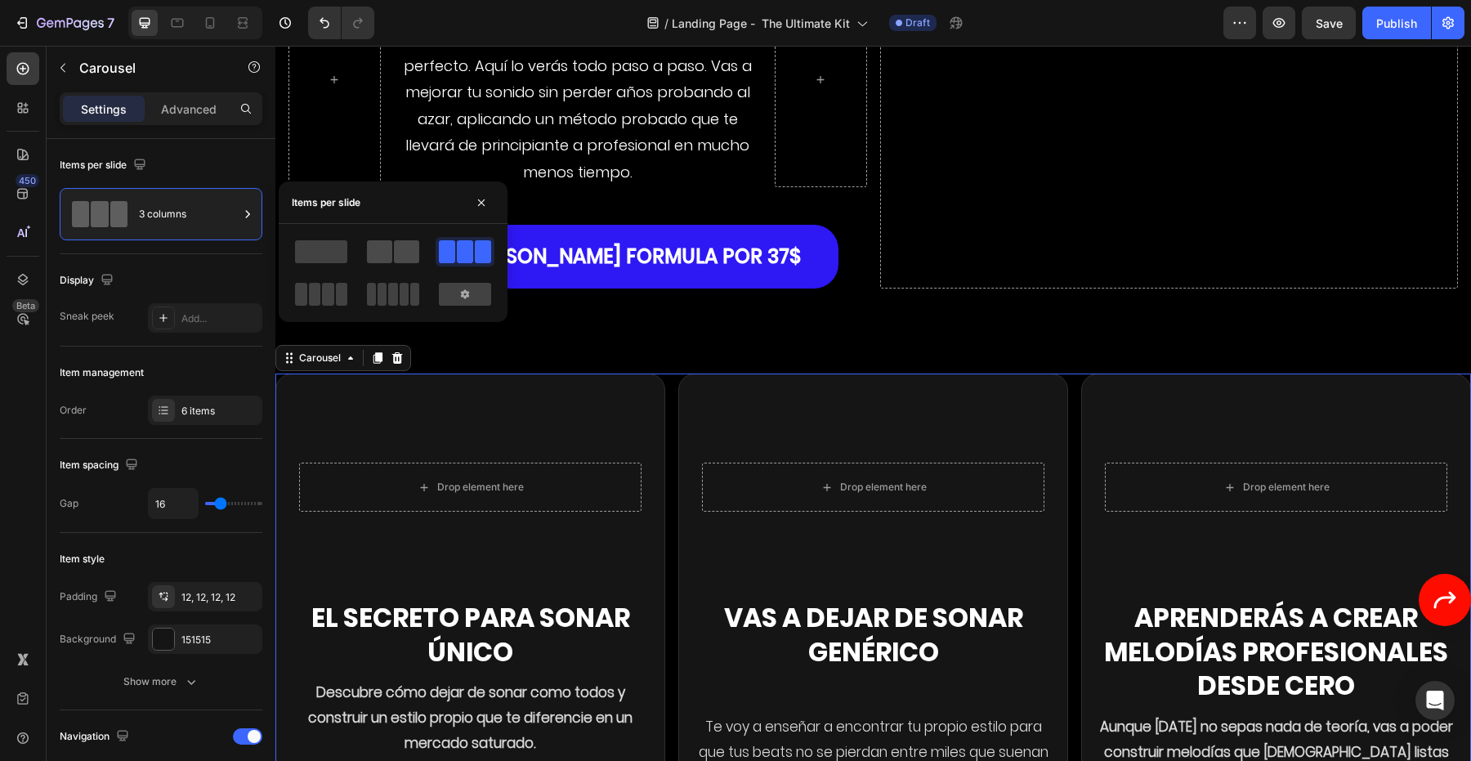
click at [412, 255] on span at bounding box center [406, 251] width 25 height 23
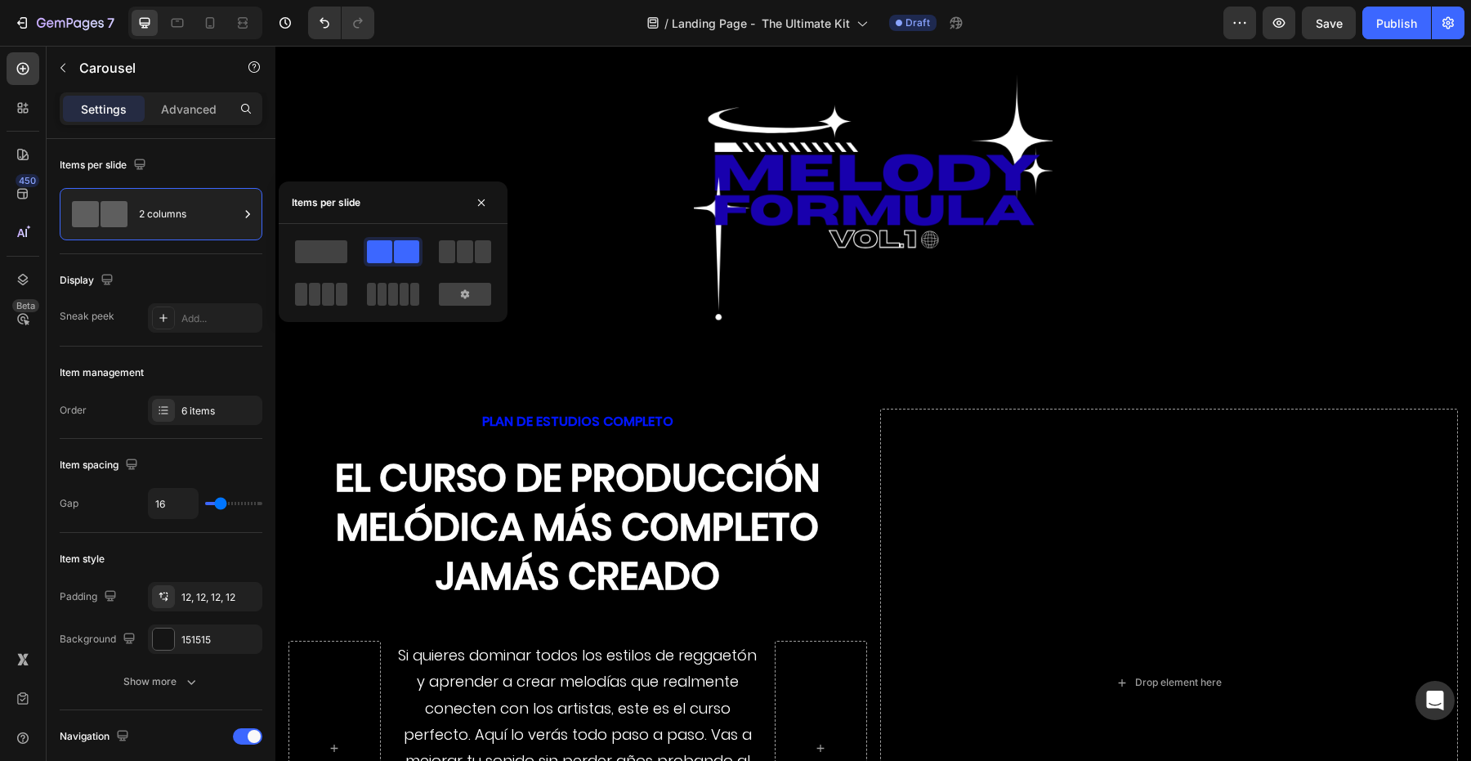
scroll to position [3796, 0]
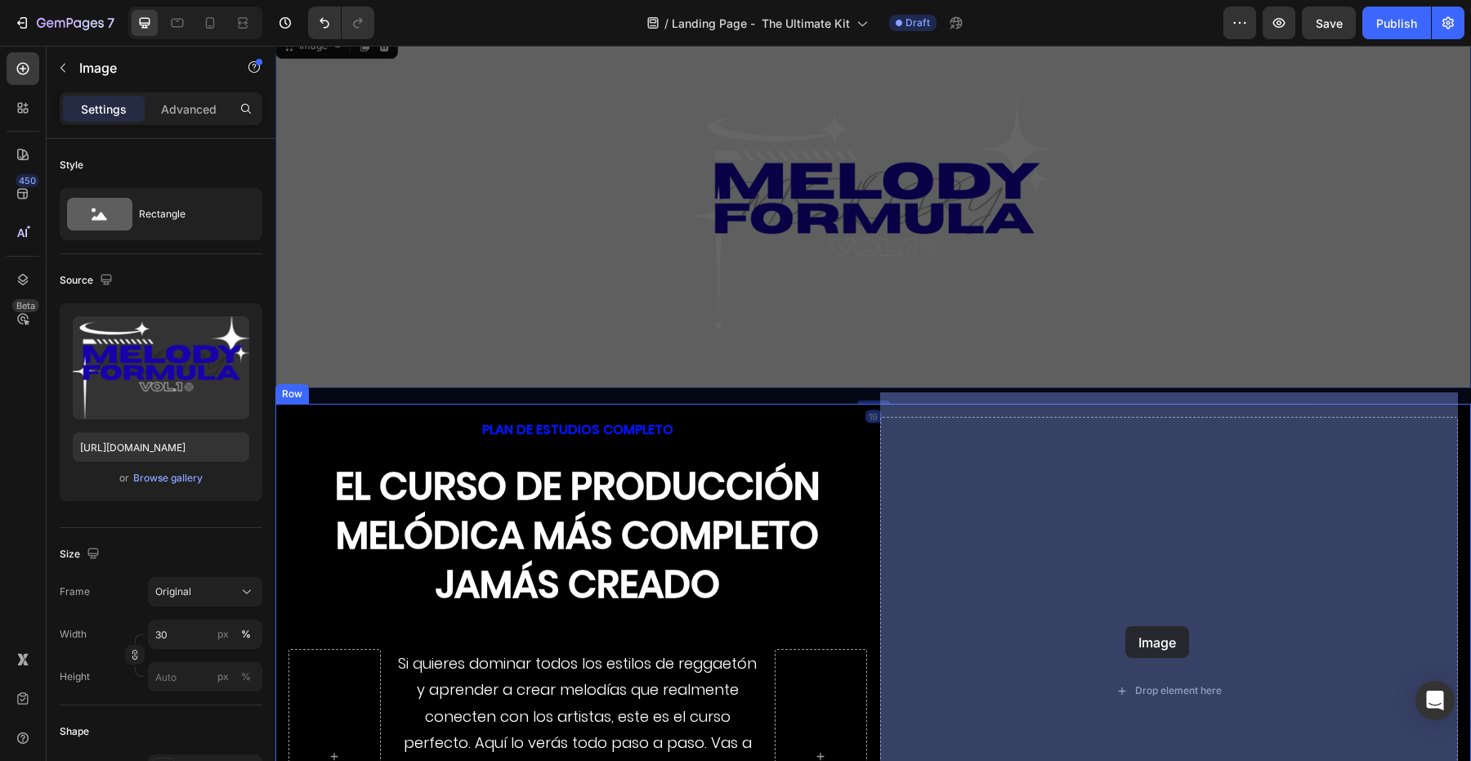
drag, startPoint x: 846, startPoint y: 170, endPoint x: 1124, endPoint y: 621, distance: 530.2
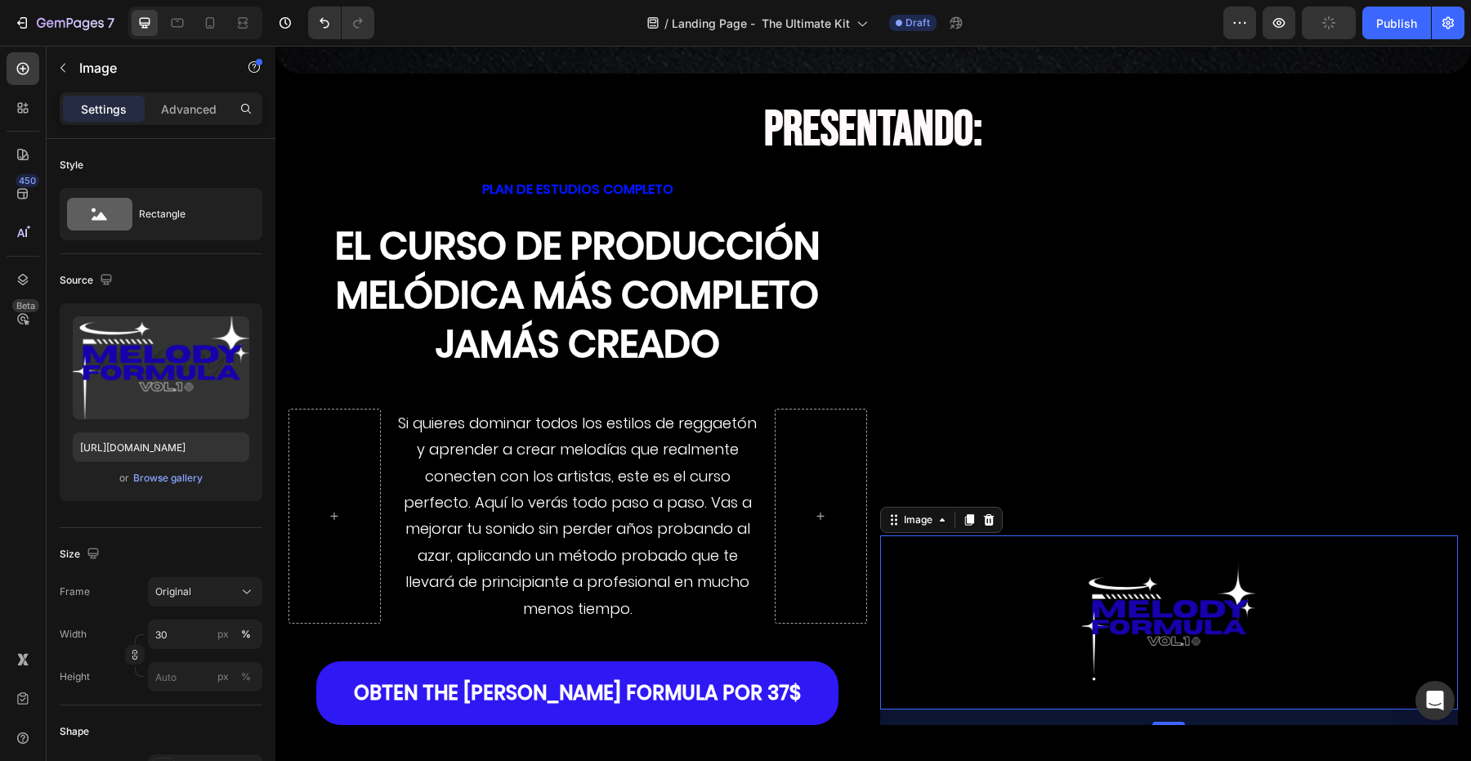
scroll to position [3663, 0]
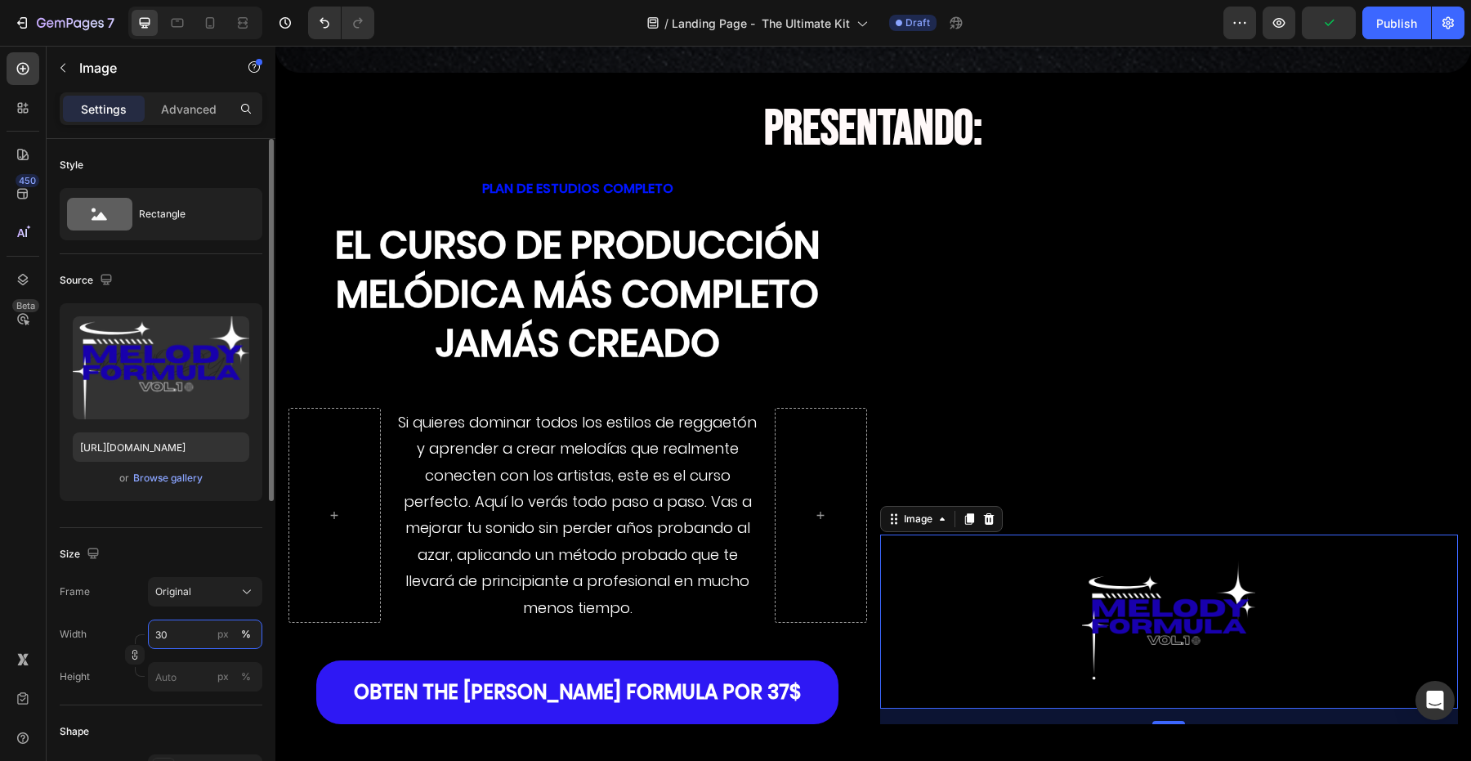
click at [163, 637] on input "30" at bounding box center [205, 633] width 114 height 29
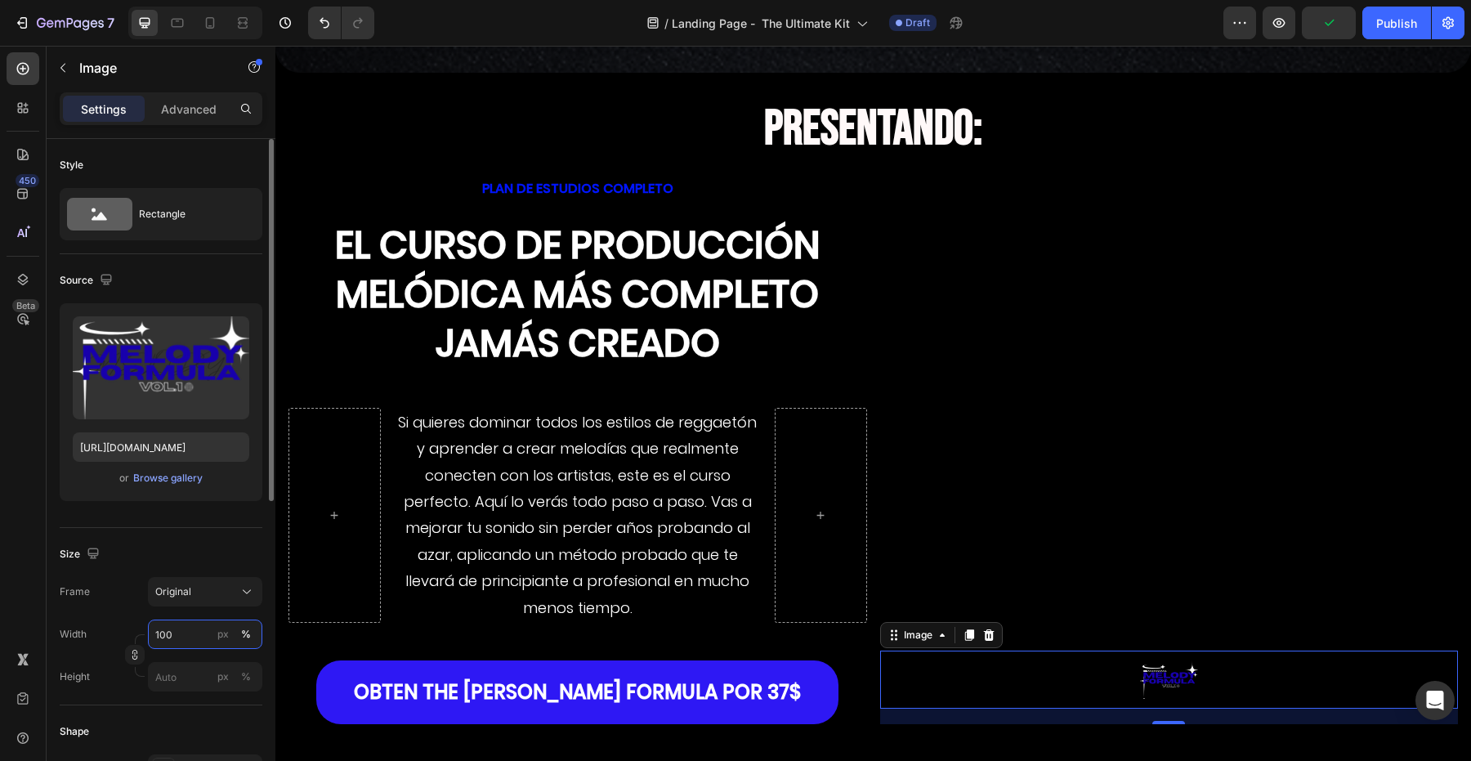
type input "1000"
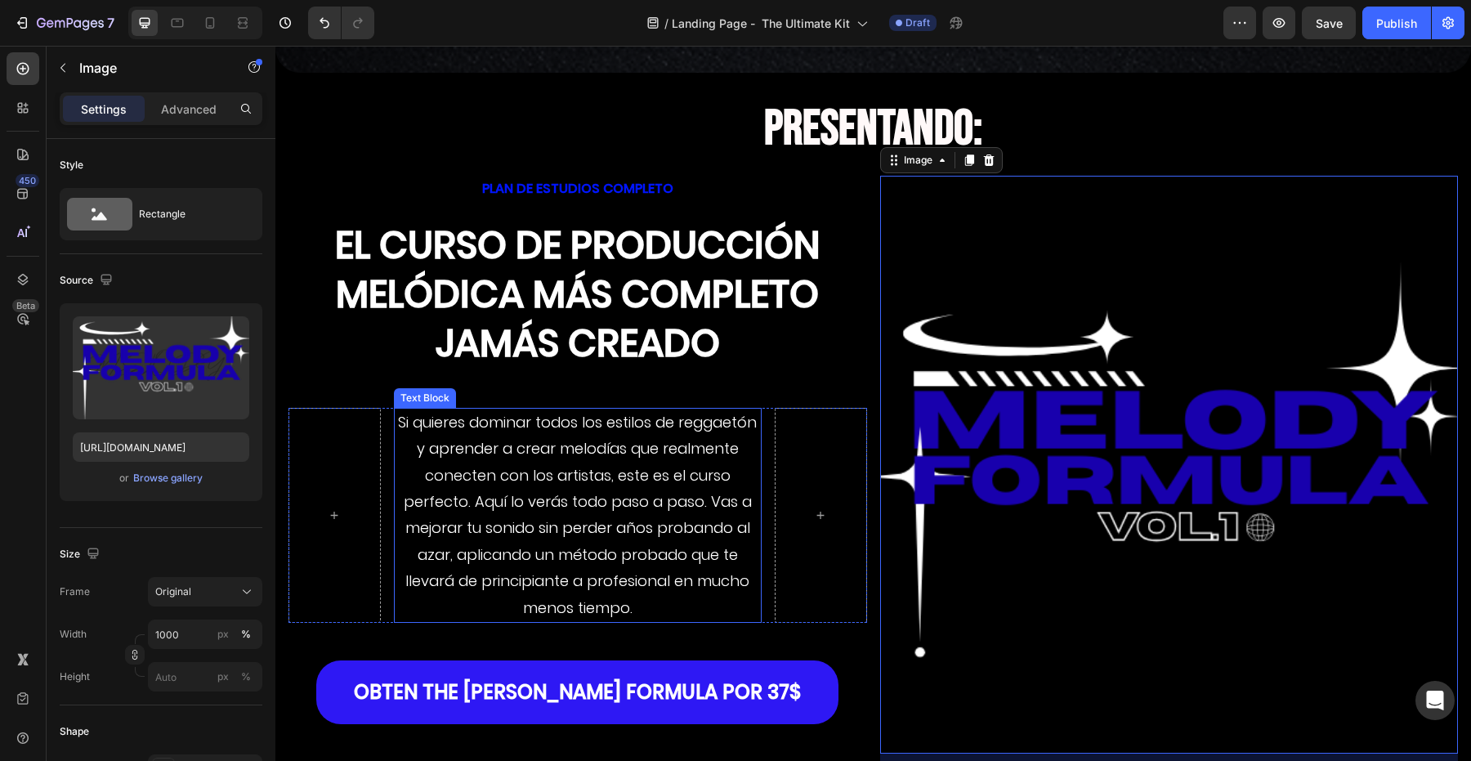
click at [635, 408] on div "Si quieres dominar todos los estilos de reggaetón y aprender a crear melodías q…" at bounding box center [578, 515] width 368 height 215
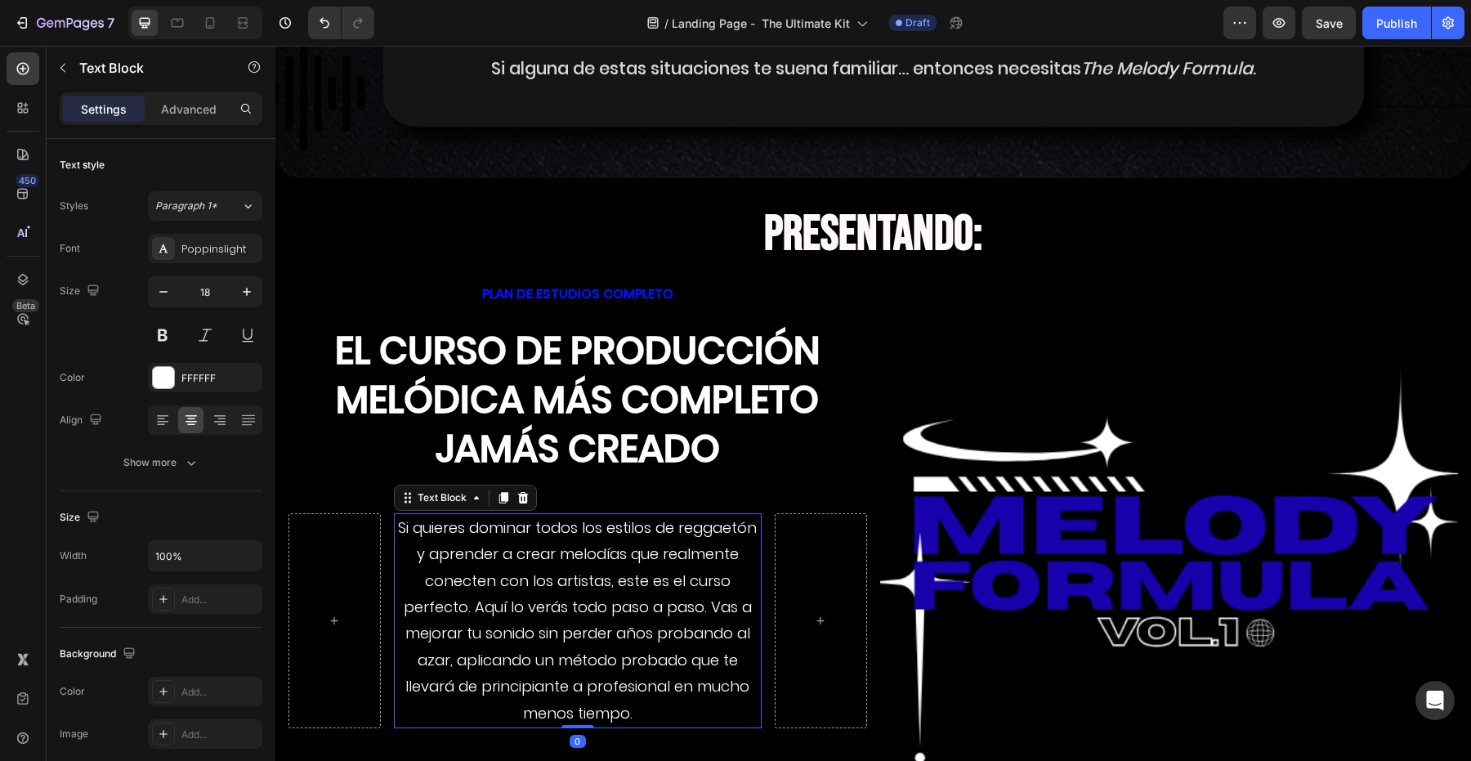
scroll to position [3545, 0]
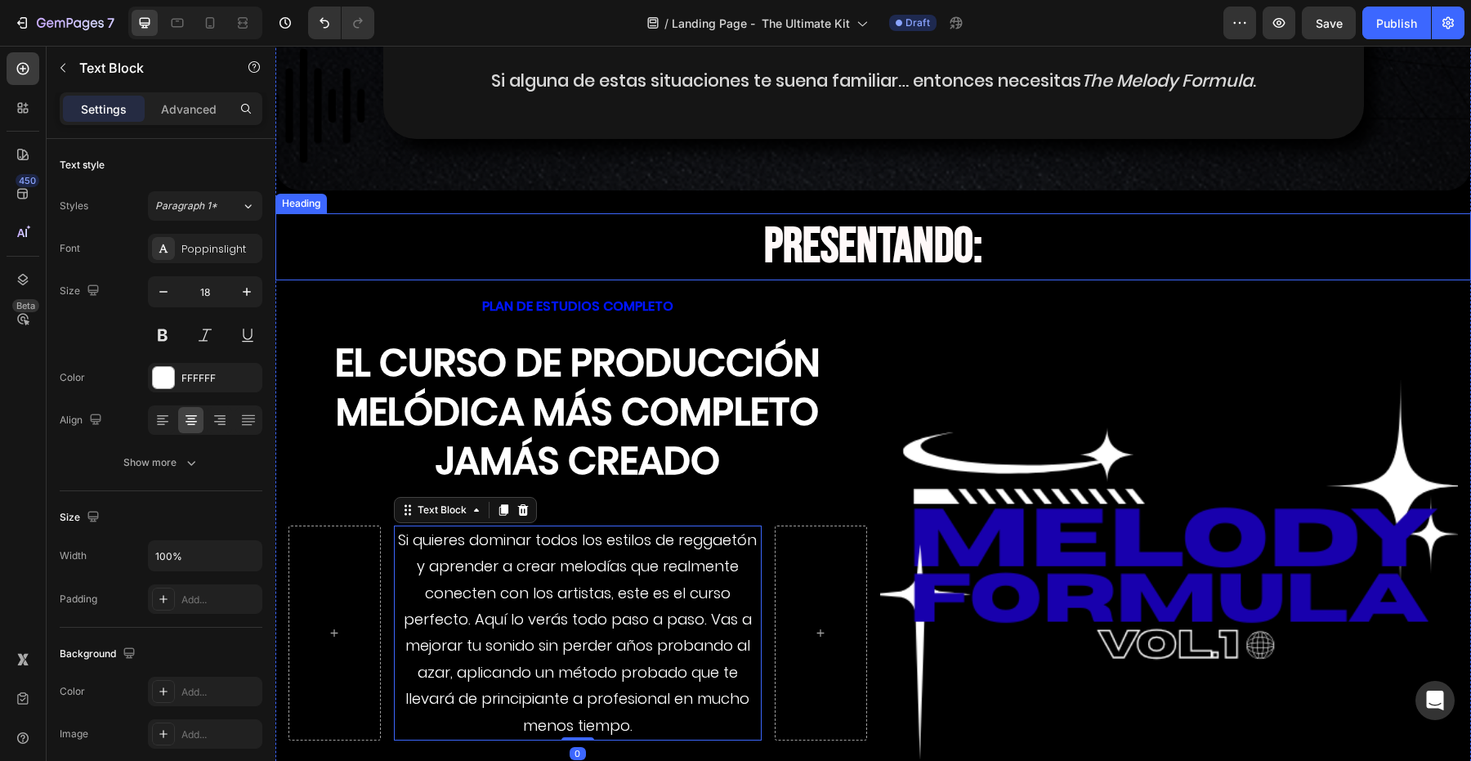
click at [834, 230] on strong "PRESENTANDO:" at bounding box center [873, 246] width 218 height 59
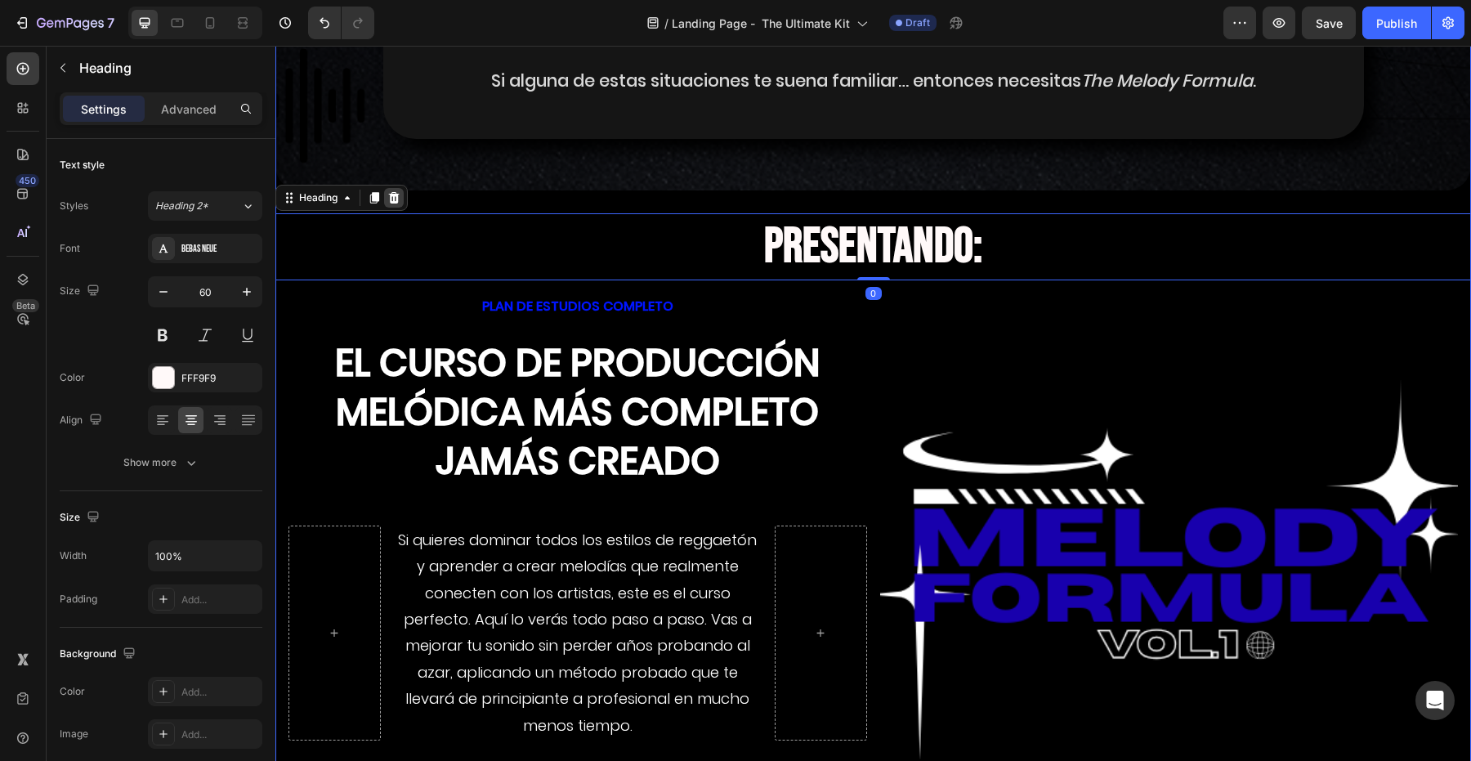
click at [401, 188] on div at bounding box center [394, 198] width 20 height 20
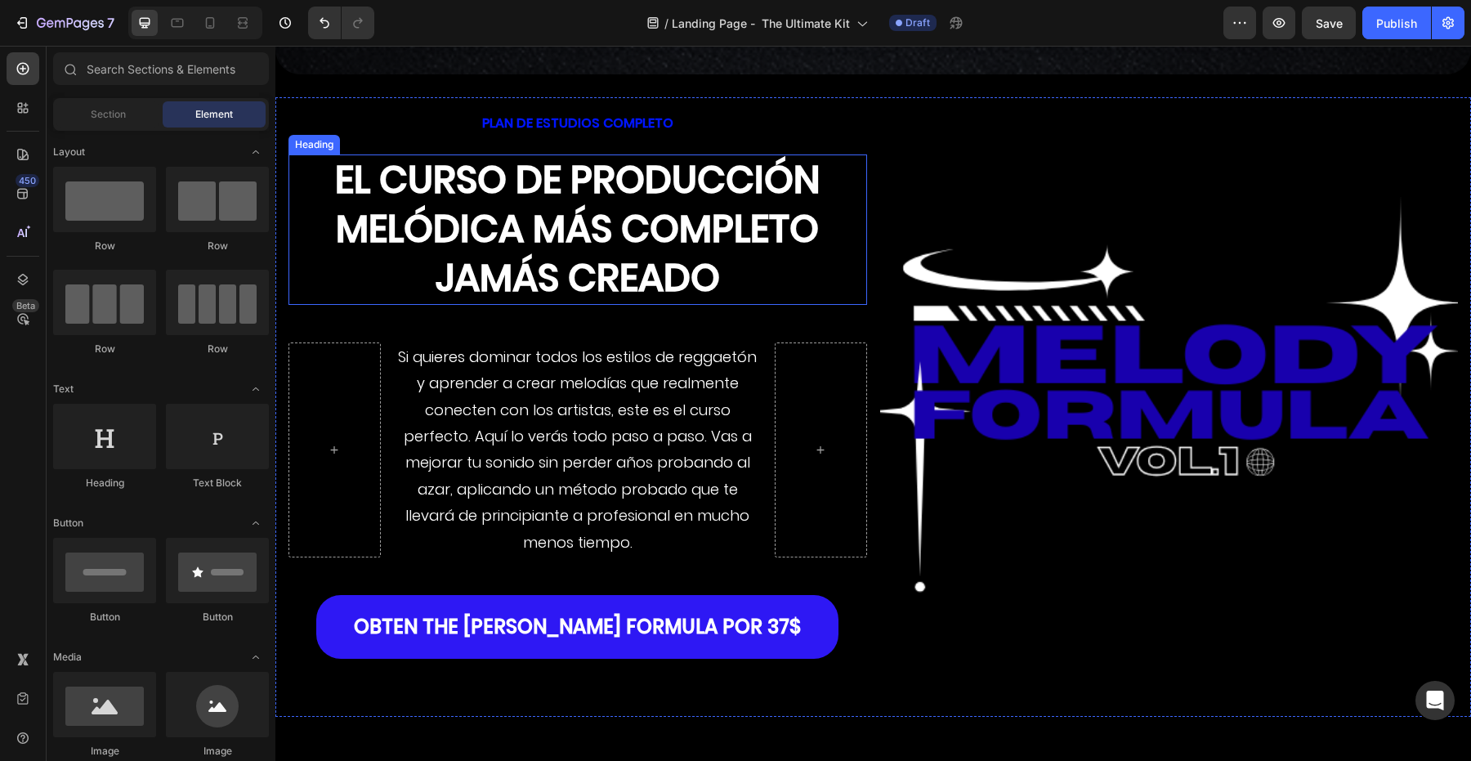
scroll to position [3662, 0]
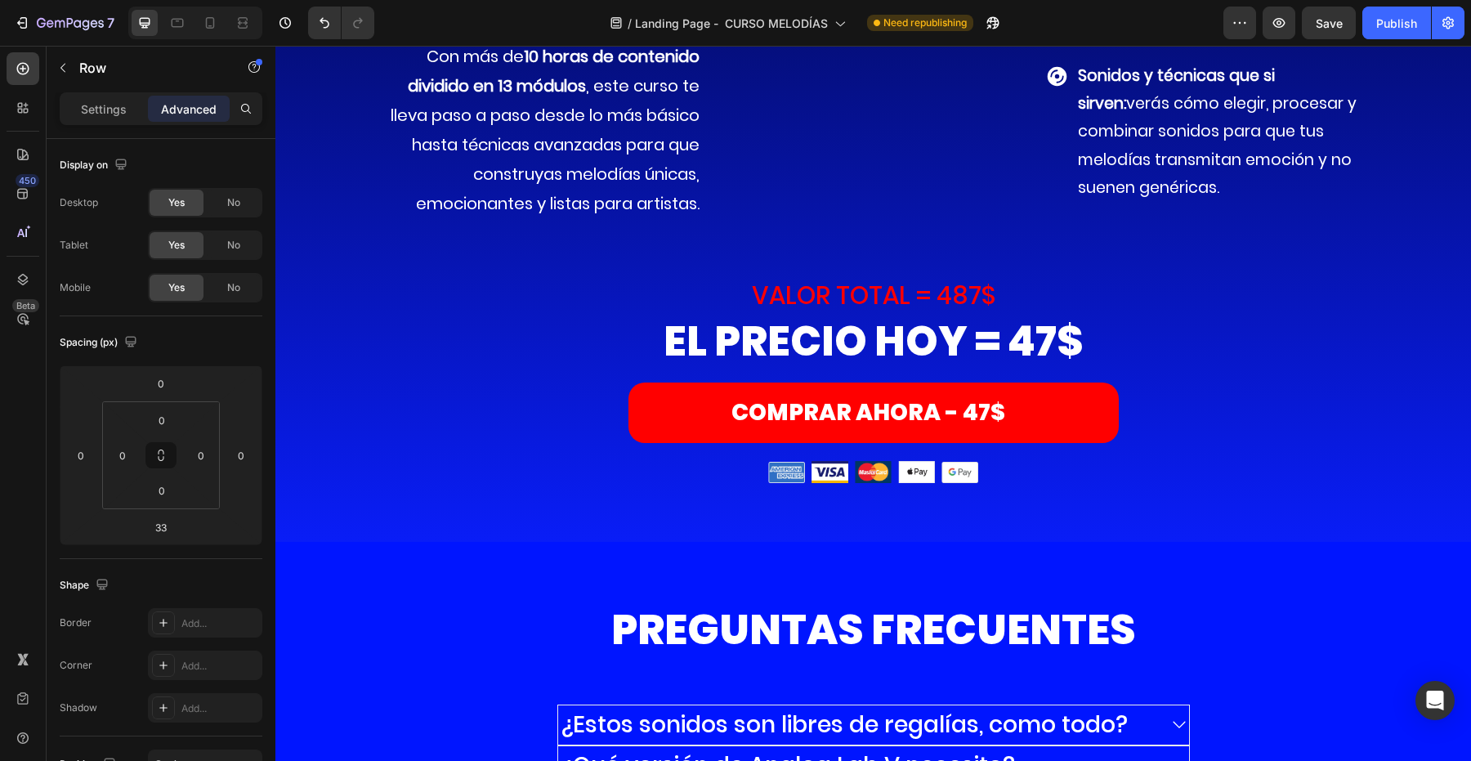
scroll to position [9760, 0]
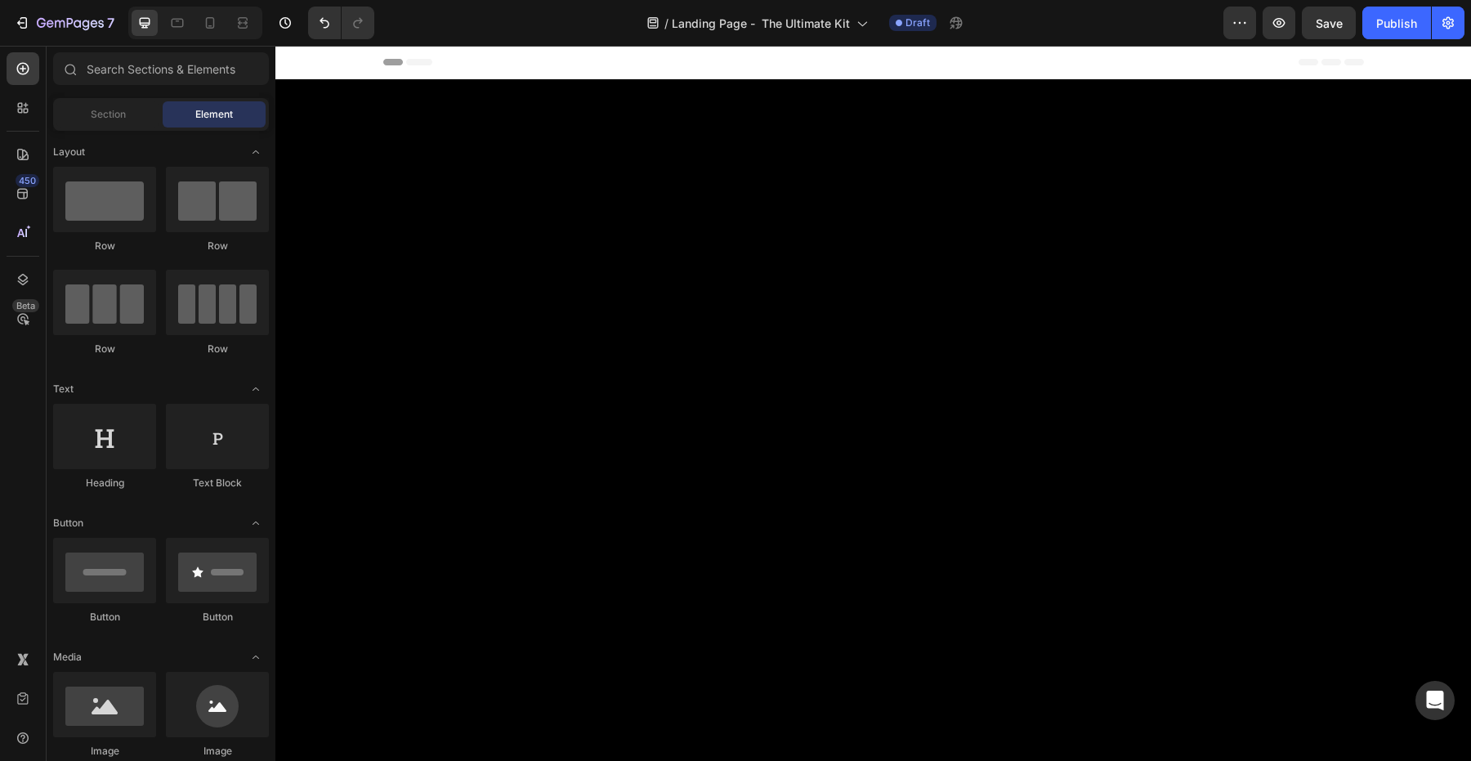
scroll to position [3646, 0]
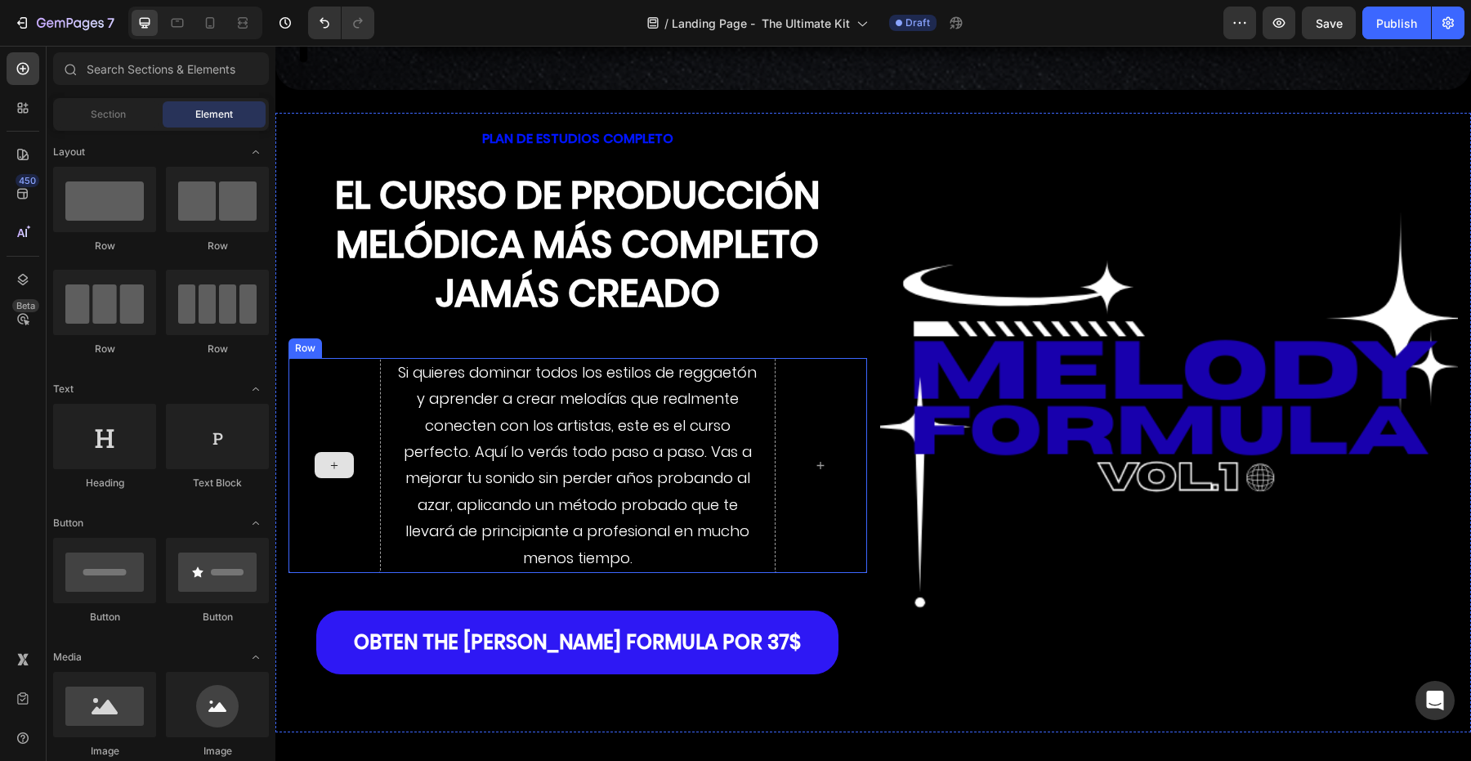
click at [371, 427] on div at bounding box center [334, 465] width 92 height 215
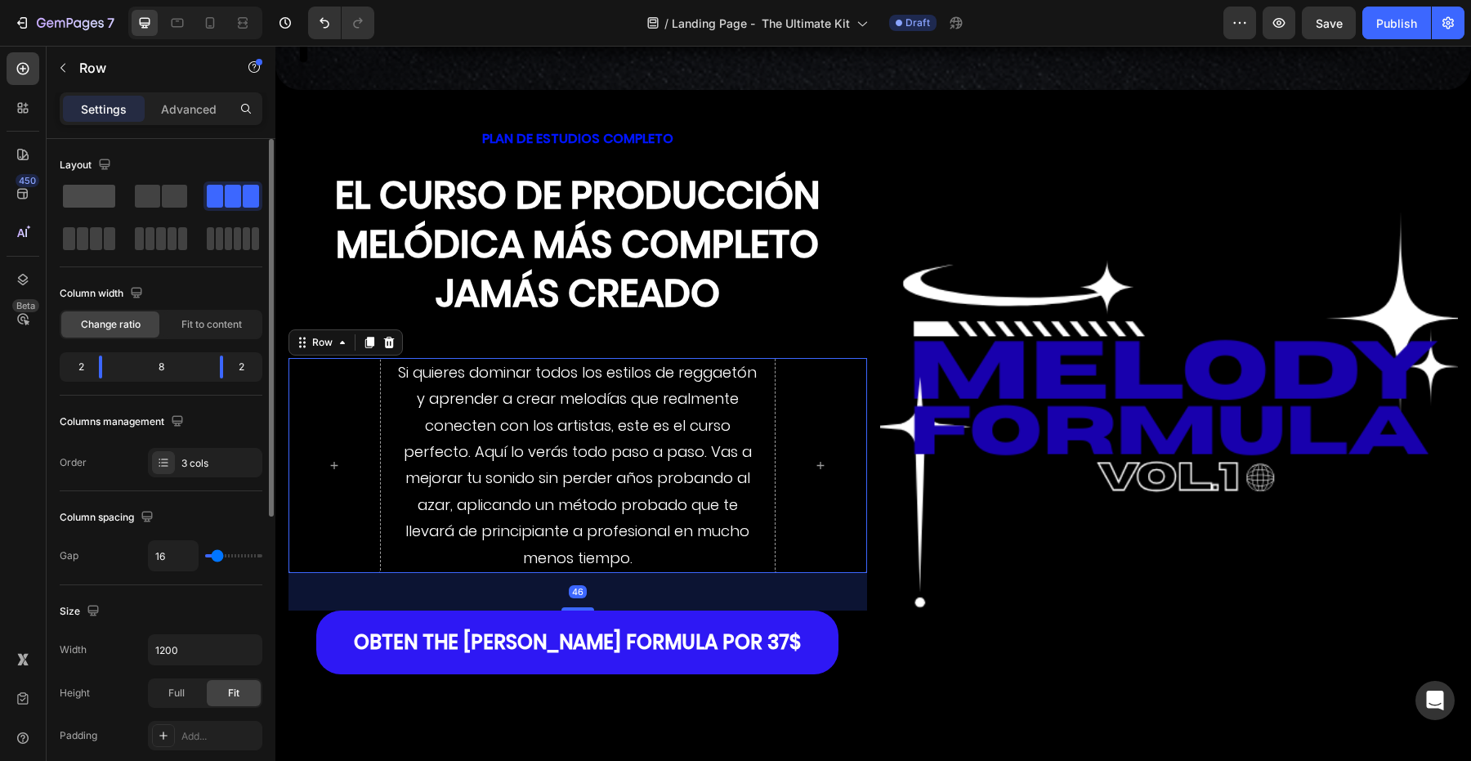
click at [94, 203] on span at bounding box center [89, 196] width 52 height 23
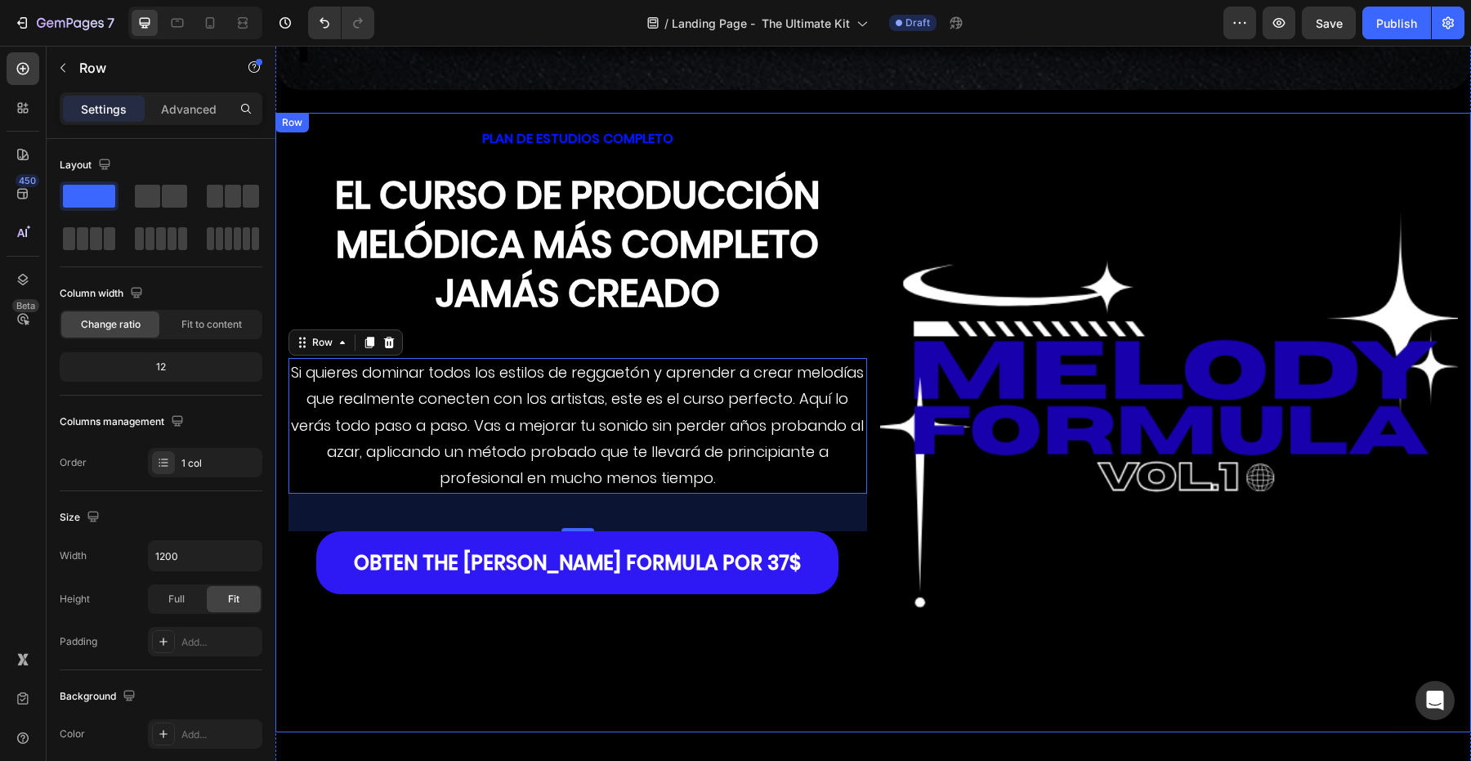
click at [599, 660] on div "PLAN DE ESTUDIOS COMPLETO Text Block El curso de producción melódica más comple…" at bounding box center [577, 423] width 579 height 594
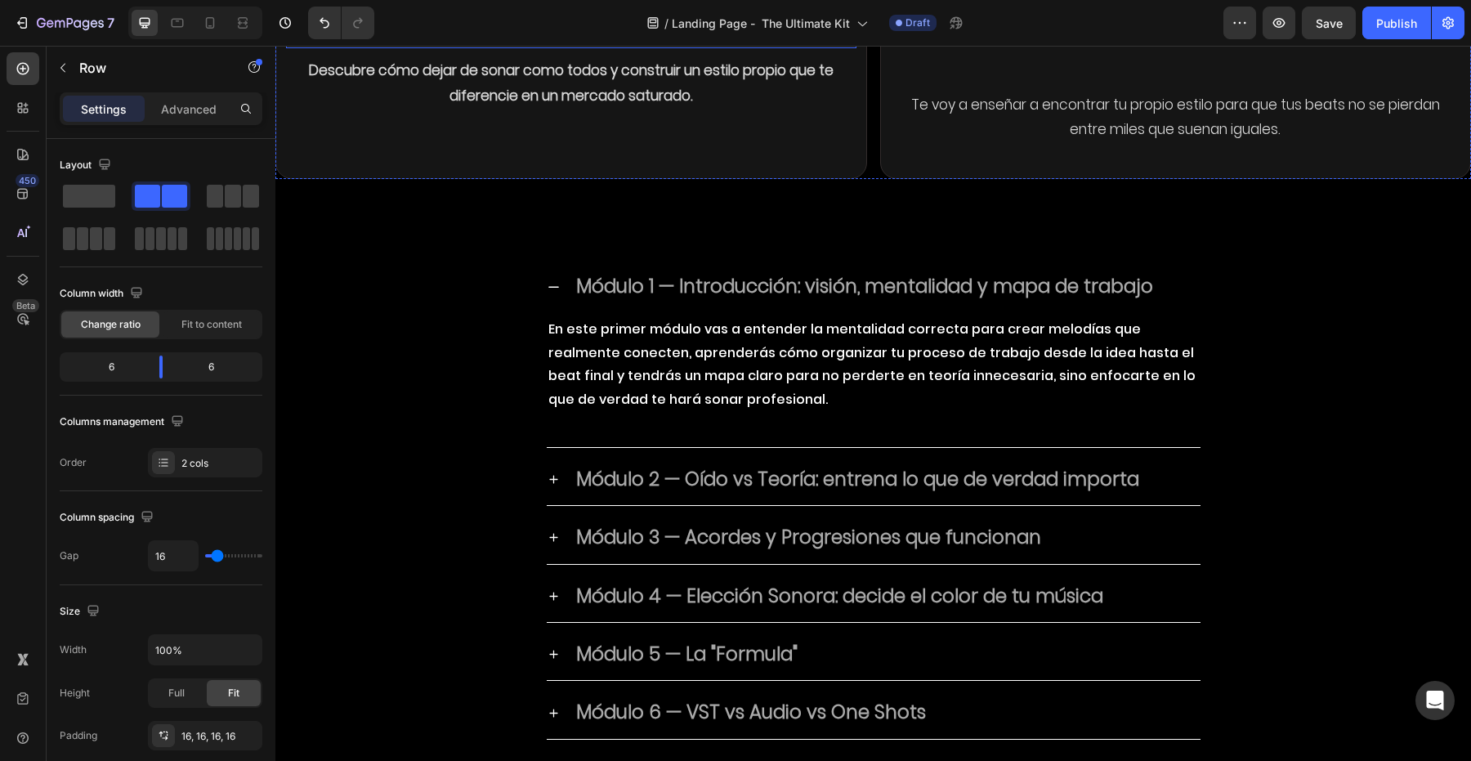
scroll to position [4821, 0]
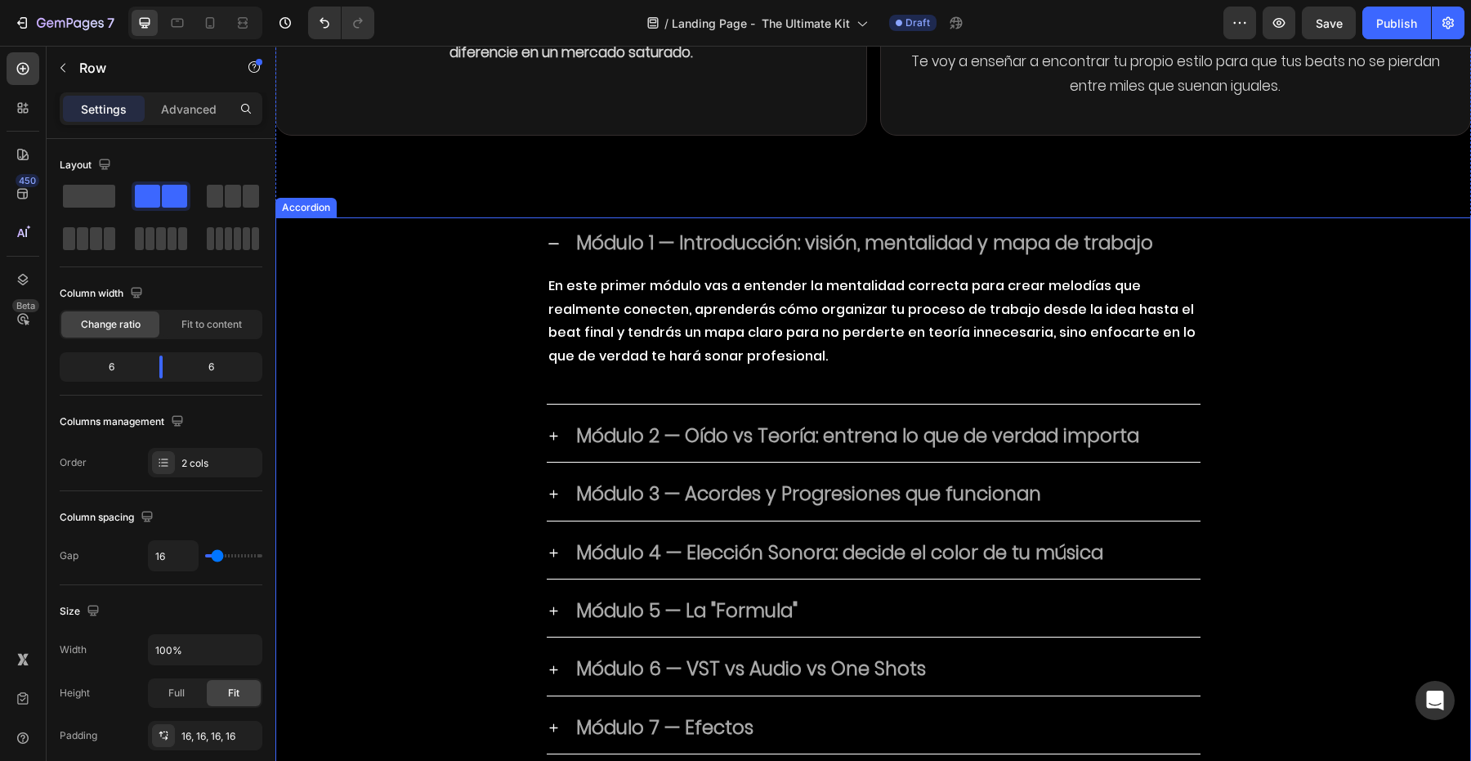
click at [504, 249] on div "Módulo 1 — Introducción: visión, mentalidad y mapa de trabajo En este primer mó…" at bounding box center [873, 310] width 1194 height 186
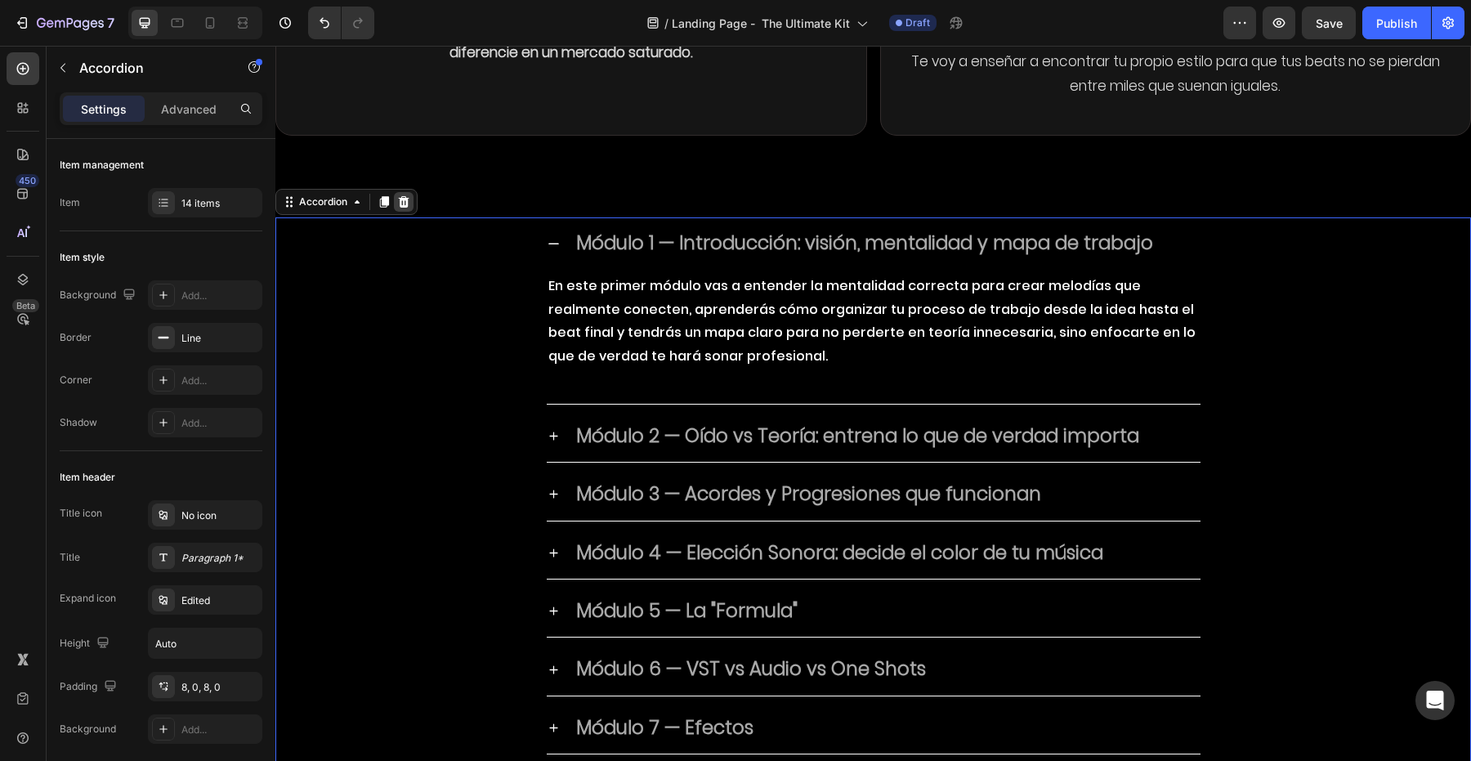
click at [410, 192] on div at bounding box center [404, 202] width 20 height 20
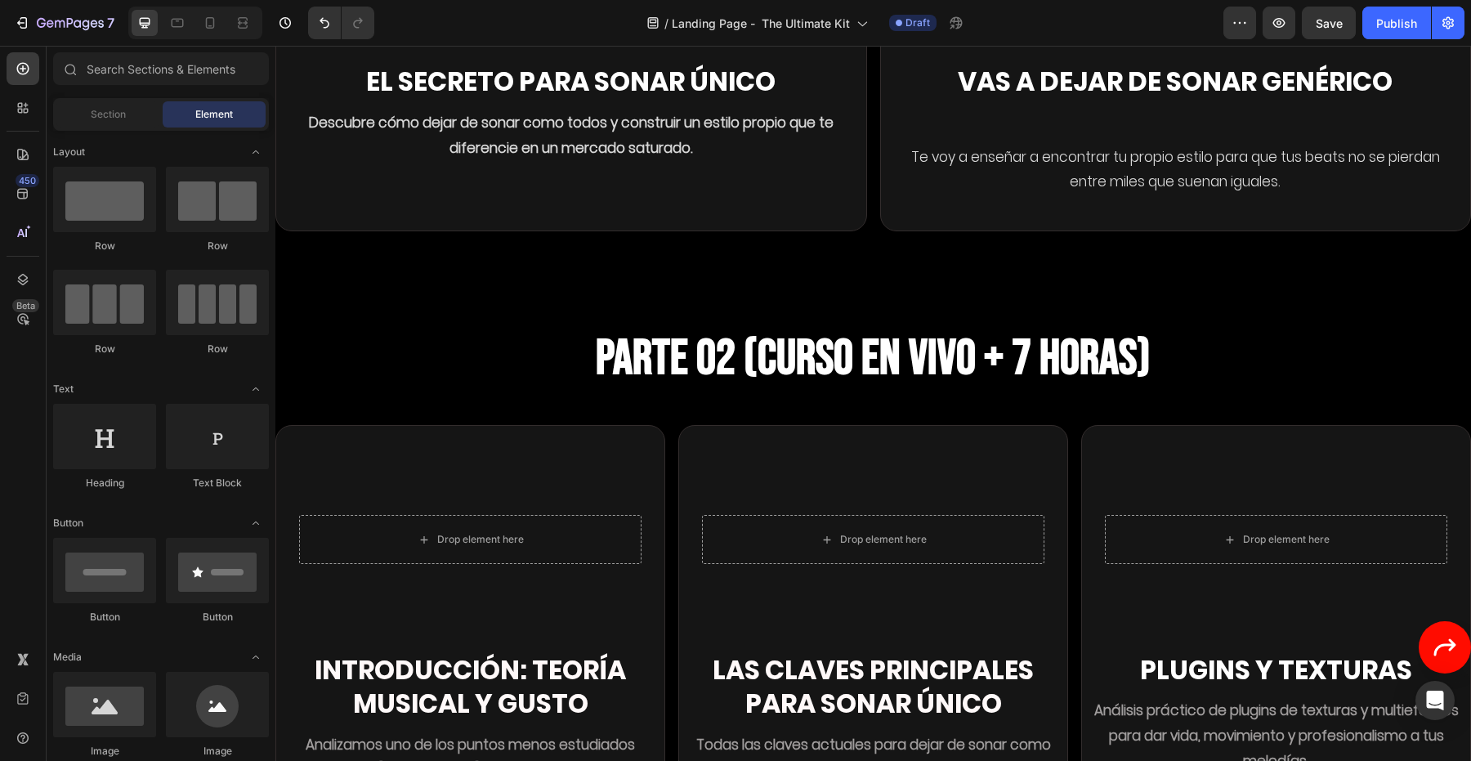
scroll to position [4701, 0]
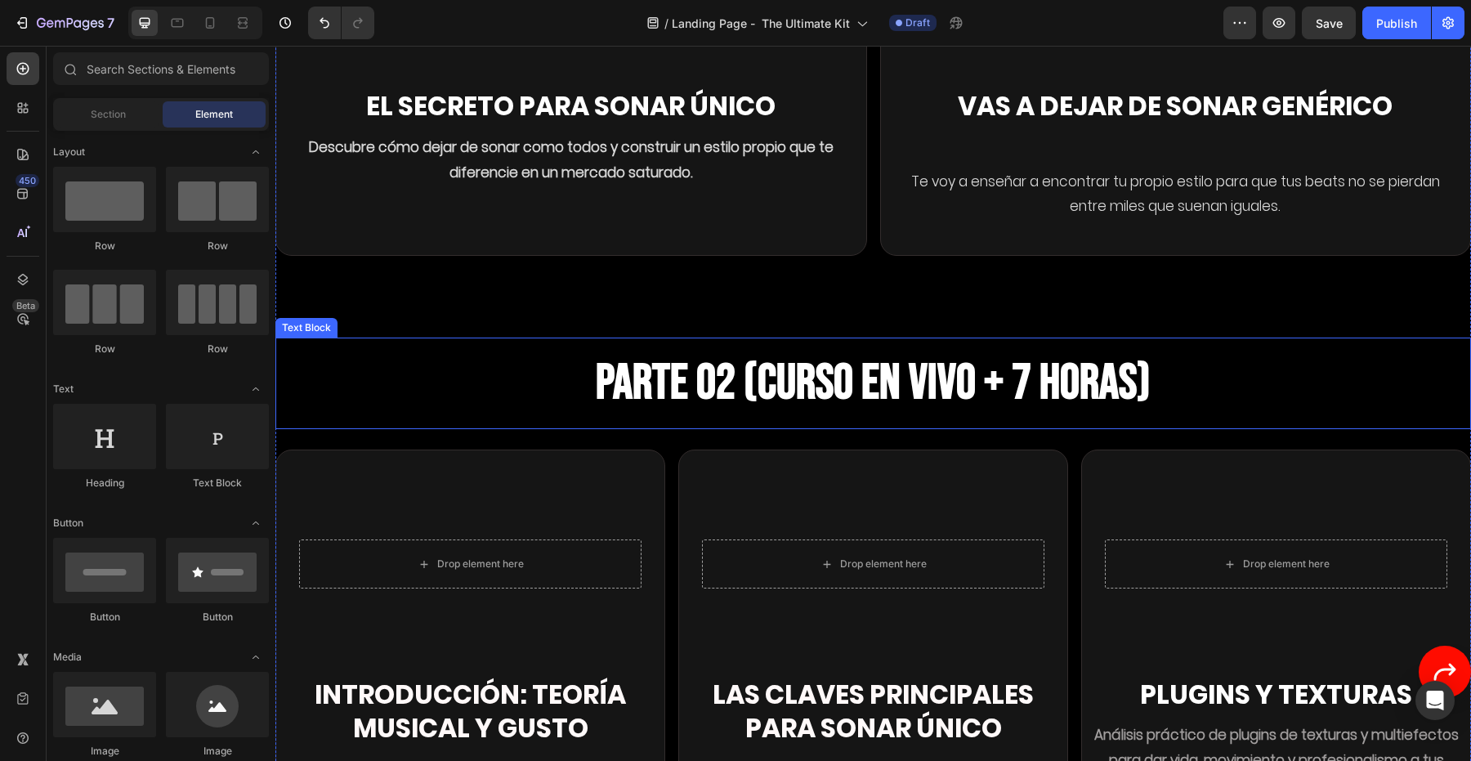
click at [478, 360] on p "PARTE 02 (CURSO EN VIVO + 7 HORAS)" at bounding box center [873, 383] width 1192 height 88
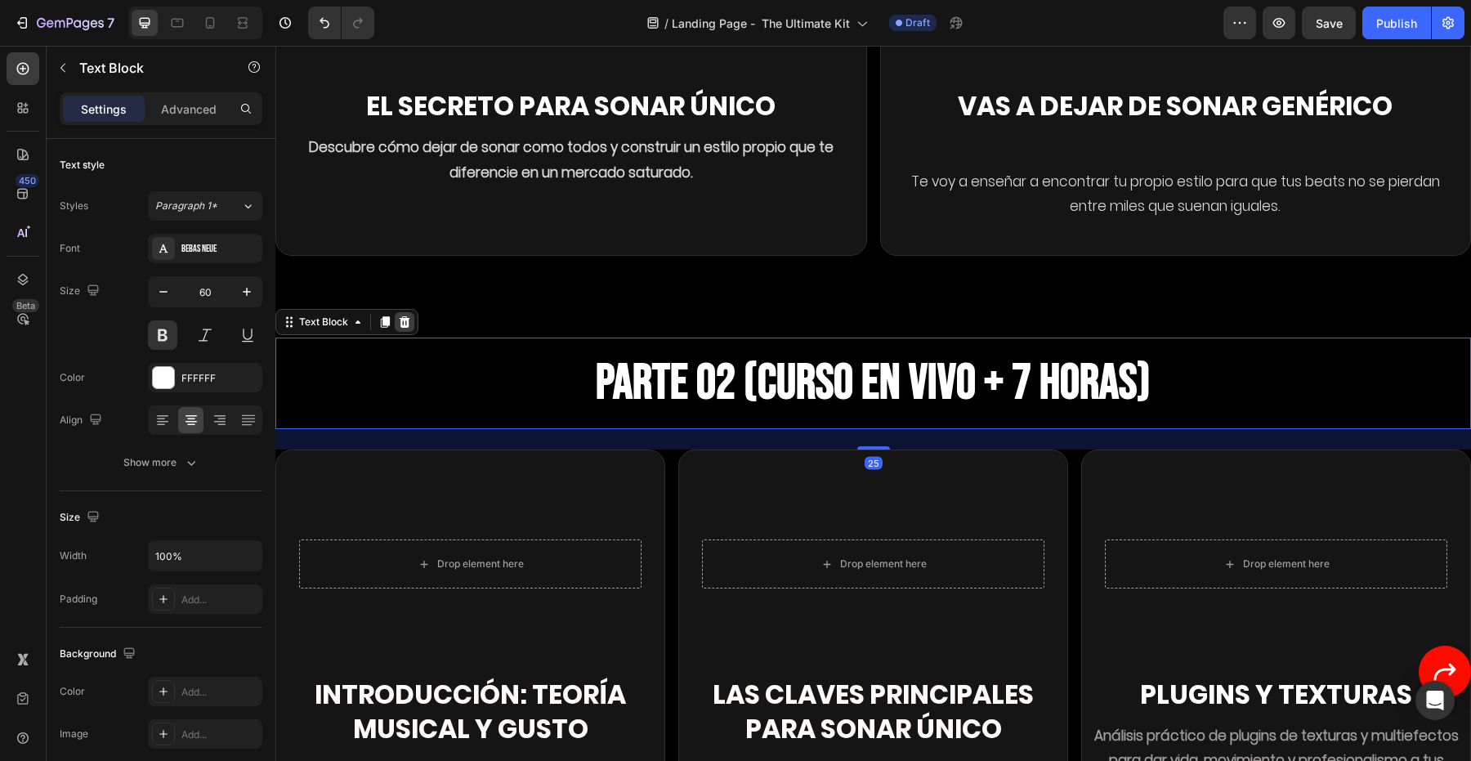
click at [411, 312] on div at bounding box center [405, 322] width 20 height 20
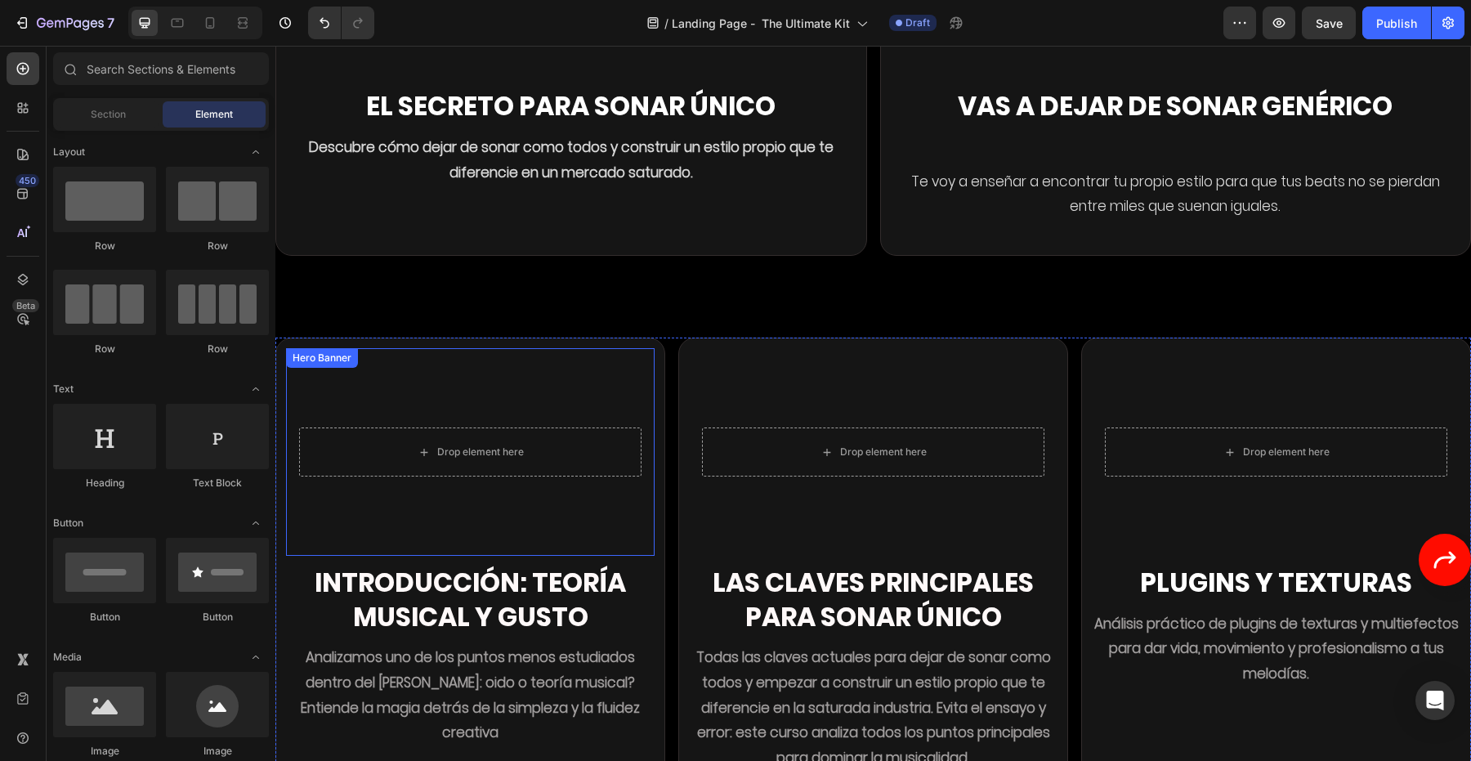
click at [424, 348] on video "Background Image" at bounding box center [470, 452] width 369 height 208
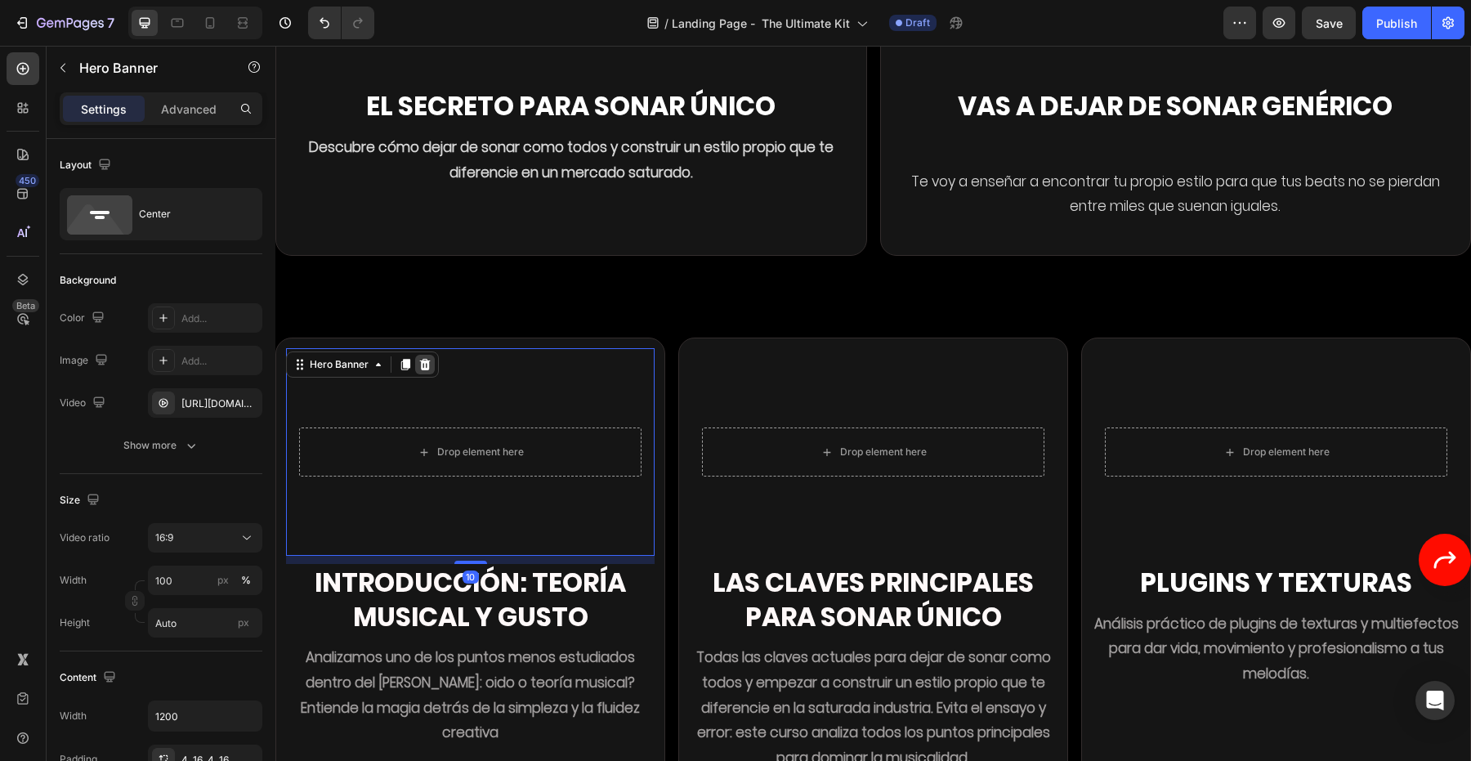
click at [426, 358] on icon at bounding box center [424, 364] width 13 height 13
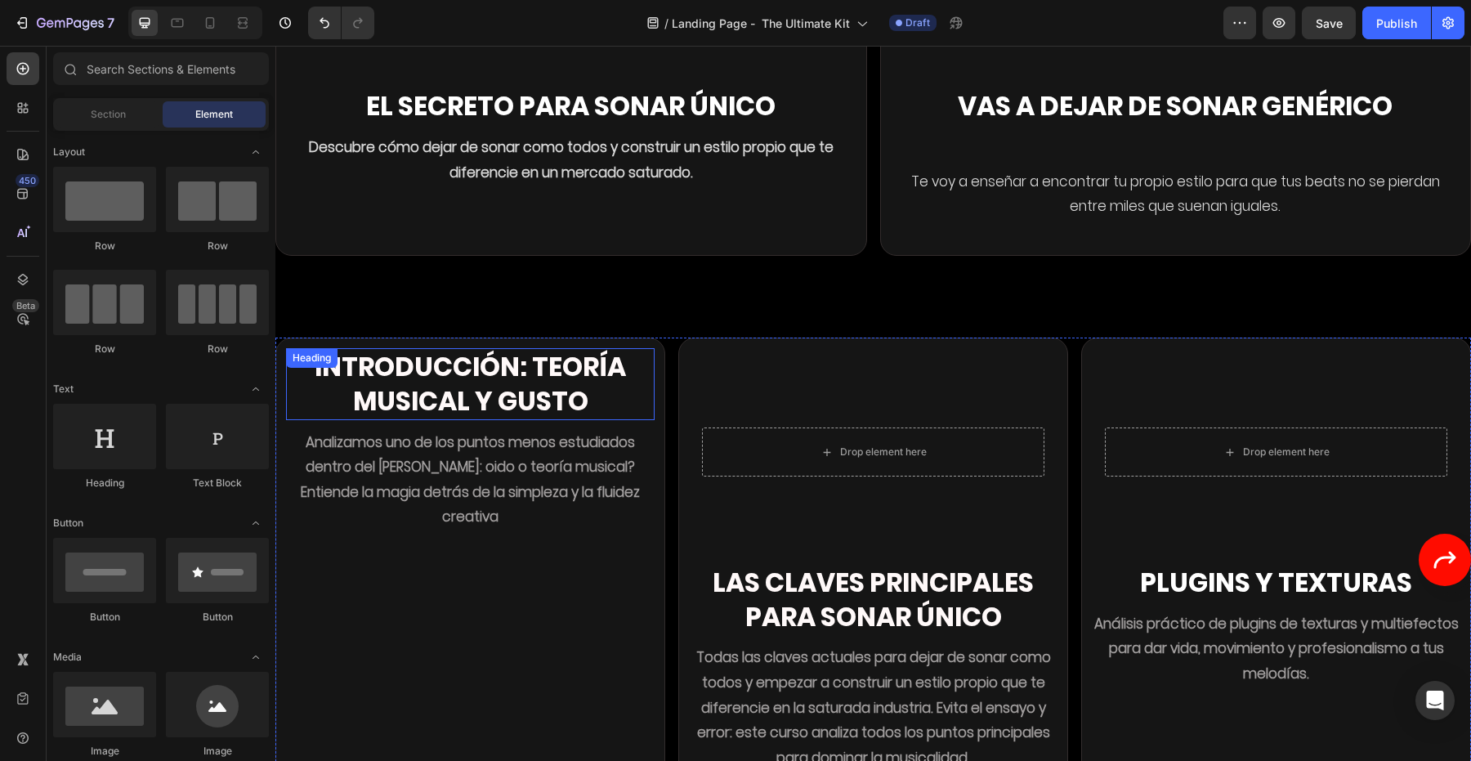
click at [458, 391] on h2 "Introducción: Teoría musical y gusto" at bounding box center [470, 383] width 369 height 71
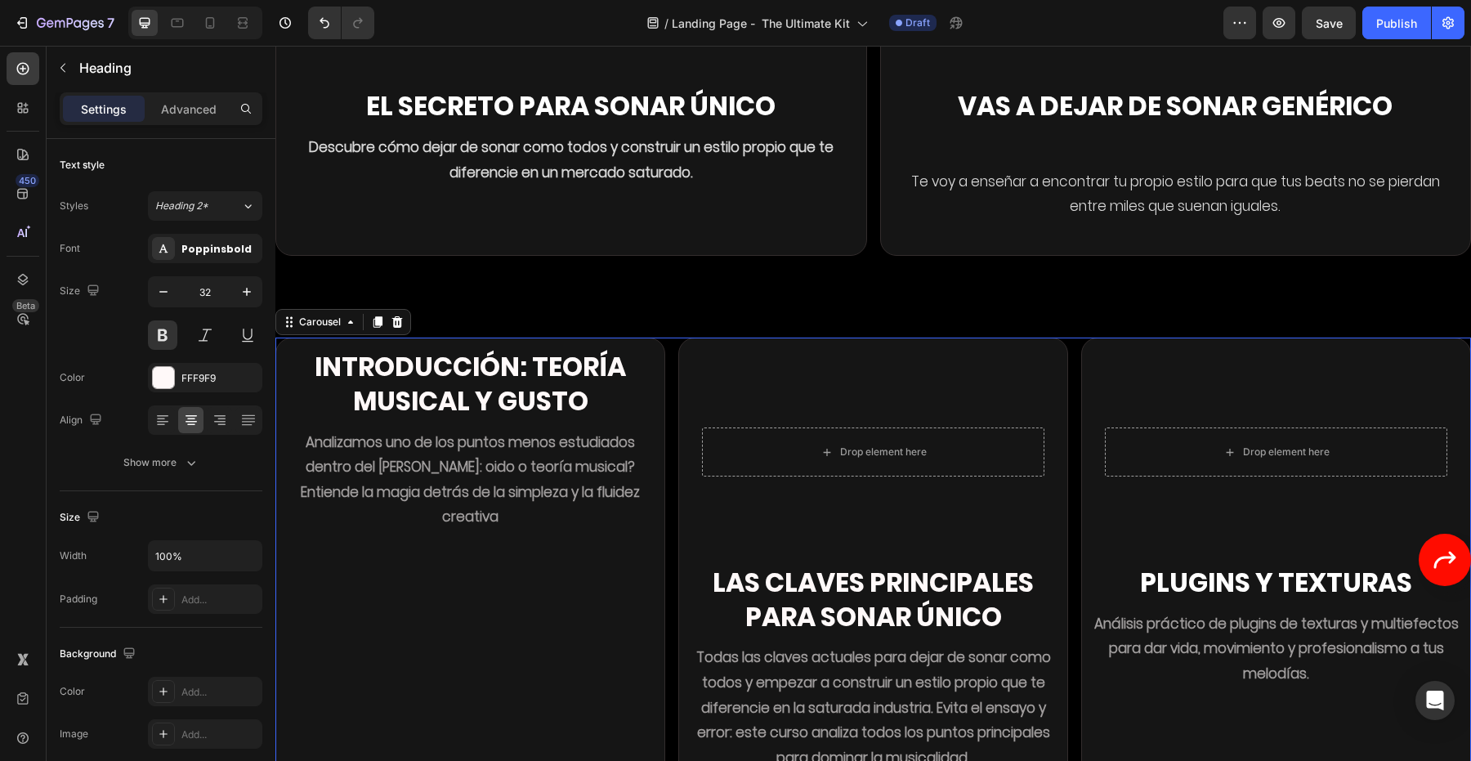
click at [458, 539] on div "Introducción: Teoría musical y gusto Heading Analizamos uno de los puntos menos…" at bounding box center [470, 559] width 369 height 423
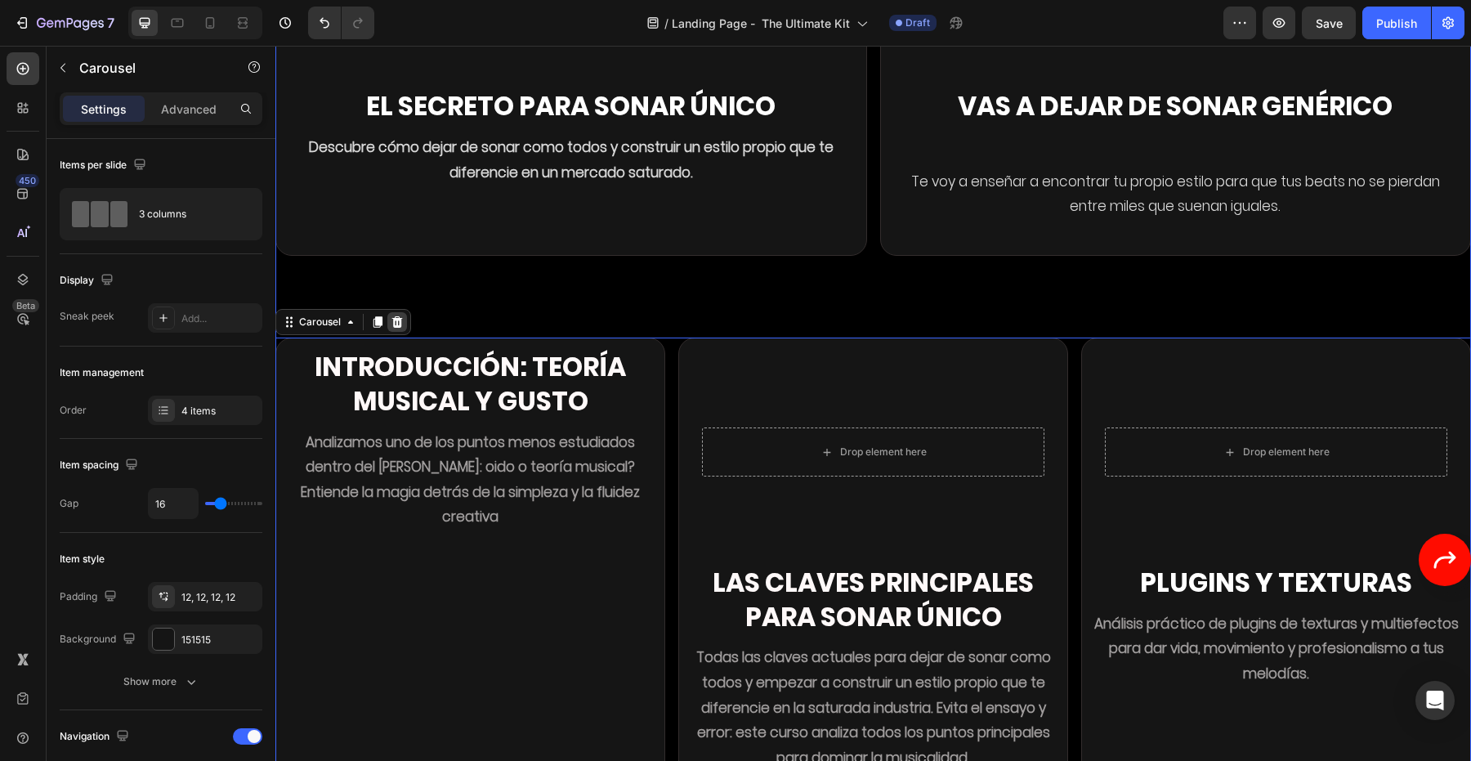
click at [400, 316] on icon at bounding box center [397, 321] width 11 height 11
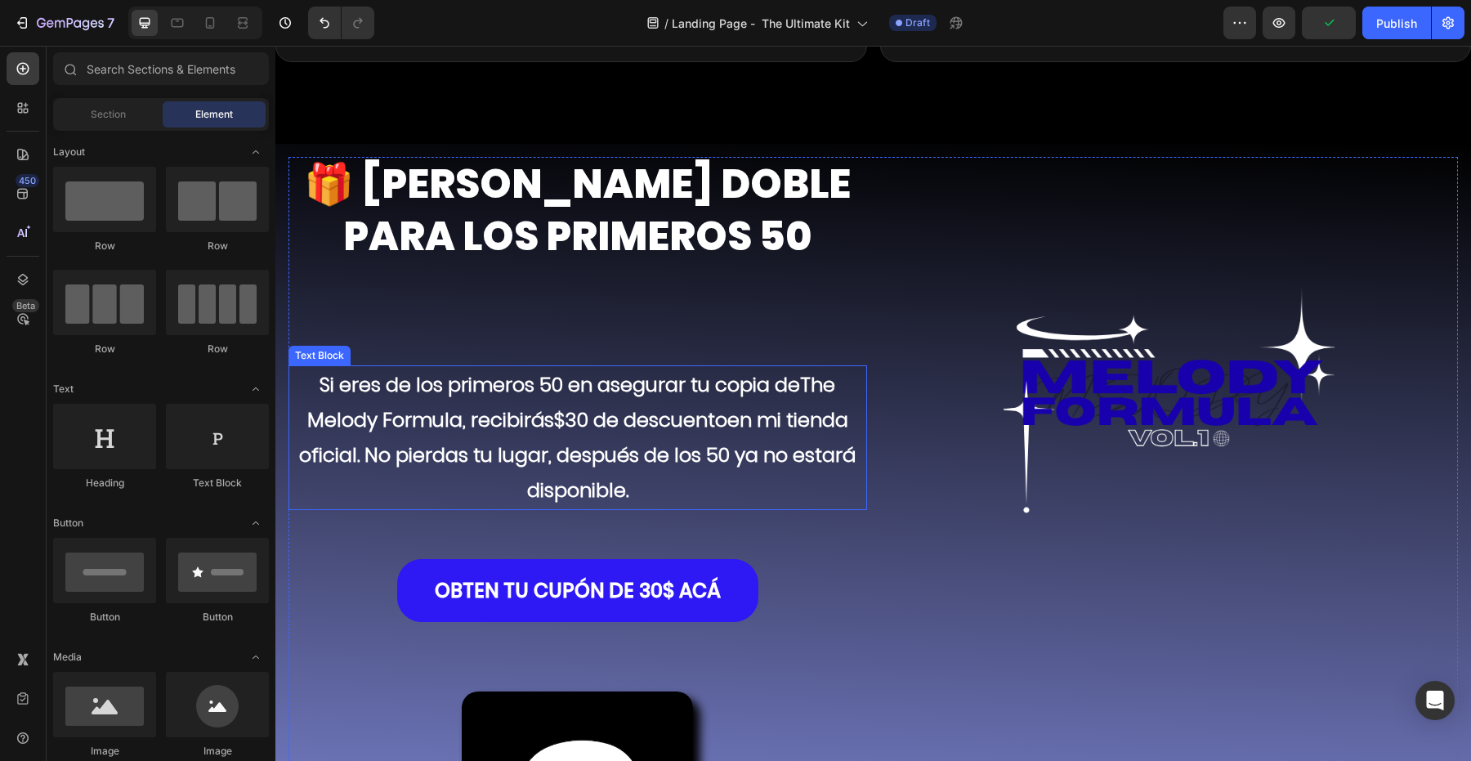
scroll to position [4823, 0]
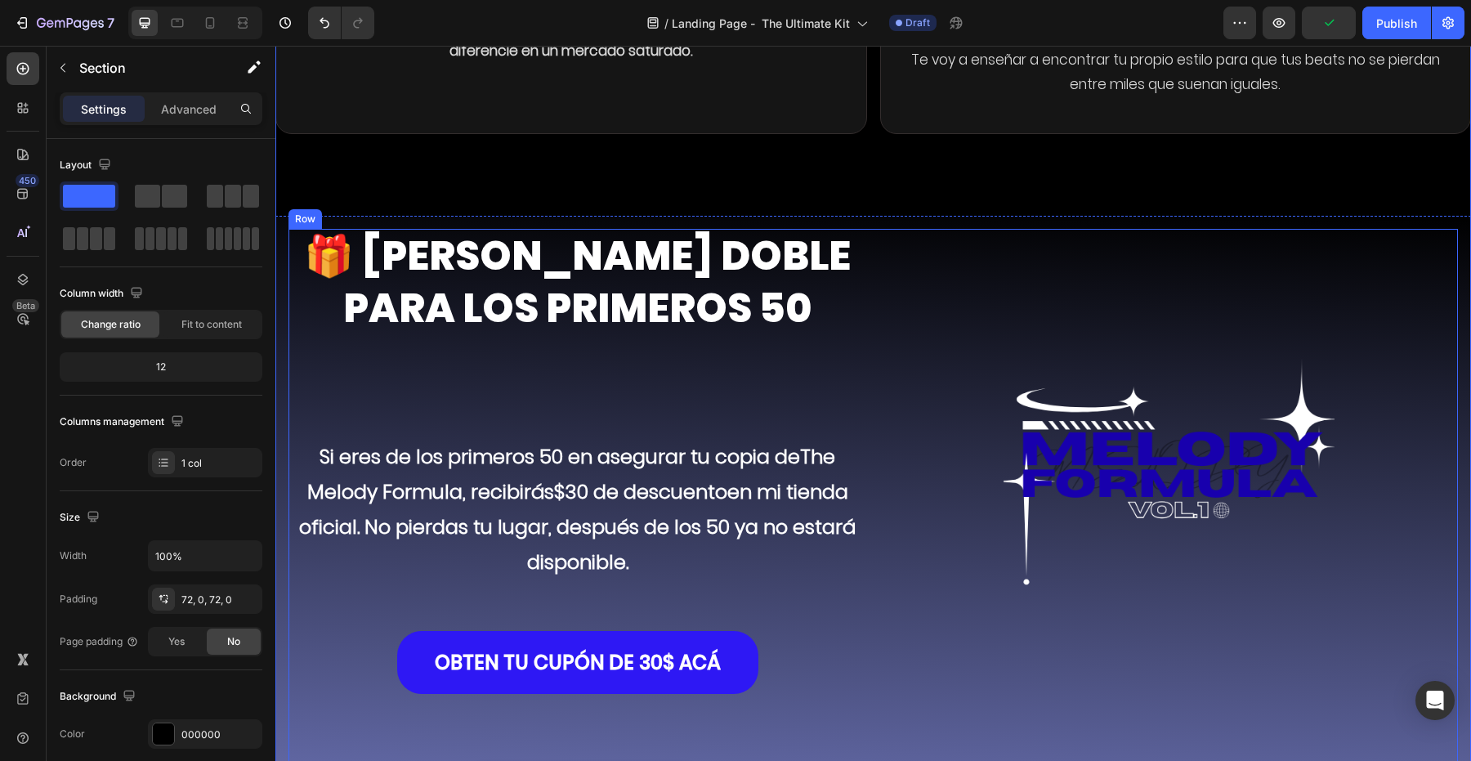
click at [905, 229] on div "Background Image" at bounding box center [1169, 596] width 579 height 735
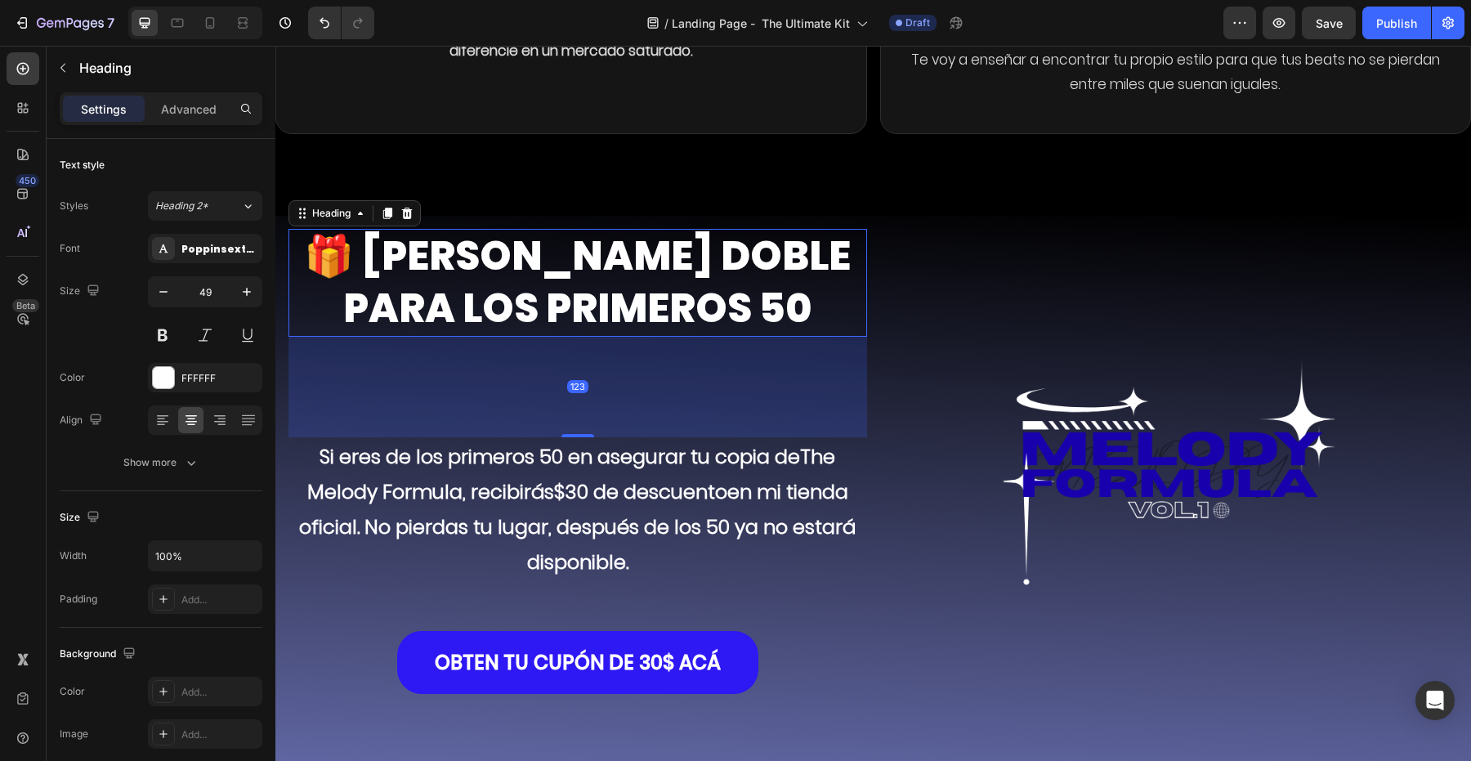
click at [857, 229] on h2 "🎁 [PERSON_NAME] DOBLE PARA LOS PRIMEROS 50" at bounding box center [577, 282] width 579 height 107
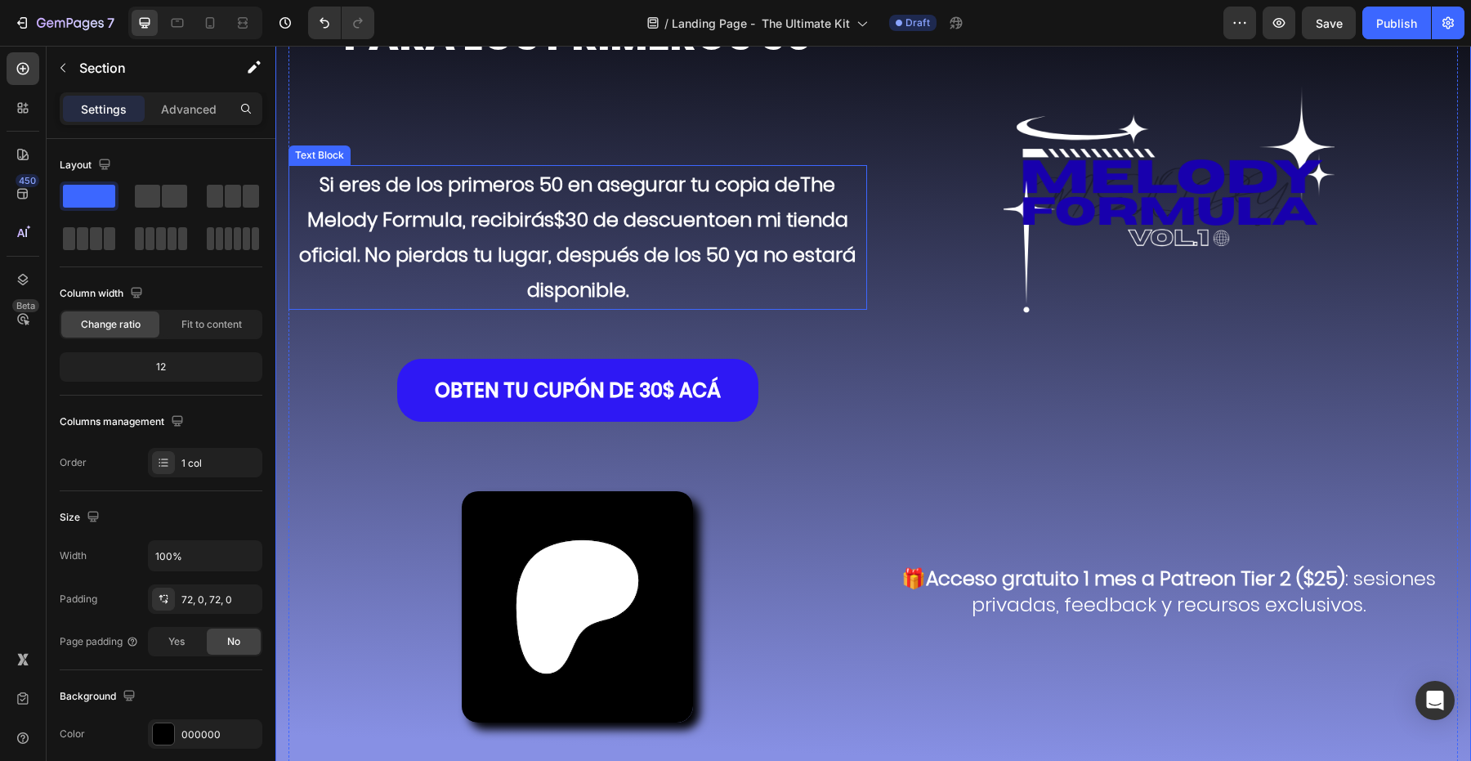
scroll to position [5304, 0]
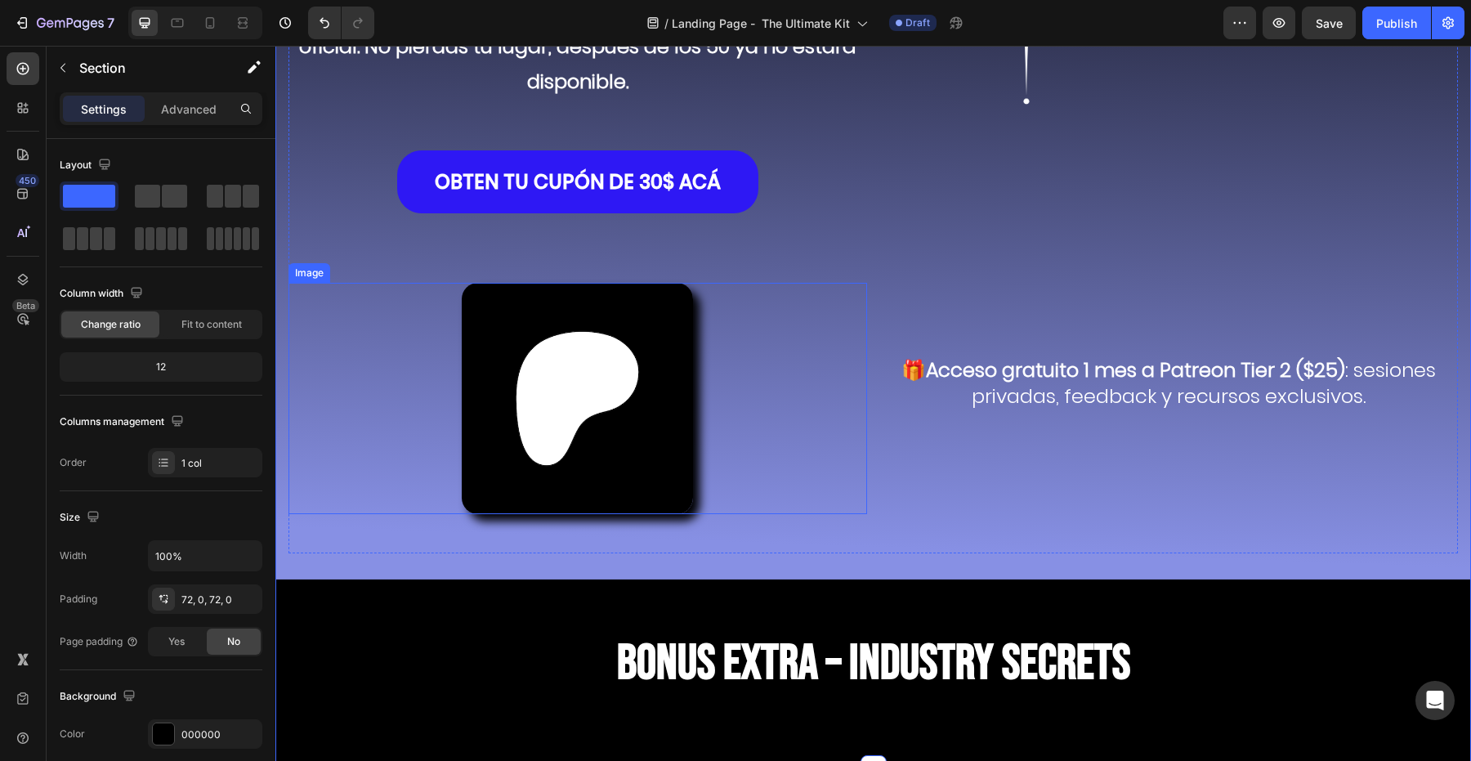
click at [803, 443] on div at bounding box center [577, 398] width 579 height 231
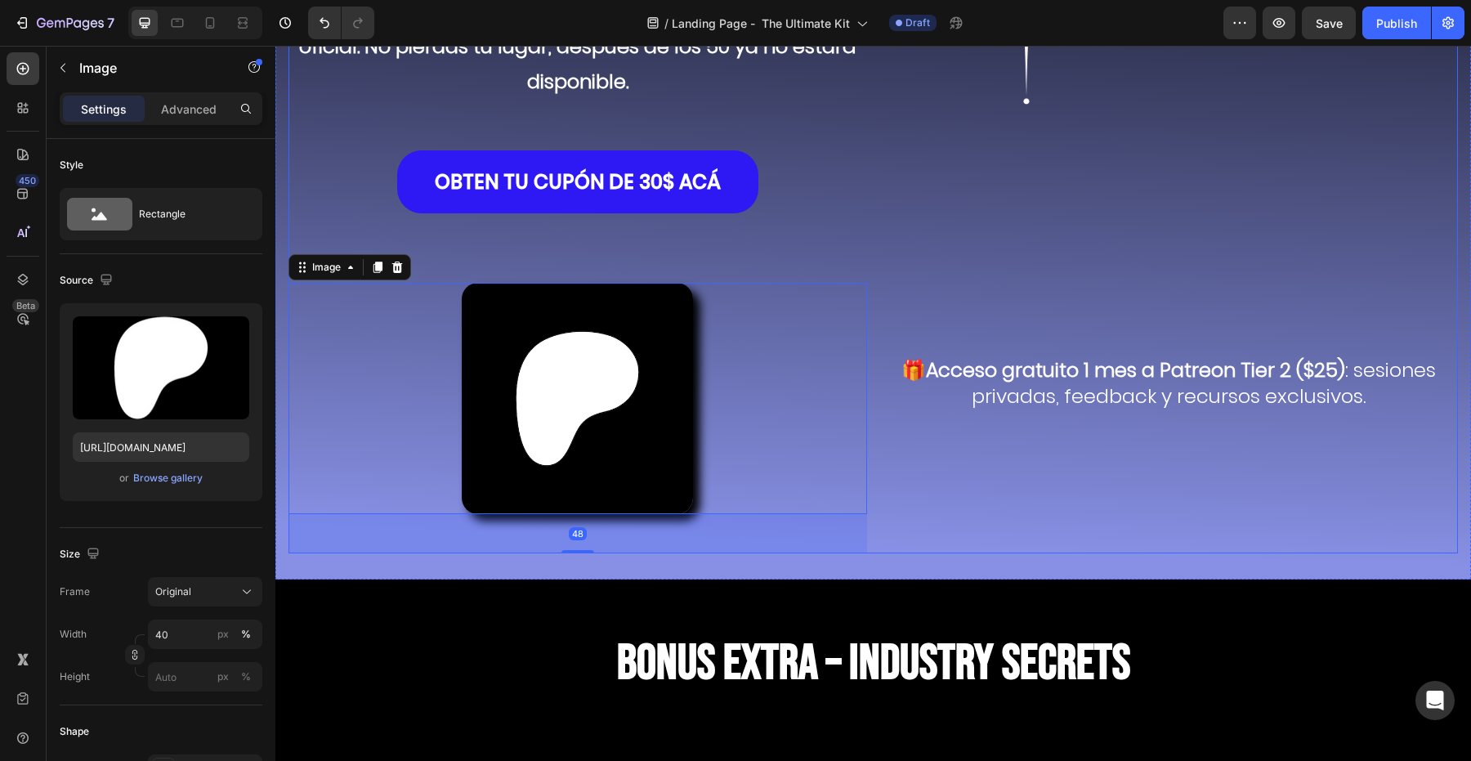
click at [950, 452] on div "Image Hero Banner 🎁Acceso gratuito 1 mes a Patreon Tier 2 ($25) : sesiones priv…" at bounding box center [1169, 150] width 579 height 805
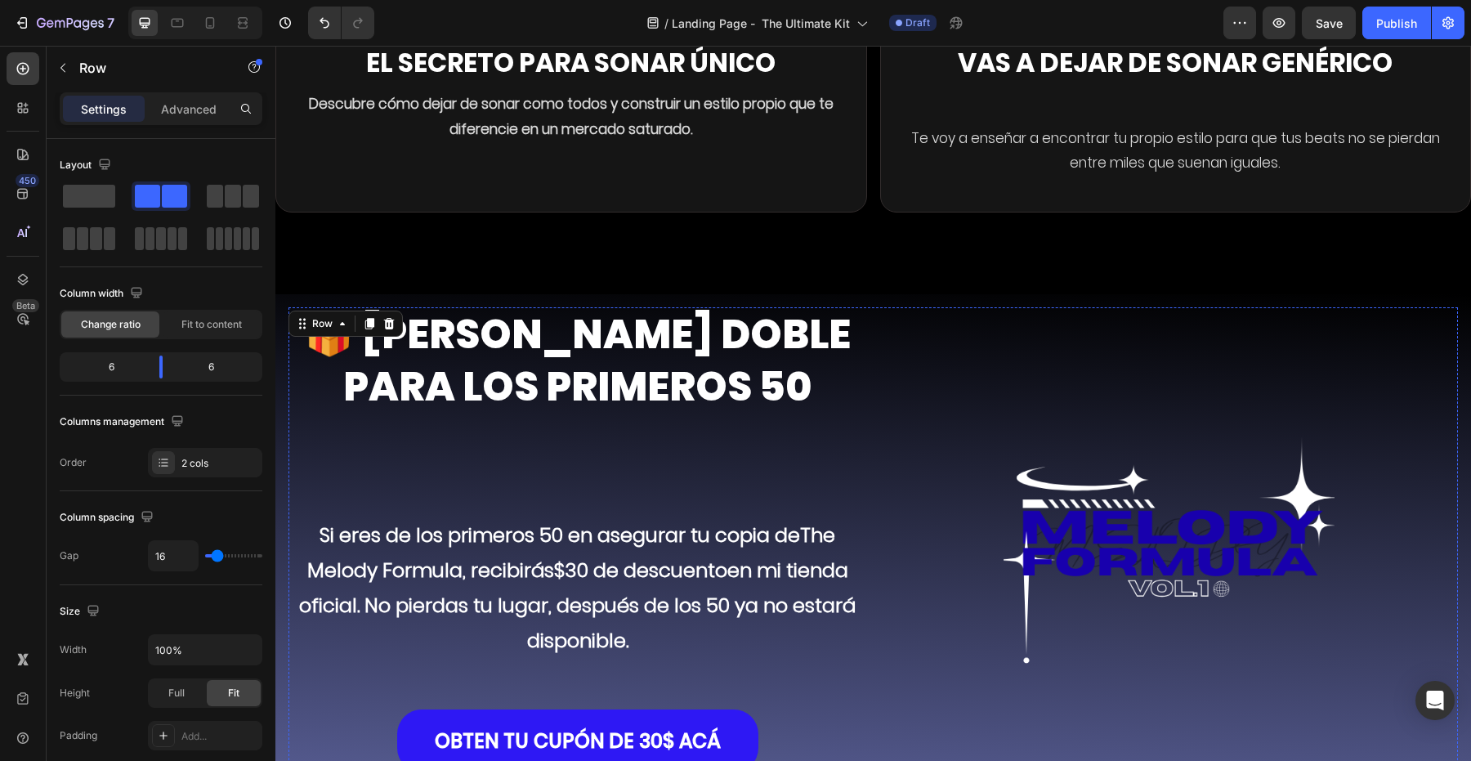
scroll to position [4918, 0]
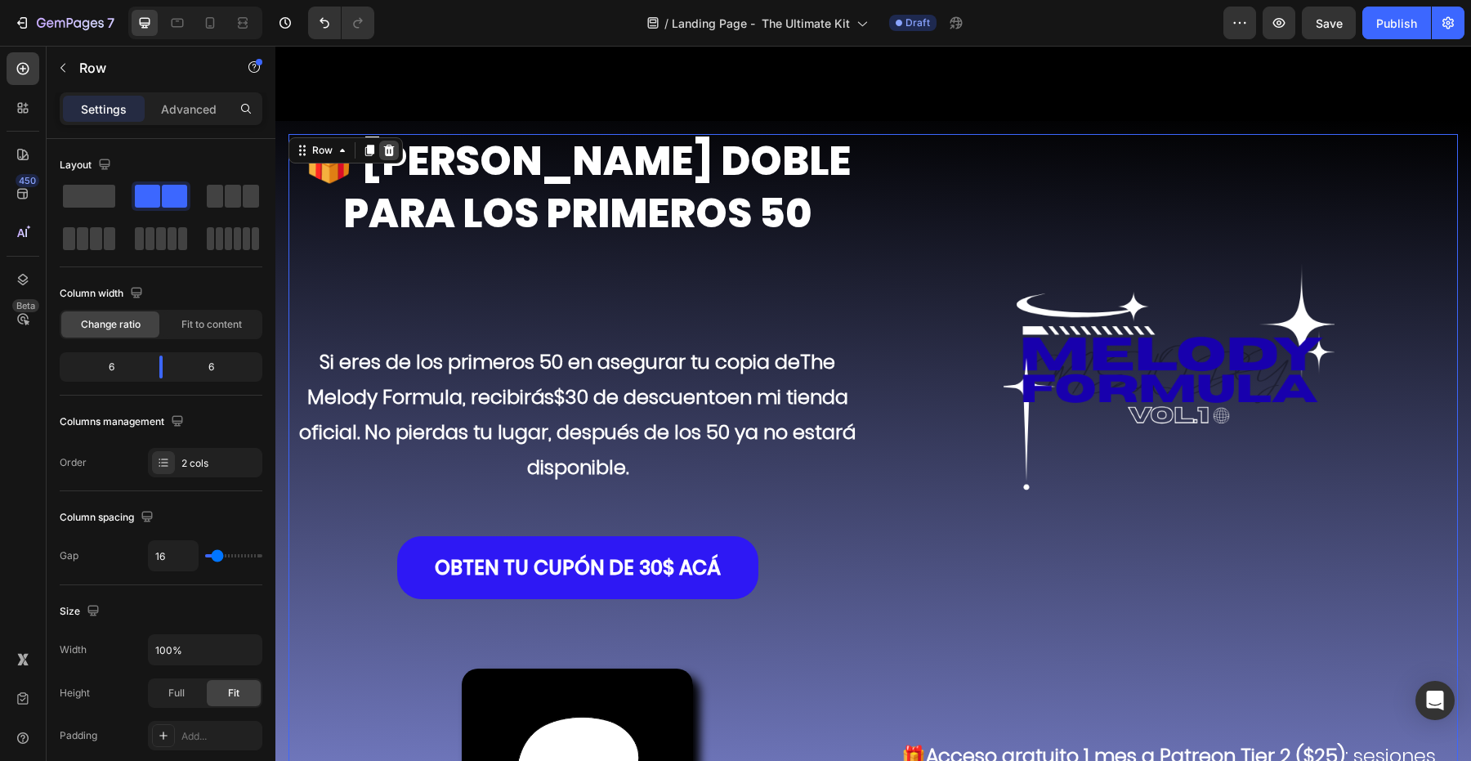
click at [384, 141] on div at bounding box center [389, 151] width 20 height 20
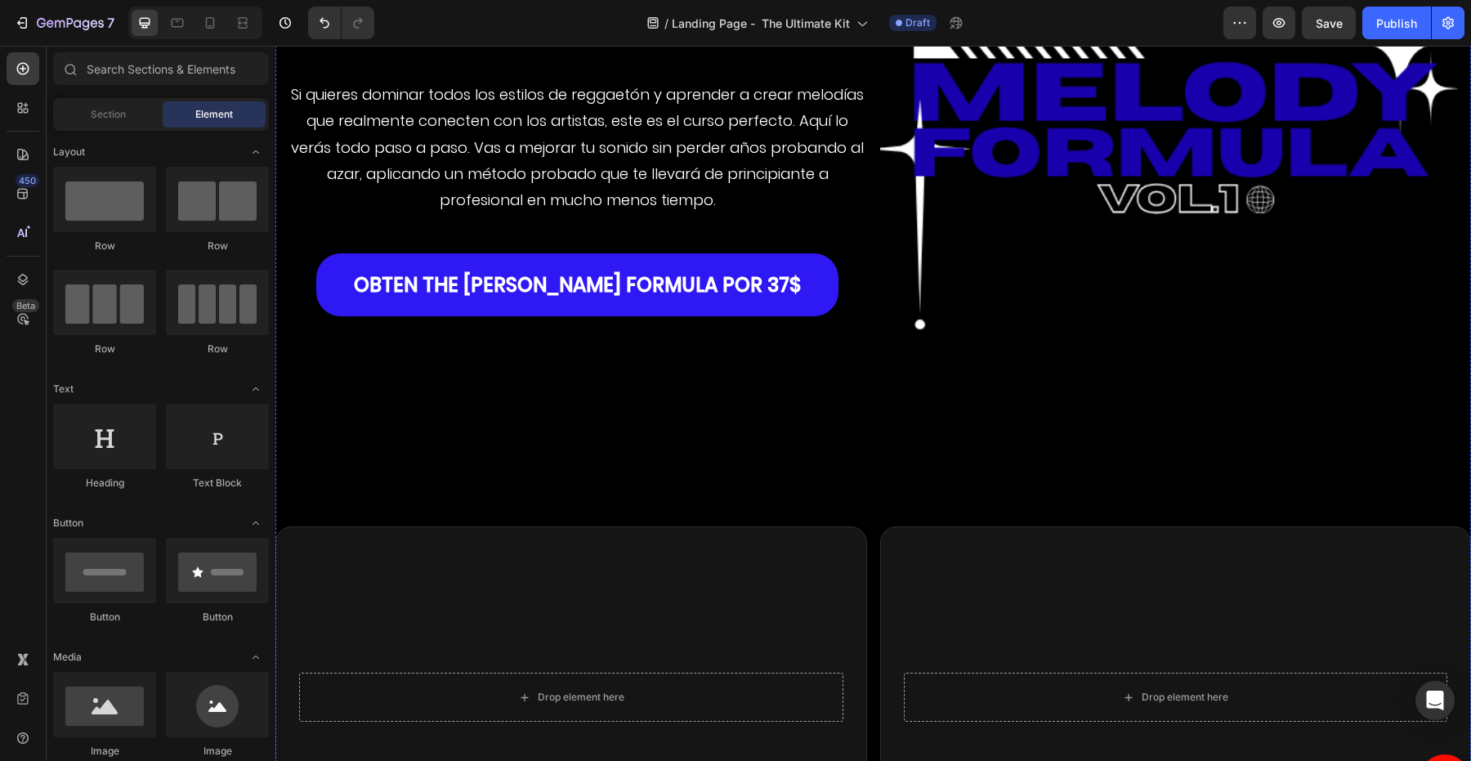
scroll to position [3897, 0]
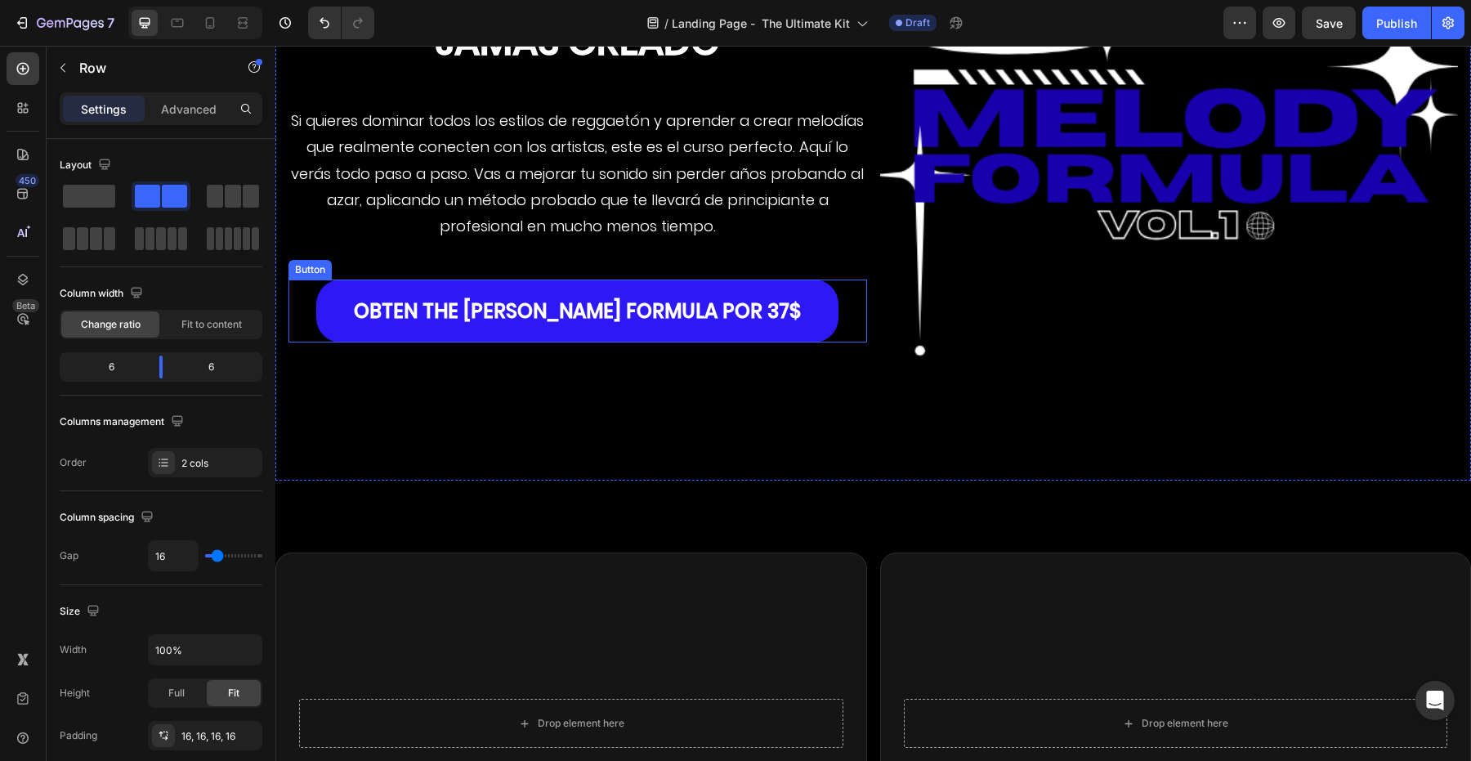
click at [641, 377] on div "PLAN DE ESTUDIOS COMPLETO Text Block El curso de producción melódica más comple…" at bounding box center [577, 171] width 579 height 594
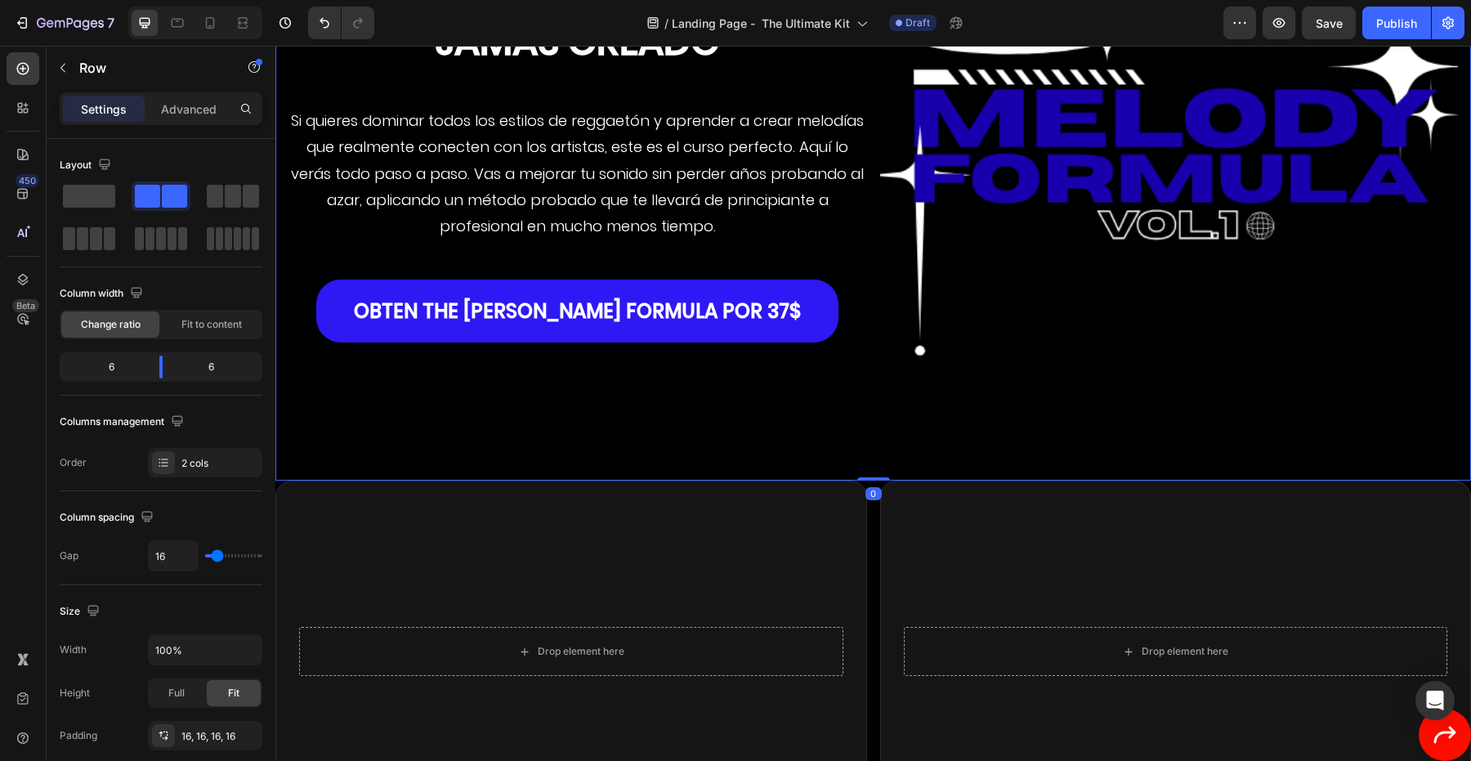
drag, startPoint x: 870, startPoint y: 527, endPoint x: 861, endPoint y: 262, distance: 265.0
click at [861, 262] on div "PLAN DE ESTUDIOS COMPLETO Text Block El curso de producción melódica más comple…" at bounding box center [873, 171] width 1196 height 620
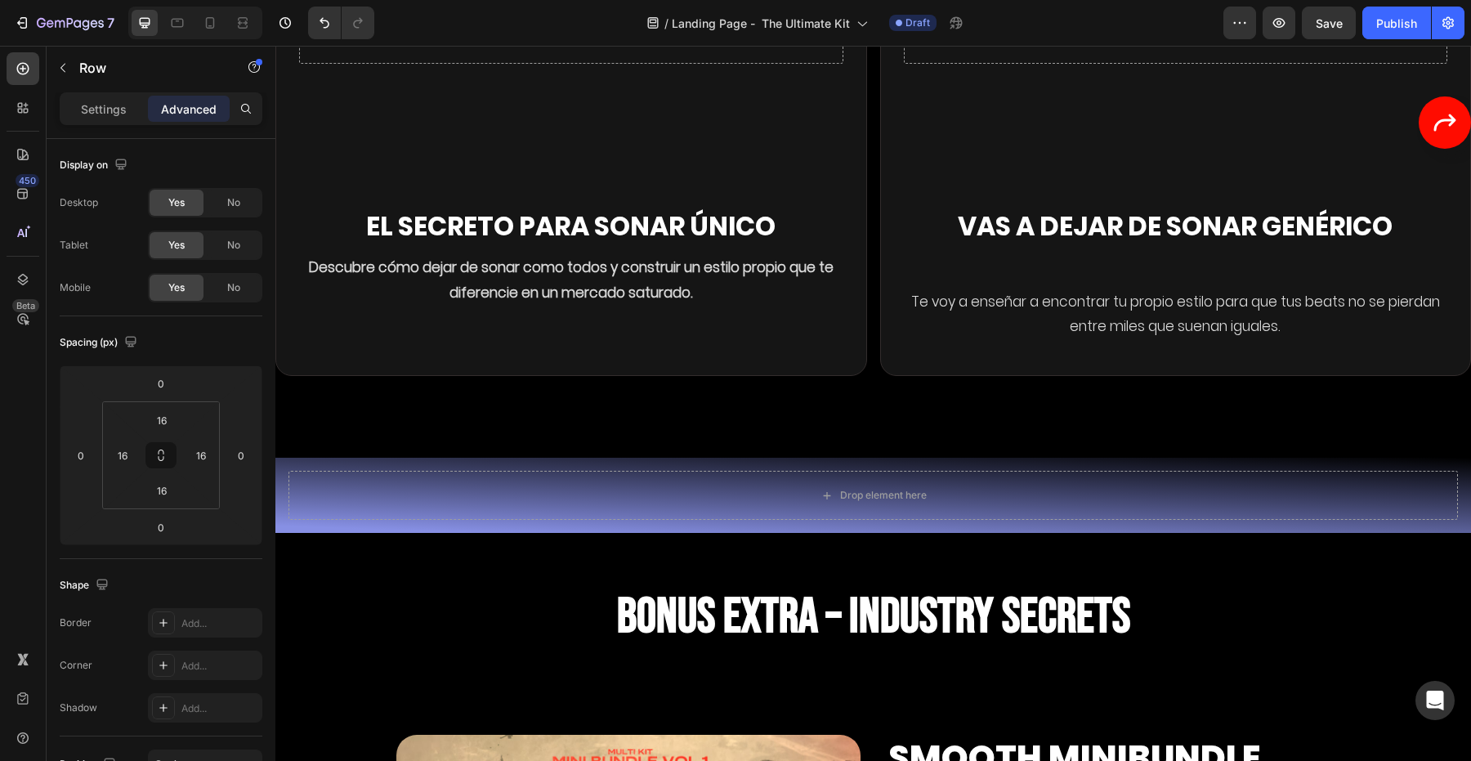
scroll to position [4524, 0]
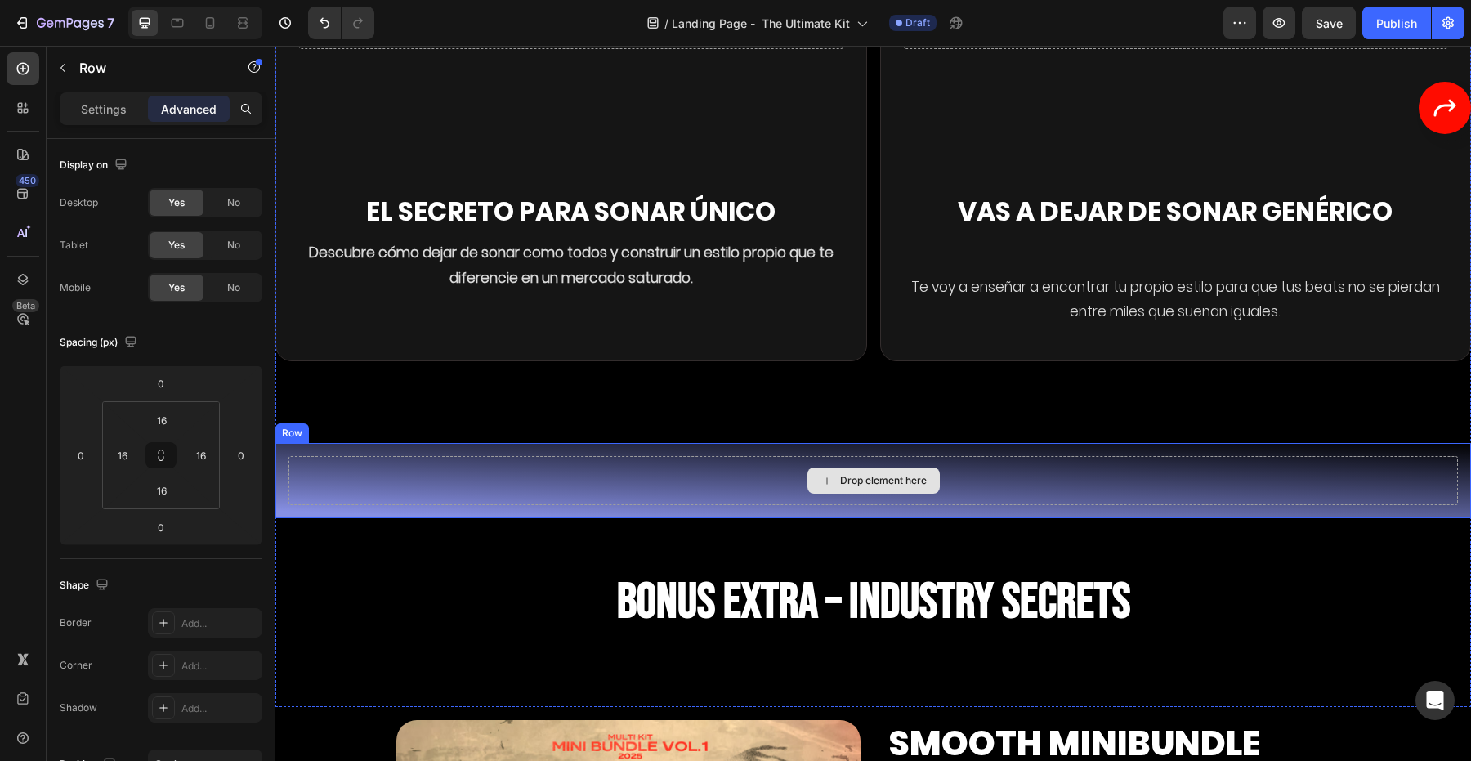
click at [738, 480] on div "Drop element here" at bounding box center [872, 480] width 1169 height 49
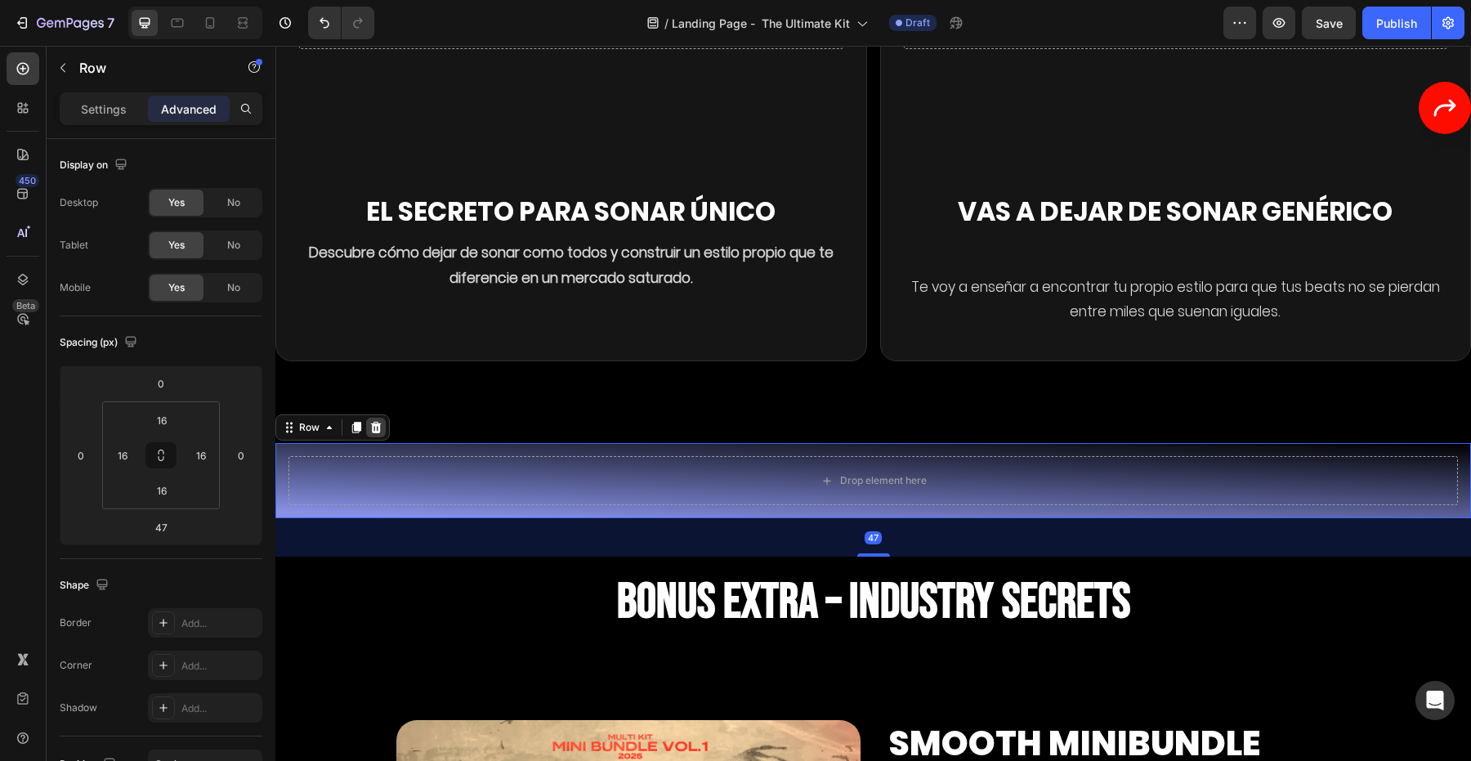
click at [382, 418] on div at bounding box center [376, 428] width 20 height 20
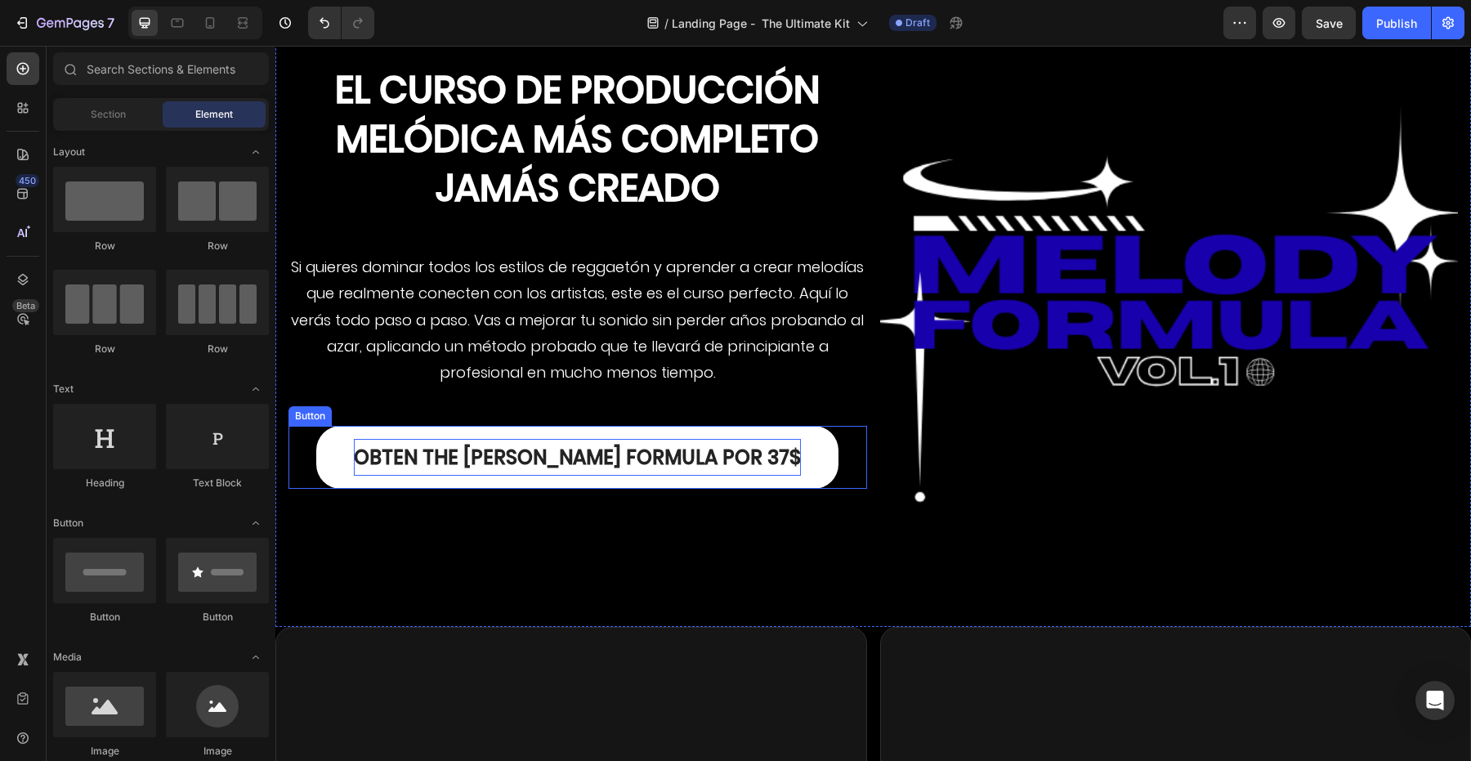
scroll to position [3733, 0]
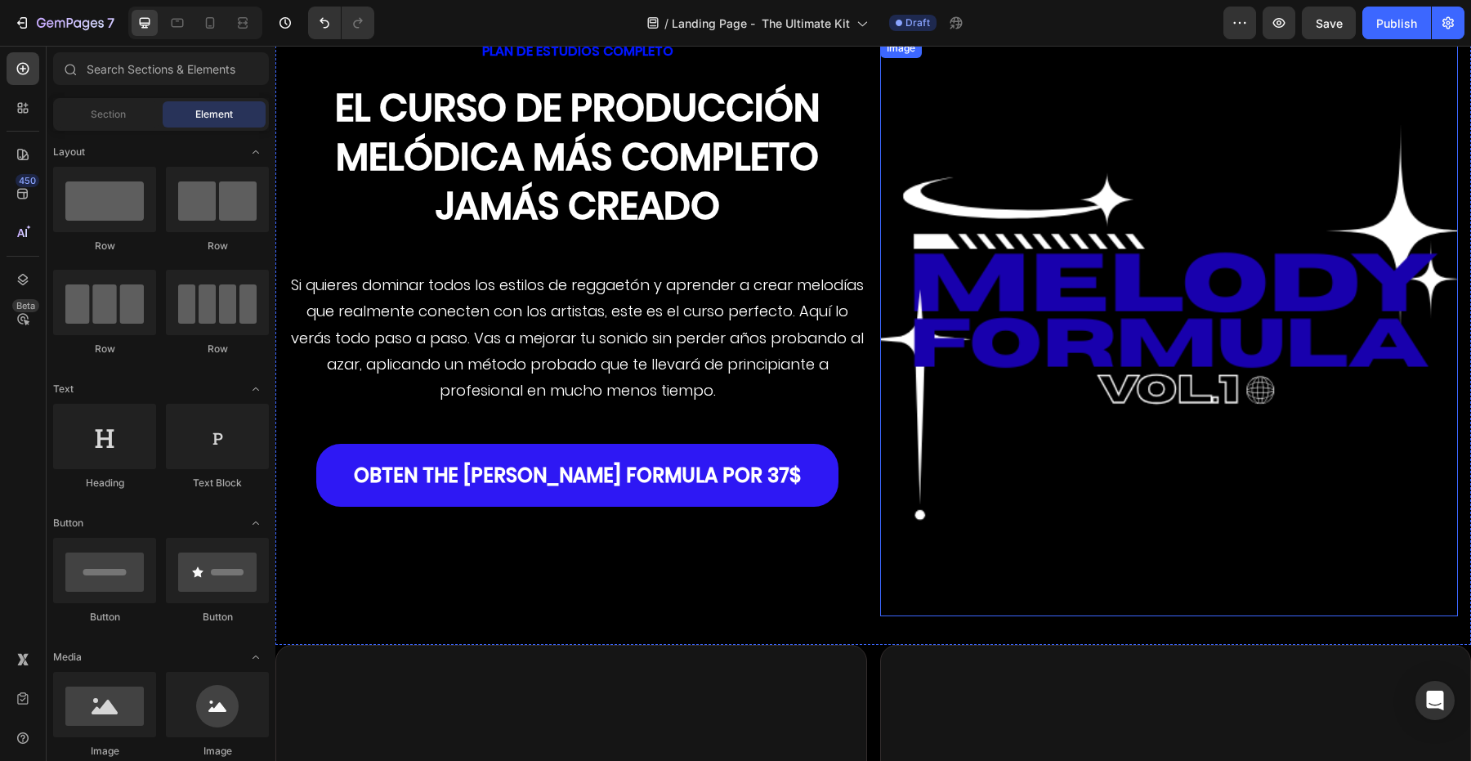
click at [1033, 275] on img at bounding box center [1169, 327] width 579 height 579
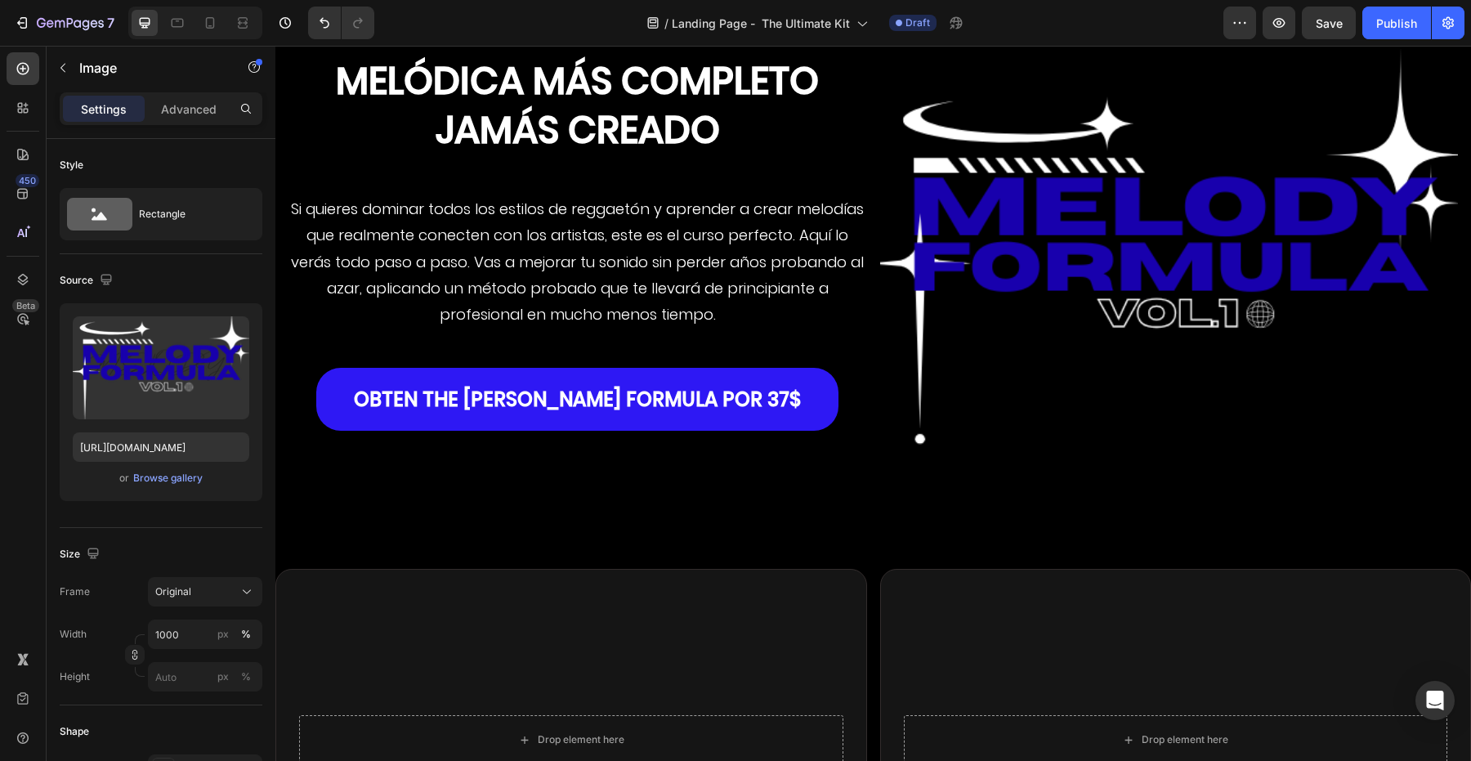
scroll to position [3711, 0]
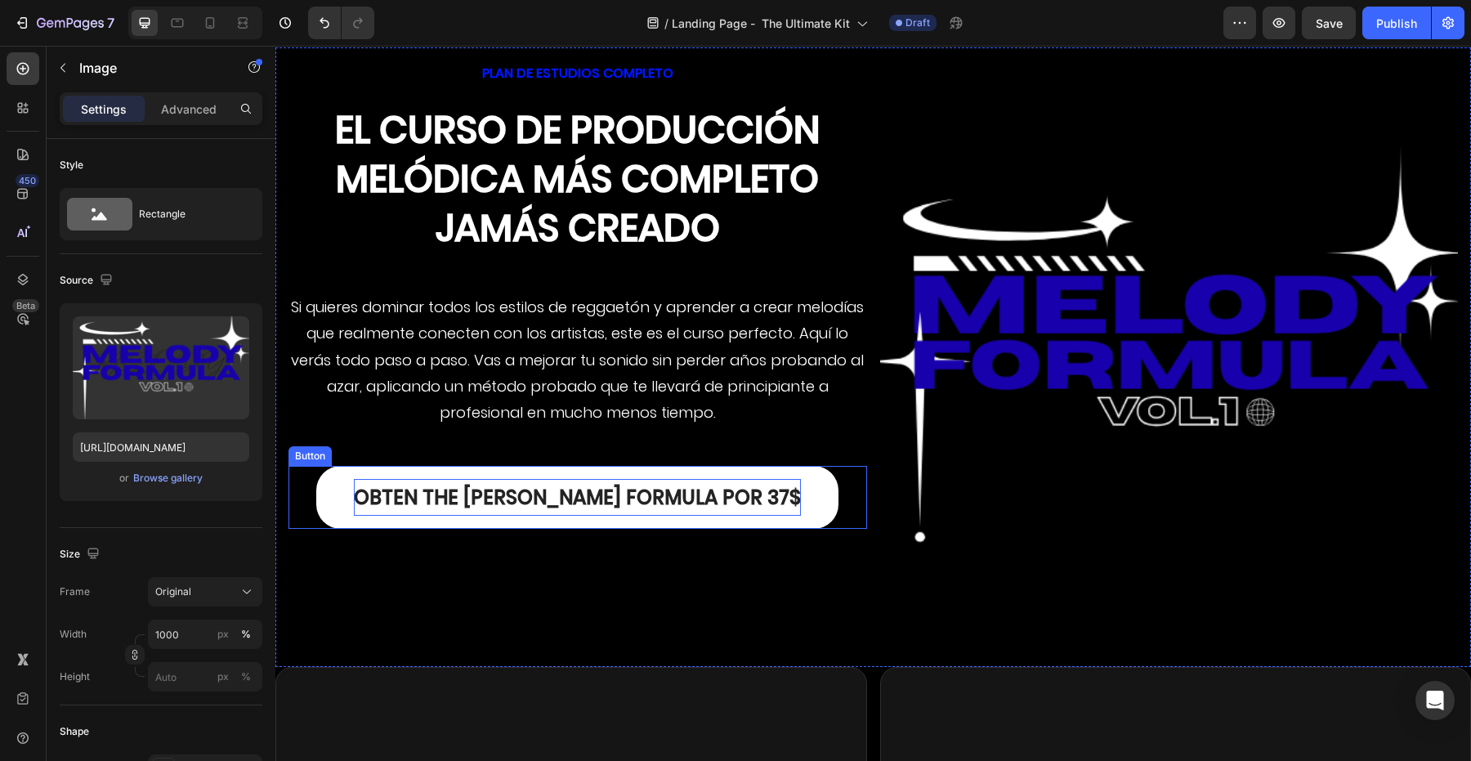
click at [487, 481] on p "OBTEN THE [PERSON_NAME] FORMULA por 37$" at bounding box center [577, 498] width 447 height 38
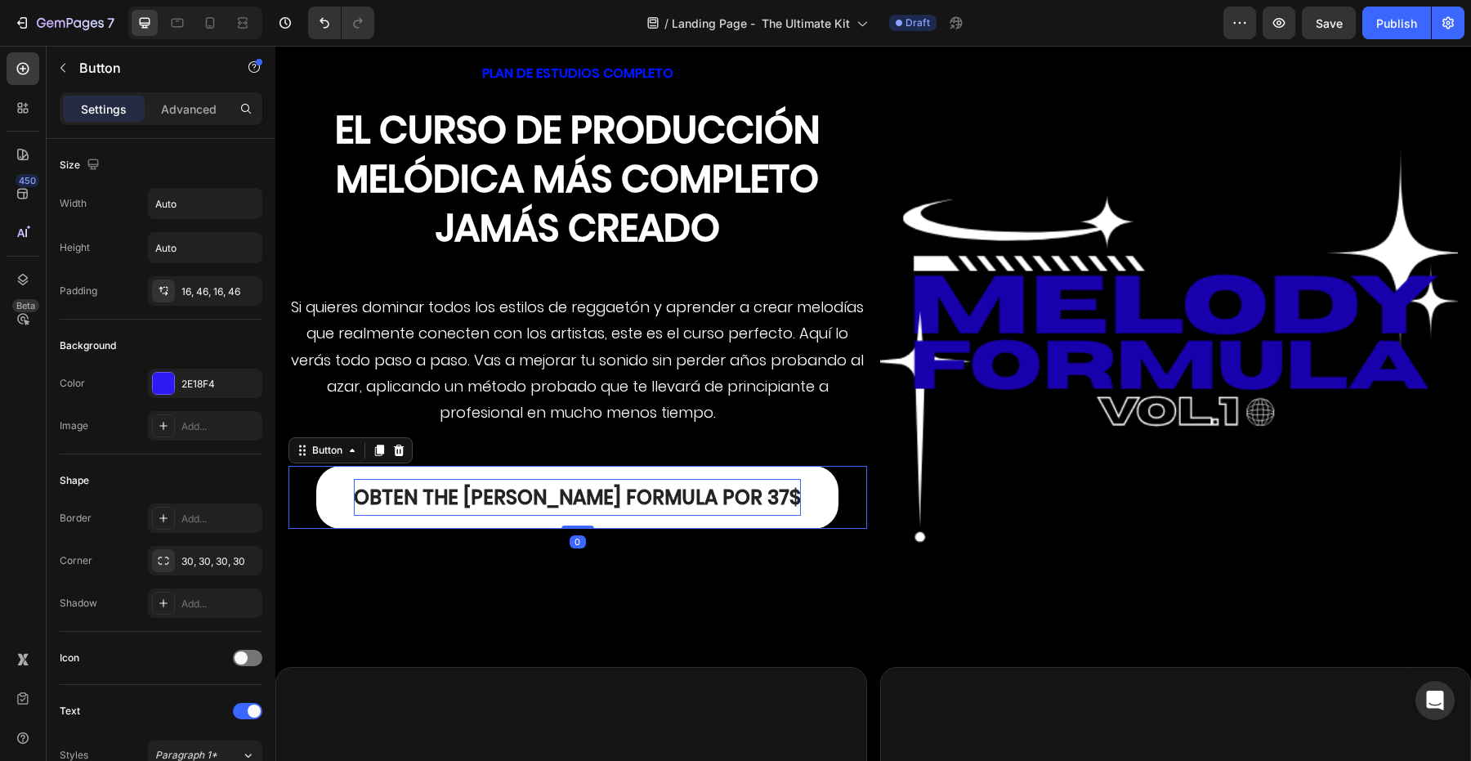
click at [524, 479] on p "OBTEN THE [PERSON_NAME] FORMULA por 37$" at bounding box center [577, 498] width 447 height 38
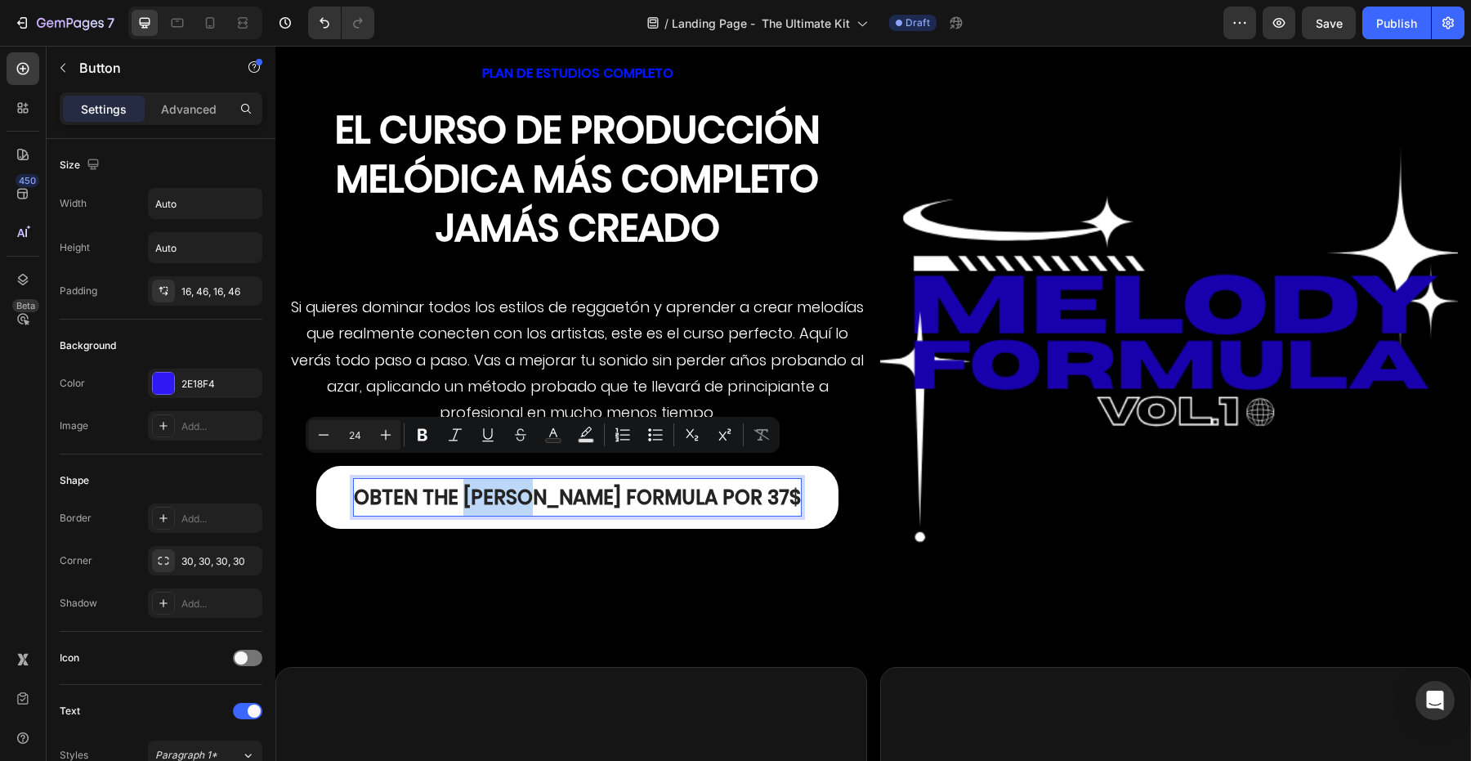
click at [507, 479] on p "OBTEN THE [PERSON_NAME] FORMULA por 37$" at bounding box center [577, 498] width 447 height 38
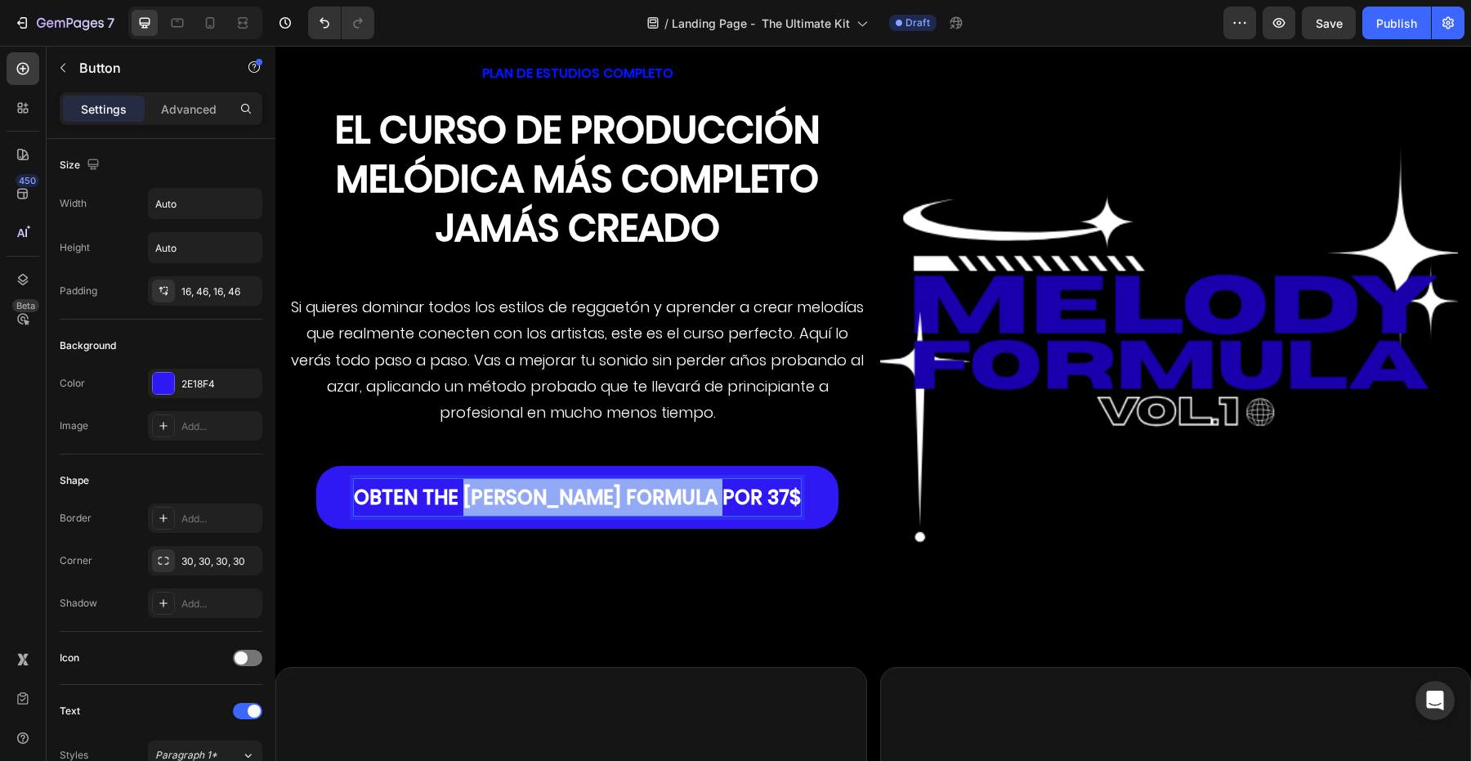
drag, startPoint x: 503, startPoint y: 471, endPoint x: 827, endPoint y: 469, distance: 323.6
click at [827, 469] on div "OBTEN THE [PERSON_NAME] FORMULA por 37$ Button 0" at bounding box center [577, 498] width 579 height 64
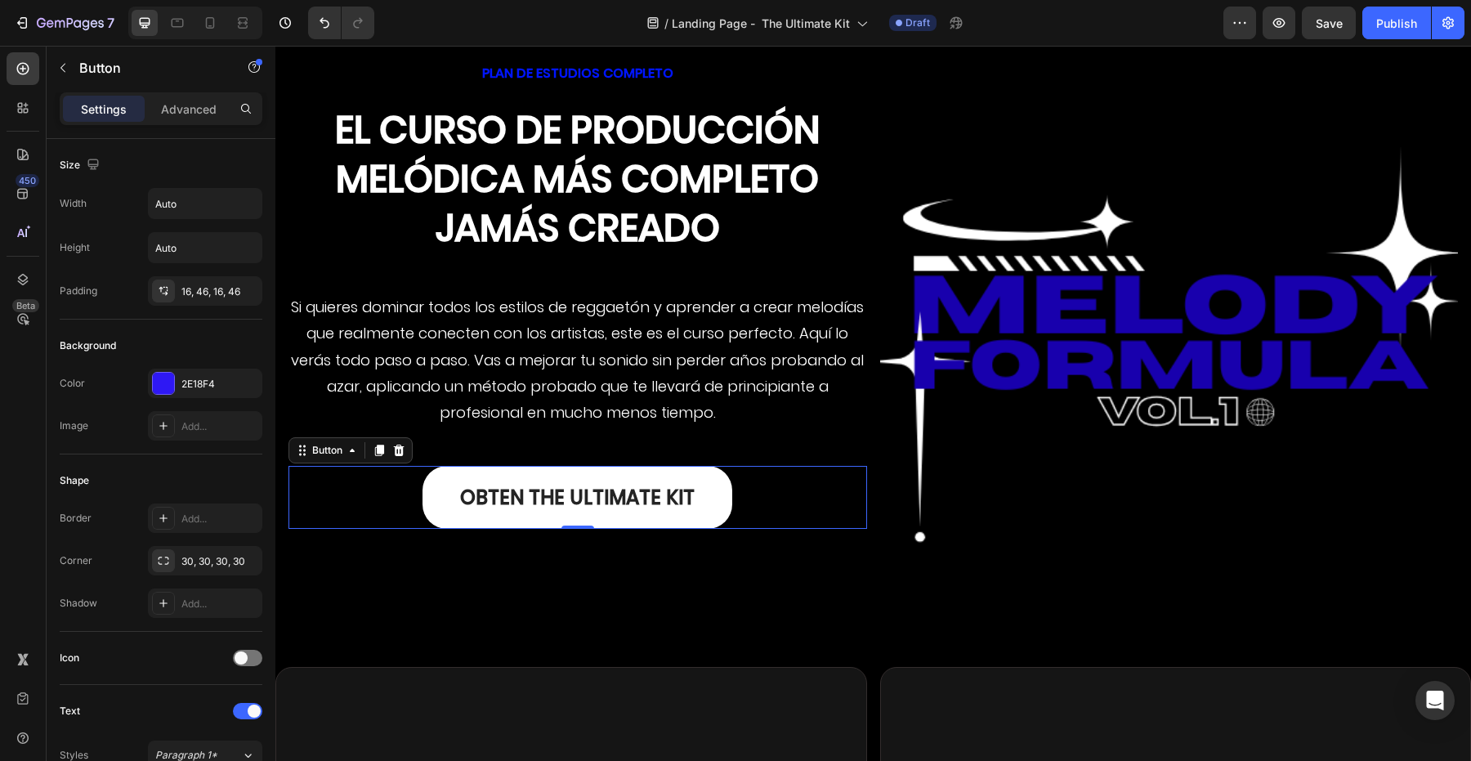
click at [440, 488] on link "OBTEN THE ULTIMATE KIT" at bounding box center [577, 498] width 310 height 64
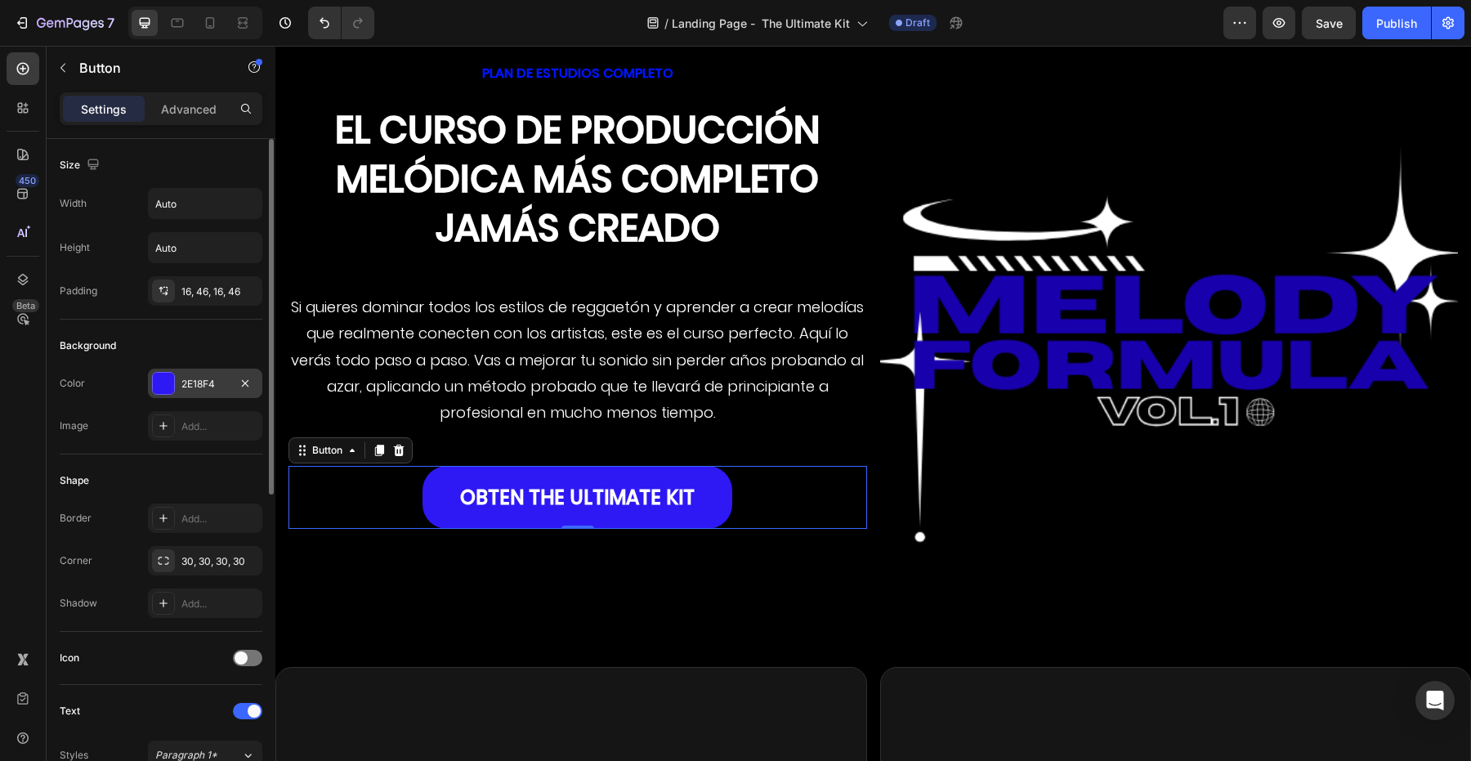
click at [169, 391] on div at bounding box center [163, 383] width 21 height 21
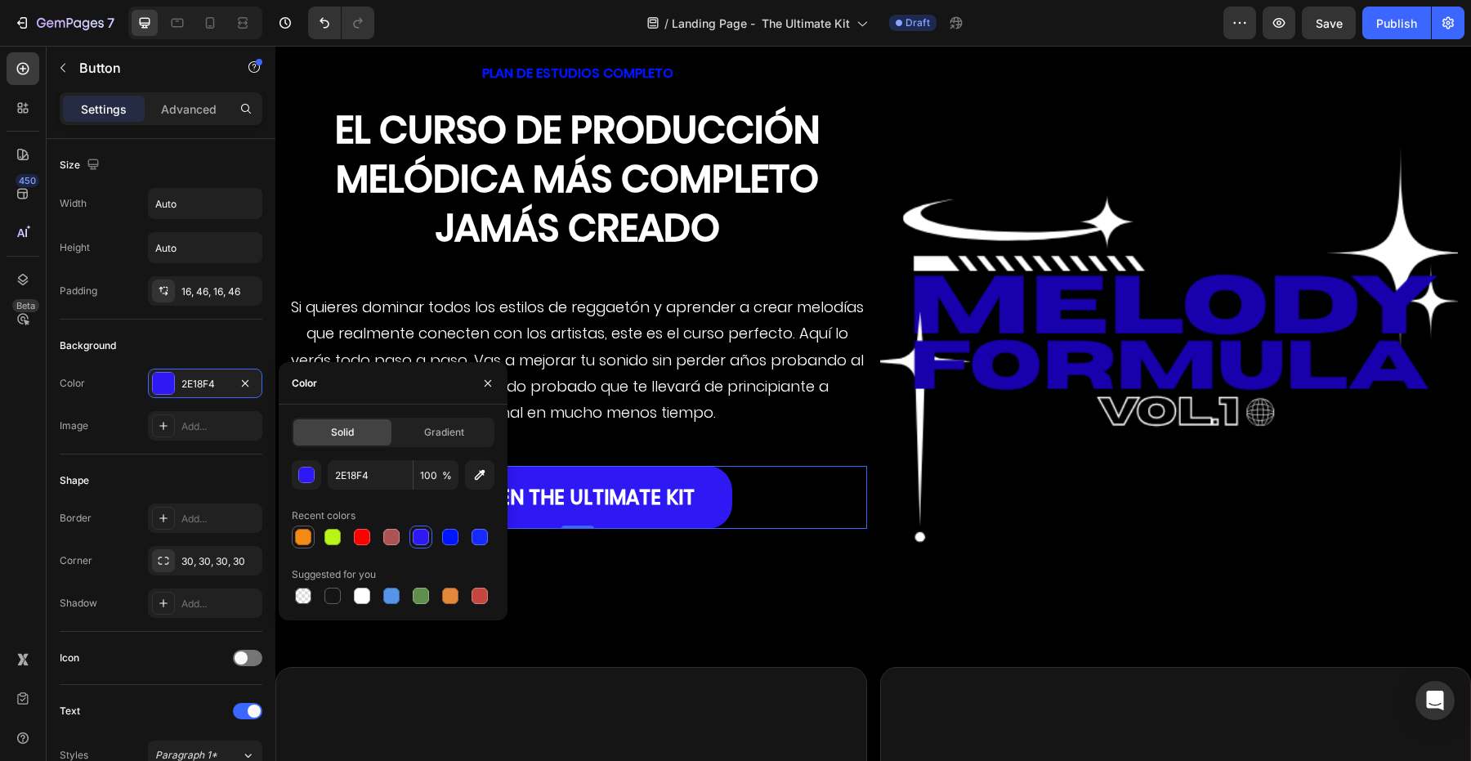
click at [300, 532] on div at bounding box center [303, 537] width 16 height 16
type input "F48917"
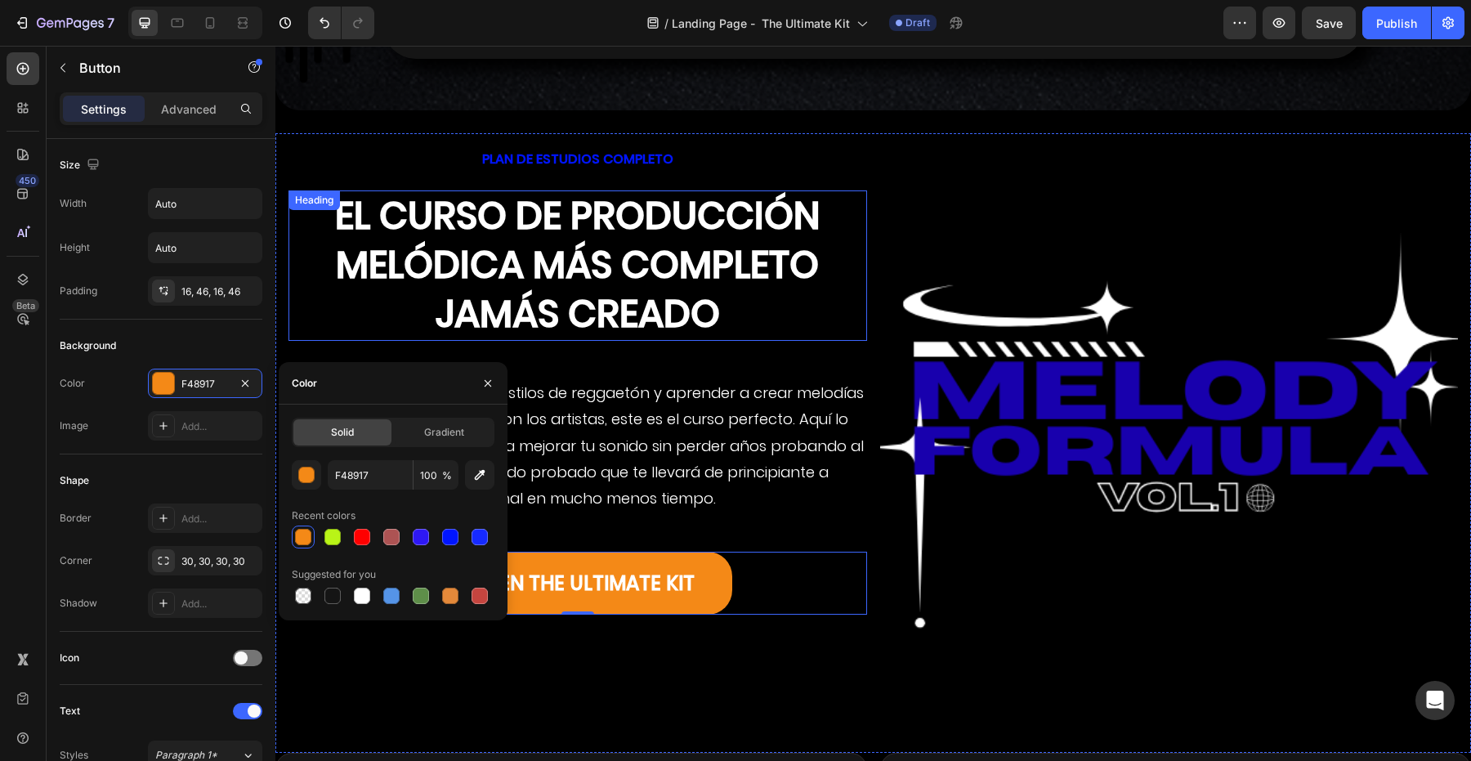
scroll to position [3594, 0]
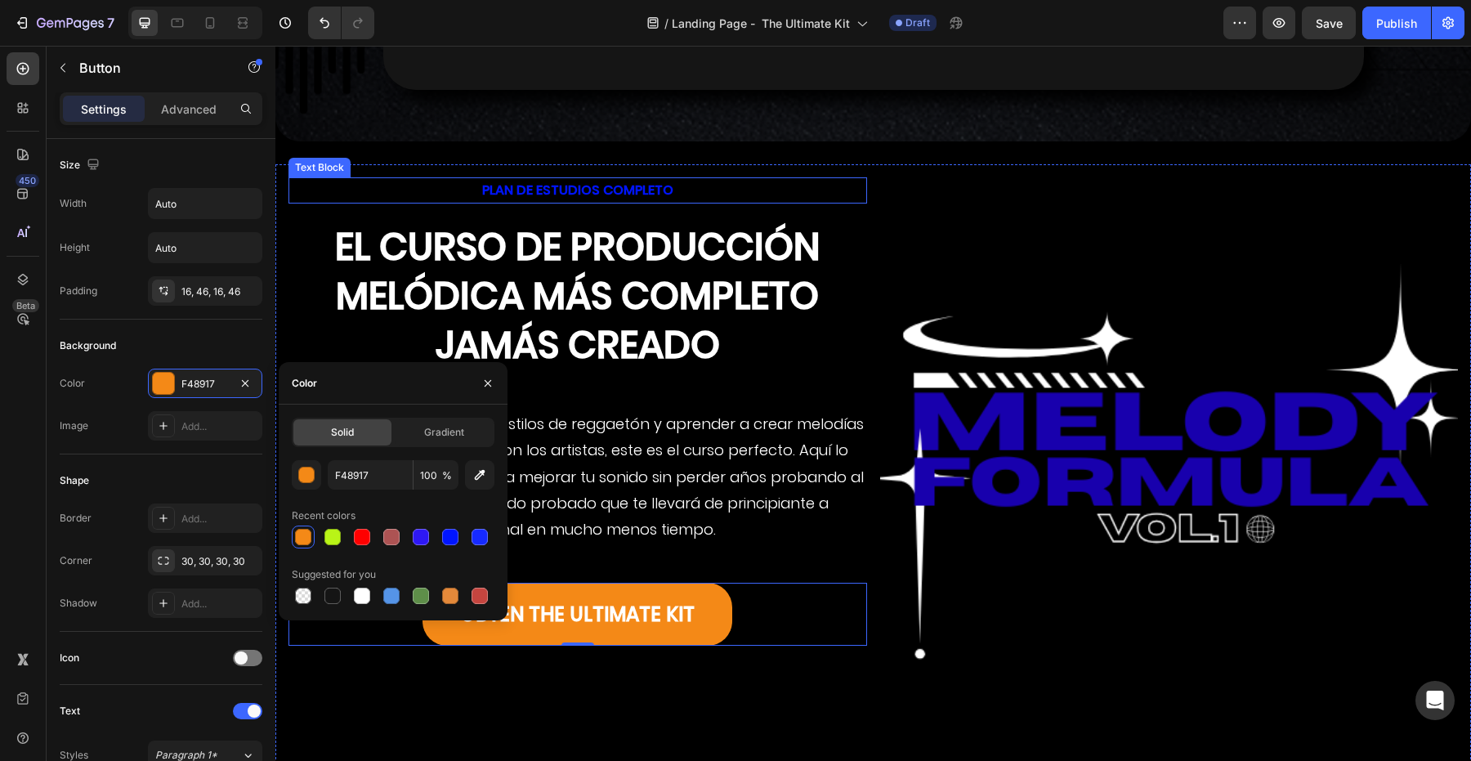
click at [520, 179] on p "PLAN DE ESTUDIOS COMPLETO" at bounding box center [577, 191] width 575 height 24
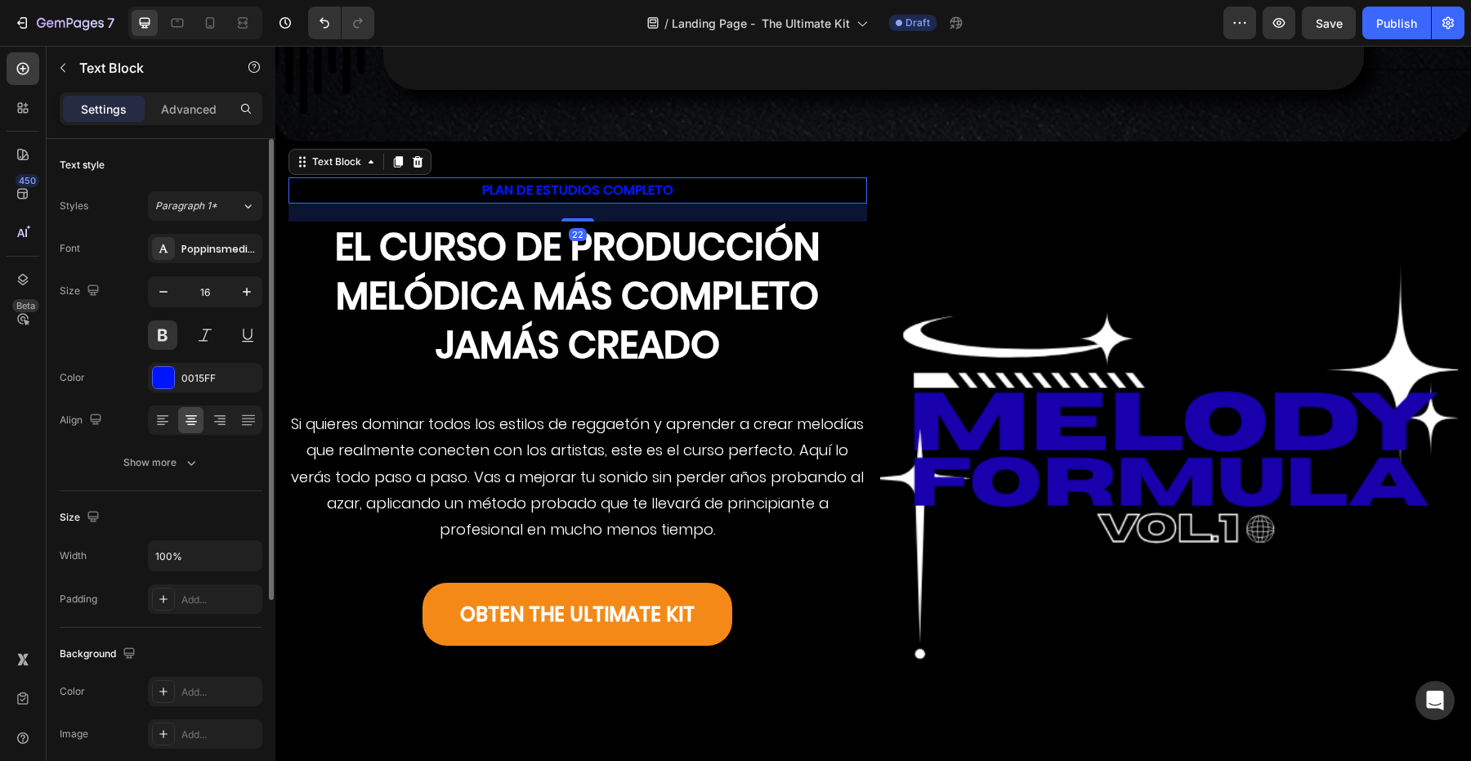
click at [156, 395] on div "Font Poppinsmedium Size 16 Color 0015FF Align Show more" at bounding box center [161, 356] width 203 height 244
click at [156, 387] on div at bounding box center [163, 377] width 21 height 21
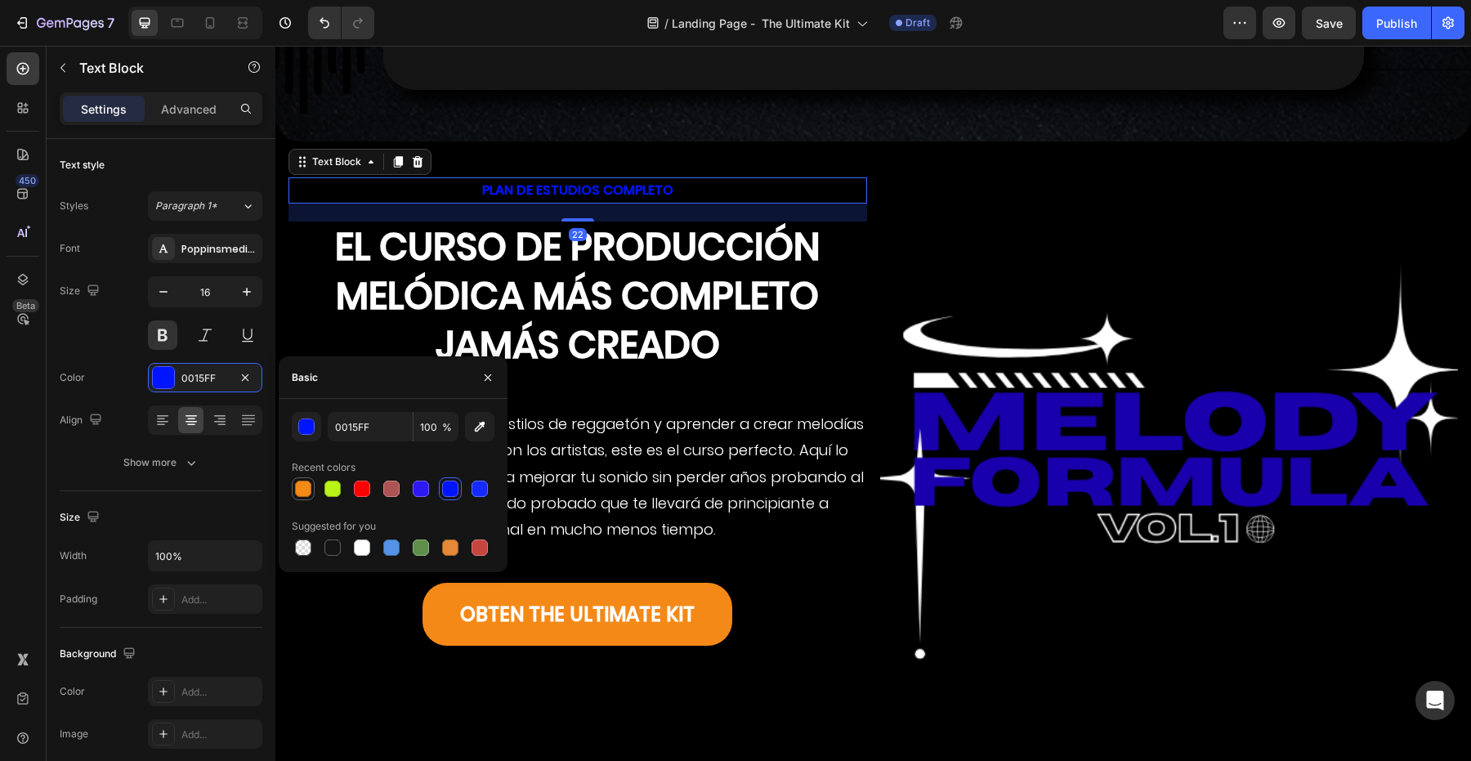
click at [306, 482] on div at bounding box center [303, 489] width 16 height 16
type input "F48917"
click at [597, 179] on p "PLAN DE ESTUDIOS COMPLETO" at bounding box center [577, 191] width 575 height 24
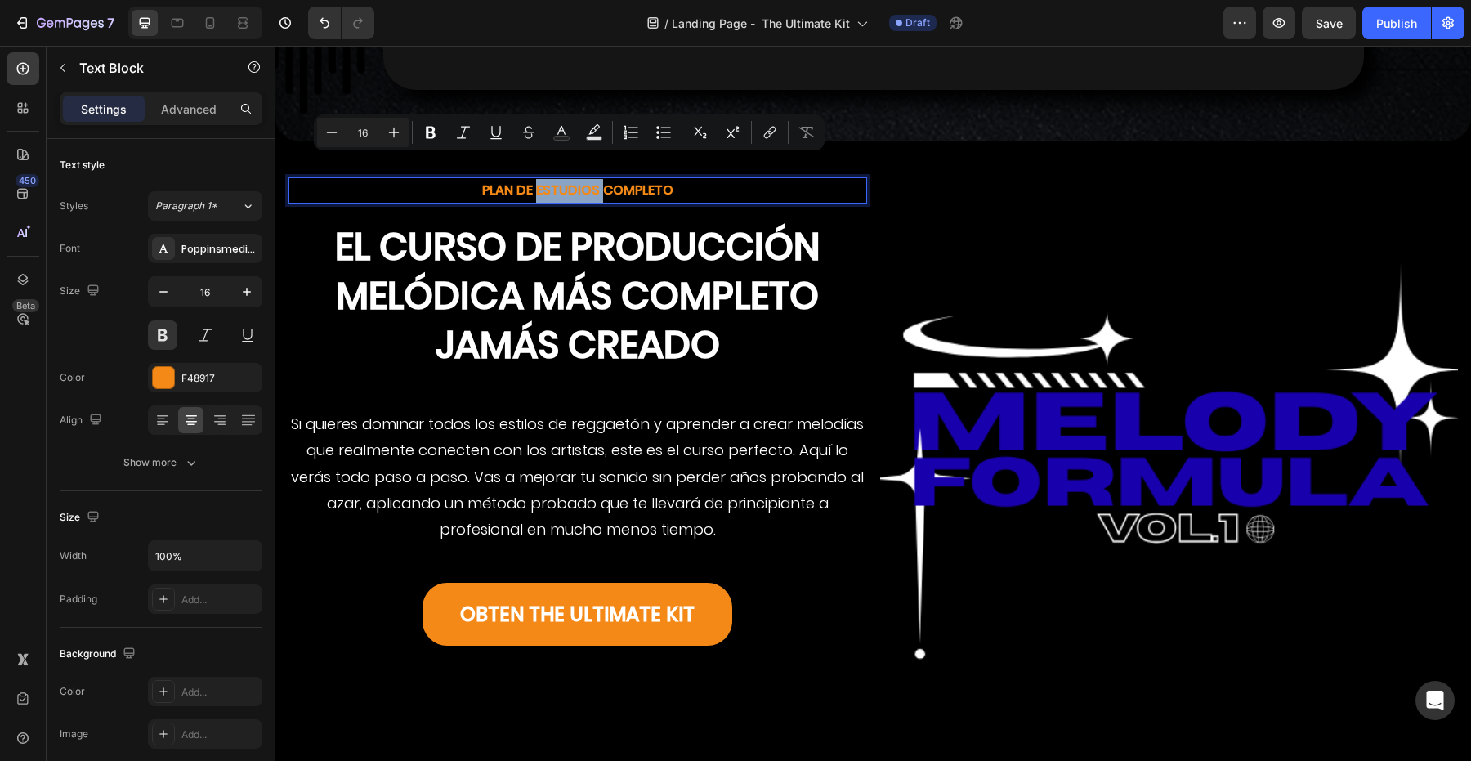
drag, startPoint x: 597, startPoint y: 163, endPoint x: 550, endPoint y: 163, distance: 47.4
click at [550, 179] on p "PLAN DE ESTUDIOS COMPLETO" at bounding box center [577, 191] width 575 height 24
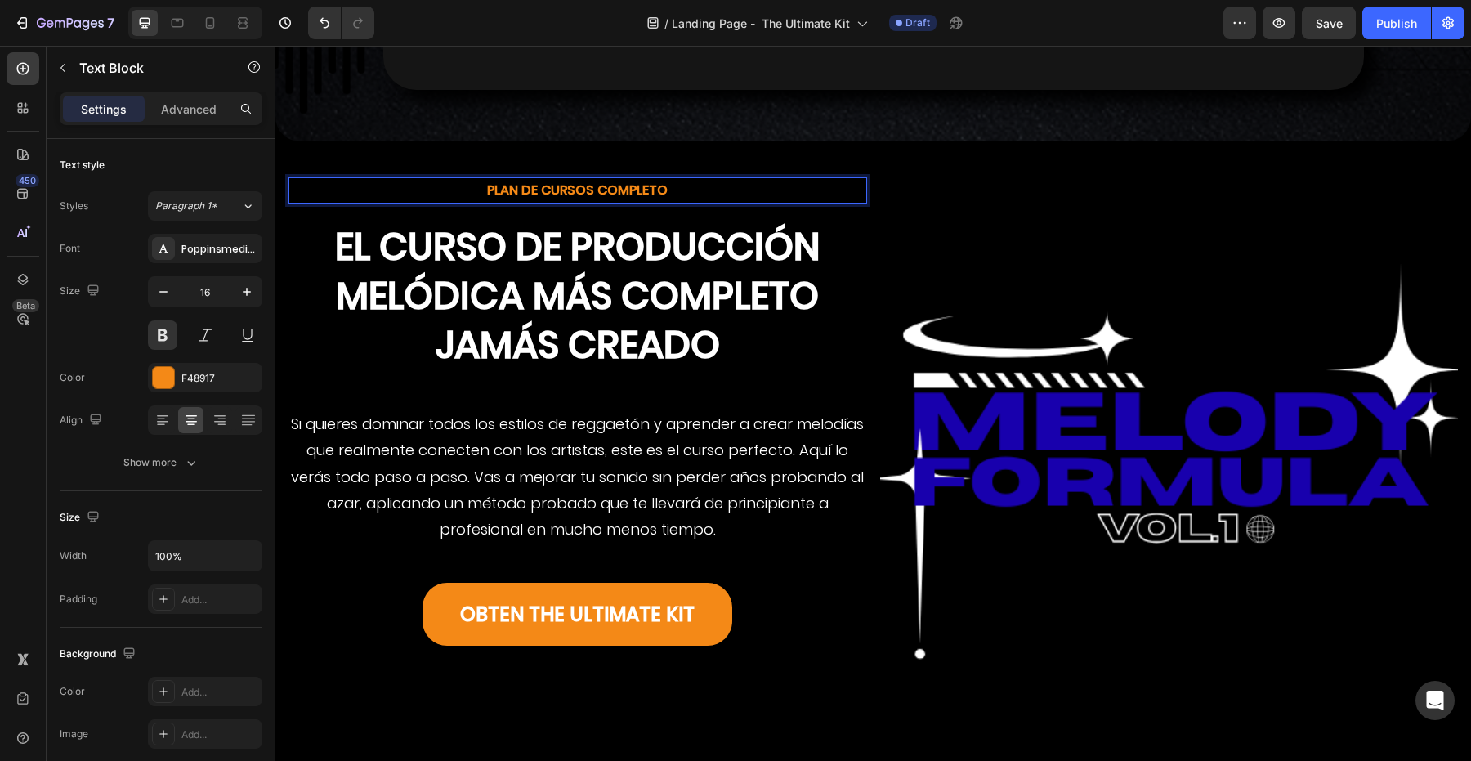
click at [673, 179] on p "PLAN DE CURSOS COMPLETO" at bounding box center [577, 191] width 575 height 24
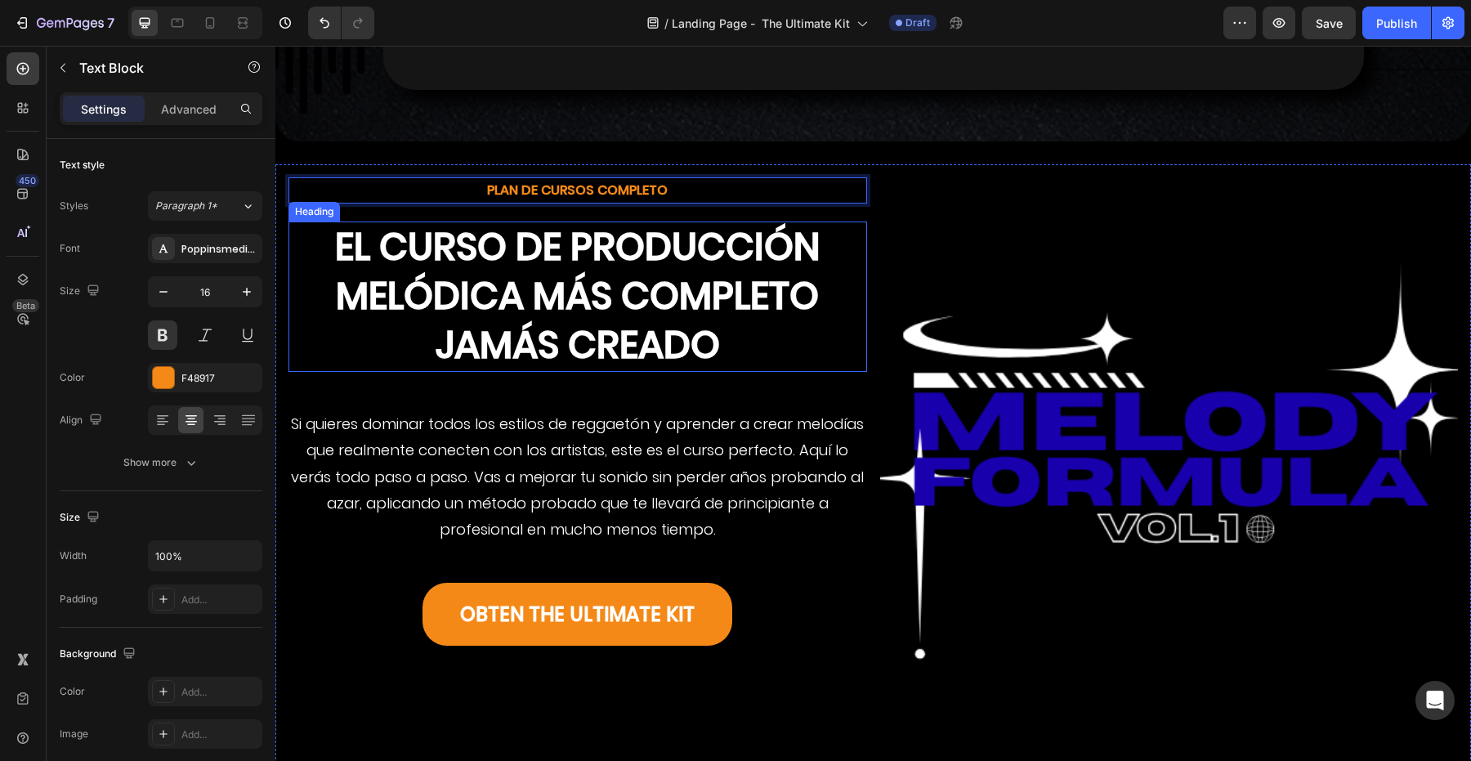
click at [490, 221] on h2 "El curso de producción melódica más completo jamás creado" at bounding box center [577, 296] width 579 height 150
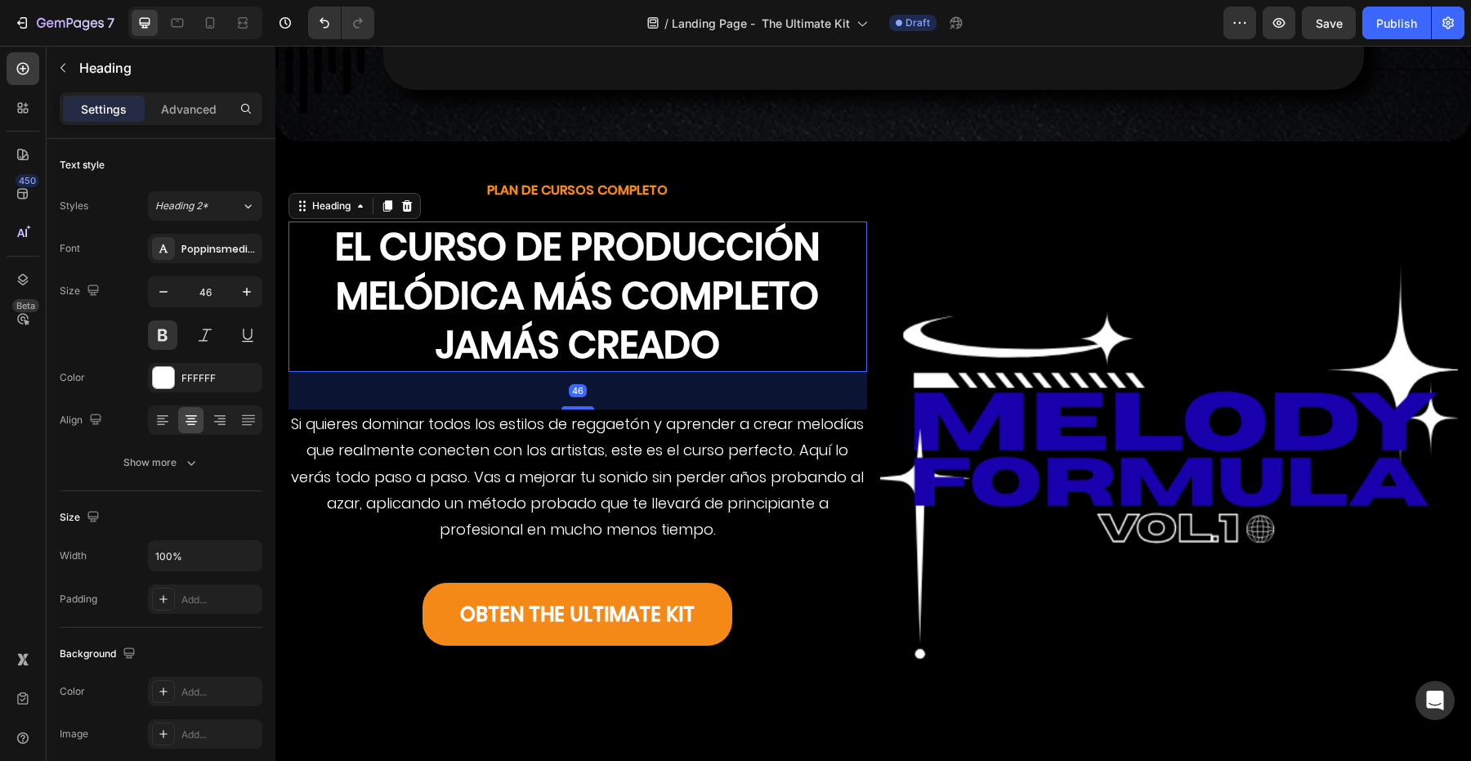
click at [422, 221] on h2 "El curso de producción melódica más completo jamás creado" at bounding box center [577, 296] width 579 height 150
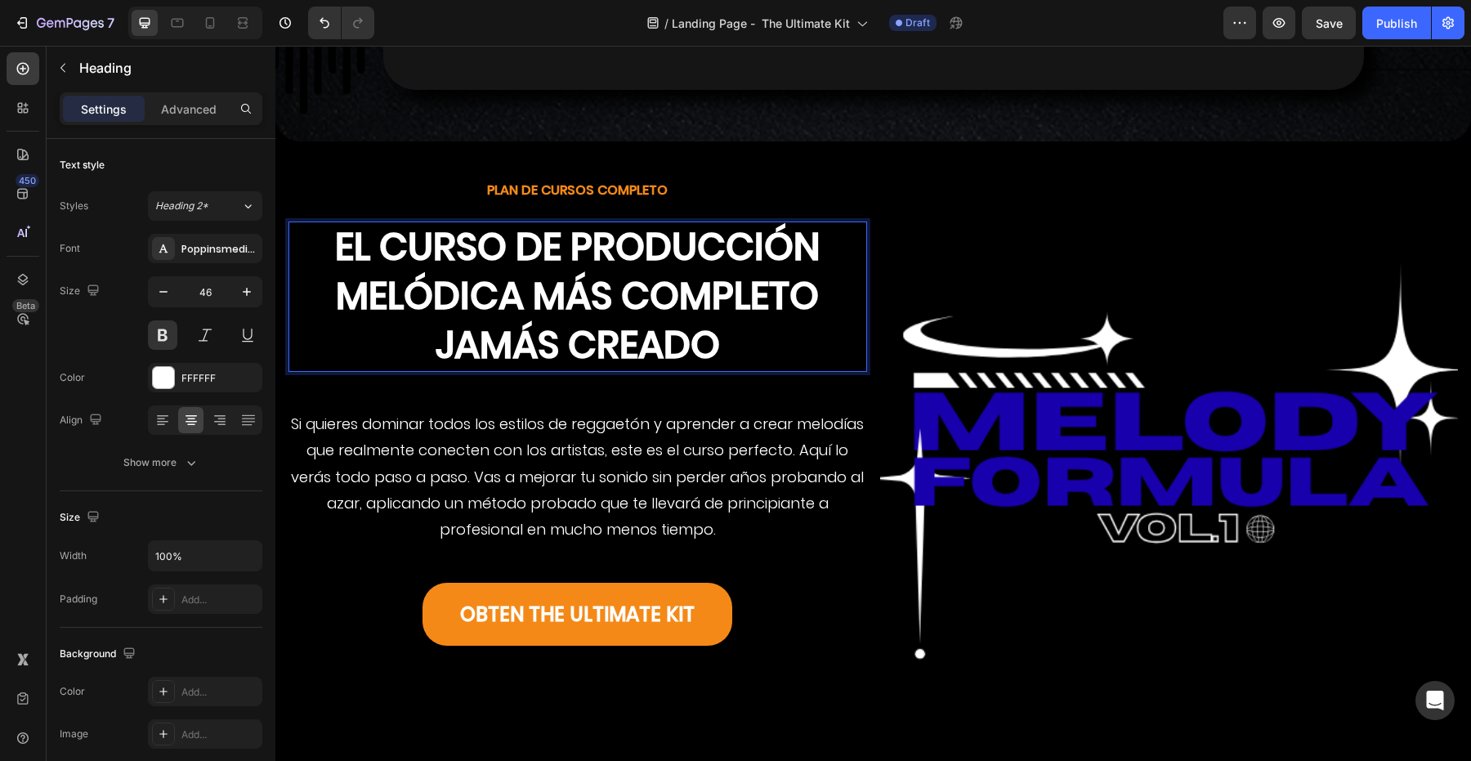
click at [422, 223] on p "El curso de producción melódica más completo jamás creado" at bounding box center [577, 296] width 575 height 146
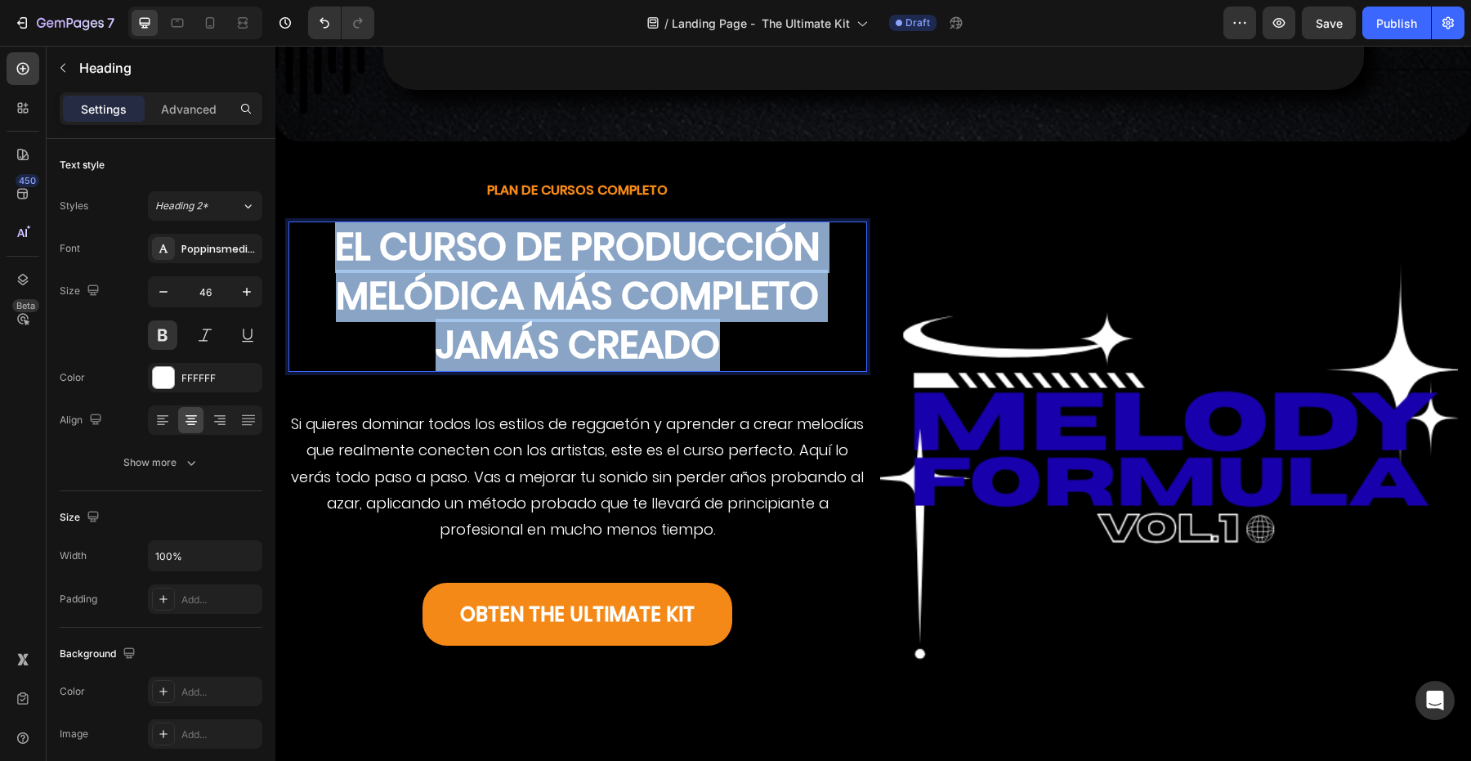
click at [422, 223] on p "El curso de producción melódica más completo jamás creado" at bounding box center [577, 296] width 575 height 146
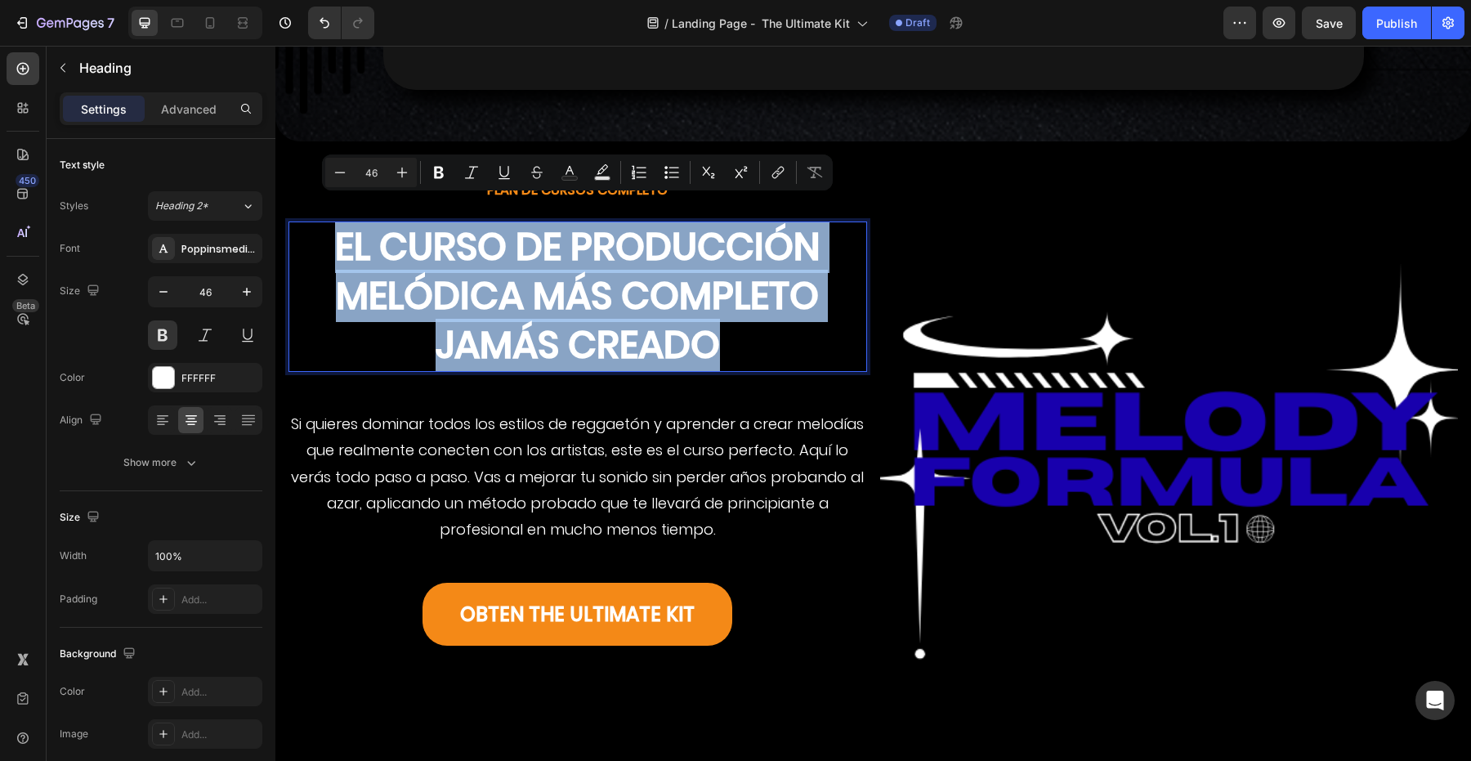
click at [436, 270] on p "El curso de producción melódica más completo jamás creado" at bounding box center [577, 296] width 575 height 146
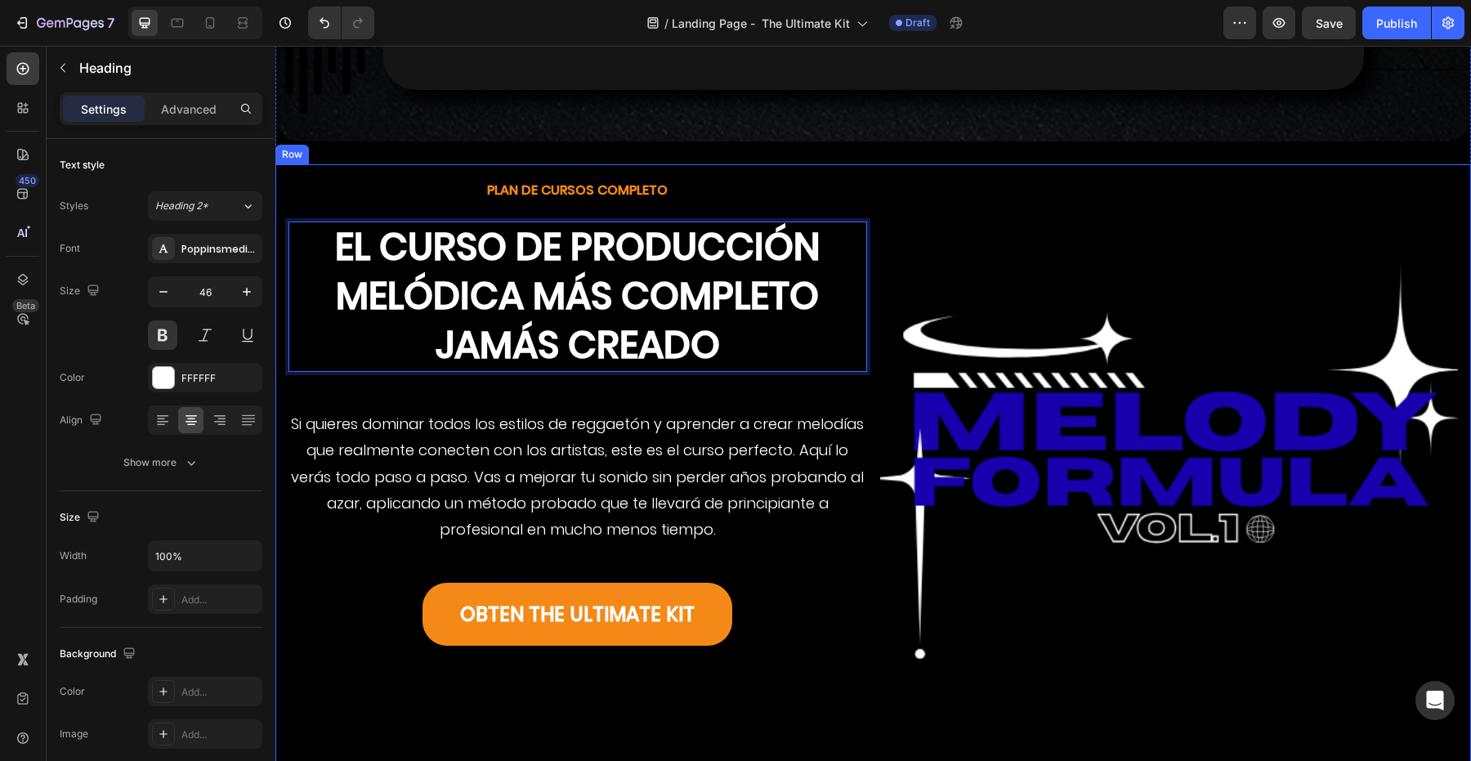
click at [437, 328] on p "El curso de producción melódica más completo jamás creado" at bounding box center [577, 296] width 575 height 146
click at [615, 274] on p "El curso de producción melódica más completo jamás creado" at bounding box center [577, 296] width 575 height 146
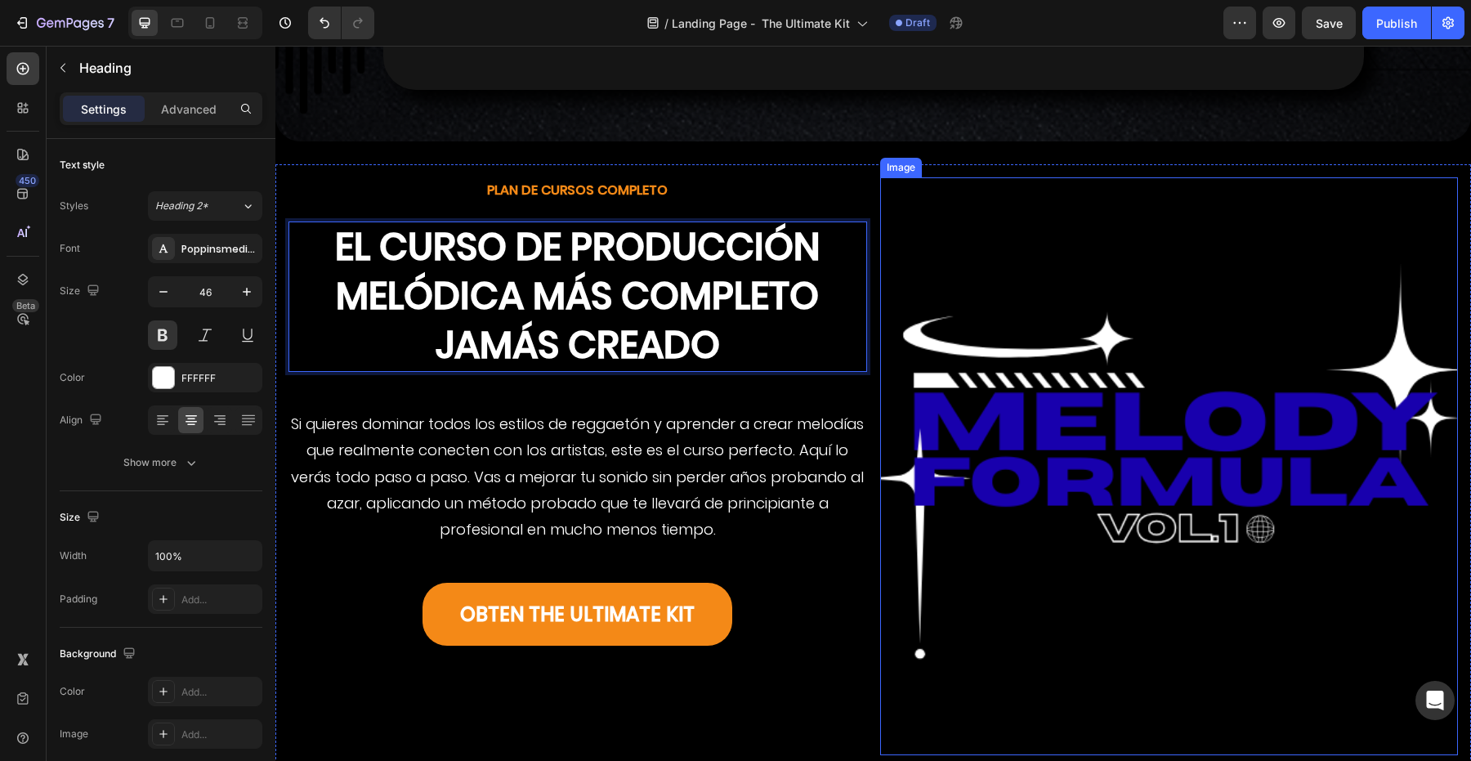
click at [989, 427] on img at bounding box center [1169, 466] width 579 height 579
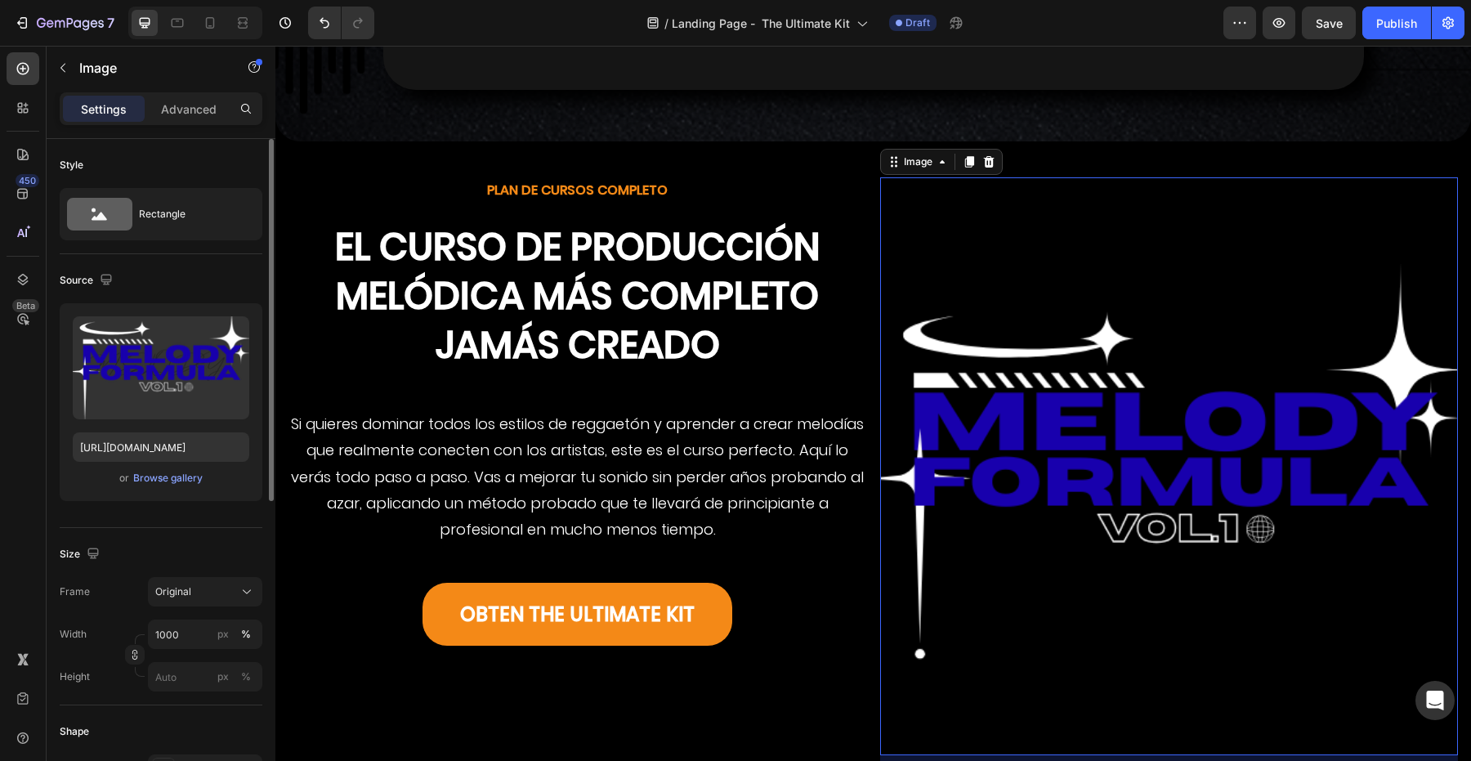
drag, startPoint x: 186, startPoint y: 380, endPoint x: 251, endPoint y: 377, distance: 65.5
click at [254, 377] on div "Upload Image [URL][DOMAIN_NAME] or Browse gallery" at bounding box center [161, 402] width 203 height 198
click at [133, 370] on label at bounding box center [161, 367] width 177 height 103
click at [133, 381] on input "file" at bounding box center [161, 395] width 113 height 28
click at [179, 445] on input "[URL][DOMAIN_NAME]" at bounding box center [161, 446] width 177 height 29
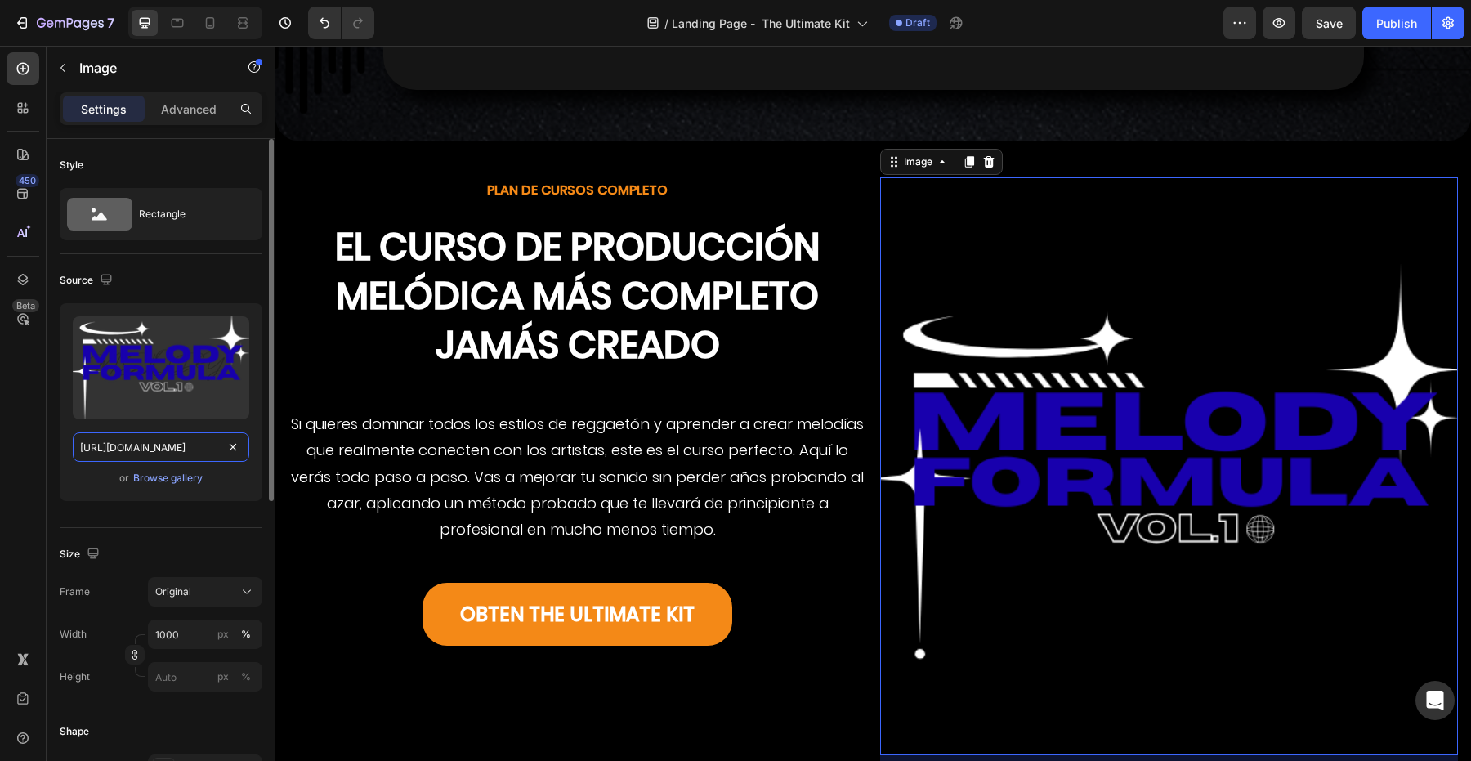
click at [179, 445] on input "[URL][DOMAIN_NAME]" at bounding box center [161, 446] width 177 height 29
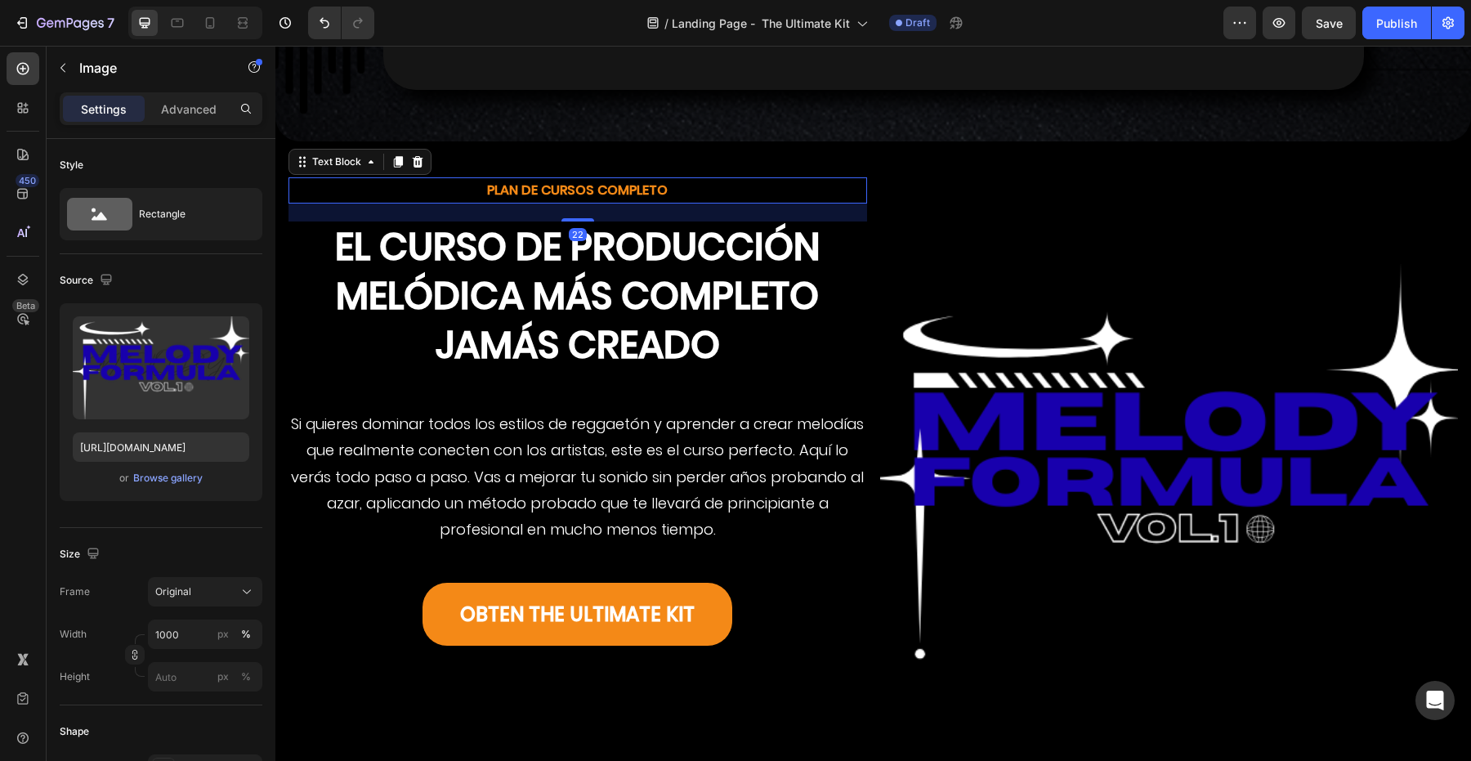
click at [537, 179] on p "PLAN DE CURSOS COMPLETO" at bounding box center [577, 191] width 575 height 24
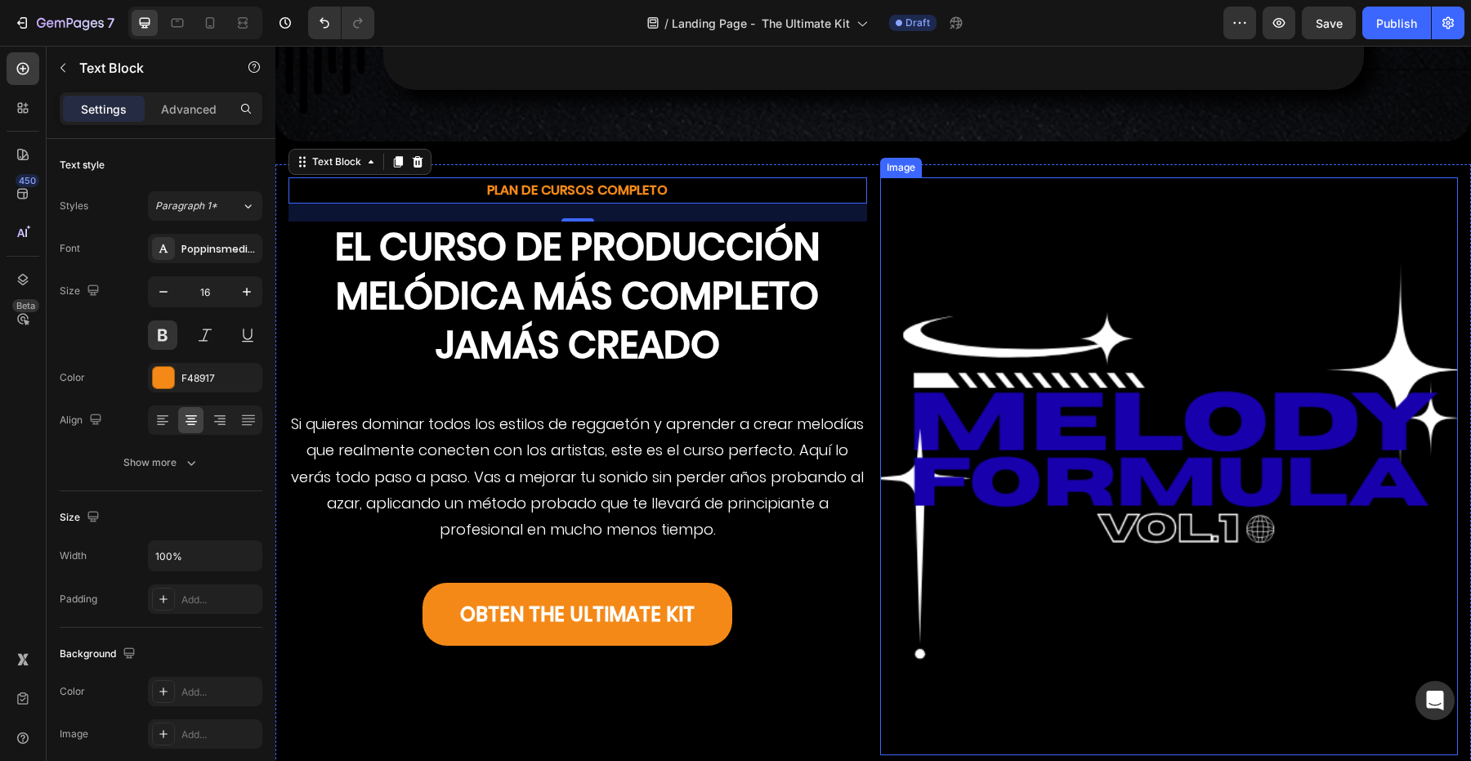
click at [978, 297] on img at bounding box center [1169, 466] width 579 height 579
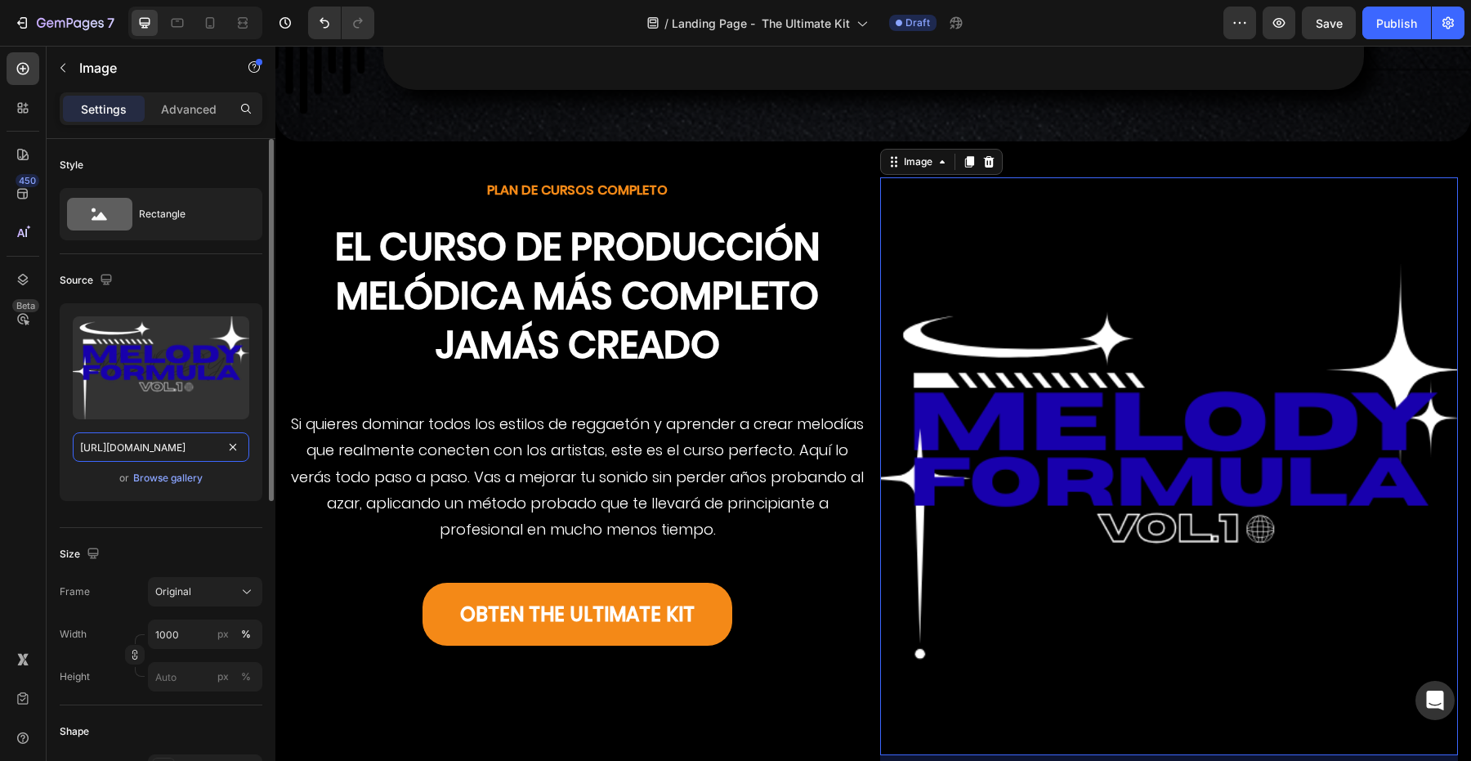
click at [146, 443] on input "[URL][DOMAIN_NAME]" at bounding box center [161, 446] width 177 height 29
paste input "Copia_de_Anadir_un_titulo.png?v=1756220073"
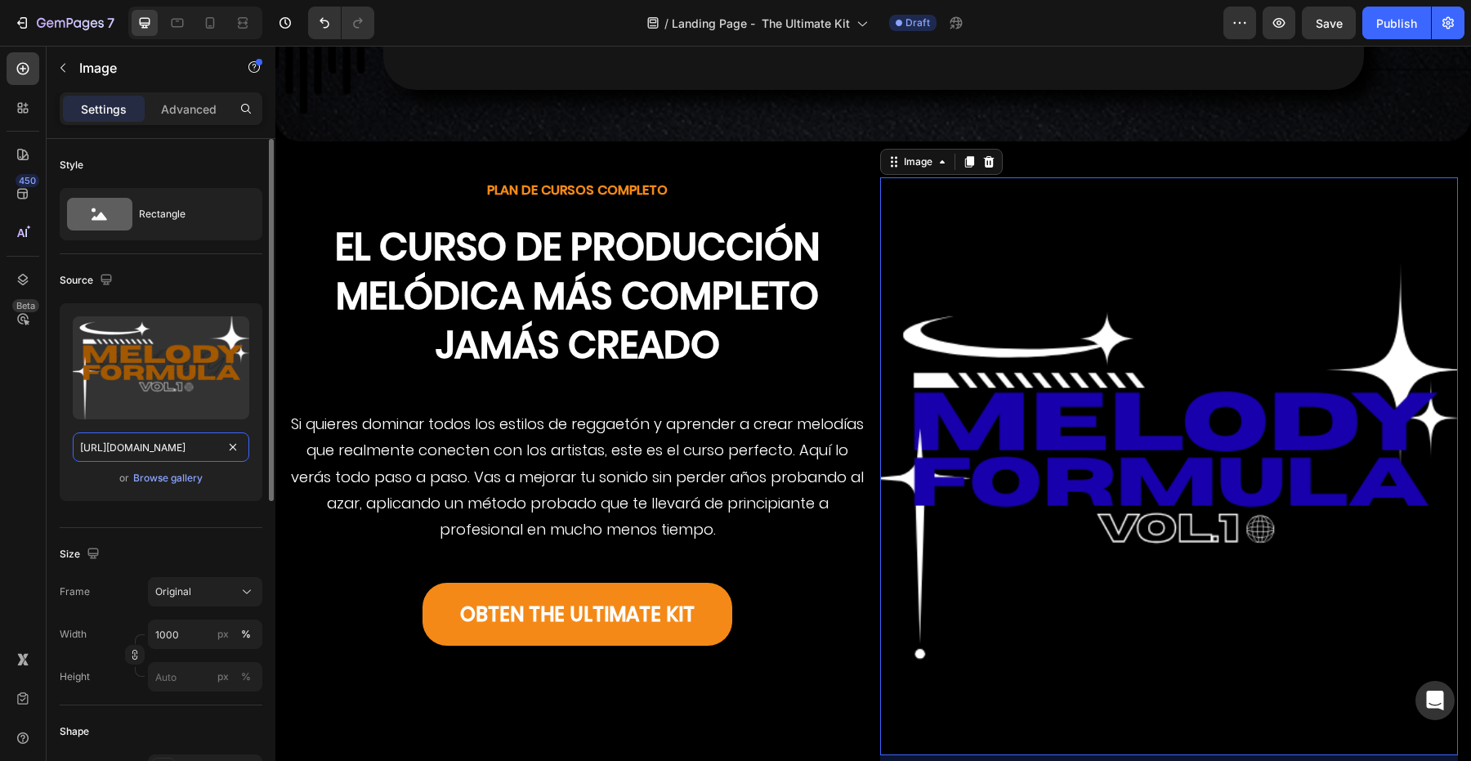
type input "[URL][DOMAIN_NAME]"
click at [101, 476] on div "or Browse gallery" at bounding box center [161, 478] width 177 height 20
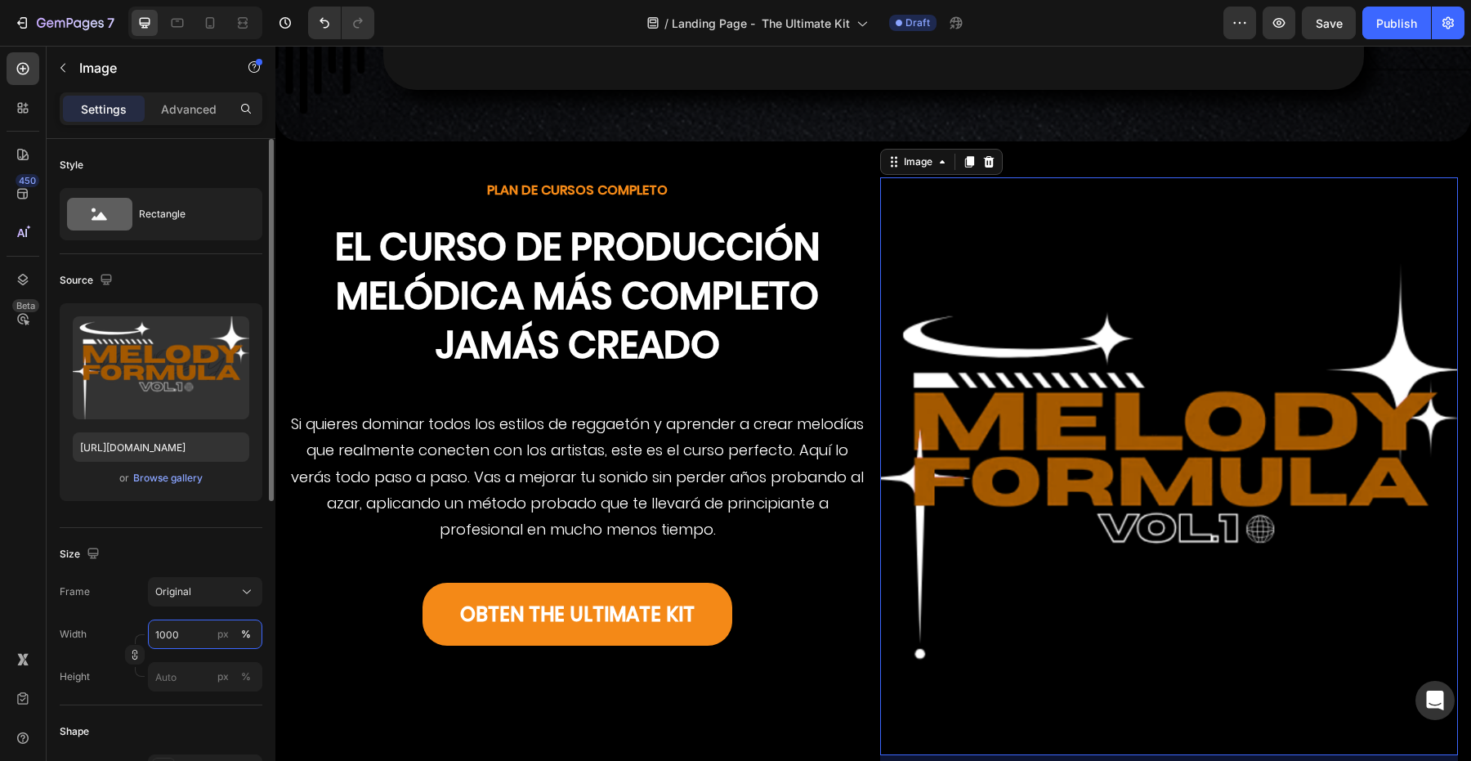
click at [175, 637] on input "1000" at bounding box center [205, 633] width 114 height 29
click at [239, 630] on button "%" at bounding box center [246, 634] width 20 height 20
click at [252, 632] on button "%" at bounding box center [246, 634] width 20 height 20
click at [192, 633] on input "1000" at bounding box center [205, 633] width 114 height 29
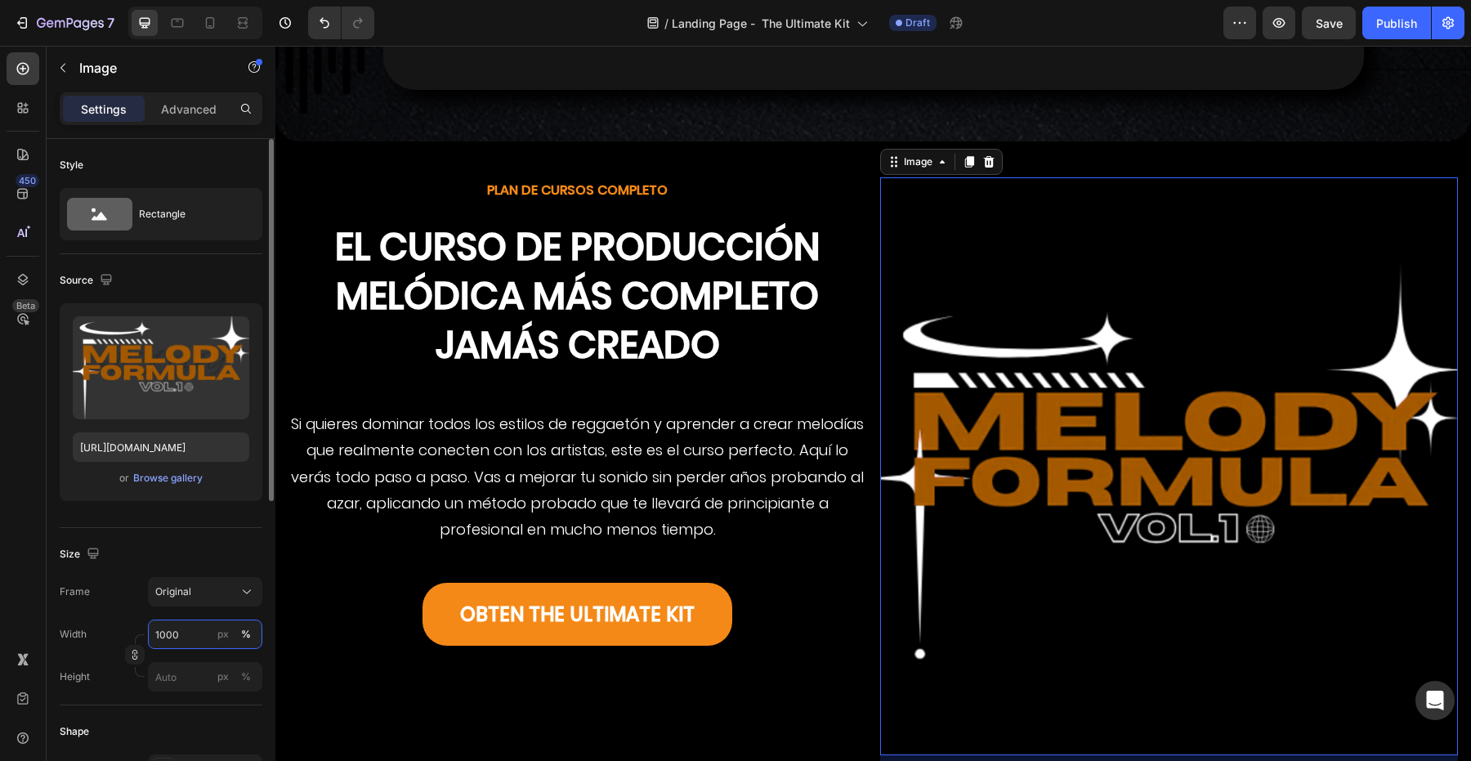
click at [192, 633] on input "1000" at bounding box center [205, 633] width 114 height 29
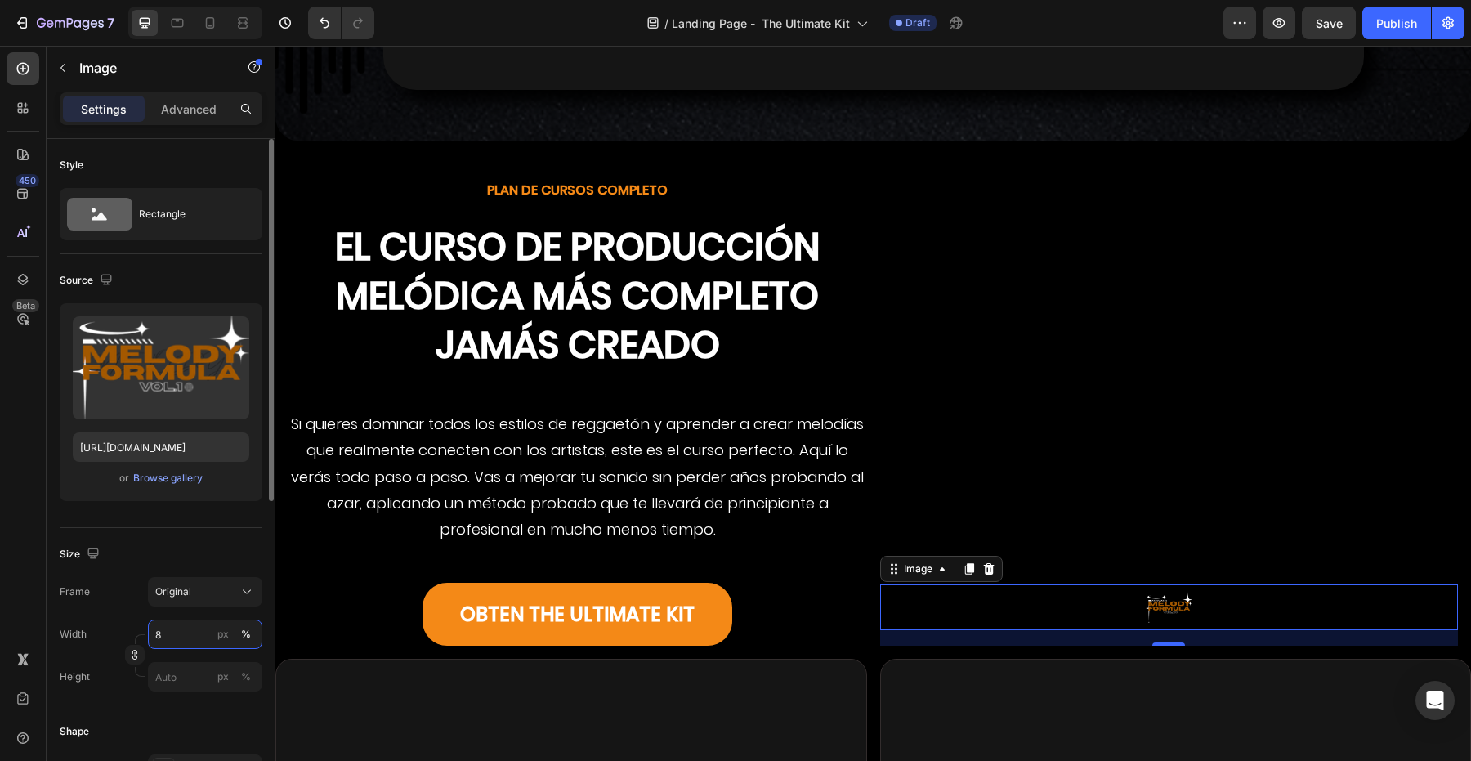
type input "80"
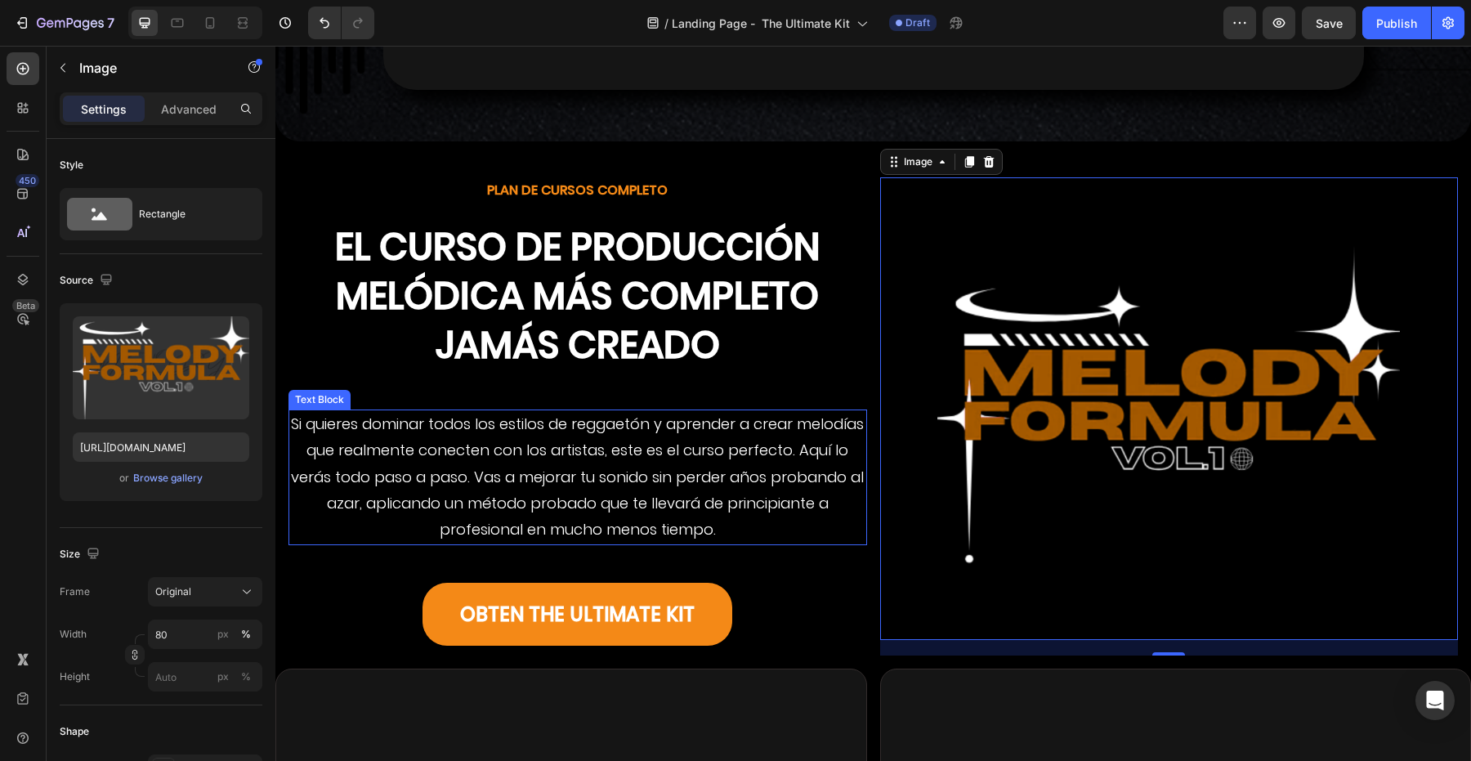
click at [591, 477] on p "Si quieres dominar todos los estilos de reggaetón y aprender a crear melodías q…" at bounding box center [577, 477] width 575 height 132
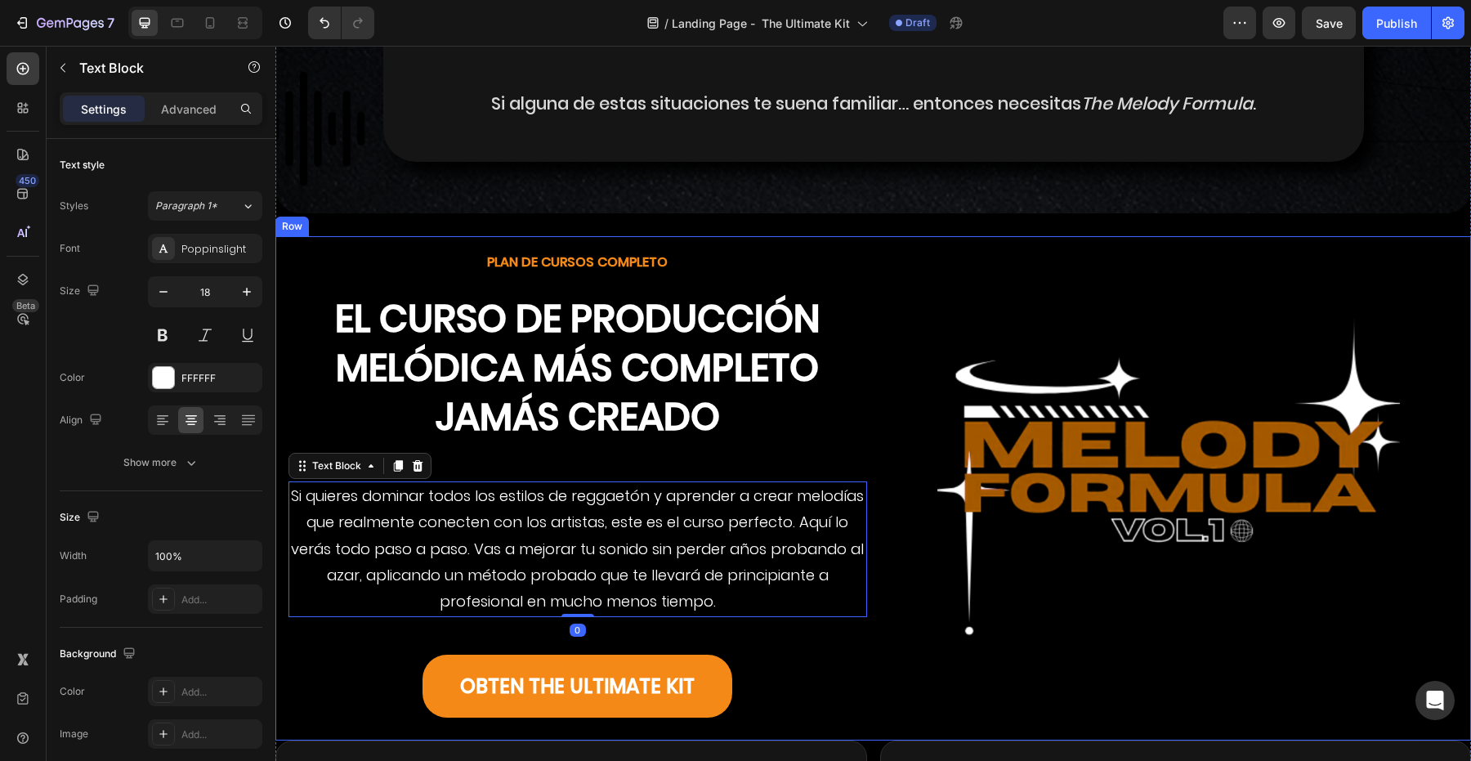
scroll to position [3521, 0]
